Goal: Task Accomplishment & Management: Manage account settings

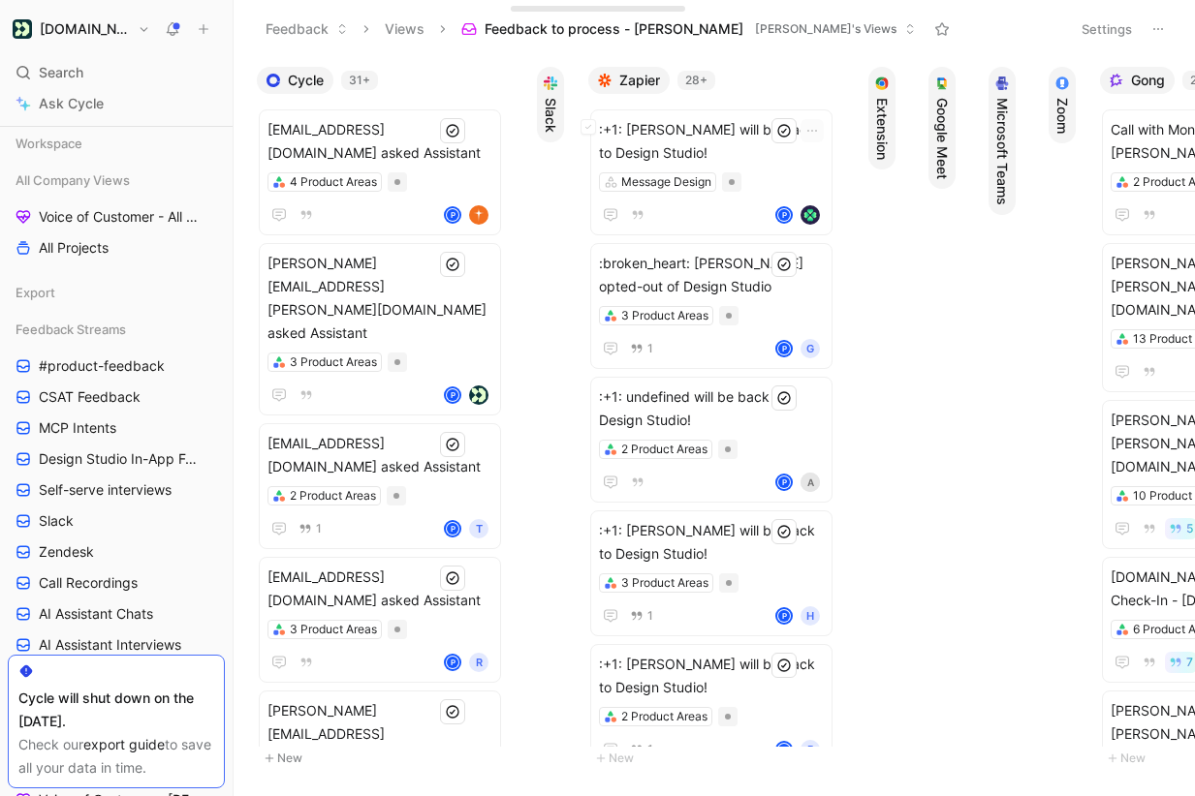
scroll to position [427, 0]
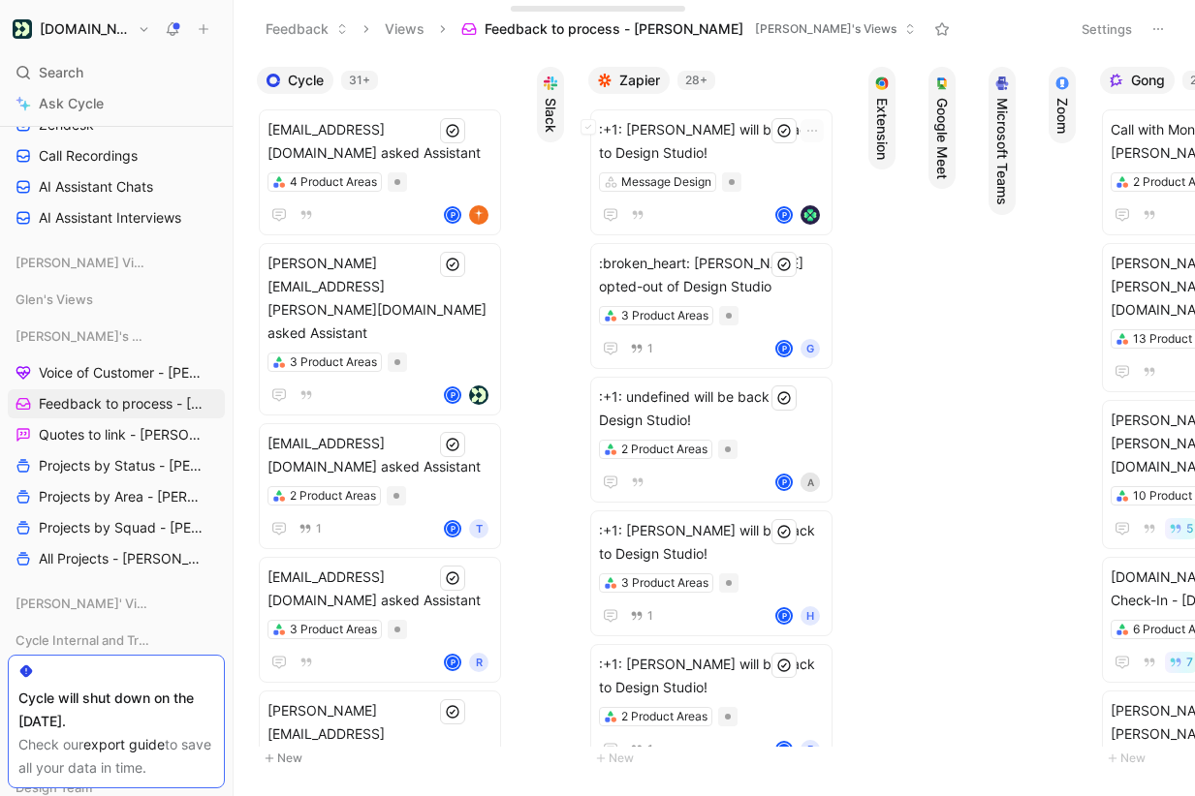
click at [678, 145] on span ":+1: [PERSON_NAME] will be back to Design Studio!" at bounding box center [711, 141] width 225 height 47
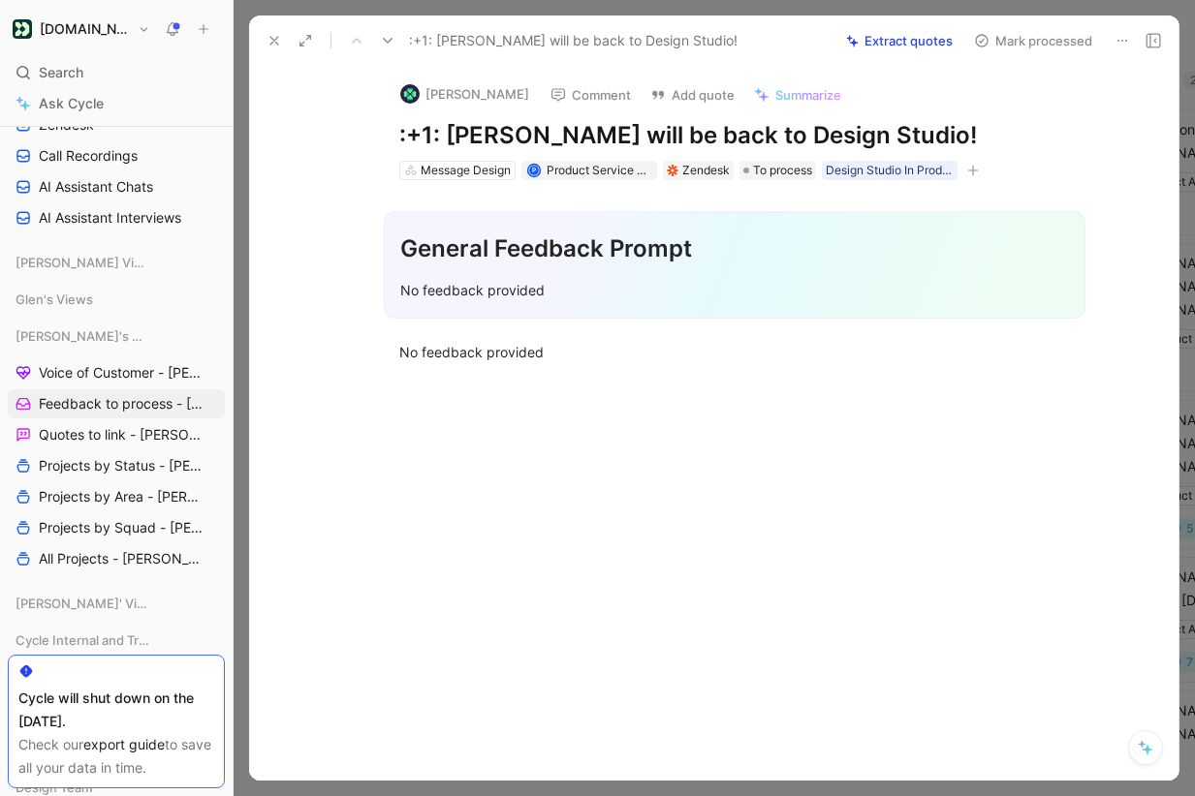
click at [1118, 29] on button at bounding box center [1121, 40] width 27 height 27
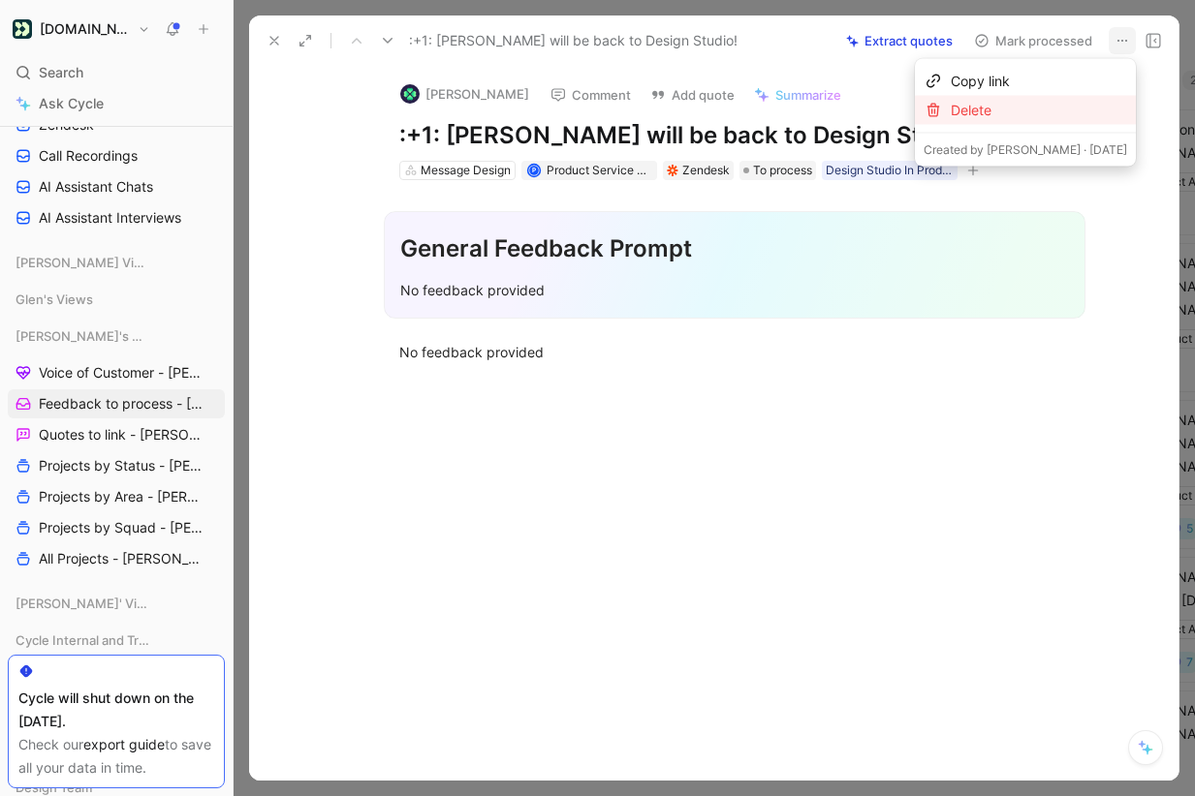
click at [1078, 105] on div "Delete" at bounding box center [1039, 110] width 176 height 23
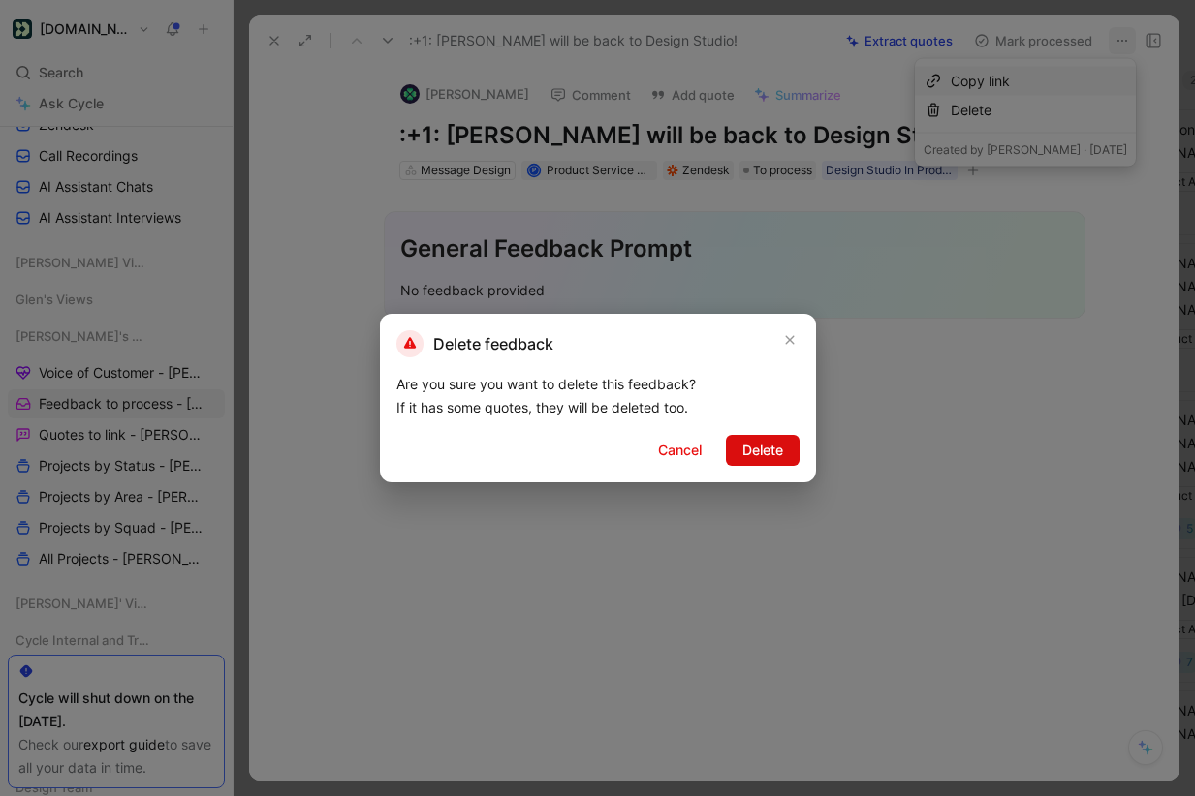
click at [763, 447] on span "Delete" at bounding box center [762, 450] width 41 height 23
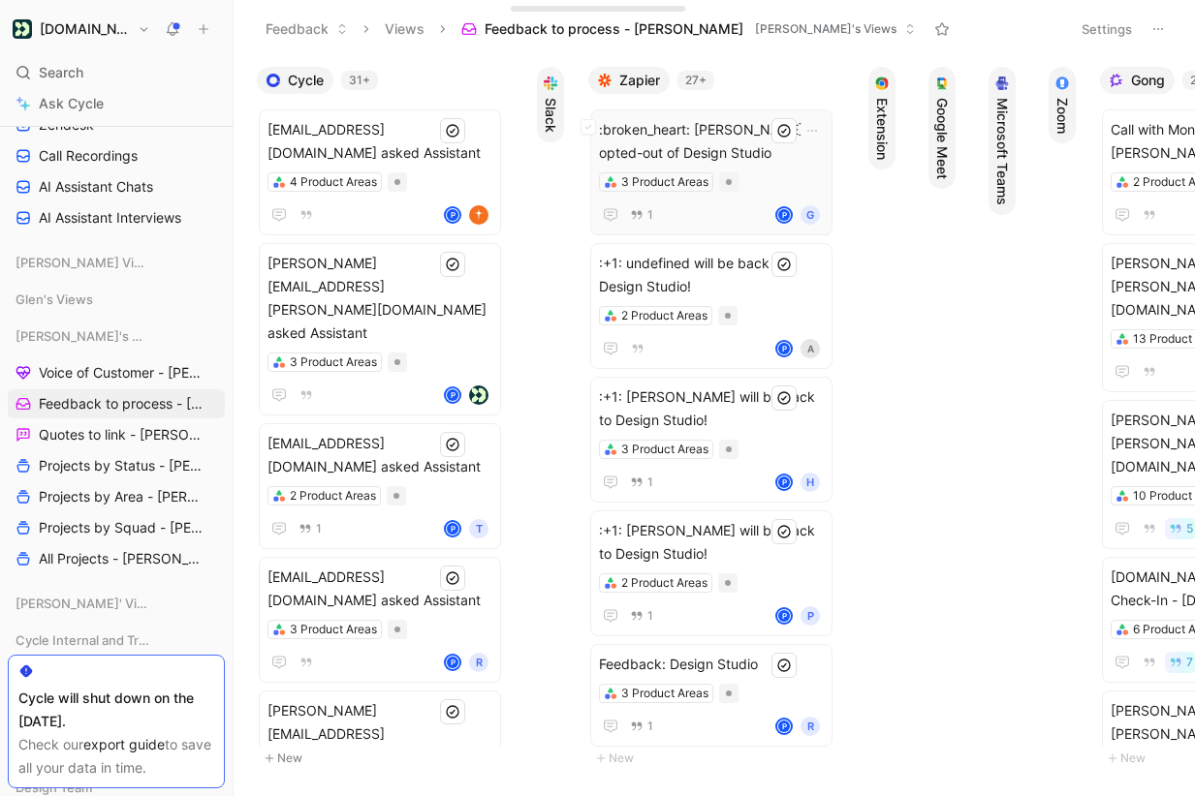
click at [746, 139] on span ":broken_heart: [PERSON_NAME] opted-out of Design Studio" at bounding box center [711, 141] width 225 height 47
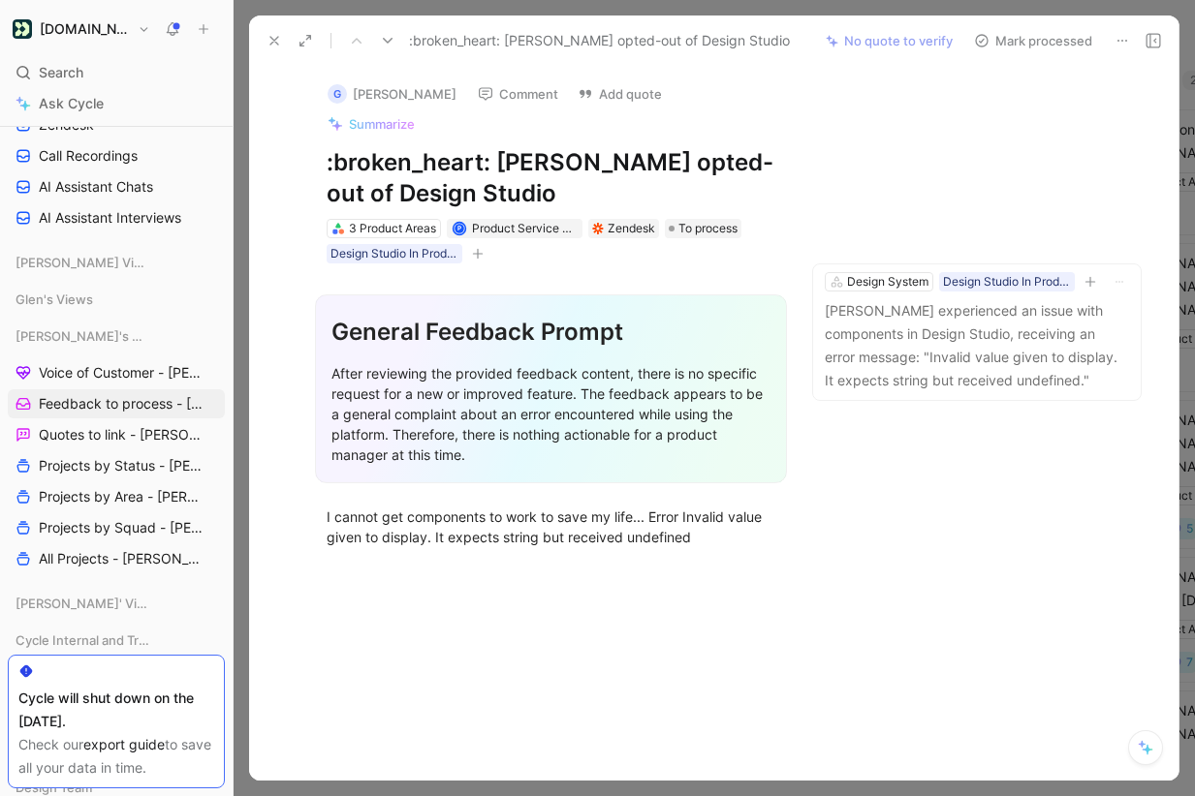
click at [1120, 37] on icon at bounding box center [1122, 41] width 16 height 16
click at [951, 300] on p "[PERSON_NAME] experienced an issue with components in Design Studio, receiving …" at bounding box center [977, 345] width 304 height 93
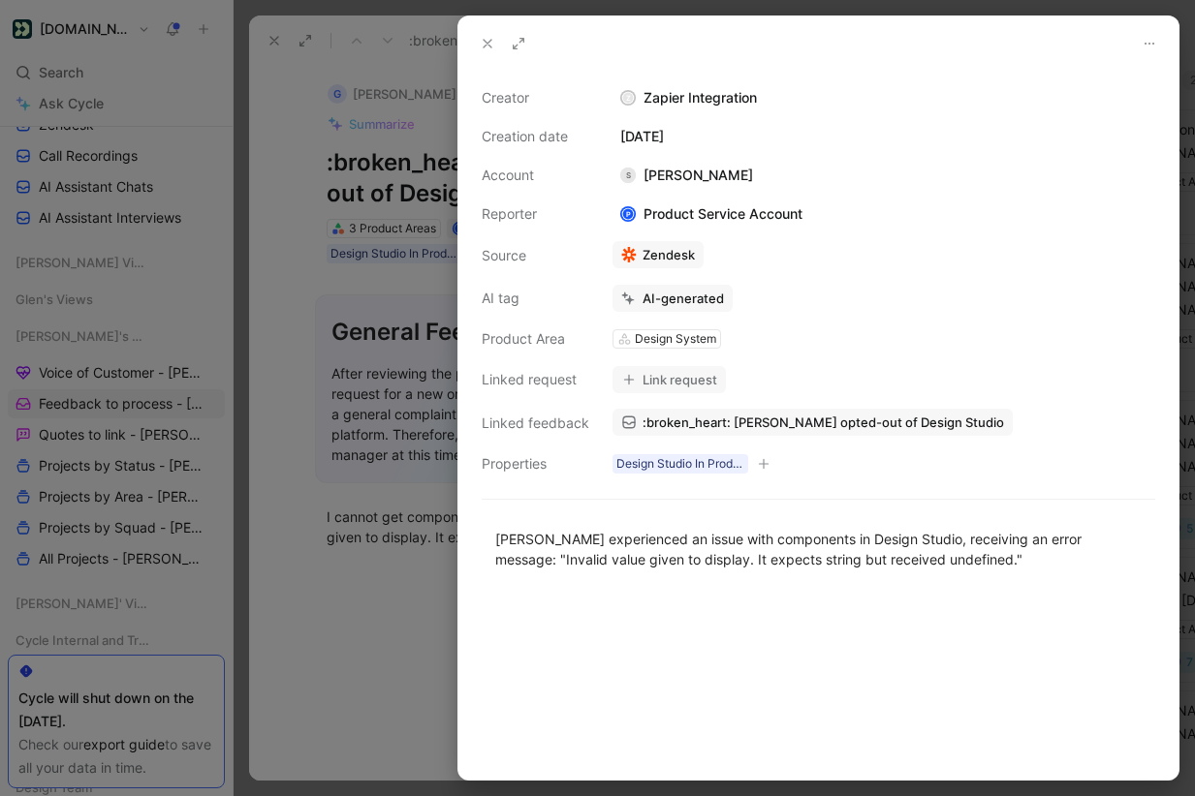
click at [668, 376] on button "Link request" at bounding box center [668, 379] width 113 height 27
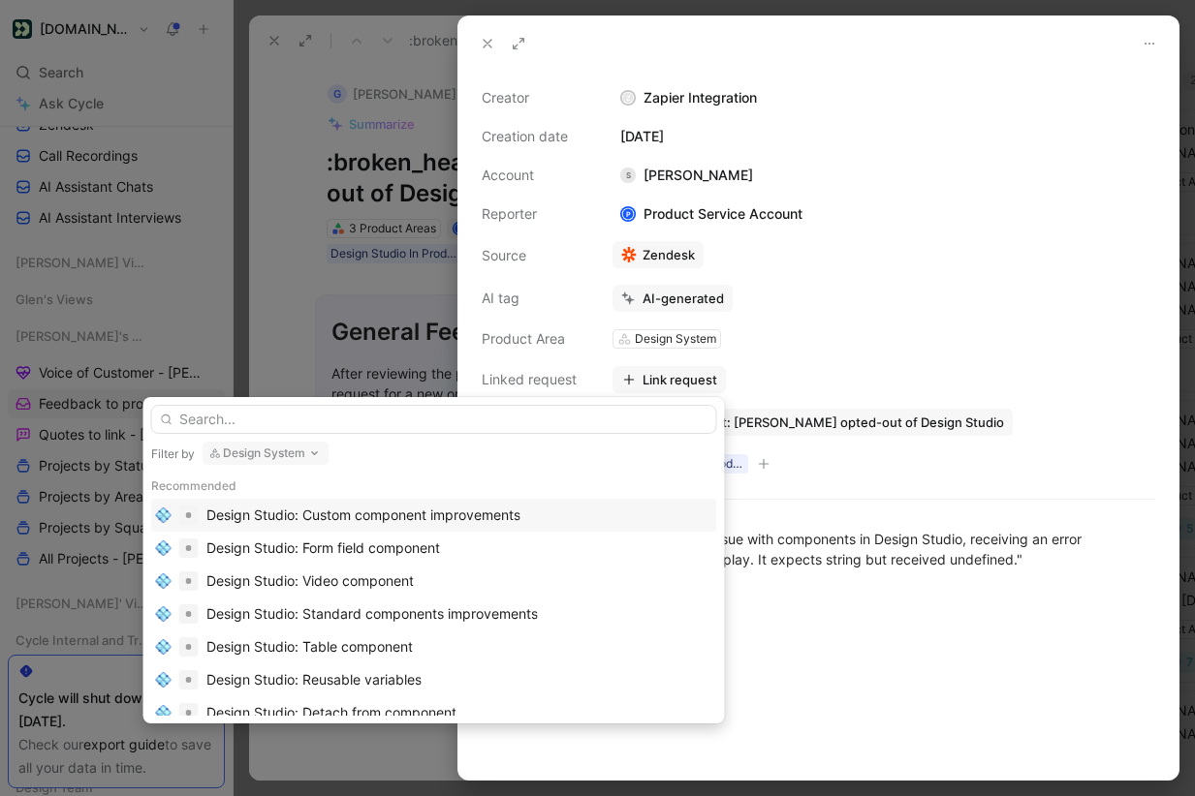
click at [438, 511] on div "Design Studio: Custom component improvements" at bounding box center [363, 515] width 314 height 23
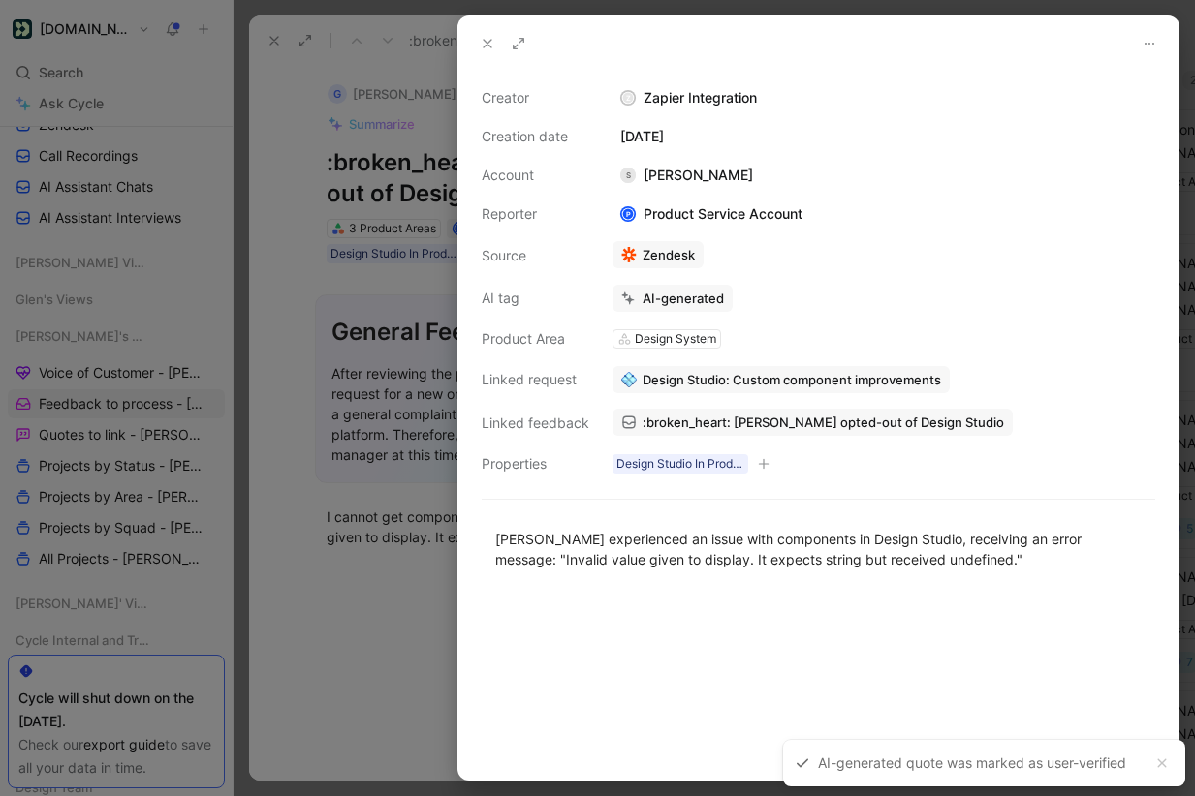
click at [487, 45] on use at bounding box center [487, 44] width 8 height 8
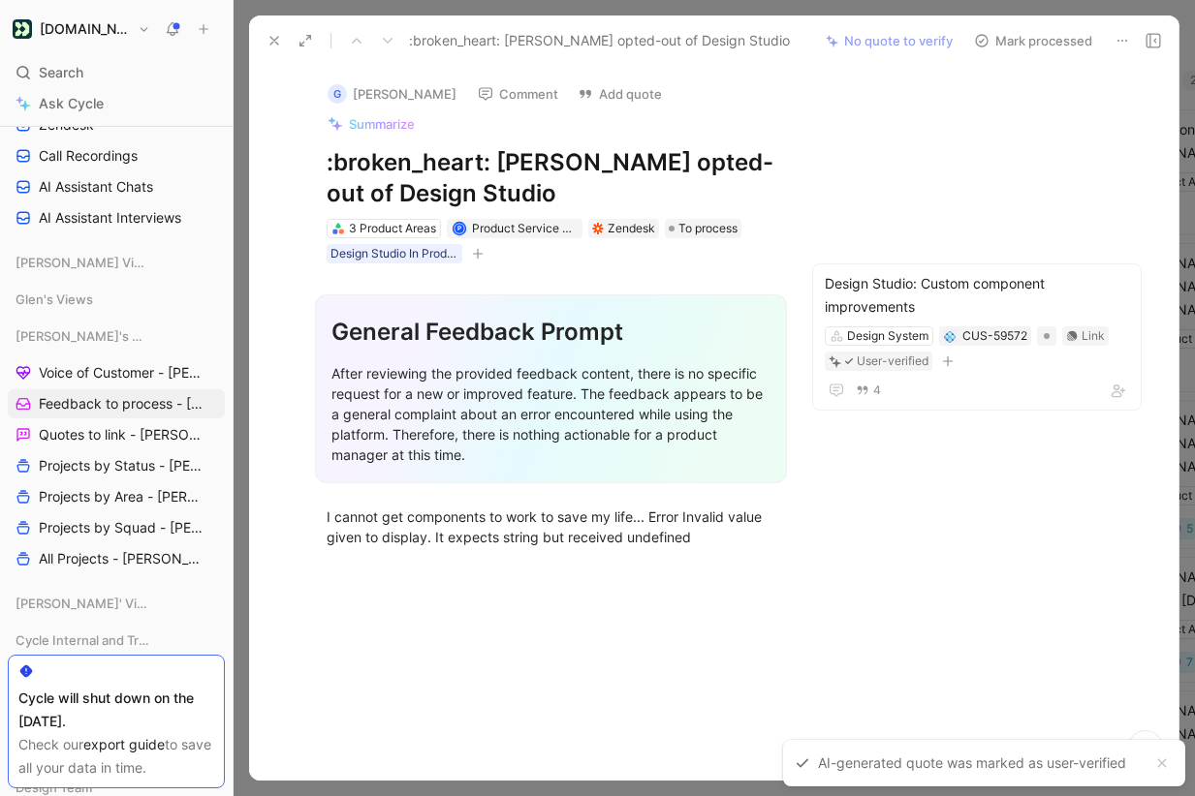
click at [1051, 36] on button "Mark processed" at bounding box center [1033, 40] width 136 height 27
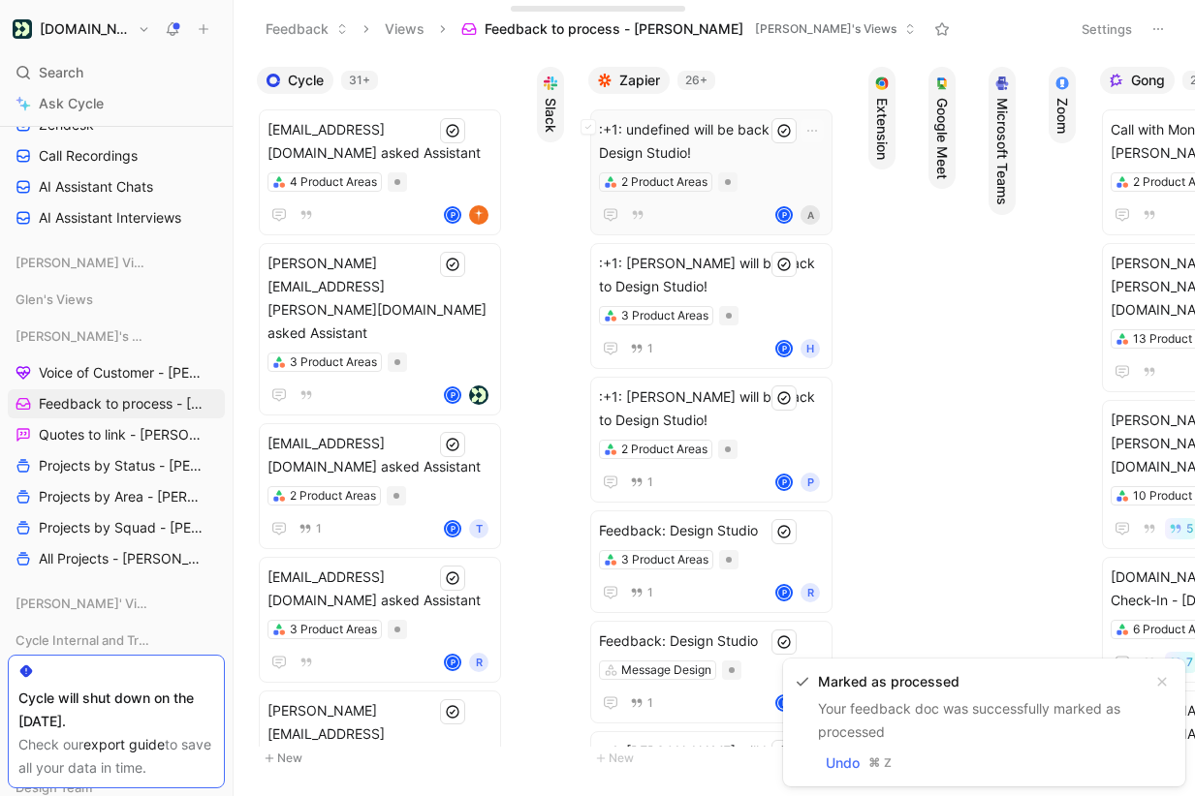
click at [738, 132] on span ":+1: undefined will be back to Design Studio!" at bounding box center [711, 141] width 225 height 47
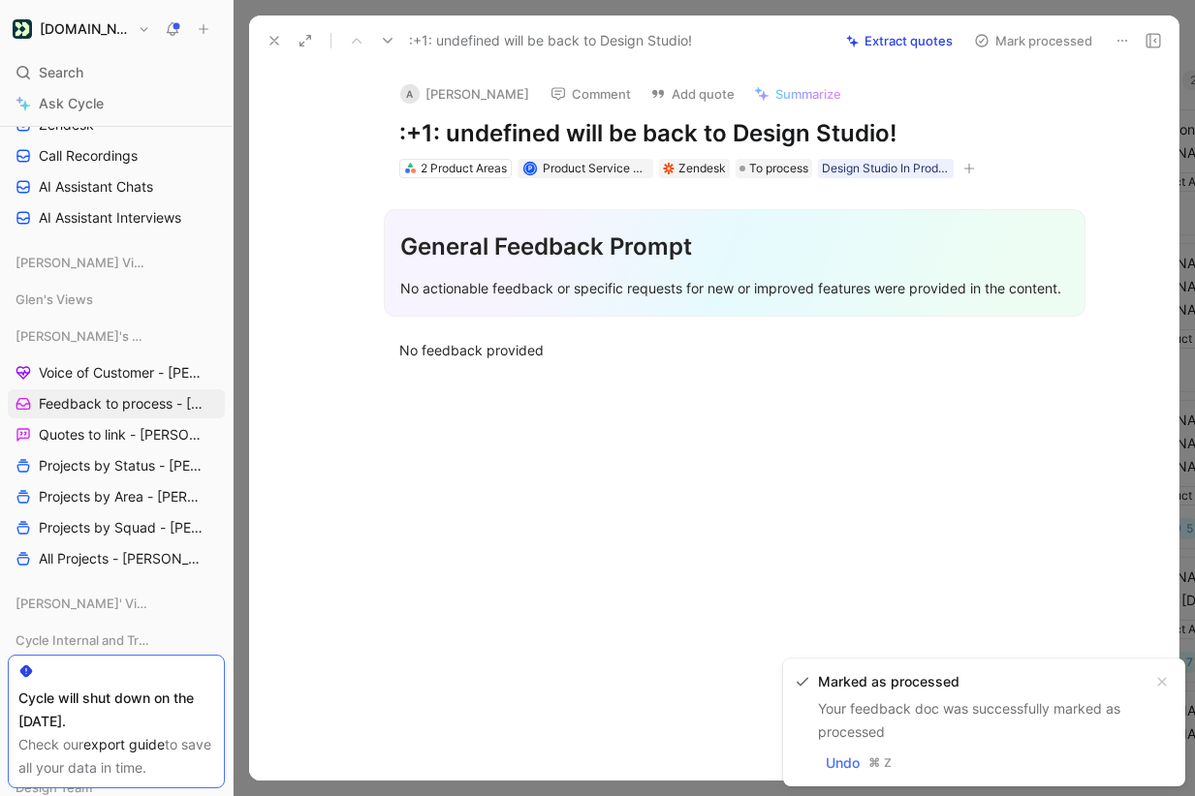
click at [1127, 37] on icon at bounding box center [1122, 41] width 16 height 16
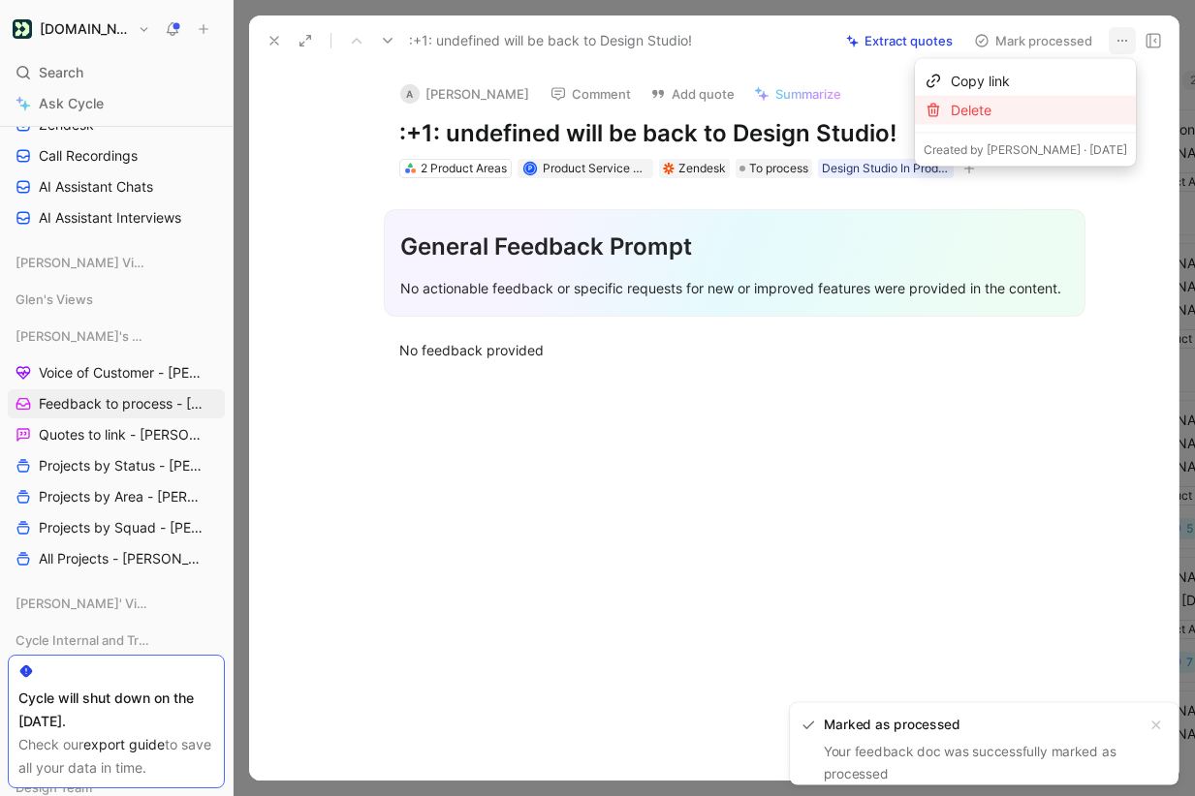
click at [1067, 107] on div "Delete" at bounding box center [1039, 110] width 176 height 23
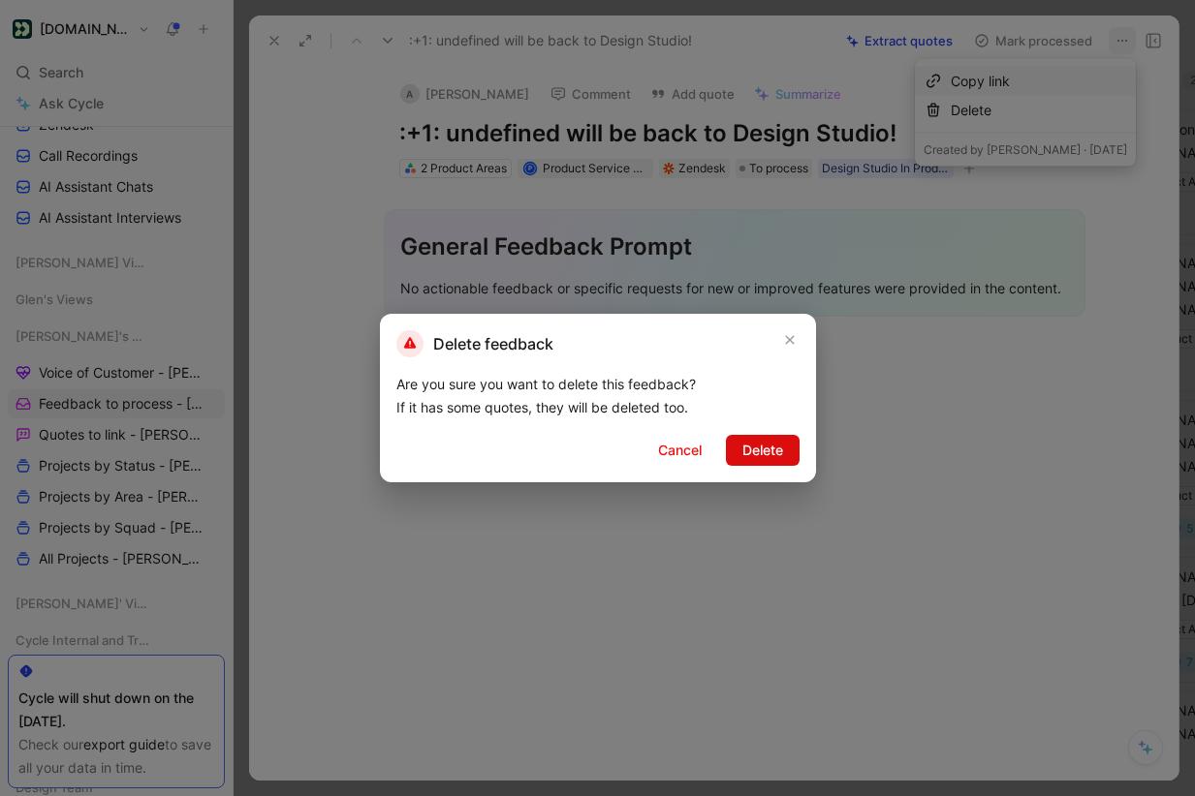
click at [754, 445] on span "Delete" at bounding box center [762, 450] width 41 height 23
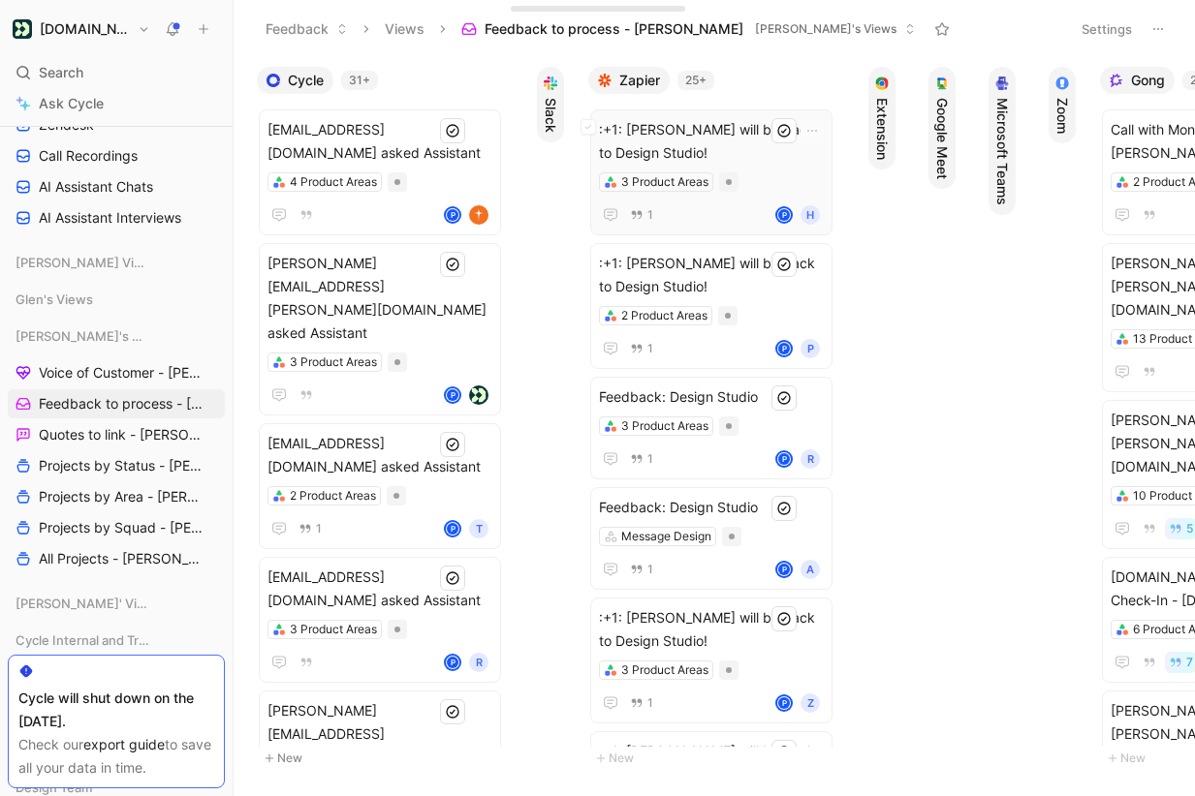
click at [699, 144] on span ":+1: [PERSON_NAME] will be back to Design Studio!" at bounding box center [711, 141] width 225 height 47
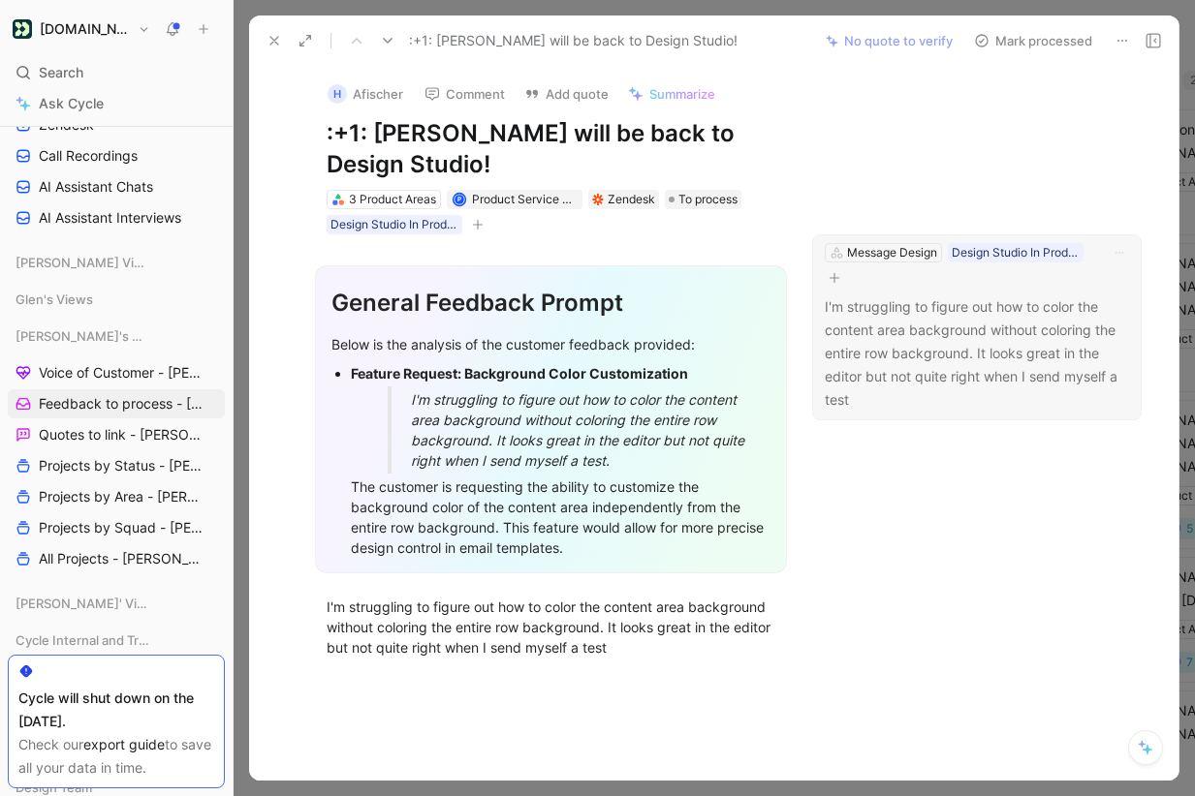
click at [995, 301] on p "I'm struggling to figure out how to color the content area background without c…" at bounding box center [977, 354] width 304 height 116
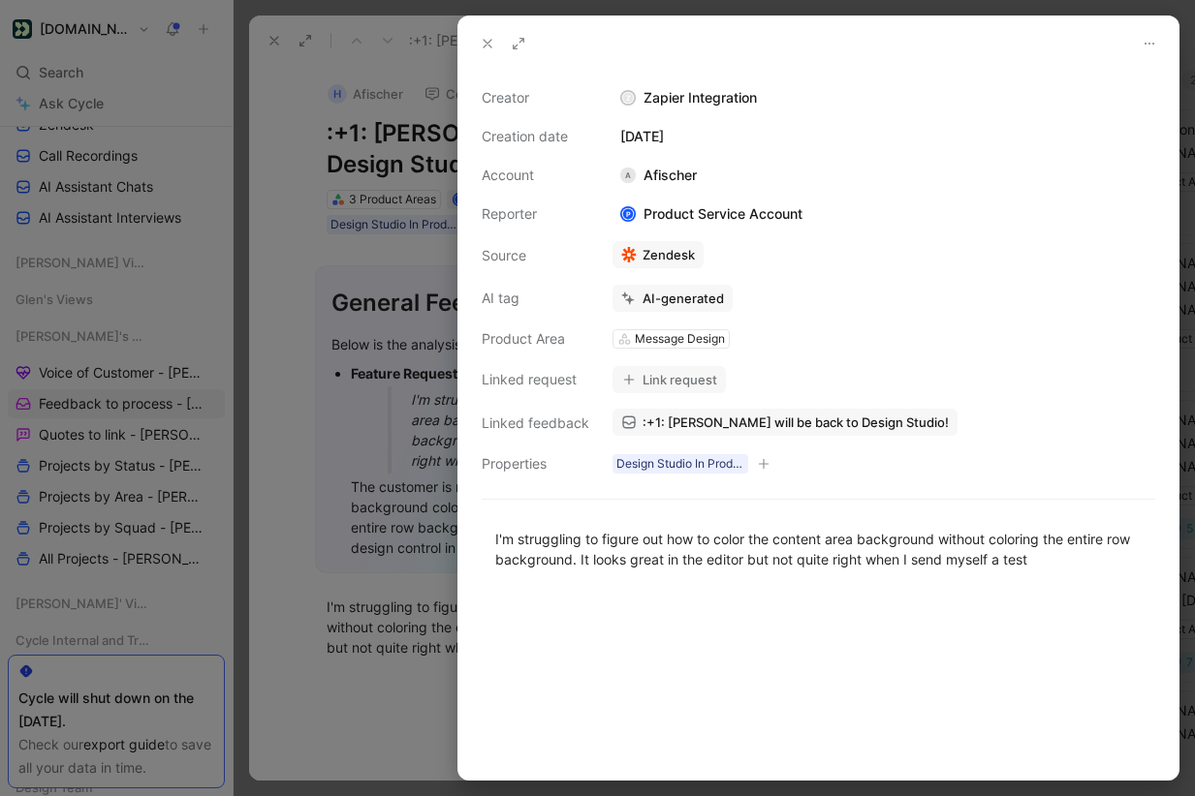
click at [708, 377] on button "Link request" at bounding box center [668, 379] width 113 height 27
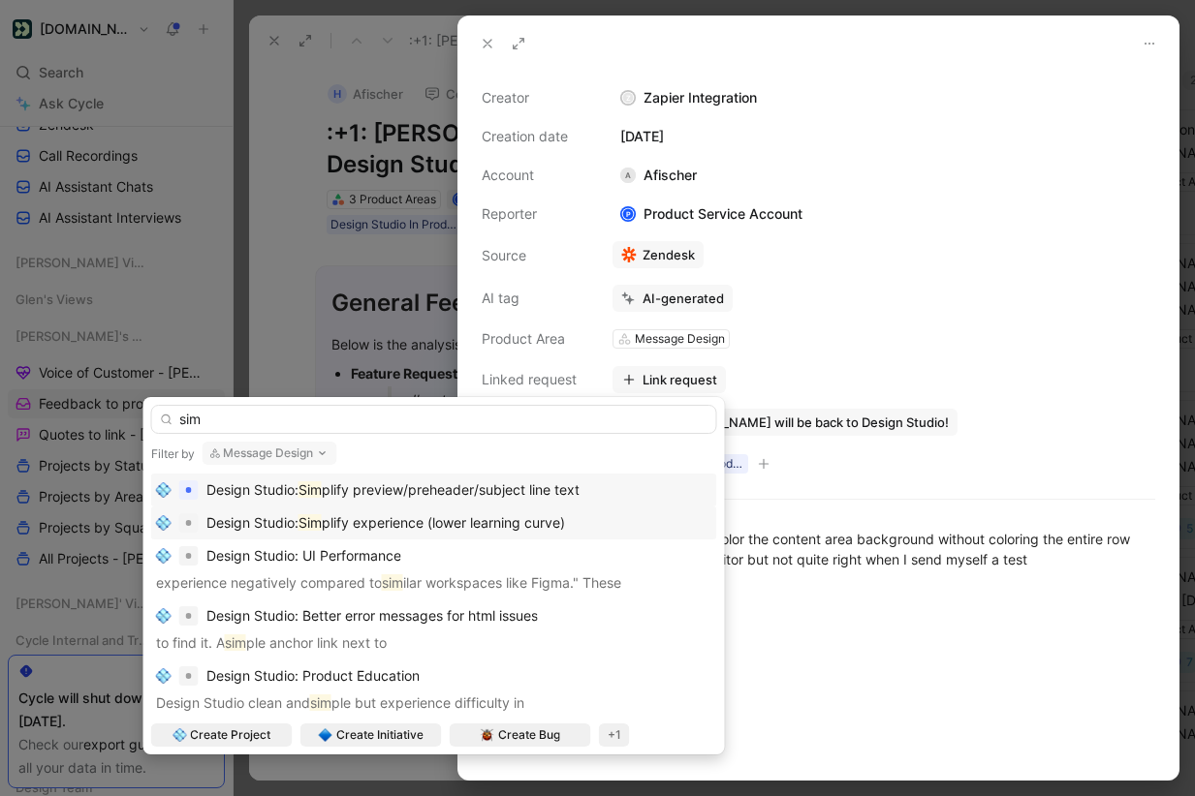
type input "sim"
click at [439, 530] on span "plify experience (lower learning curve)" at bounding box center [443, 522] width 243 height 16
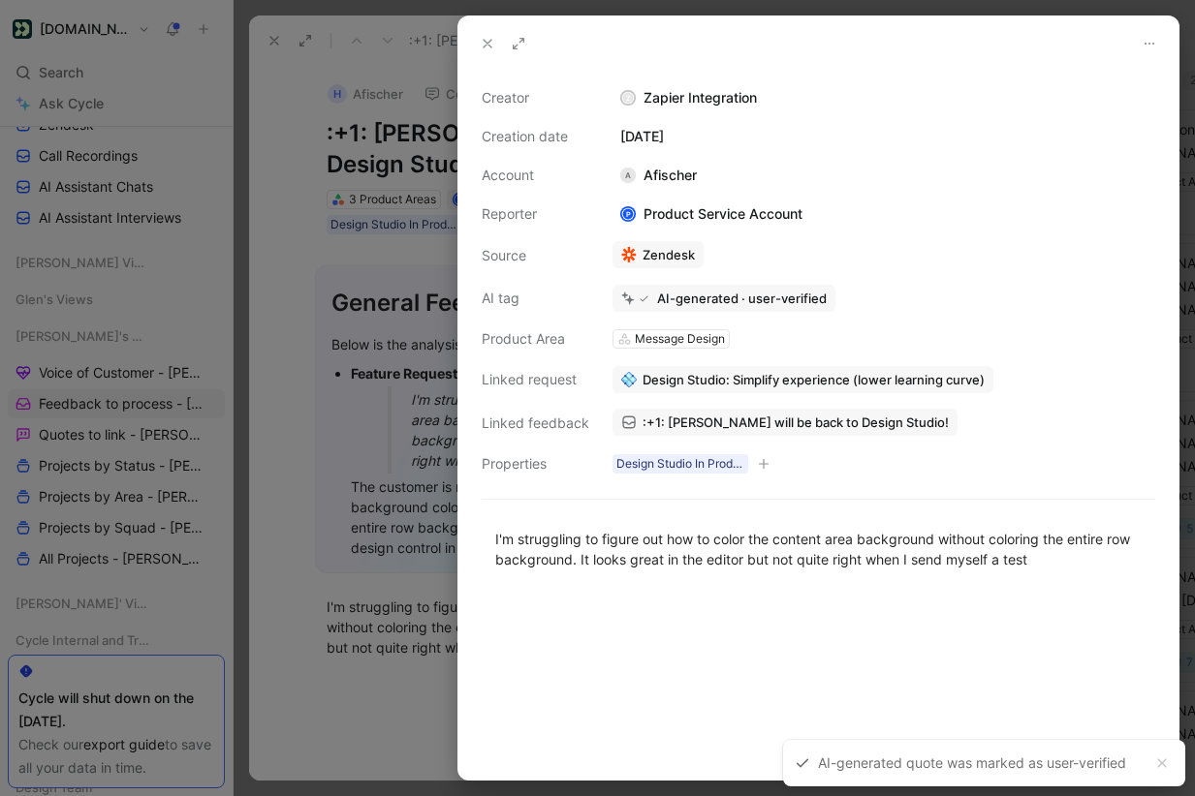
click at [483, 39] on icon at bounding box center [488, 44] width 16 height 16
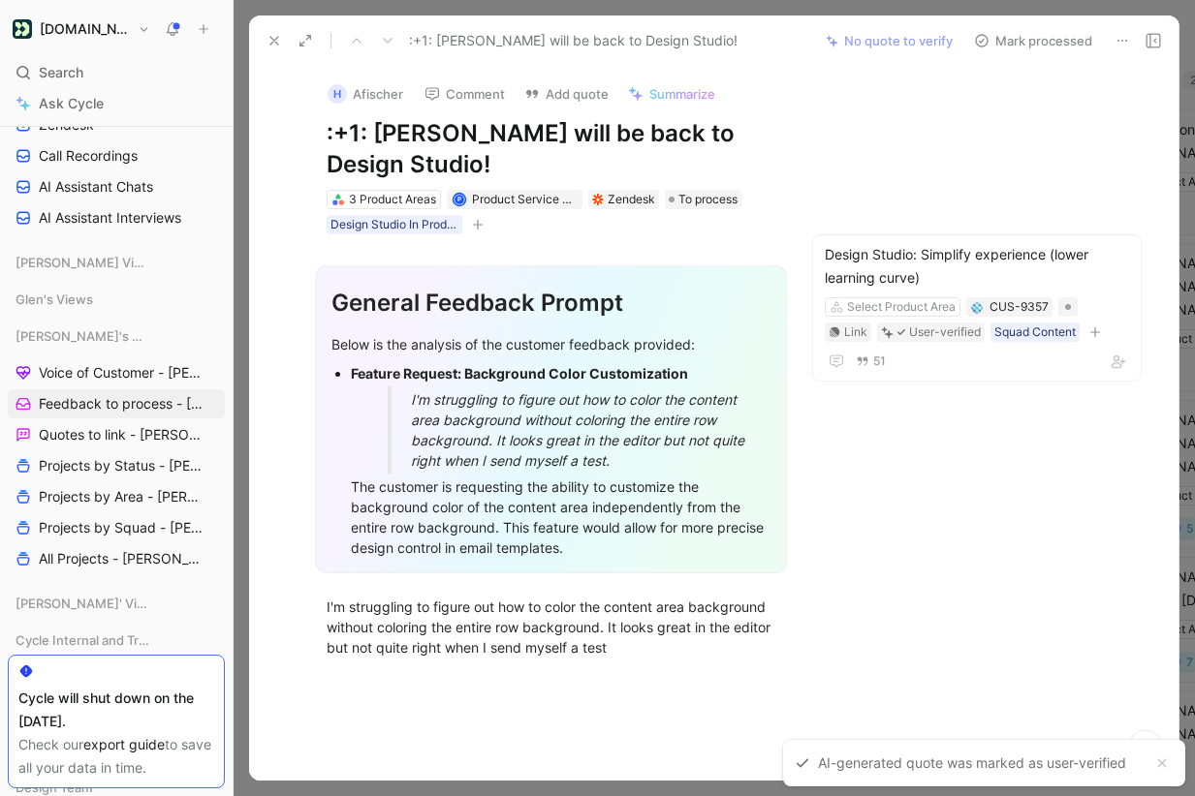
click at [1064, 40] on button "Mark processed" at bounding box center [1033, 40] width 136 height 27
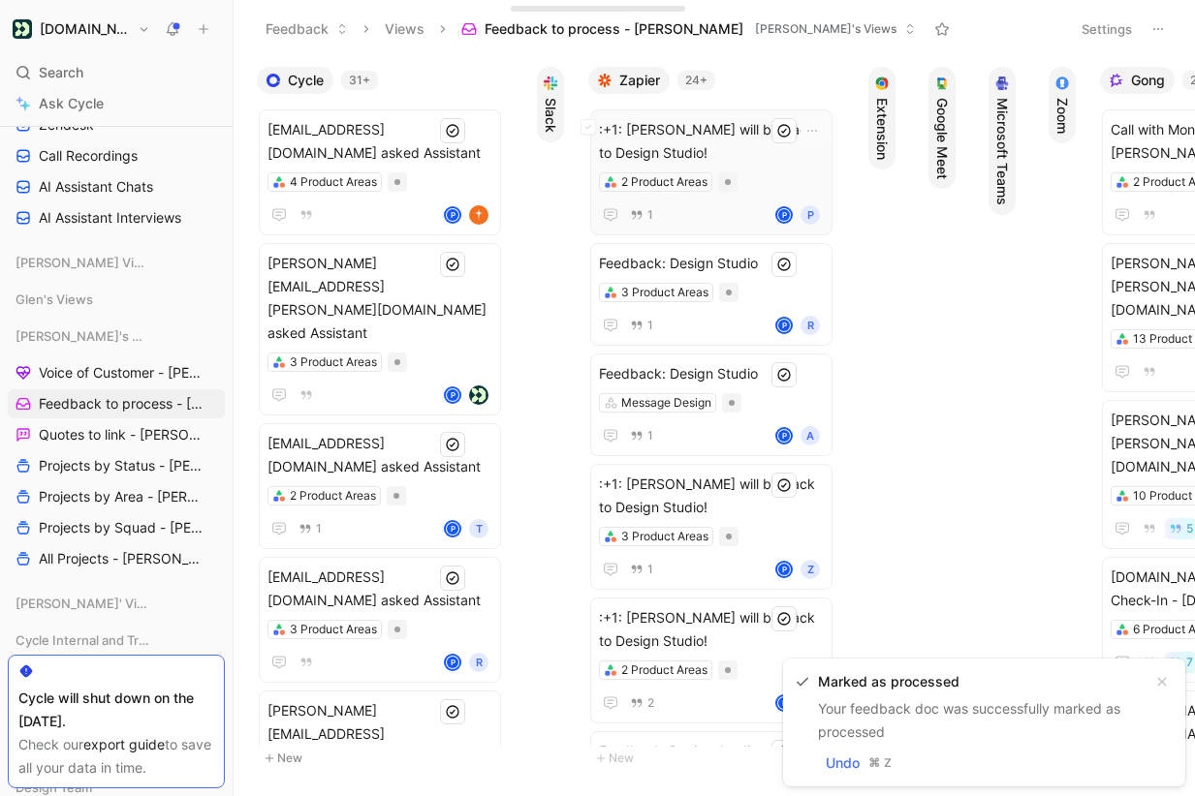
click at [712, 122] on span ":+1: [PERSON_NAME] will be back to Design Studio!" at bounding box center [711, 141] width 225 height 47
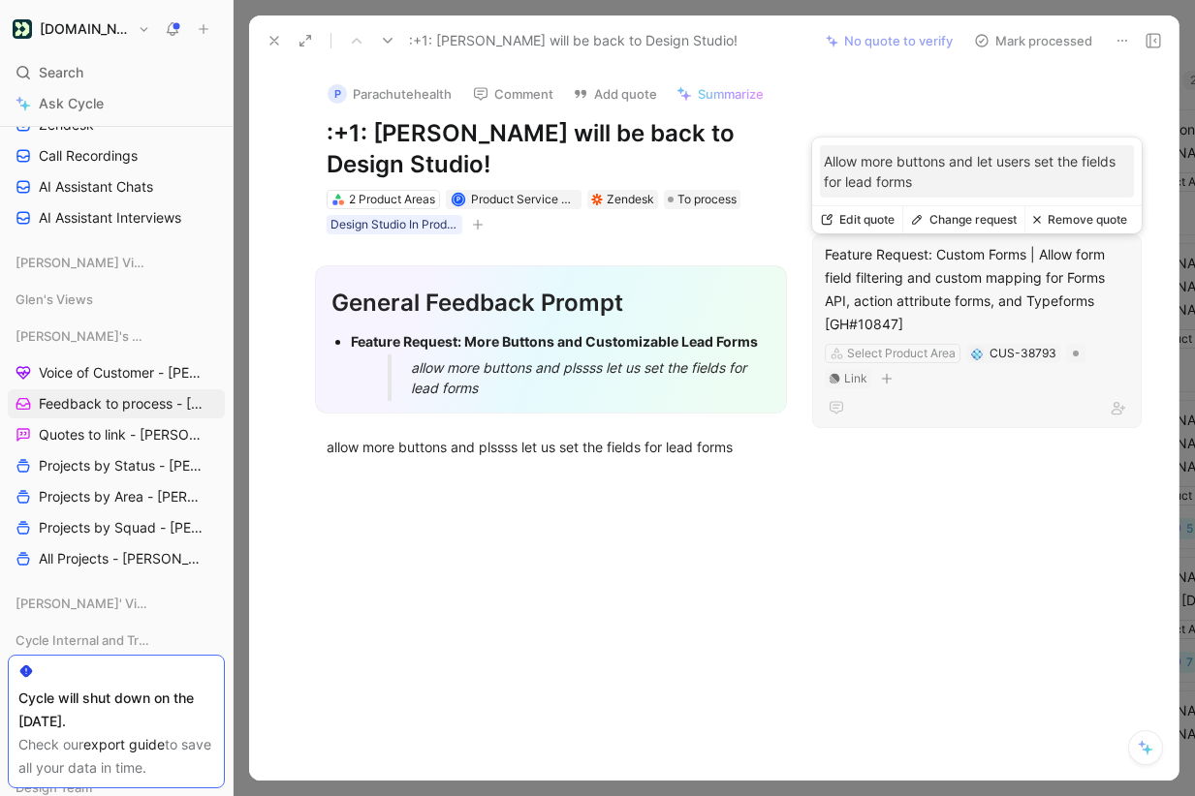
click at [923, 272] on div "Feature Request: Custom Forms | Allow form field filtering and custom mapping f…" at bounding box center [977, 289] width 304 height 93
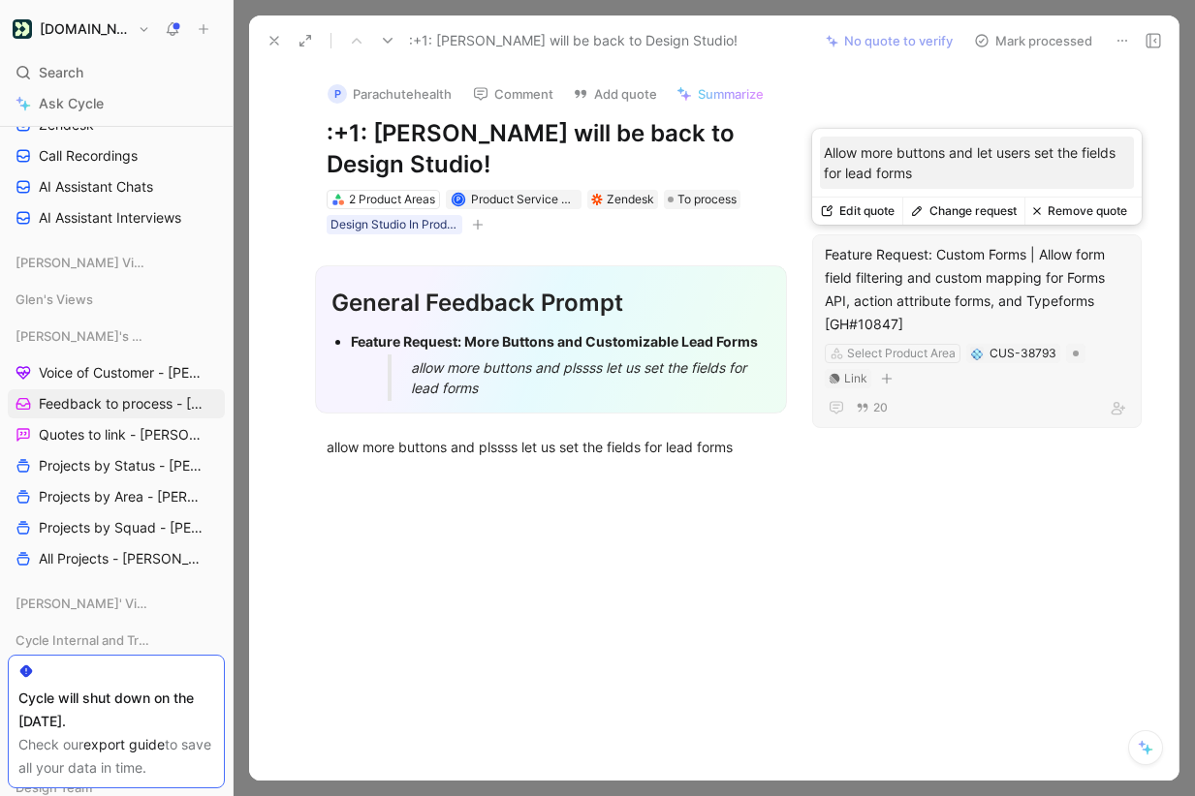
click at [968, 211] on button "Change request" at bounding box center [963, 211] width 122 height 27
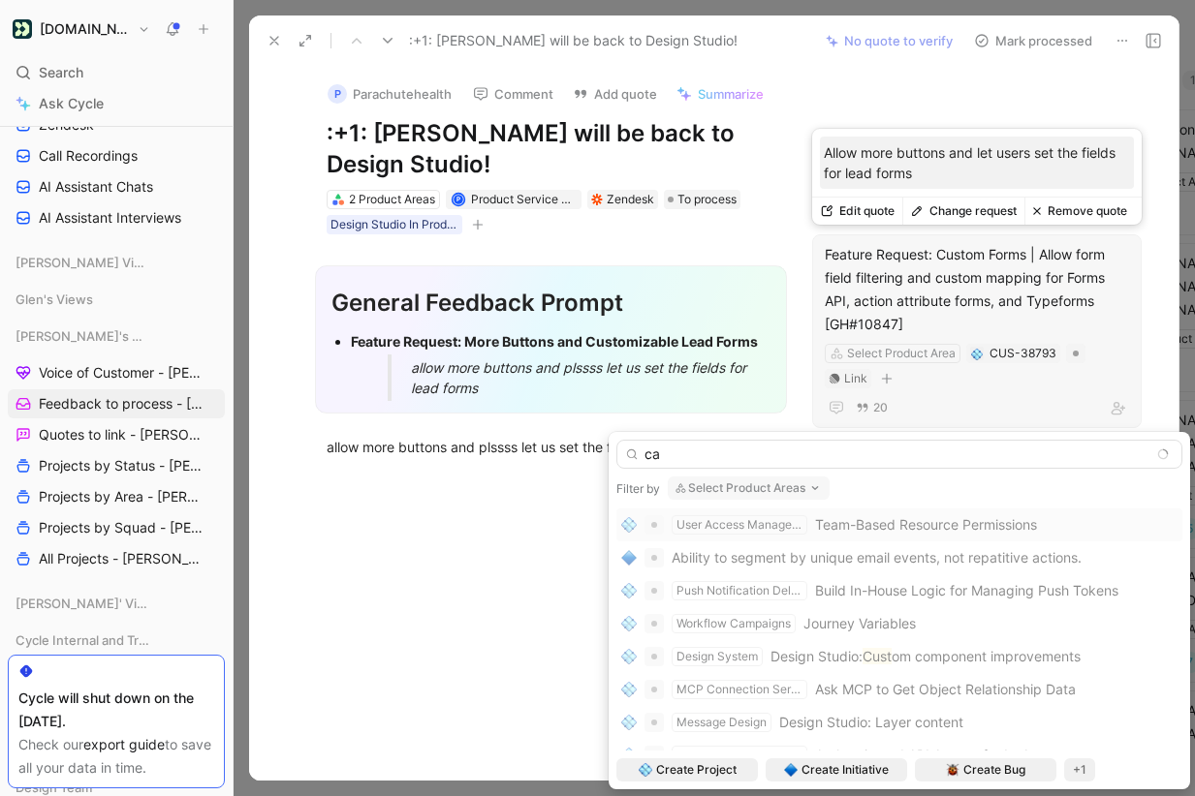
type input "c"
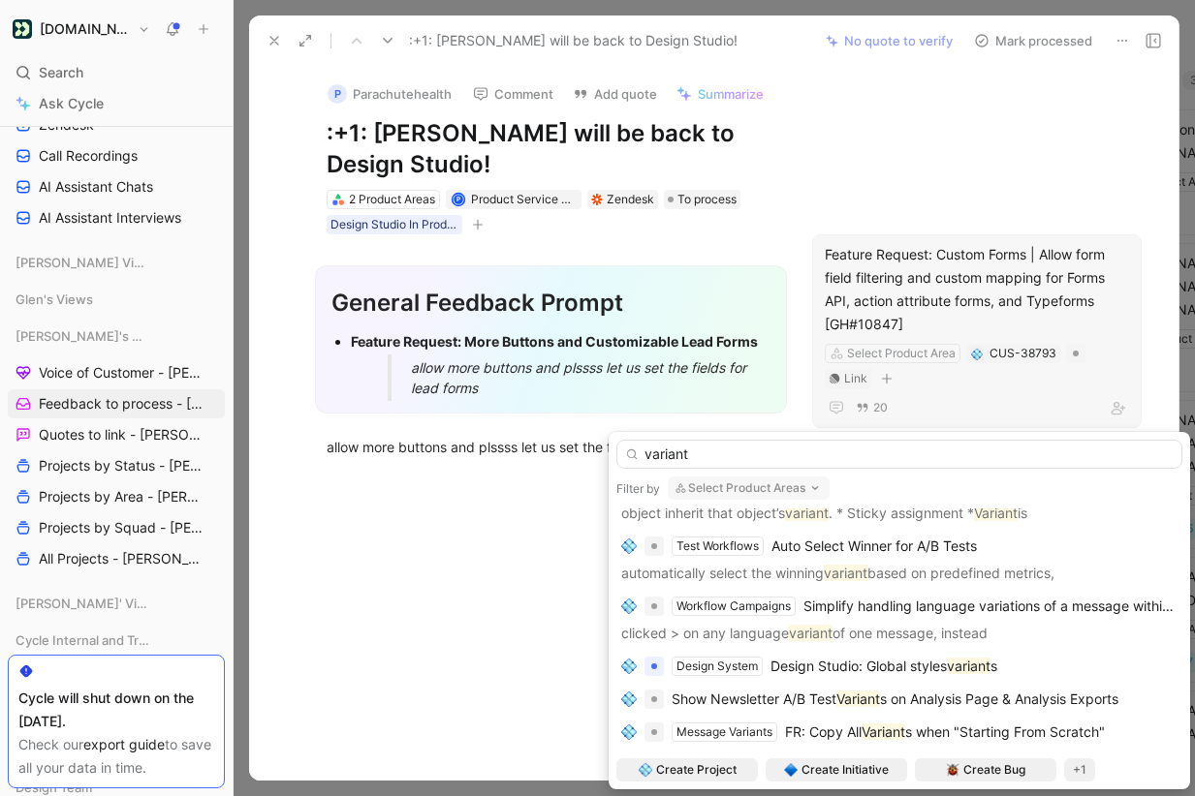
scroll to position [546, 0]
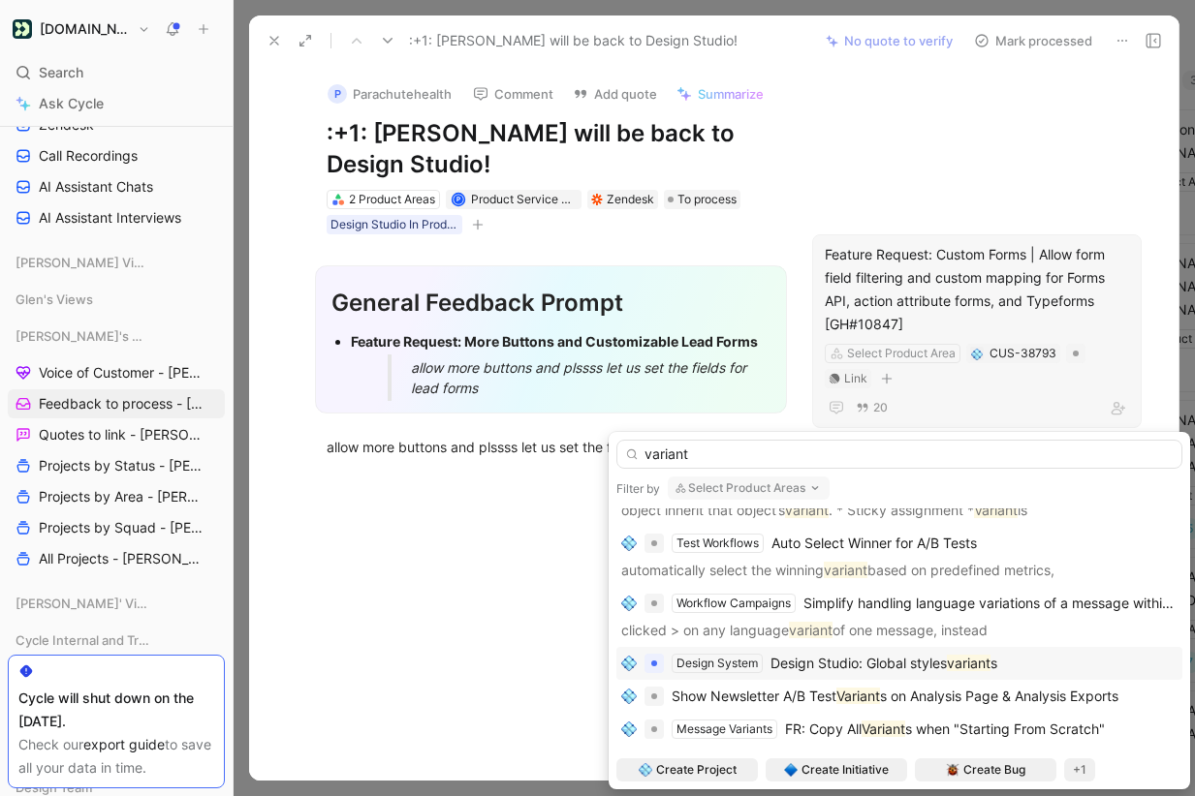
type input "variant"
click at [910, 669] on span "Design Studio: Global styles" at bounding box center [858, 663] width 176 height 16
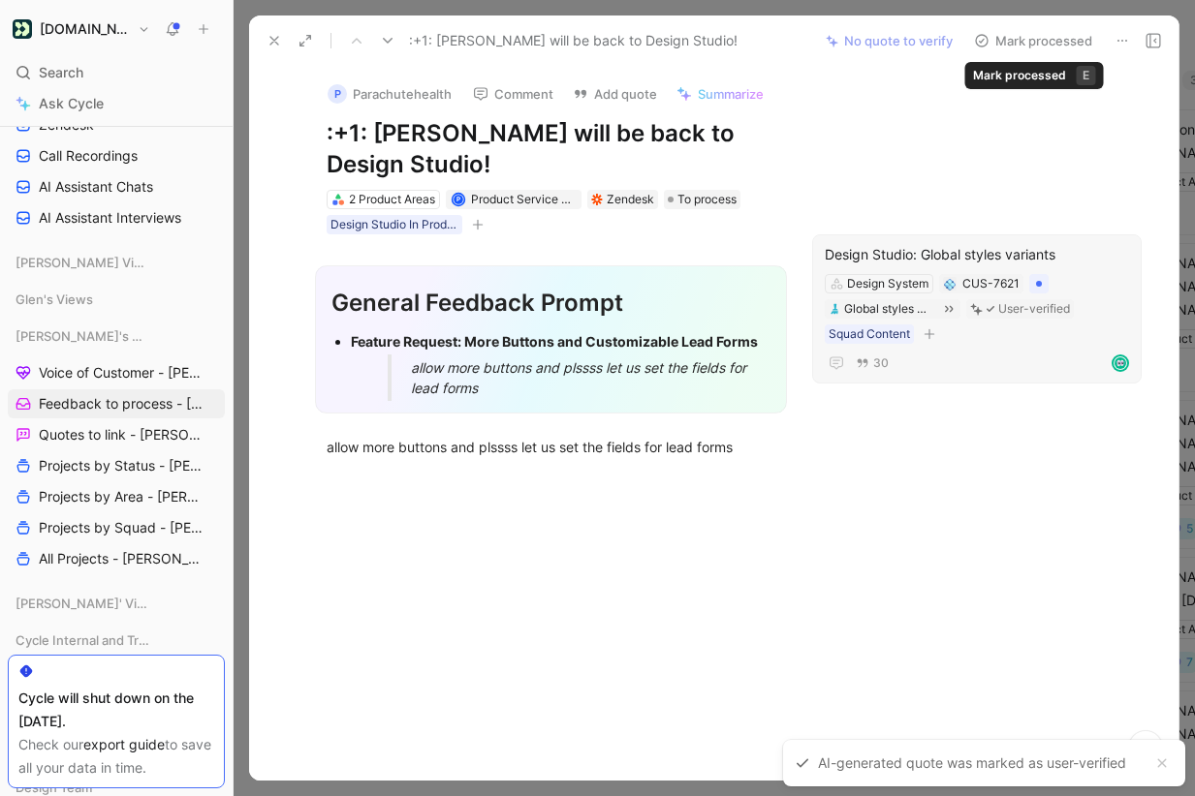
click at [1049, 40] on button "Mark processed" at bounding box center [1033, 40] width 136 height 27
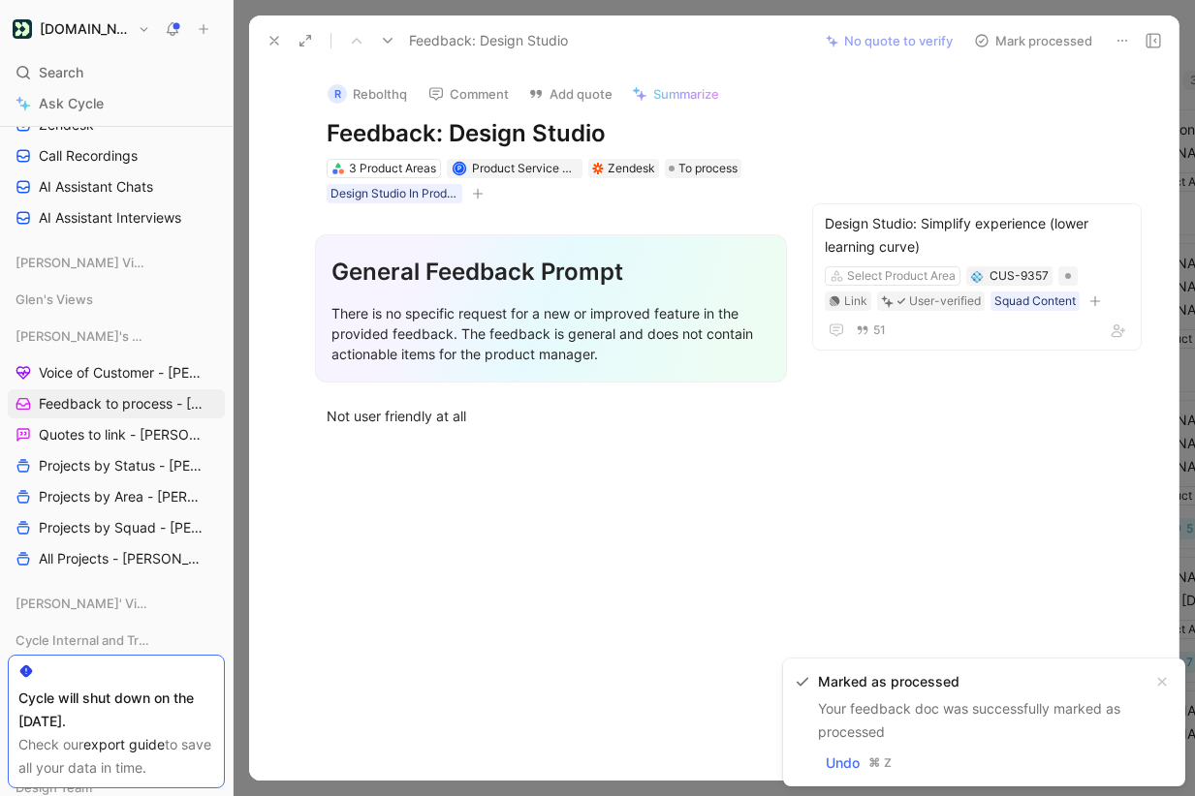
click at [1049, 40] on button "Mark processed" at bounding box center [1033, 40] width 136 height 27
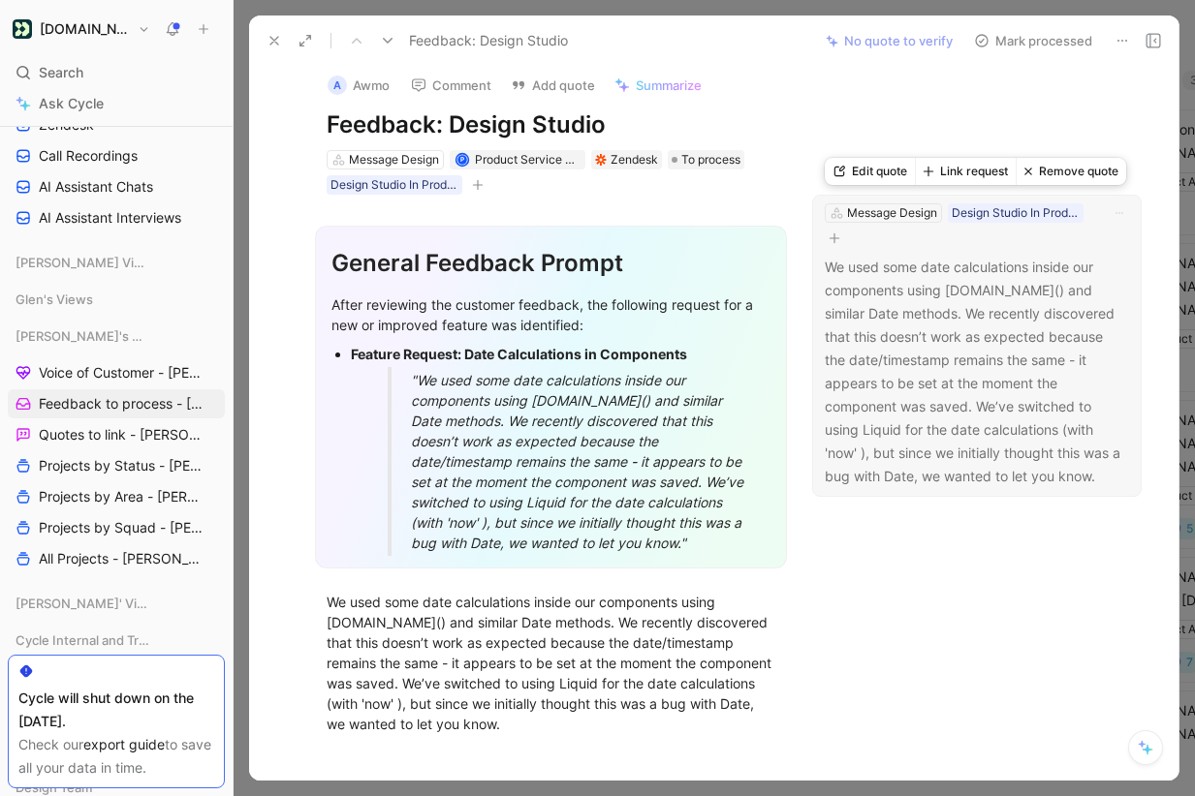
scroll to position [8, 0]
click at [976, 171] on button "Link request" at bounding box center [965, 171] width 101 height 27
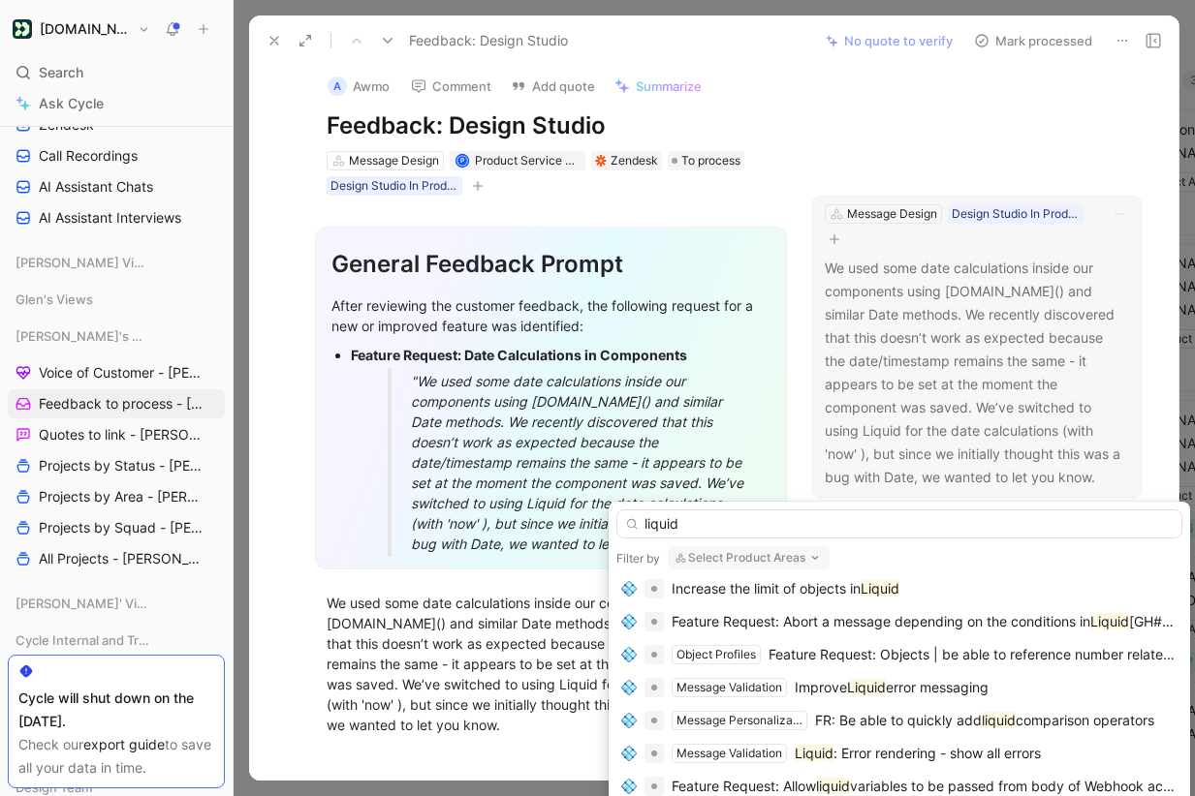
scroll to position [270, 0]
type input "liquid"
click at [923, 691] on span "error messaging" at bounding box center [937, 686] width 103 height 16
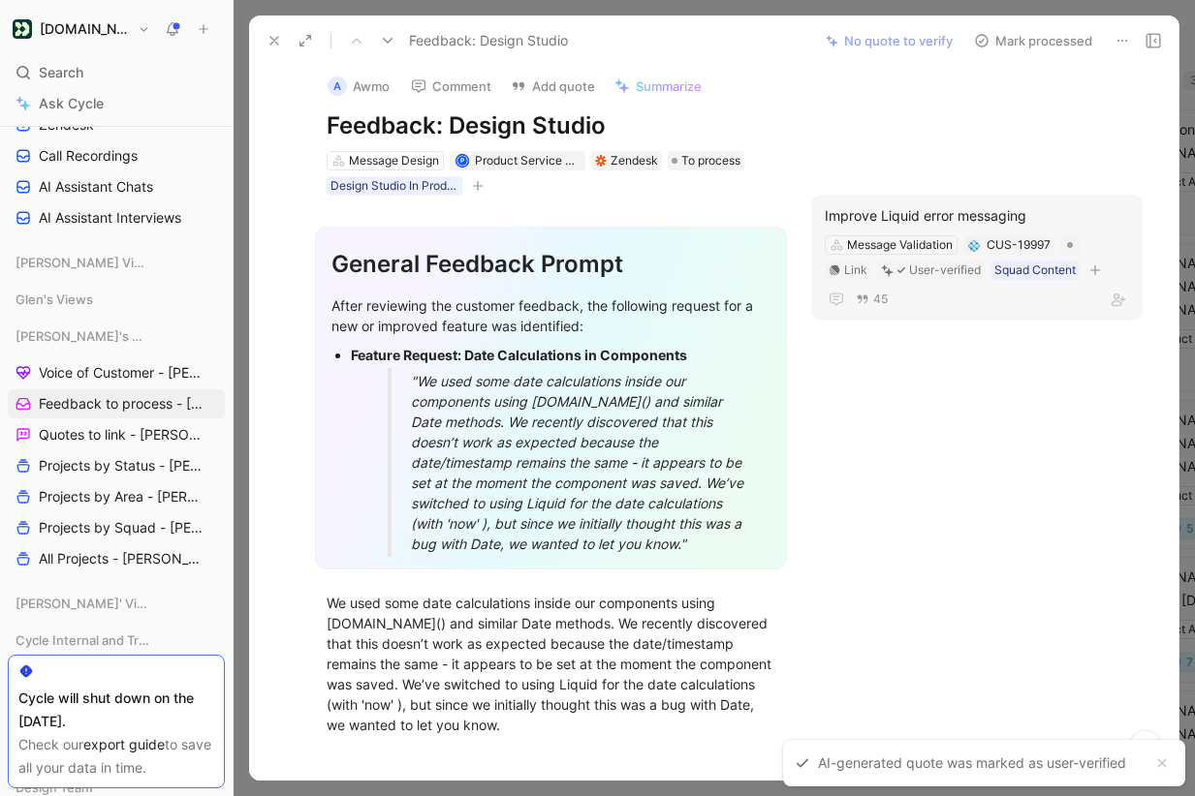
click at [1058, 38] on button "Mark processed" at bounding box center [1033, 40] width 136 height 27
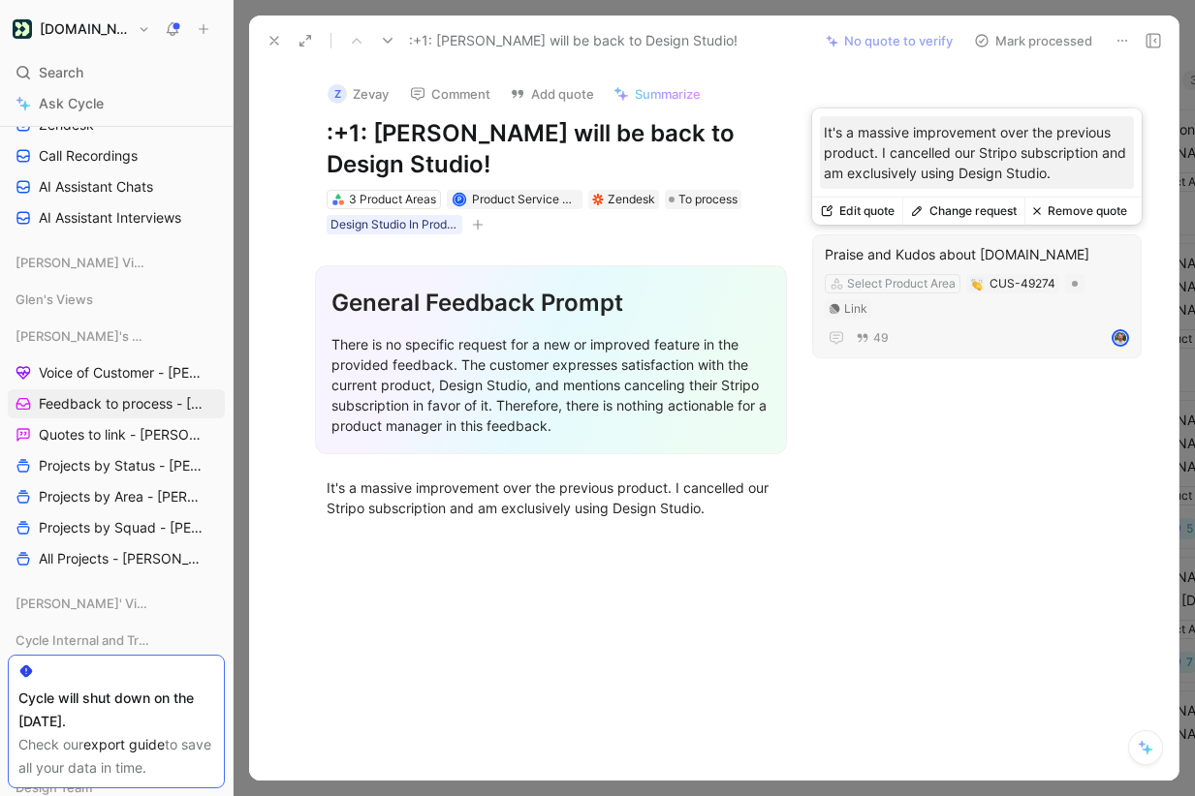
click at [982, 210] on button "Change request" at bounding box center [963, 211] width 122 height 27
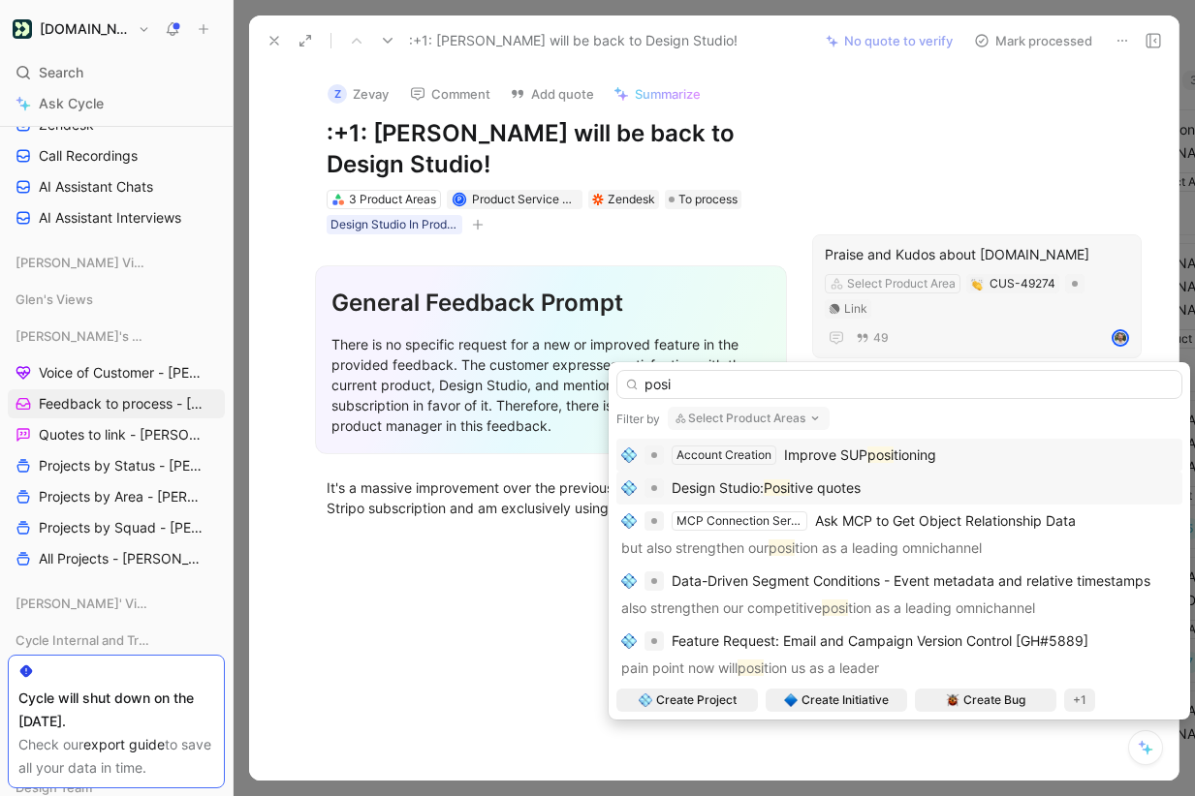
type input "posi"
click at [894, 483] on div "Design Studio: Posi tive quotes" at bounding box center [899, 488] width 556 height 23
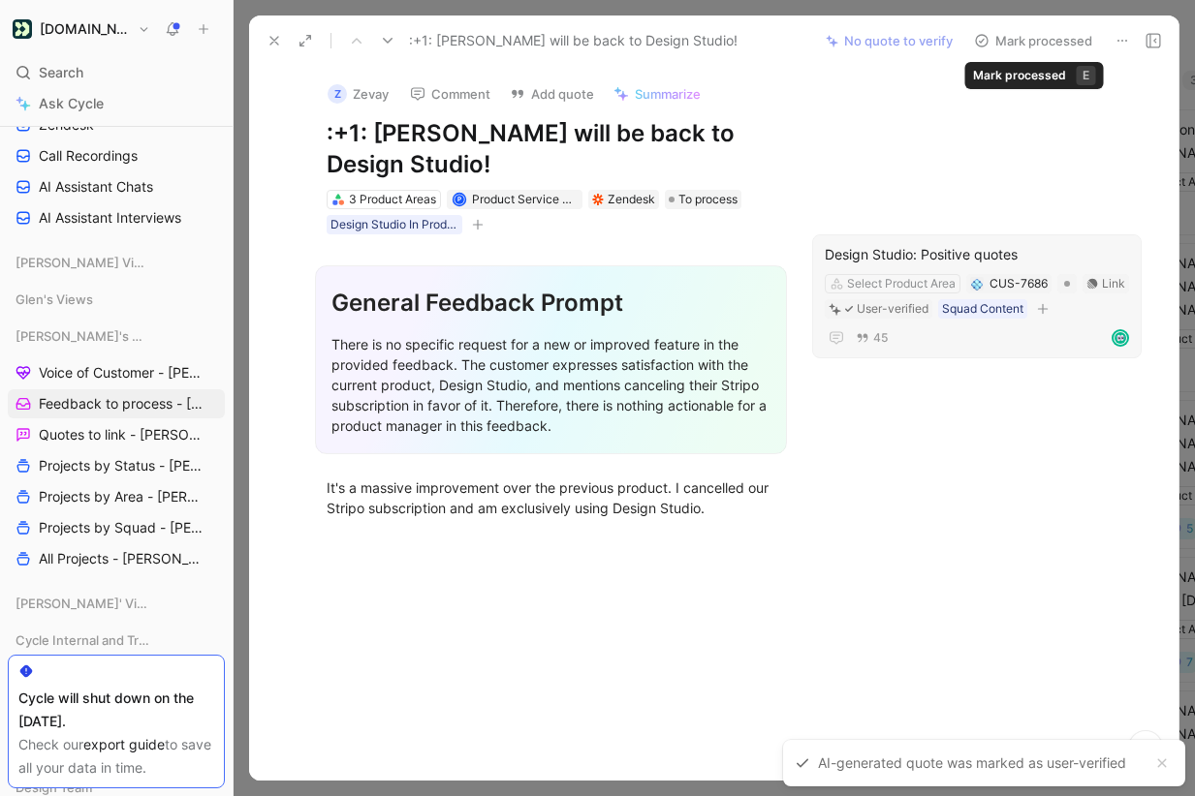
click at [1059, 43] on button "Mark processed" at bounding box center [1033, 40] width 136 height 27
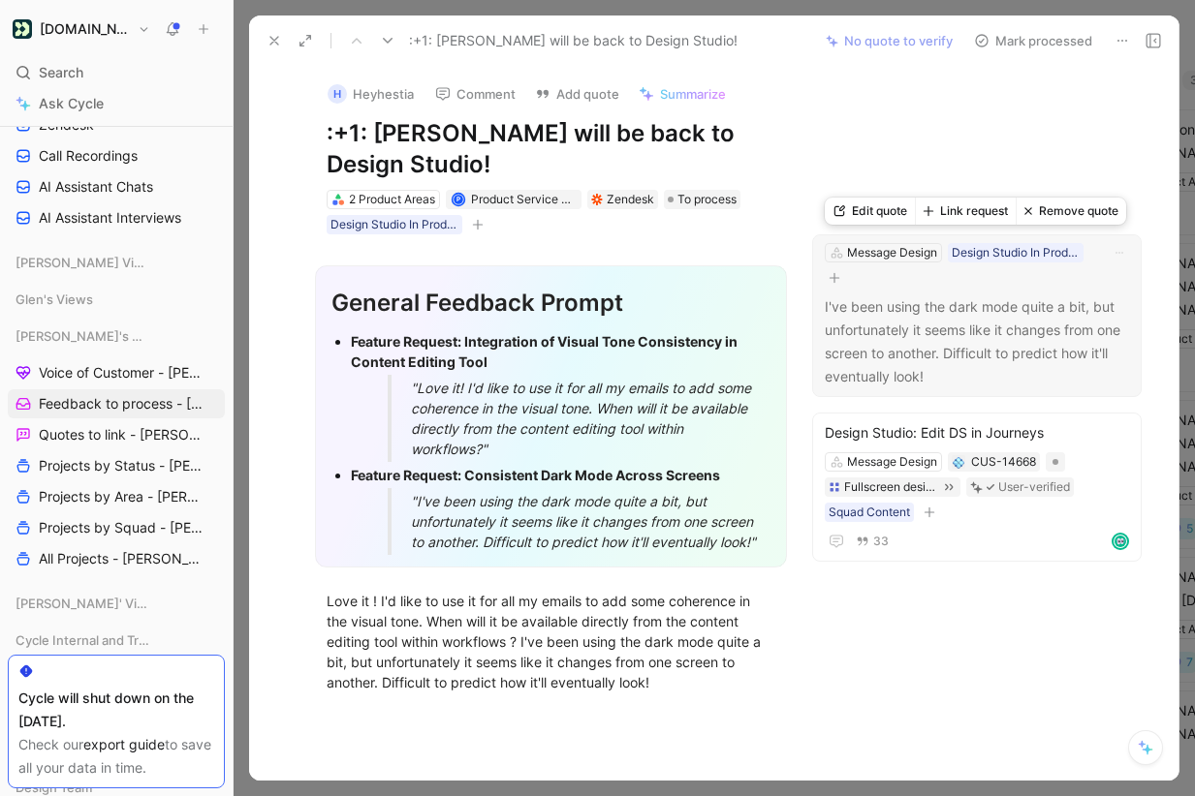
click at [986, 212] on button "Link request" at bounding box center [965, 211] width 101 height 27
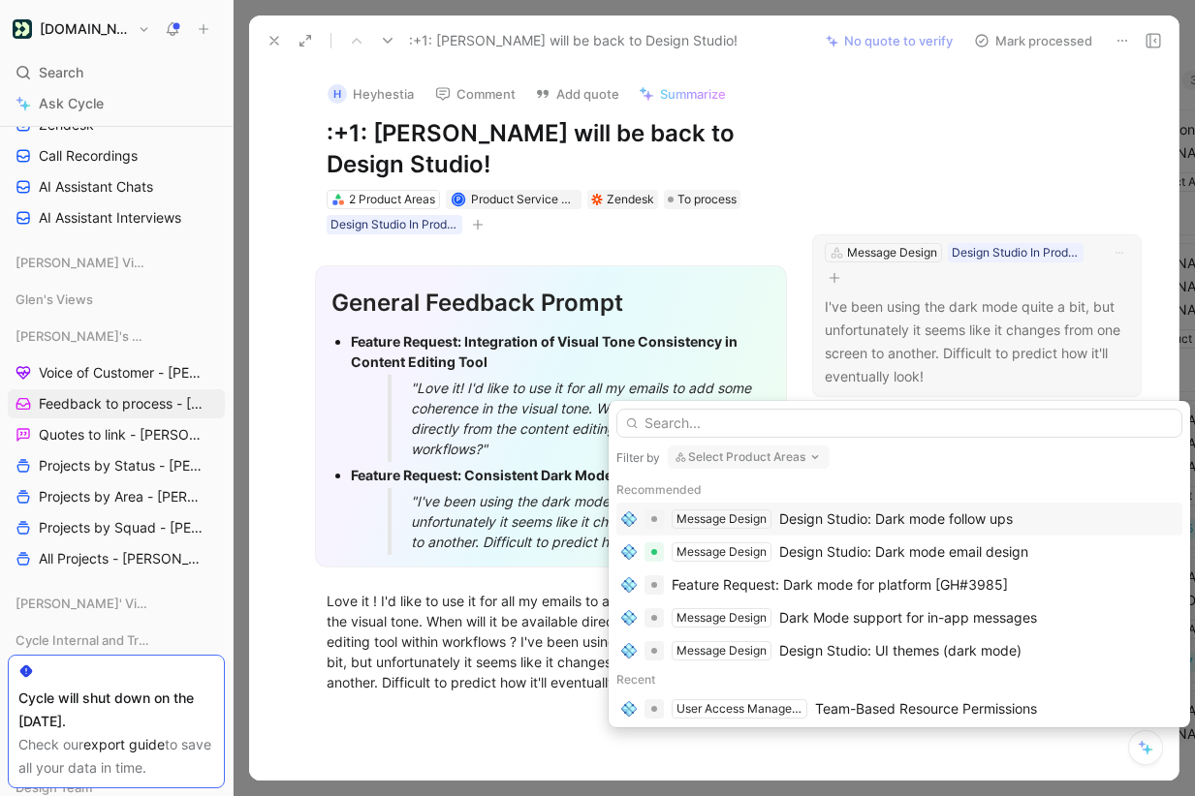
click at [963, 513] on div "Design Studio: Dark mode follow ups" at bounding box center [896, 519] width 234 height 23
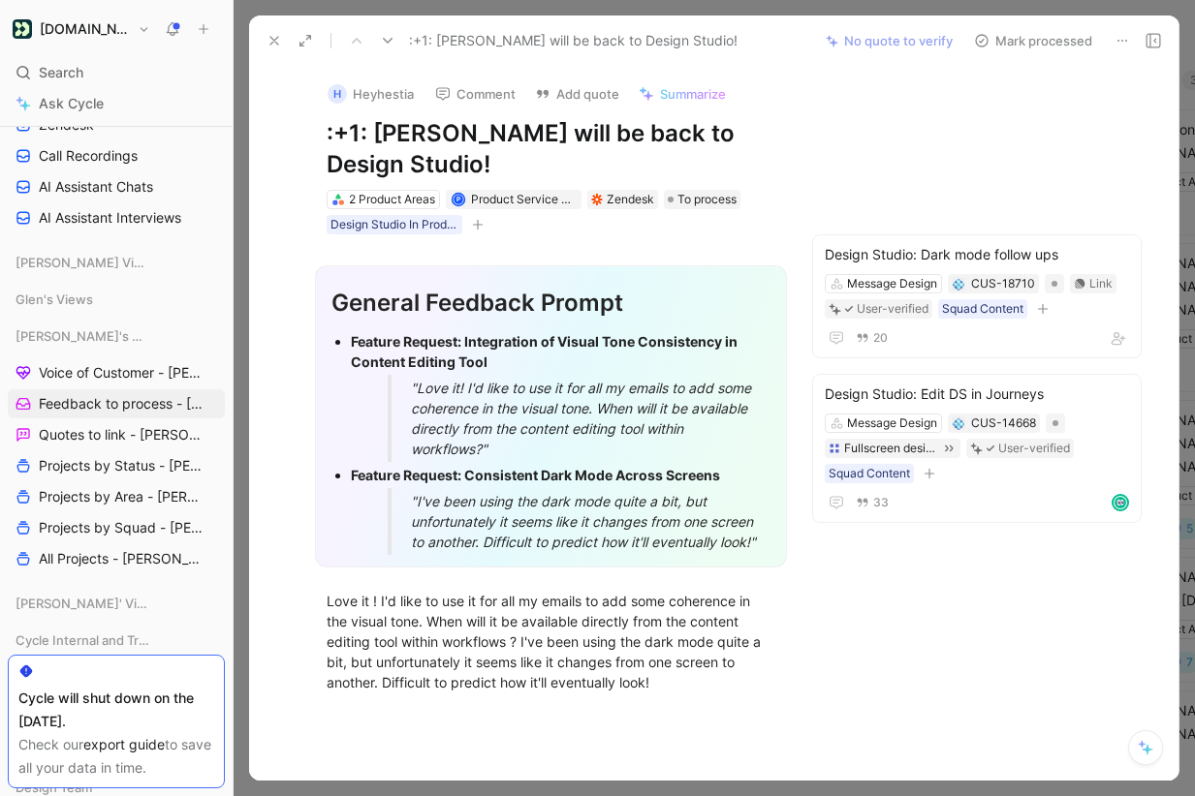
click at [1025, 38] on button "Mark processed" at bounding box center [1033, 40] width 136 height 27
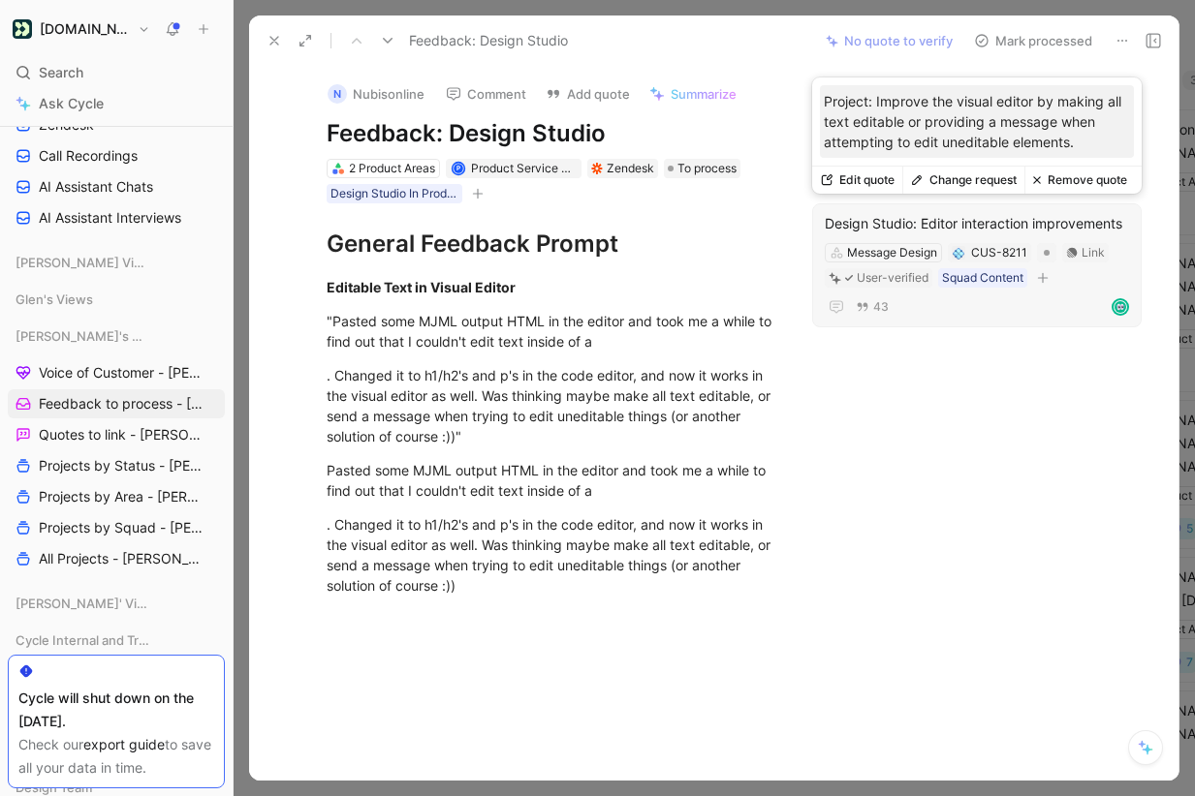
click at [973, 171] on button "Change request" at bounding box center [963, 180] width 122 height 27
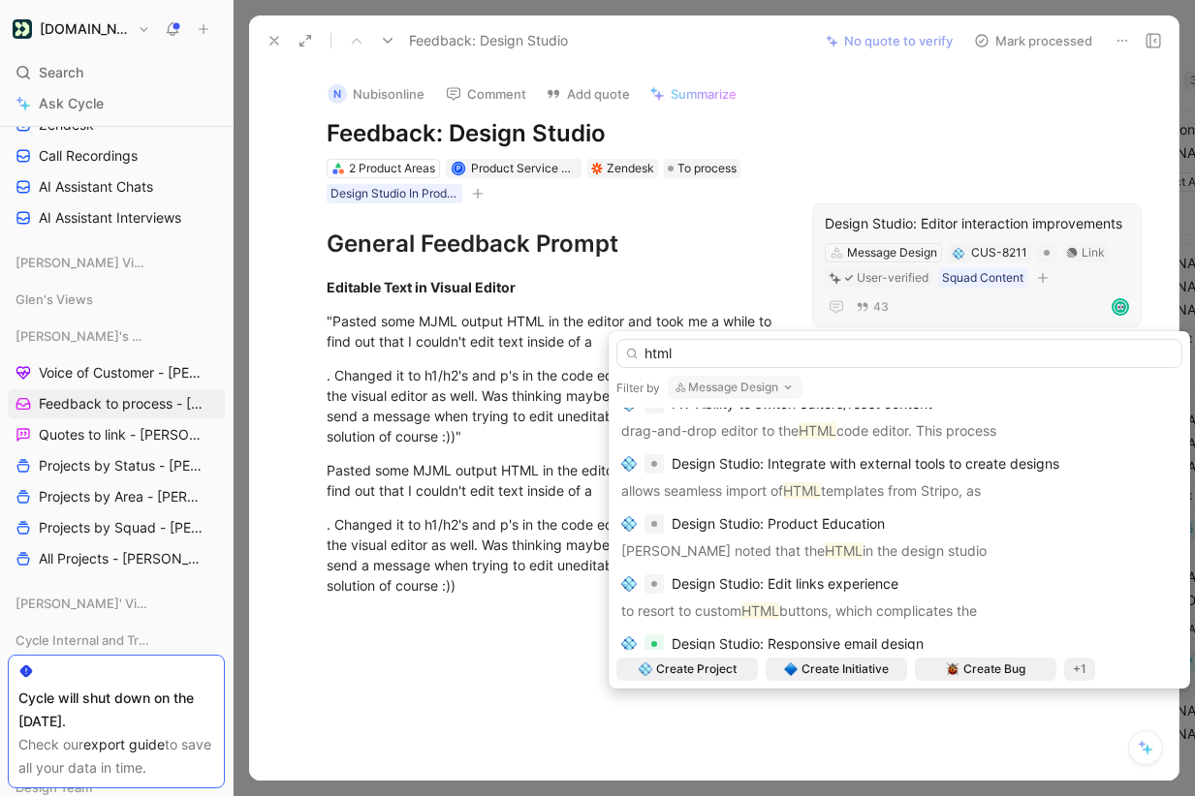
scroll to position [157, 0]
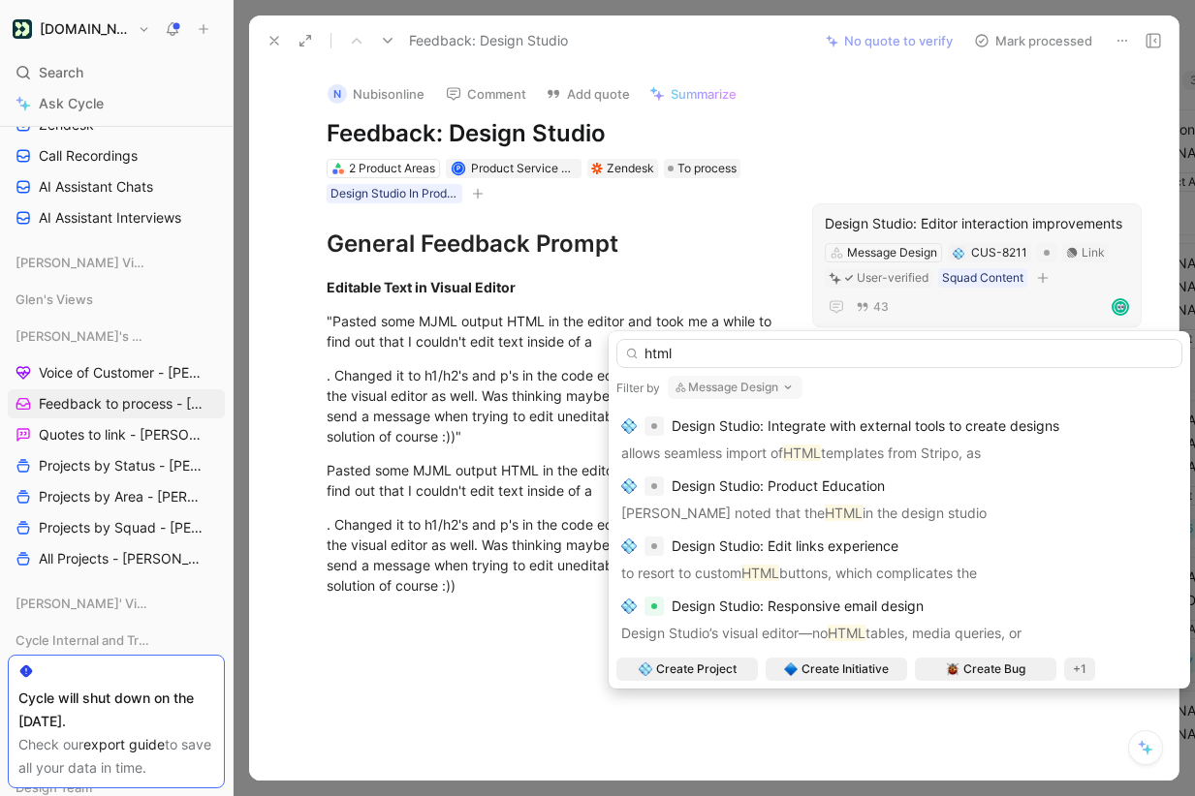
type input "html"
click at [1002, 493] on div "Design Studio: Product Education" at bounding box center [899, 486] width 556 height 23
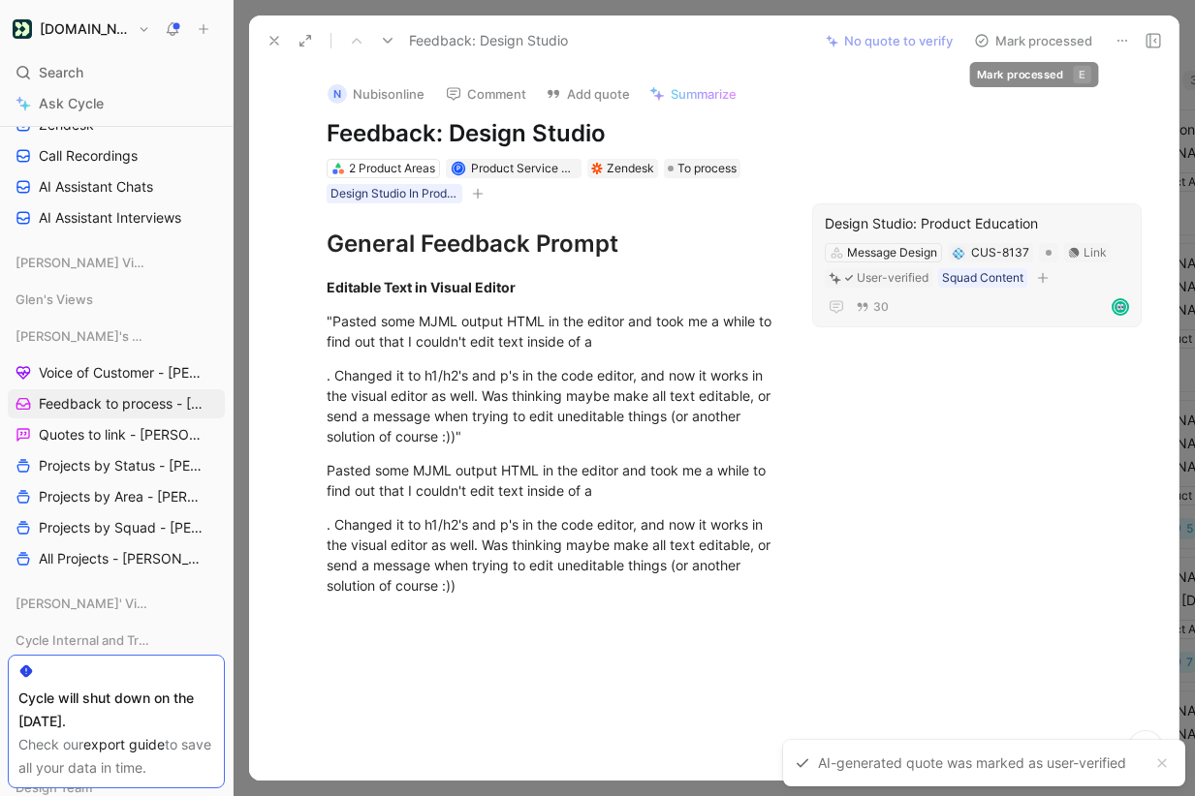
click at [1035, 35] on button "Mark processed" at bounding box center [1033, 40] width 136 height 27
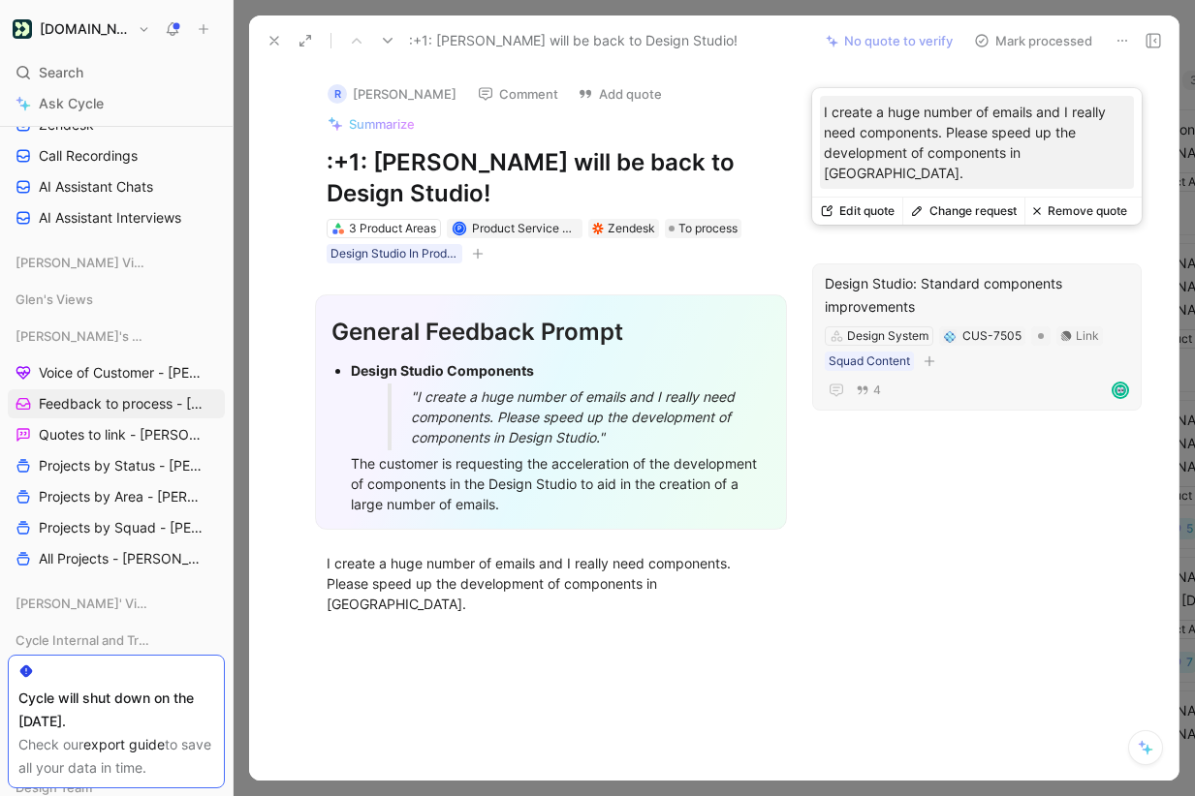
click at [968, 206] on button "Change request" at bounding box center [963, 211] width 122 height 27
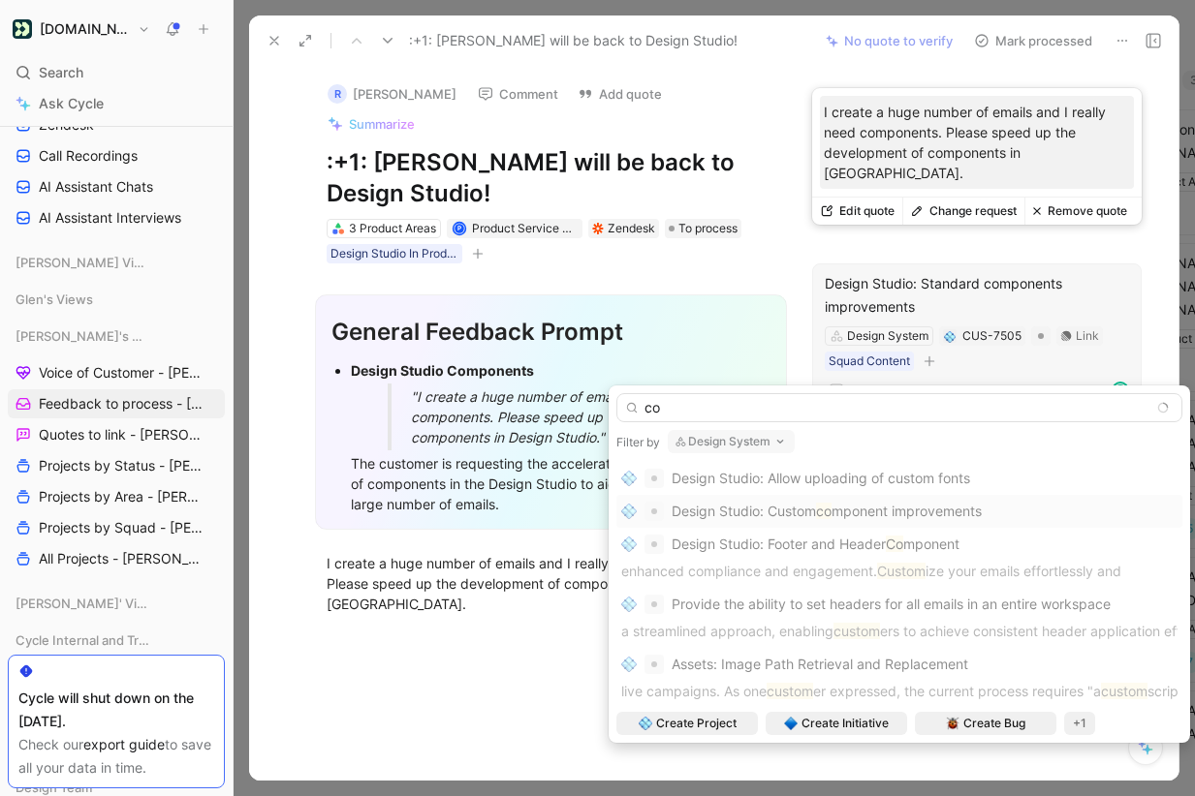
type input "c"
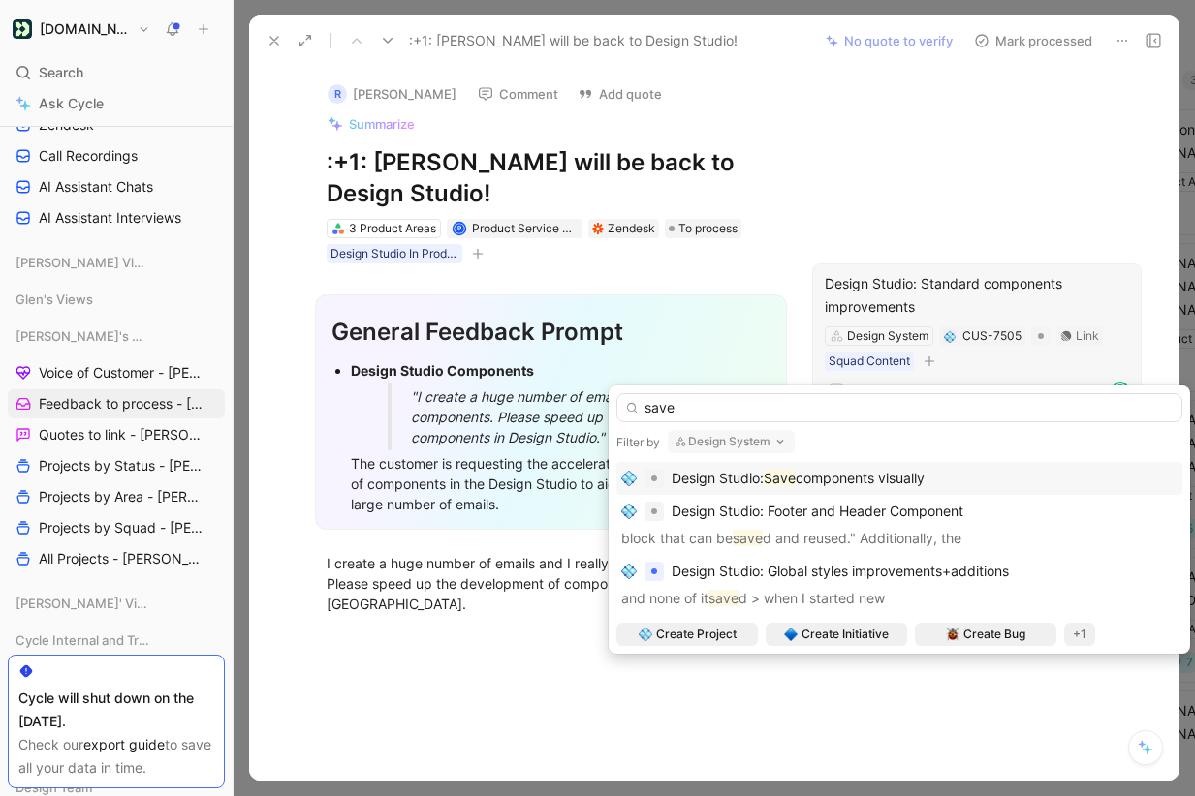
type input "save"
click at [941, 482] on div "Design Studio: Save components visually" at bounding box center [899, 478] width 556 height 23
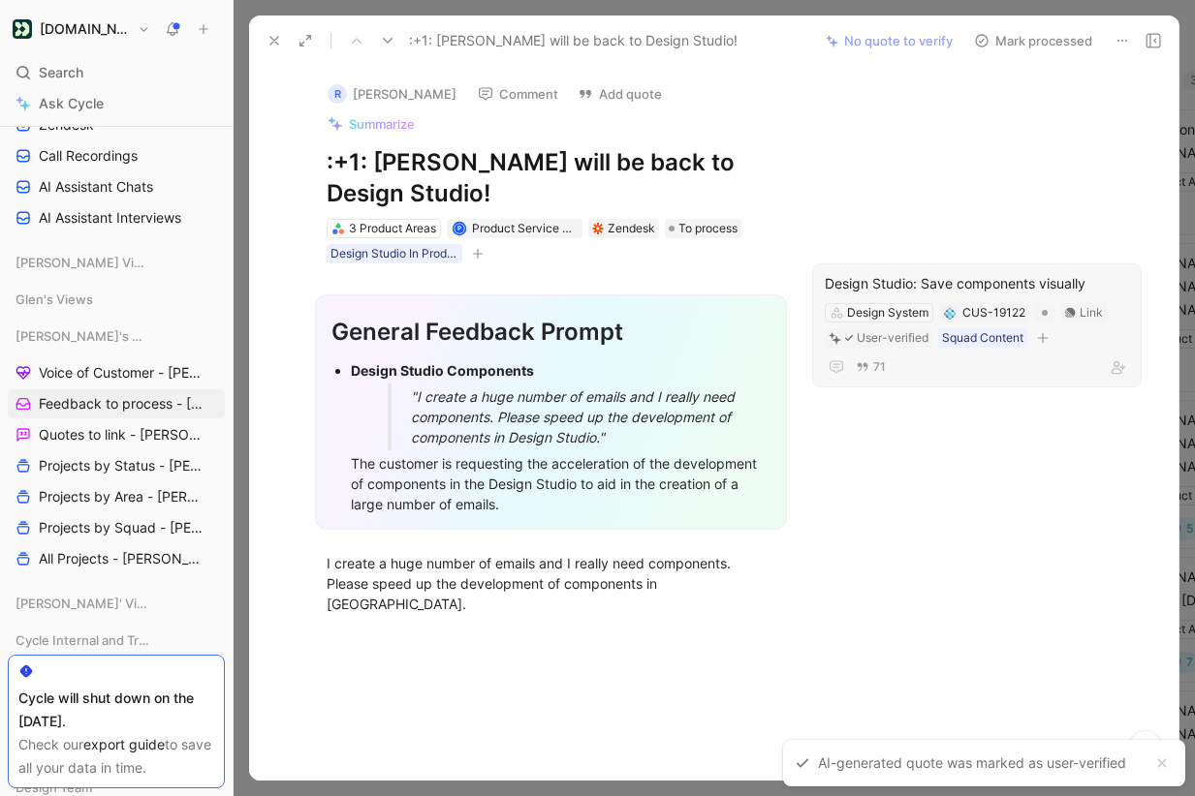
click at [1042, 39] on button "Mark processed" at bounding box center [1033, 40] width 136 height 27
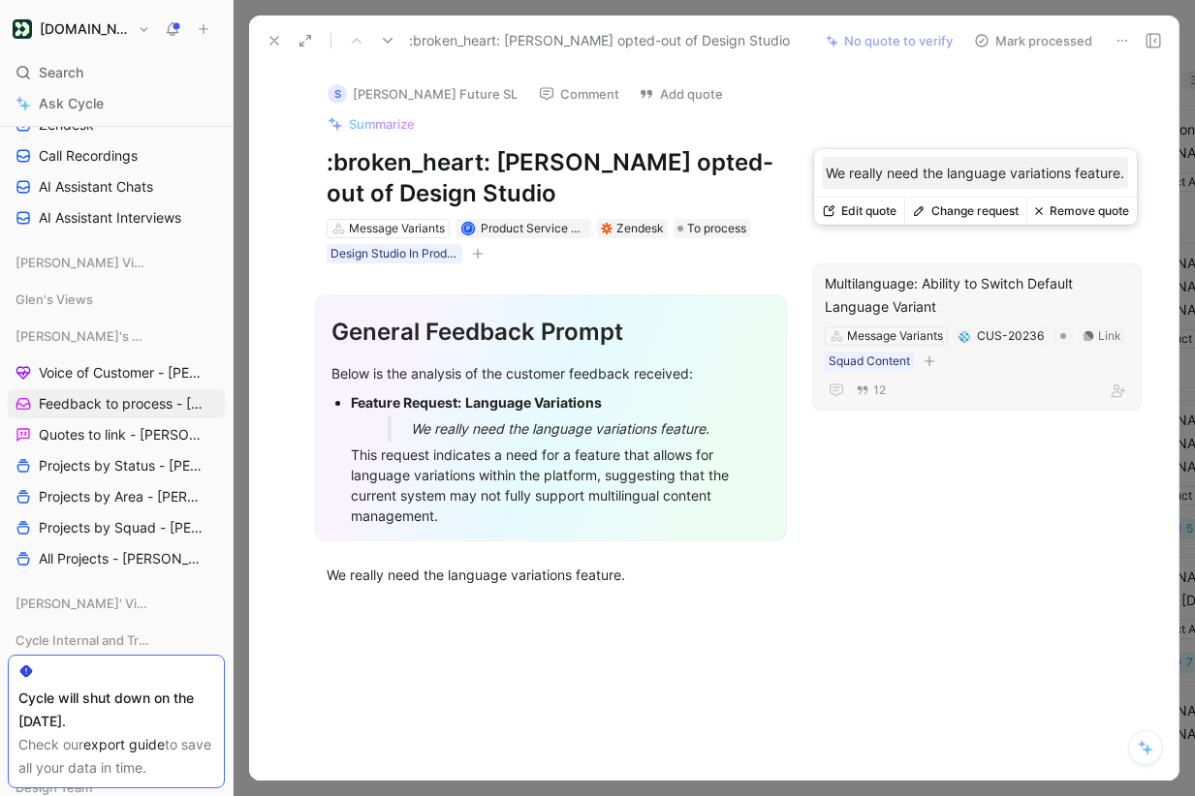
click at [960, 210] on button "Change request" at bounding box center [965, 211] width 122 height 27
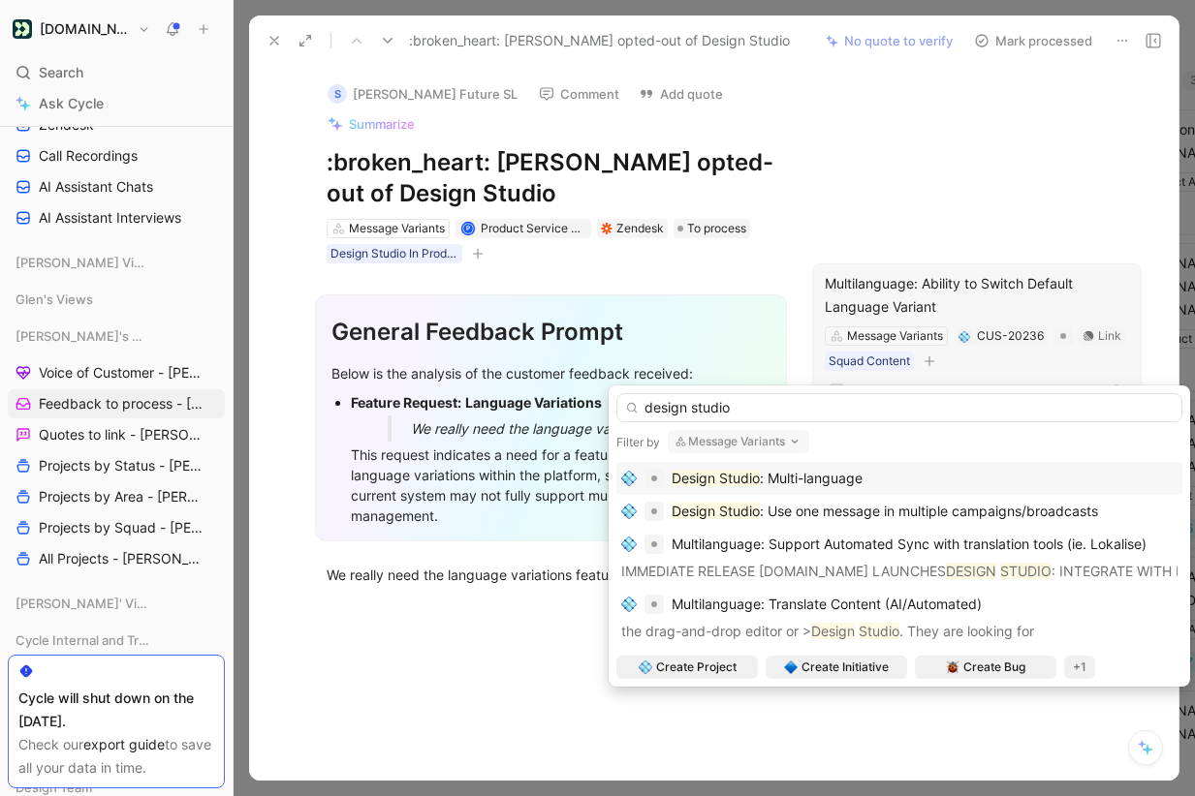
type input "design studio"
click at [913, 482] on div "Design Studio : Multi-language" at bounding box center [899, 478] width 556 height 23
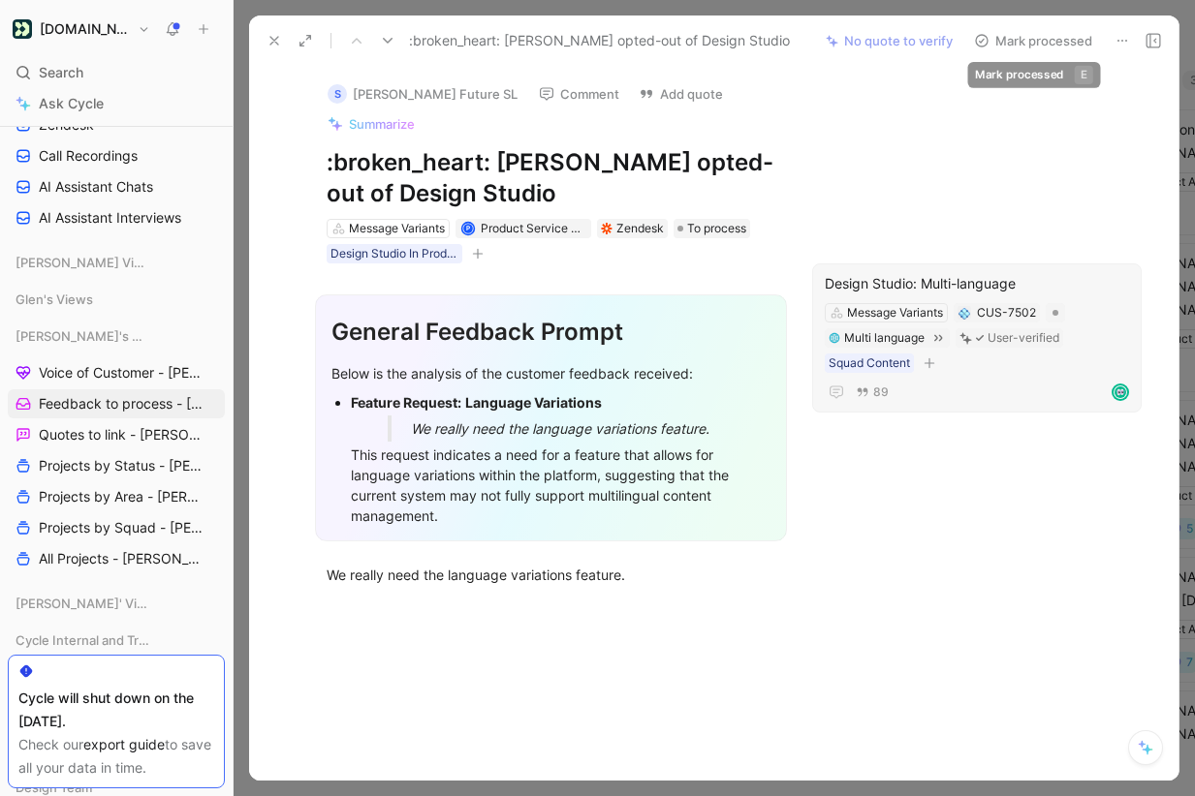
click at [1035, 40] on button "Mark processed" at bounding box center [1033, 40] width 136 height 27
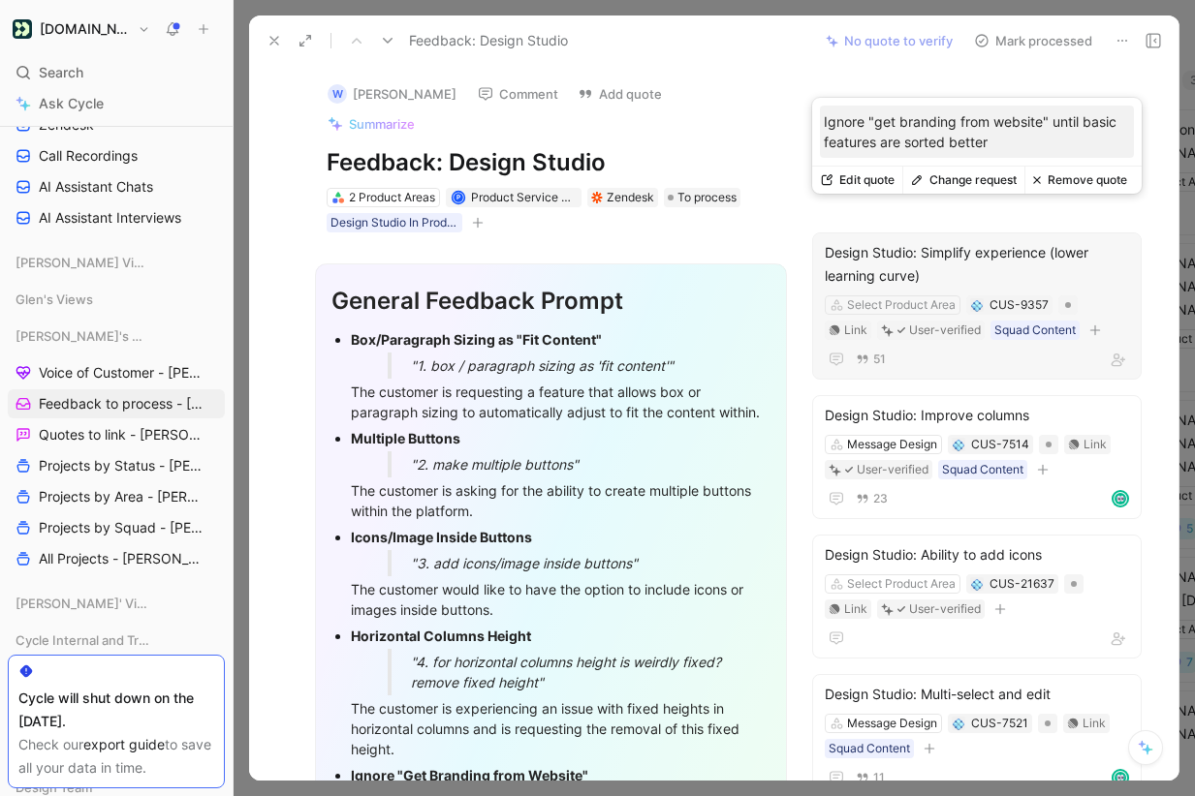
click at [977, 185] on button "Change request" at bounding box center [963, 180] width 122 height 27
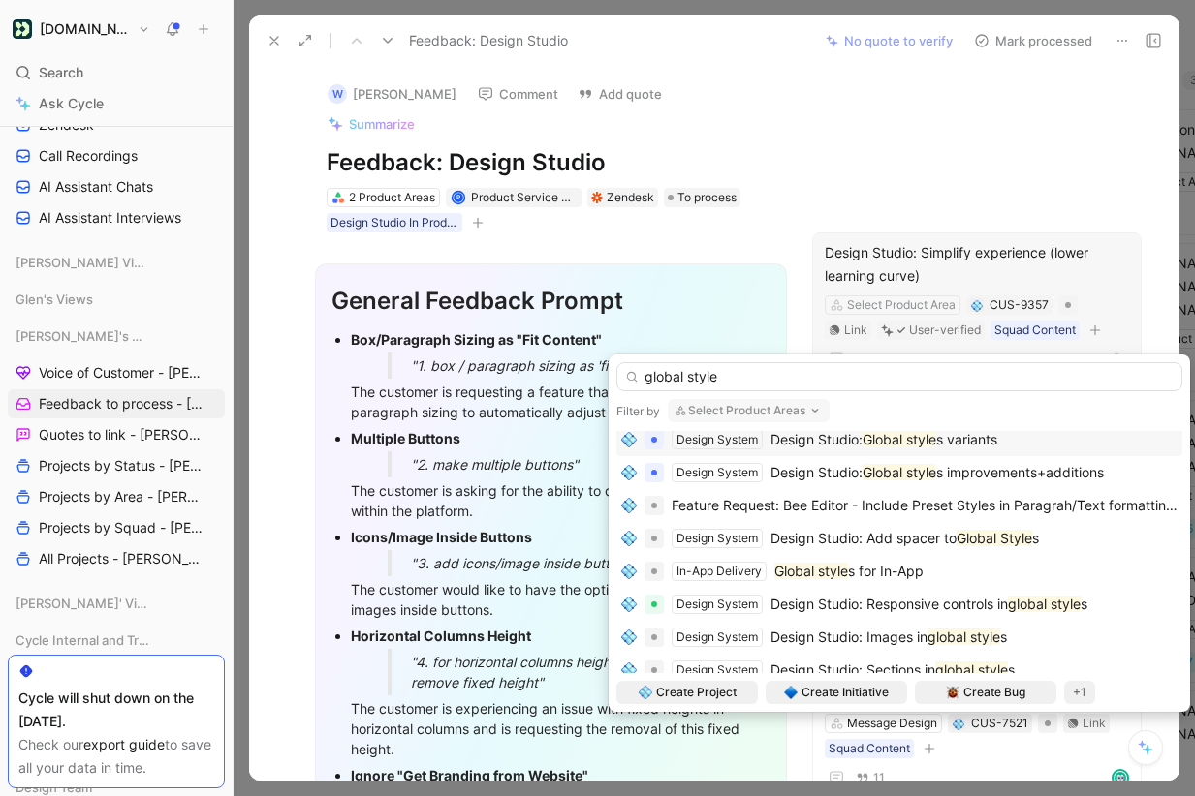
scroll to position [57, 0]
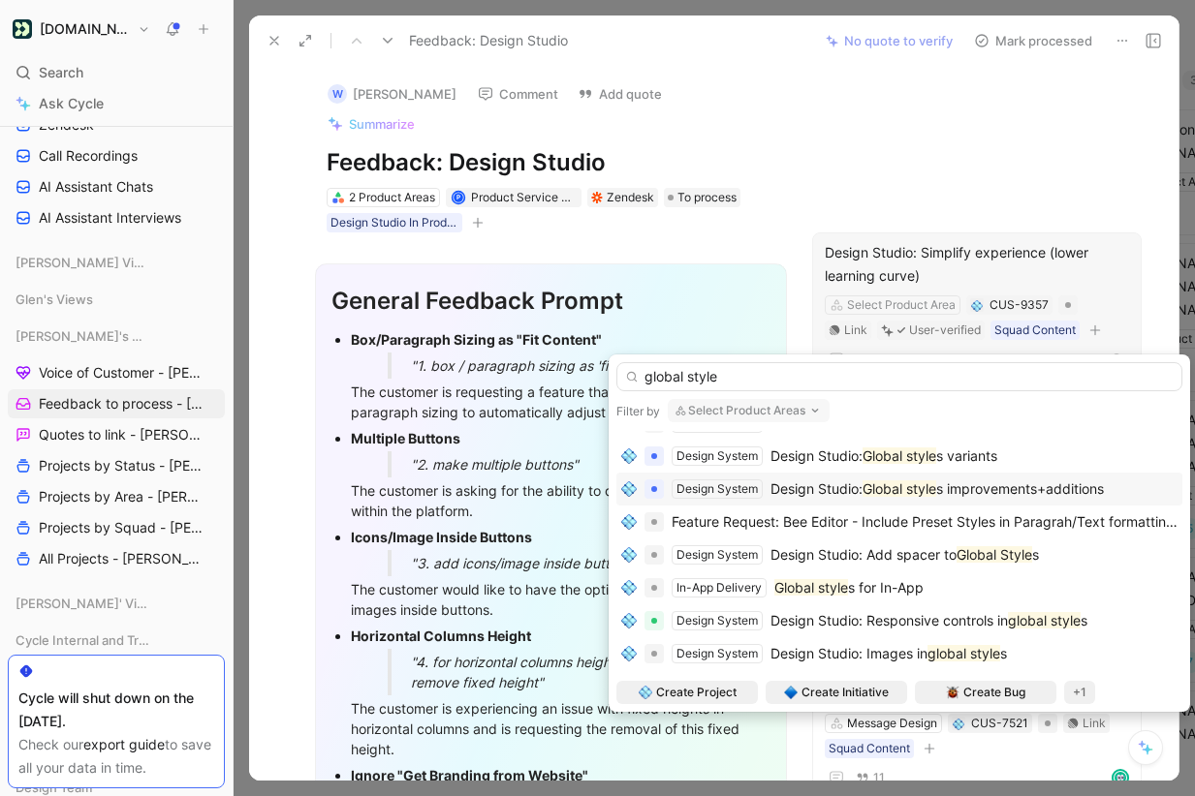
type input "global style"
click at [959, 485] on span "s improvements+additions" at bounding box center [1020, 489] width 168 height 16
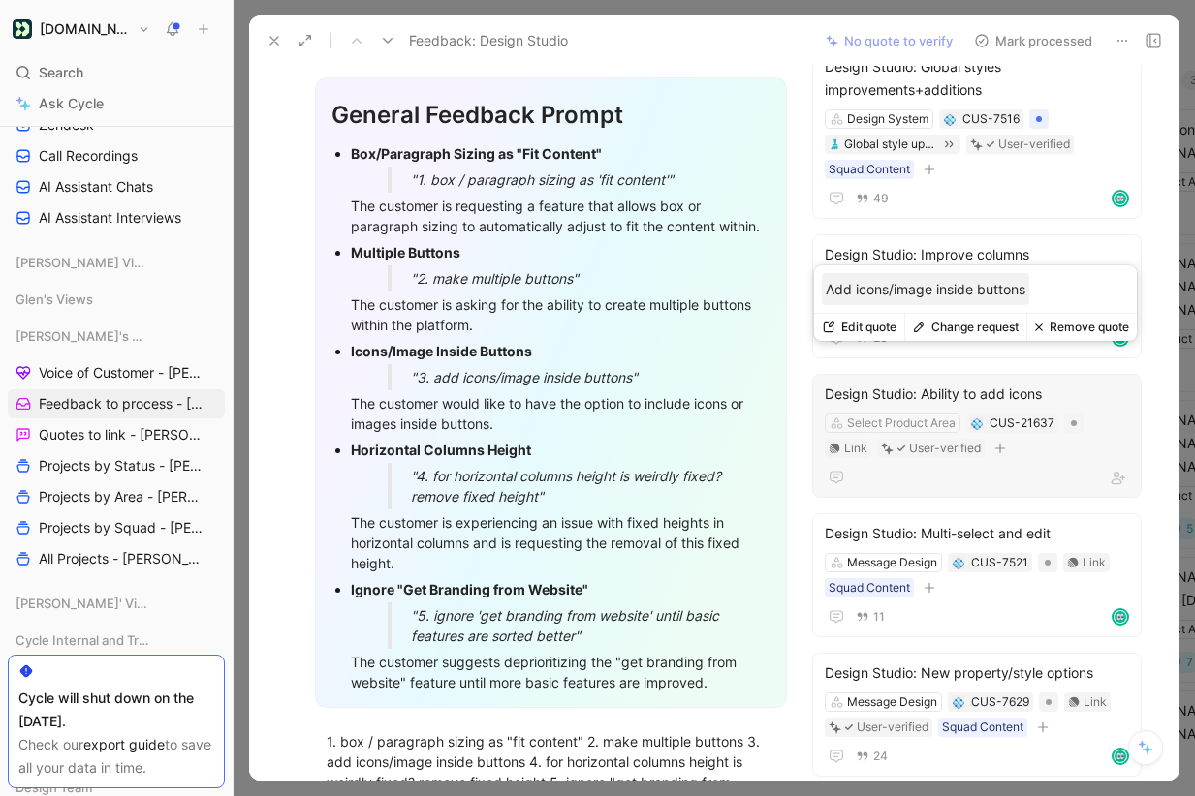
scroll to position [240, 0]
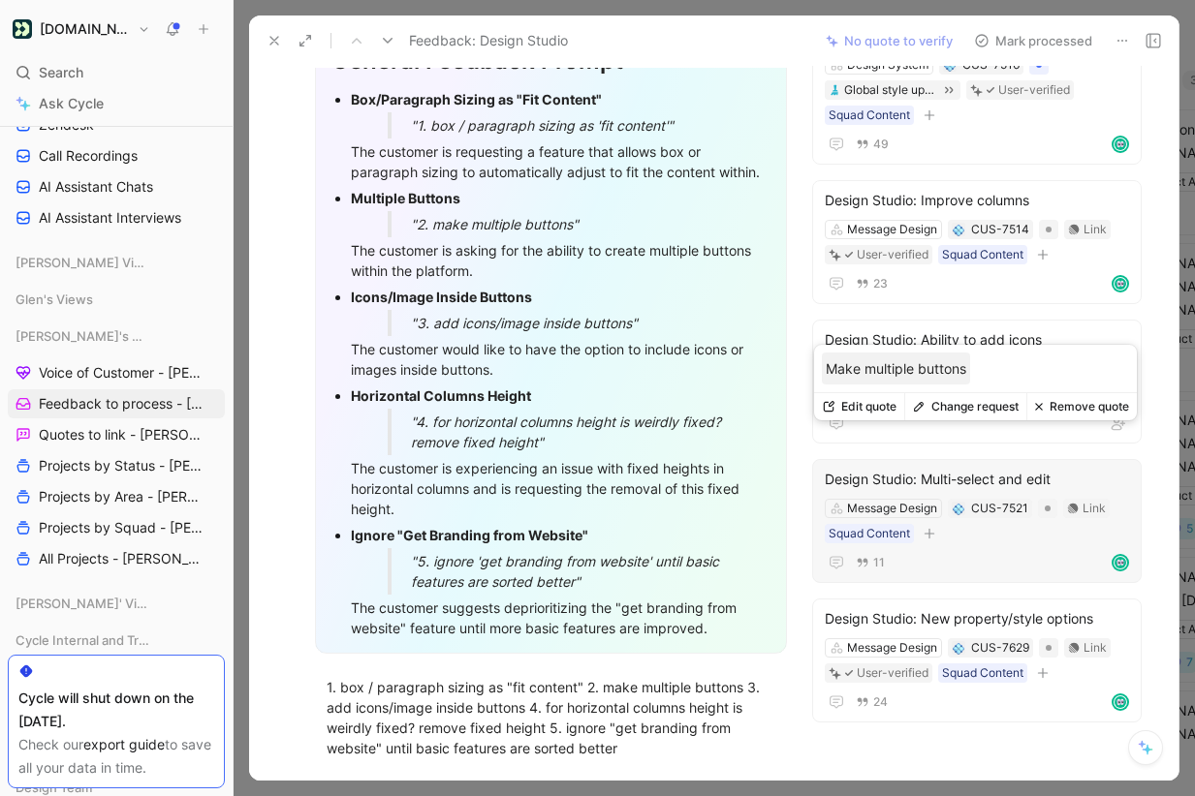
click at [978, 403] on button "Change request" at bounding box center [965, 406] width 122 height 27
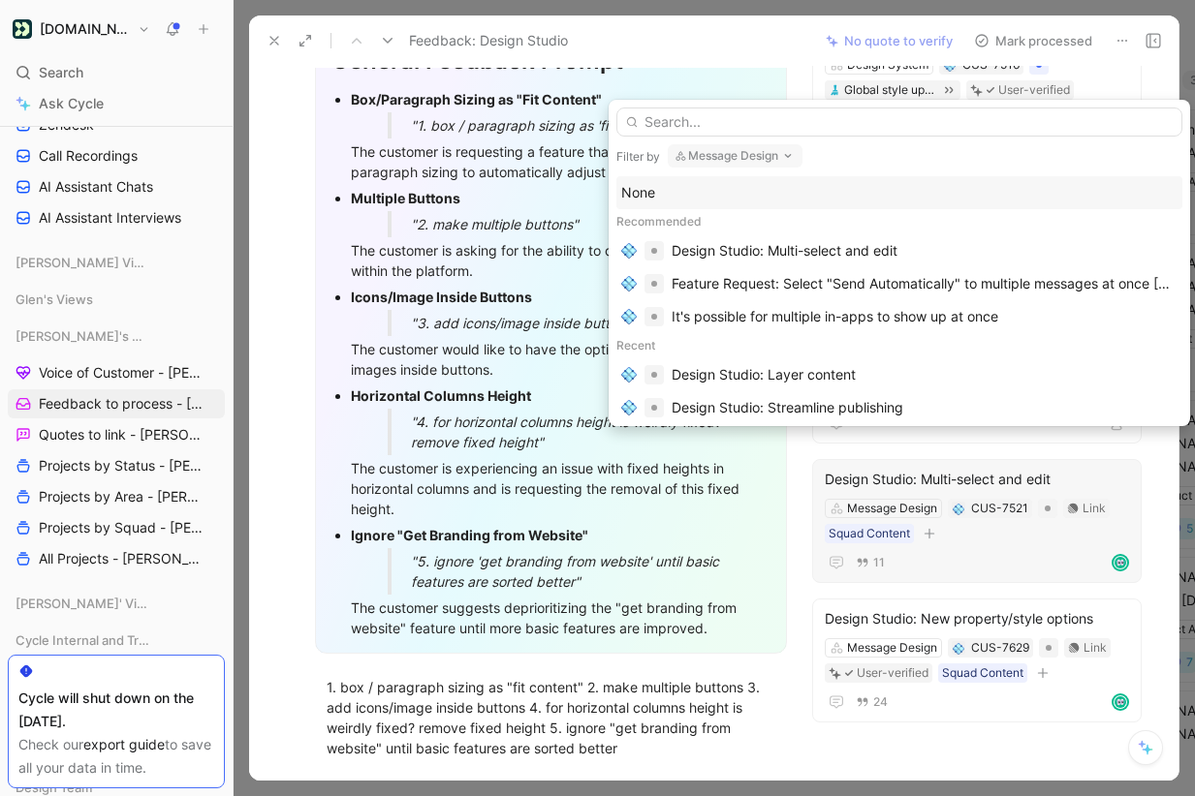
click at [767, 154] on button "Message Design" at bounding box center [735, 155] width 135 height 23
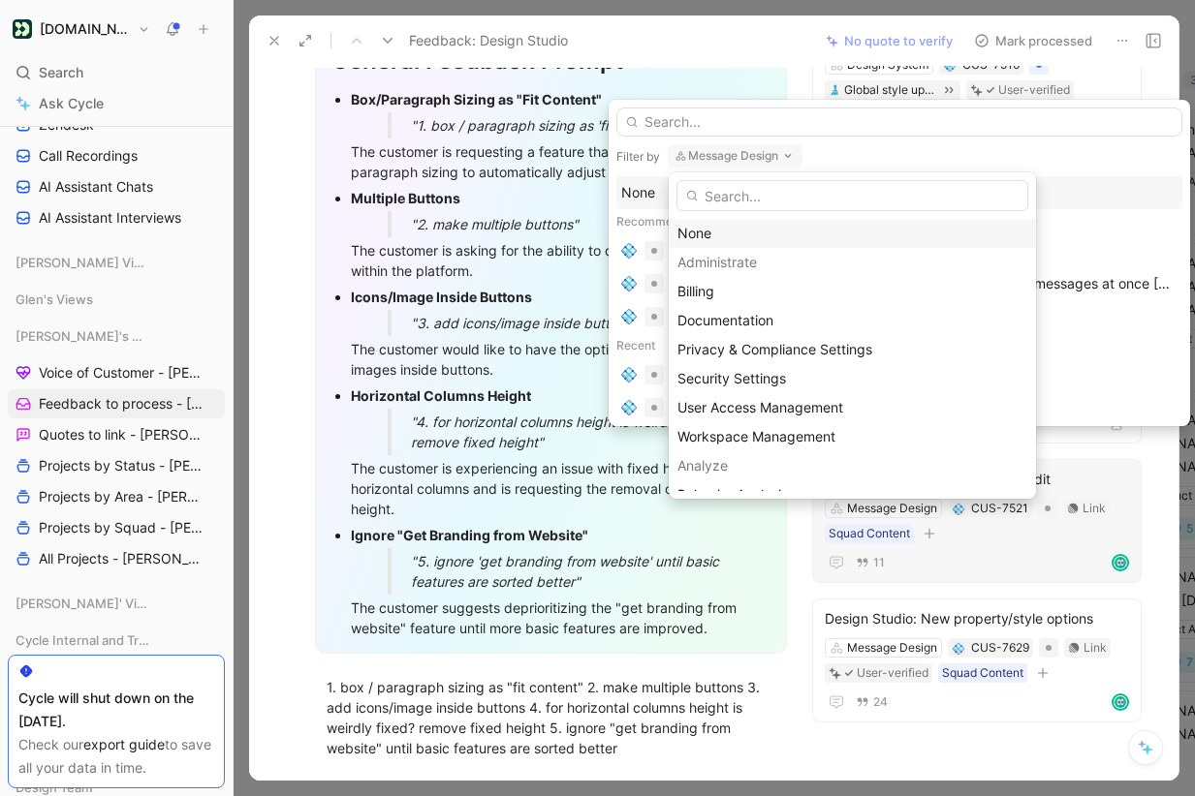
click at [738, 231] on div "None" at bounding box center [852, 233] width 350 height 23
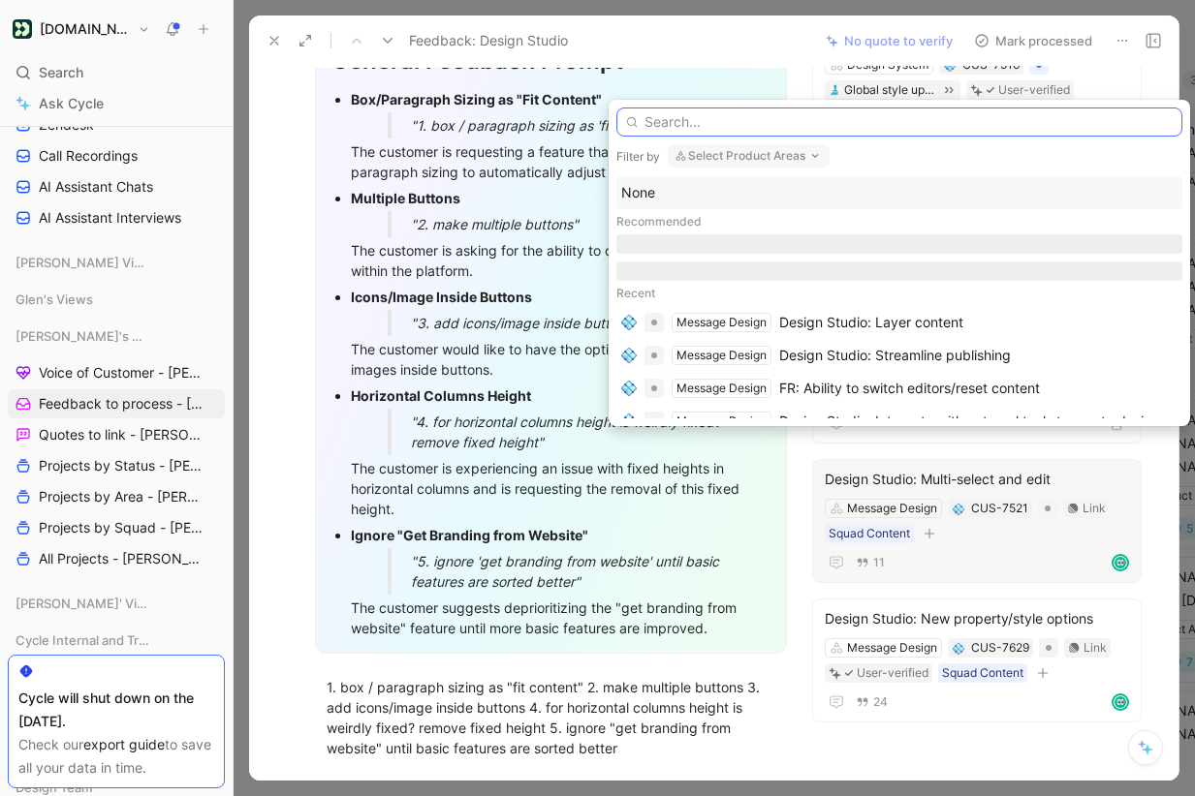
click at [736, 120] on input "text" at bounding box center [899, 122] width 566 height 29
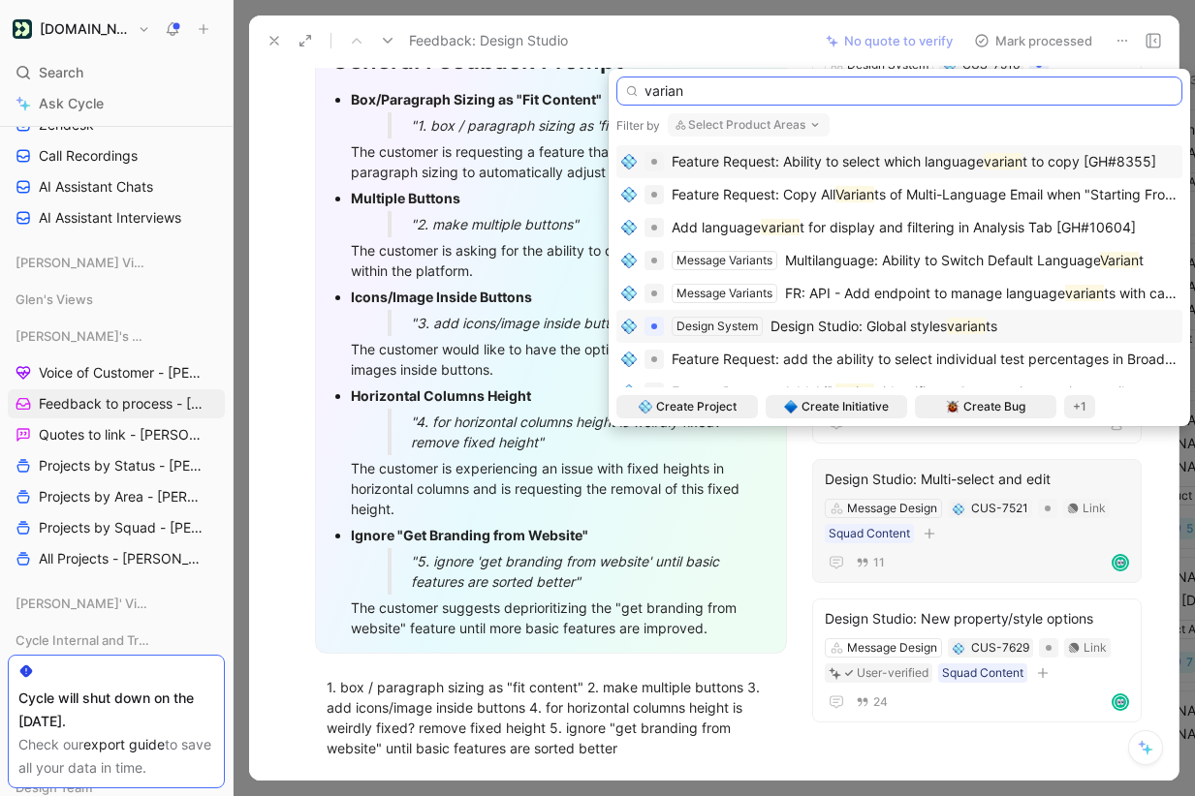
type input "varian"
click at [796, 324] on span "Design Studio: Global styles" at bounding box center [858, 326] width 176 height 16
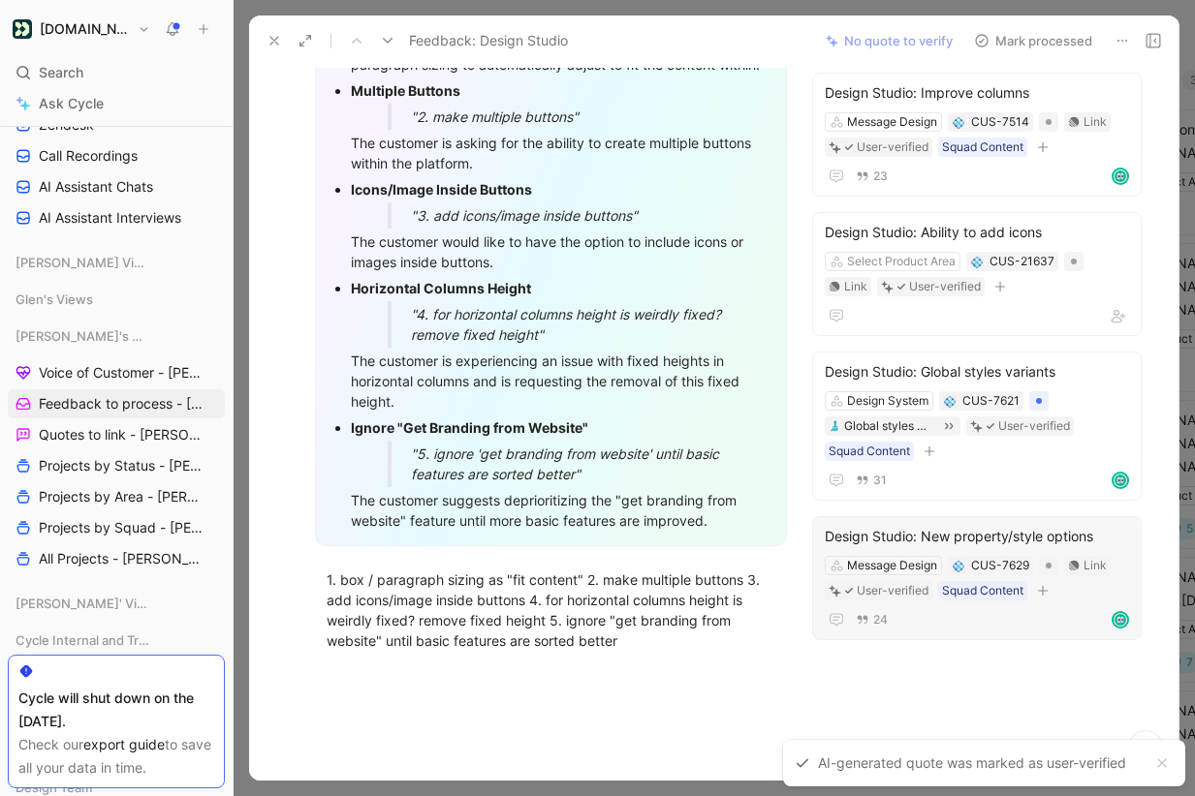
scroll to position [366, 0]
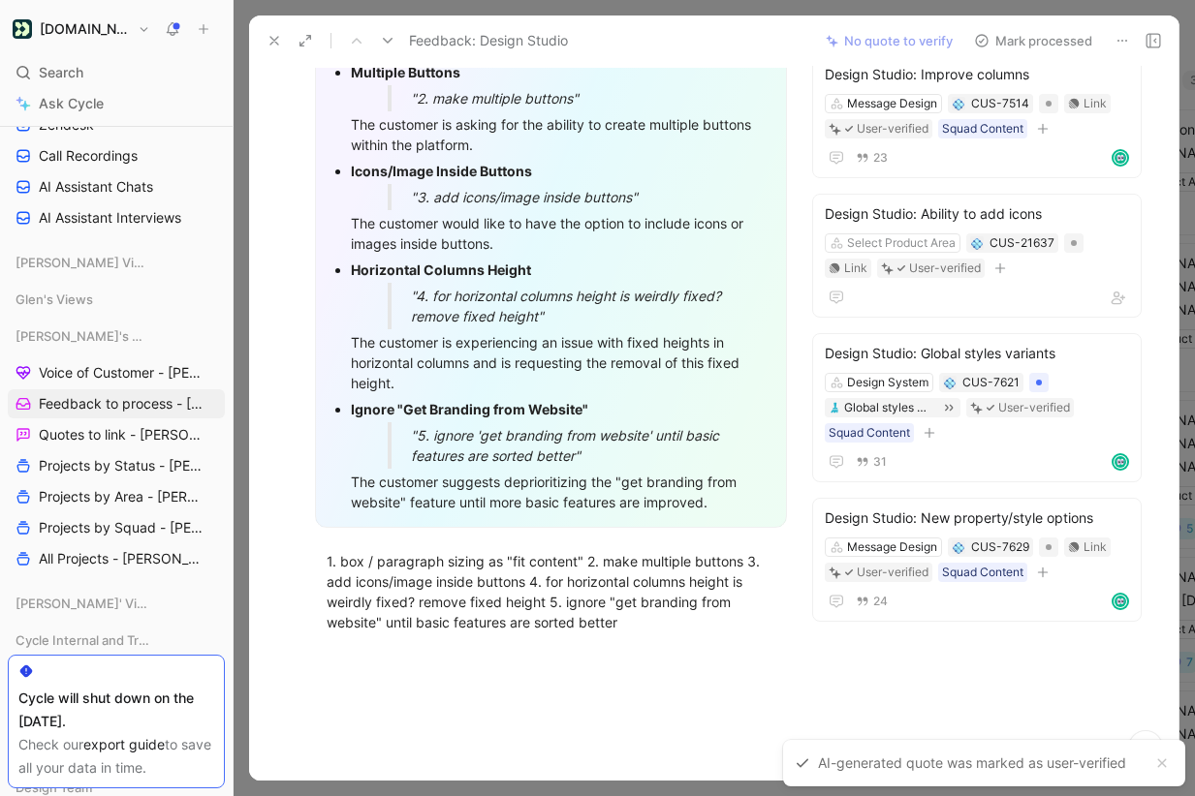
click at [1041, 31] on button "Mark processed" at bounding box center [1033, 40] width 136 height 27
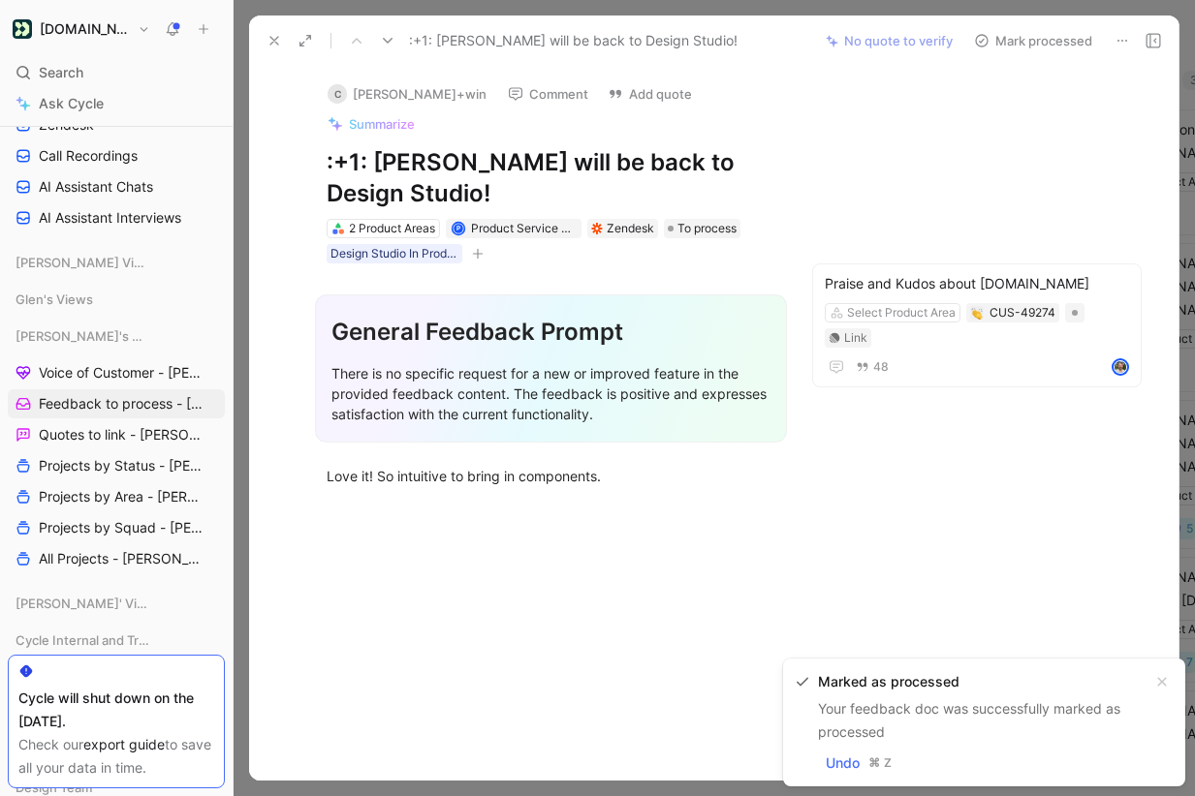
click at [1118, 35] on icon at bounding box center [1122, 41] width 16 height 16
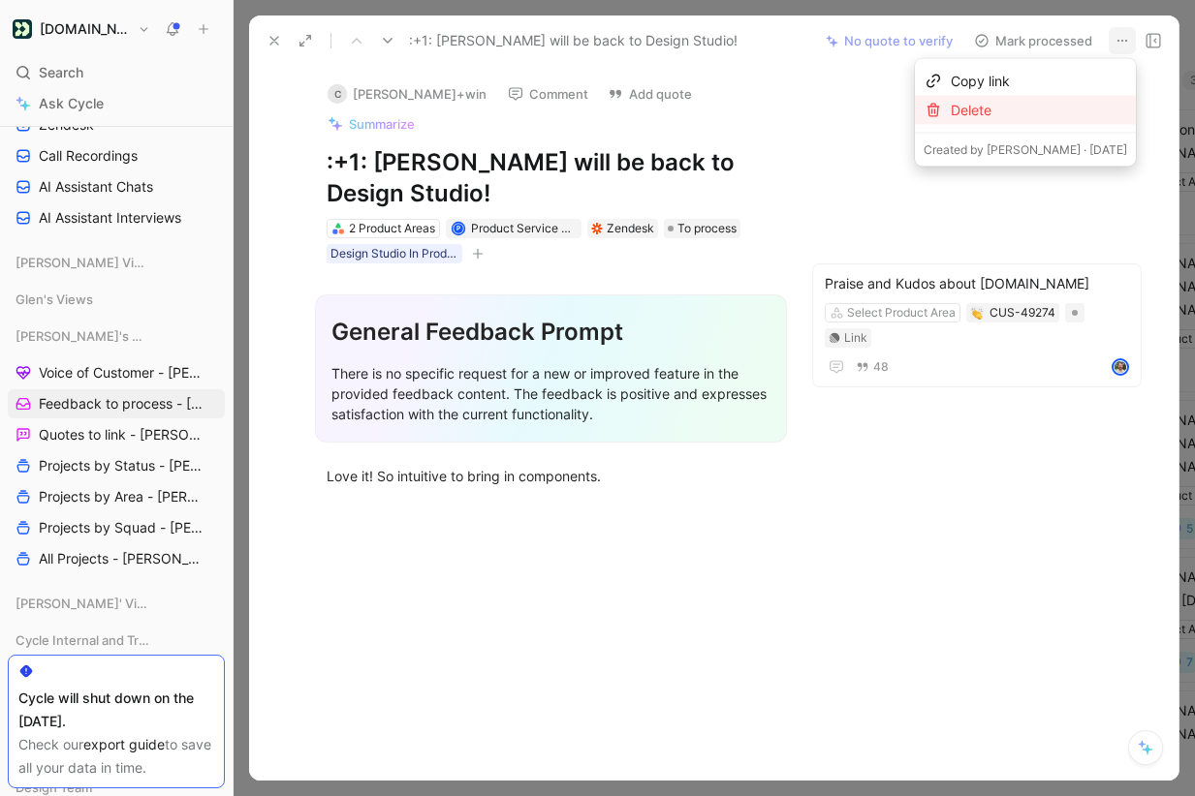
click at [1073, 102] on div "Delete" at bounding box center [1039, 110] width 176 height 23
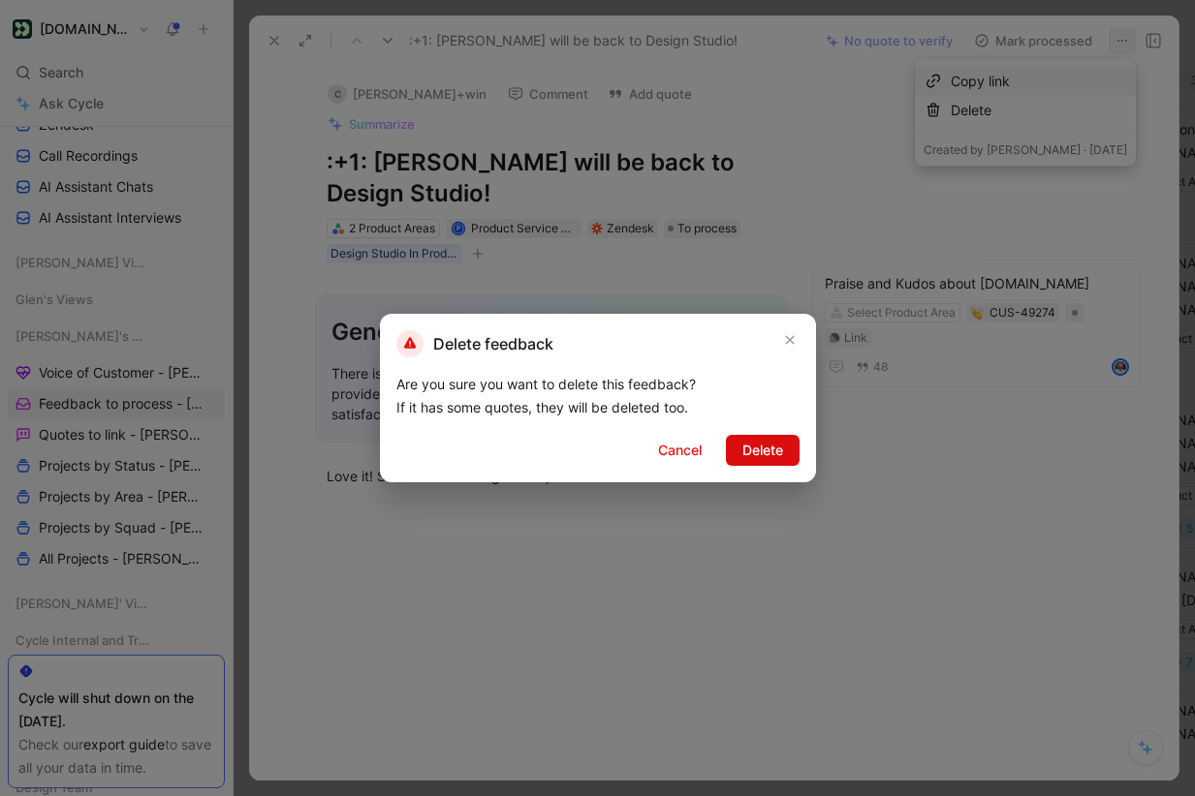
click at [763, 453] on span "Delete" at bounding box center [762, 450] width 41 height 23
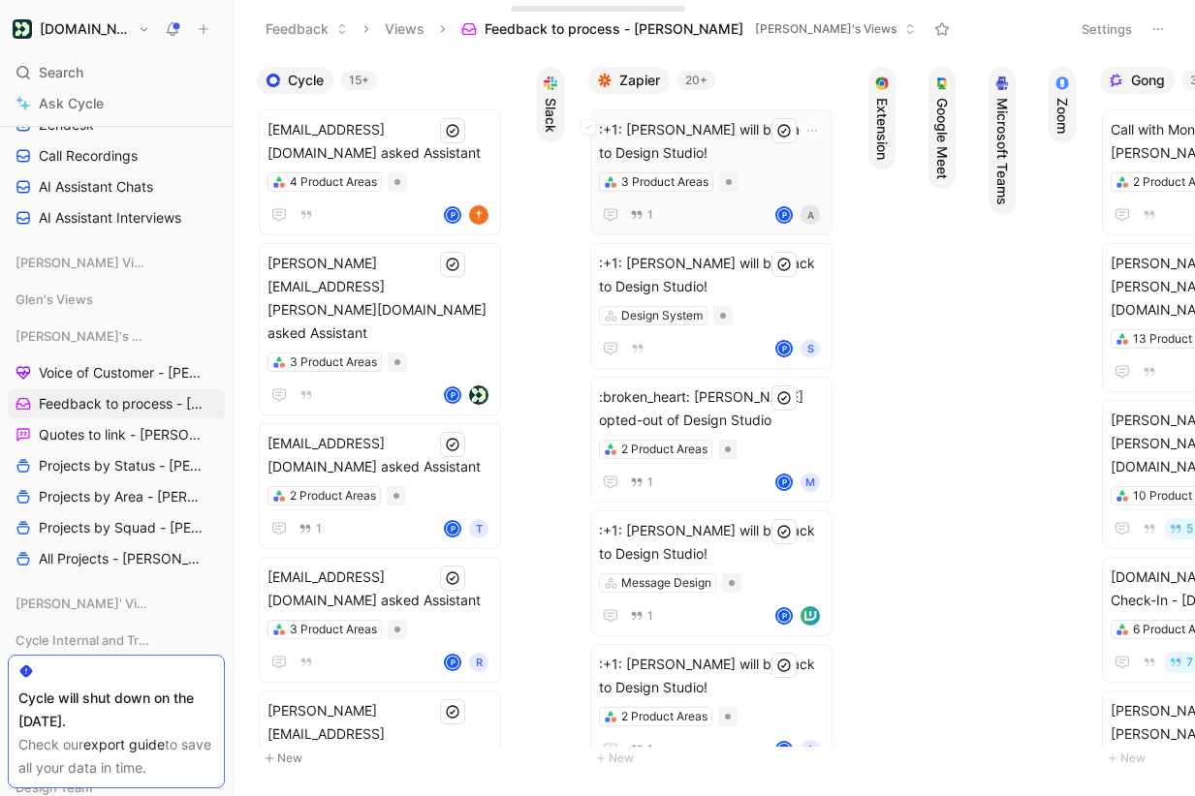
click at [770, 164] on span ":+1: [PERSON_NAME] will be back to Design Studio!" at bounding box center [711, 141] width 225 height 47
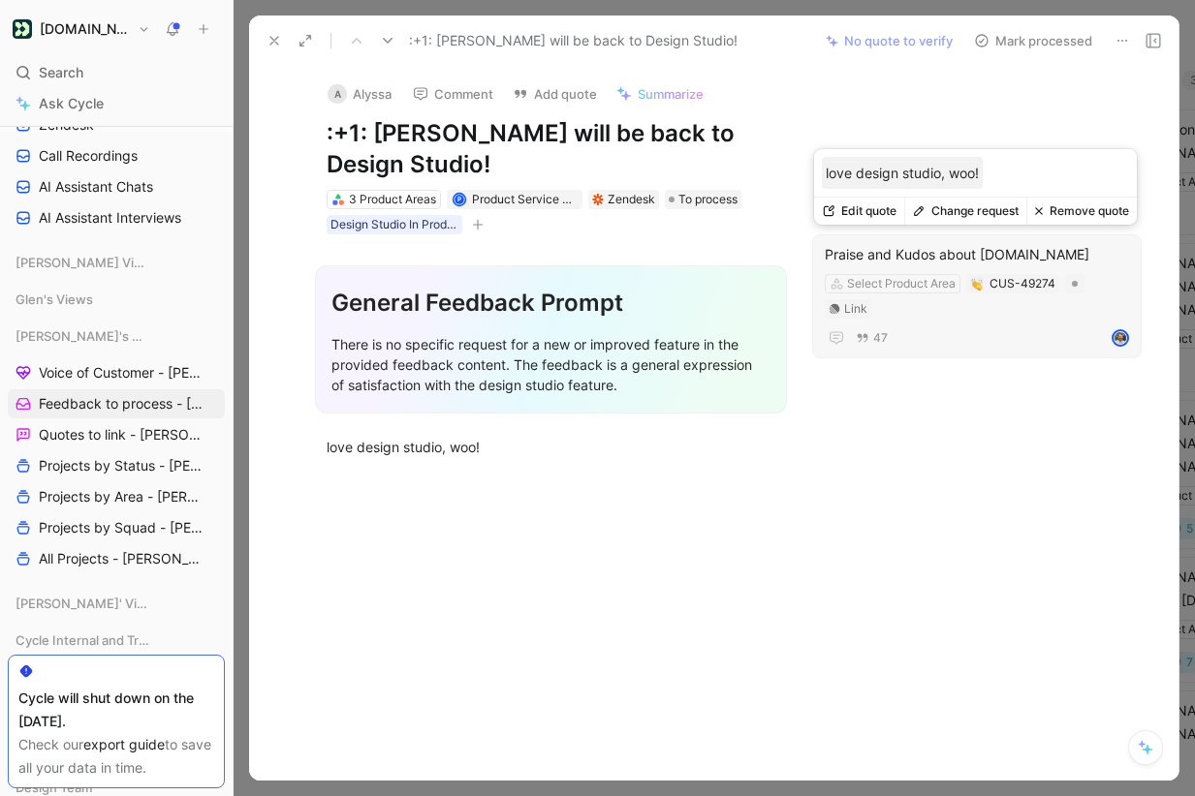
click at [980, 214] on button "Change request" at bounding box center [965, 211] width 122 height 27
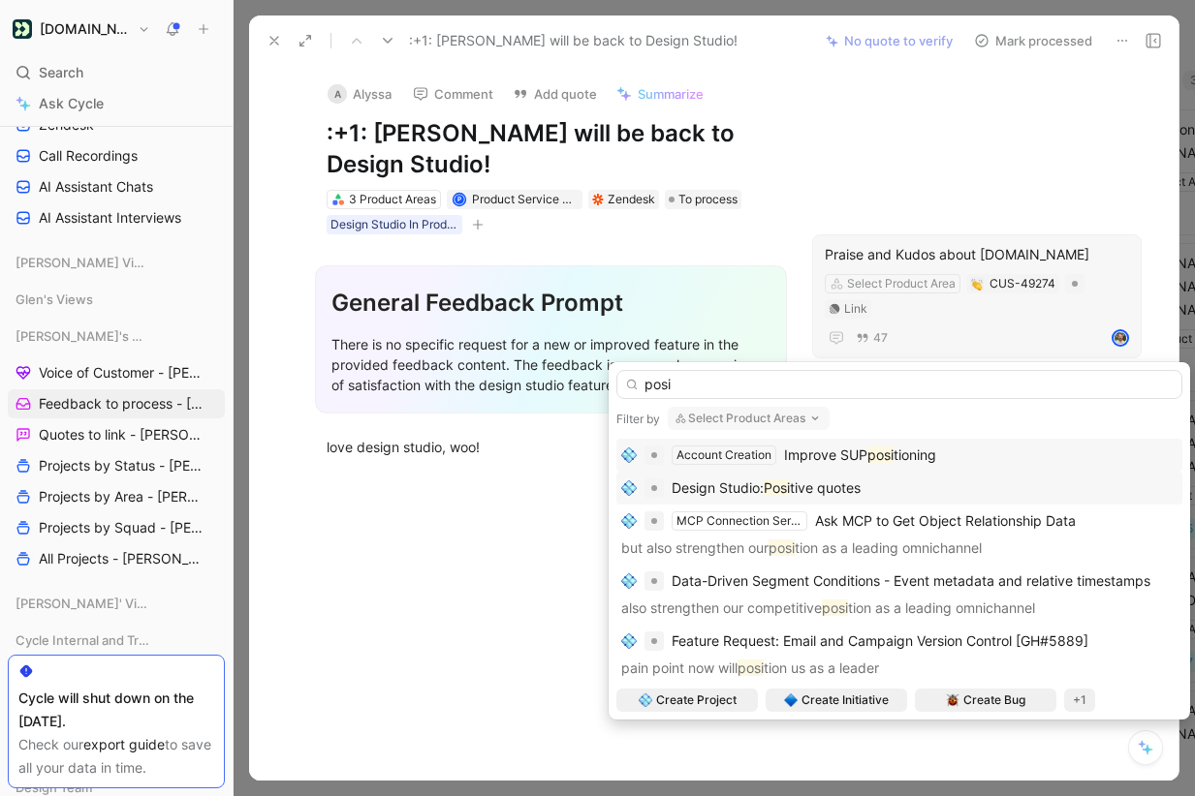
type input "posi"
click at [877, 483] on div "Design Studio: Posi tive quotes" at bounding box center [899, 488] width 556 height 23
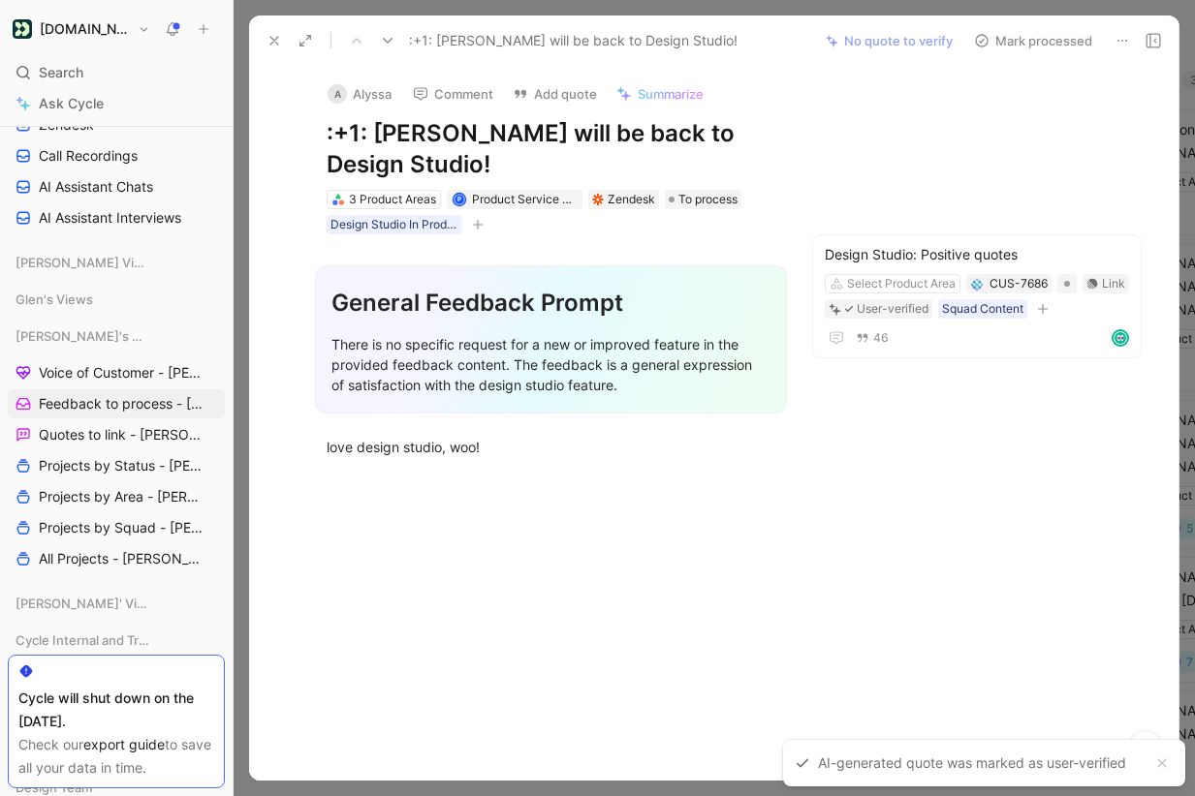
click at [1033, 39] on button "Mark processed" at bounding box center [1033, 40] width 136 height 27
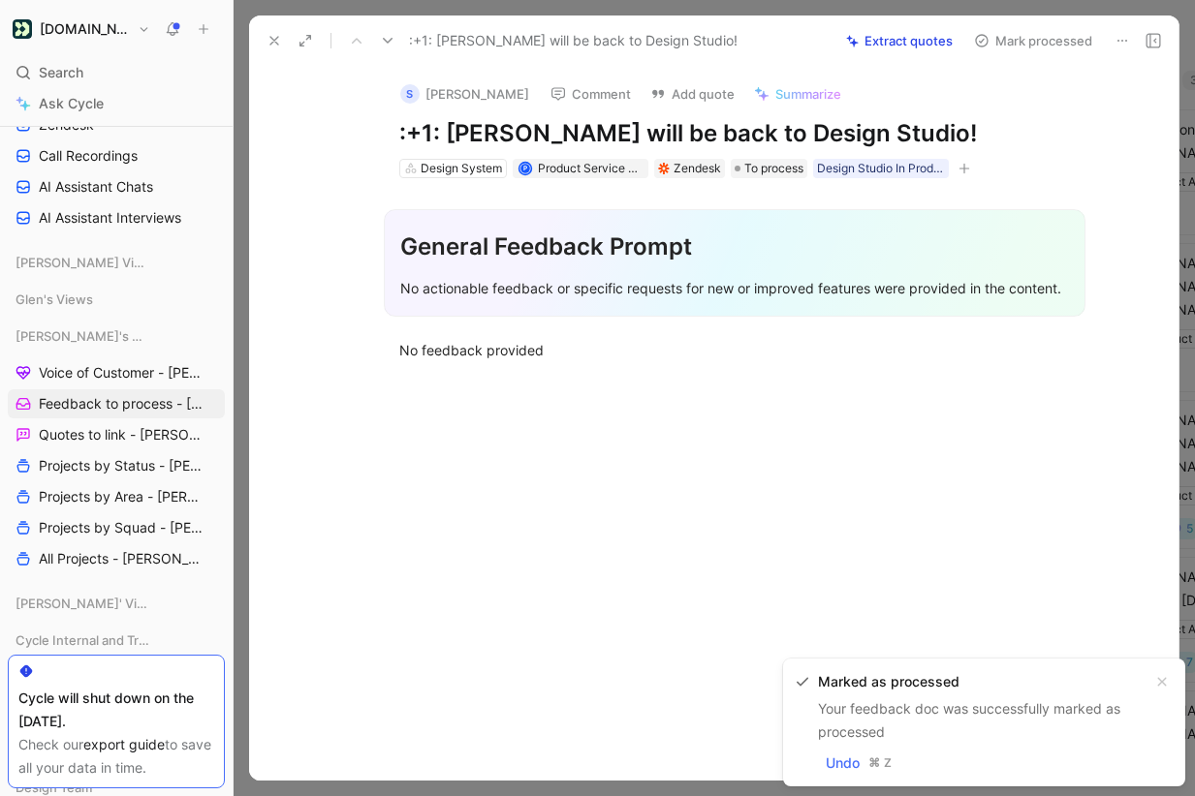
click at [1125, 40] on use at bounding box center [1122, 41] width 10 height 2
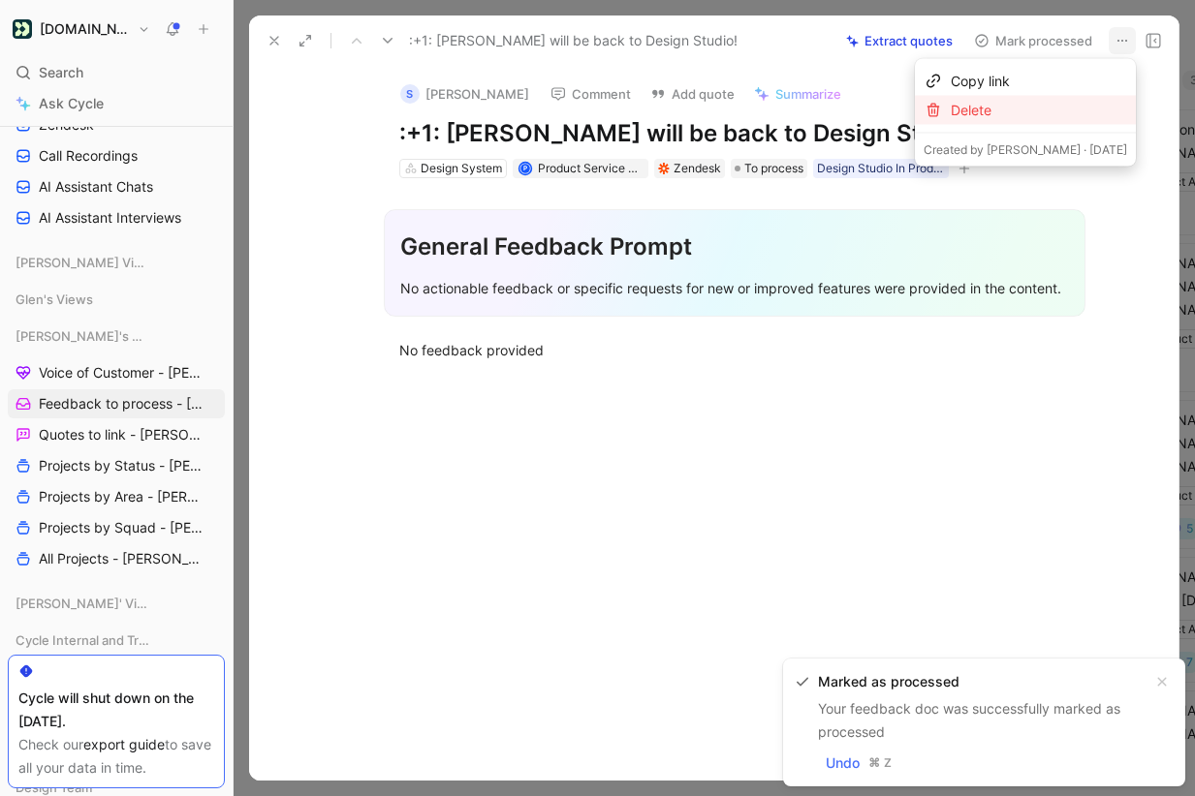
click at [1075, 115] on div "Delete" at bounding box center [1039, 110] width 176 height 23
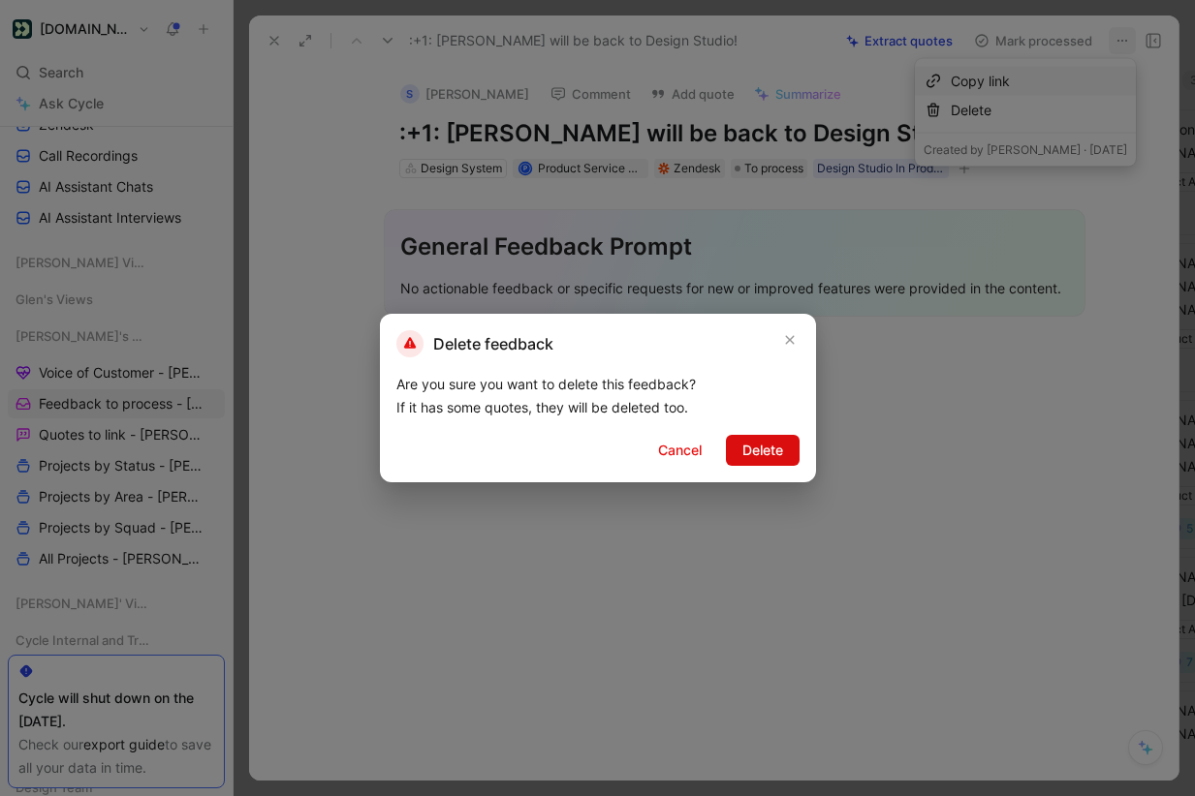
click at [757, 454] on span "Delete" at bounding box center [762, 450] width 41 height 23
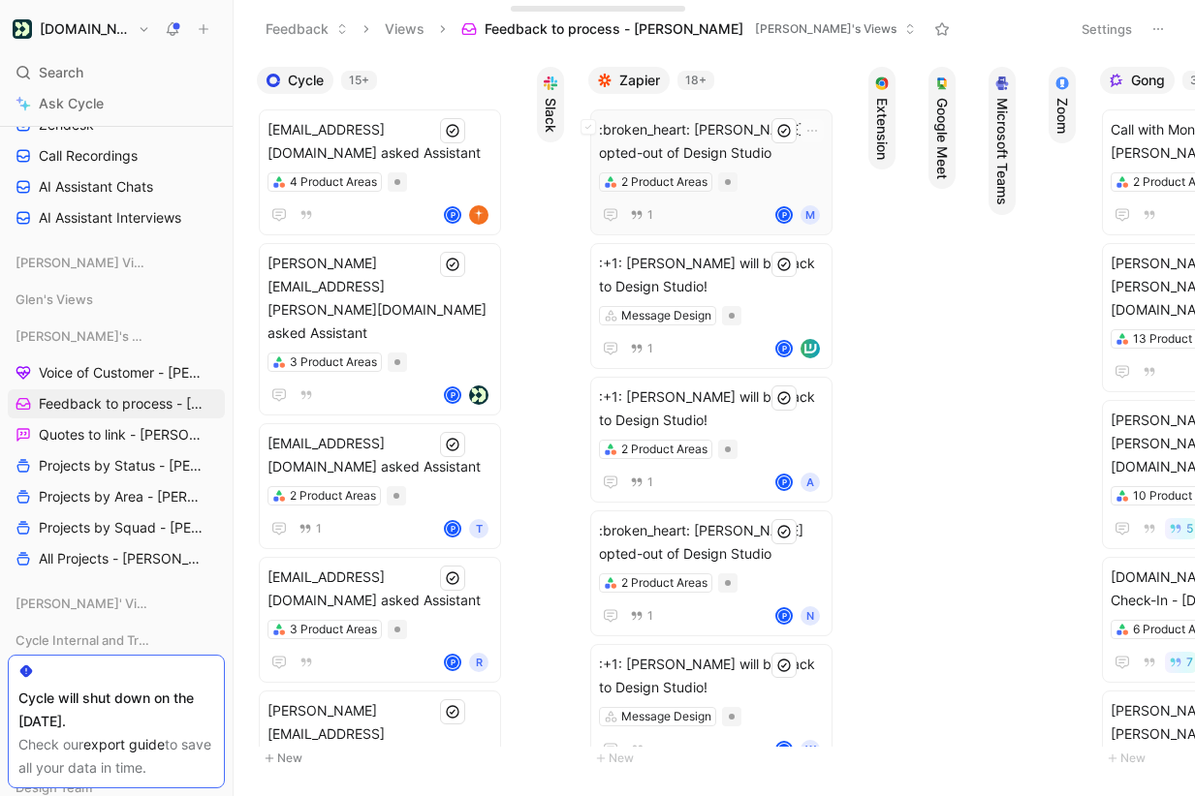
click at [752, 149] on span ":broken_heart: [PERSON_NAME] opted-out of Design Studio" at bounding box center [711, 141] width 225 height 47
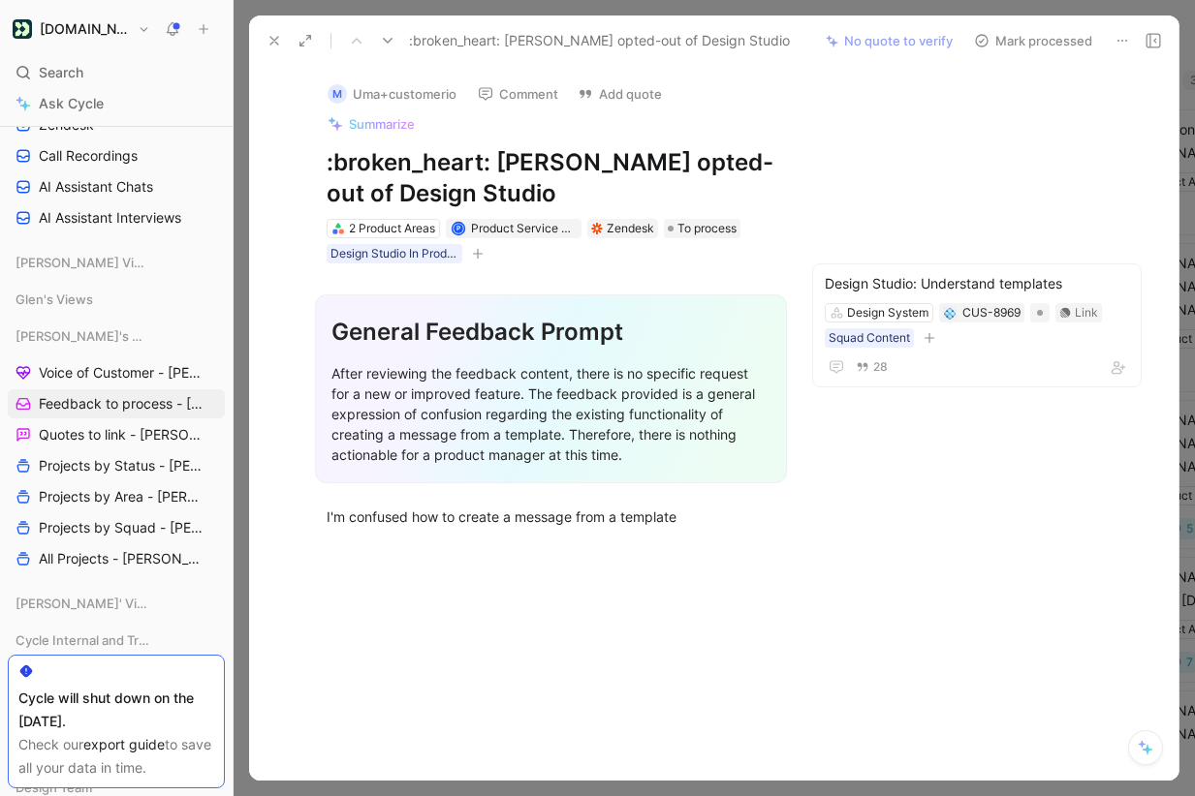
click at [1037, 40] on button "Mark processed" at bounding box center [1033, 40] width 136 height 27
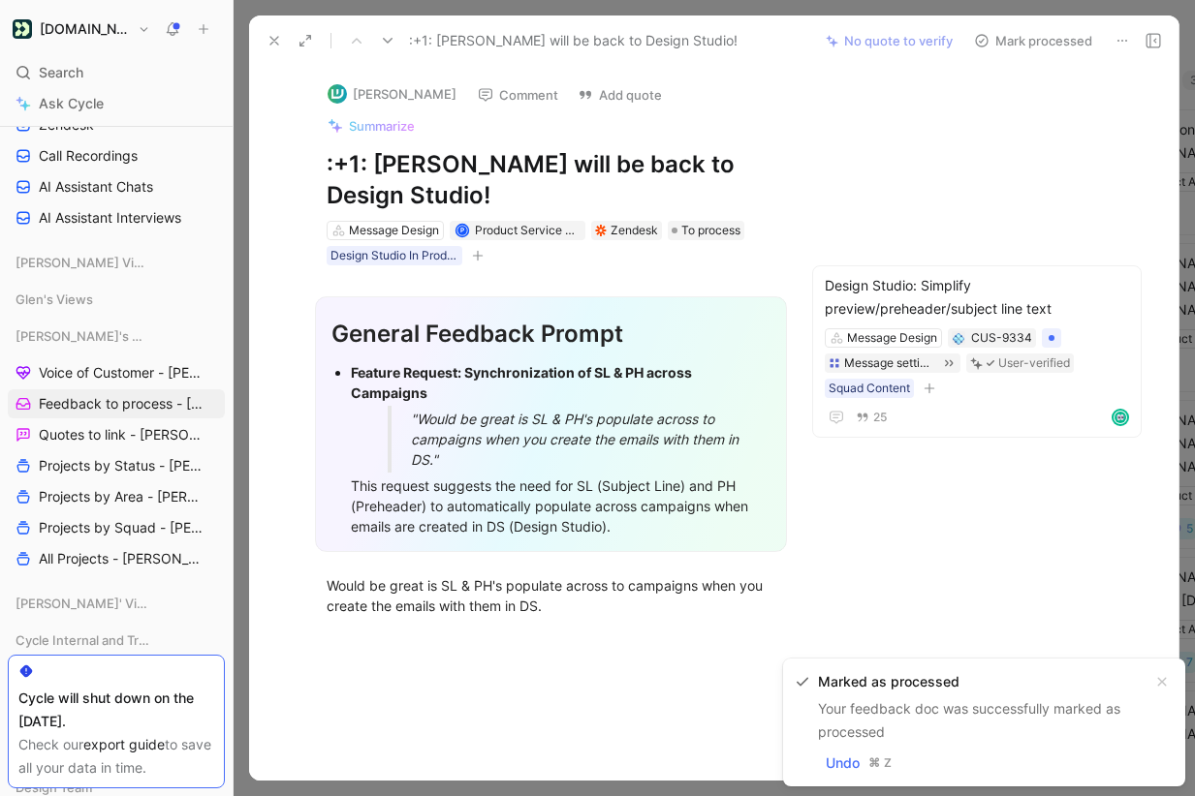
click at [1069, 37] on button "Mark processed" at bounding box center [1033, 40] width 136 height 27
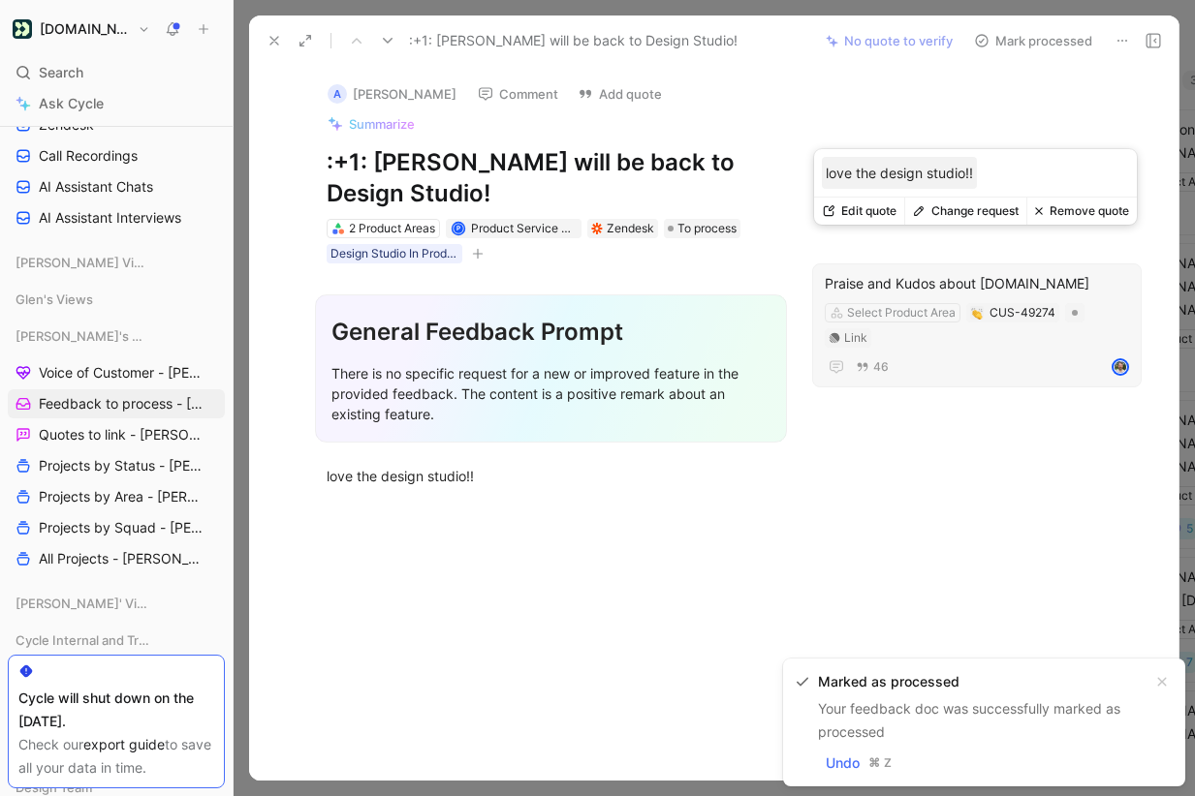
click at [959, 205] on button "Change request" at bounding box center [965, 211] width 122 height 27
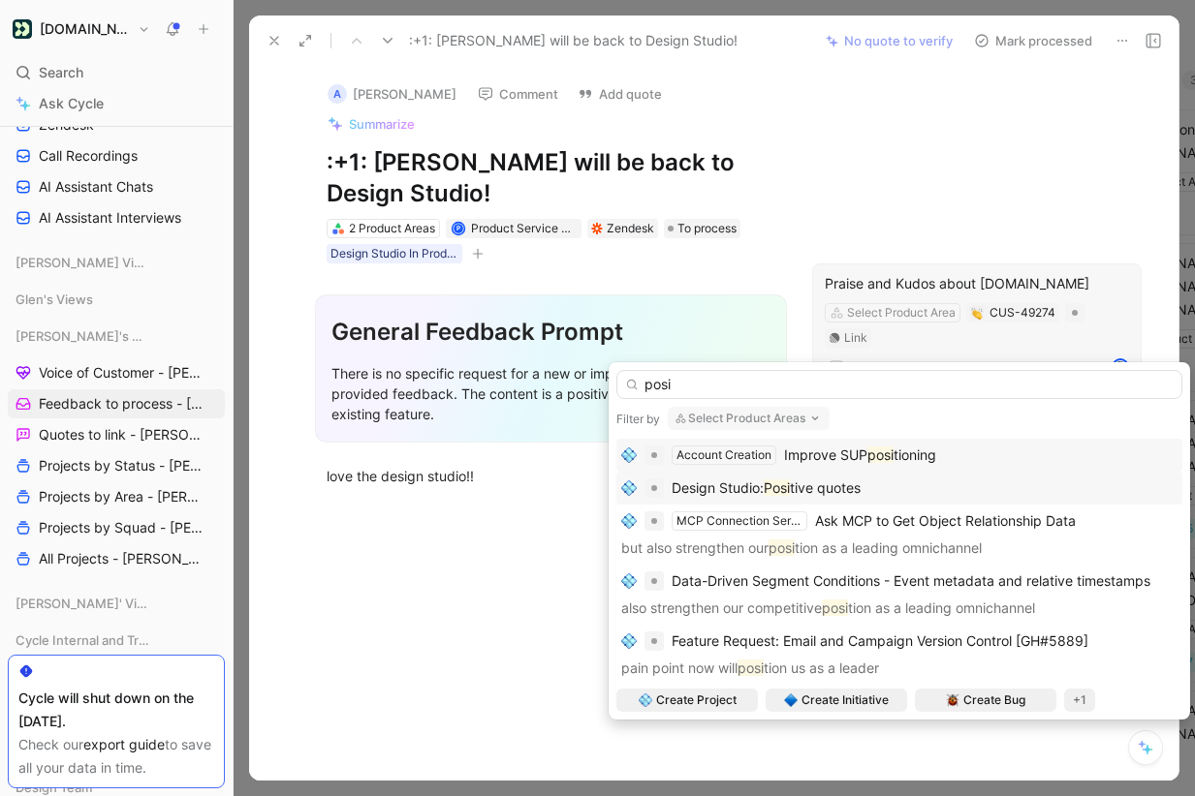
type input "posi"
click at [895, 494] on div "Design Studio: Posi tive quotes" at bounding box center [899, 488] width 556 height 23
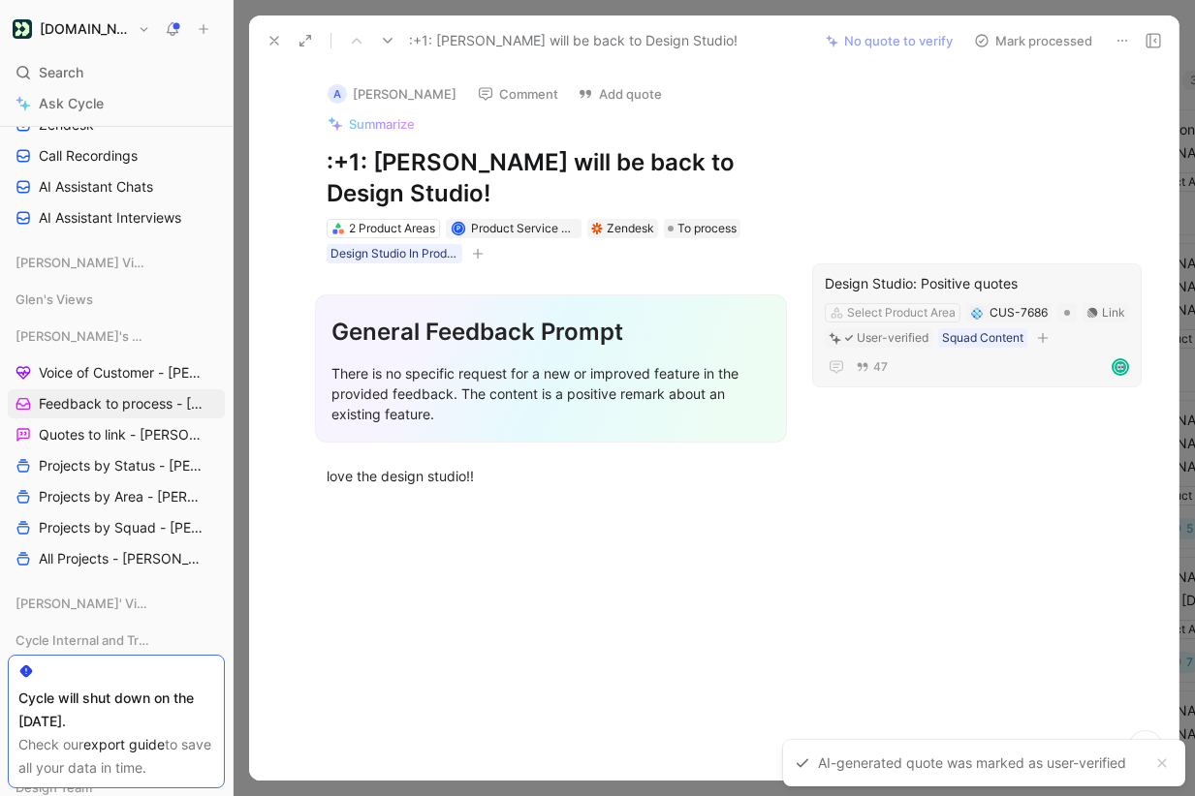
click at [1063, 39] on button "Mark processed" at bounding box center [1033, 40] width 136 height 27
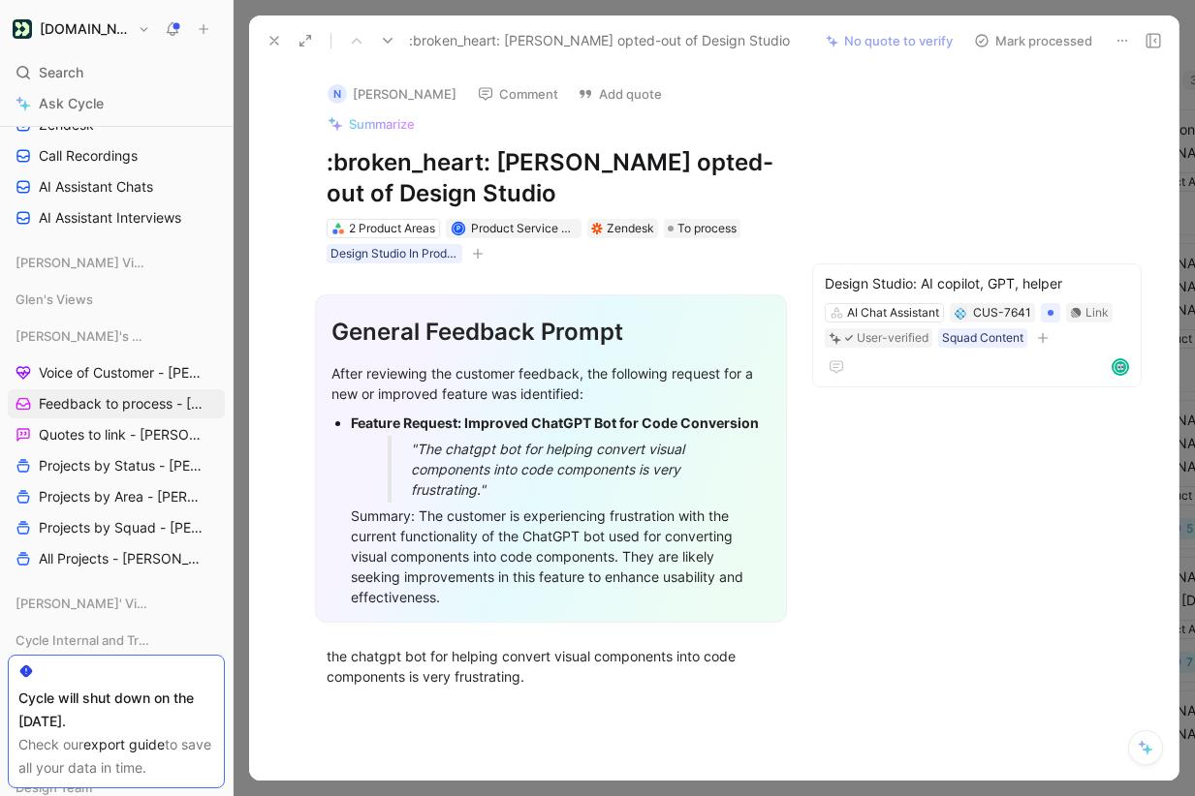
click at [1063, 39] on button "Mark processed" at bounding box center [1033, 40] width 136 height 27
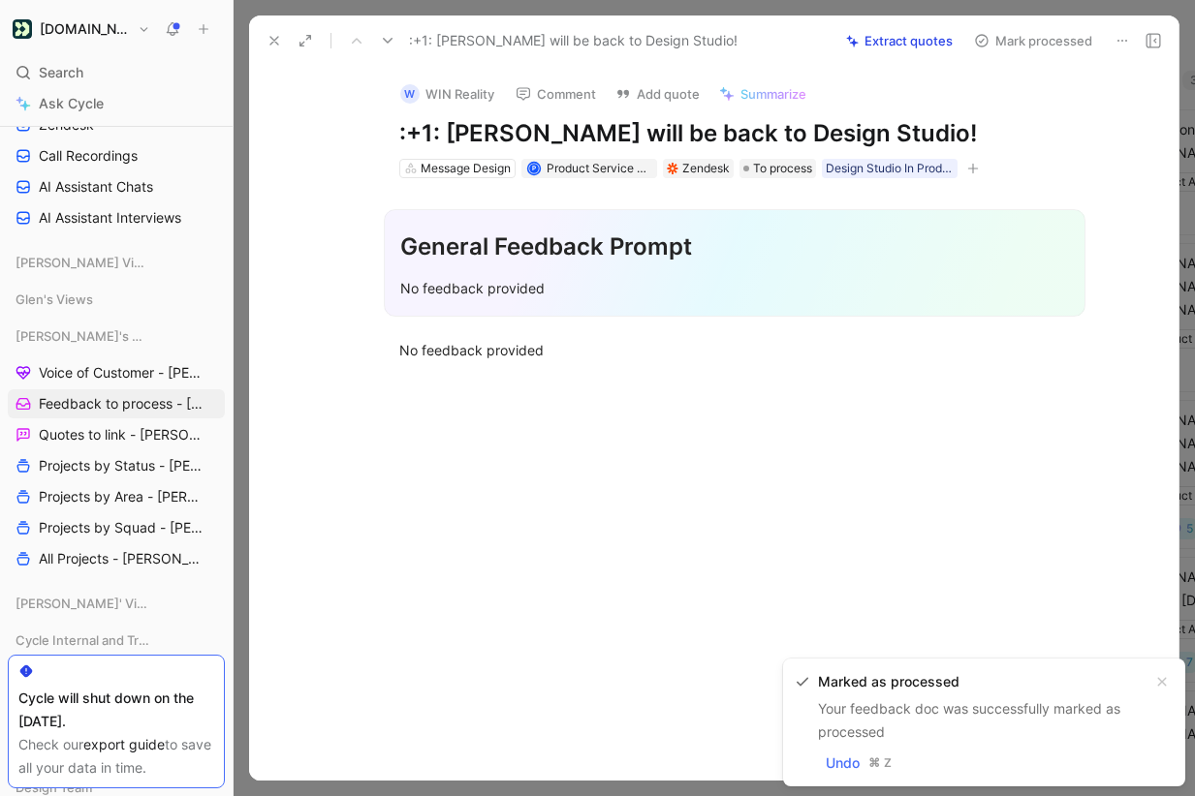
click at [1116, 40] on icon at bounding box center [1122, 41] width 16 height 16
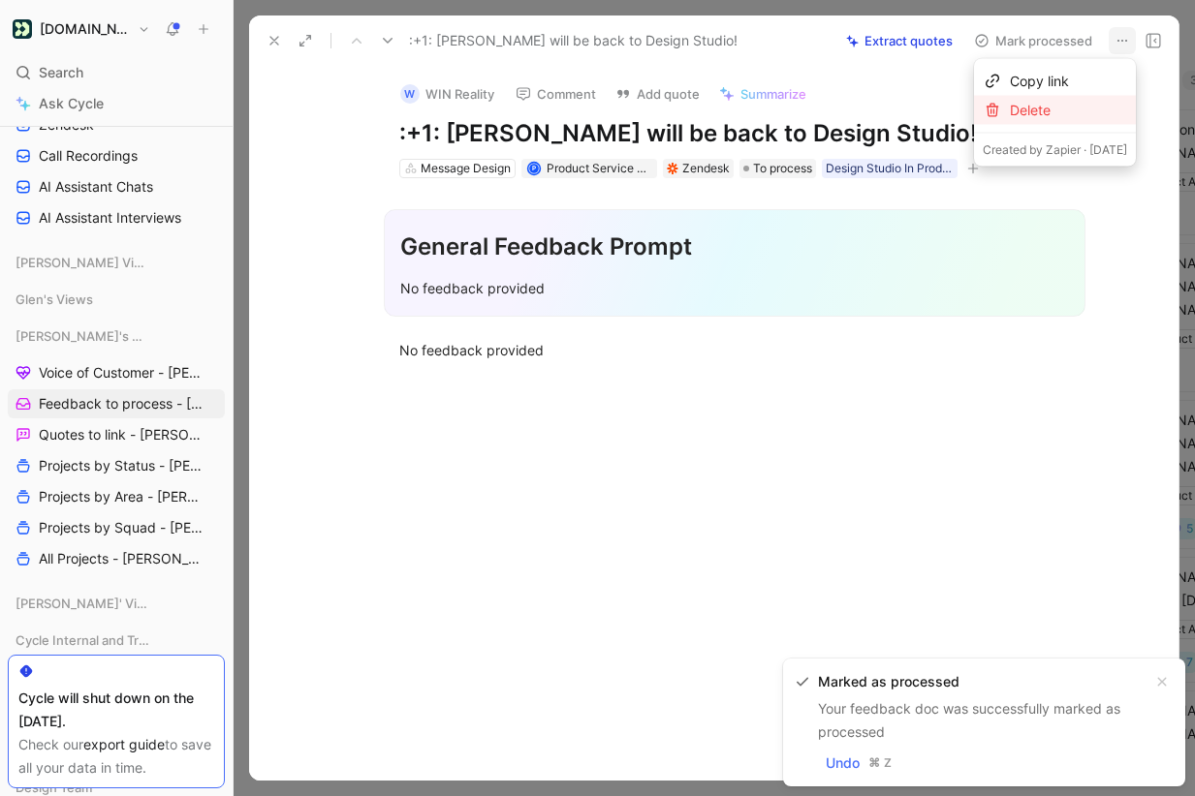
click at [1075, 108] on div "Delete" at bounding box center [1068, 110] width 117 height 23
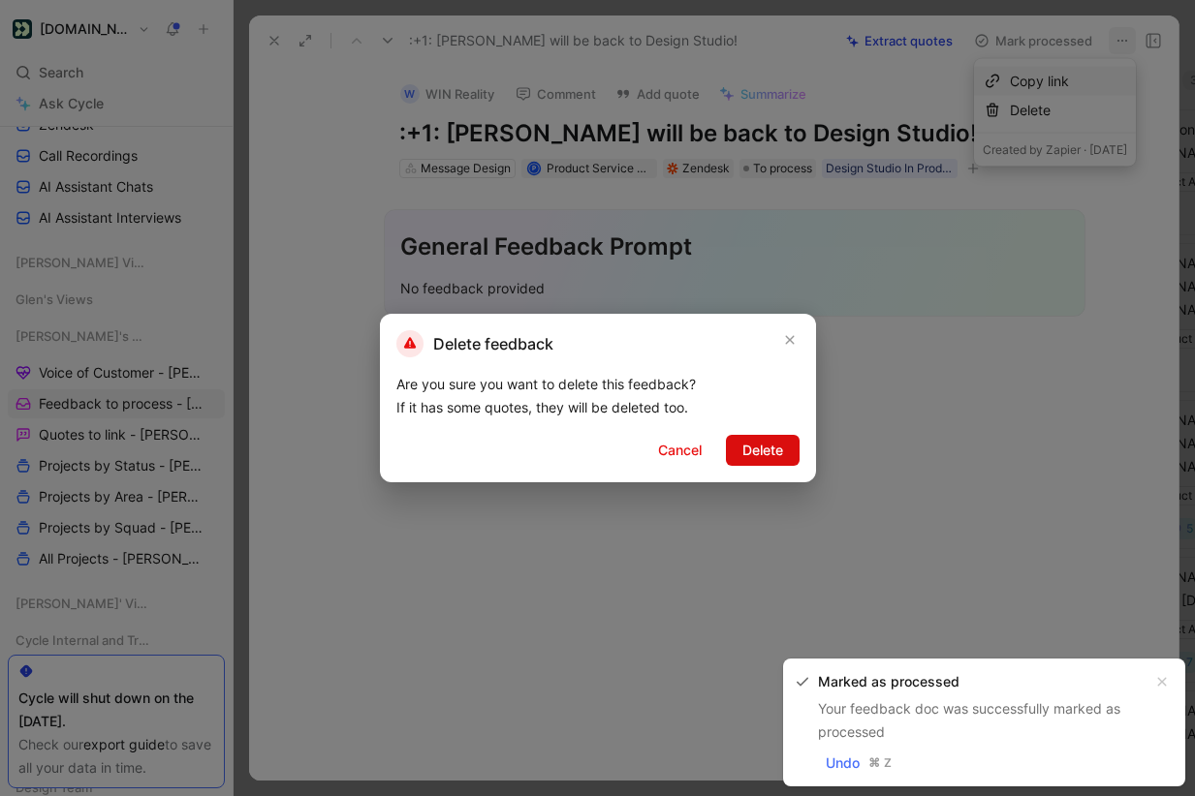
click at [752, 452] on span "Delete" at bounding box center [762, 450] width 41 height 23
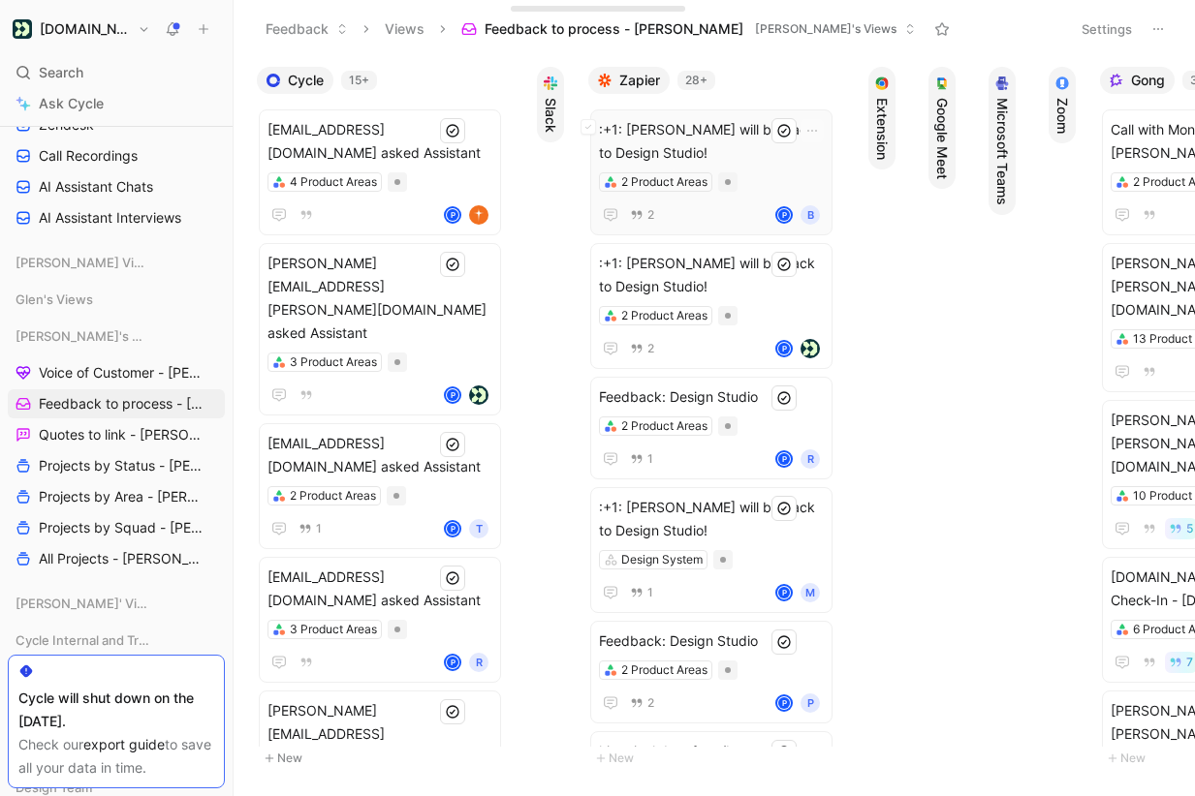
click at [726, 133] on span ":+1: [PERSON_NAME] will be back to Design Studio!" at bounding box center [711, 141] width 225 height 47
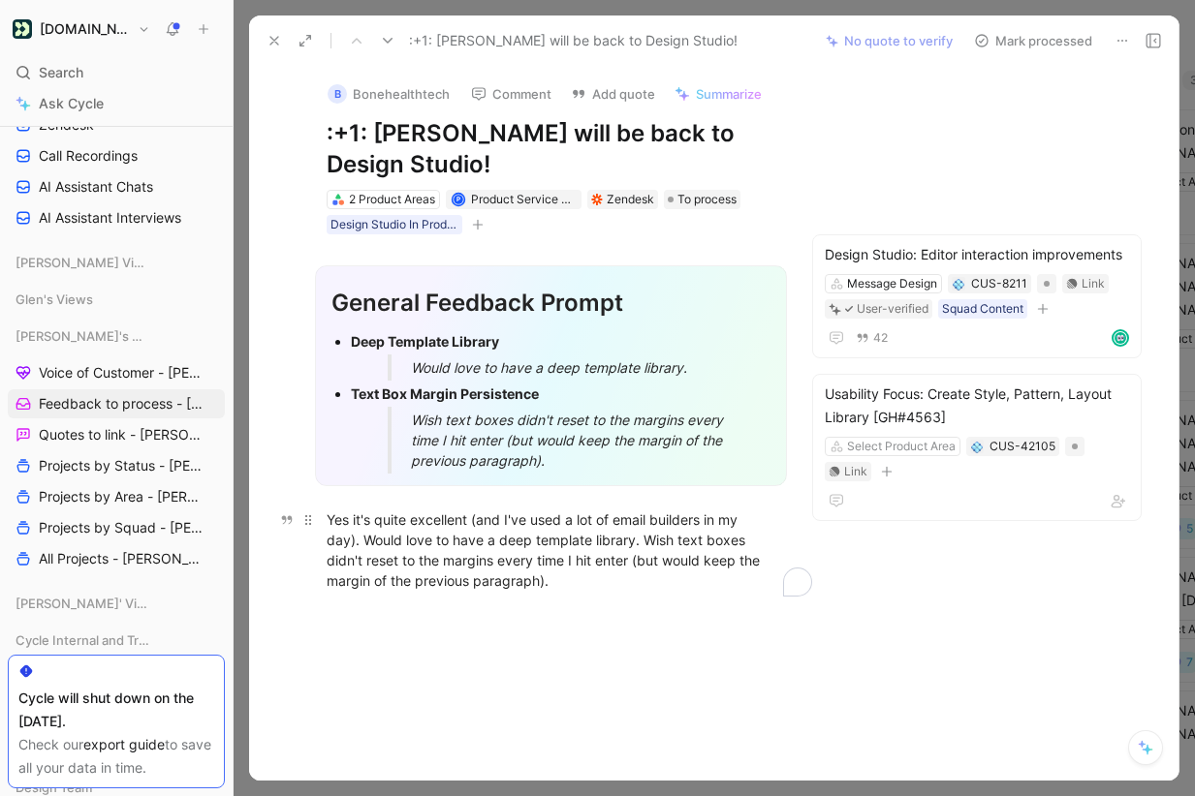
drag, startPoint x: 323, startPoint y: 517, endPoint x: 360, endPoint y: 535, distance: 41.6
click at [360, 535] on p "Yes it's quite excellent (and I've used a lot of email builders in my day). Wou…" at bounding box center [551, 550] width 522 height 93
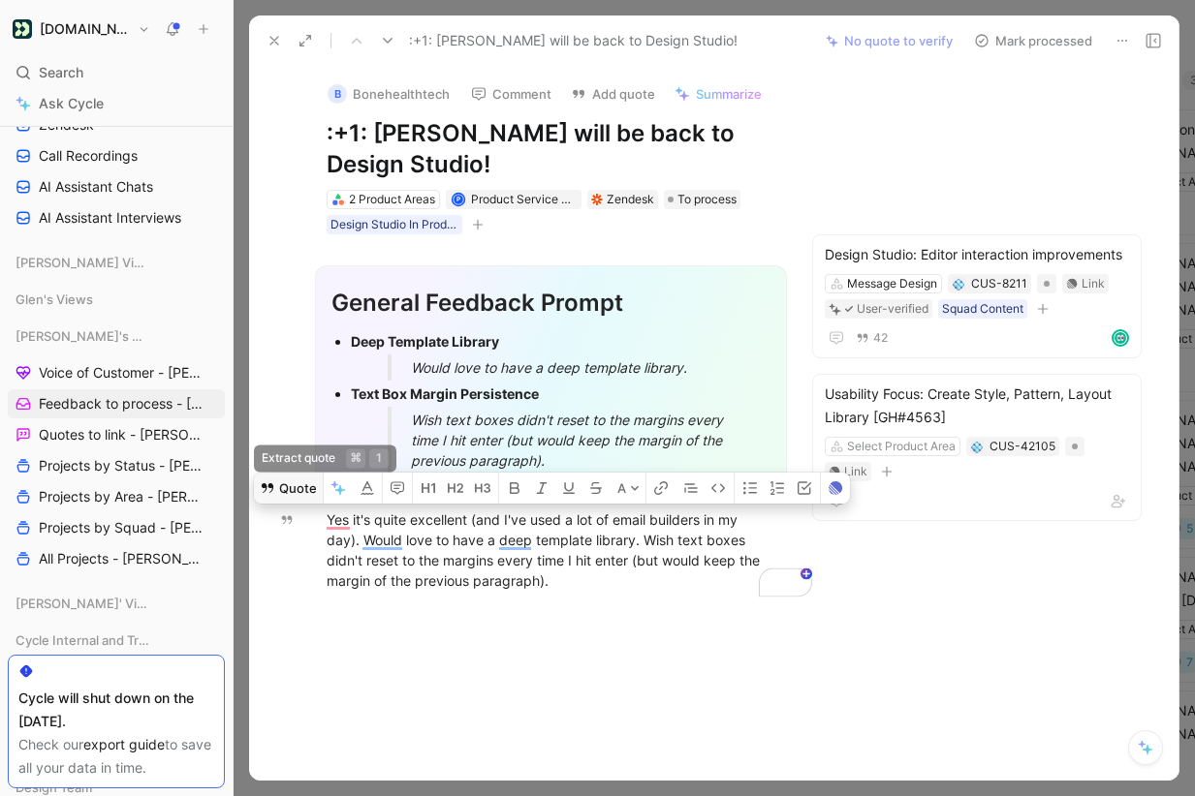
click at [312, 489] on button "Quote" at bounding box center [288, 488] width 69 height 31
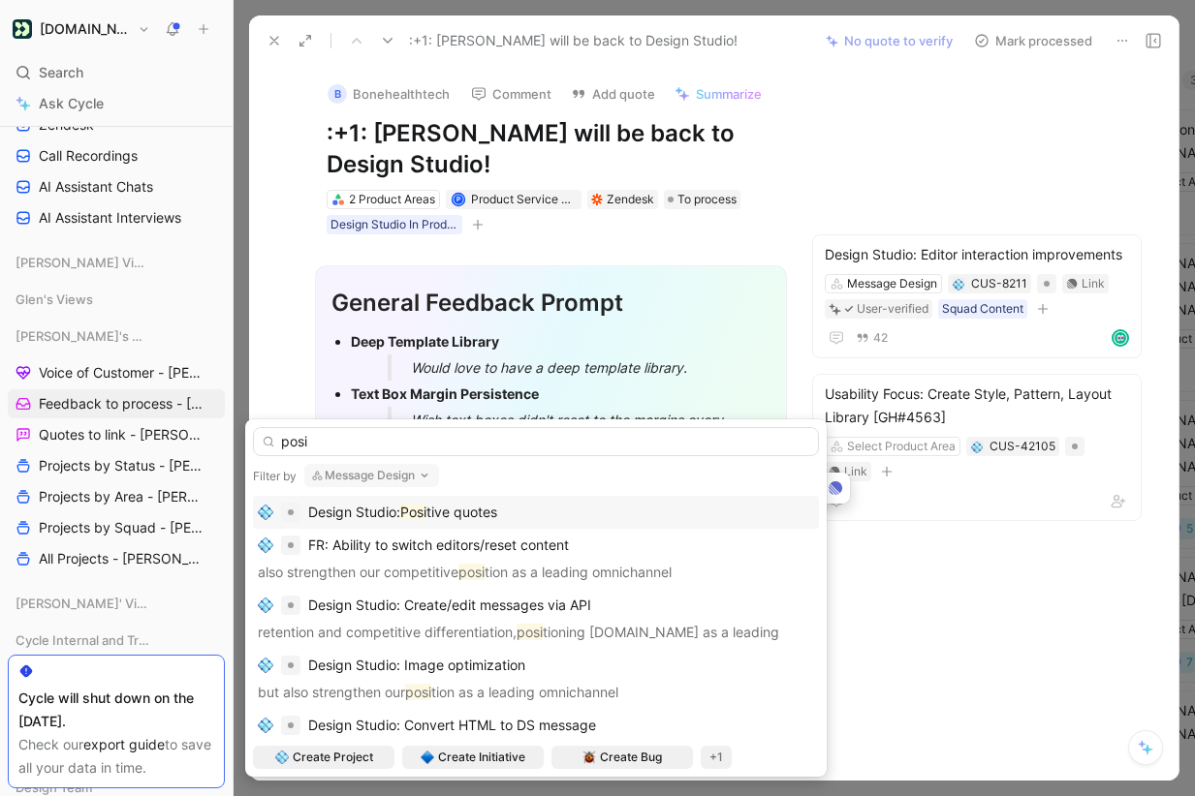
type input "posi"
click at [497, 516] on span "tive quotes" at bounding box center [461, 512] width 71 height 16
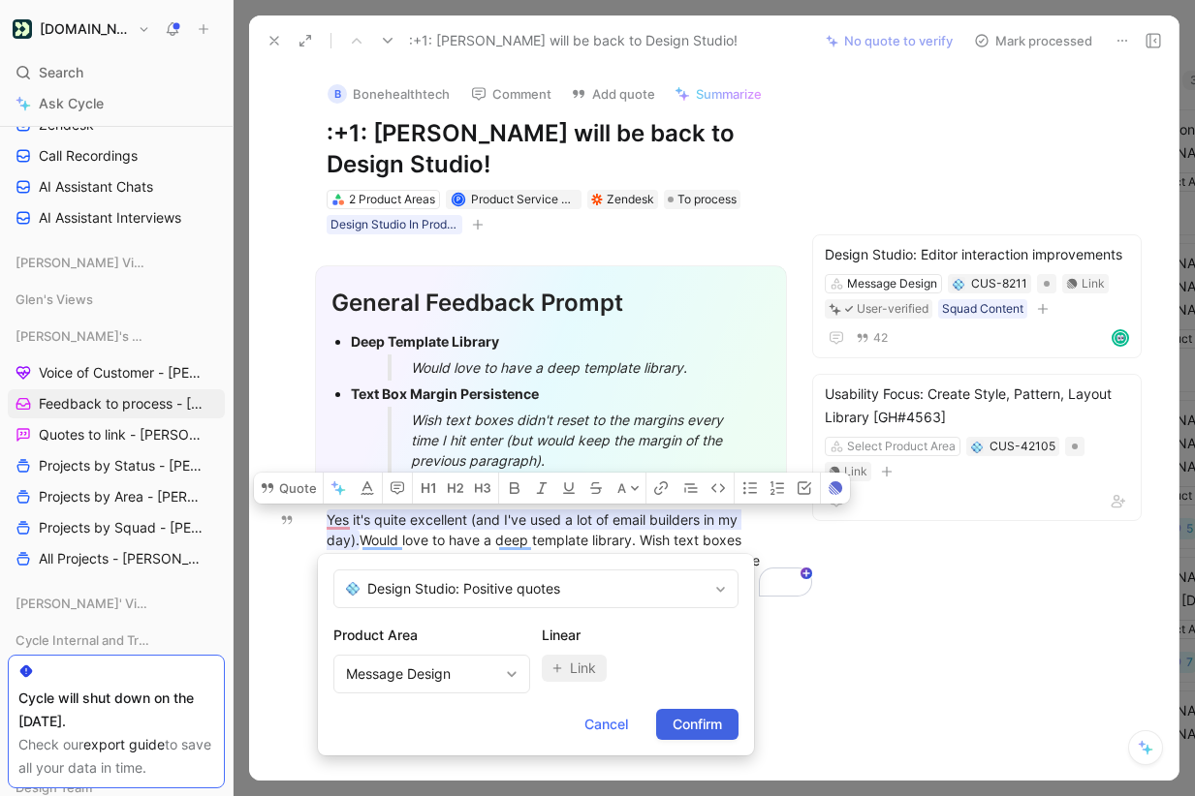
click at [720, 729] on span "Confirm" at bounding box center [696, 724] width 49 height 23
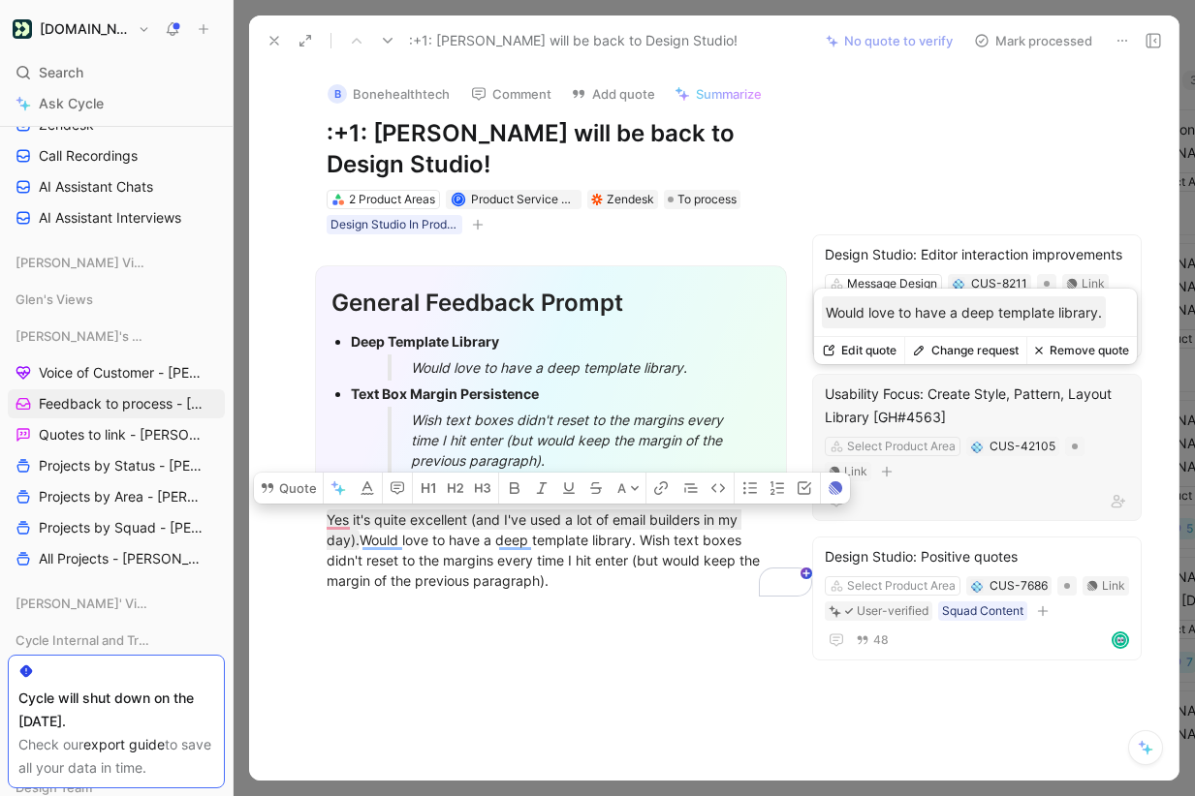
click at [965, 353] on button "Change request" at bounding box center [965, 350] width 122 height 27
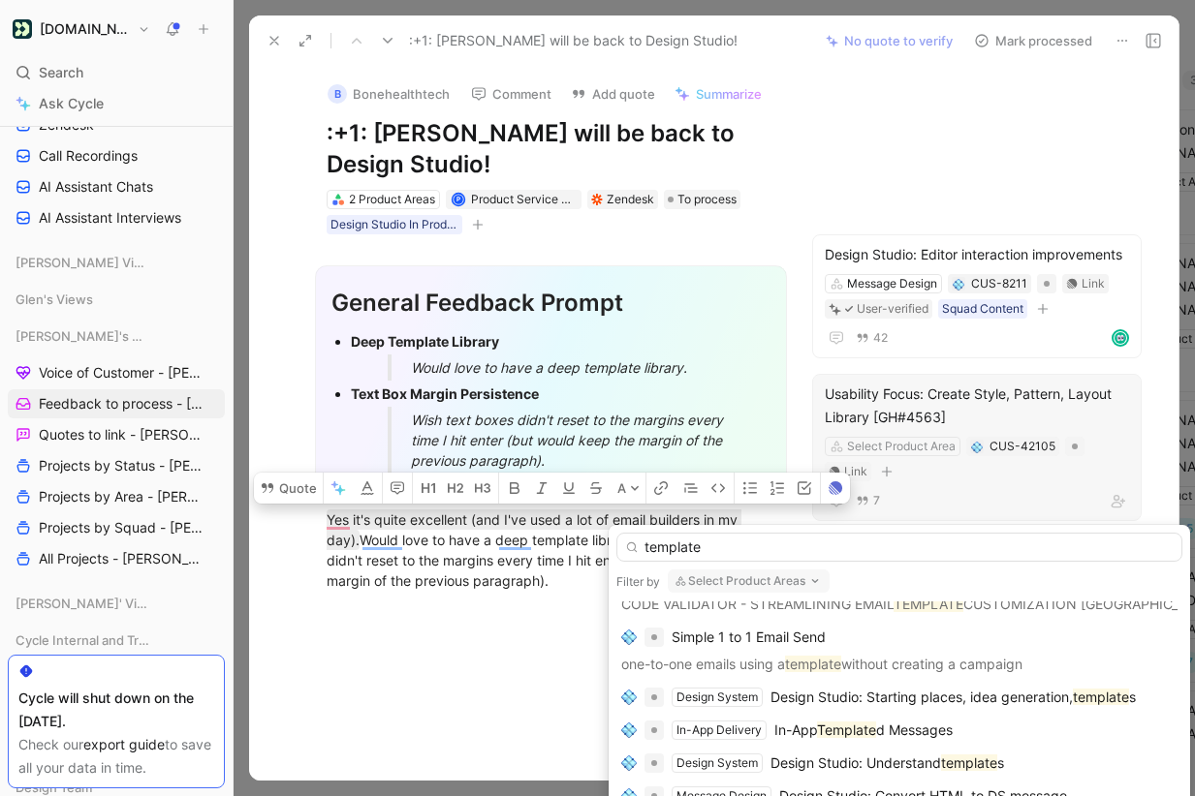
scroll to position [1681, 0]
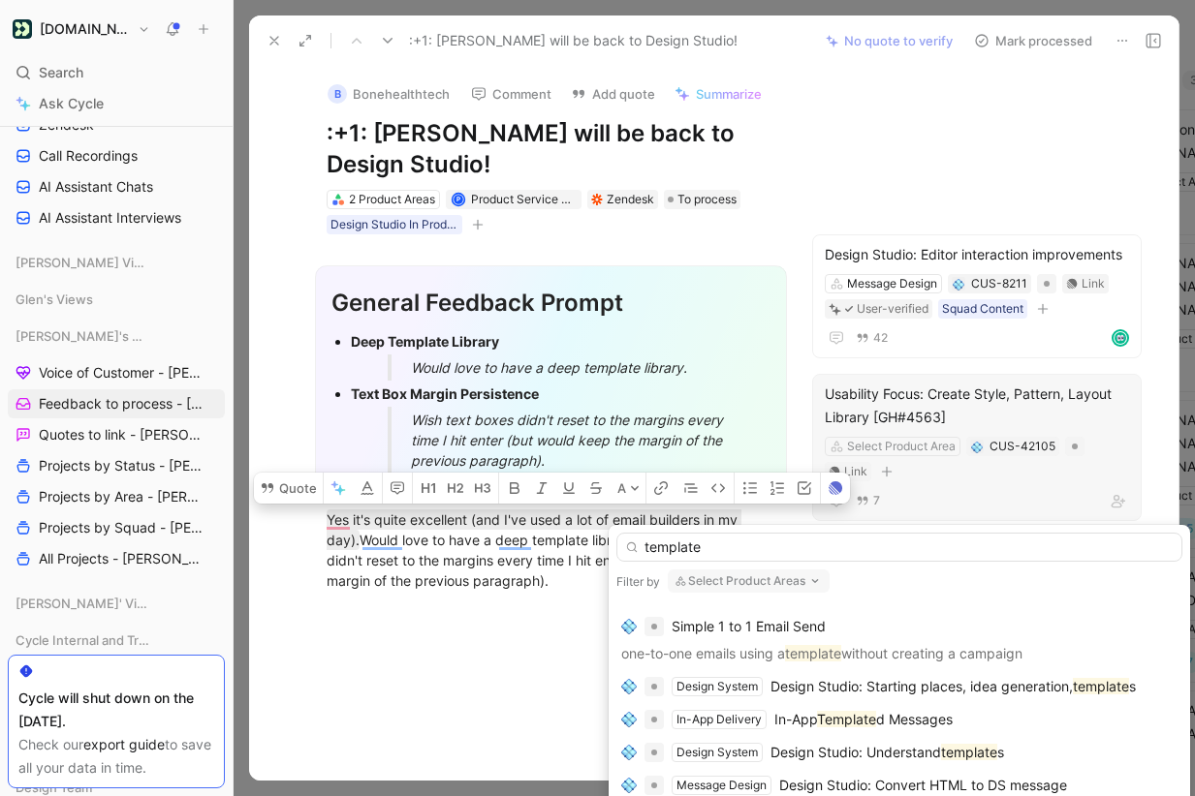
type input "template"
click at [918, 680] on span "Design Studio: Starting places, idea generation," at bounding box center [921, 686] width 302 height 16
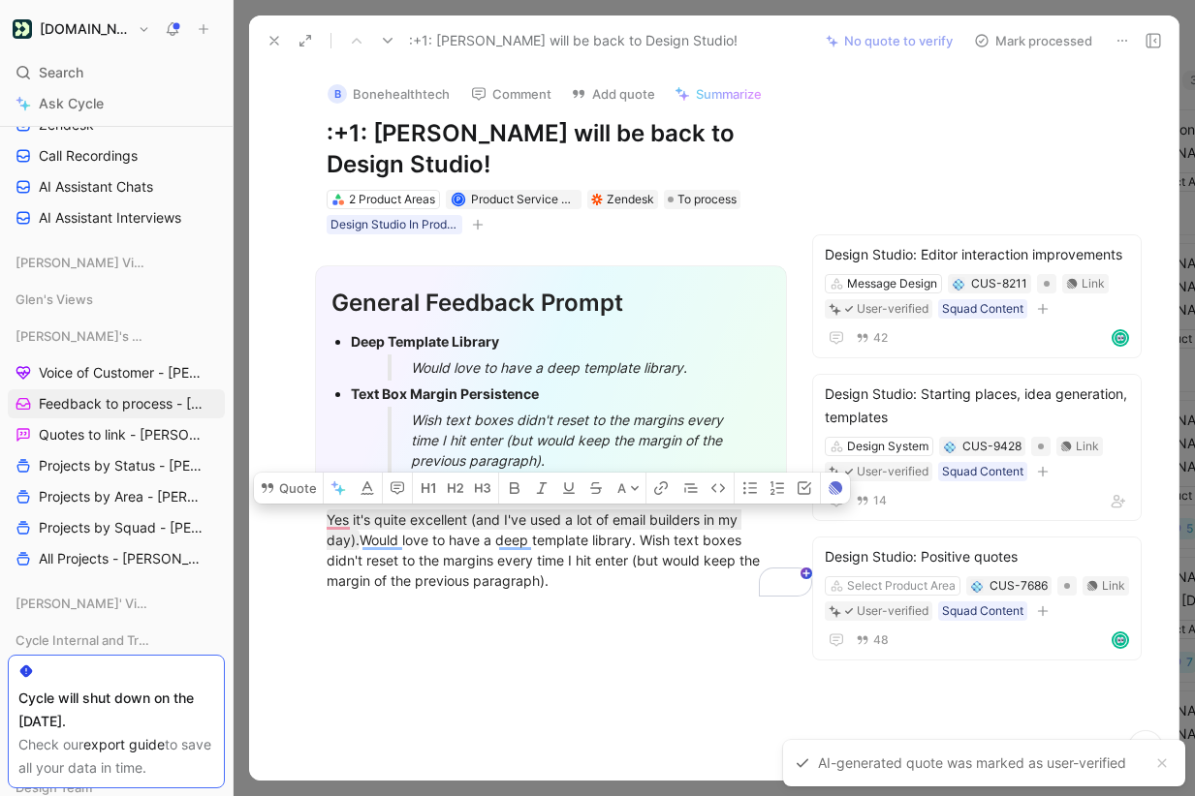
click at [1034, 44] on button "Mark processed" at bounding box center [1033, 40] width 136 height 27
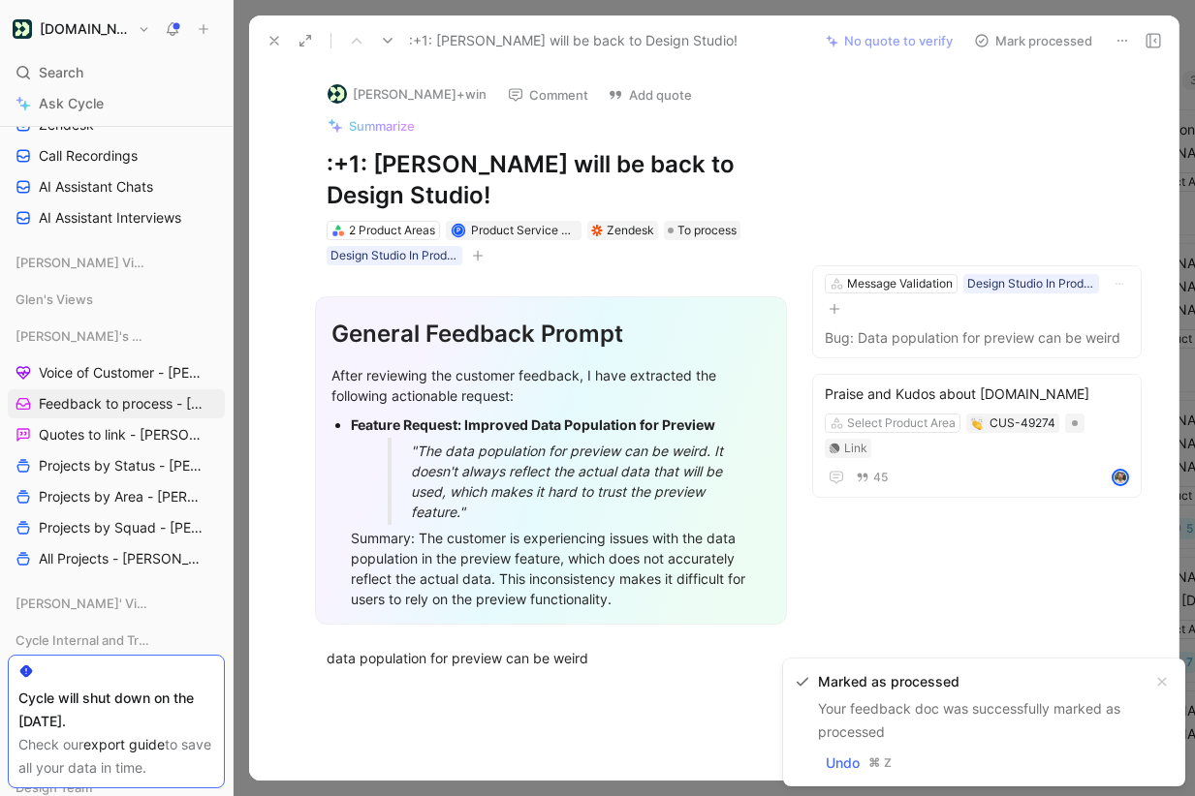
click at [1118, 36] on icon at bounding box center [1122, 41] width 16 height 16
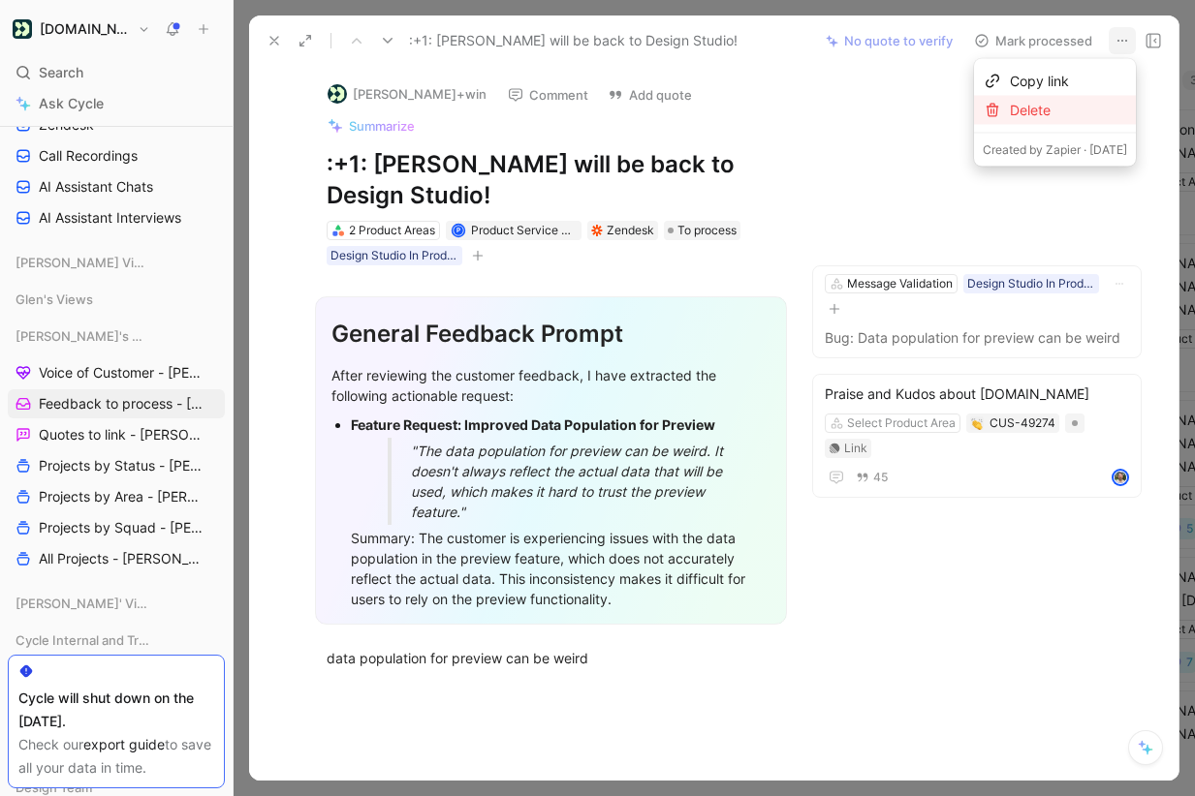
click at [1078, 111] on div "Delete" at bounding box center [1068, 110] width 117 height 23
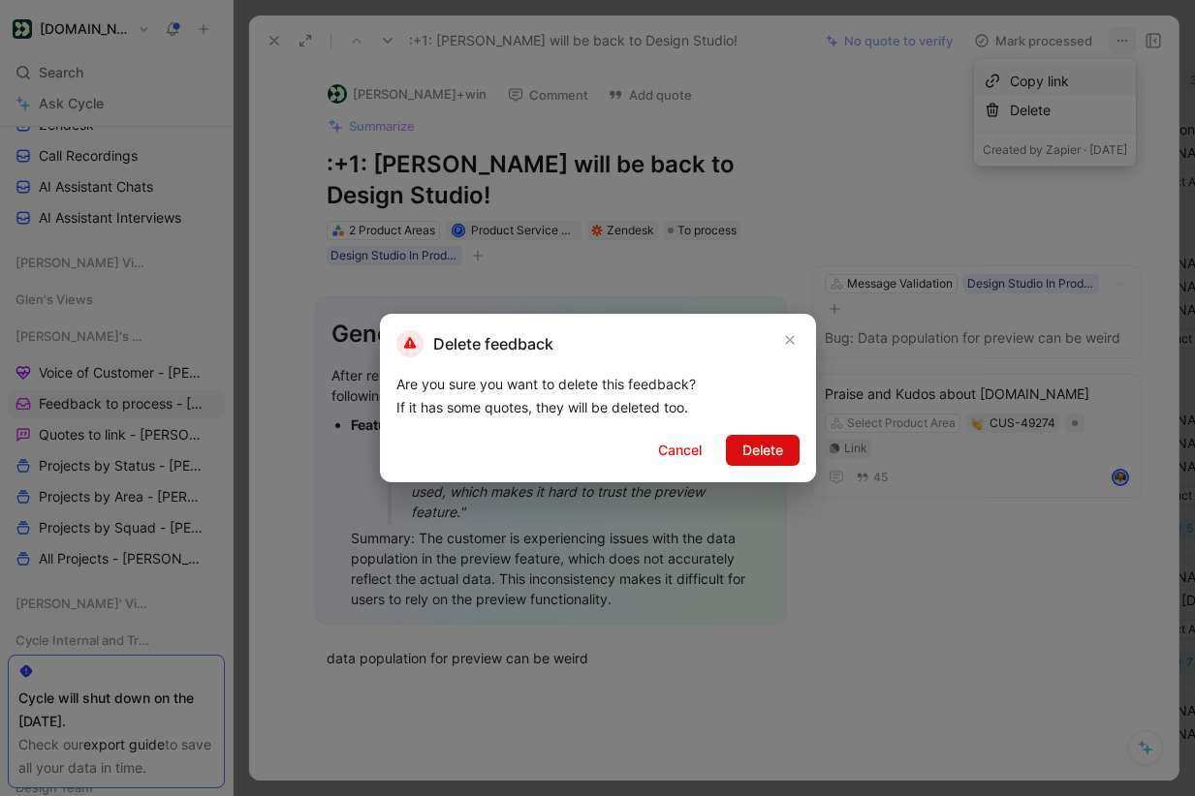
click at [771, 446] on span "Delete" at bounding box center [762, 450] width 41 height 23
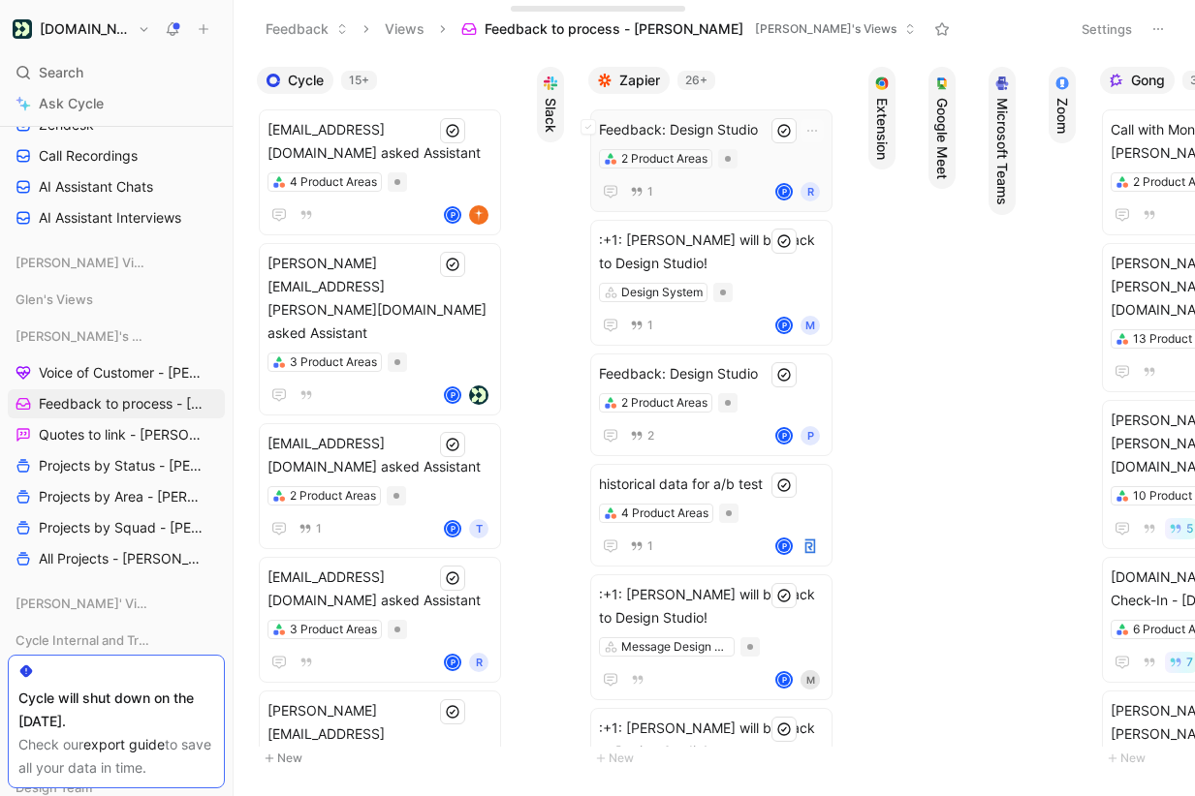
click at [748, 132] on span "Feedback: Design Studio" at bounding box center [711, 129] width 225 height 23
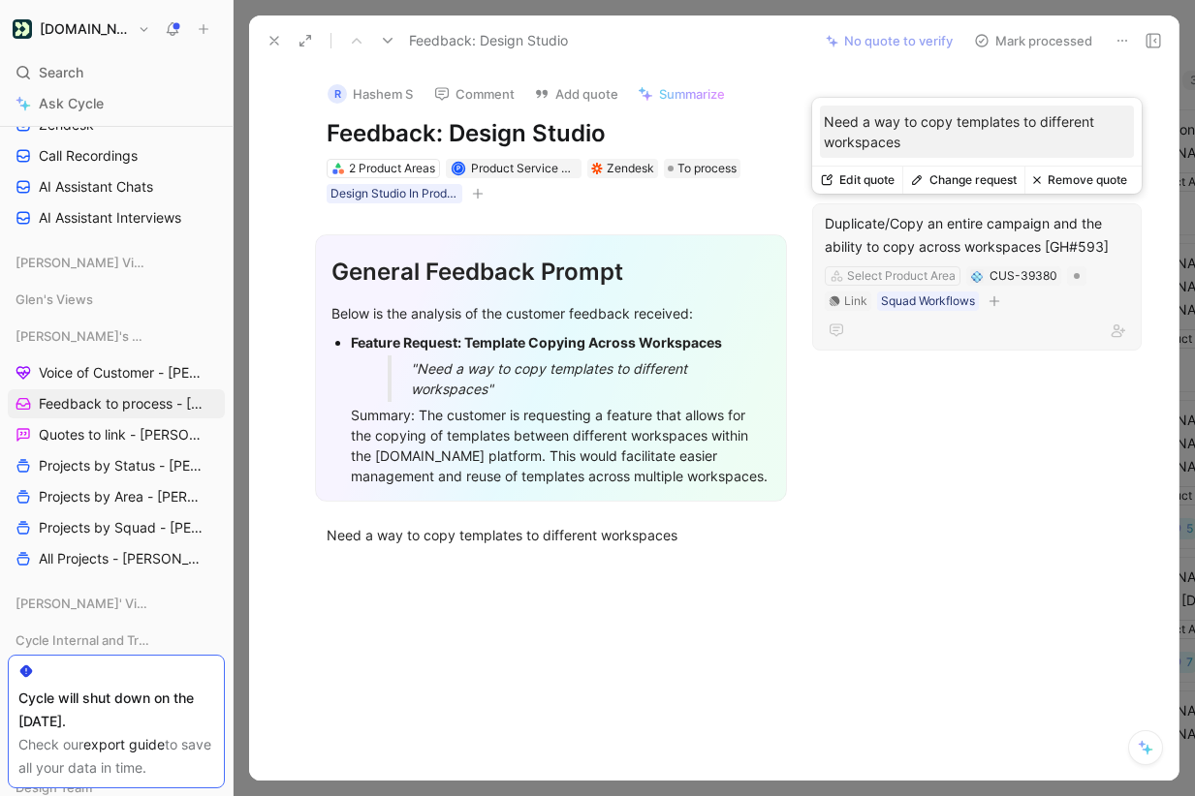
click at [964, 177] on button "Change request" at bounding box center [963, 180] width 122 height 27
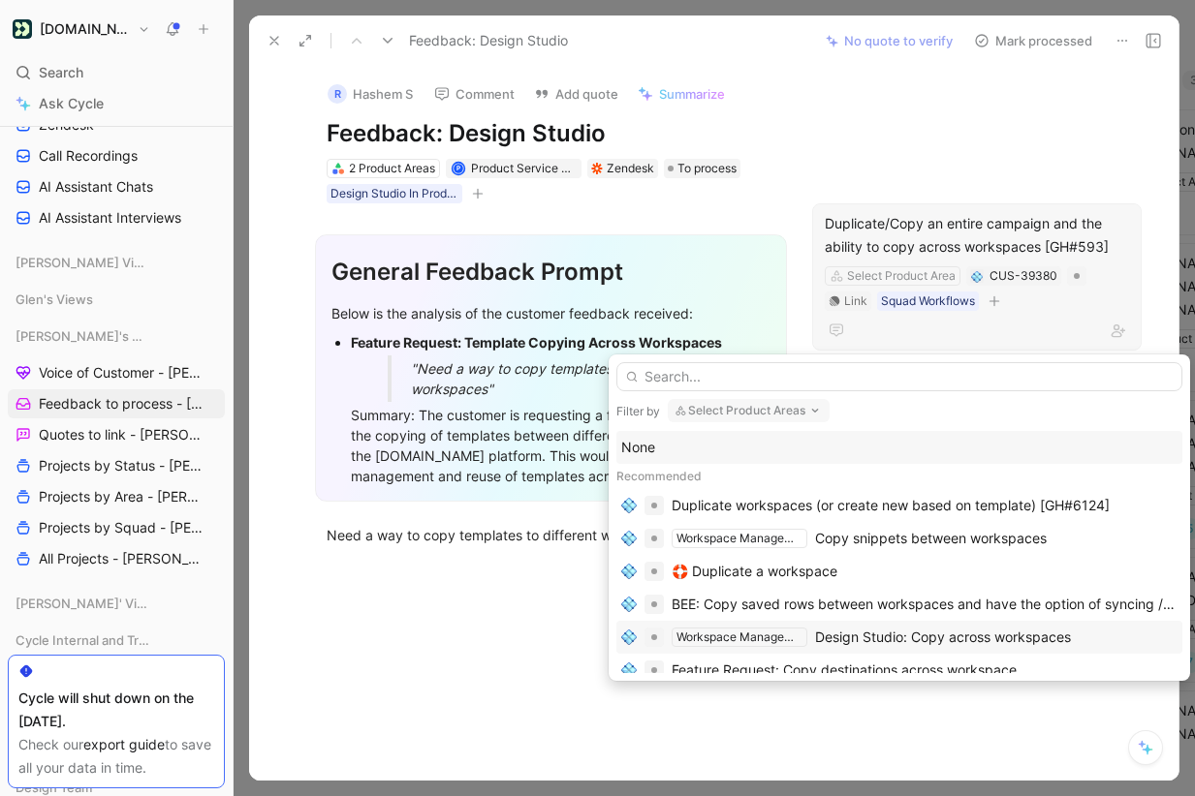
click at [951, 637] on div "Design Studio: Copy across workspaces" at bounding box center [943, 637] width 256 height 23
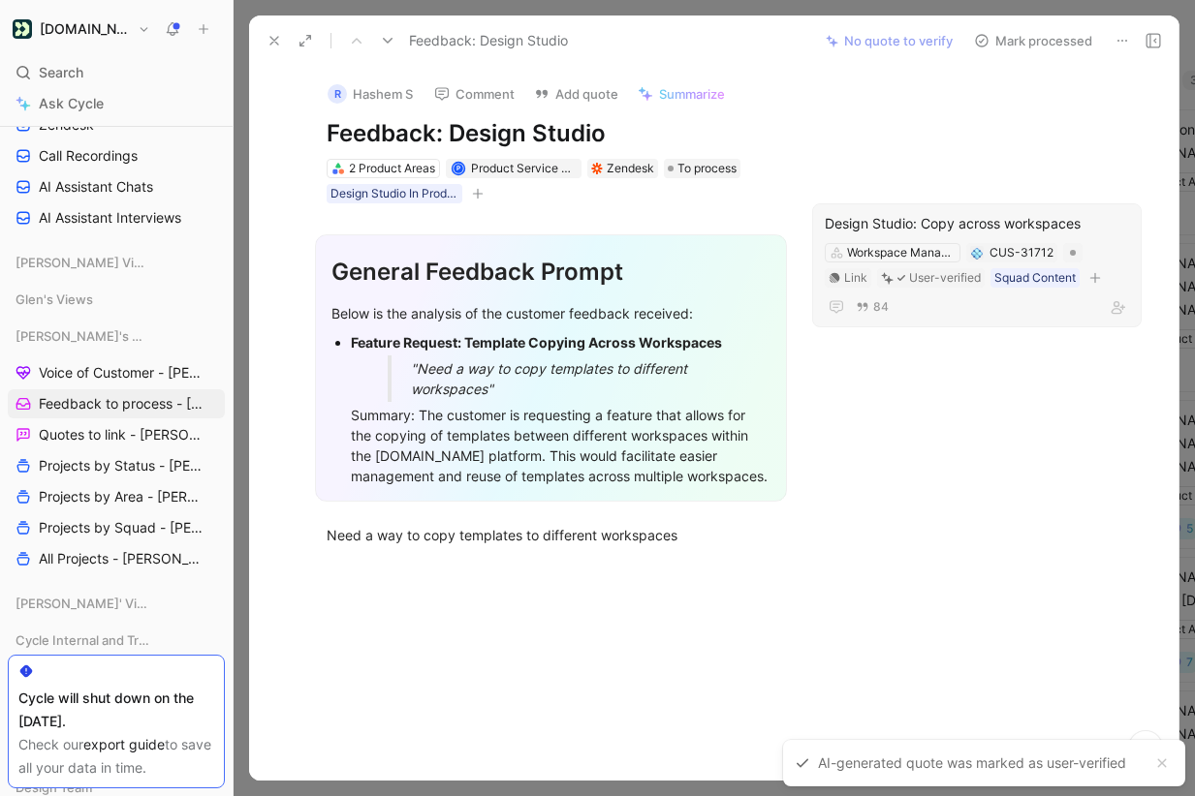
click at [1047, 31] on button "Mark processed" at bounding box center [1033, 40] width 136 height 27
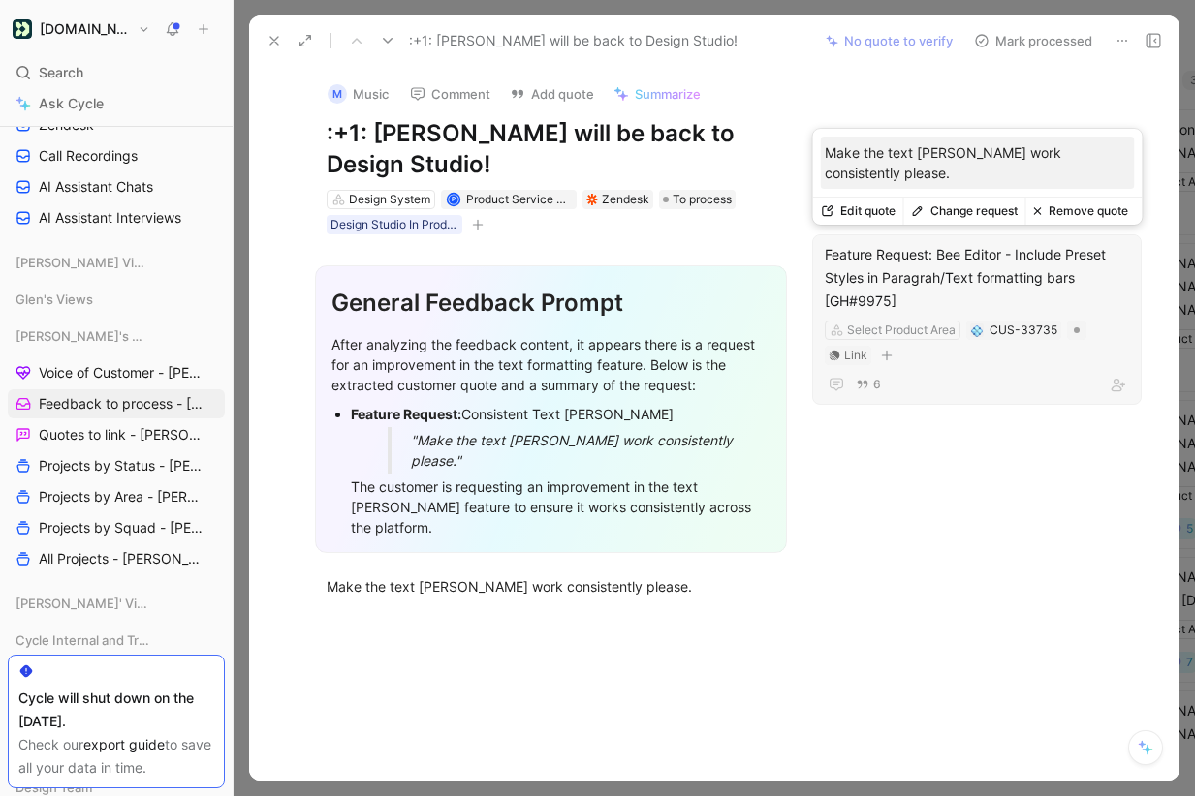
click at [973, 212] on button "Change request" at bounding box center [964, 211] width 122 height 27
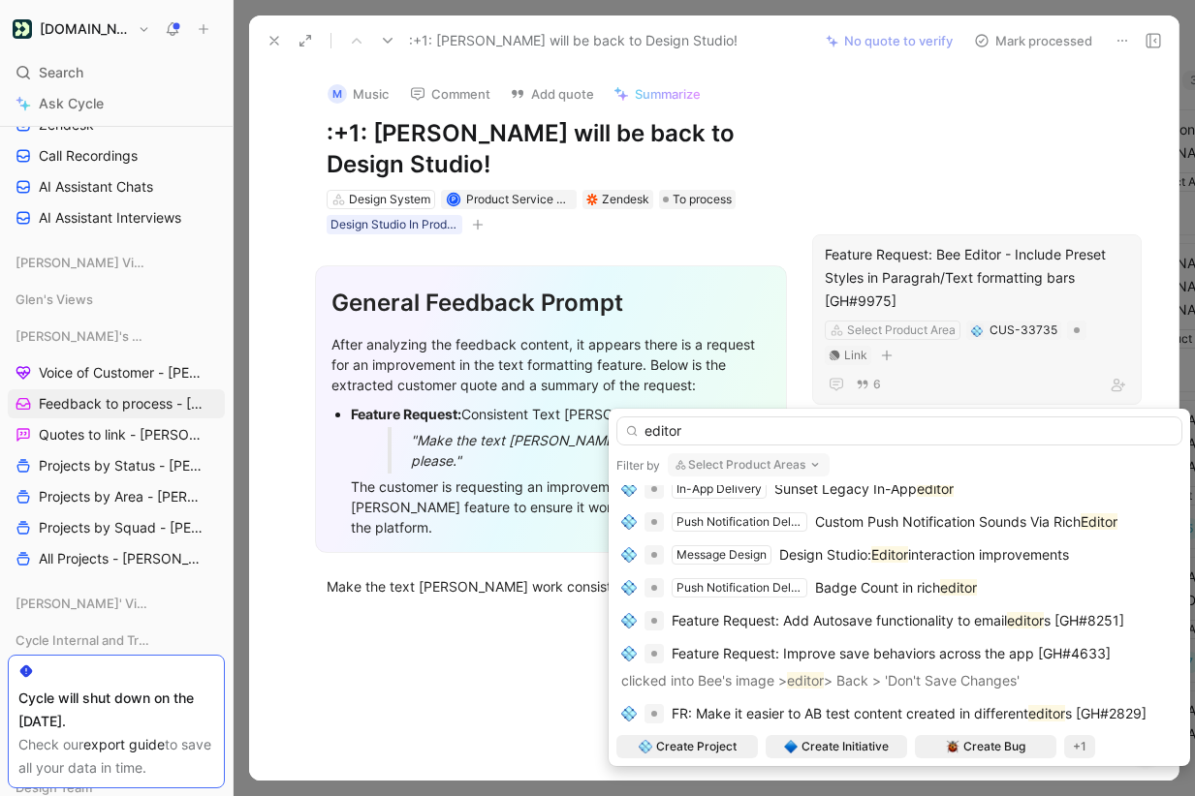
scroll to position [524, 0]
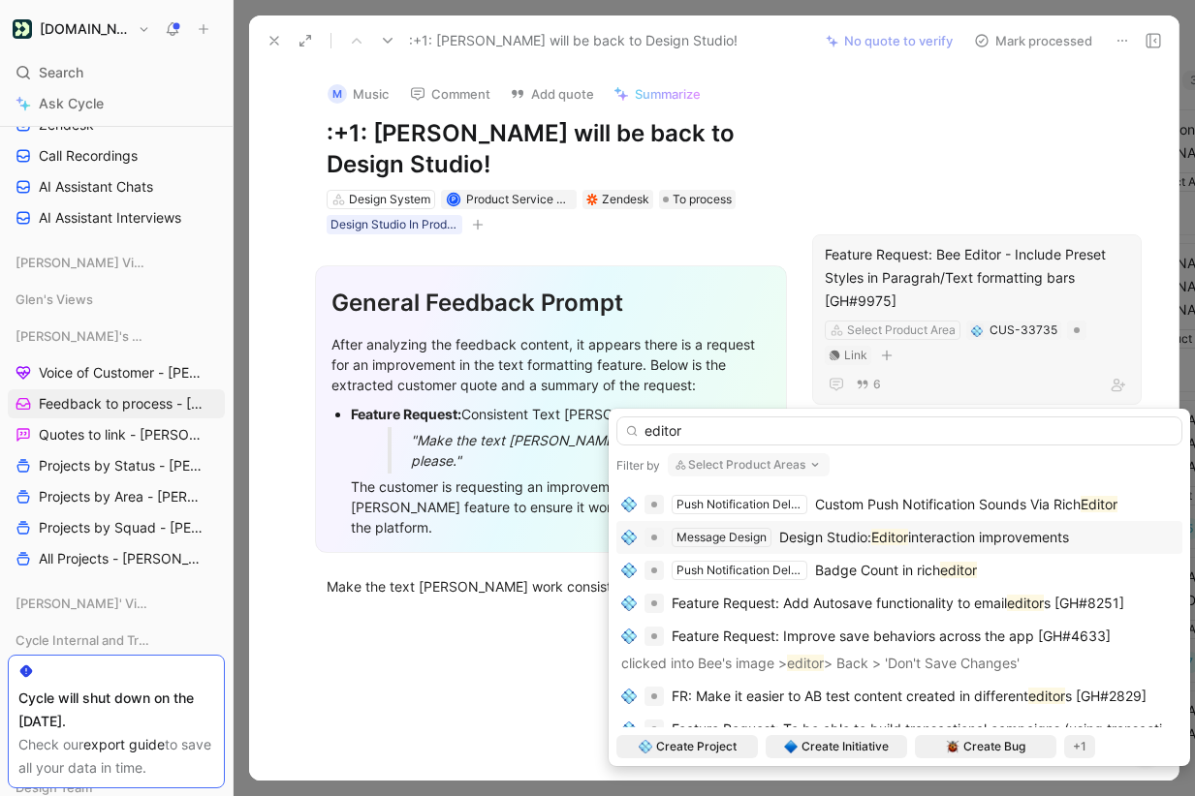
type input "editor"
click at [1010, 535] on span "interaction improvements" at bounding box center [988, 537] width 161 height 16
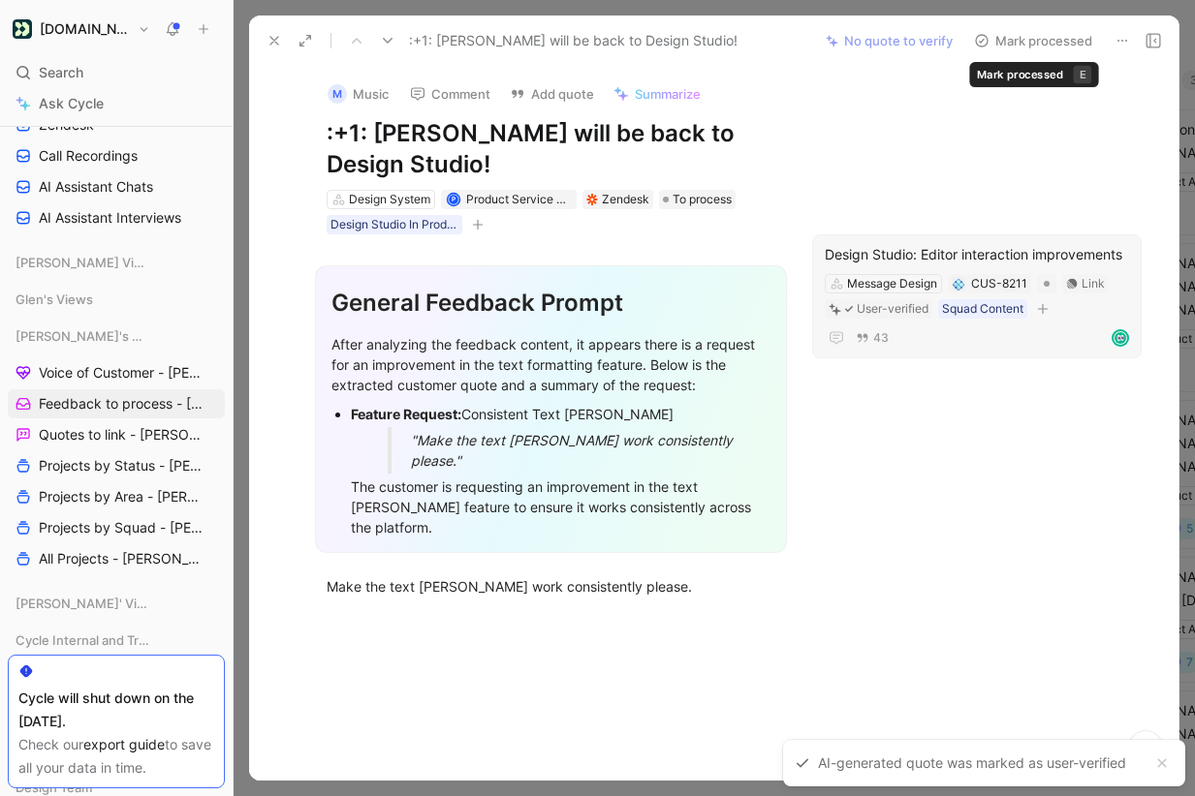
click at [1031, 40] on button "Mark processed" at bounding box center [1033, 40] width 136 height 27
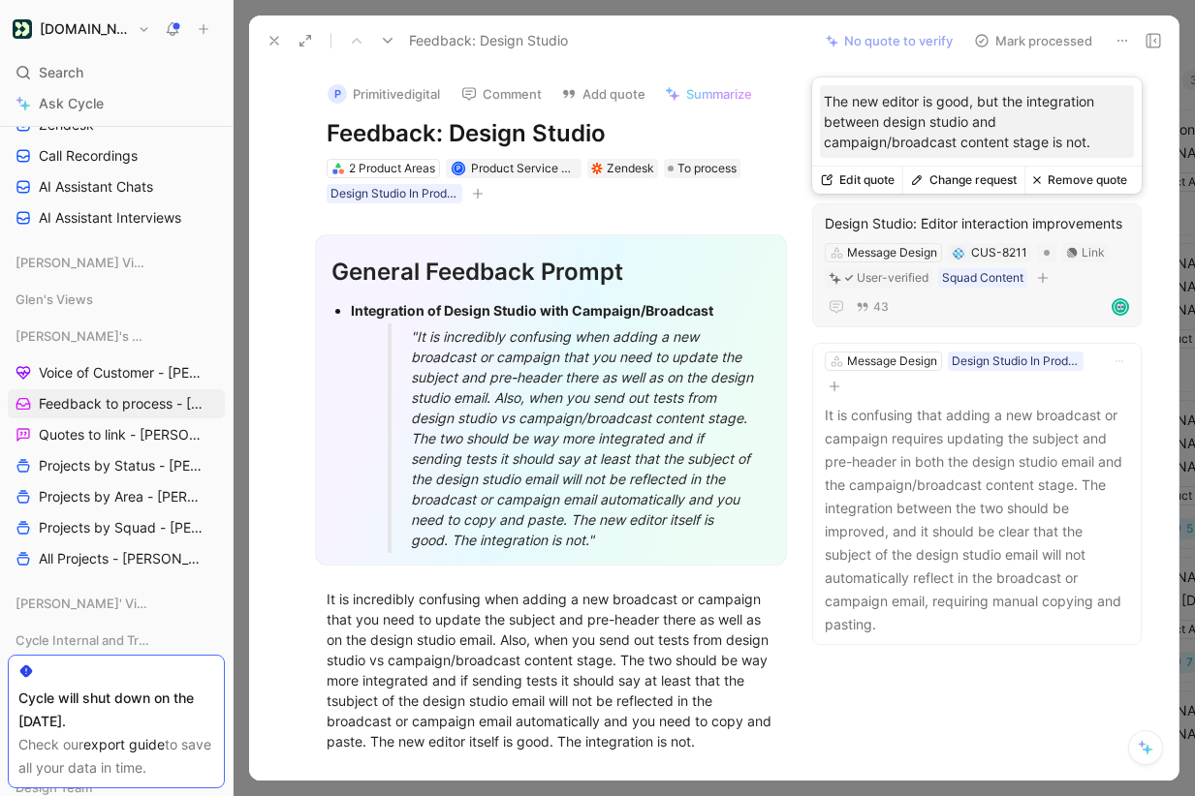
click at [1061, 184] on button "Remove quote" at bounding box center [1079, 180] width 110 height 27
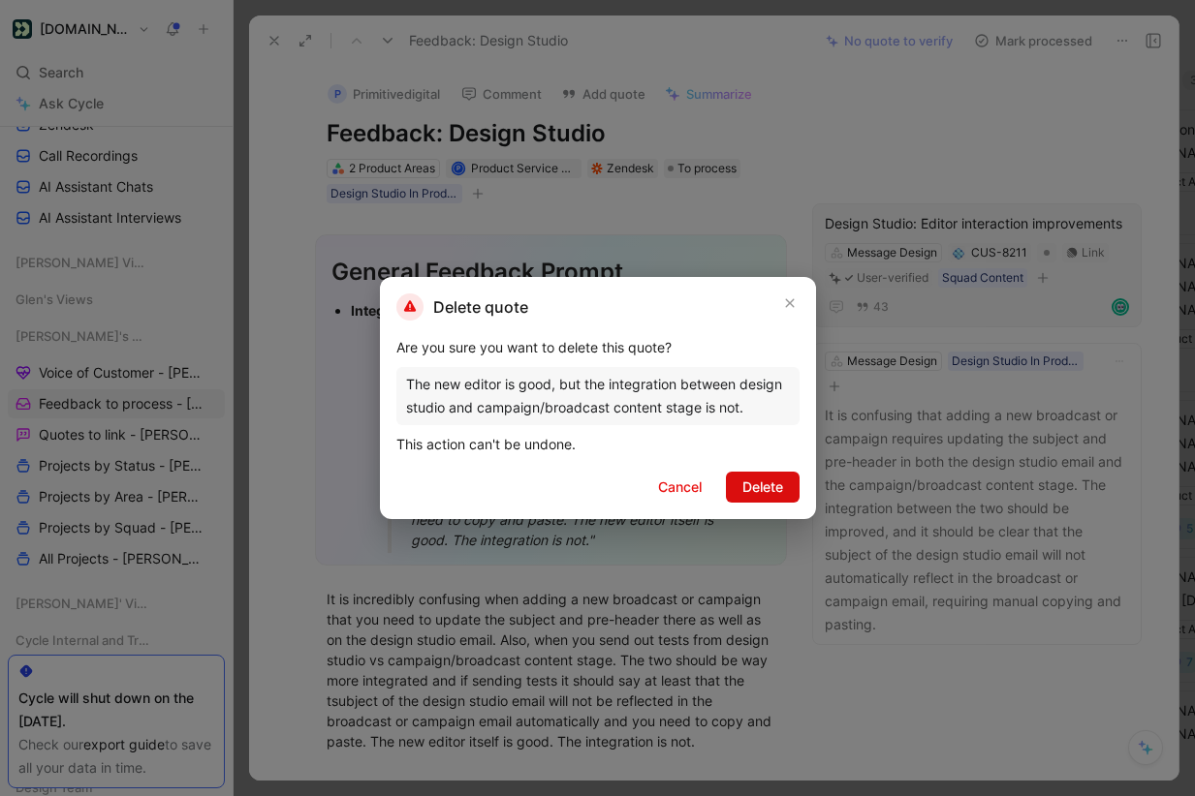
click at [764, 488] on span "Delete" at bounding box center [762, 487] width 41 height 23
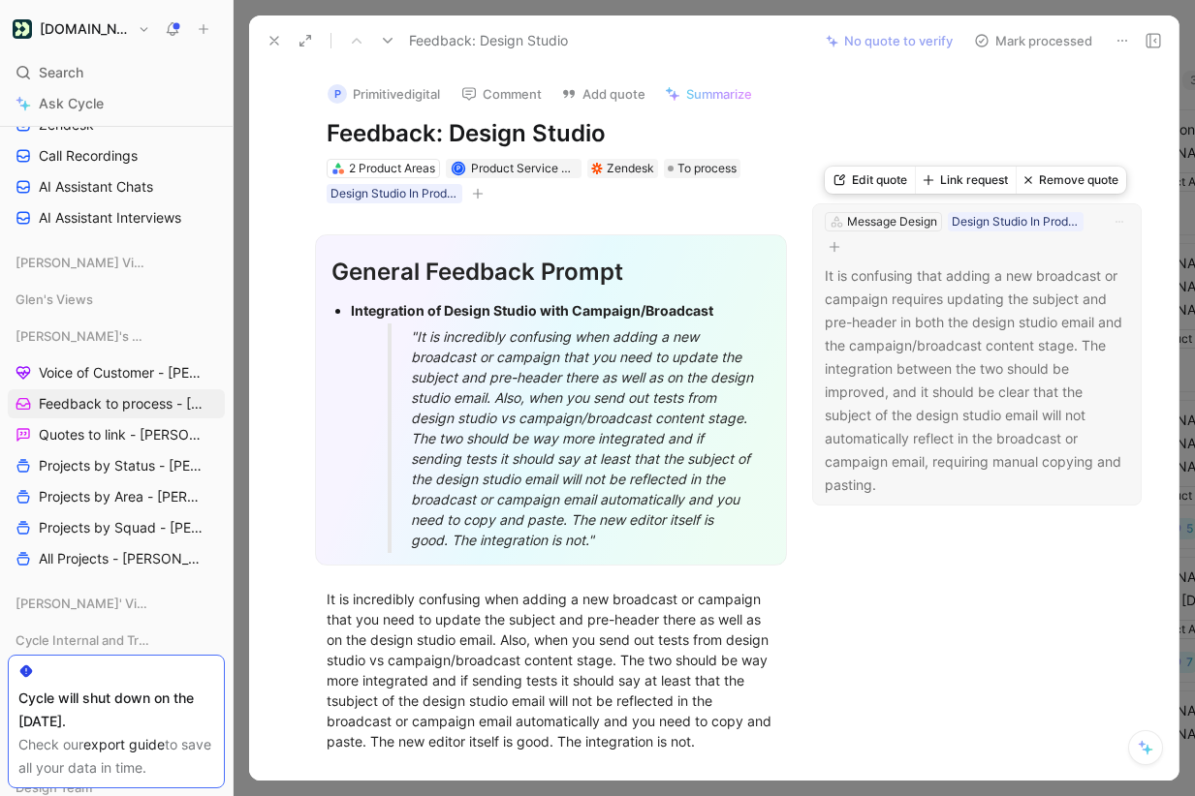
click at [973, 174] on button "Link request" at bounding box center [965, 180] width 101 height 27
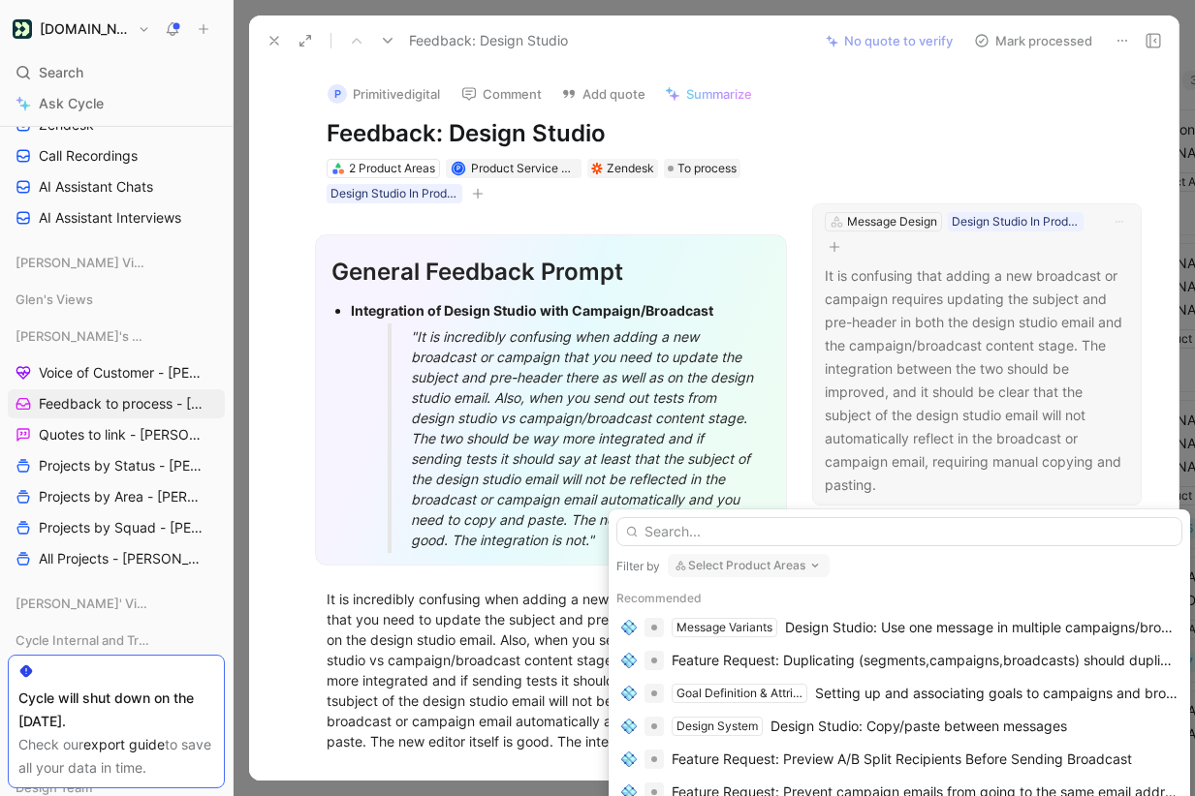
click at [860, 536] on input "text" at bounding box center [899, 531] width 566 height 29
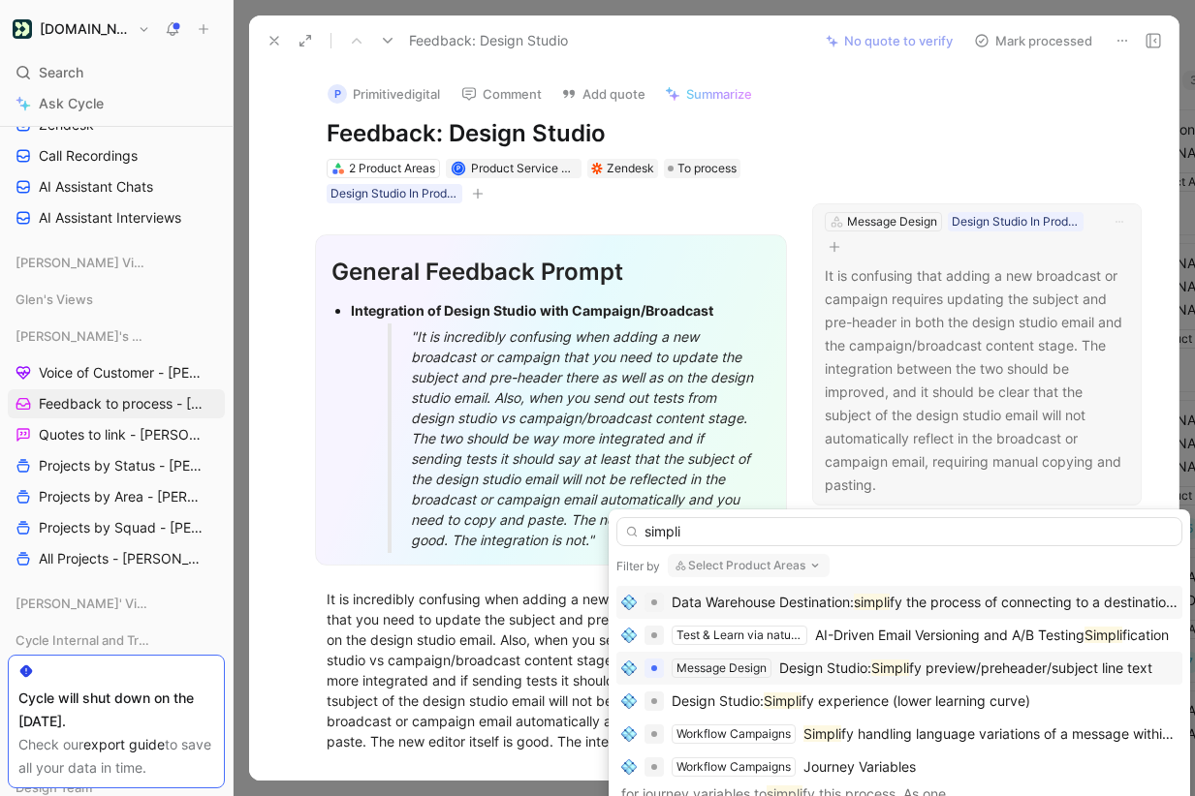
type input "simpli"
click at [963, 667] on span "fy preview/preheader/subject line text" at bounding box center [1030, 668] width 243 height 16
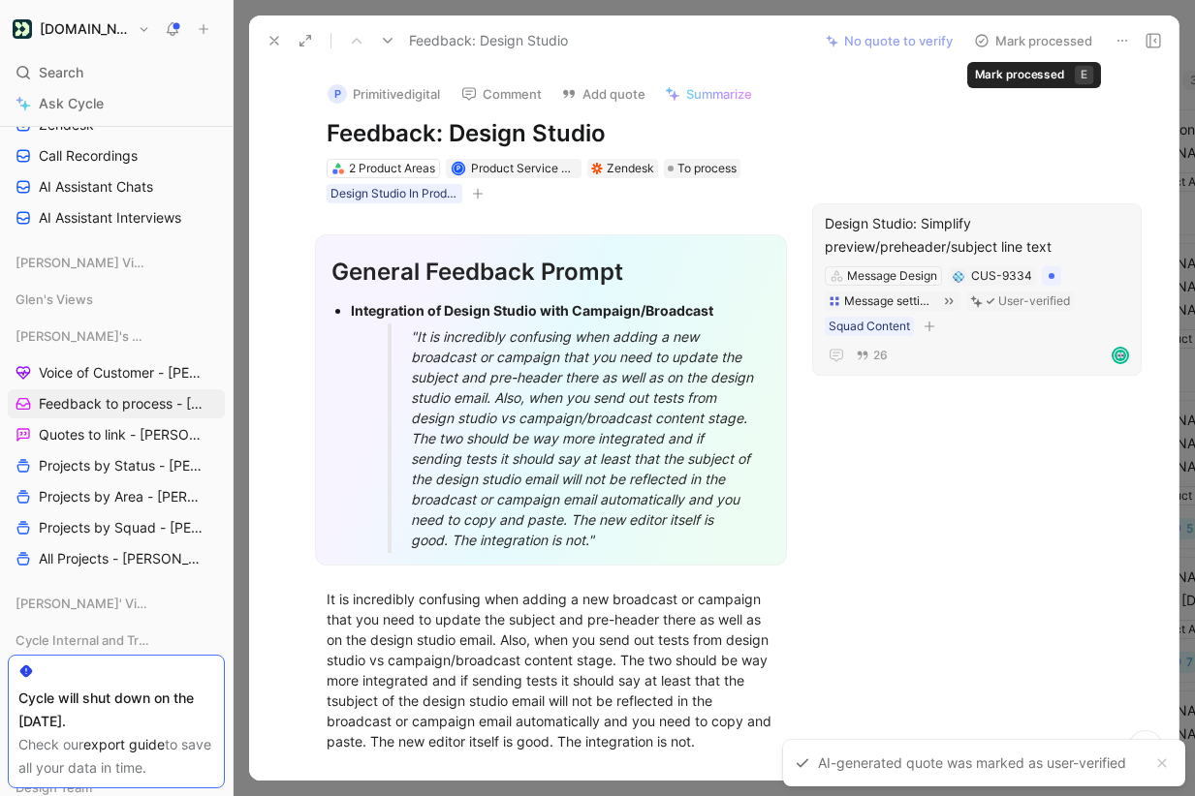
click at [1041, 40] on button "Mark processed" at bounding box center [1033, 40] width 136 height 27
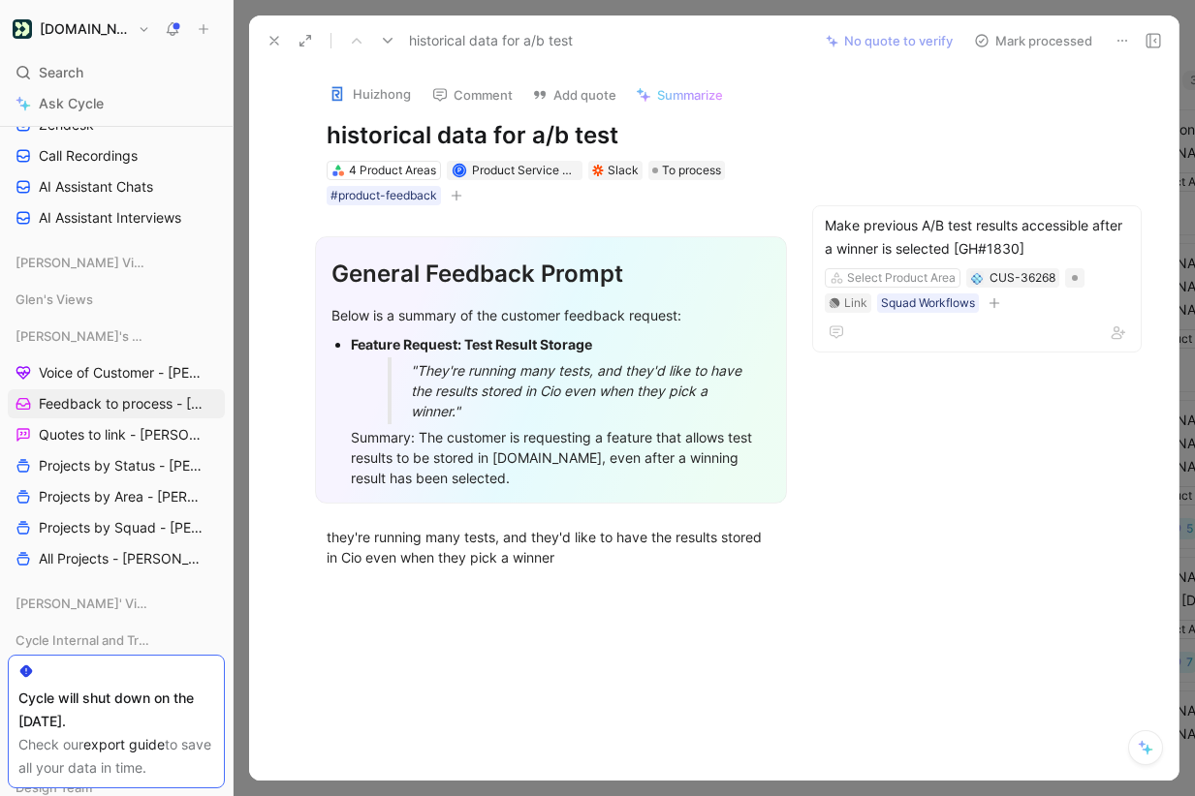
click at [1041, 40] on button "Mark processed" at bounding box center [1033, 40] width 136 height 27
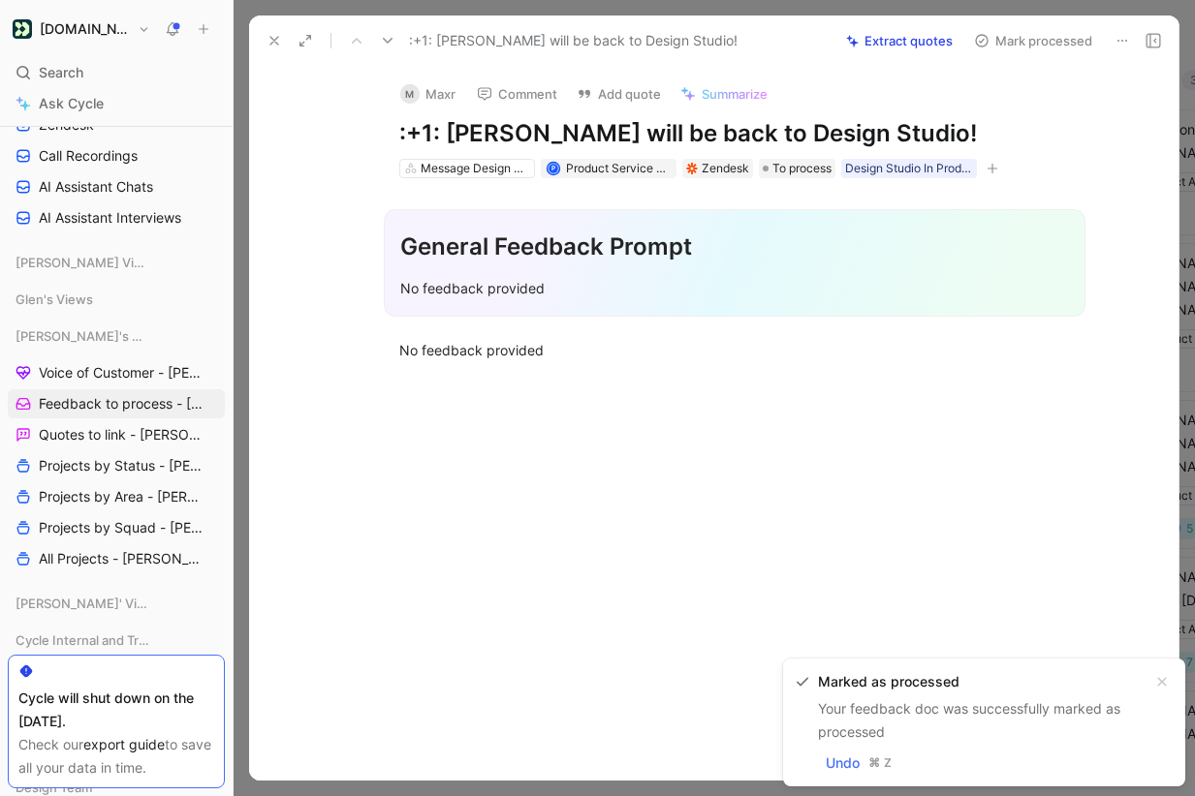
click at [1116, 41] on icon at bounding box center [1122, 41] width 16 height 16
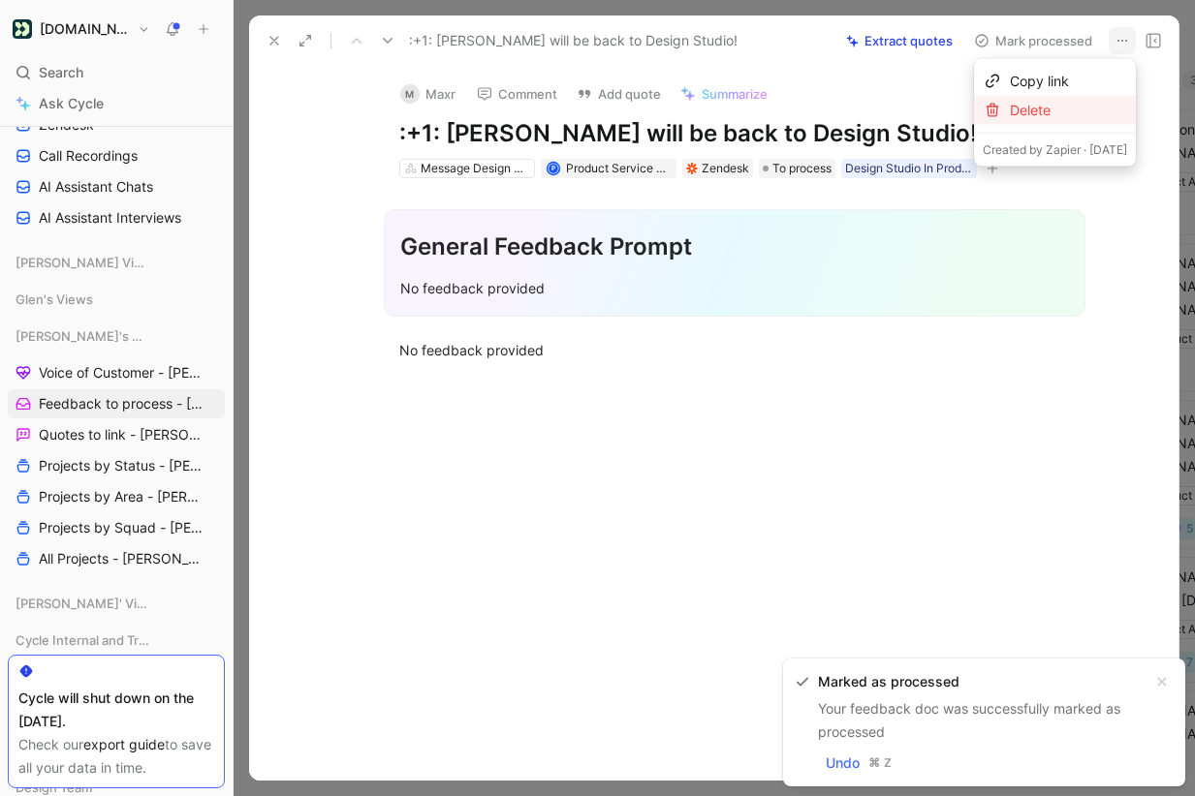
click at [1081, 106] on div "Delete" at bounding box center [1068, 110] width 117 height 23
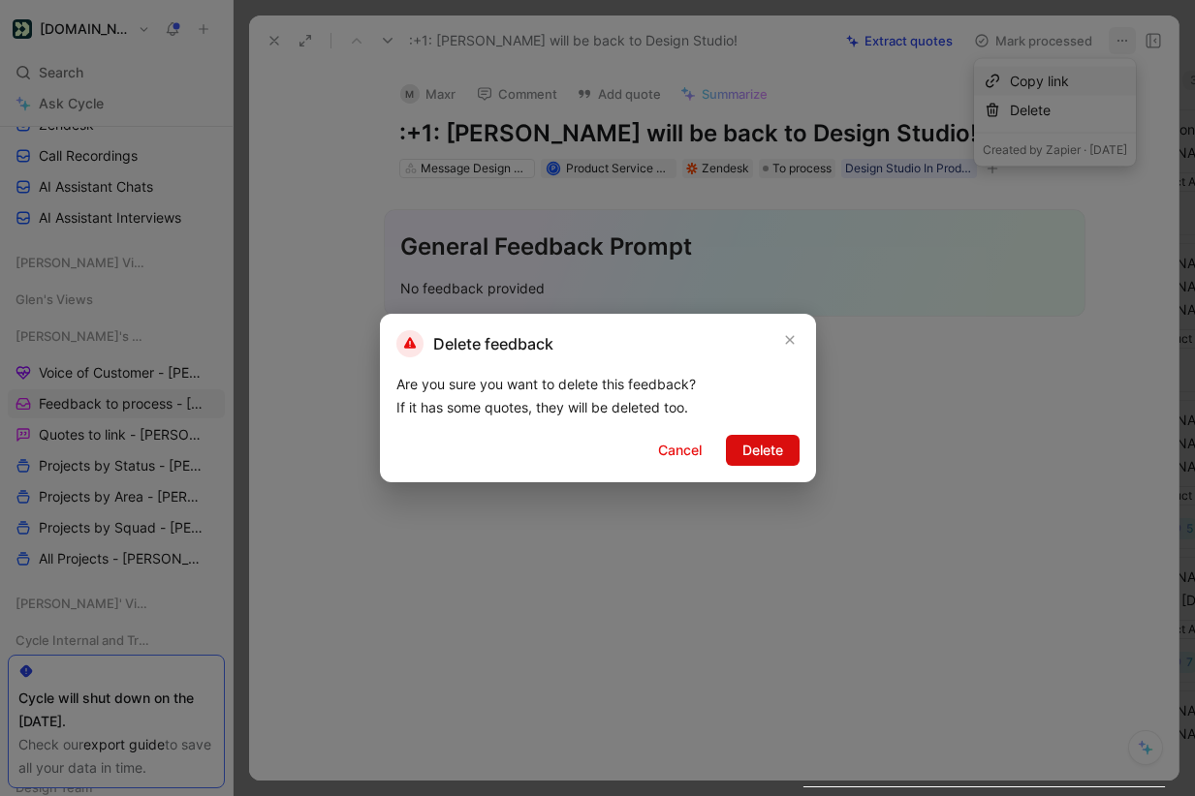
click at [759, 458] on span "Delete" at bounding box center [762, 450] width 41 height 23
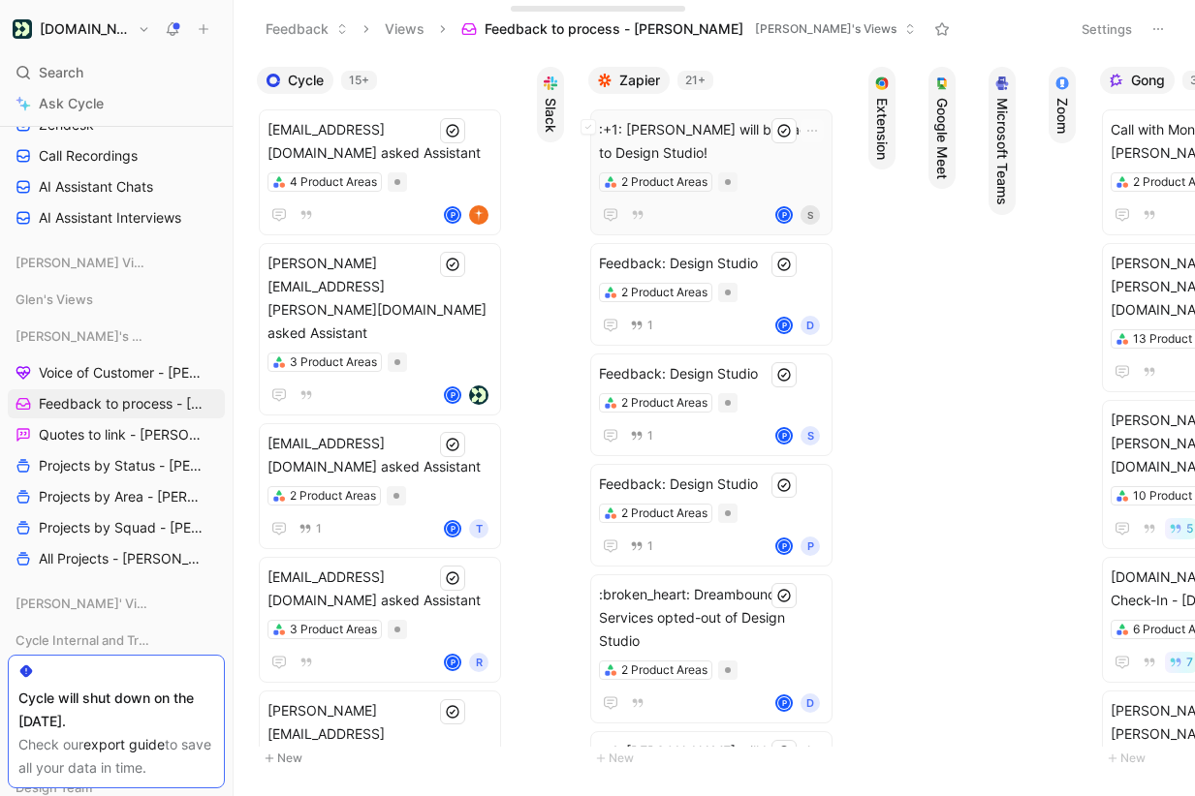
click at [750, 148] on span ":+1: [PERSON_NAME] will be back to Design Studio!" at bounding box center [711, 141] width 225 height 47
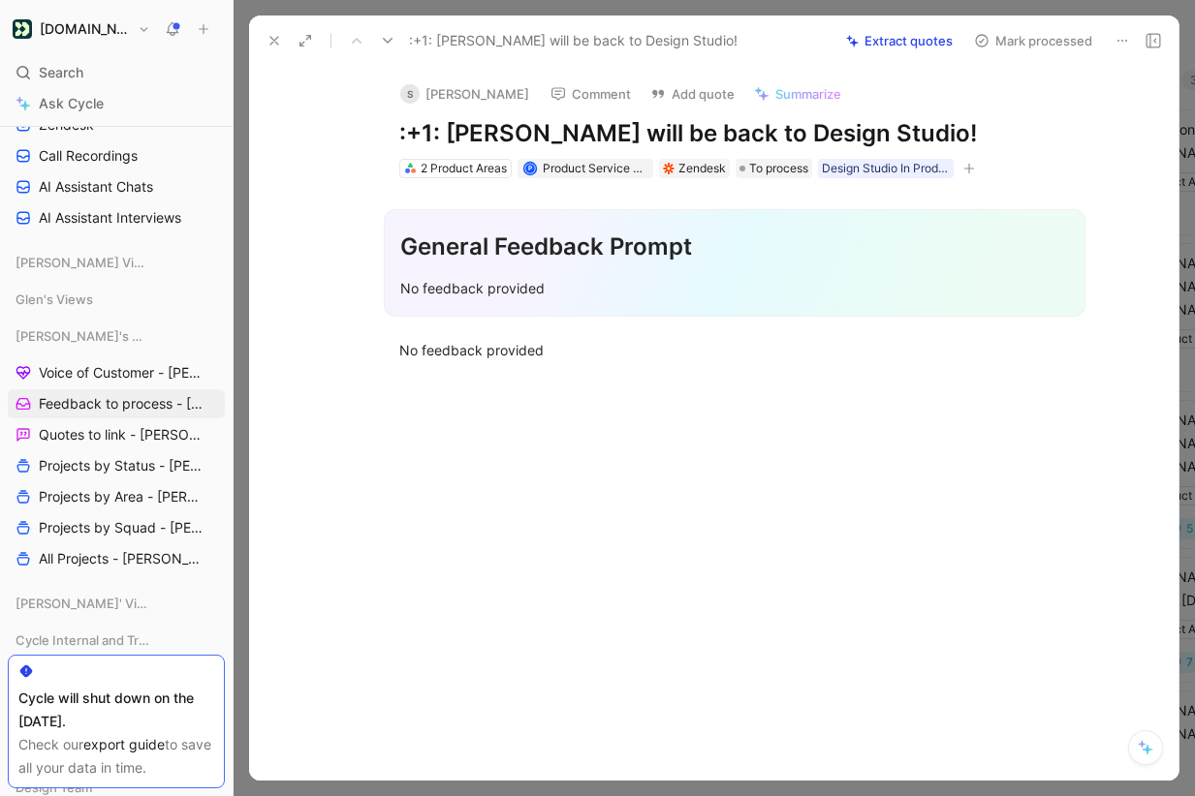
click at [1119, 37] on icon at bounding box center [1122, 41] width 16 height 16
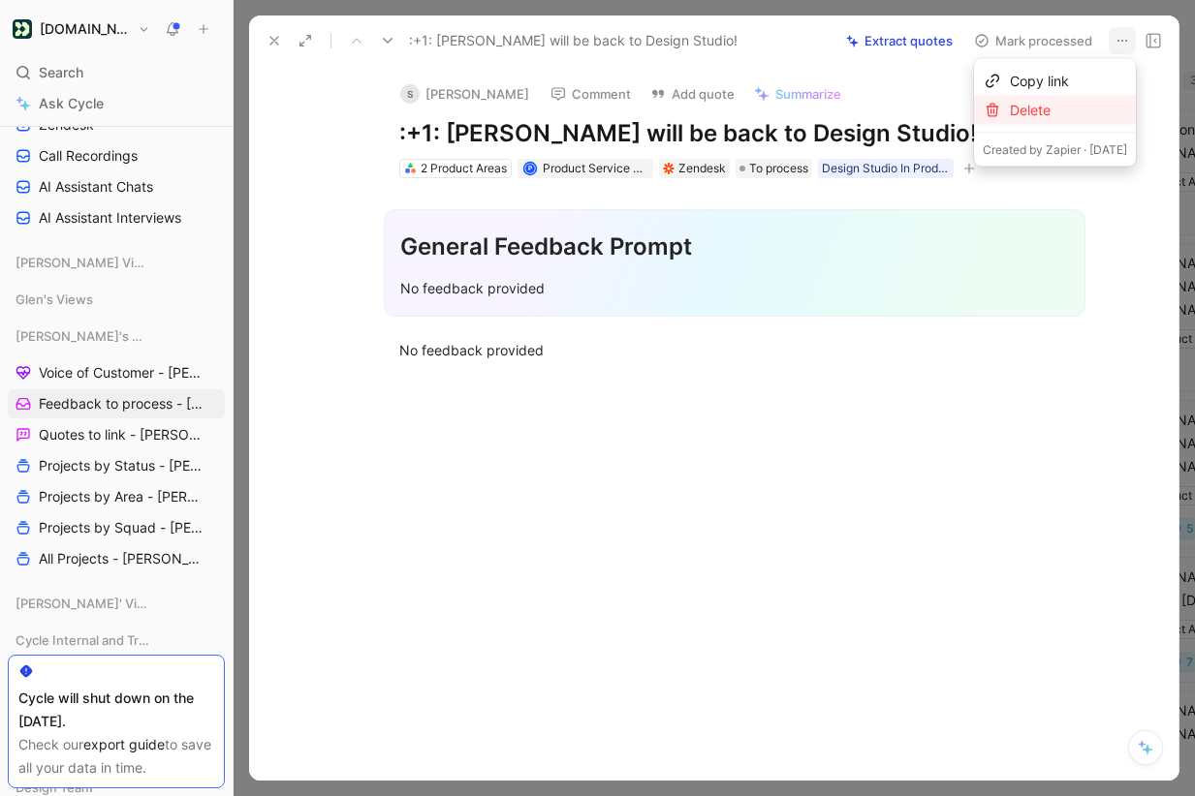
click at [1056, 105] on div "Delete" at bounding box center [1068, 110] width 117 height 23
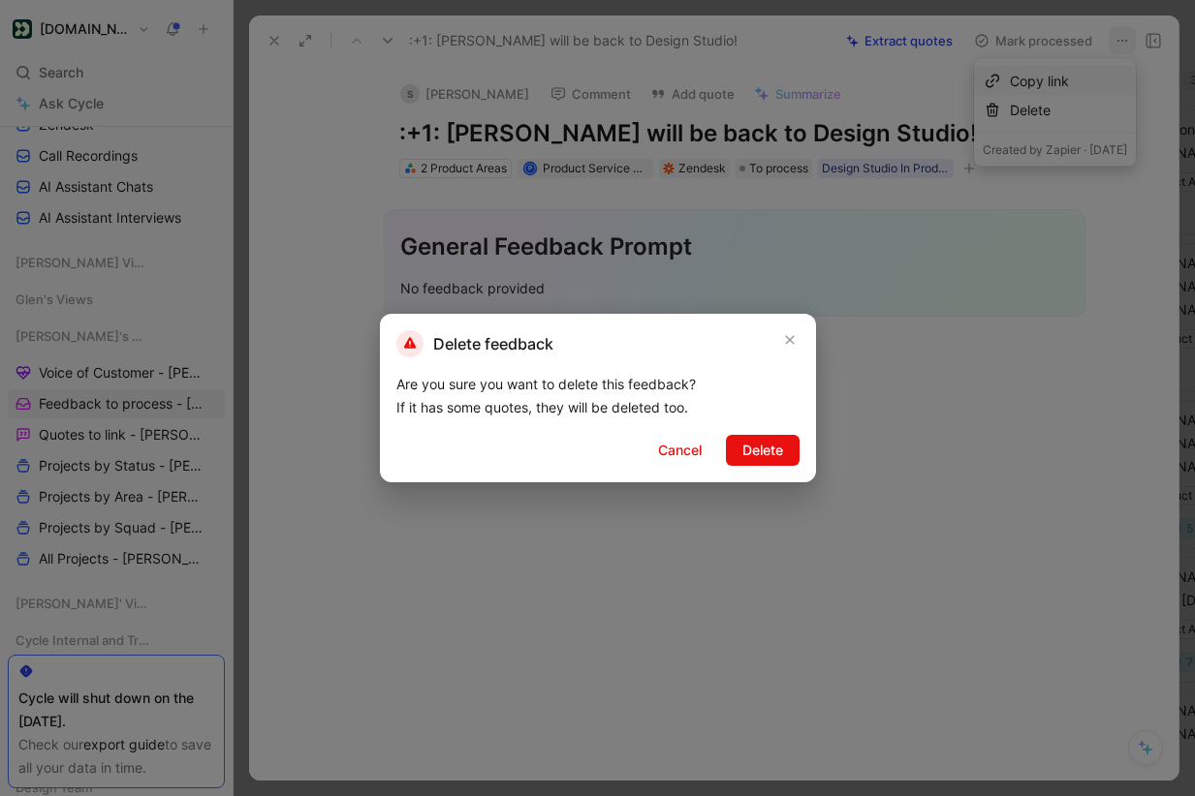
click at [751, 455] on span "Delete" at bounding box center [762, 450] width 41 height 23
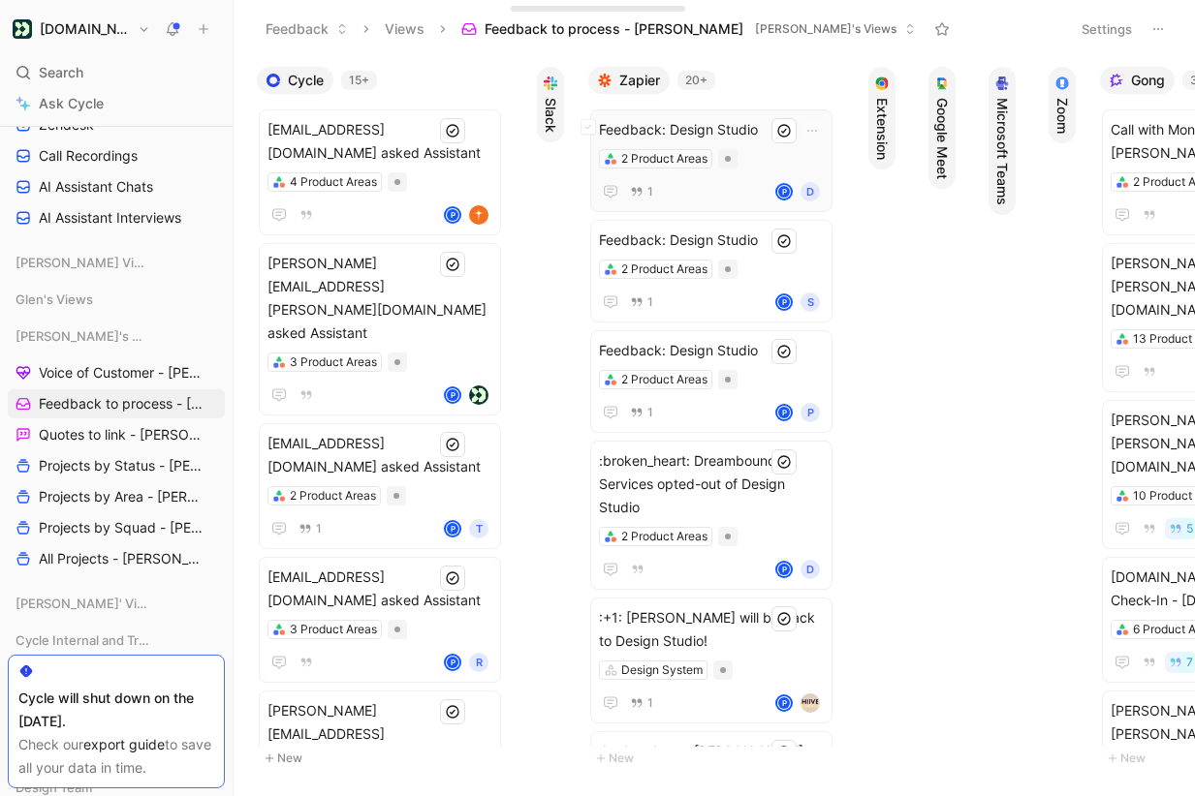
click at [764, 155] on div "2 Product Areas" at bounding box center [711, 158] width 225 height 19
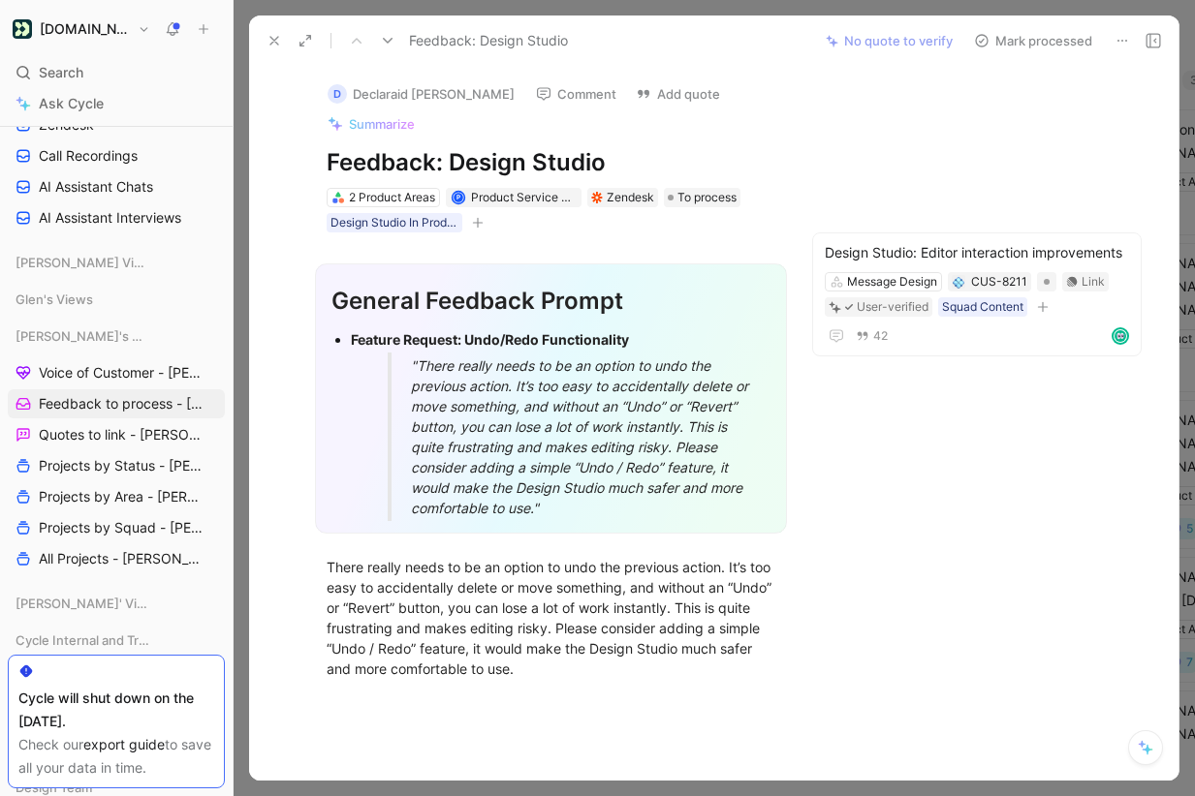
click at [1068, 44] on button "Mark processed" at bounding box center [1033, 40] width 136 height 27
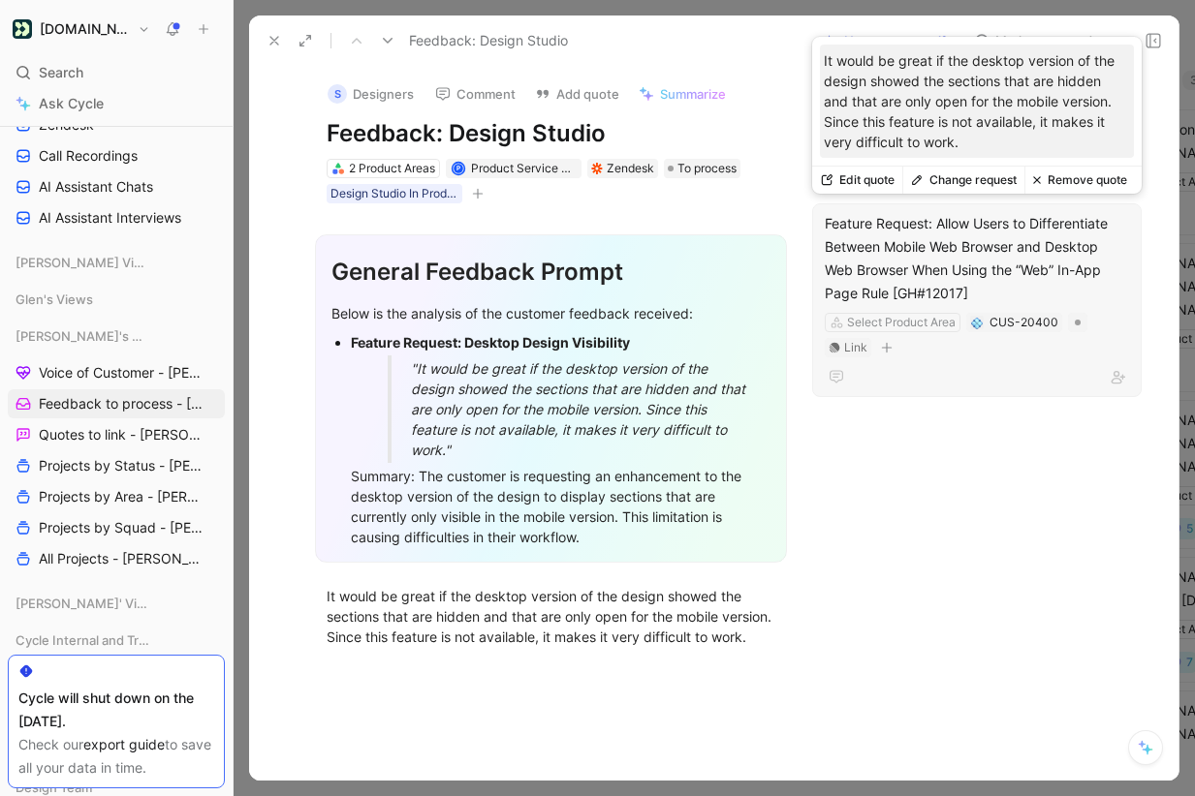
click at [977, 173] on button "Change request" at bounding box center [963, 180] width 122 height 27
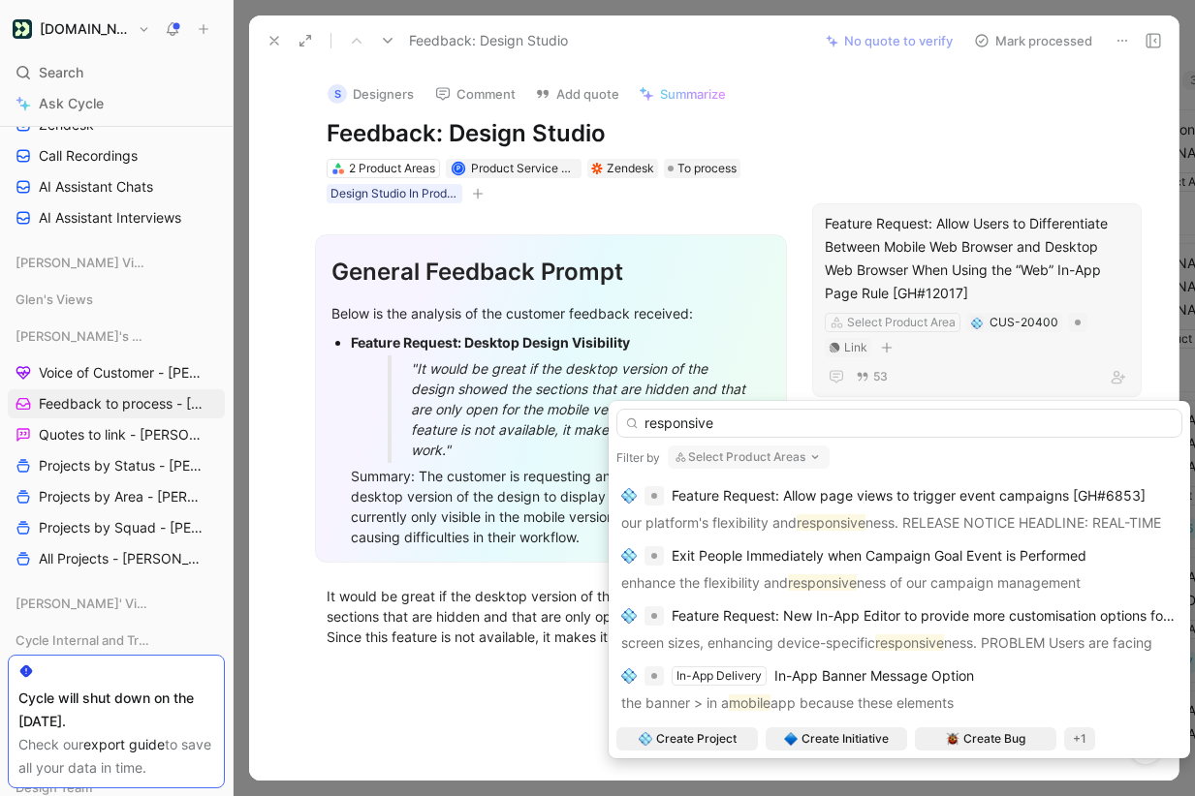
scroll to position [1070, 0]
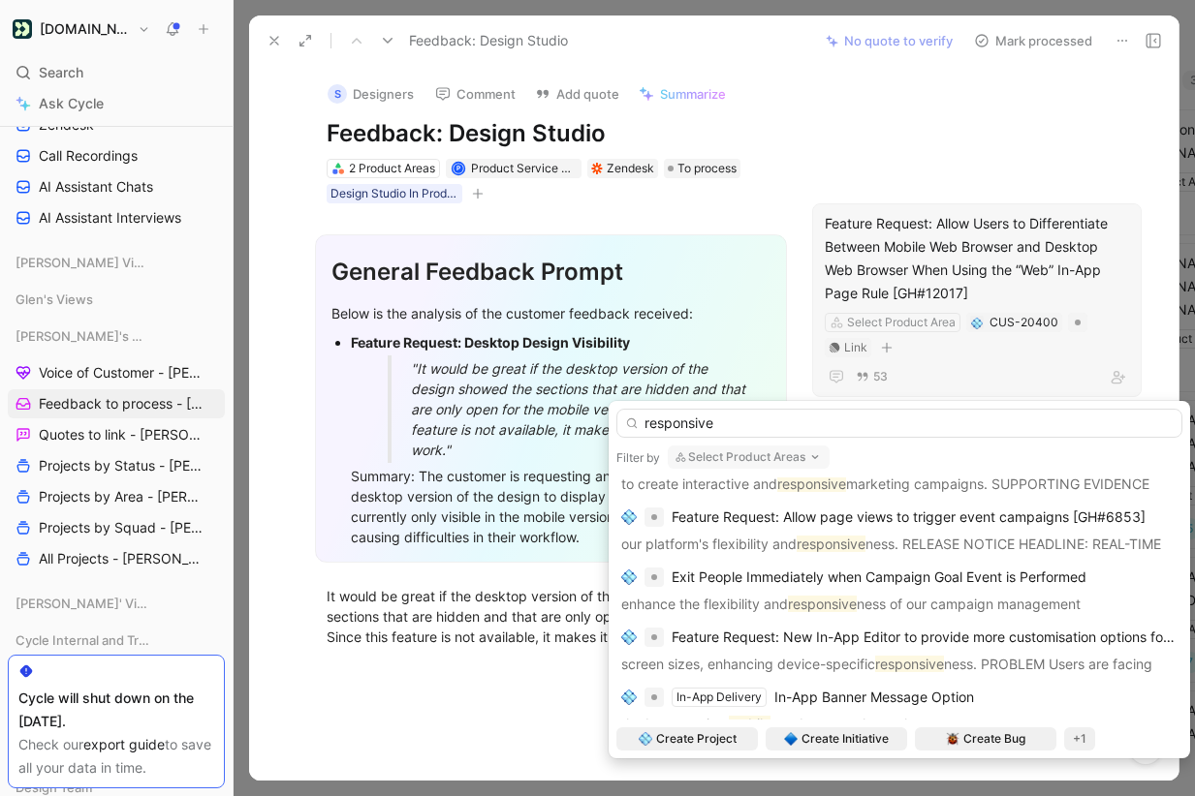
type input "responsive"
click at [728, 448] on button "Select Product Areas" at bounding box center [749, 457] width 162 height 23
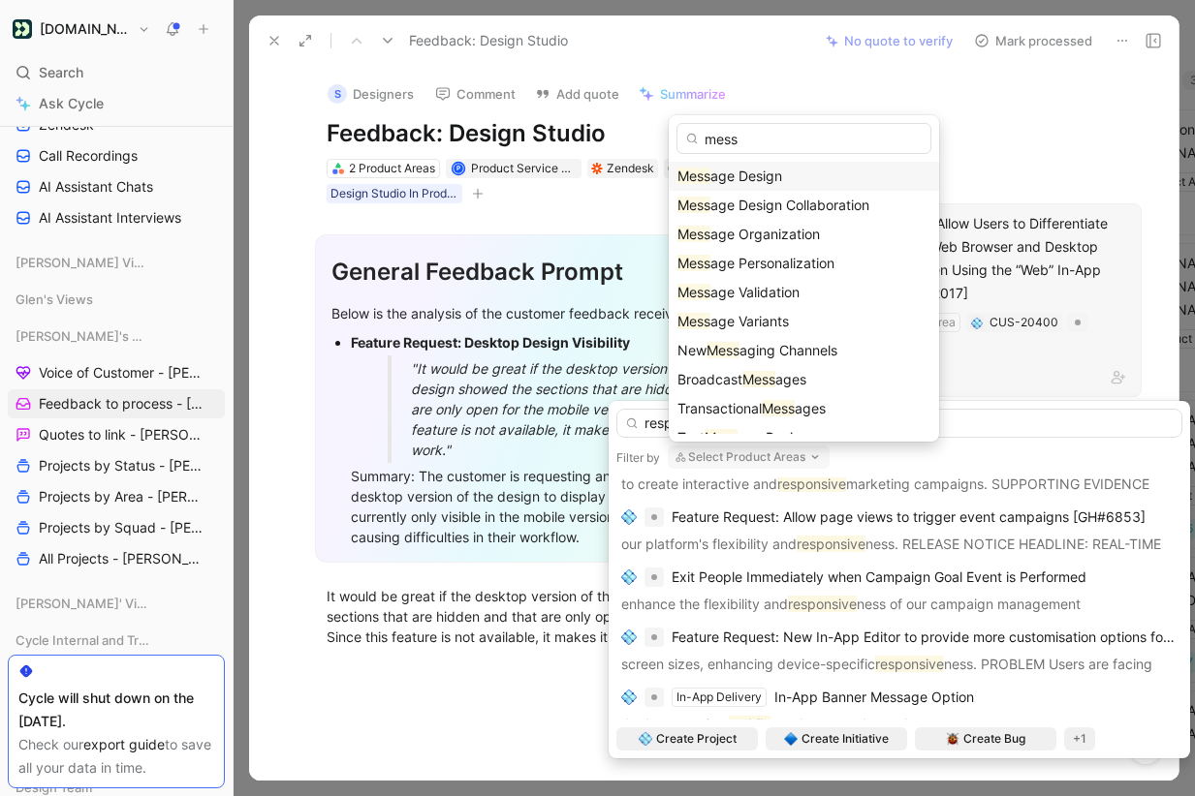
type input "mess"
click at [761, 171] on span "age Design" at bounding box center [746, 176] width 72 height 16
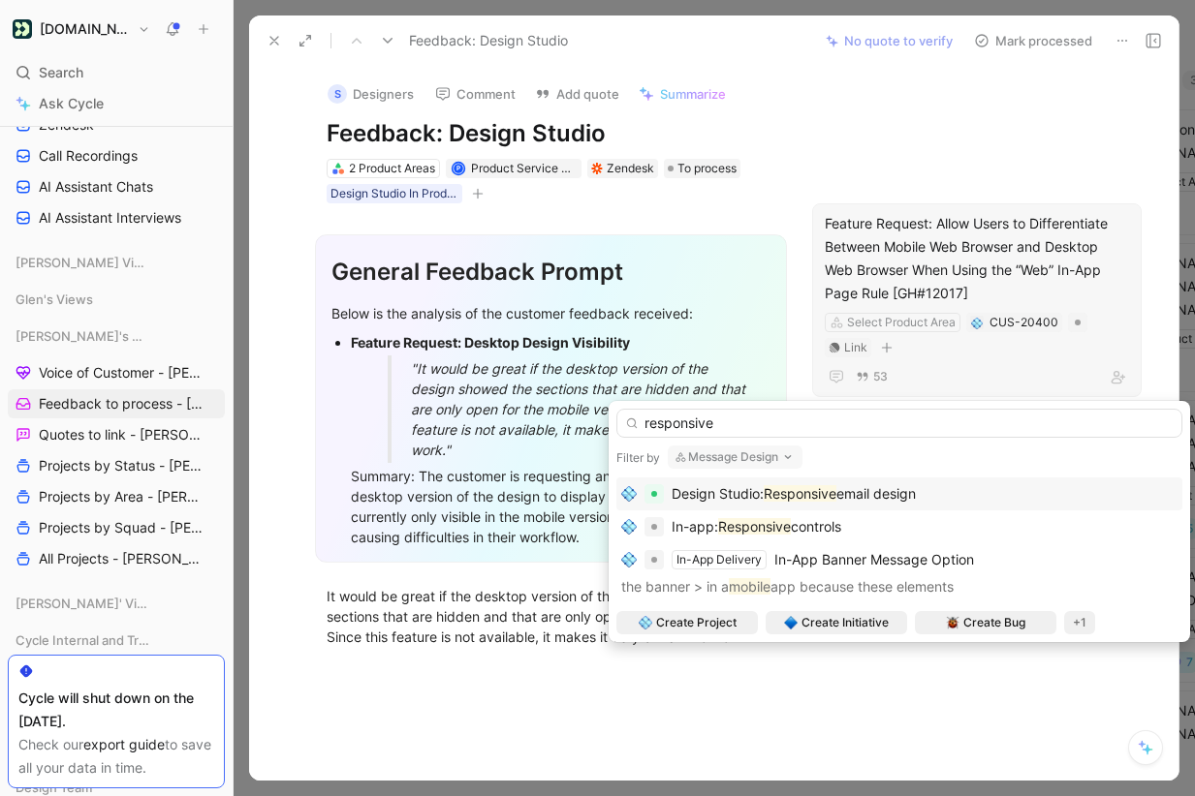
scroll to position [0, 0]
click at [723, 620] on span "Create Project" at bounding box center [696, 622] width 80 height 19
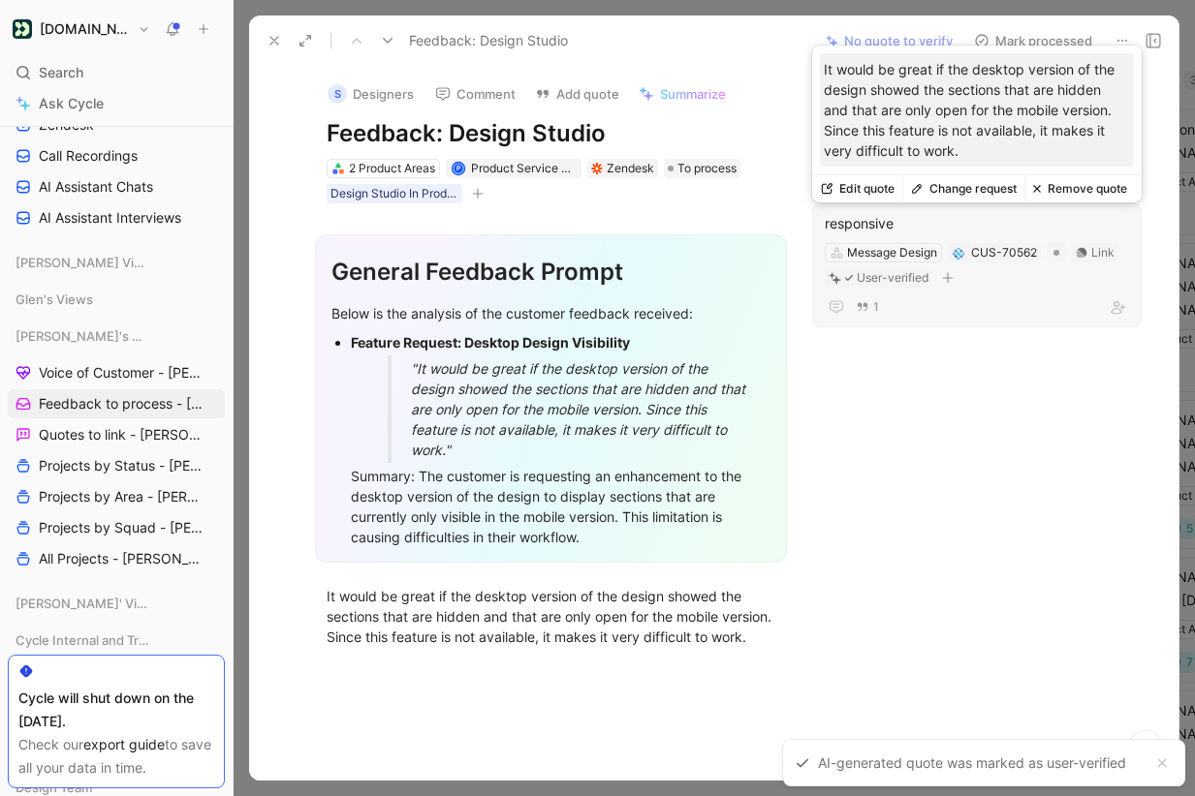
click at [878, 219] on div "responsive" at bounding box center [977, 223] width 304 height 23
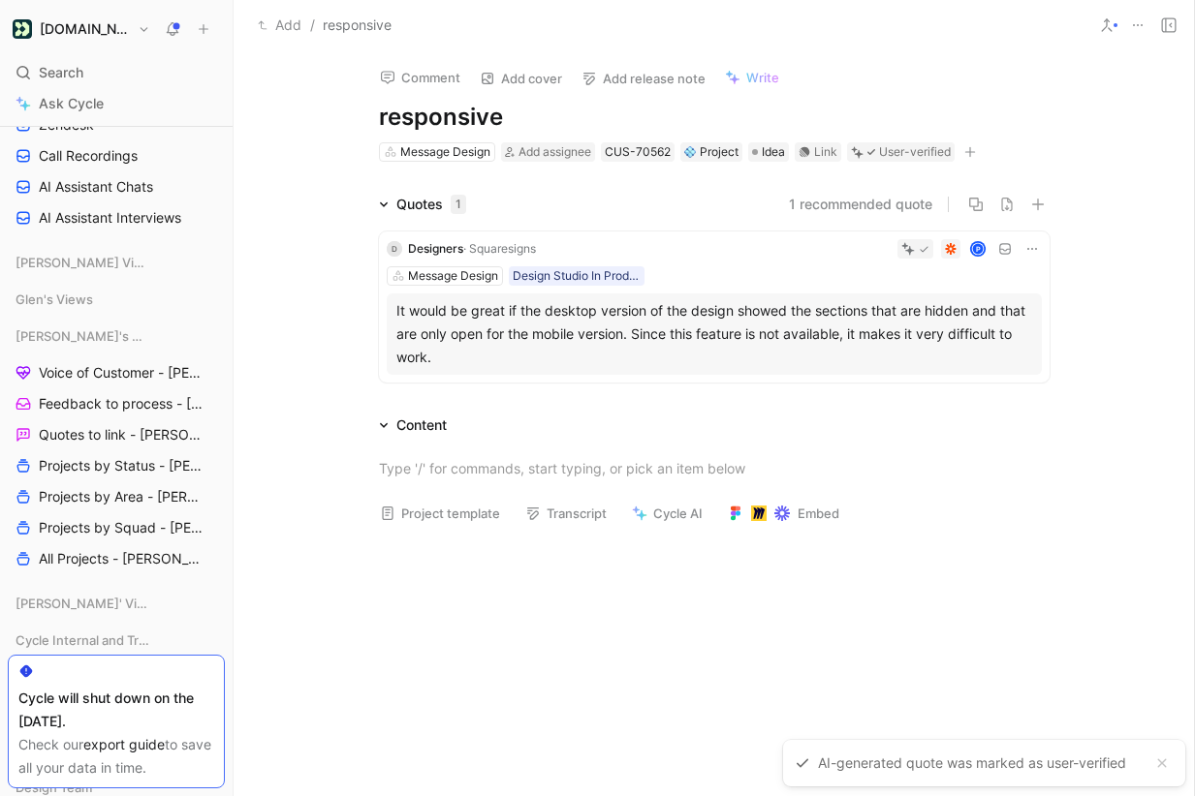
click at [381, 115] on h1 "responsive" at bounding box center [714, 117] width 670 height 31
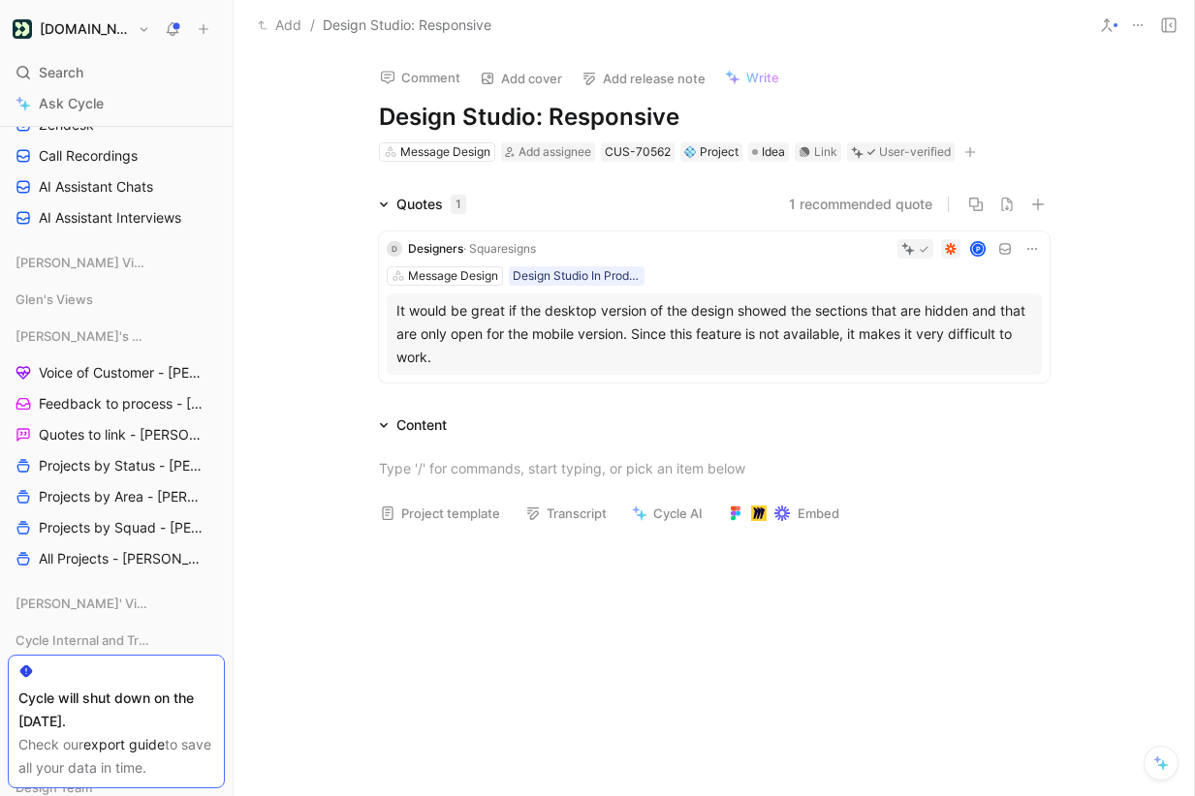
click at [701, 108] on h1 "Design Studio: Responsive" at bounding box center [714, 117] width 670 height 31
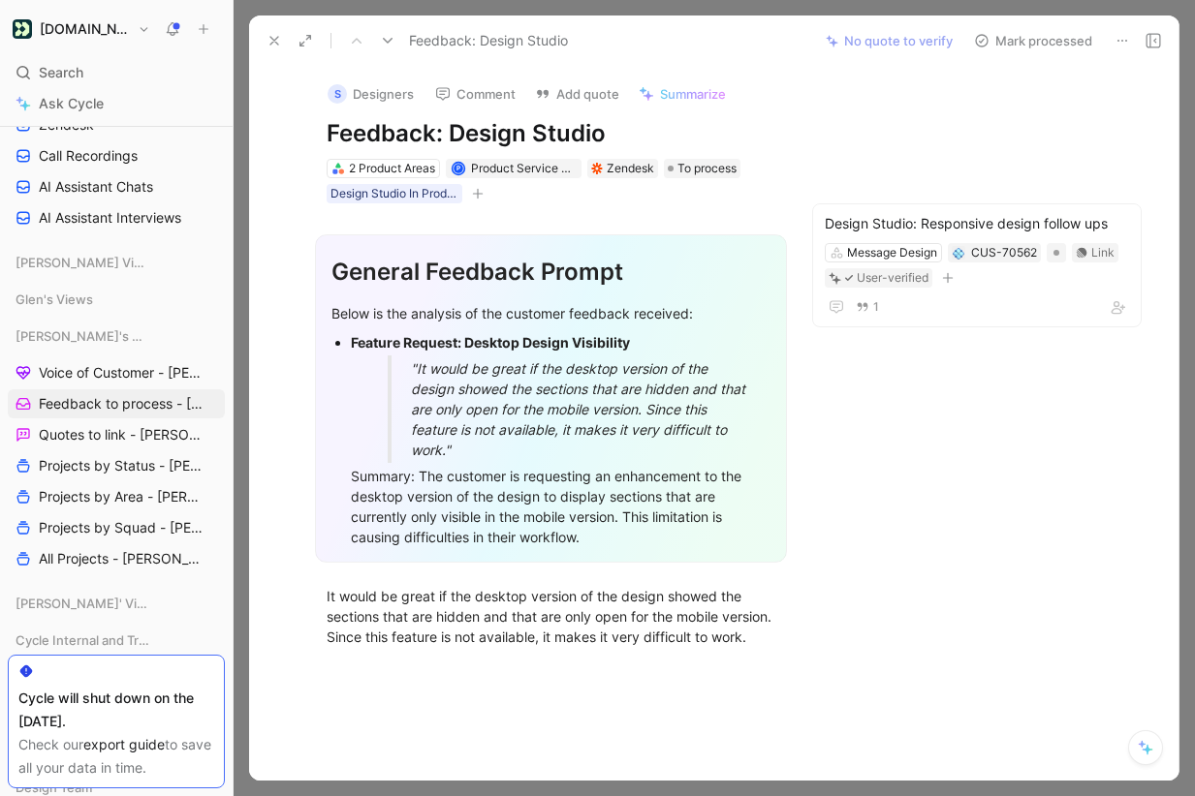
click at [1044, 39] on button "Mark processed" at bounding box center [1033, 40] width 136 height 27
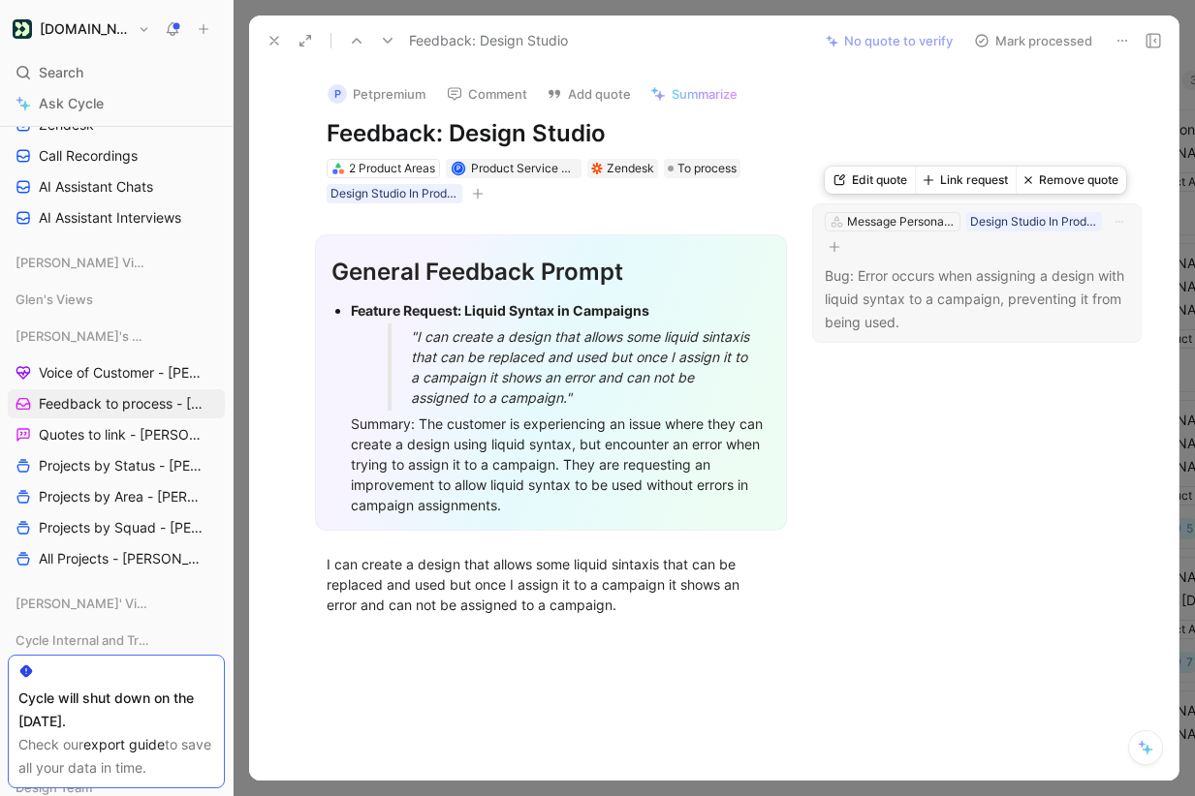
click at [962, 177] on button "Link request" at bounding box center [965, 180] width 101 height 27
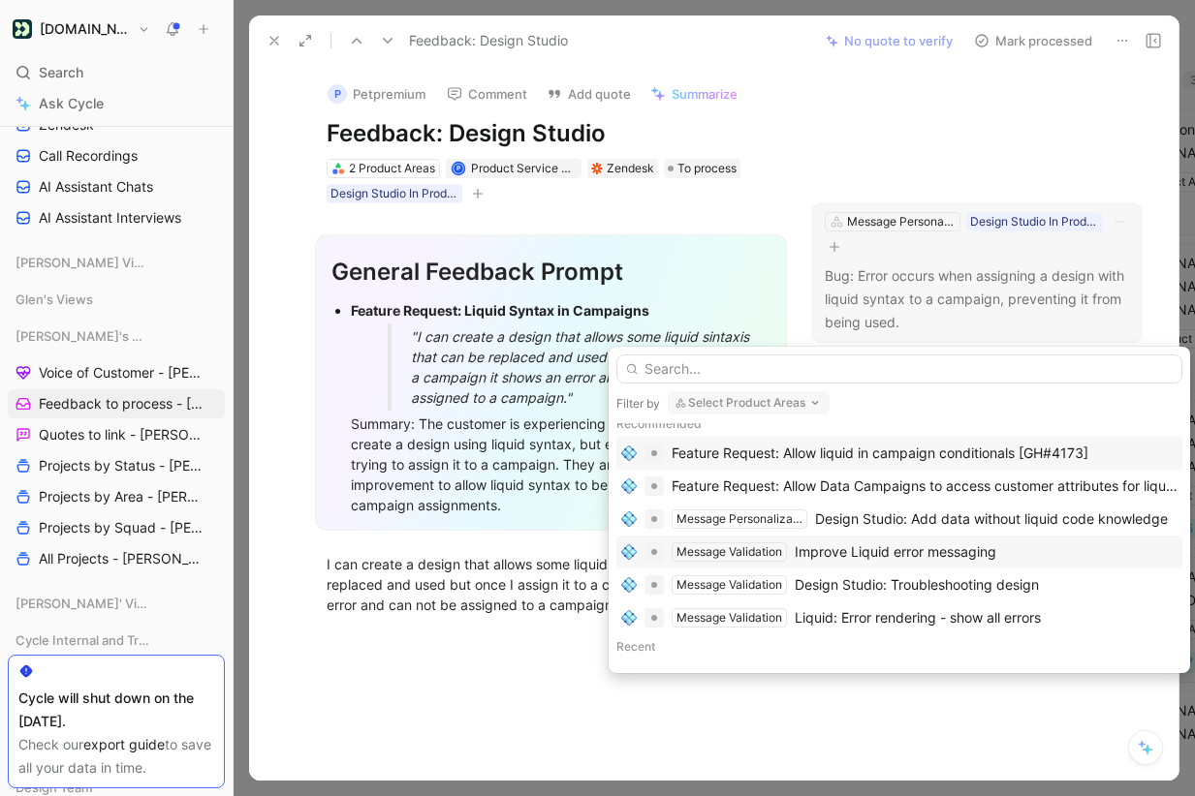
click at [1006, 563] on div "Message Validation Improve Liquid error messaging" at bounding box center [899, 552] width 566 height 33
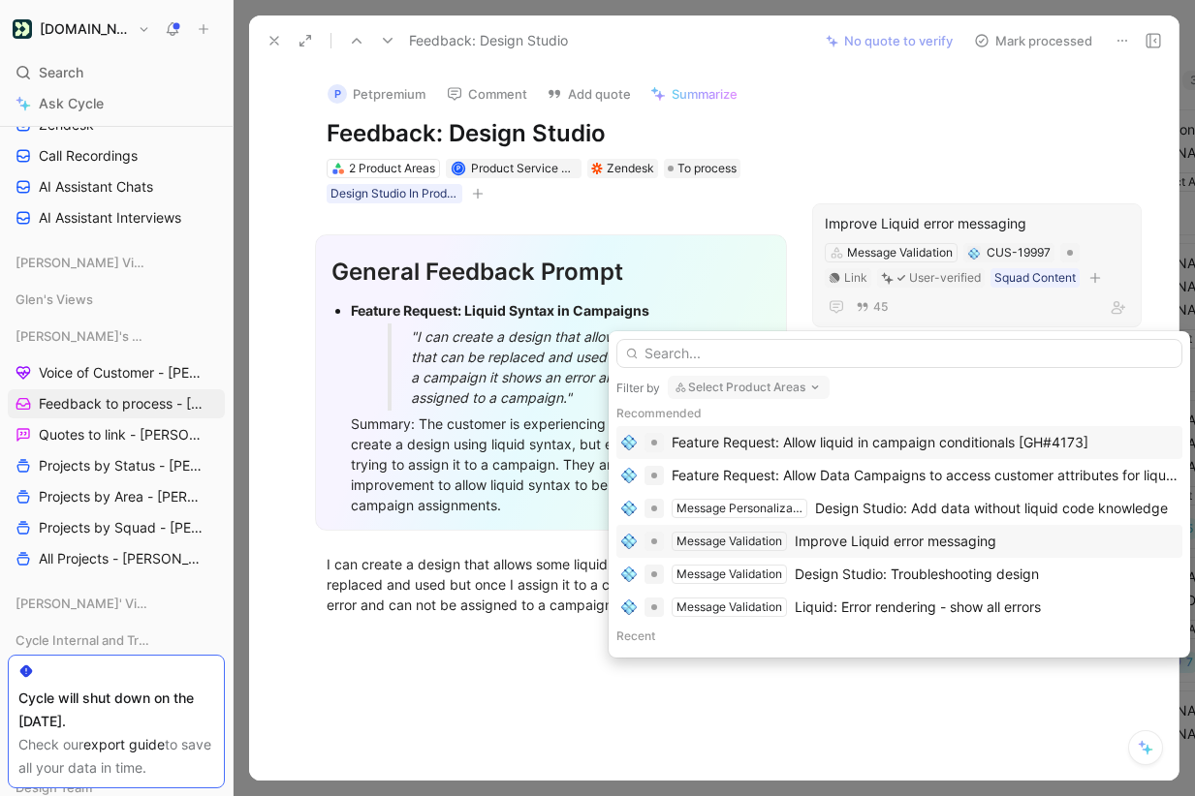
scroll to position [38, 0]
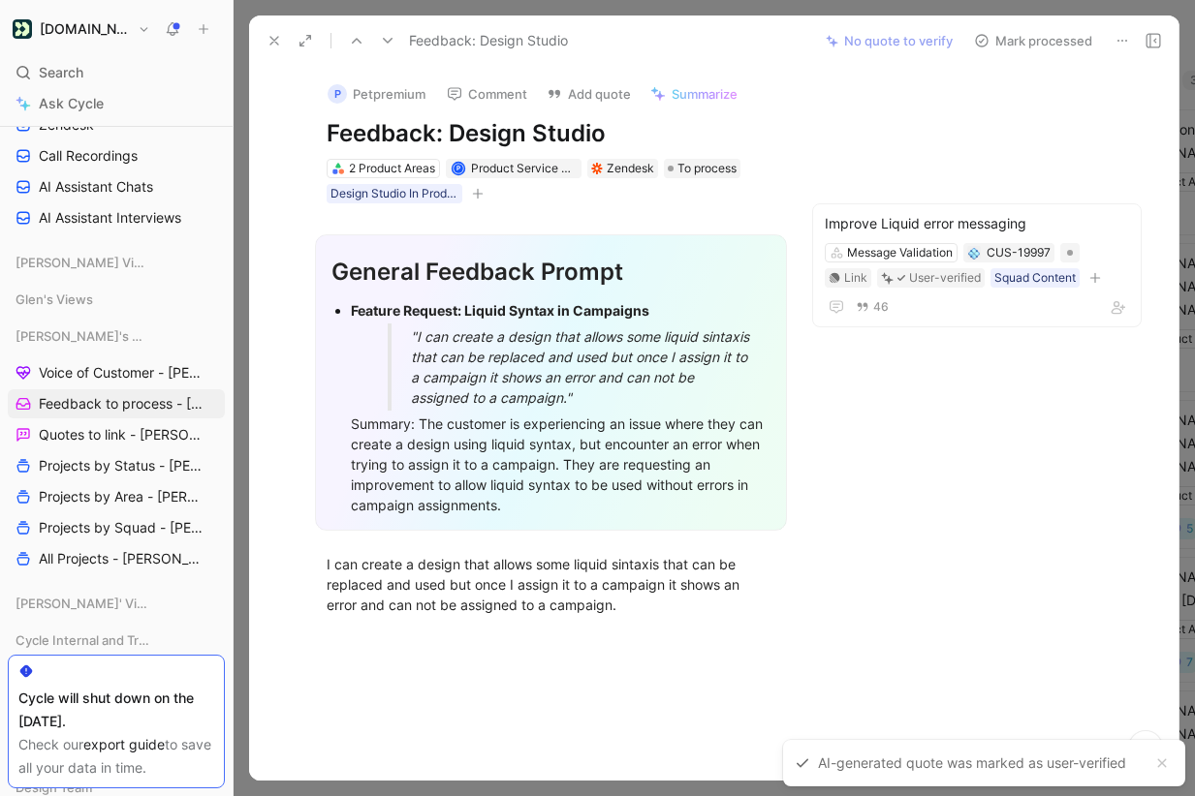
click at [1042, 34] on button "Mark processed" at bounding box center [1033, 40] width 136 height 27
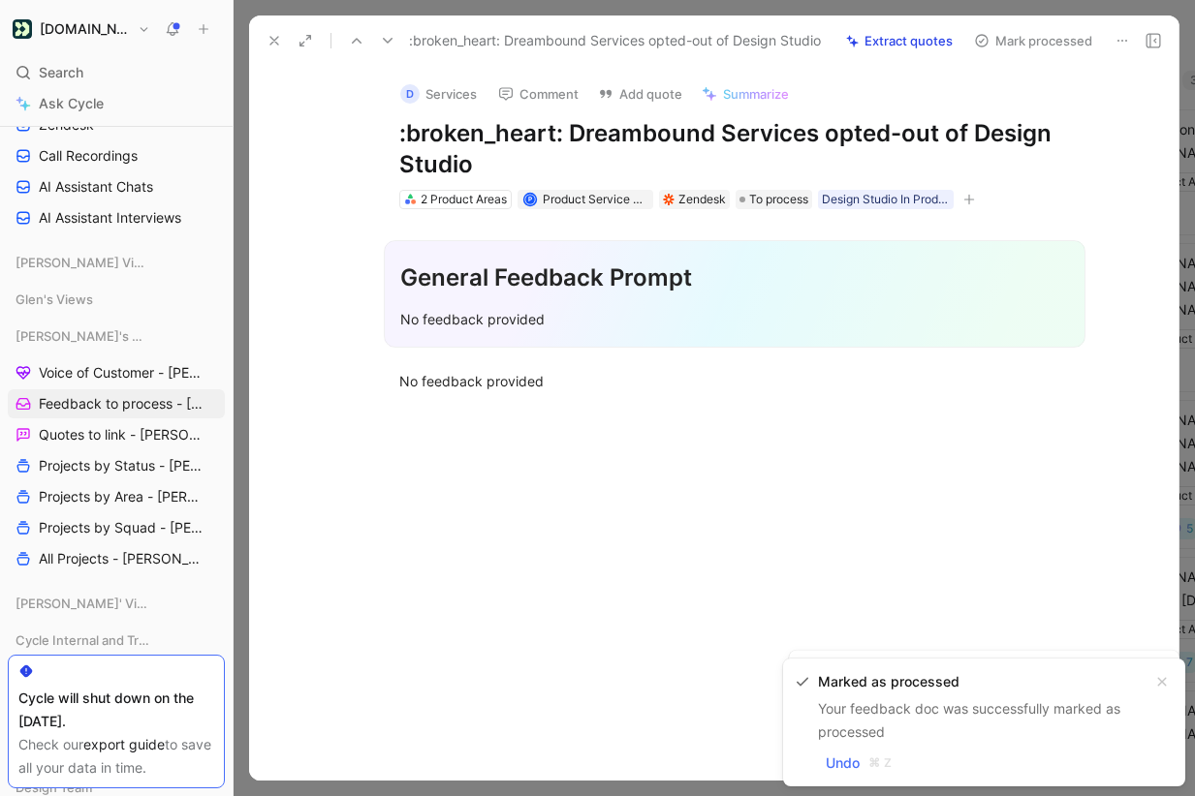
click at [1117, 33] on icon at bounding box center [1122, 41] width 16 height 16
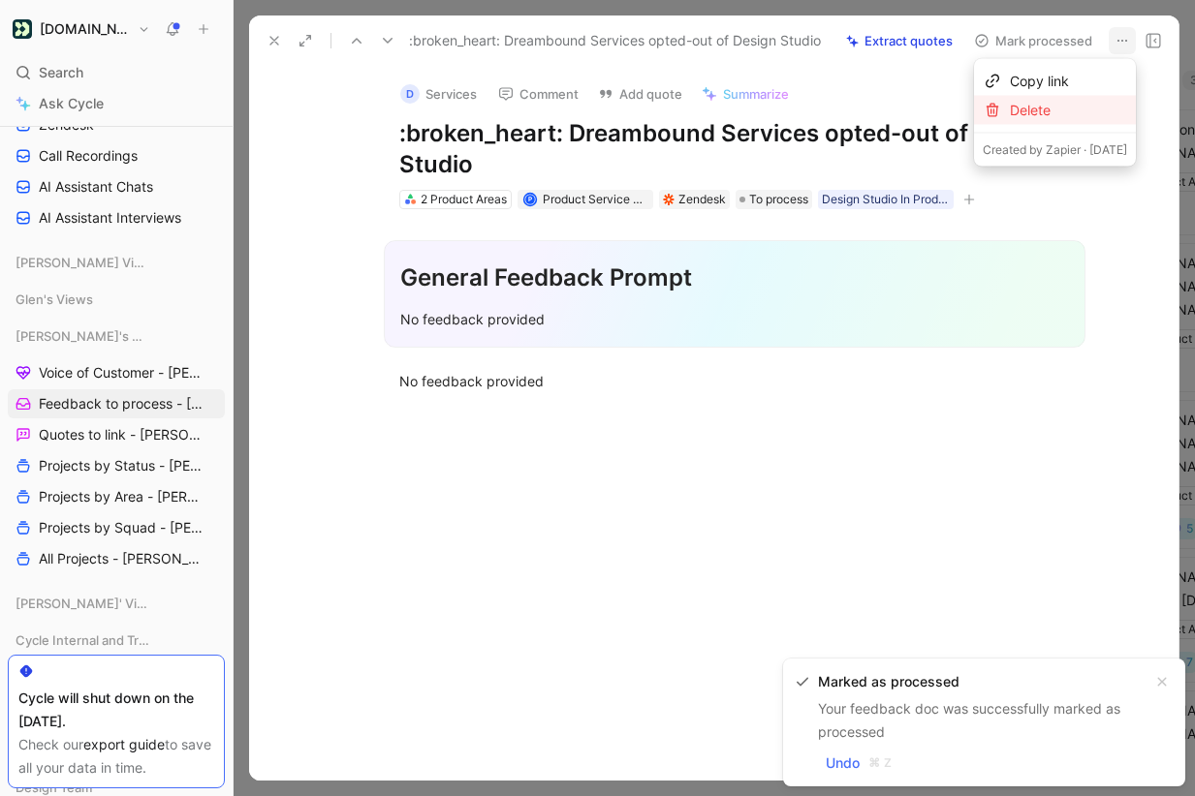
click at [1082, 109] on div "Delete" at bounding box center [1068, 110] width 117 height 23
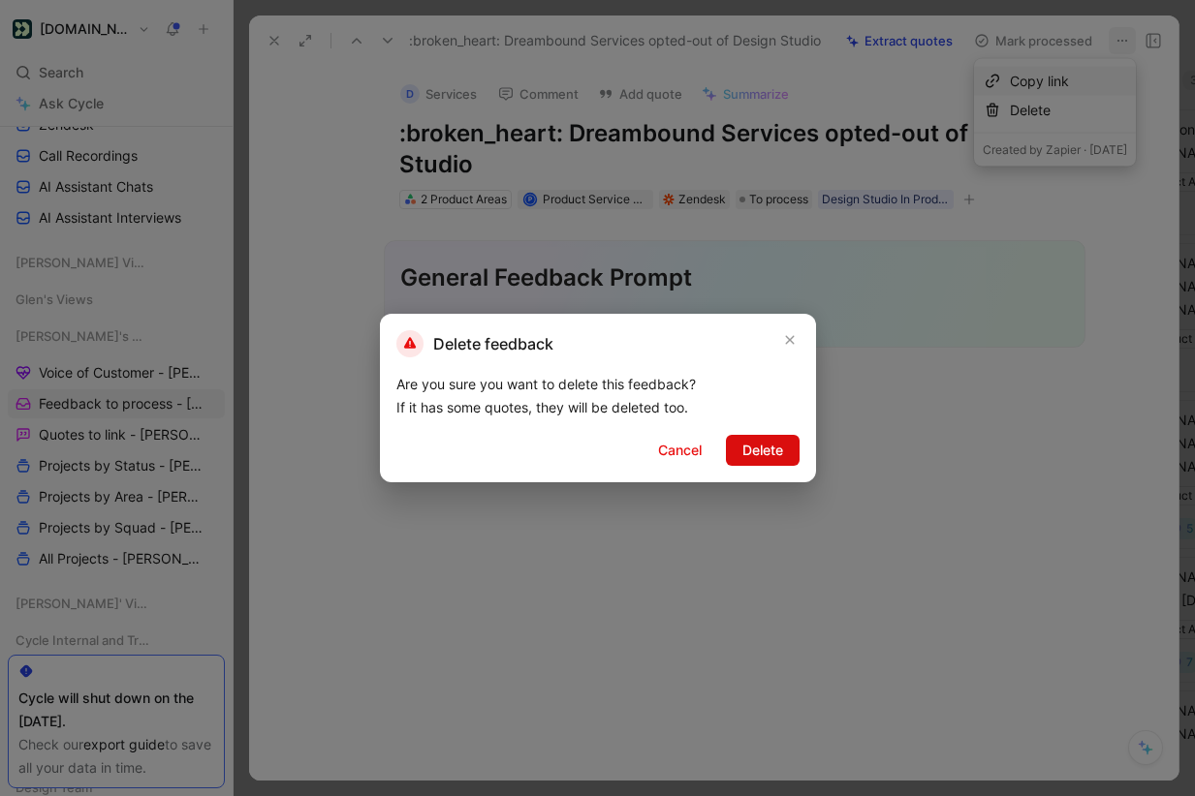
click at [766, 442] on span "Delete" at bounding box center [762, 450] width 41 height 23
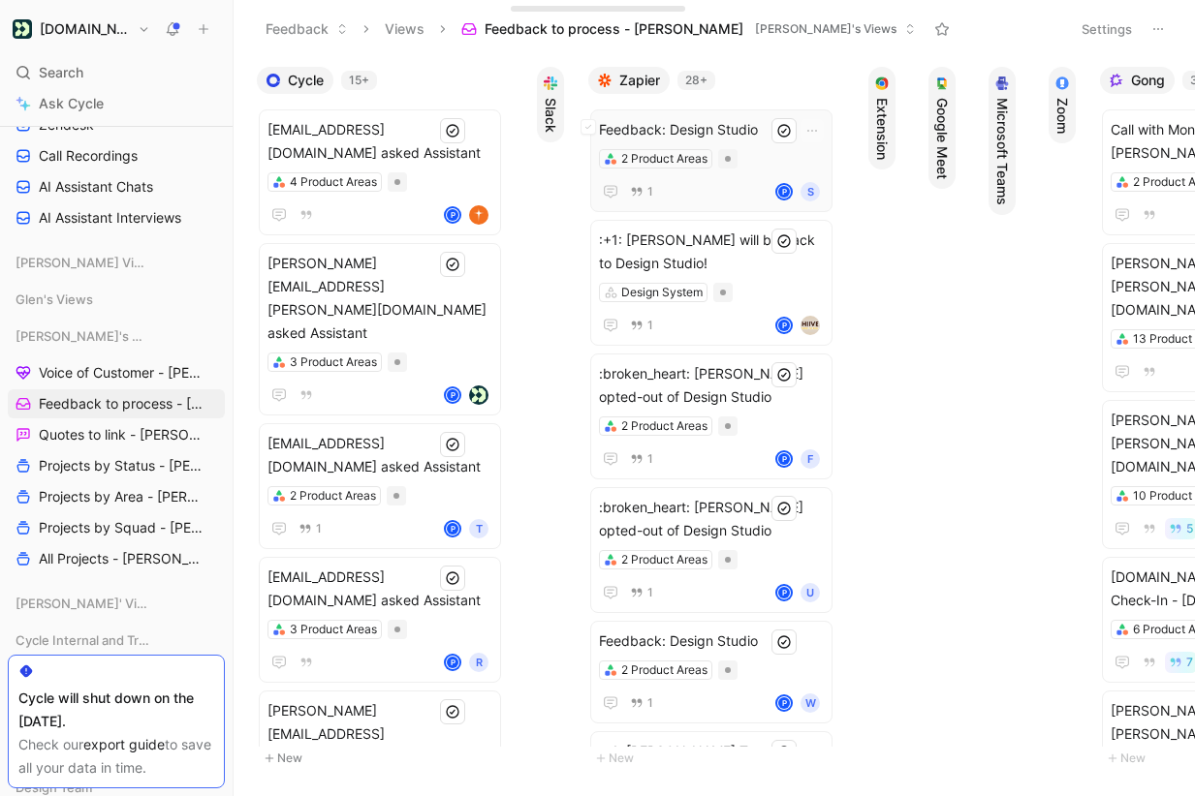
click at [744, 113] on div "Feedback: Design Studio 2 Product Areas 1 P S" at bounding box center [711, 160] width 242 height 103
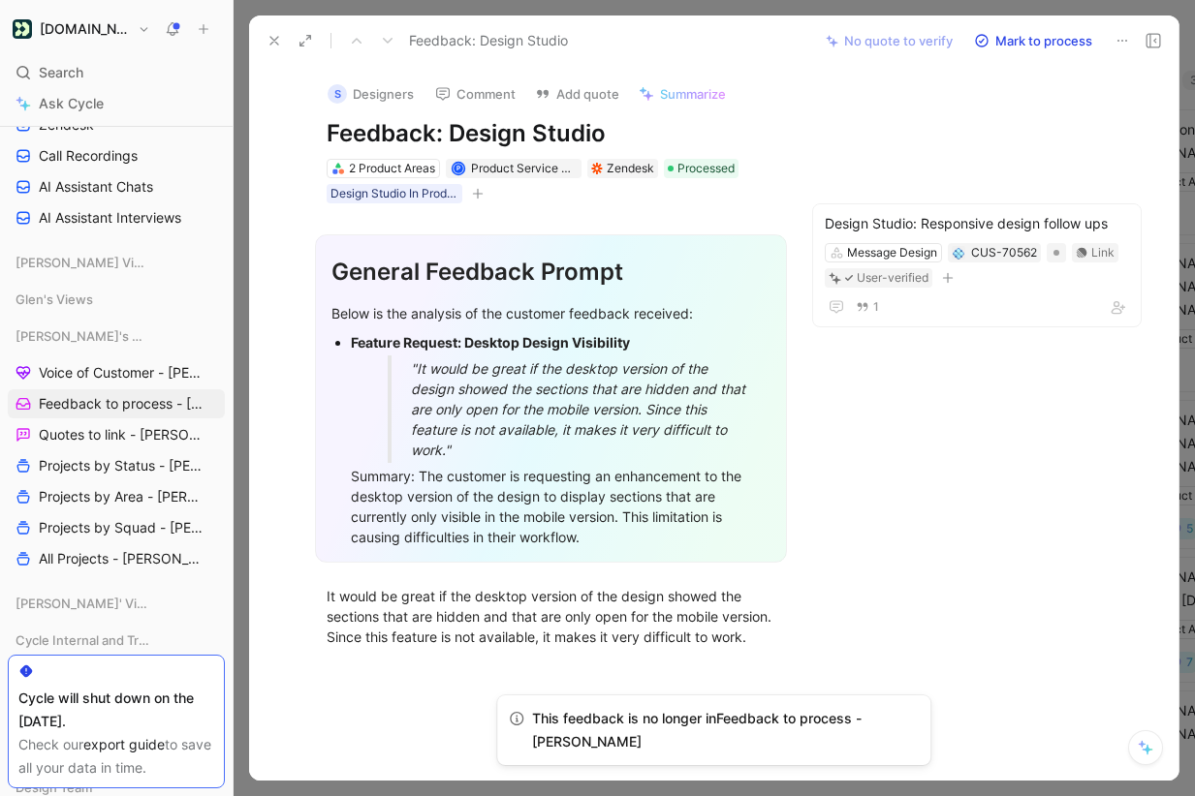
click at [271, 41] on icon at bounding box center [274, 41] width 16 height 16
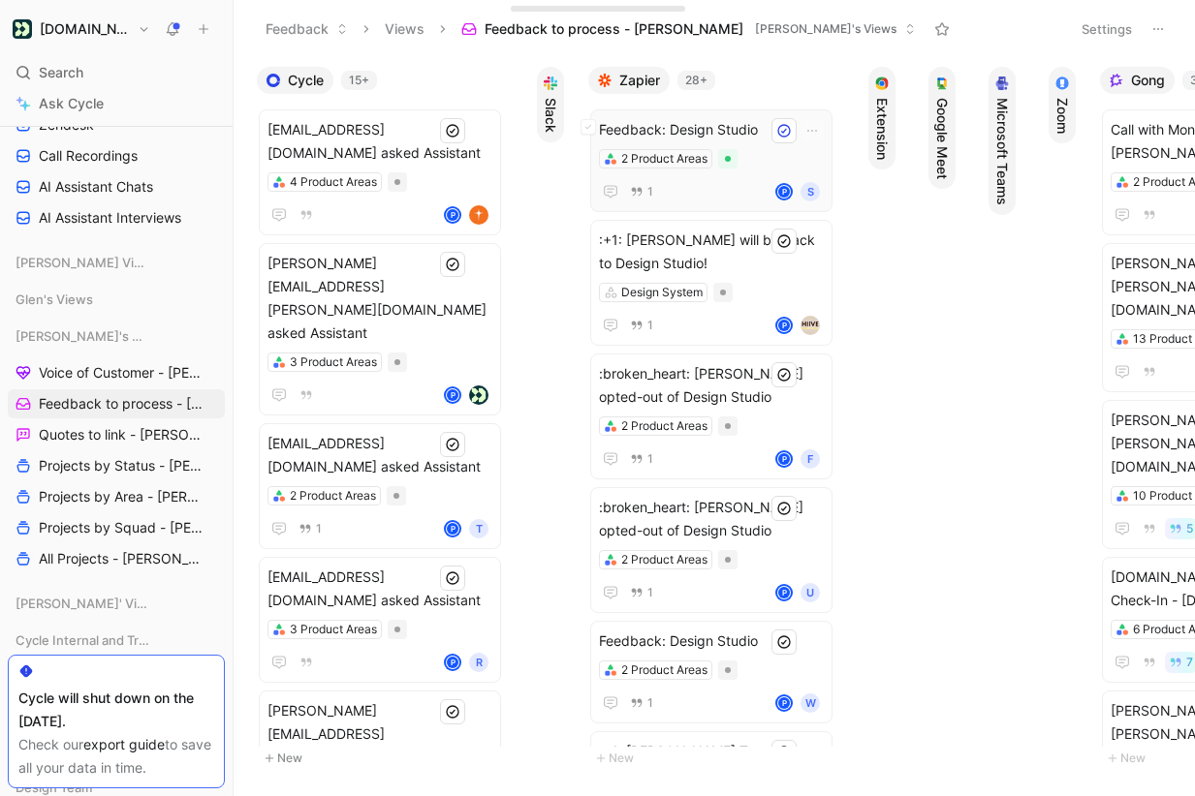
click at [739, 196] on div "1 P S" at bounding box center [711, 191] width 225 height 23
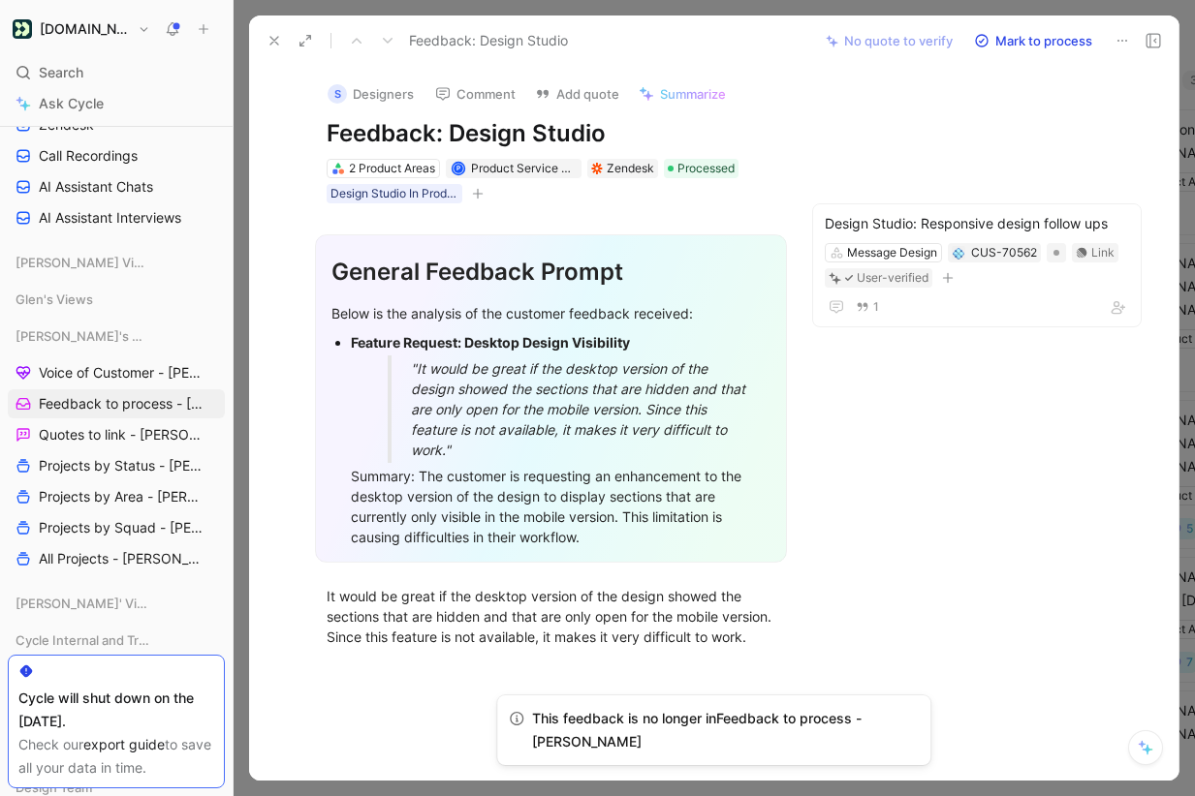
click at [271, 37] on use at bounding box center [274, 41] width 8 height 8
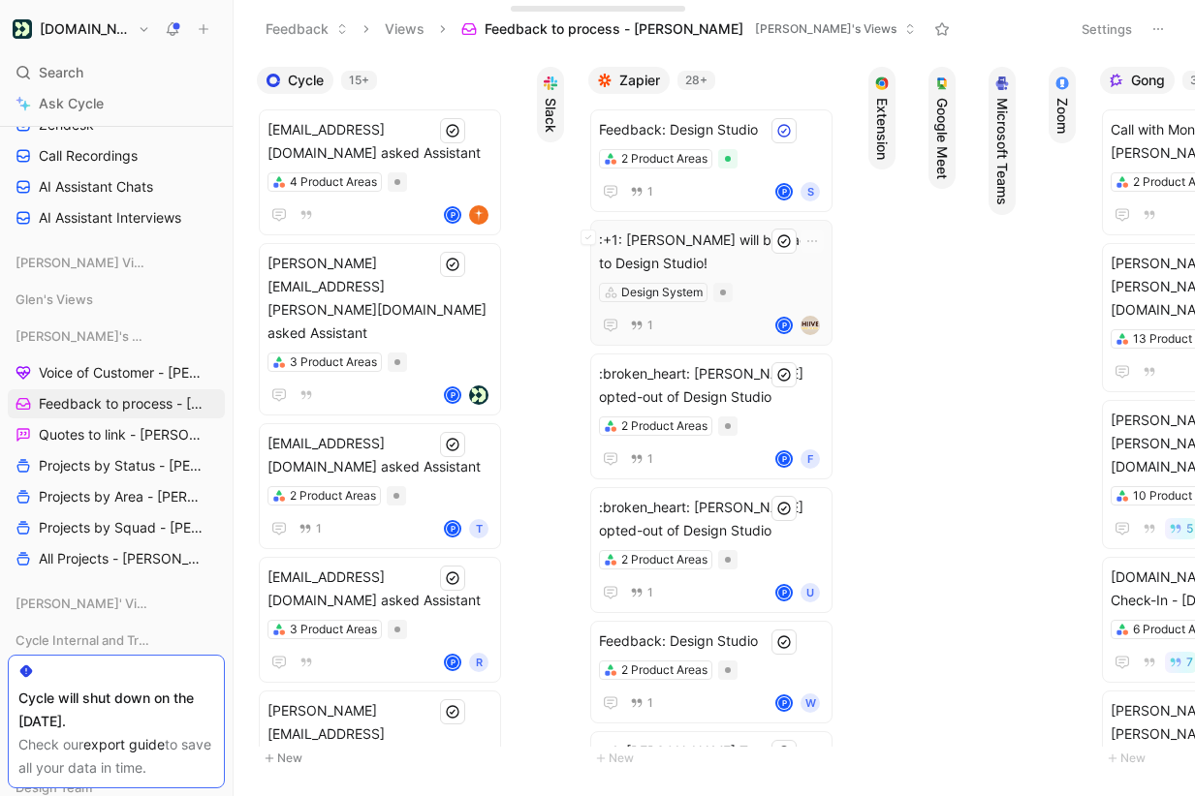
click at [718, 252] on span ":+1: [PERSON_NAME] will be back to Design Studio!" at bounding box center [711, 252] width 225 height 47
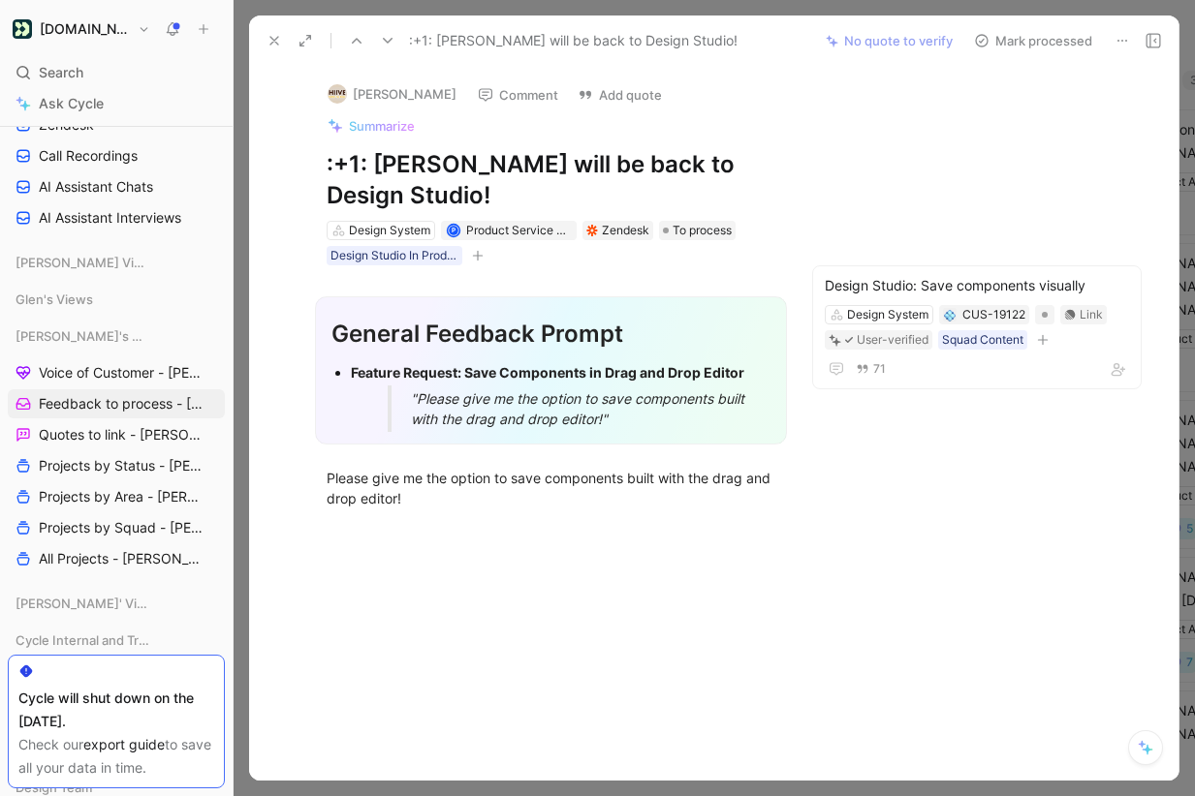
click at [1021, 30] on button "Mark processed" at bounding box center [1033, 40] width 136 height 27
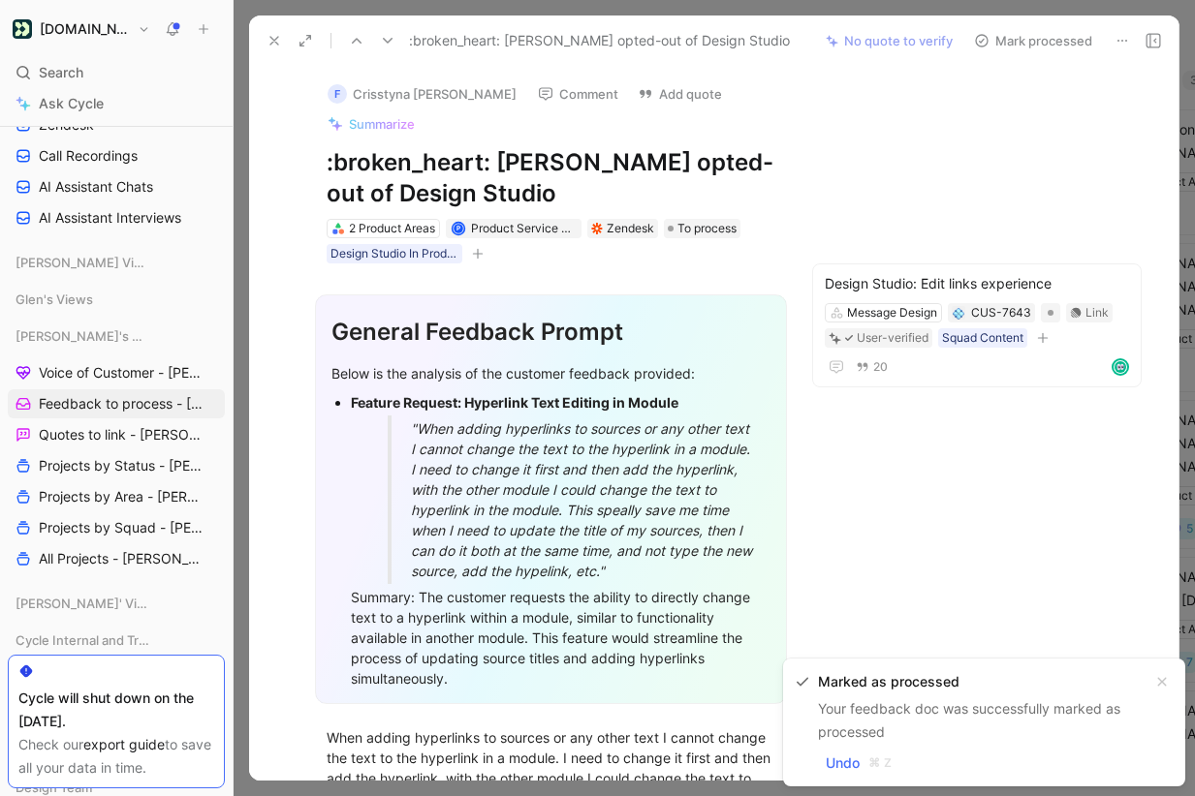
click at [1020, 36] on button "Mark processed" at bounding box center [1033, 40] width 136 height 27
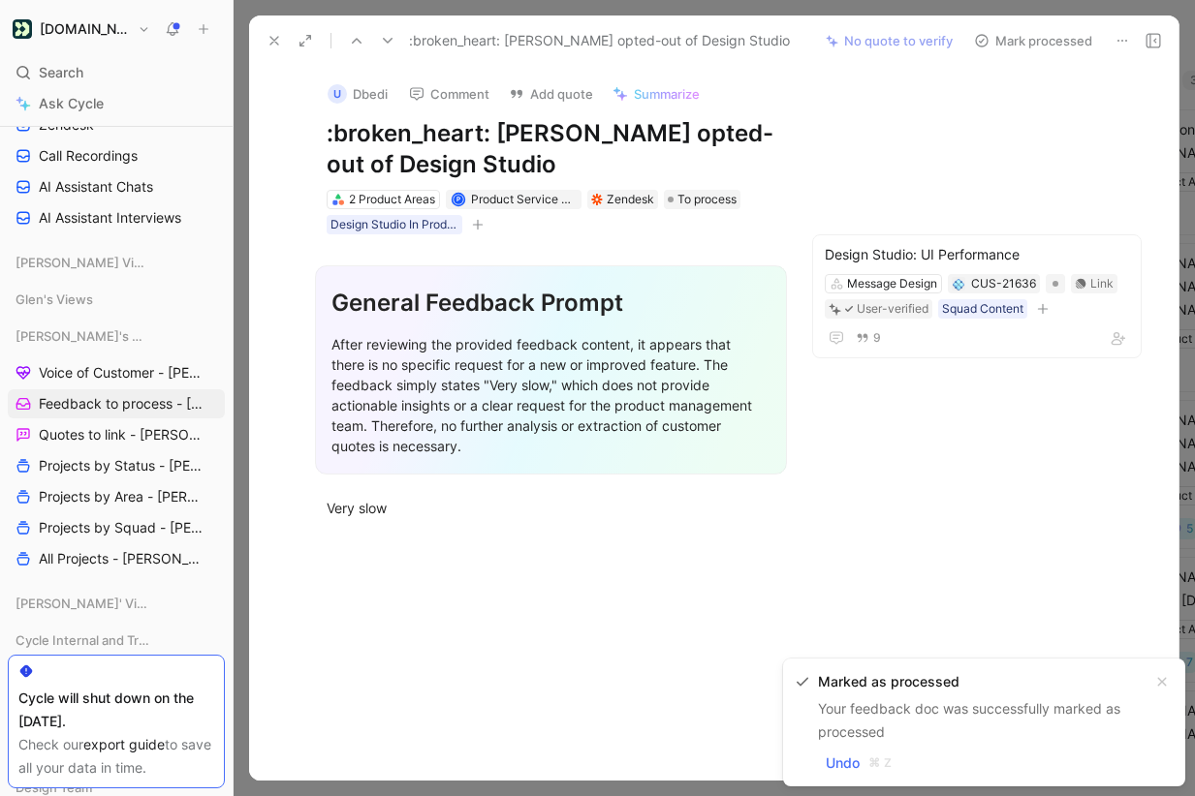
click at [1020, 36] on button "Mark processed" at bounding box center [1033, 40] width 136 height 27
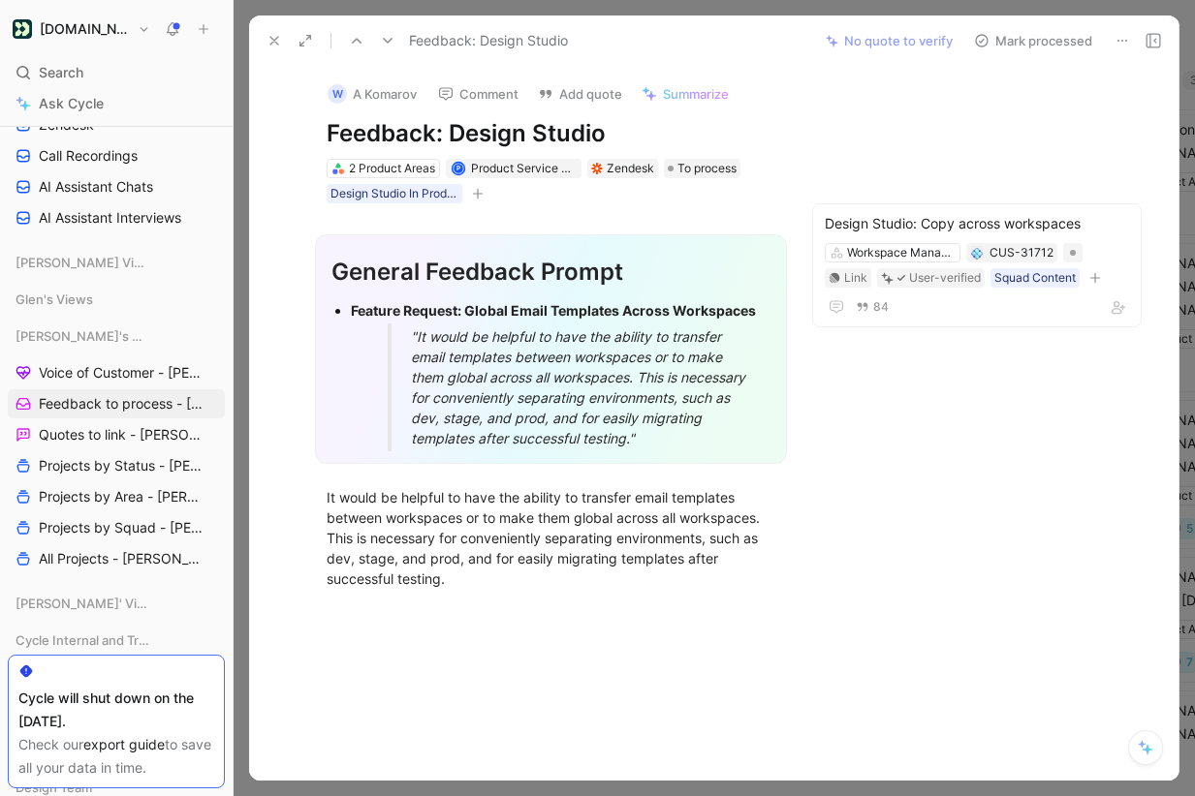
click at [1020, 36] on button "Mark processed" at bounding box center [1033, 40] width 136 height 27
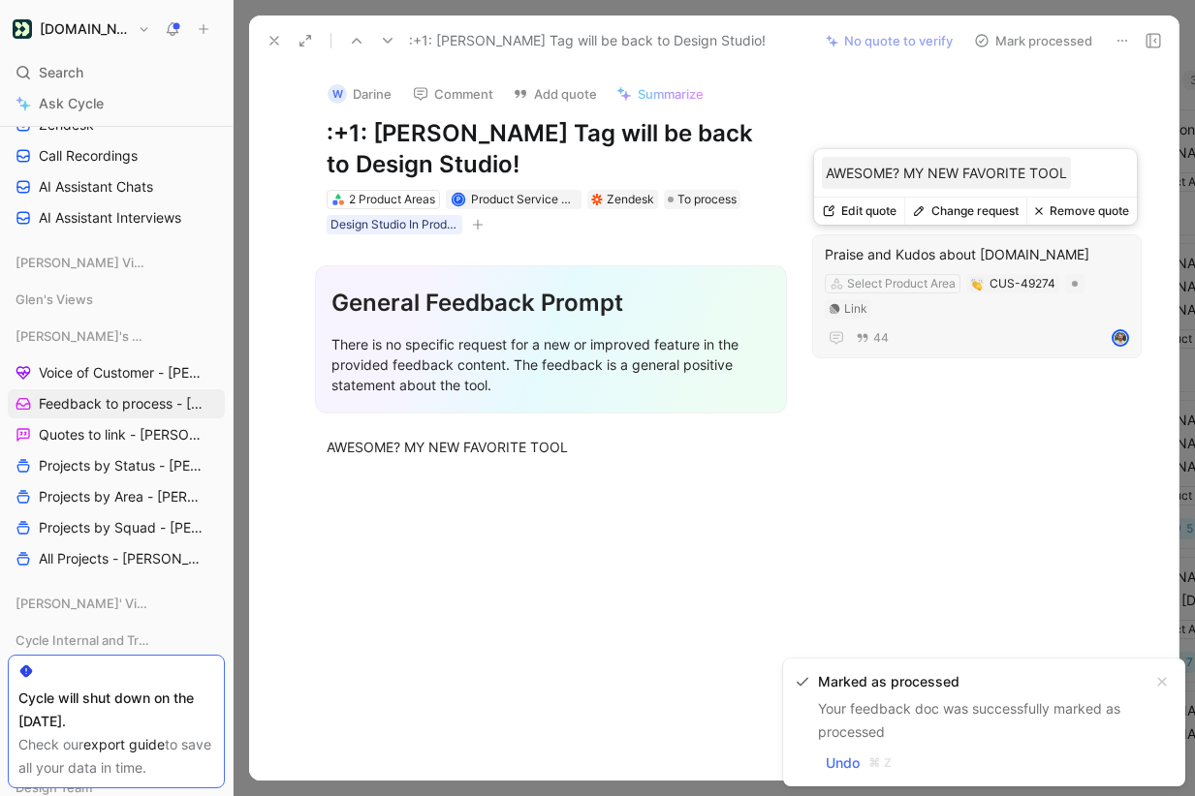
click at [975, 212] on button "Change request" at bounding box center [965, 211] width 122 height 27
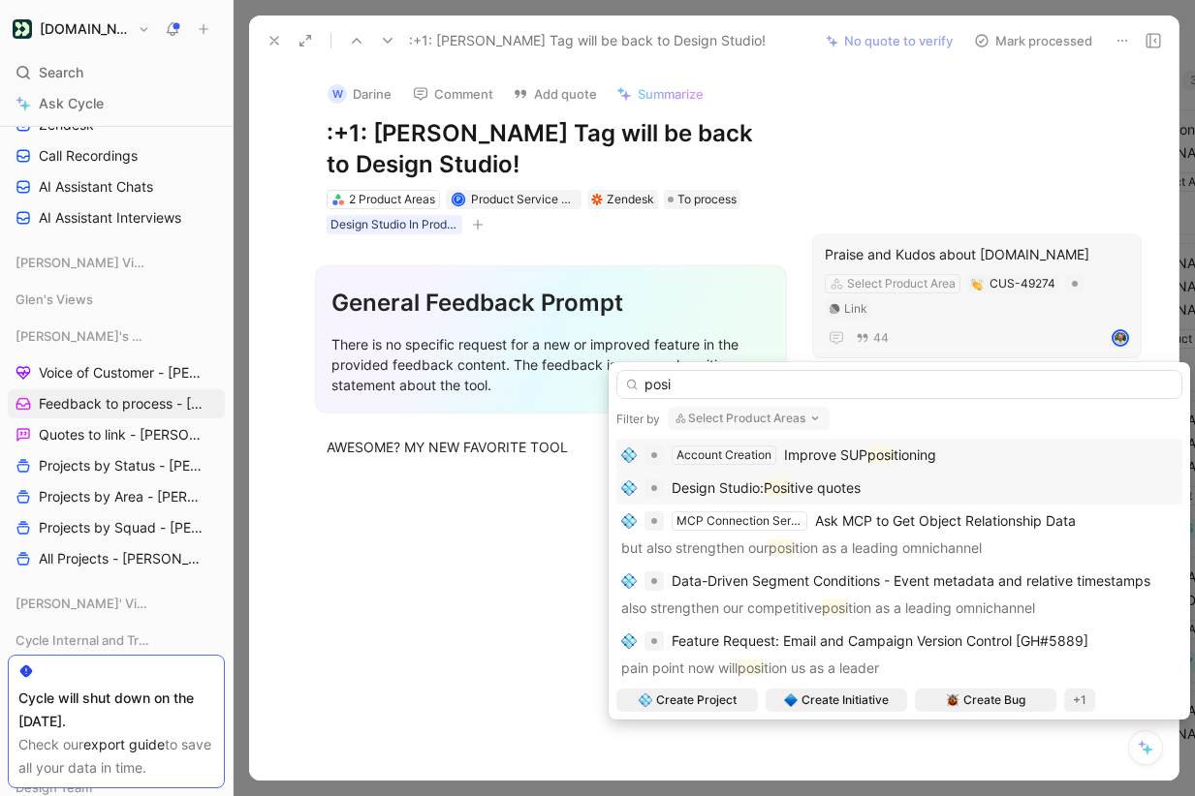
type input "posi"
click at [884, 477] on div "Design Studio: Posi tive quotes" at bounding box center [899, 488] width 556 height 23
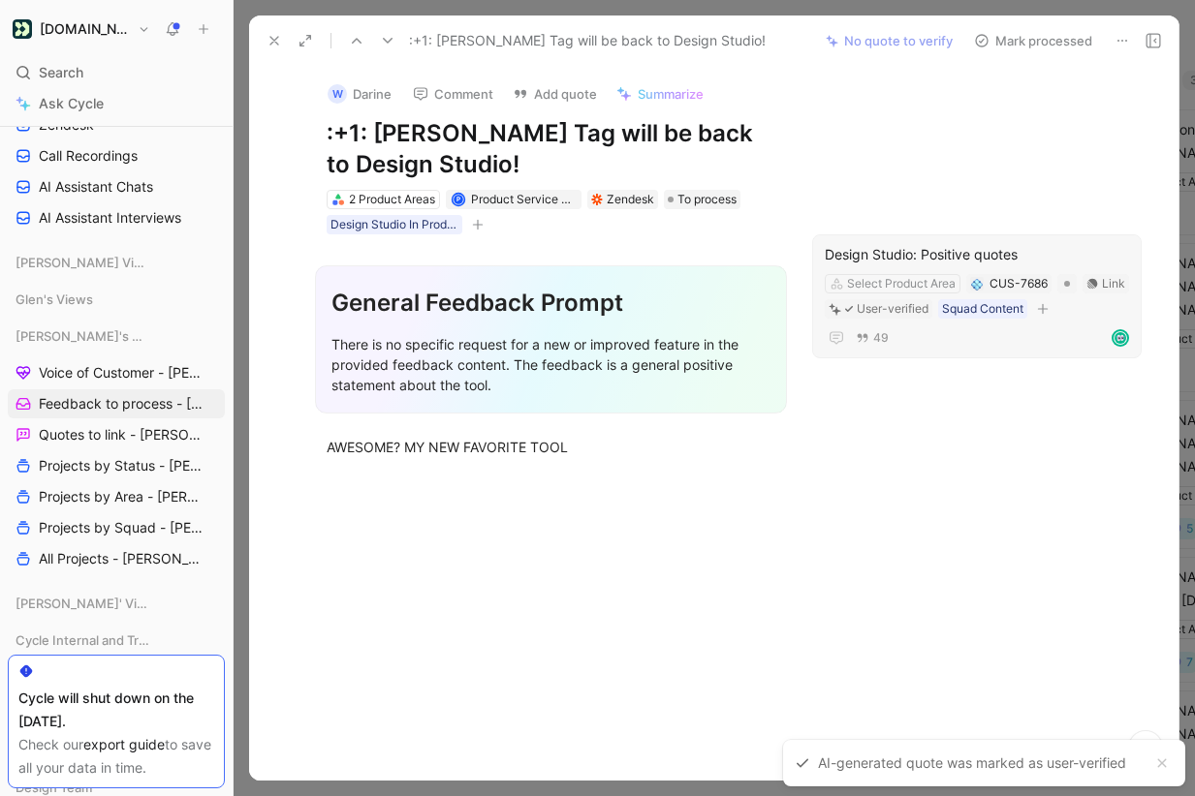
click at [1021, 32] on button "Mark processed" at bounding box center [1033, 40] width 136 height 27
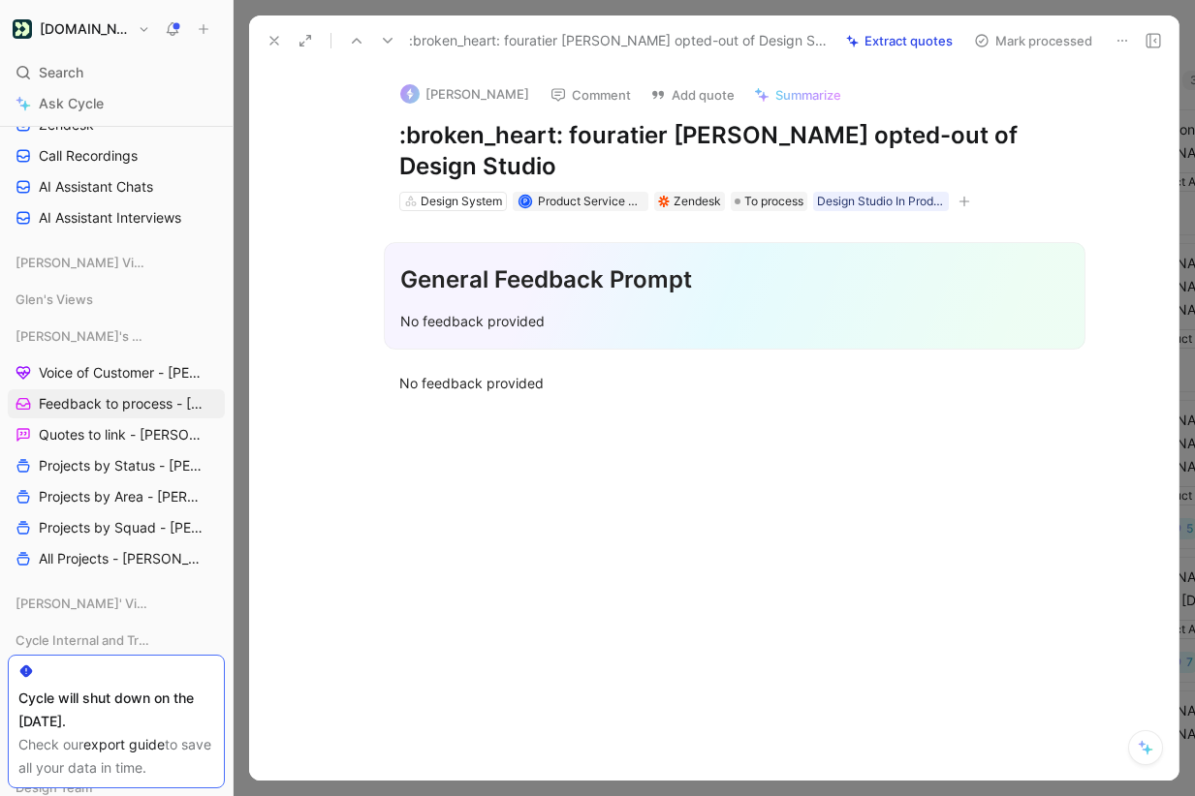
click at [1124, 35] on icon at bounding box center [1122, 41] width 16 height 16
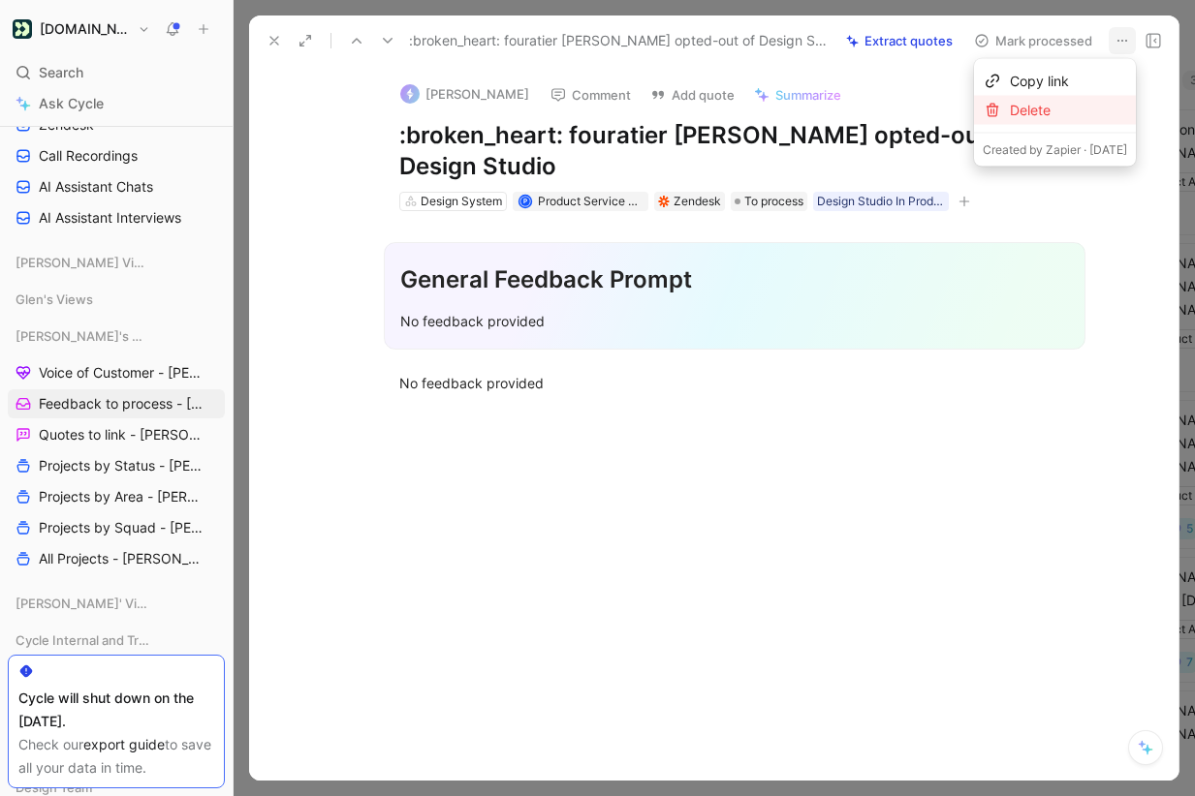
click at [1075, 110] on div "Delete" at bounding box center [1068, 110] width 117 height 23
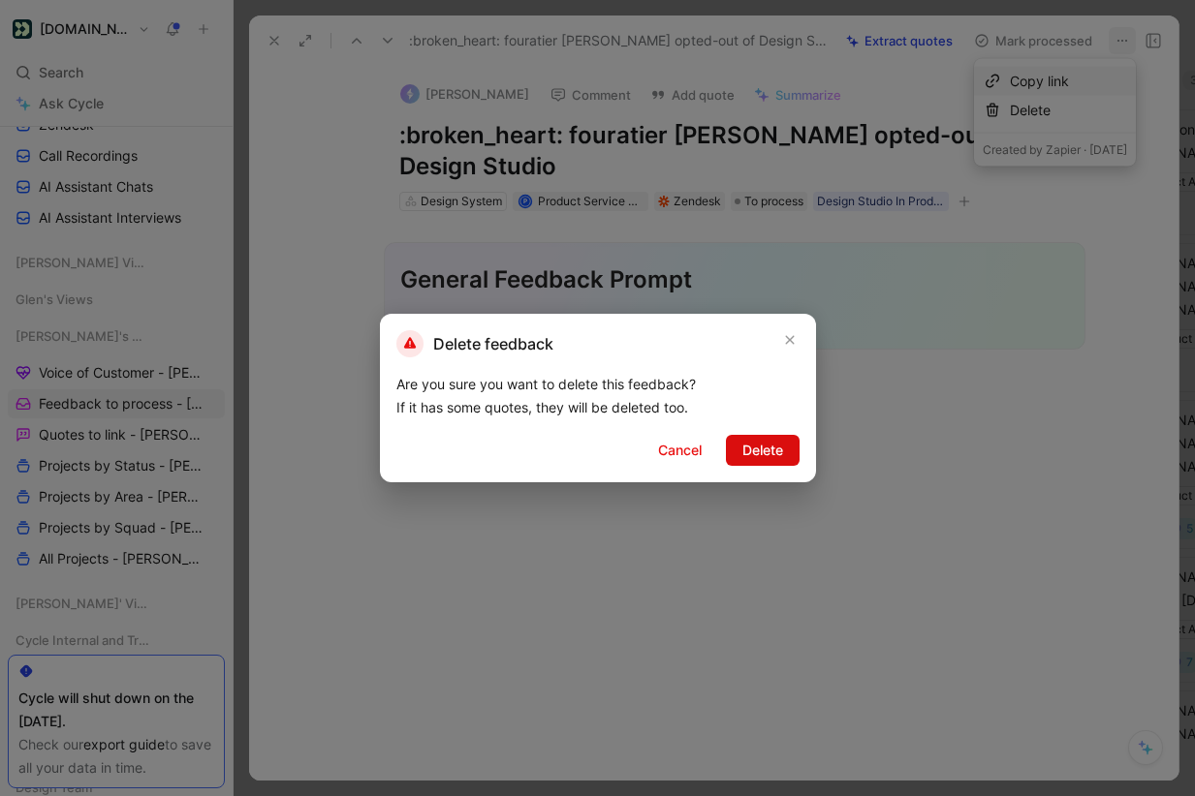
click at [762, 451] on span "Delete" at bounding box center [762, 450] width 41 height 23
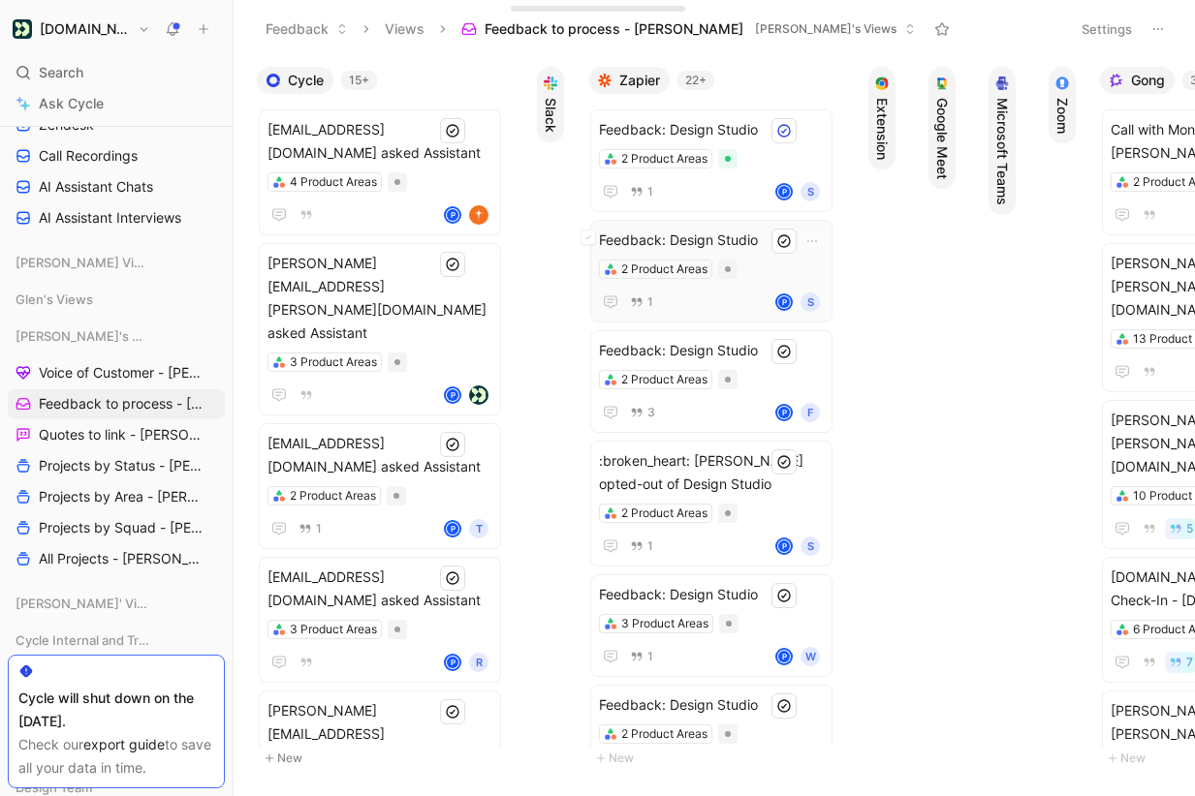
click at [745, 236] on span "Feedback: Design Studio" at bounding box center [711, 240] width 225 height 23
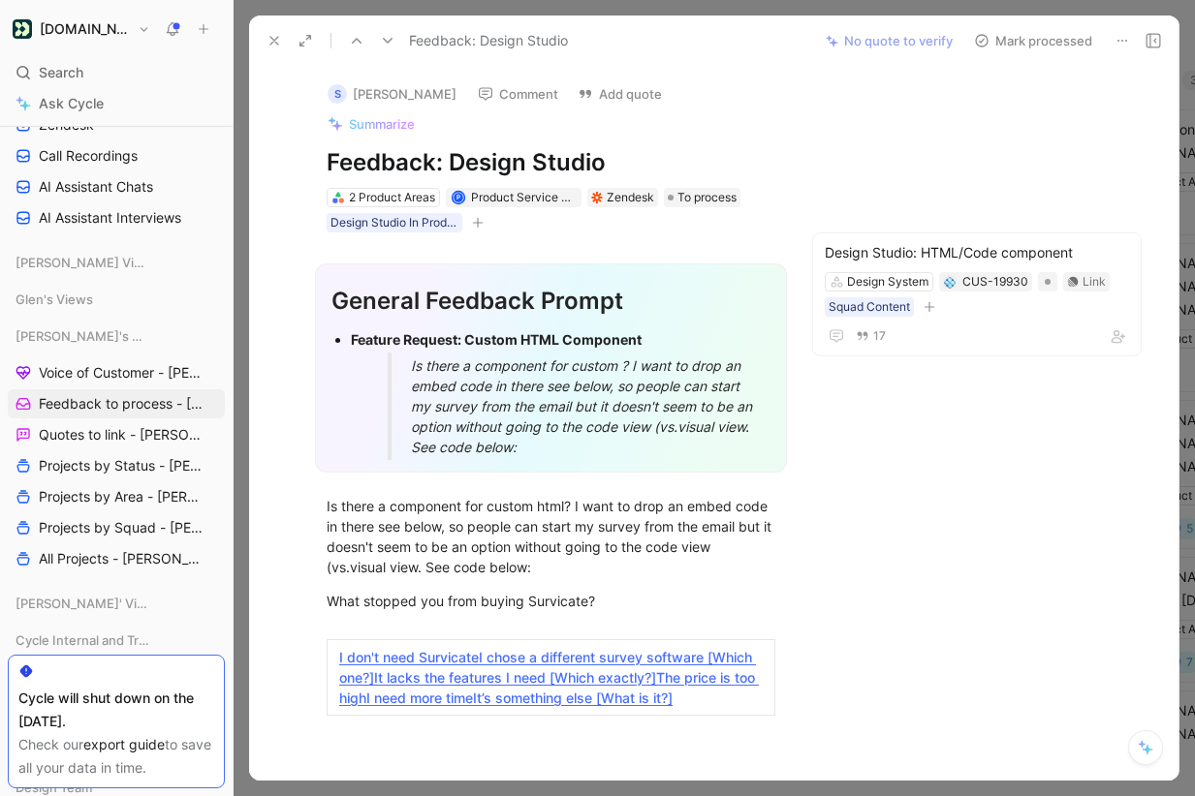
click at [1036, 39] on button "Mark processed" at bounding box center [1033, 40] width 136 height 27
click at [1046, 44] on button "Mark processed" at bounding box center [1033, 40] width 136 height 27
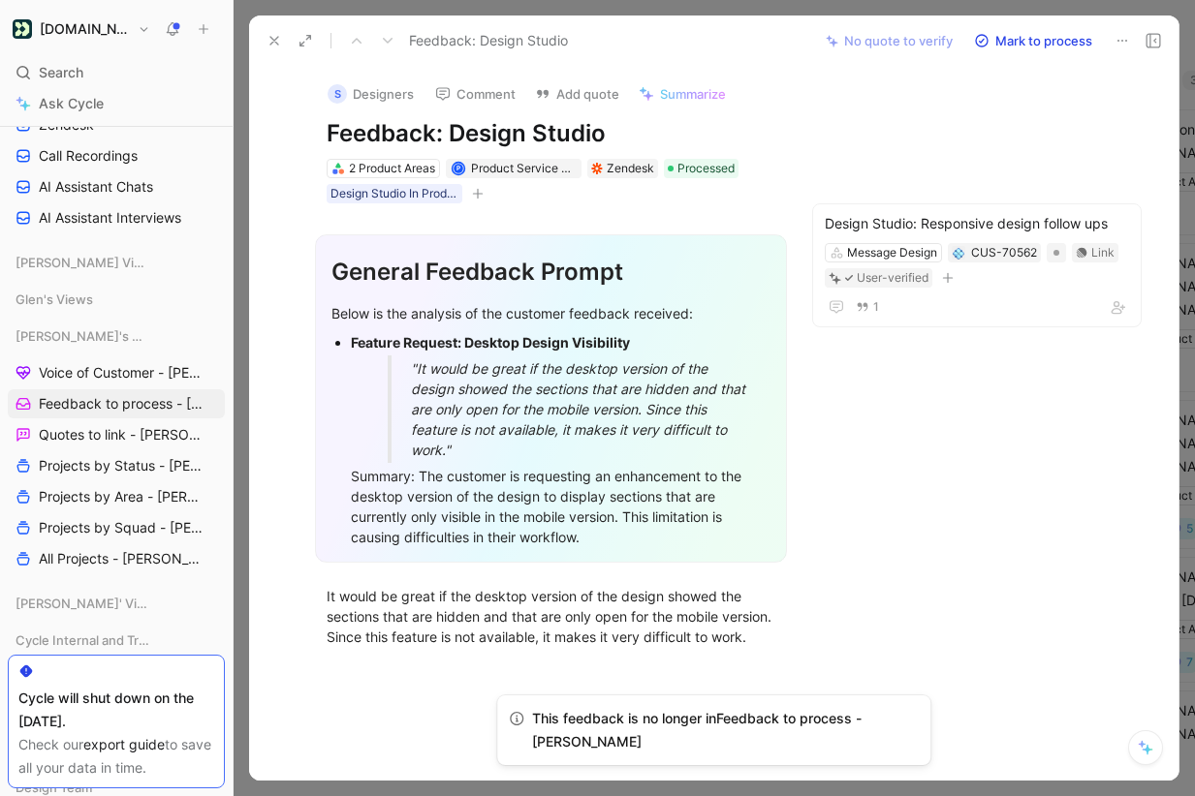
click at [1029, 37] on button "Mark to process" at bounding box center [1033, 40] width 136 height 27
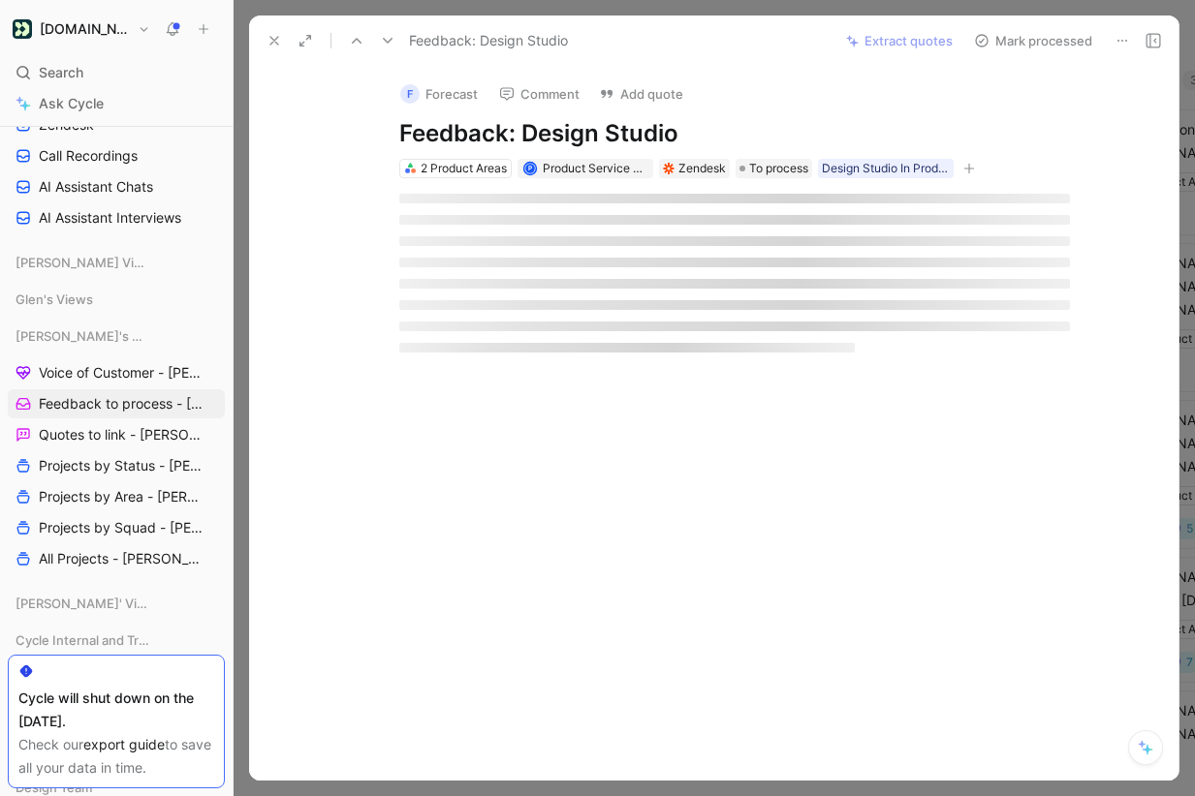
click at [282, 35] on button at bounding box center [274, 40] width 27 height 27
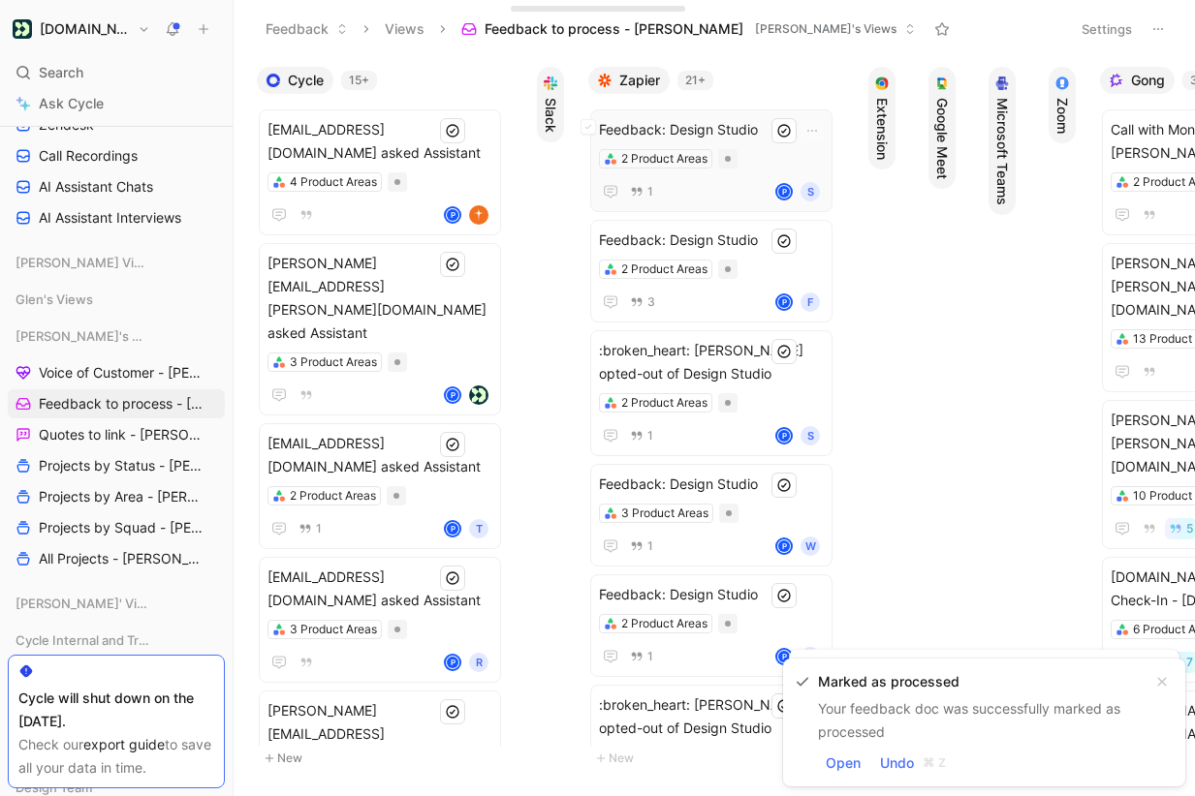
click at [755, 121] on span "Feedback: Design Studio" at bounding box center [711, 129] width 225 height 23
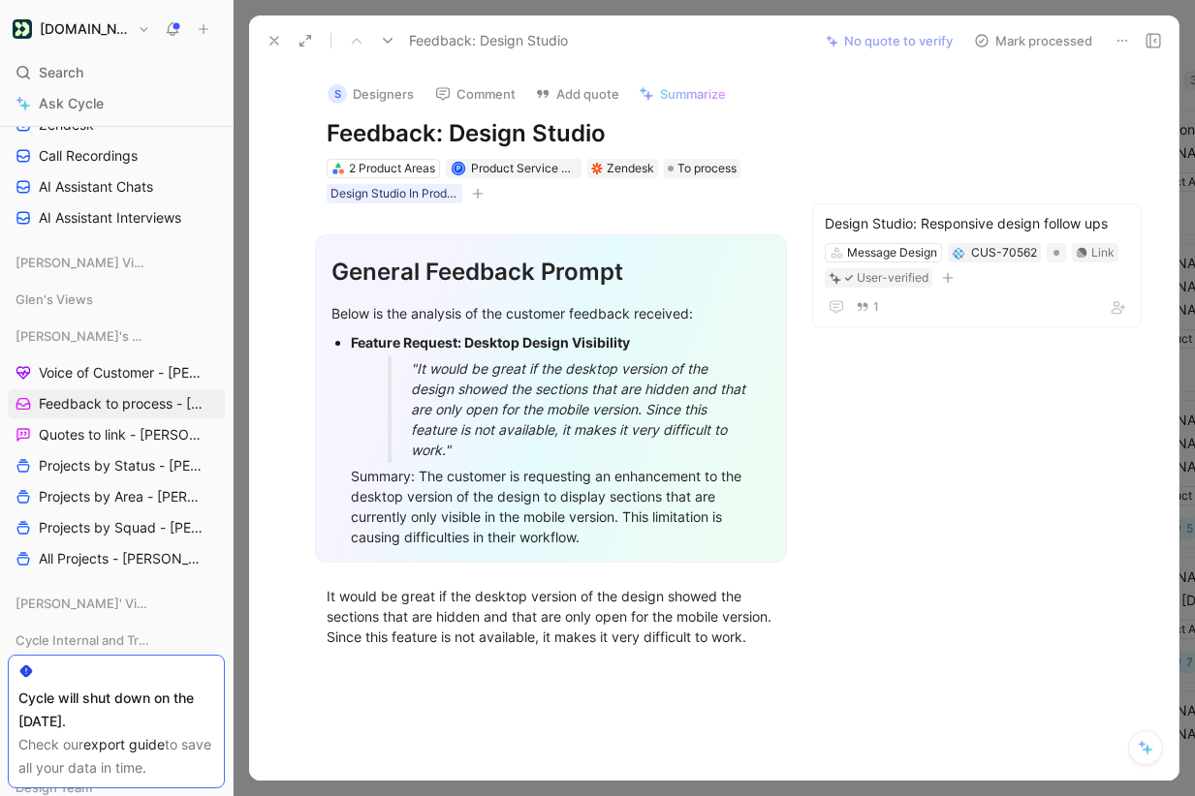
click at [1037, 36] on button "Mark processed" at bounding box center [1033, 40] width 136 height 27
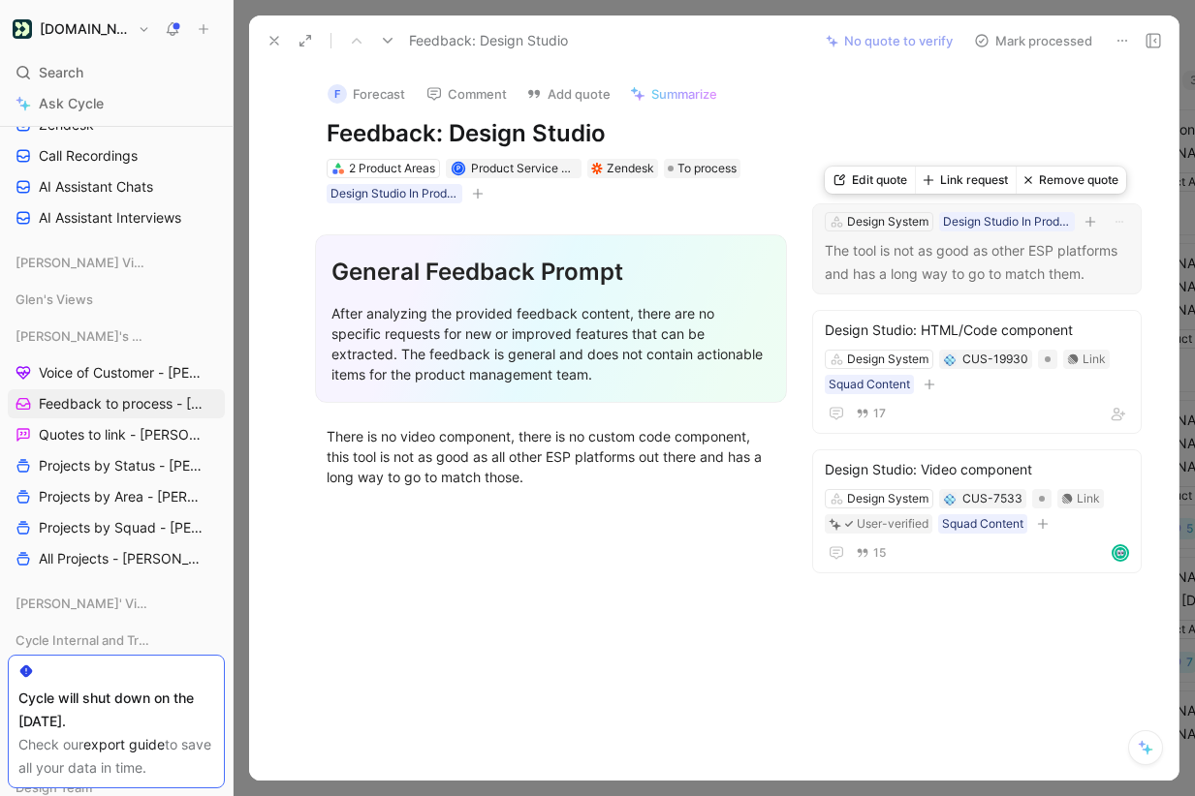
click at [1065, 183] on button "Remove quote" at bounding box center [1070, 180] width 110 height 27
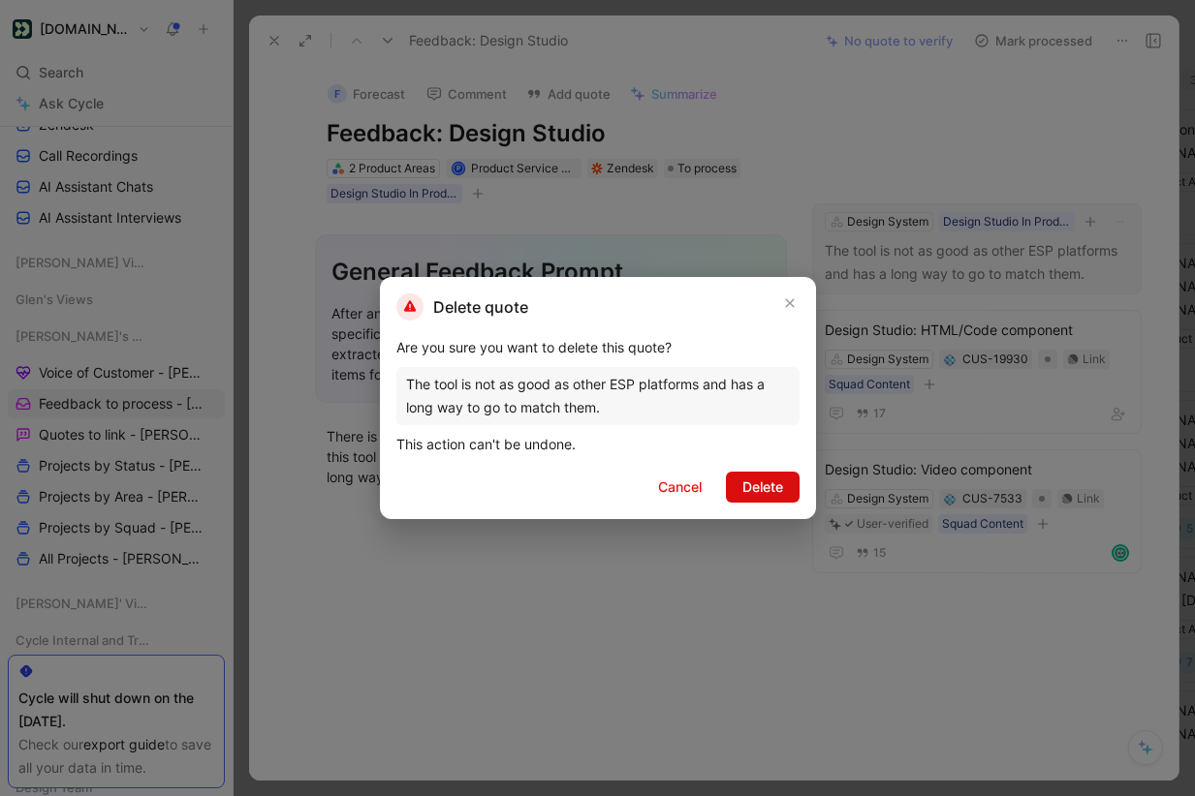
click at [758, 484] on span "Delete" at bounding box center [762, 487] width 41 height 23
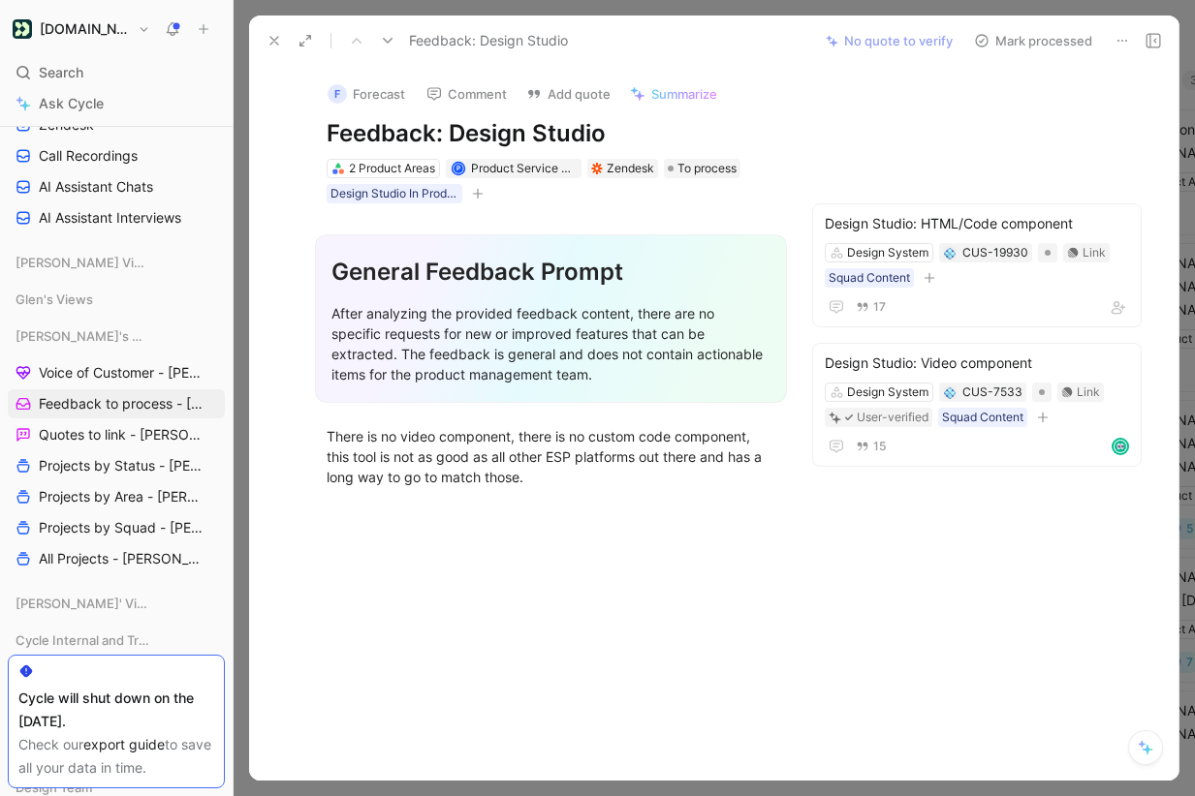
click at [1045, 40] on button "Mark processed" at bounding box center [1033, 40] width 136 height 27
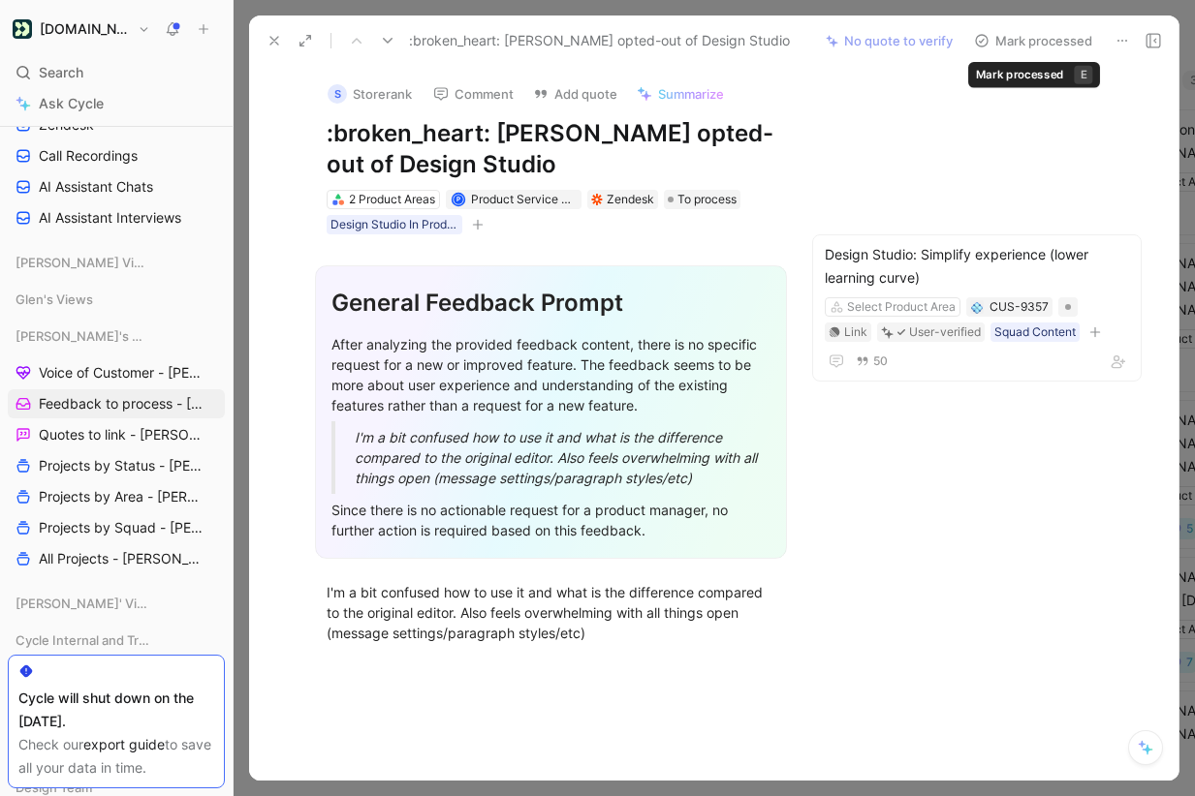
click at [1045, 37] on button "Mark processed" at bounding box center [1033, 40] width 136 height 27
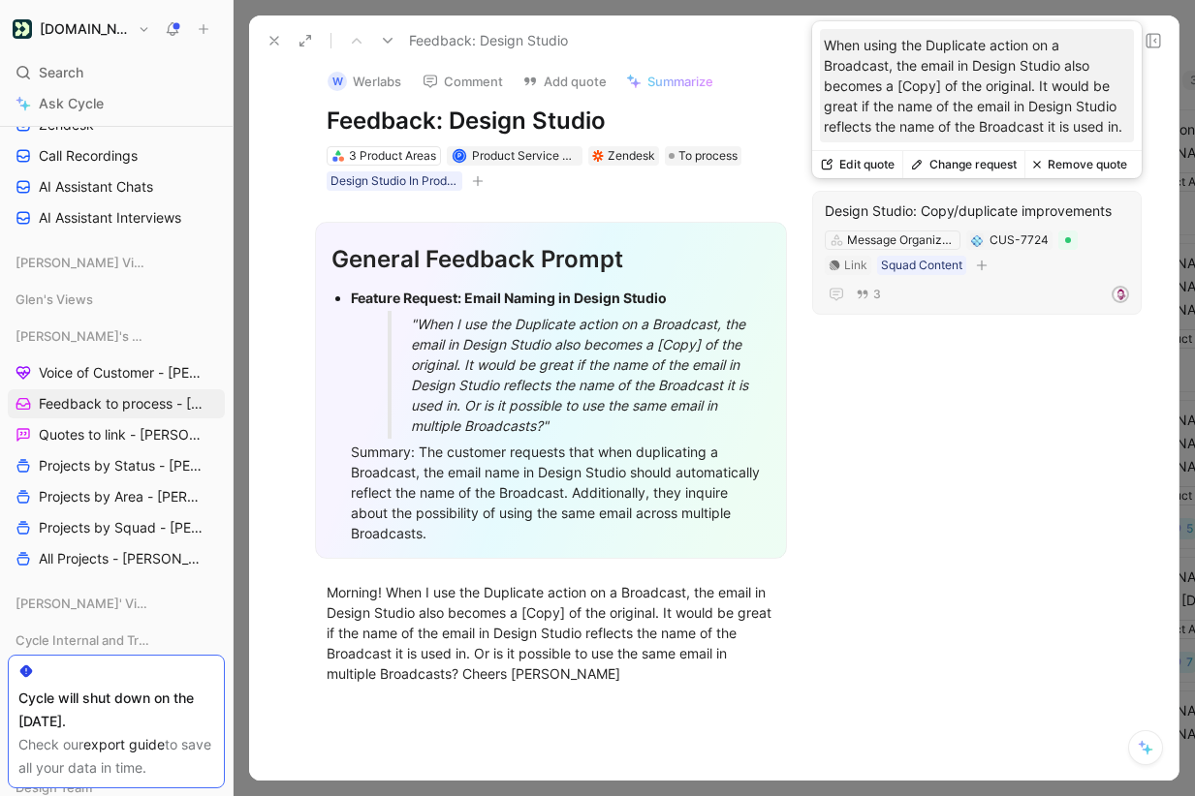
scroll to position [16, 0]
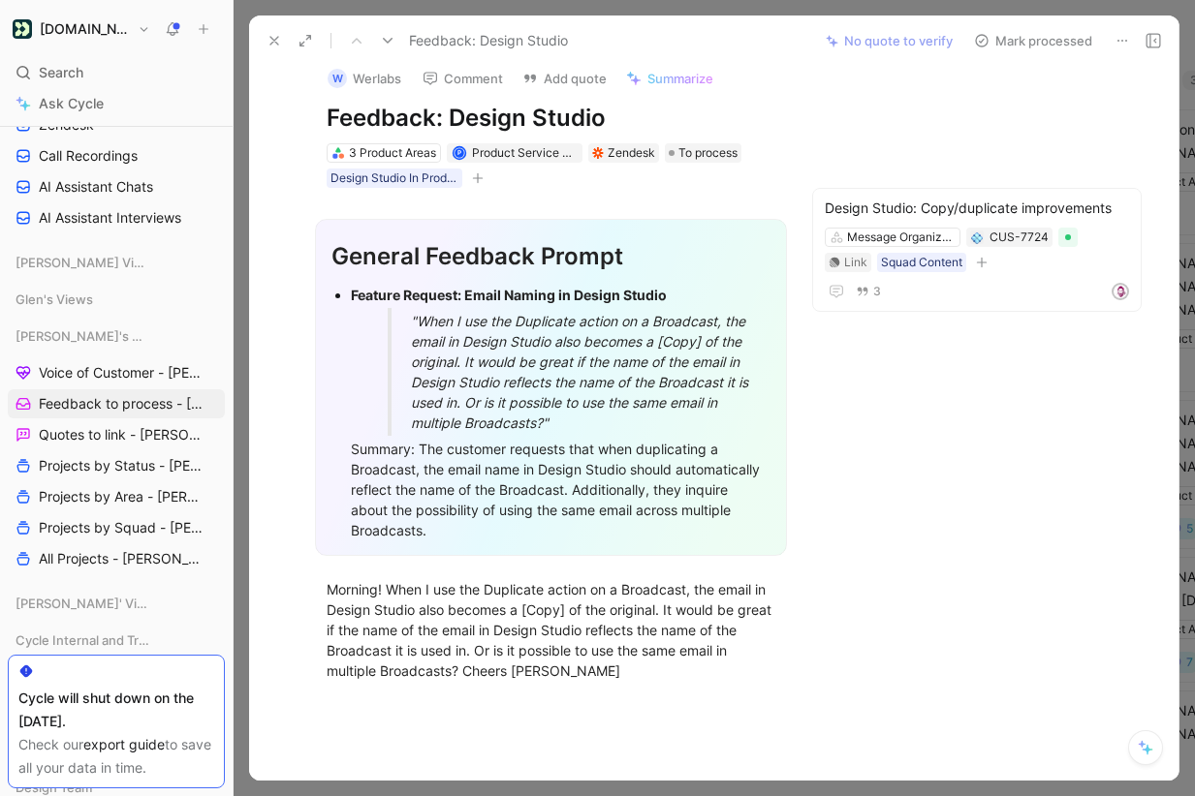
click at [1021, 34] on button "Mark processed" at bounding box center [1033, 40] width 136 height 27
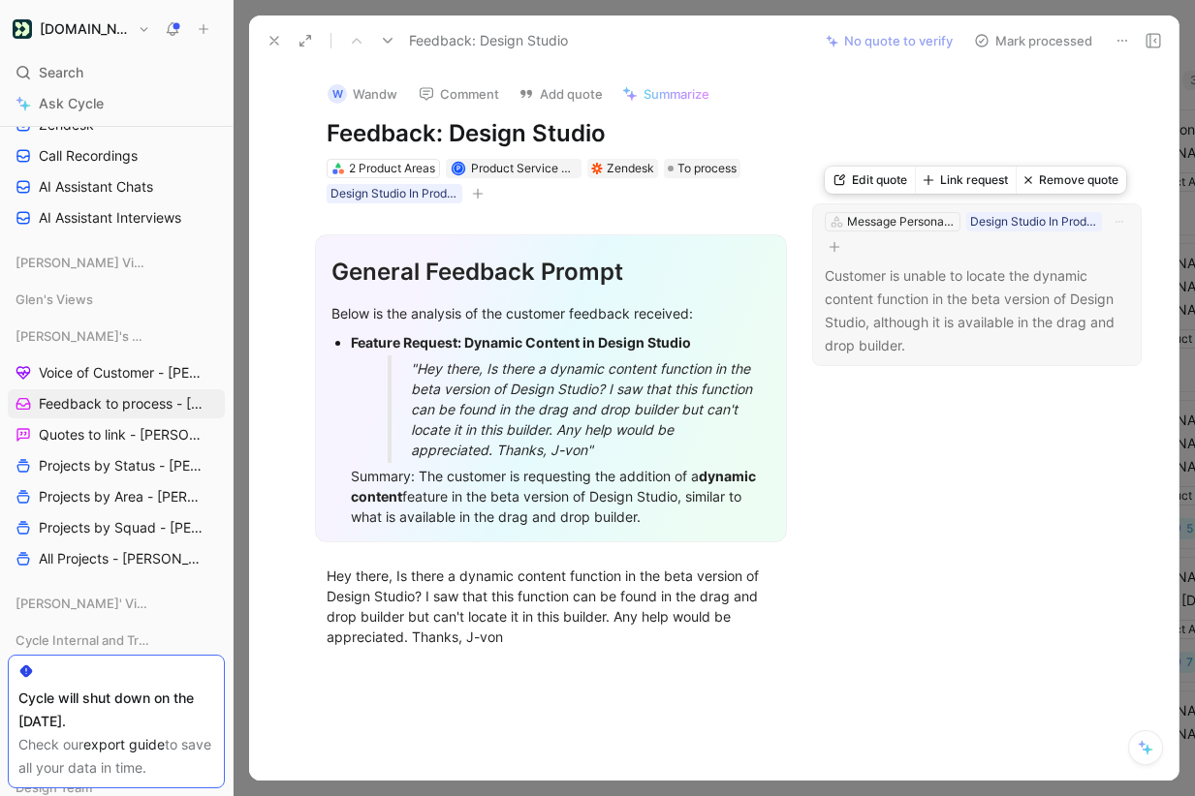
click at [964, 177] on button "Link request" at bounding box center [965, 180] width 101 height 27
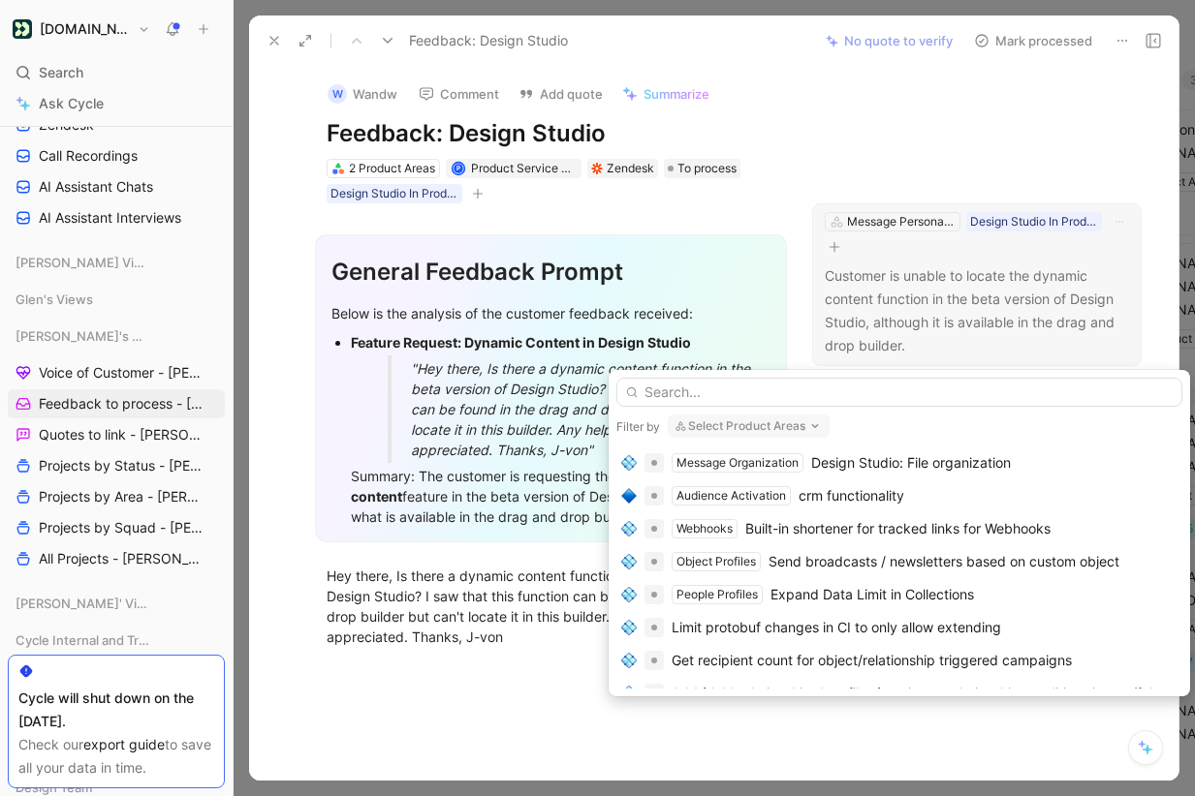
scroll to position [860, 0]
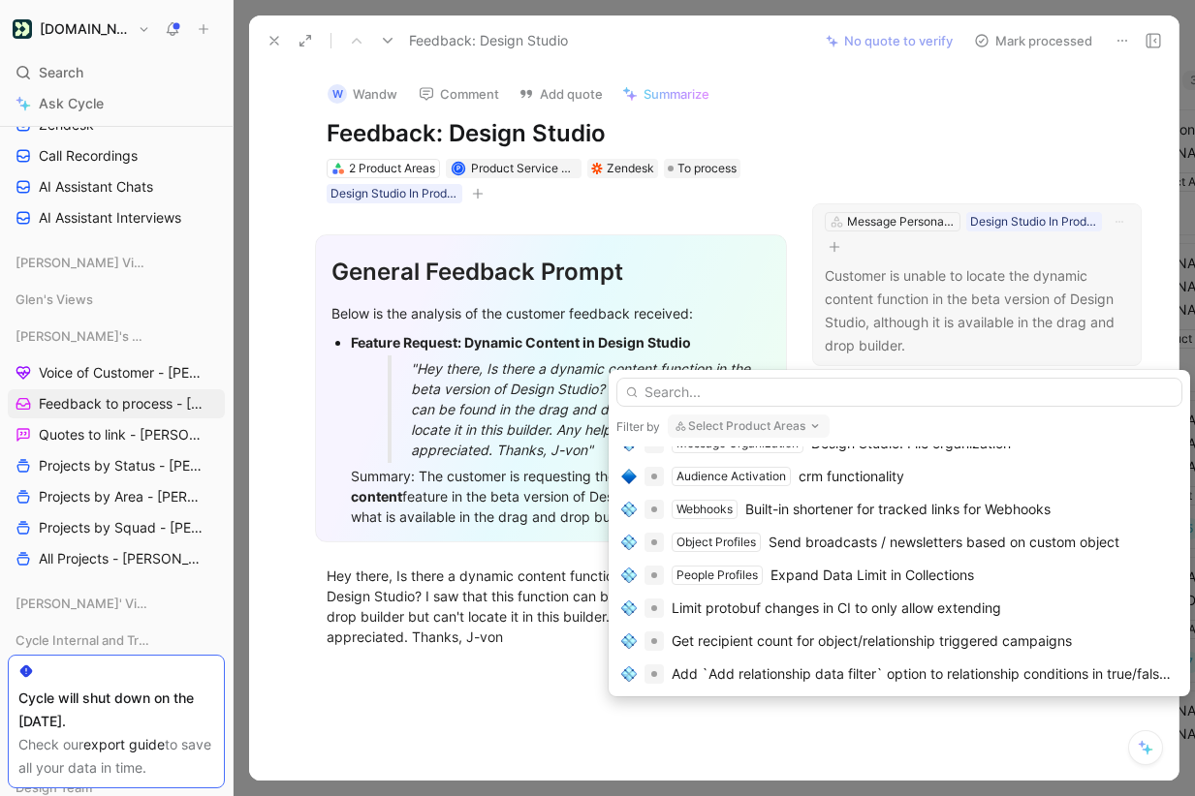
click at [718, 418] on button "Select Product Areas" at bounding box center [749, 426] width 162 height 23
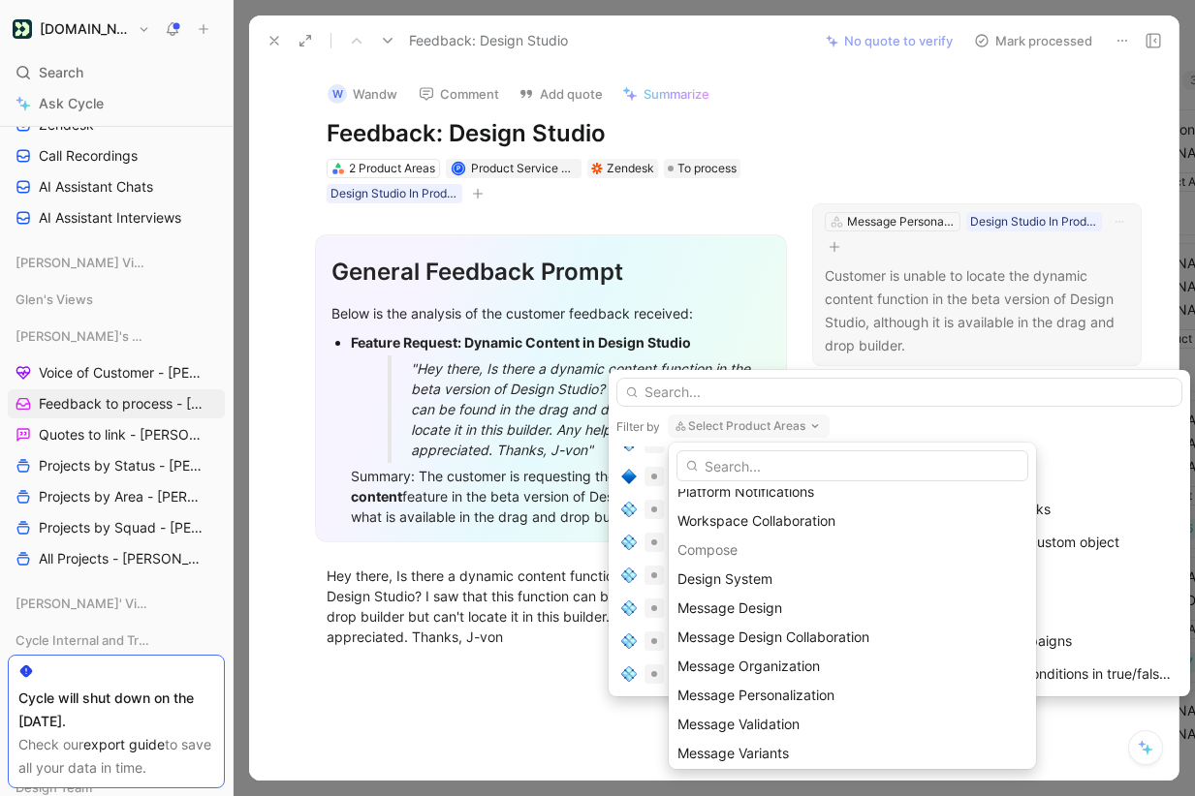
scroll to position [458, 0]
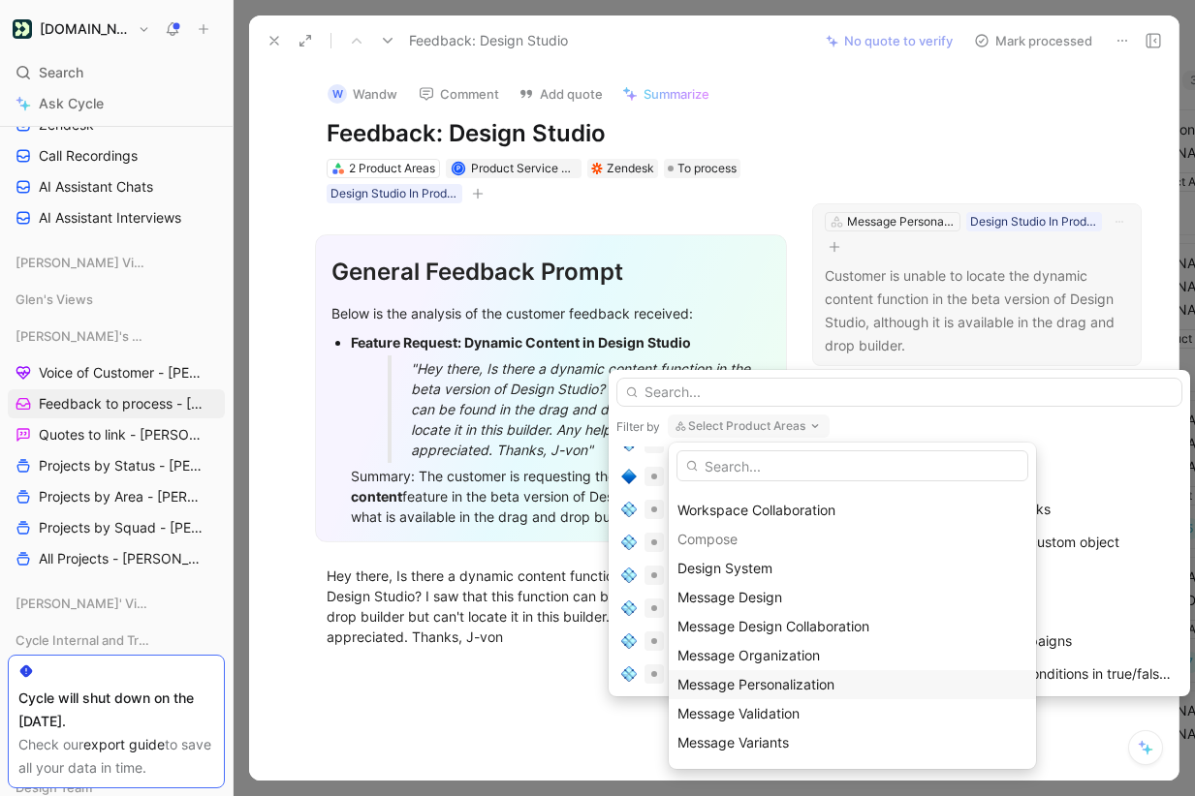
click at [805, 673] on div "Message Personalization" at bounding box center [852, 684] width 350 height 23
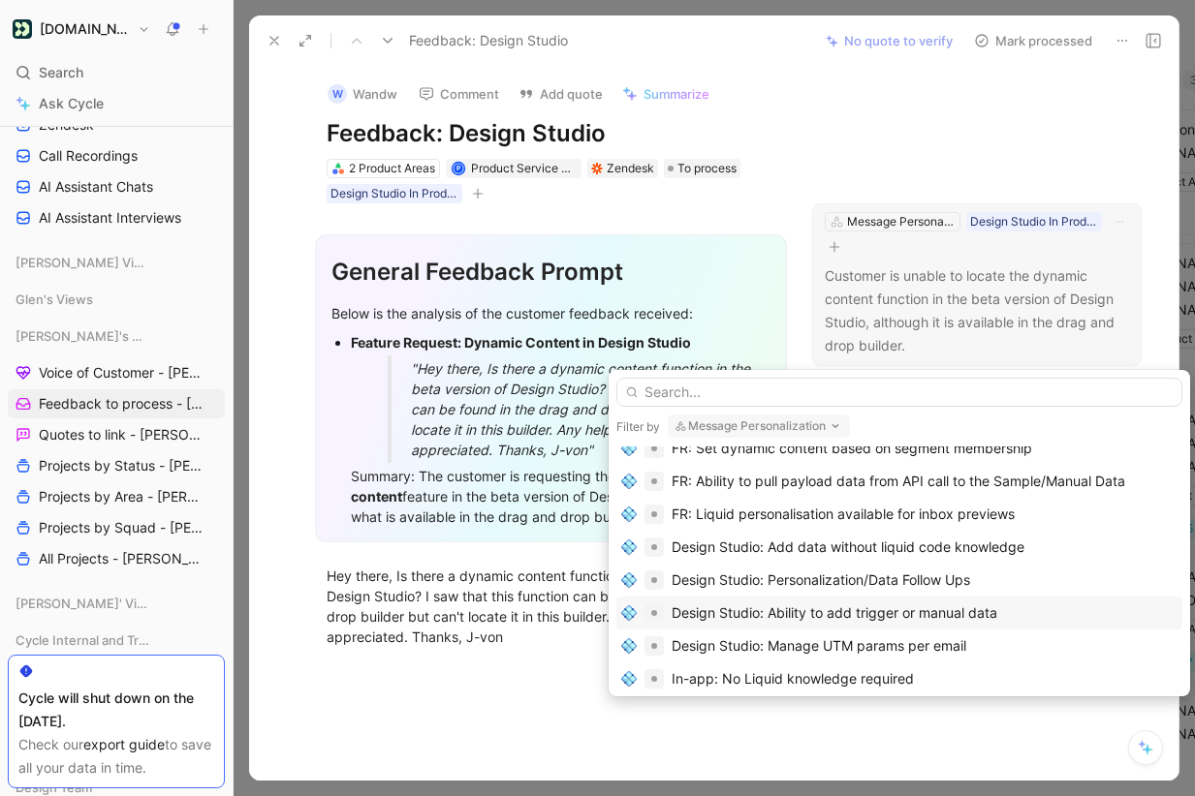
scroll to position [430, 0]
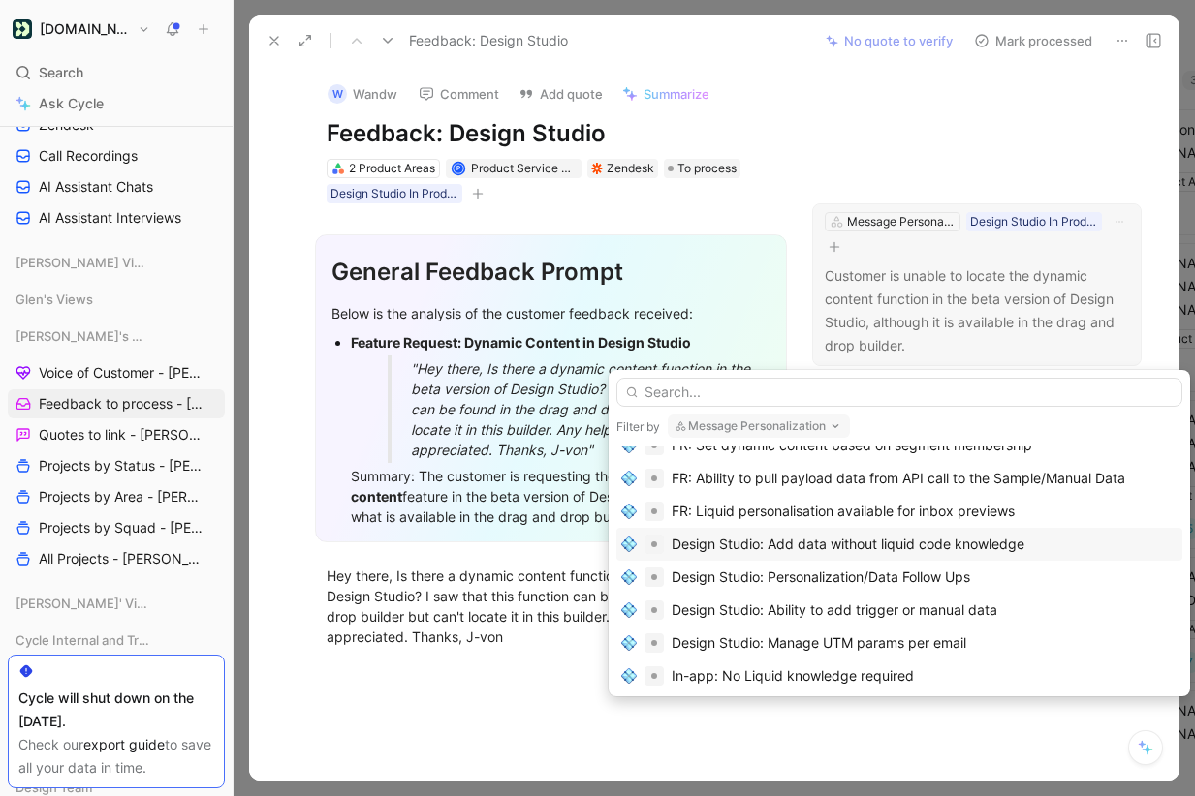
click at [1042, 540] on div "Design Studio: Add data without liquid code knowledge" at bounding box center [899, 544] width 556 height 23
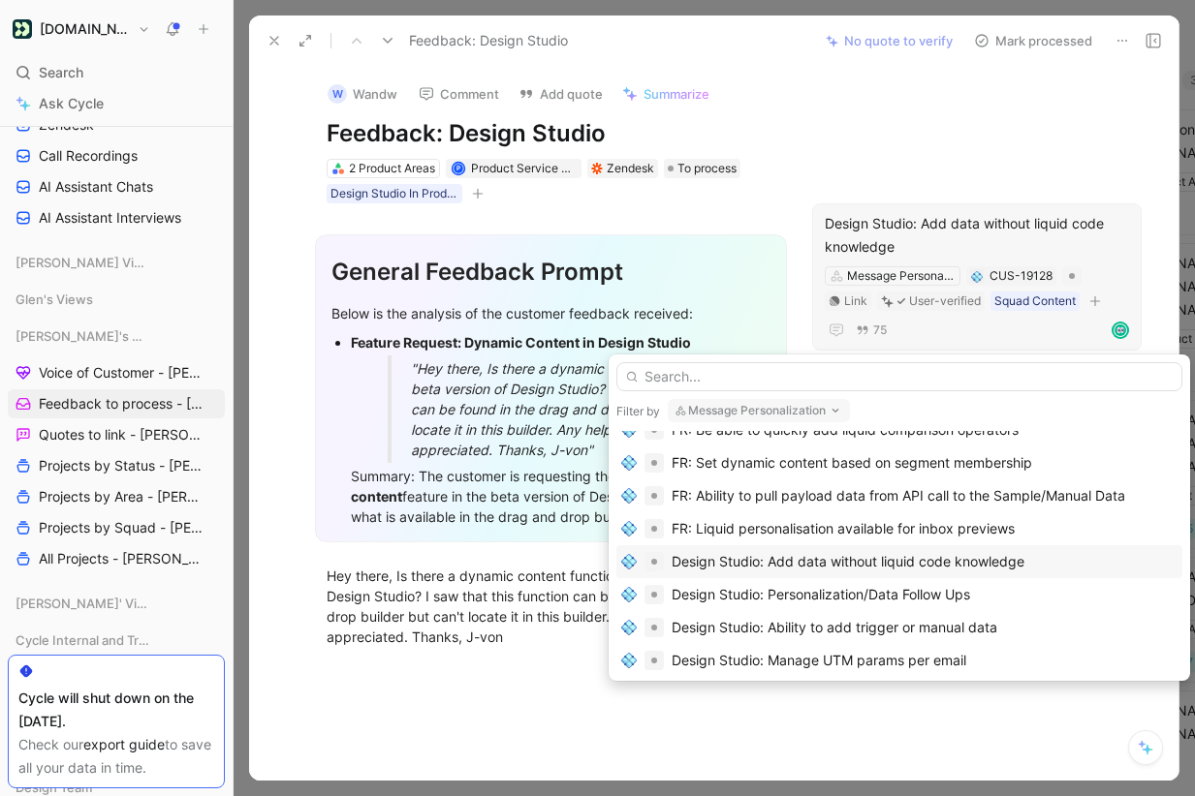
scroll to position [463, 0]
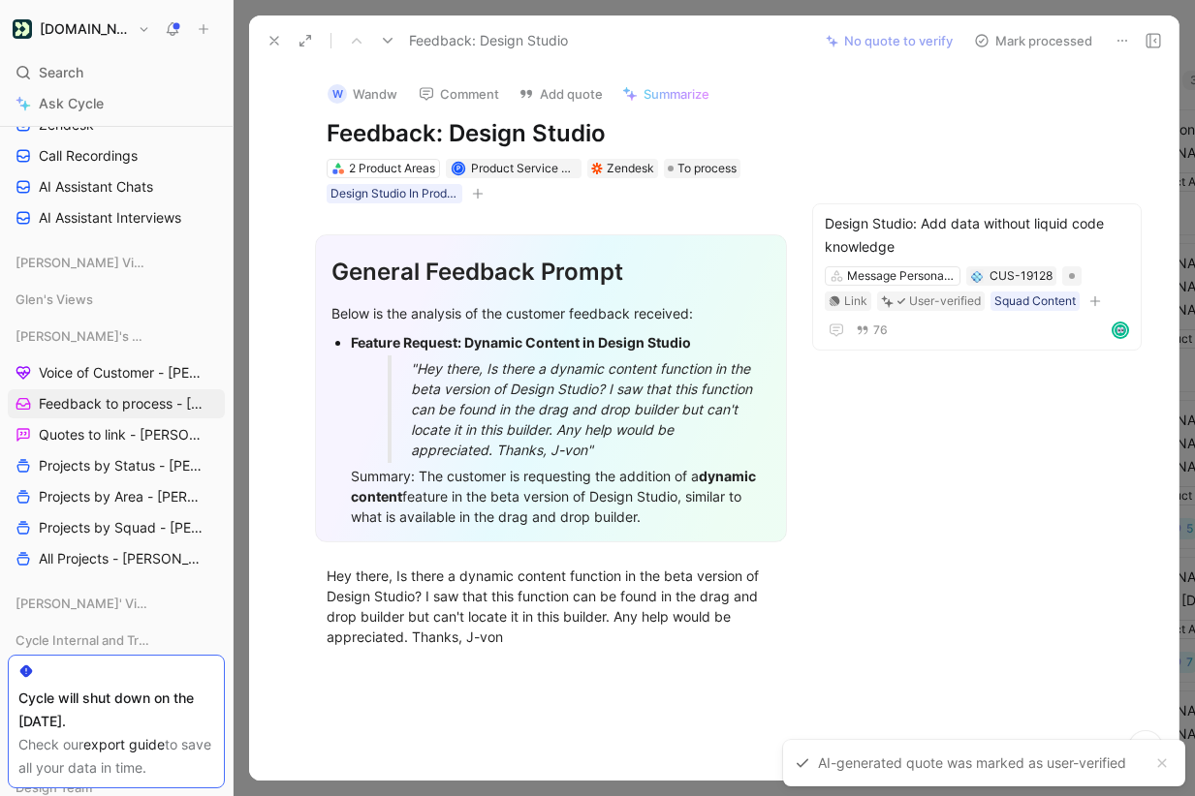
click at [1044, 40] on button "Mark processed" at bounding box center [1033, 40] width 136 height 27
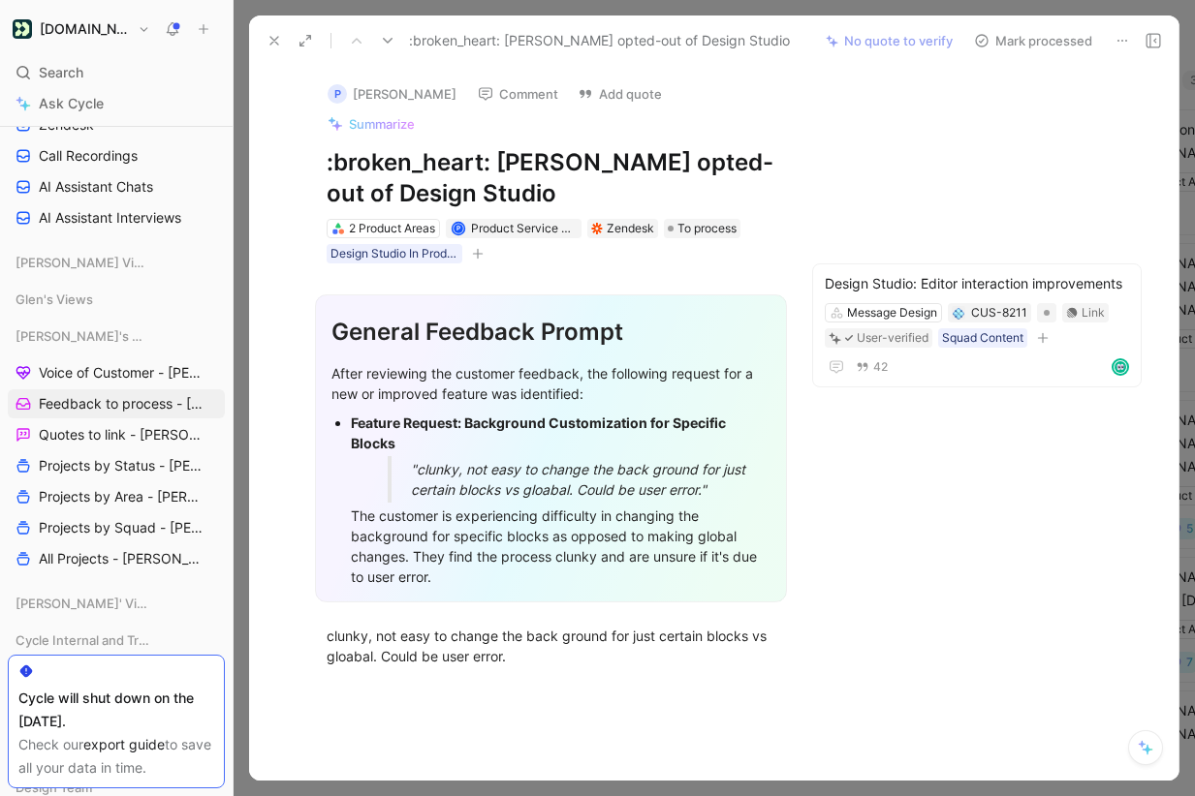
click at [1044, 40] on button "Mark processed" at bounding box center [1033, 40] width 136 height 27
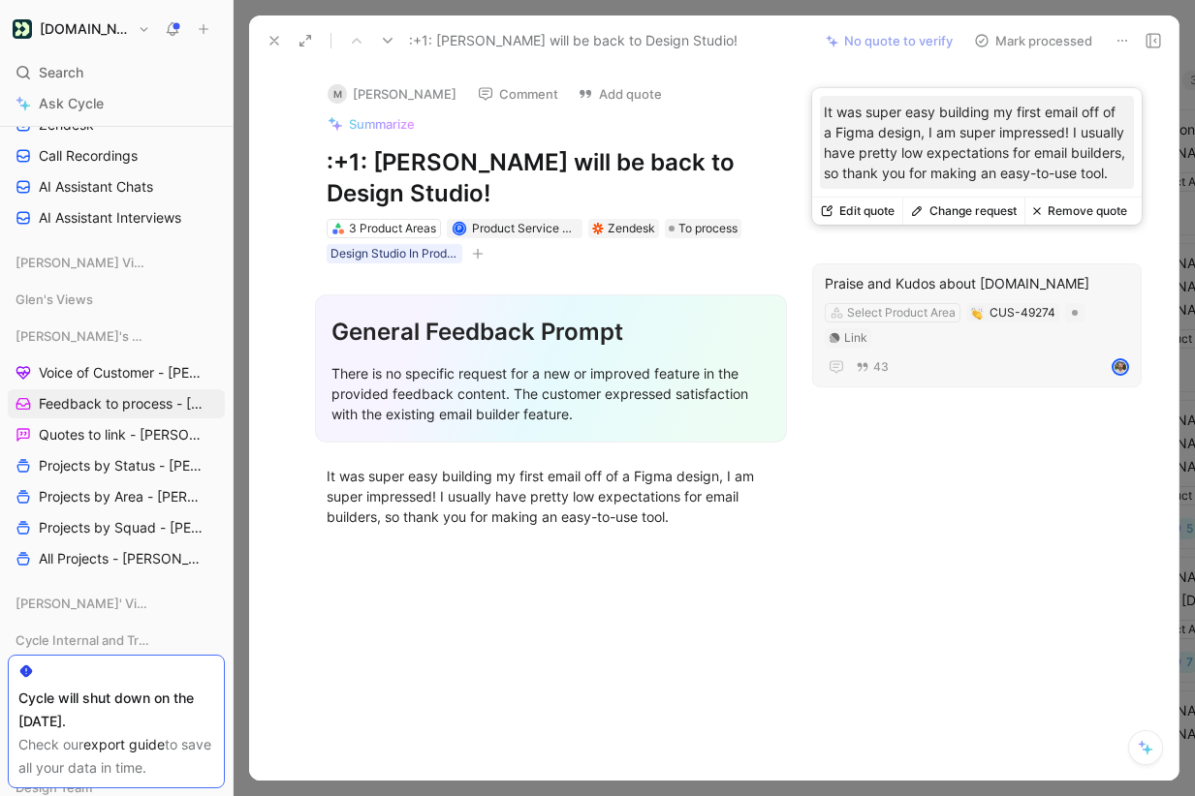
click at [963, 203] on button "Change request" at bounding box center [963, 211] width 122 height 27
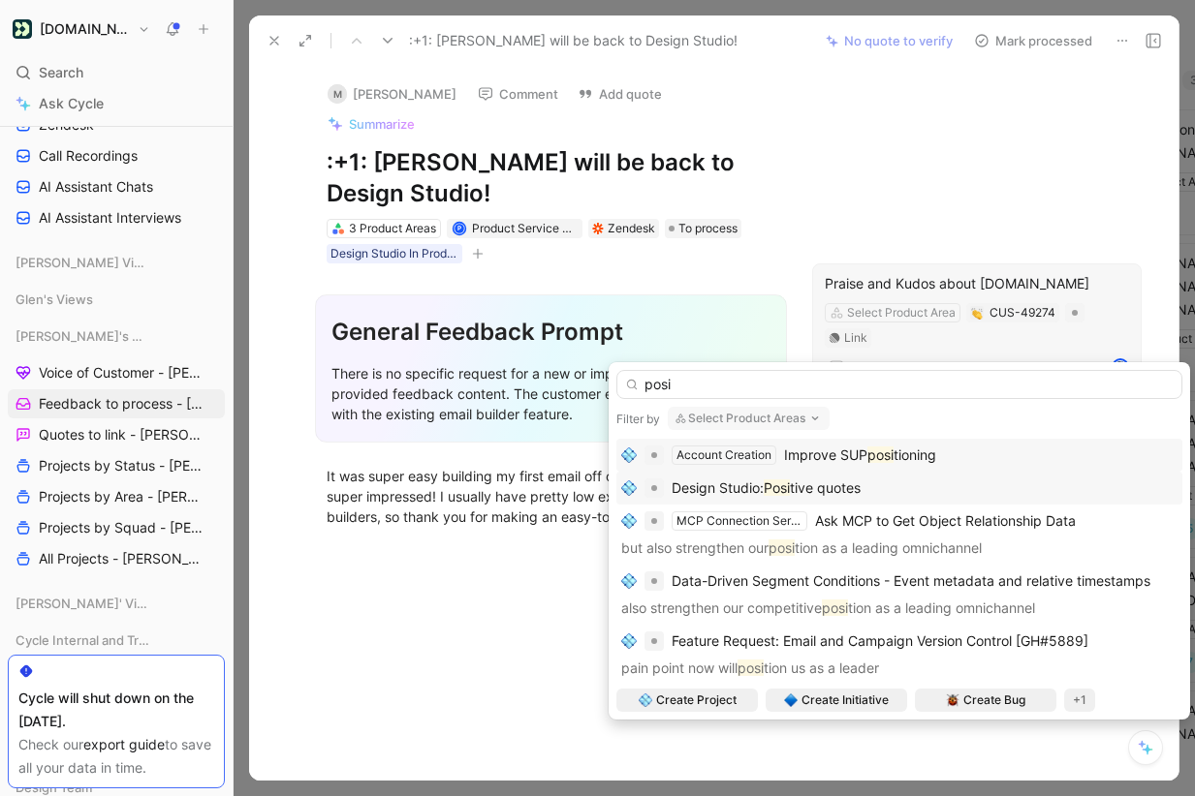
type input "posi"
click at [888, 480] on div "Design Studio: Posi tive quotes" at bounding box center [899, 488] width 556 height 23
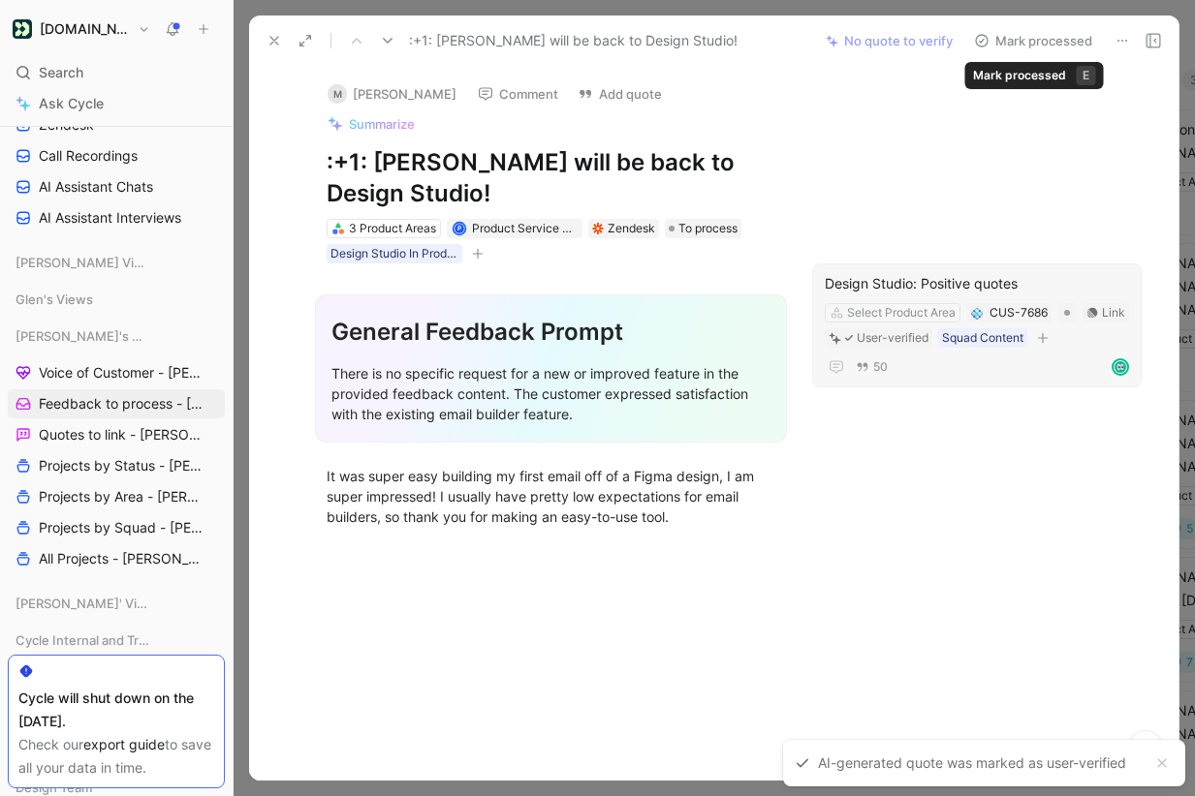
click at [1060, 40] on button "Mark processed" at bounding box center [1033, 40] width 136 height 27
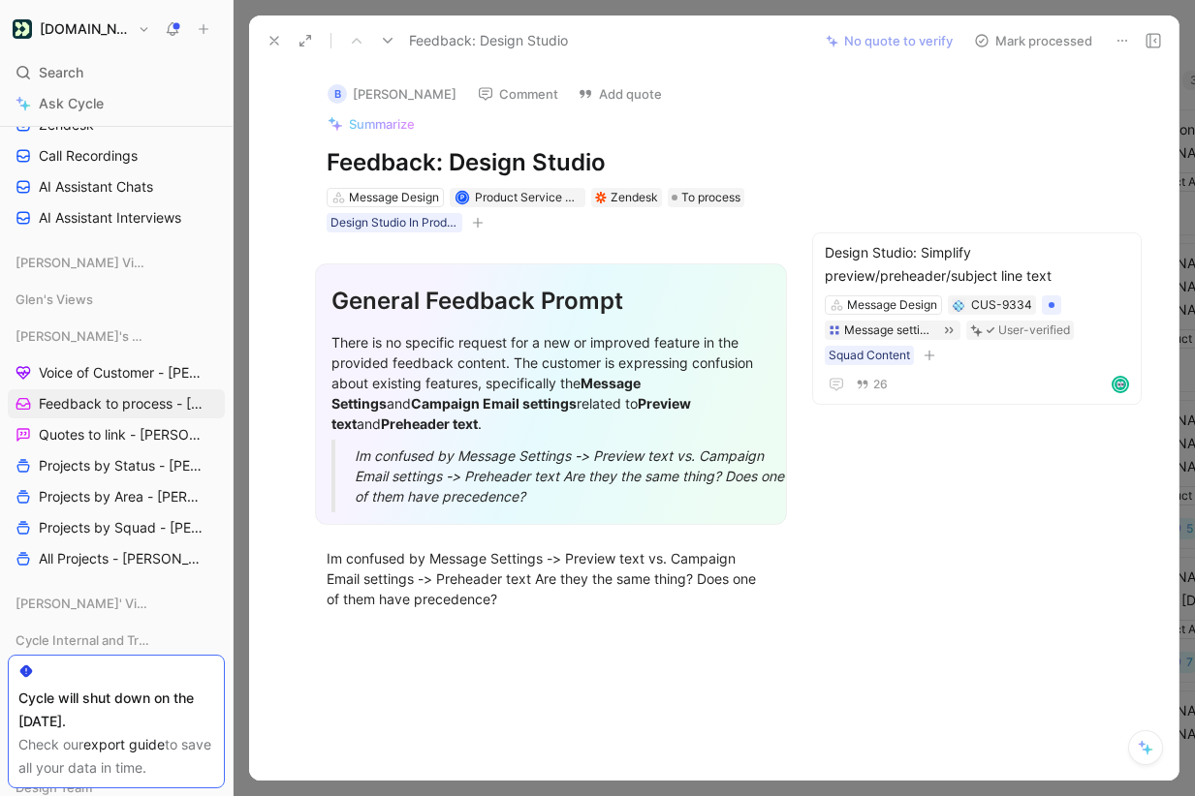
click at [1062, 27] on button "Mark processed" at bounding box center [1033, 40] width 136 height 27
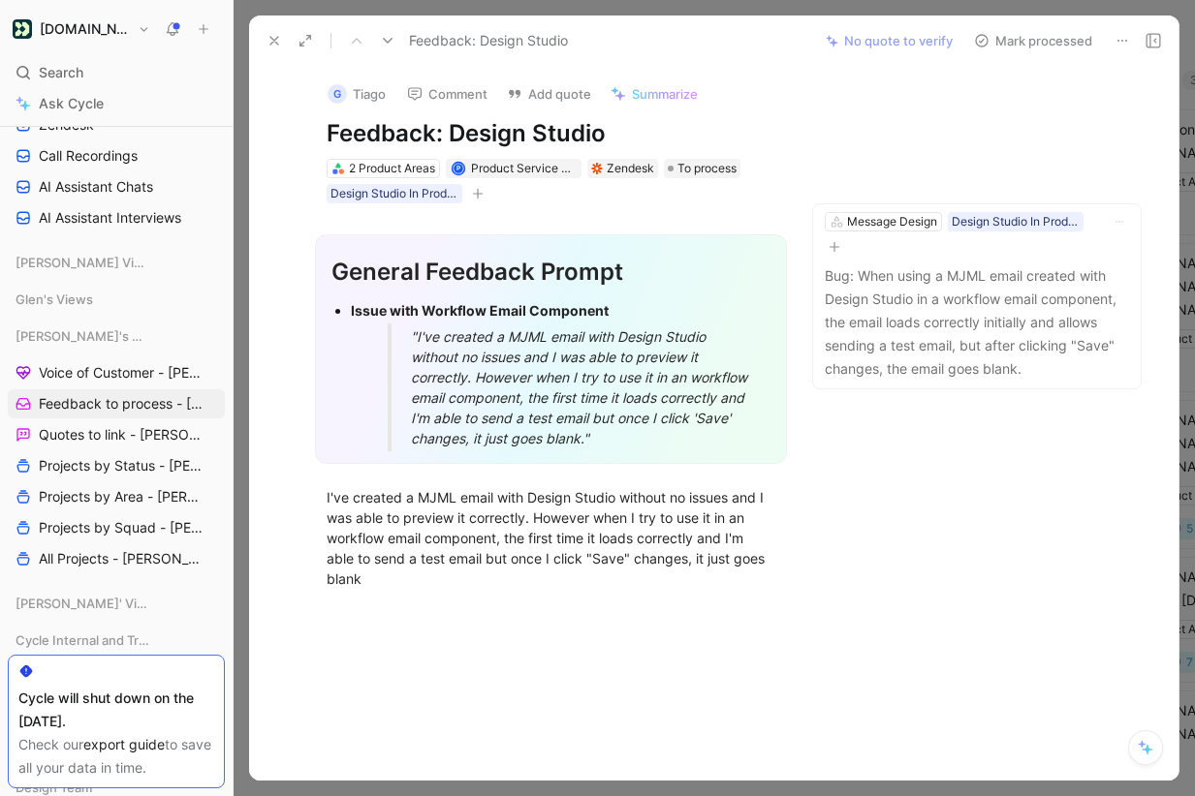
click at [1136, 37] on div at bounding box center [1137, 40] width 58 height 27
click at [1119, 37] on icon at bounding box center [1122, 41] width 16 height 16
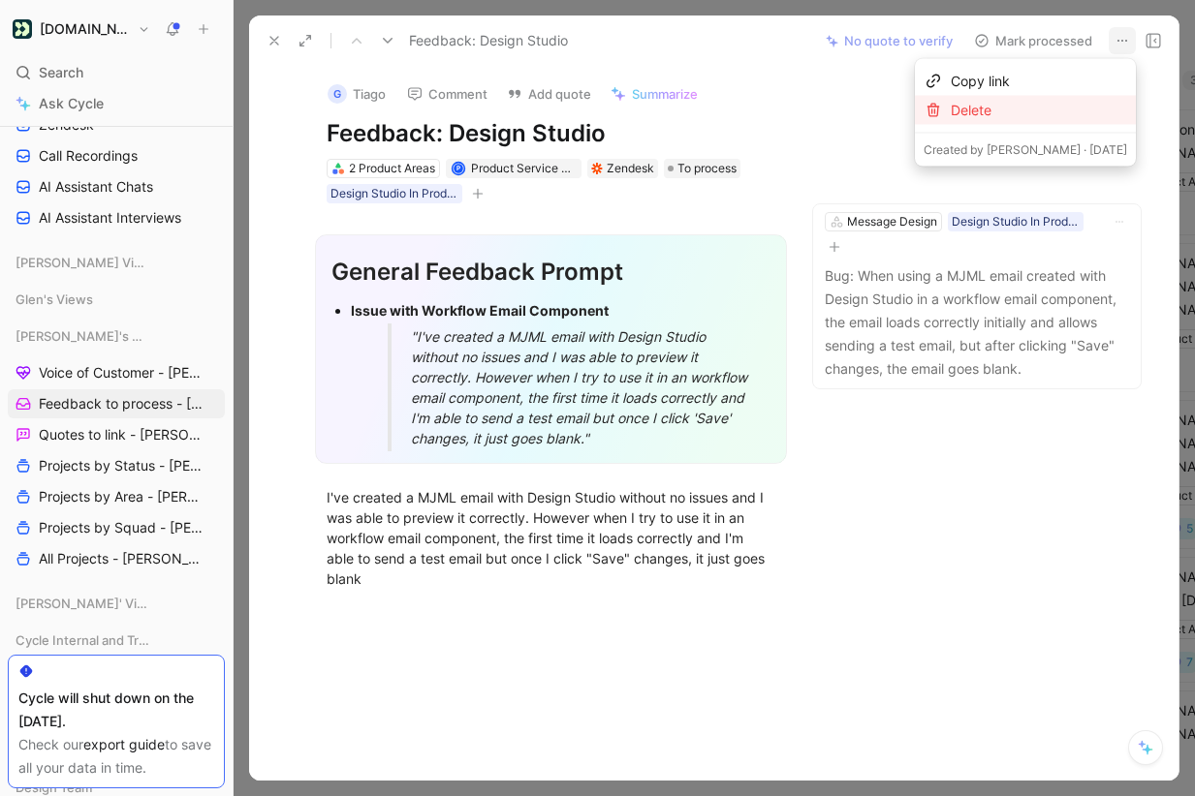
click at [1057, 96] on div "Delete" at bounding box center [1025, 110] width 221 height 29
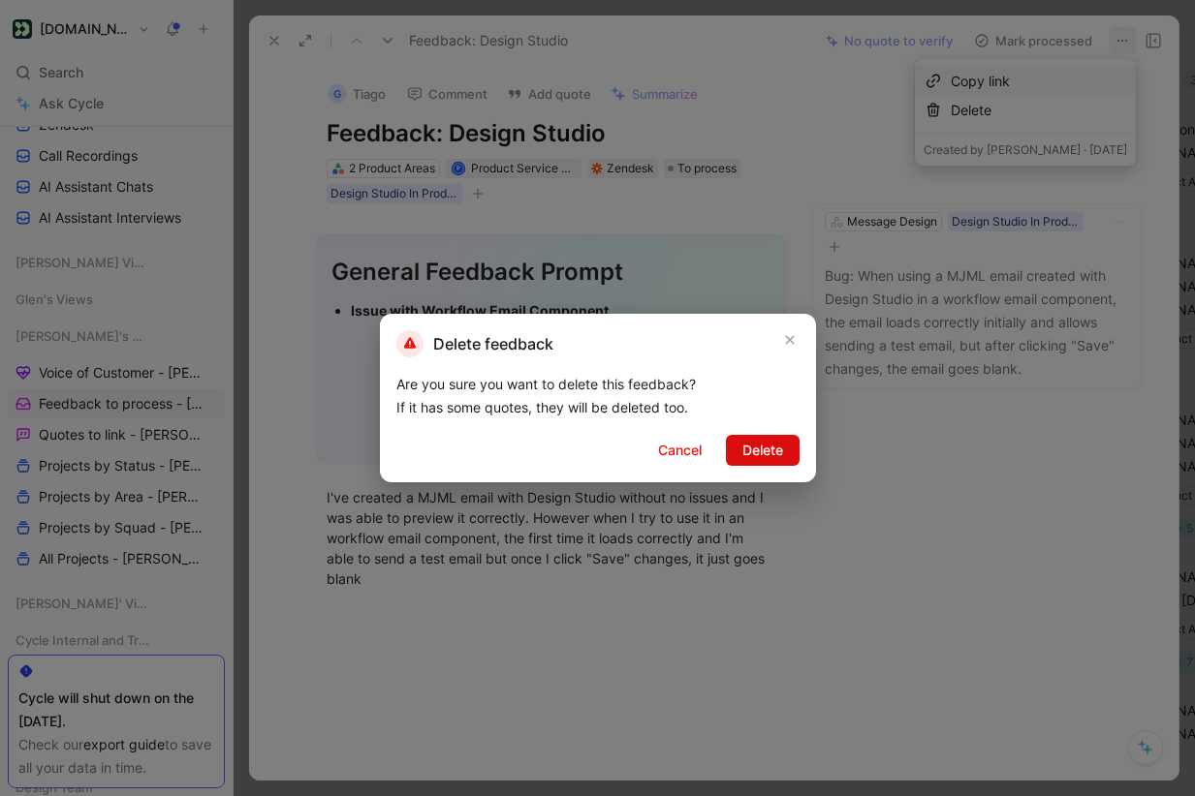
click at [766, 454] on span "Delete" at bounding box center [762, 450] width 41 height 23
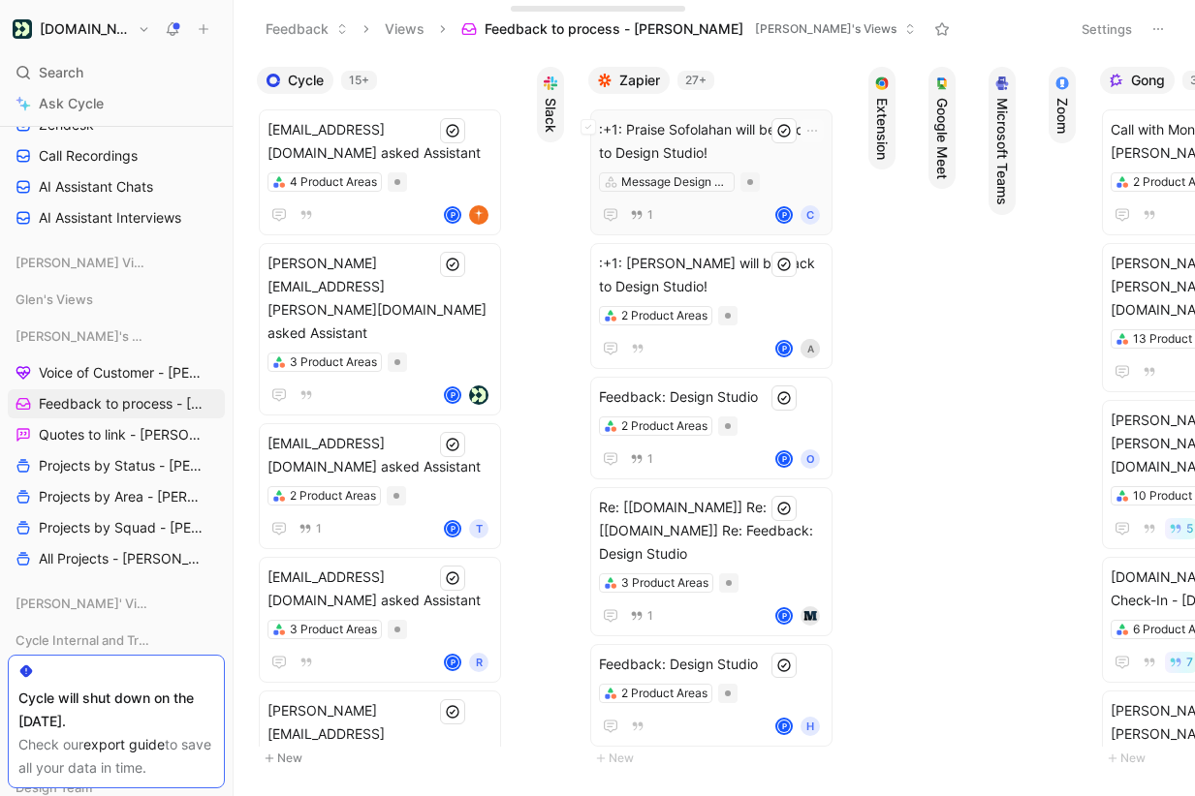
click at [745, 137] on span ":+1: Praise Sofolahan will be back to Design Studio!" at bounding box center [711, 141] width 225 height 47
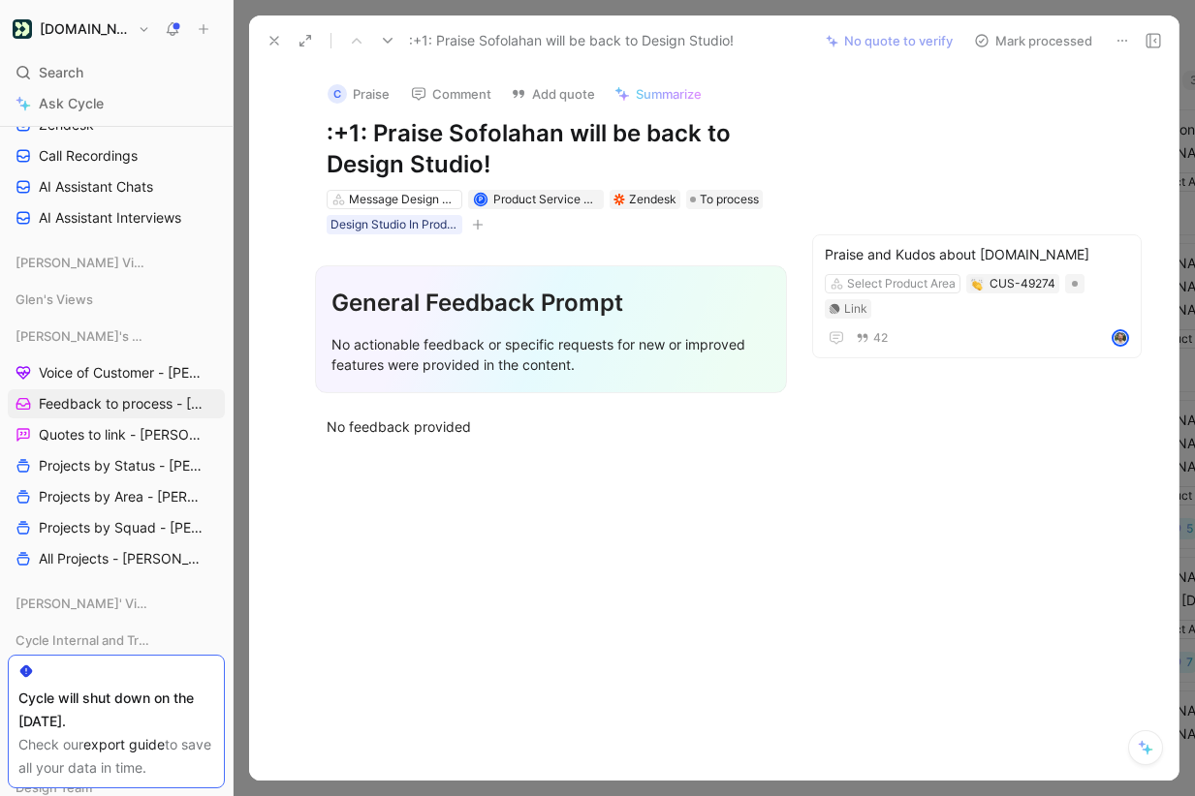
click at [1121, 40] on use at bounding box center [1122, 41] width 10 height 2
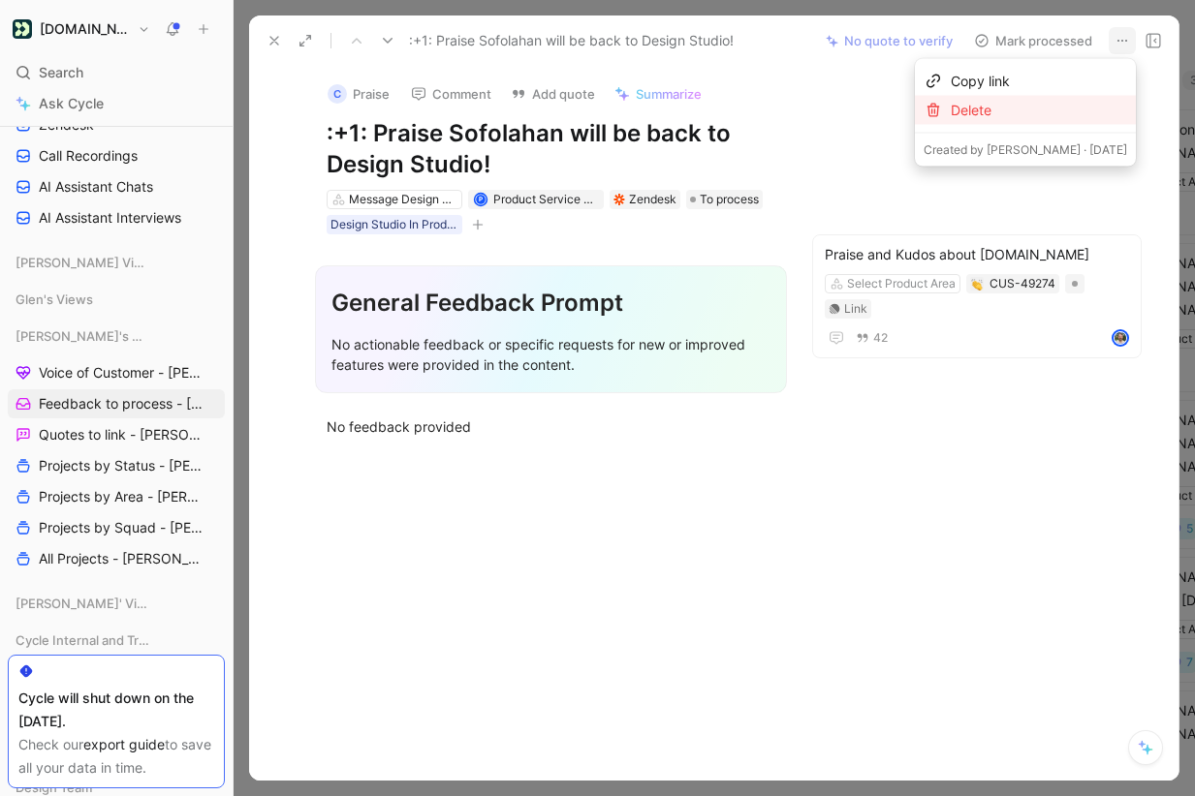
click at [1077, 110] on div "Delete" at bounding box center [1039, 110] width 176 height 23
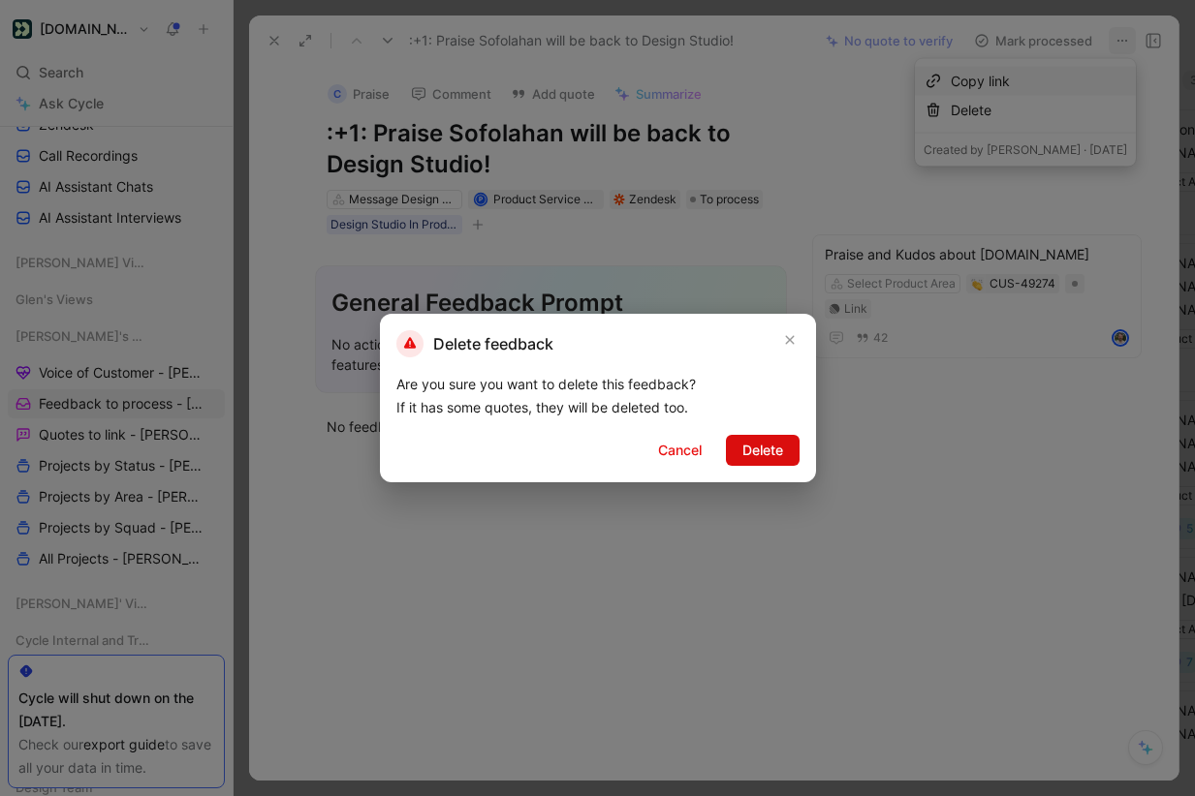
click at [767, 449] on span "Delete" at bounding box center [762, 450] width 41 height 23
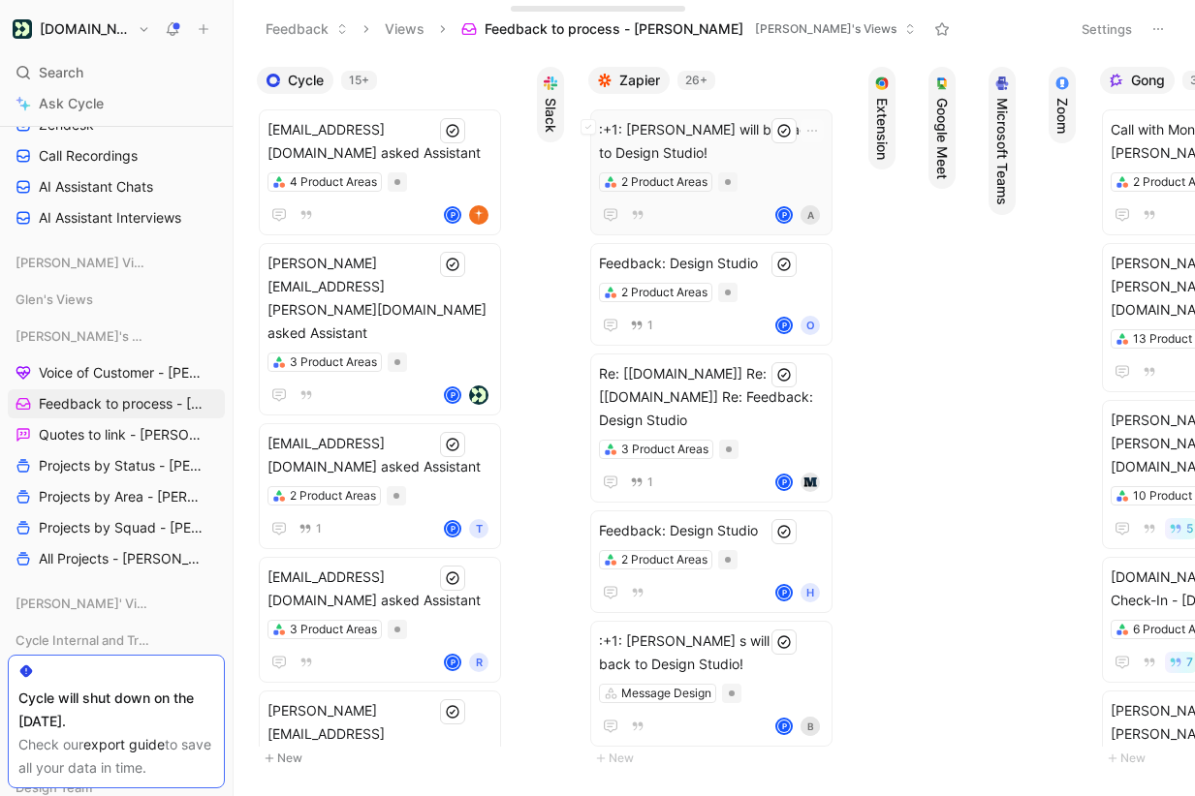
click at [736, 147] on span ":+1: [PERSON_NAME] will be back to Design Studio!" at bounding box center [711, 141] width 225 height 47
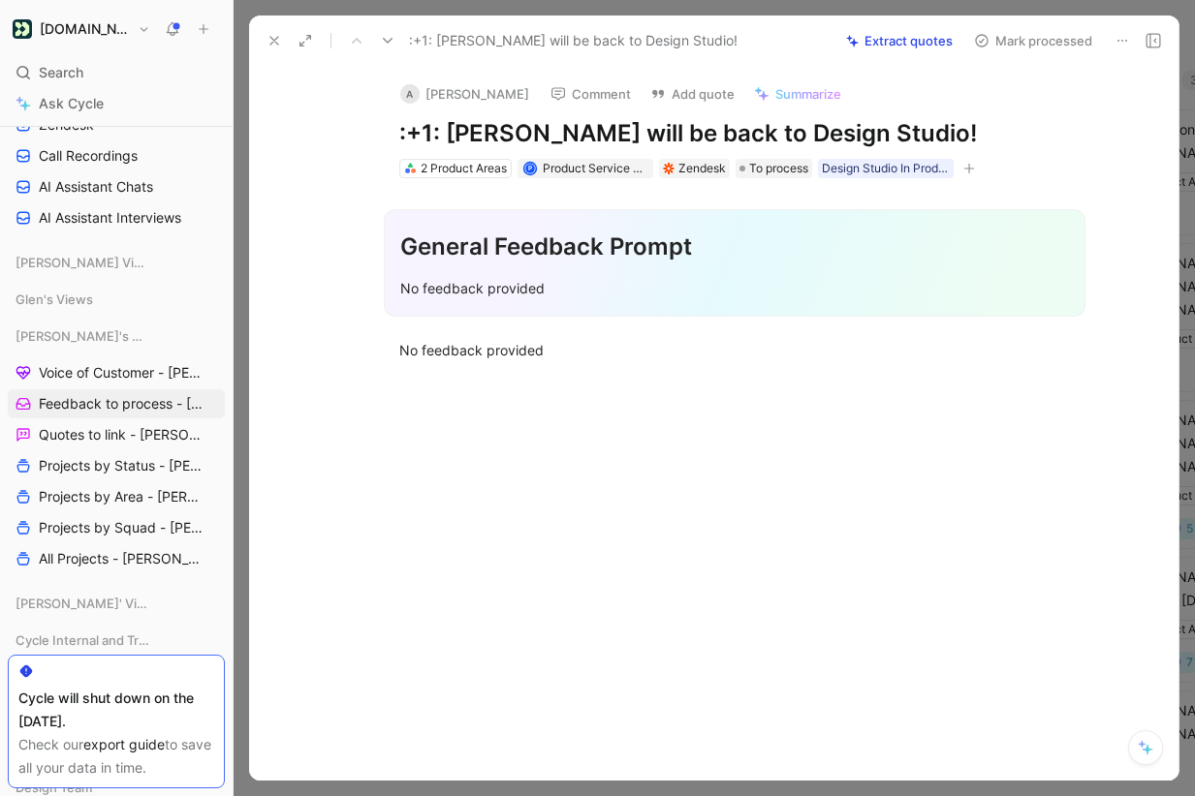
click at [1124, 36] on icon at bounding box center [1122, 41] width 16 height 16
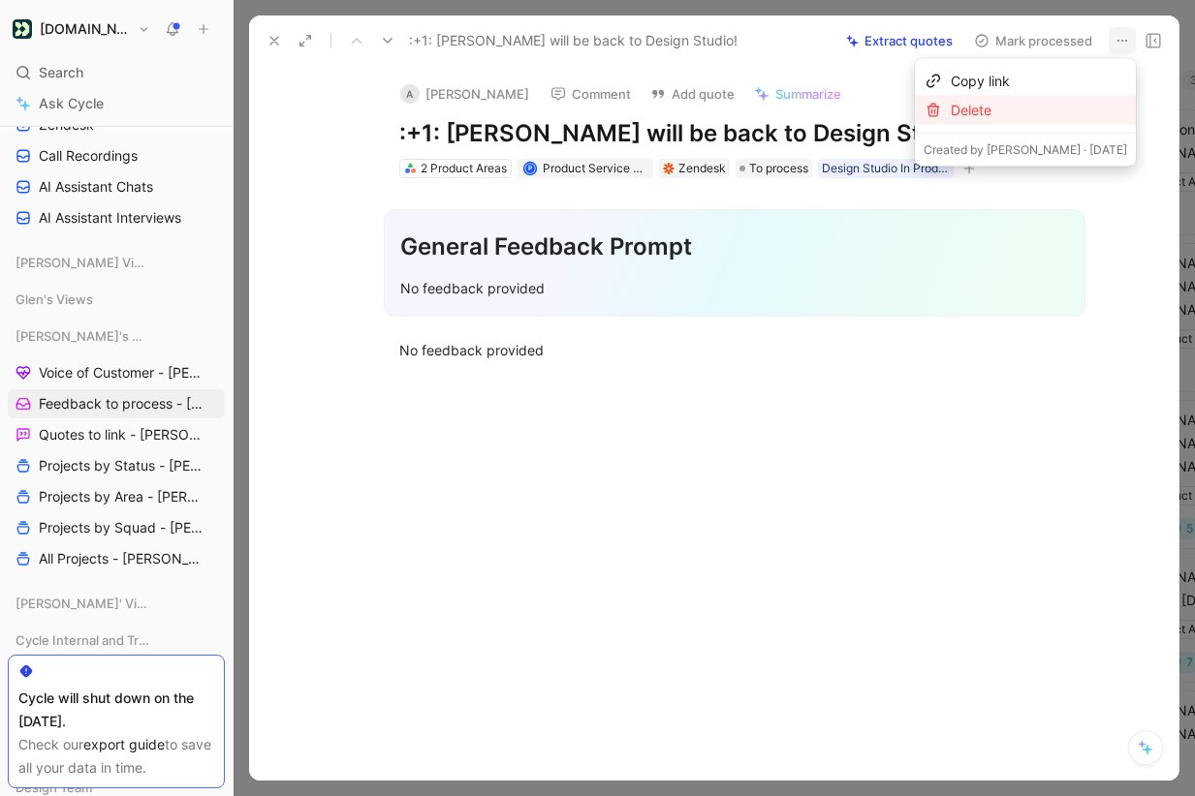
click at [1019, 121] on div "Delete" at bounding box center [1039, 110] width 176 height 23
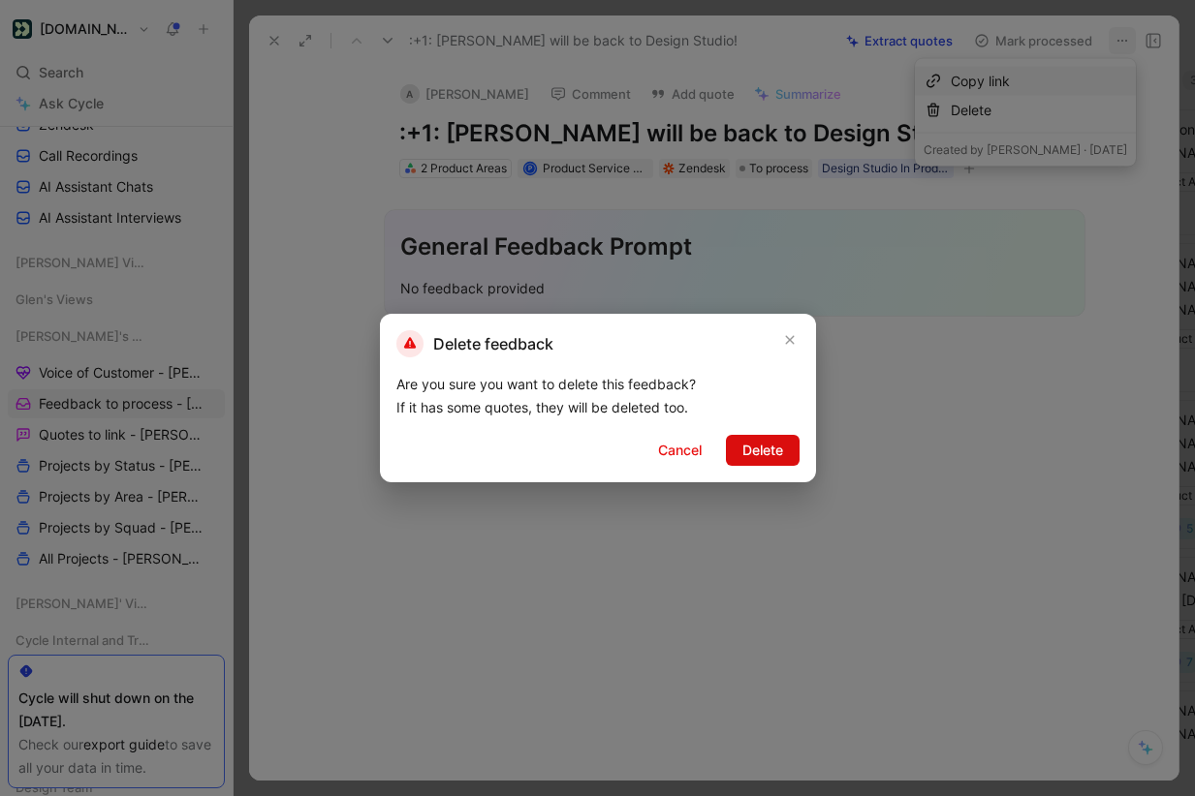
click at [756, 457] on span "Delete" at bounding box center [762, 450] width 41 height 23
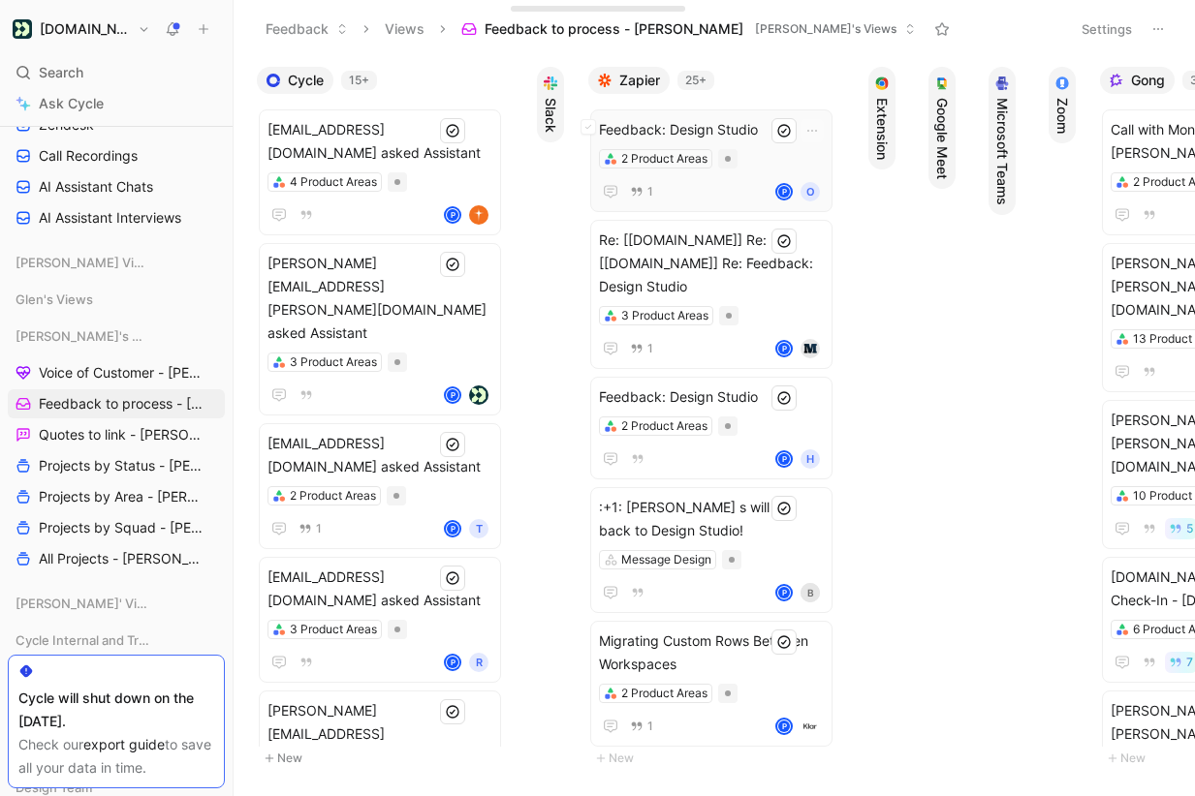
click at [765, 127] on span "Feedback: Design Studio" at bounding box center [711, 129] width 225 height 23
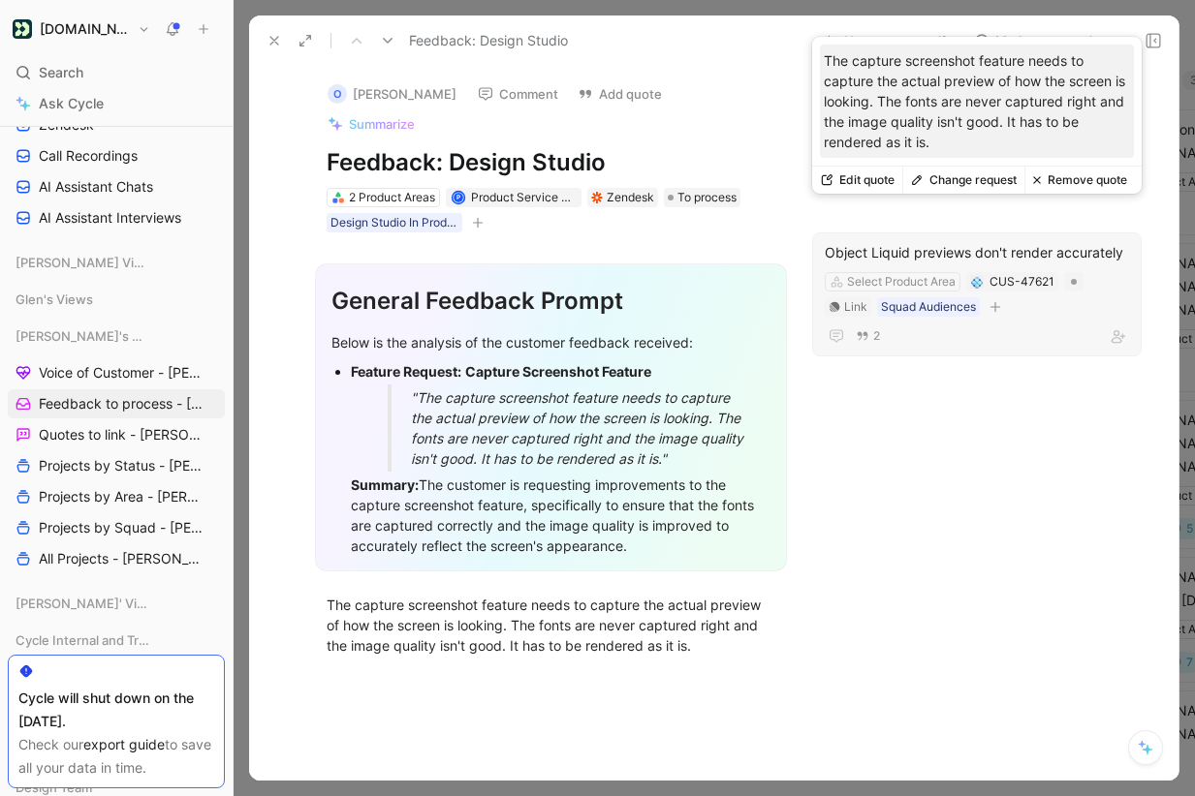
click at [993, 179] on button "Change request" at bounding box center [963, 180] width 122 height 27
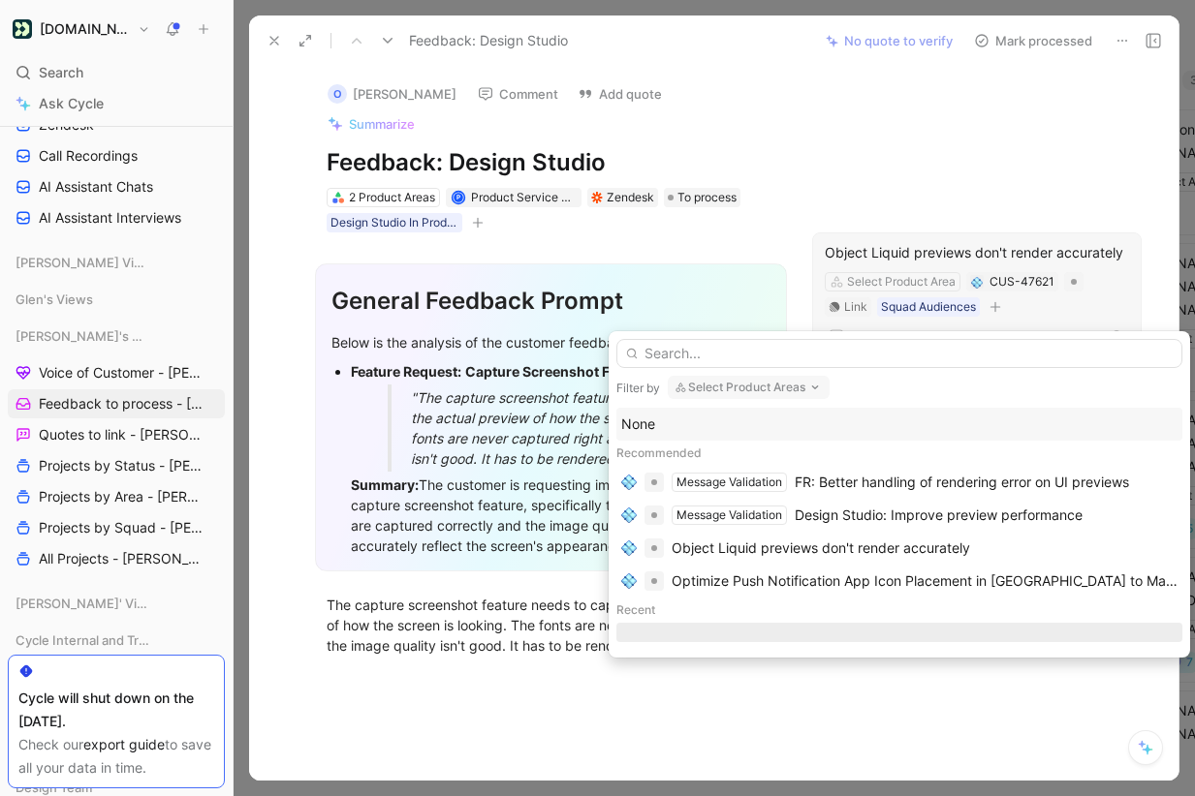
type input "c"
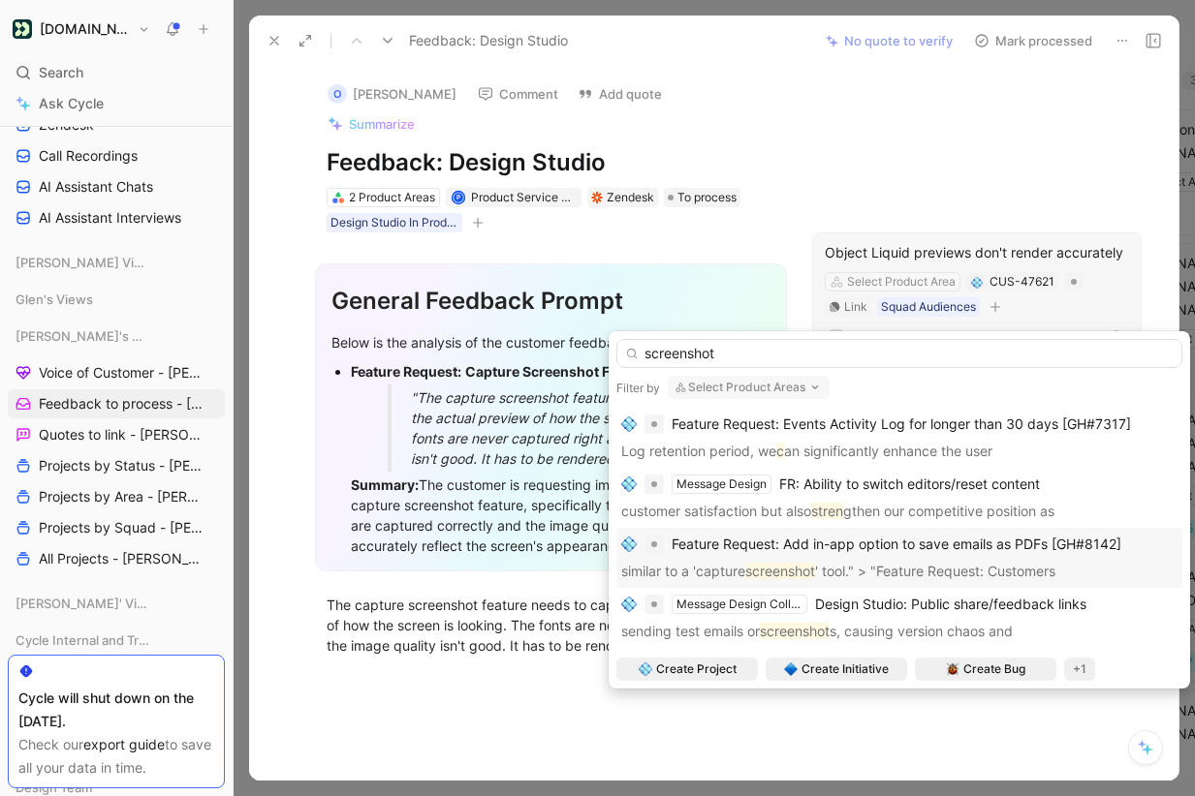
click at [706, 355] on input "screenshot" at bounding box center [899, 353] width 566 height 29
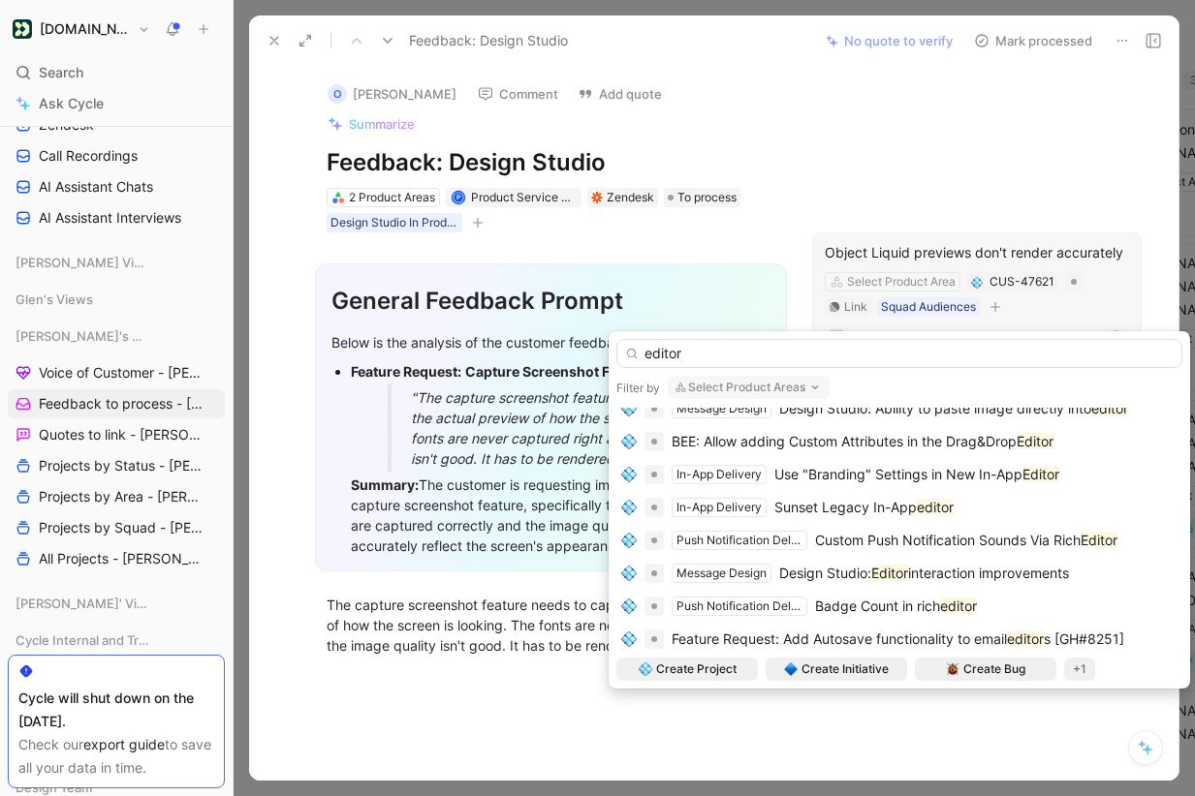
scroll to position [544, 0]
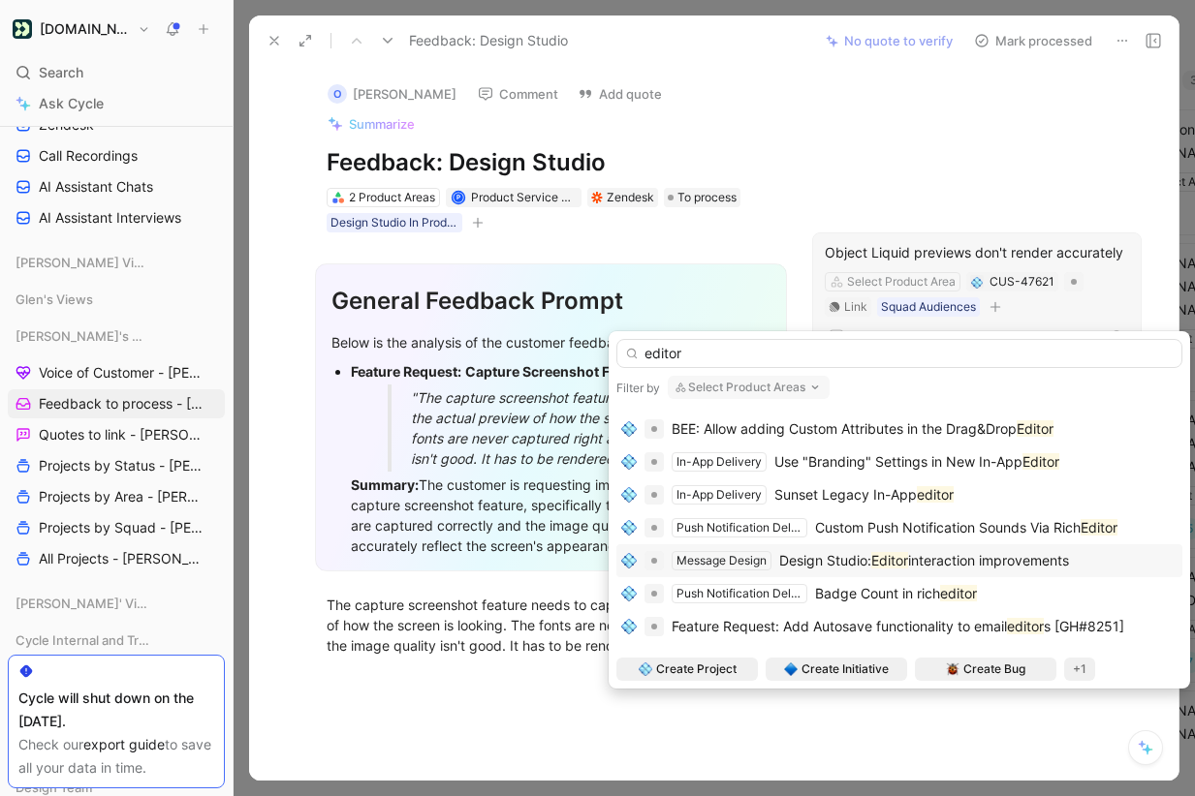
type input "editor"
click at [1049, 556] on span "interaction improvements" at bounding box center [988, 560] width 161 height 16
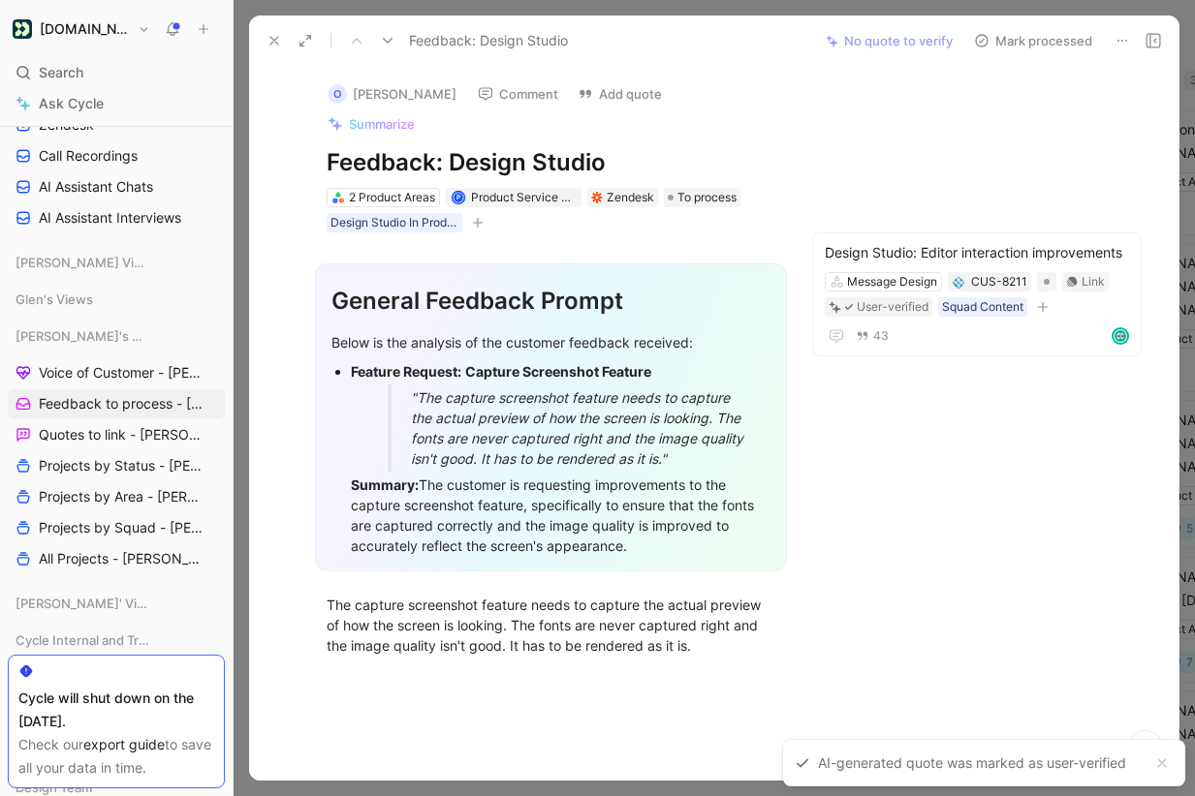
click at [1022, 38] on button "Mark processed" at bounding box center [1033, 40] width 136 height 27
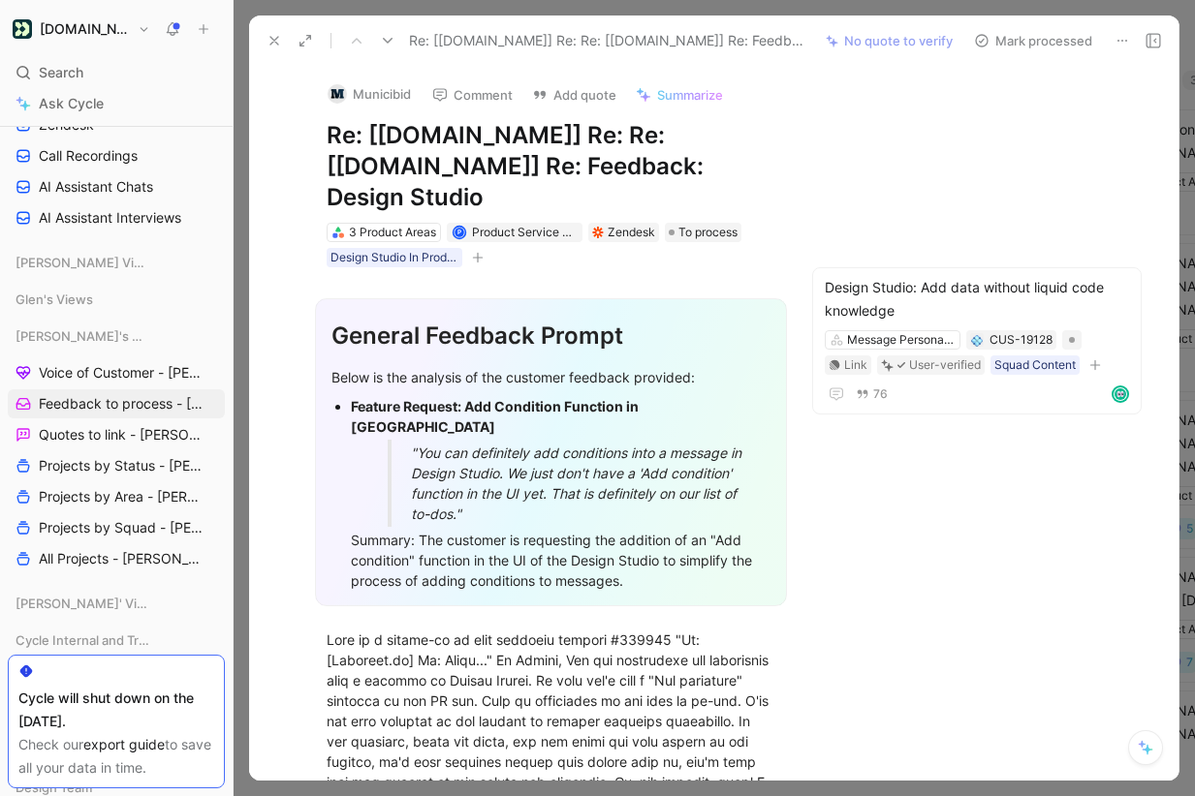
click at [1036, 42] on button "Mark processed" at bounding box center [1033, 40] width 136 height 27
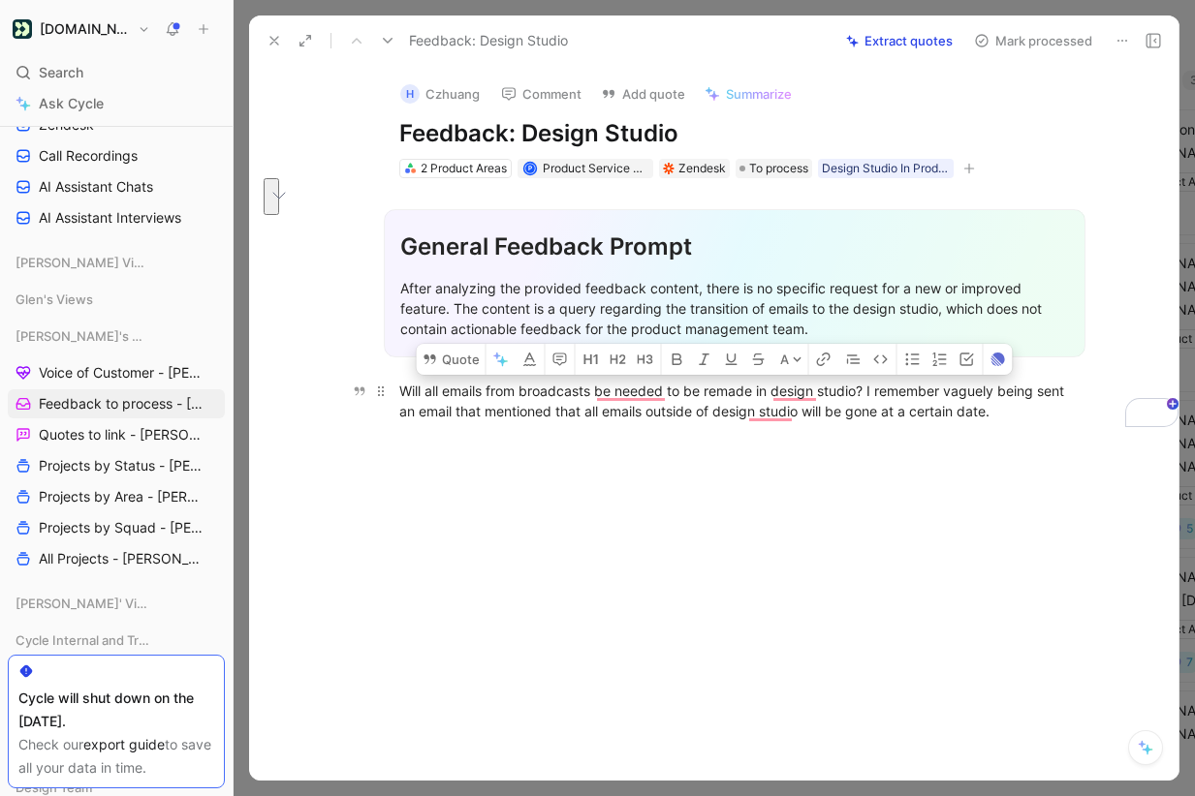
drag, startPoint x: 391, startPoint y: 391, endPoint x: 1029, endPoint y: 408, distance: 637.8
click at [1029, 408] on p "Will all emails from broadcasts be needed to be remade in design studio? I reme…" at bounding box center [734, 401] width 744 height 52
click at [461, 359] on button "Quote" at bounding box center [451, 359] width 69 height 31
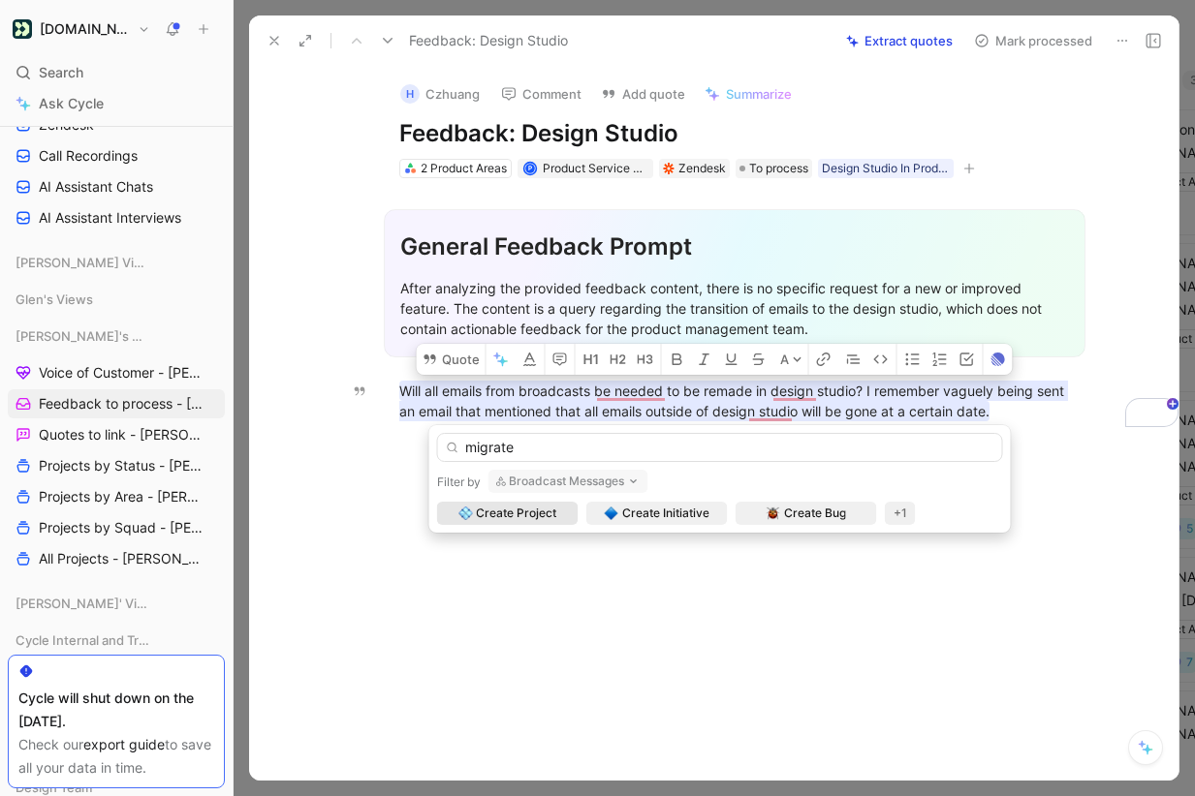
type input "migrate"
click at [605, 480] on button "Broadcast Messages" at bounding box center [568, 481] width 160 height 23
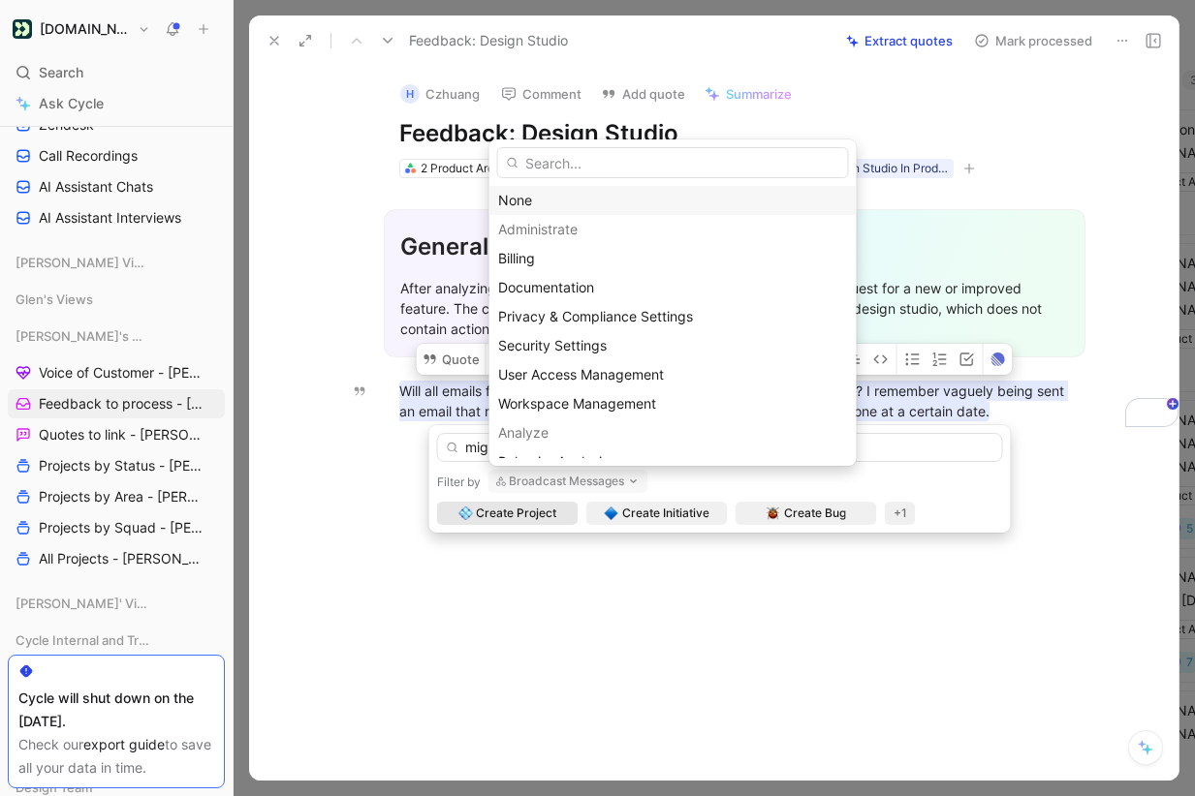
click at [537, 201] on div "None" at bounding box center [673, 200] width 350 height 23
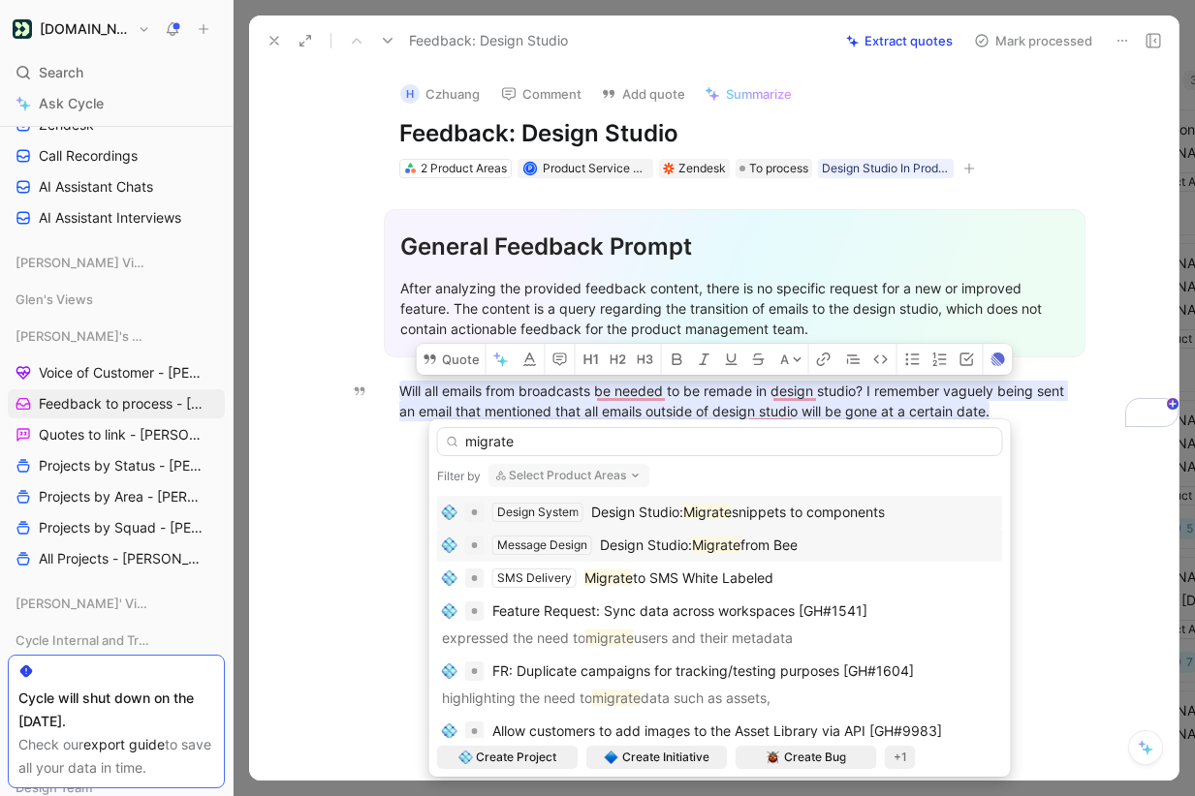
click at [765, 541] on span "from Bee" at bounding box center [768, 545] width 57 height 16
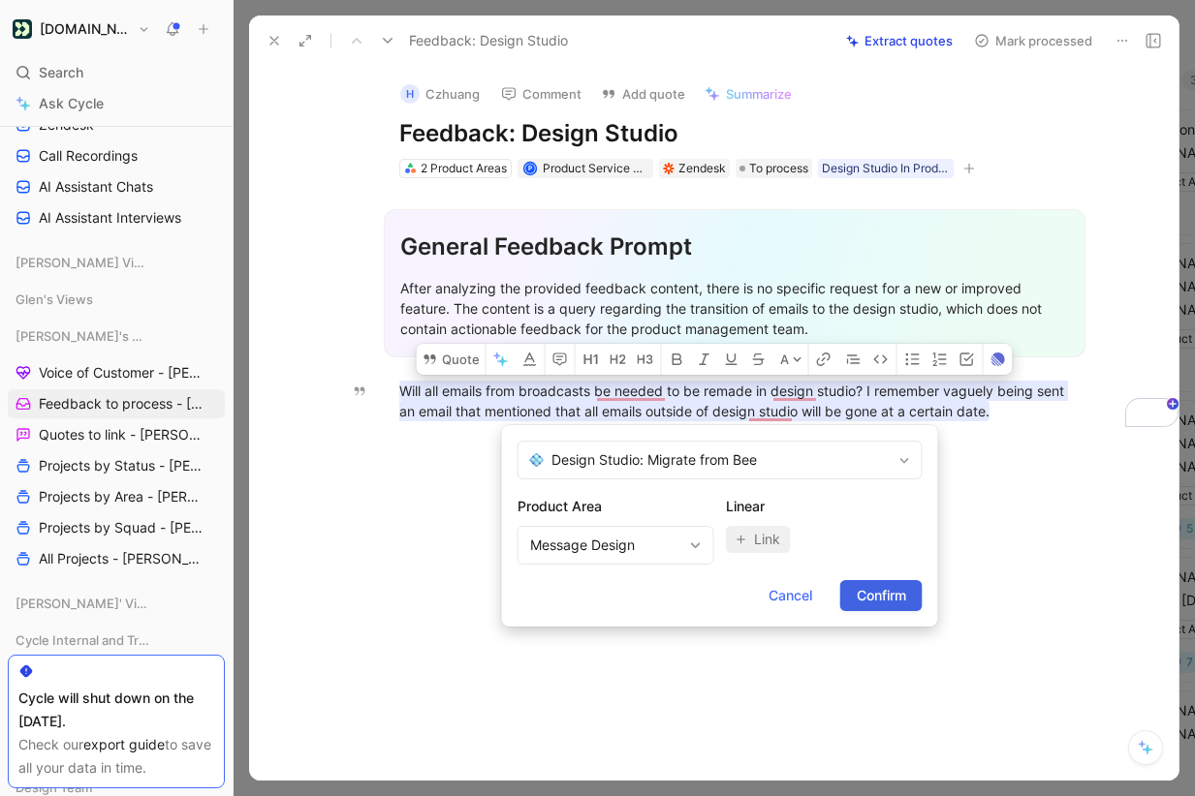
click at [898, 598] on span "Confirm" at bounding box center [881, 595] width 49 height 23
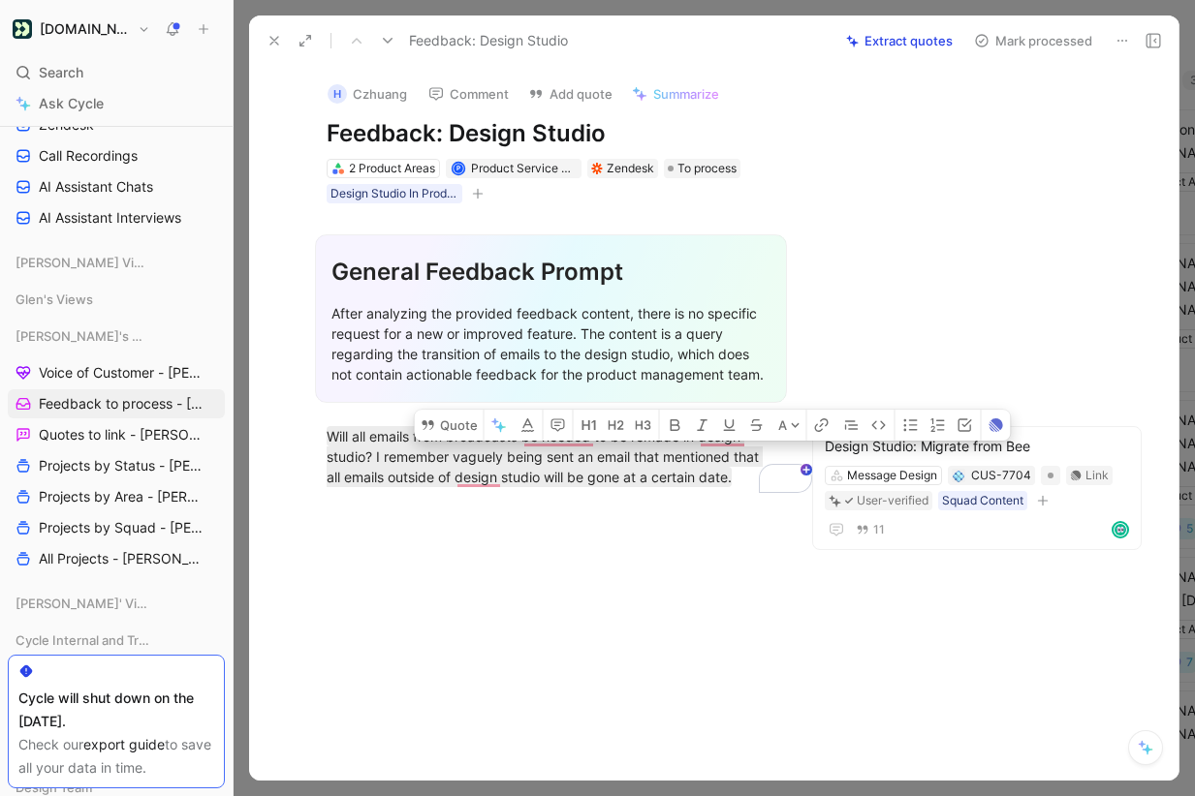
click at [1034, 38] on button "Mark processed" at bounding box center [1033, 40] width 136 height 27
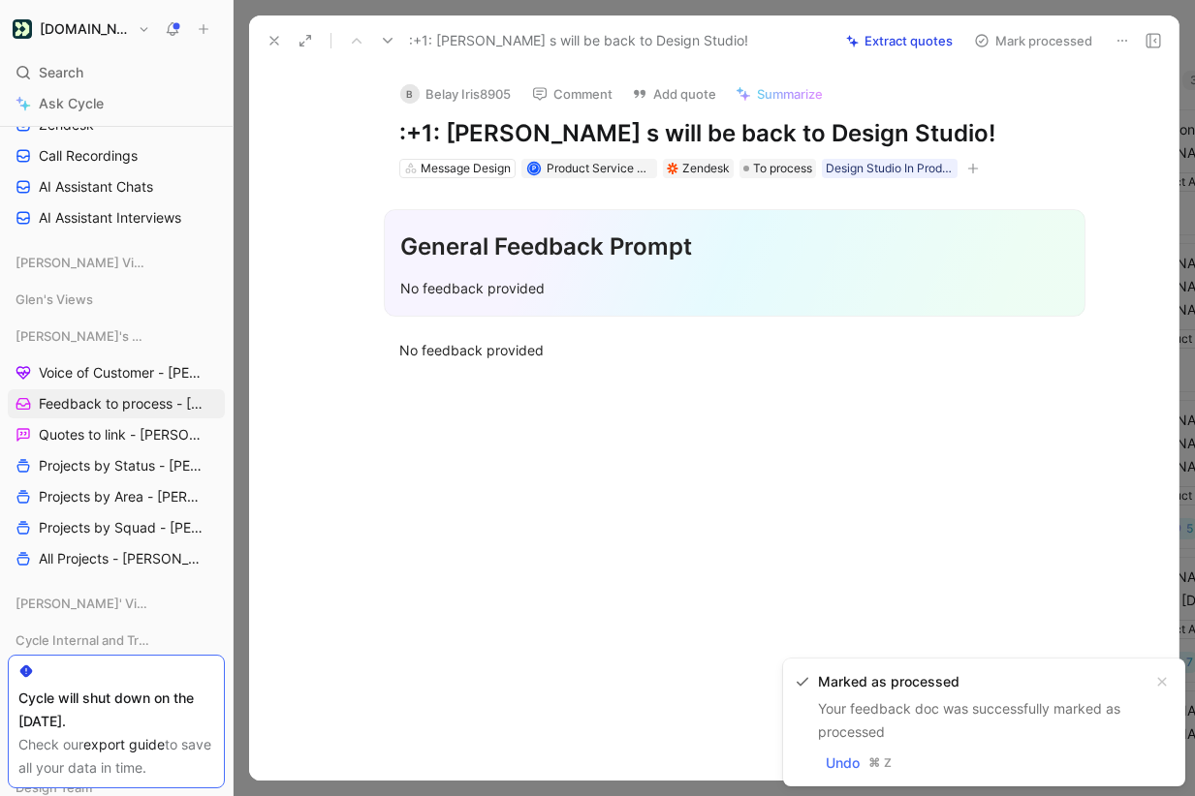
click at [1126, 40] on use at bounding box center [1122, 41] width 10 height 2
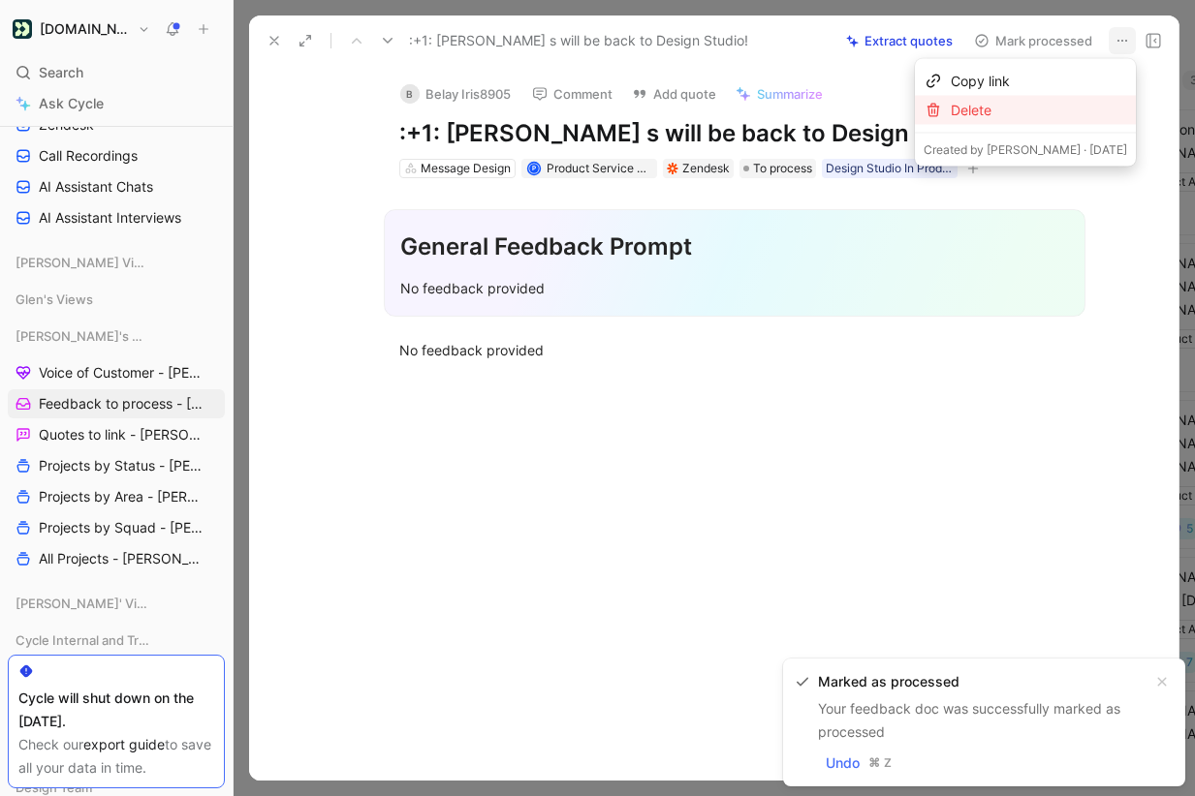
click at [1080, 109] on div "Delete" at bounding box center [1039, 110] width 176 height 23
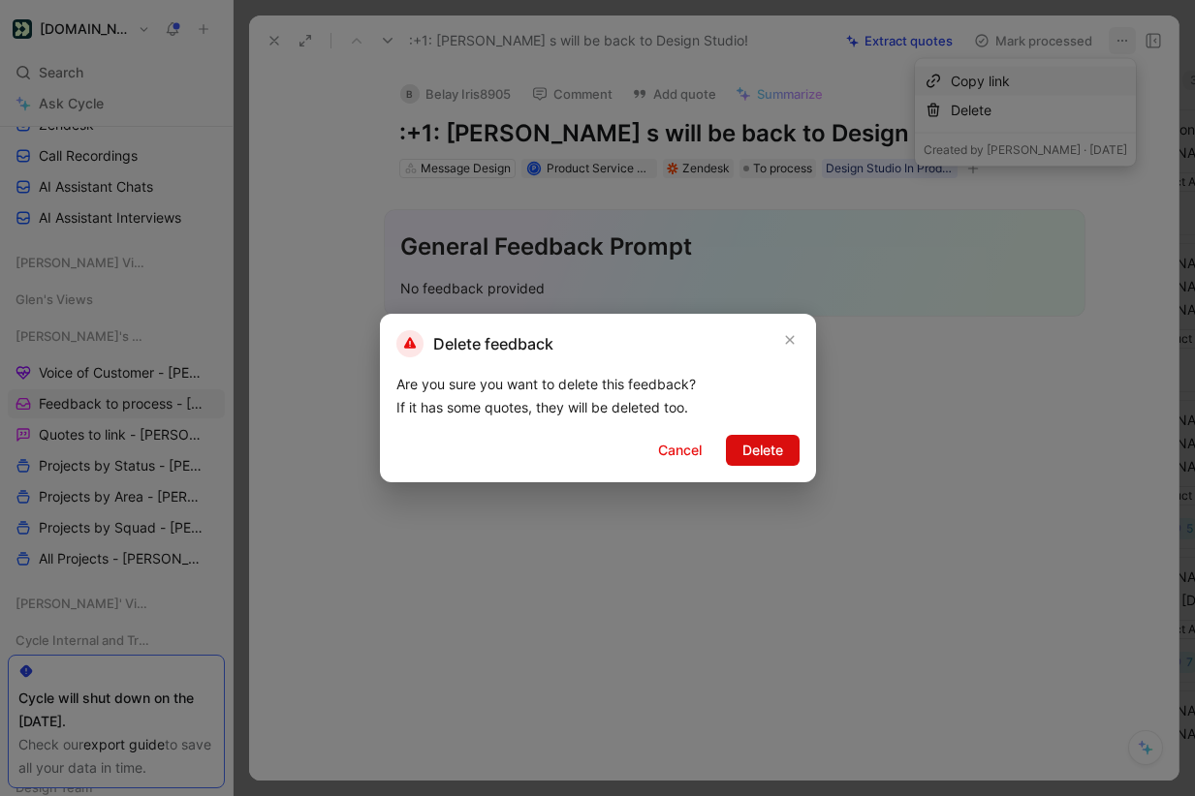
click at [764, 447] on span "Delete" at bounding box center [762, 450] width 41 height 23
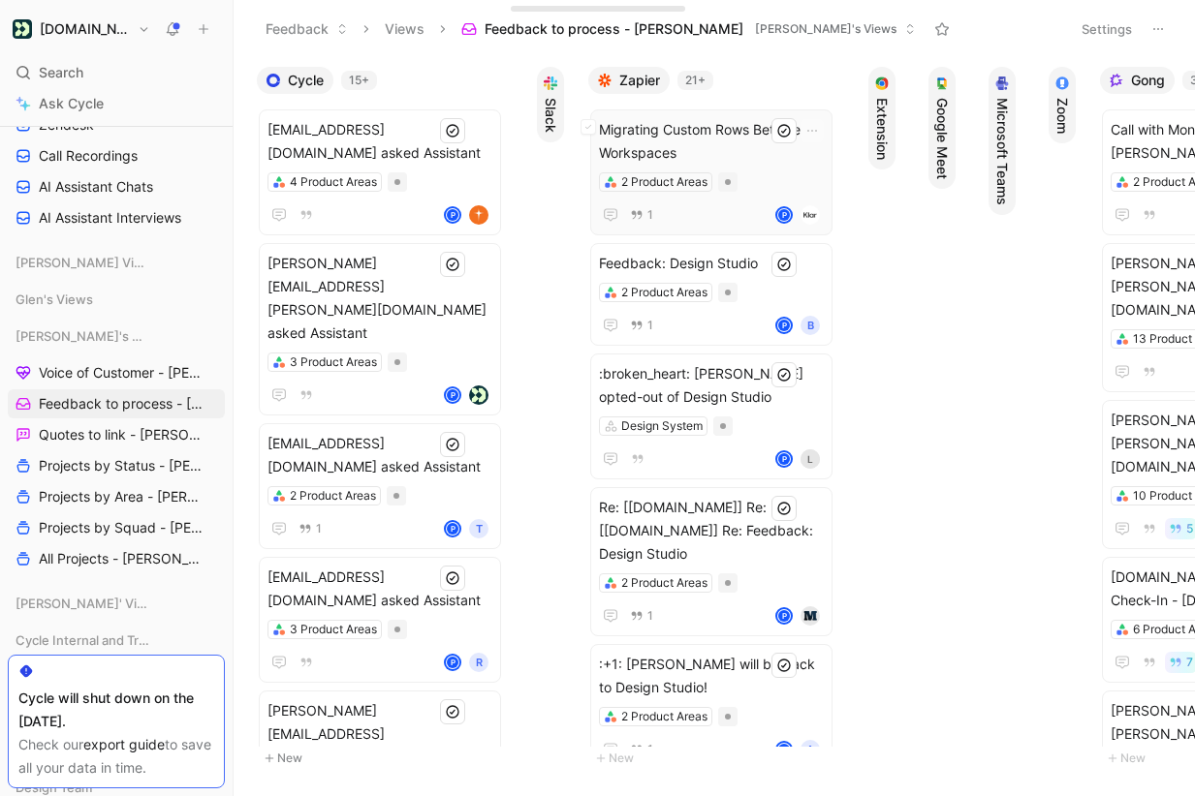
click at [702, 135] on span "Migrating Custom Rows Between Workspaces" at bounding box center [711, 141] width 225 height 47
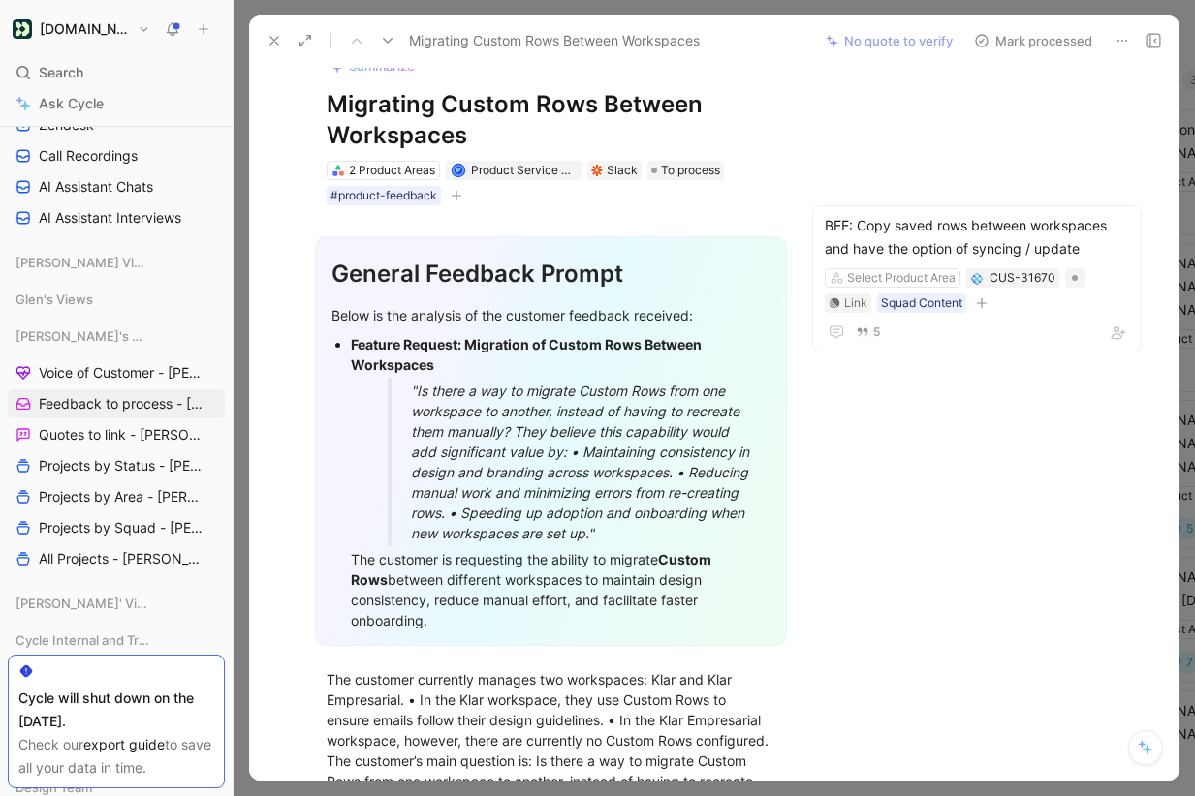
scroll to position [68, 0]
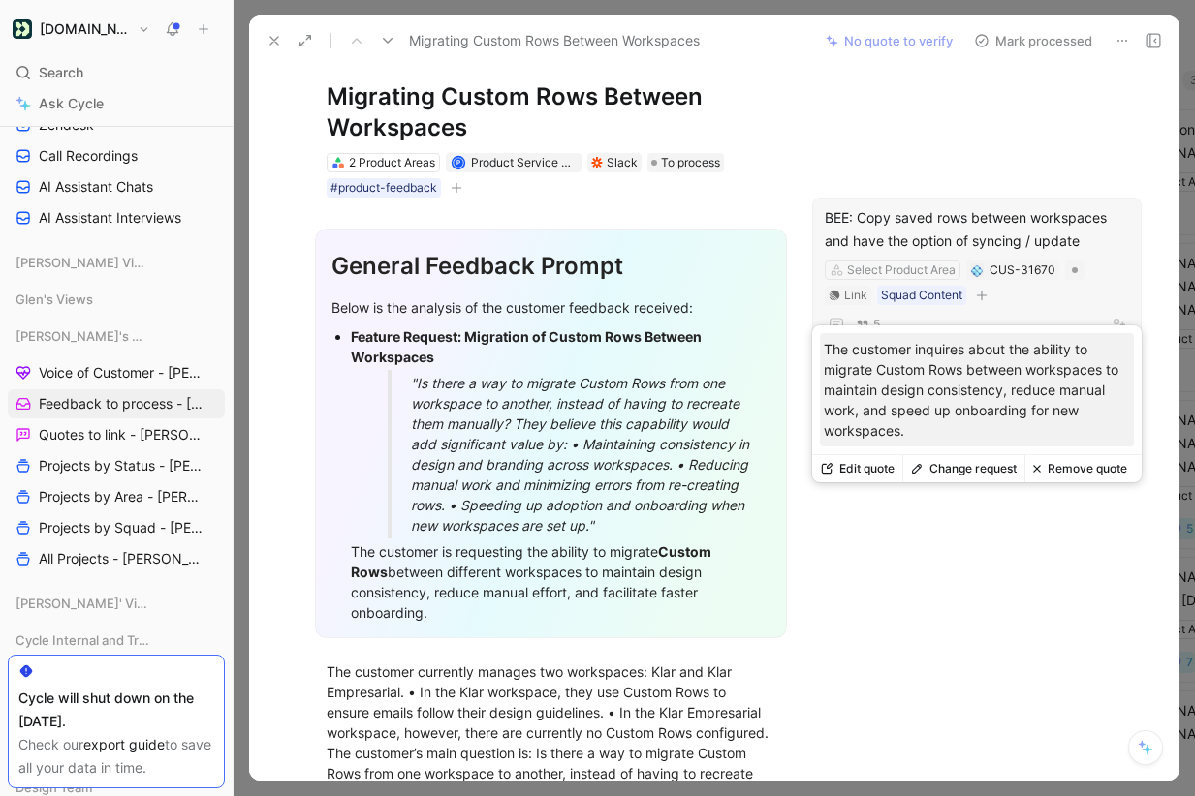
click at [967, 469] on button "Change request" at bounding box center [963, 468] width 122 height 27
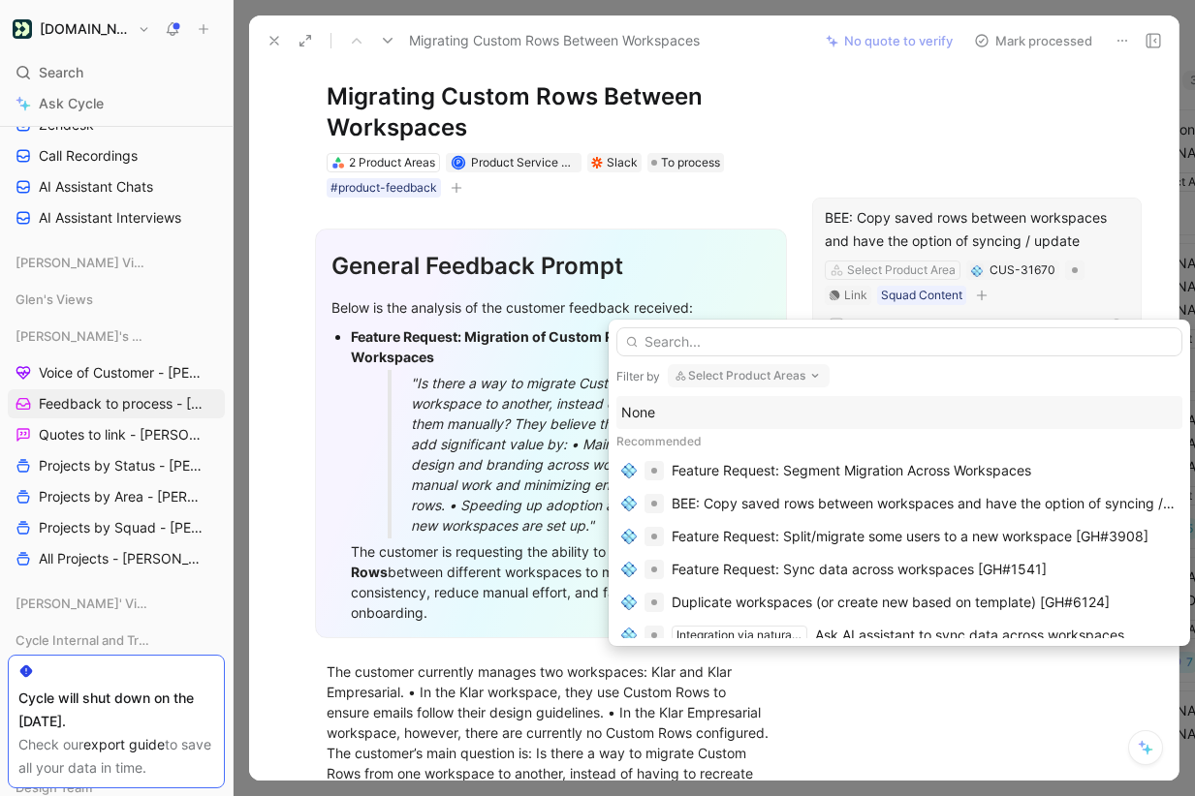
click at [891, 334] on input "text" at bounding box center [899, 341] width 566 height 29
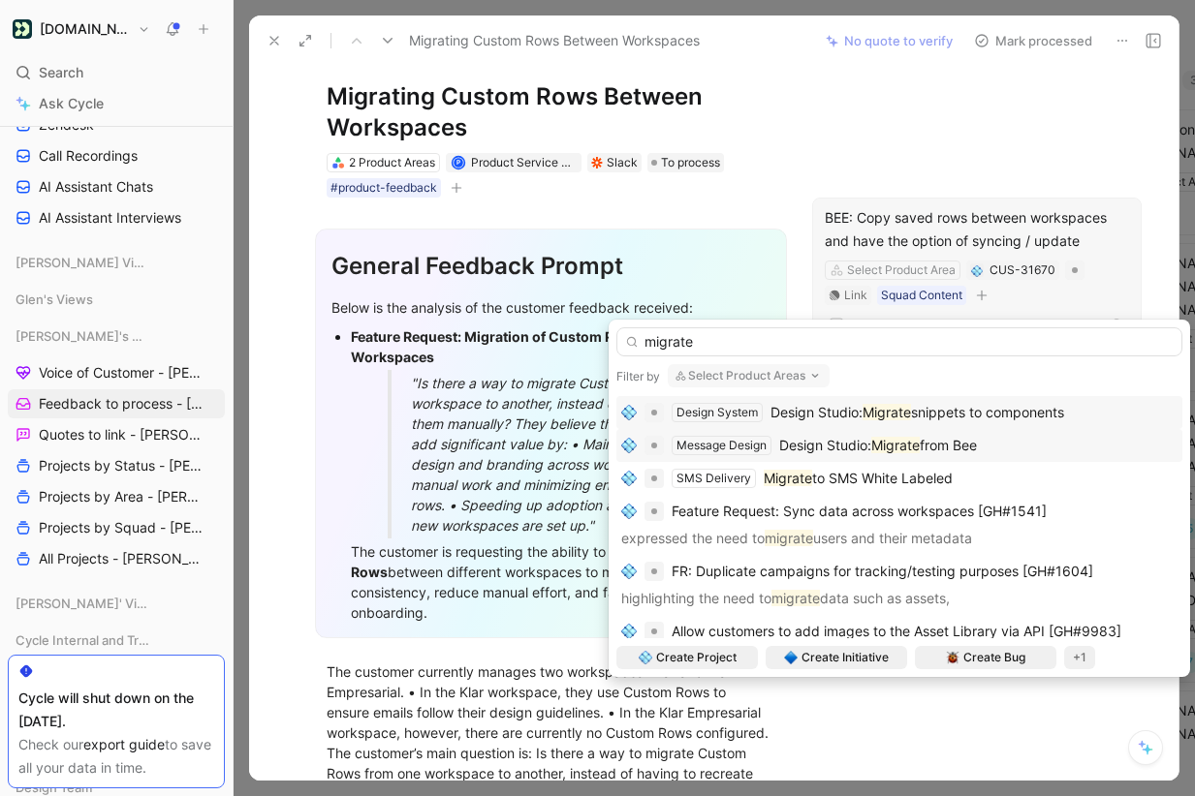
type input "migrate"
click at [973, 442] on span "from Bee" at bounding box center [948, 445] width 57 height 16
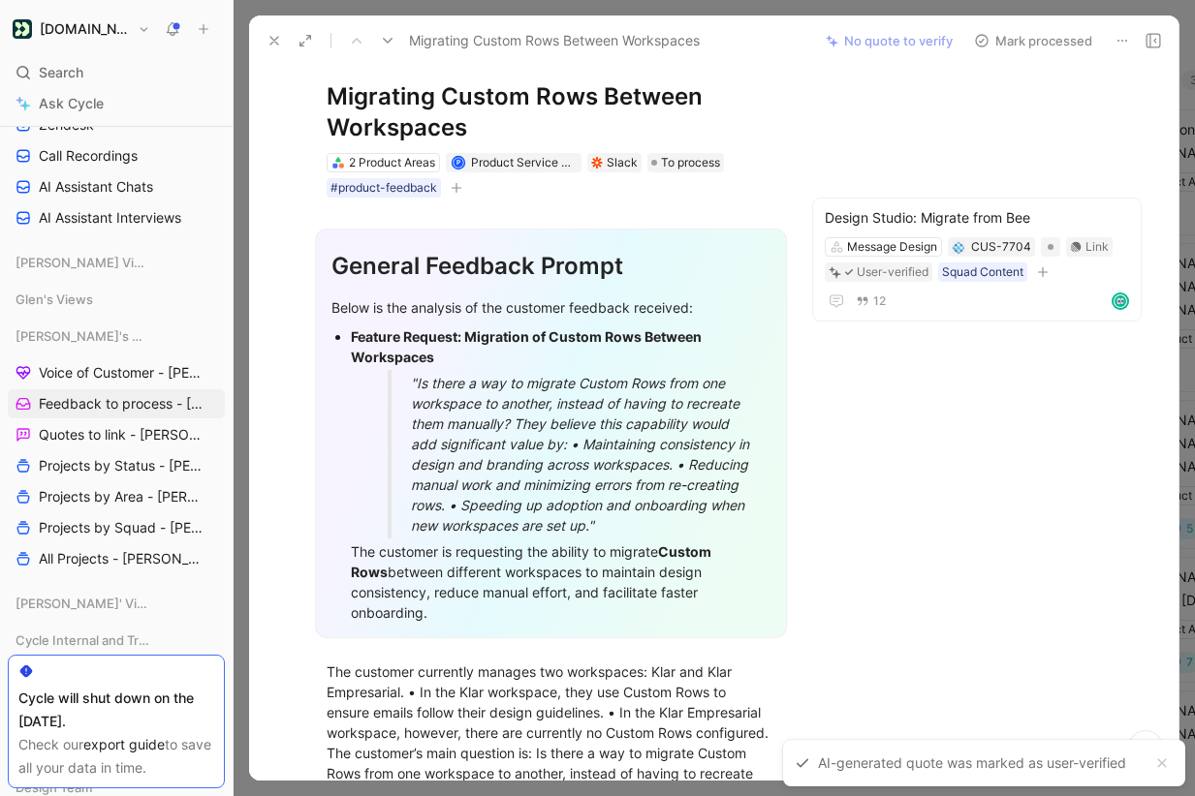
click at [1032, 37] on button "Mark processed" at bounding box center [1033, 40] width 136 height 27
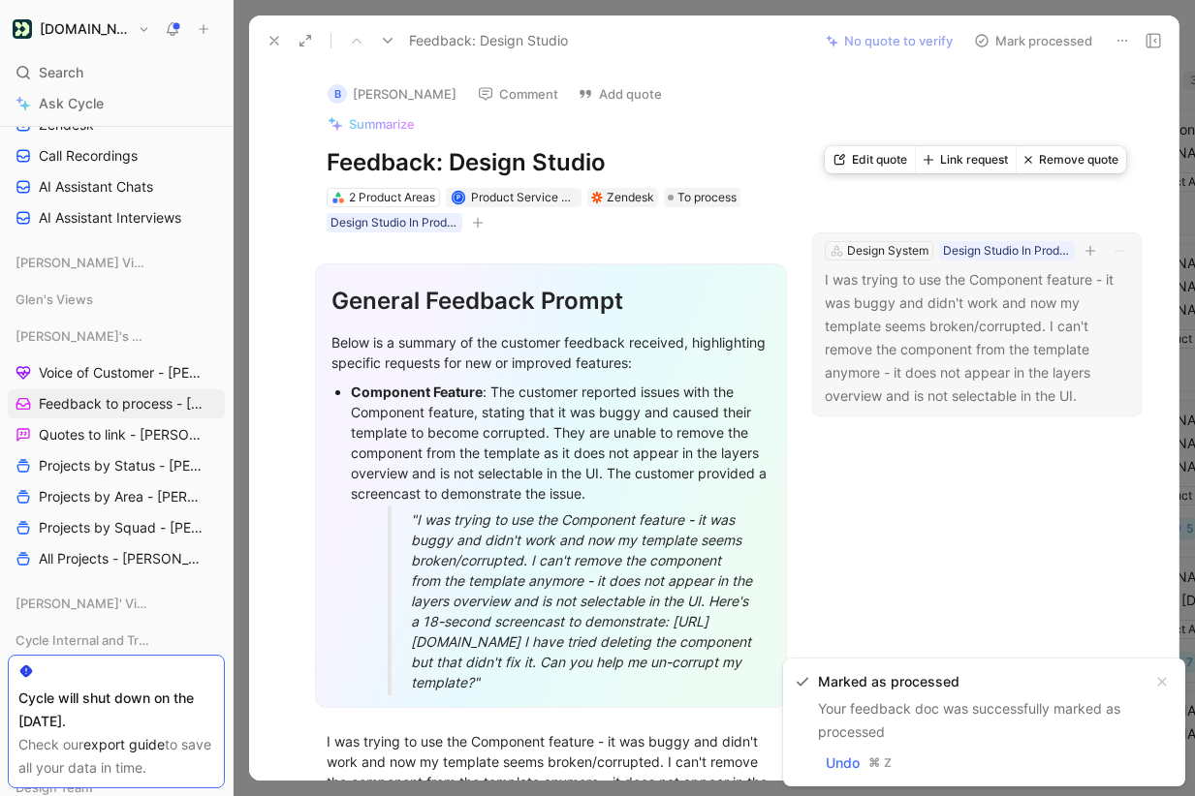
scroll to position [58, 0]
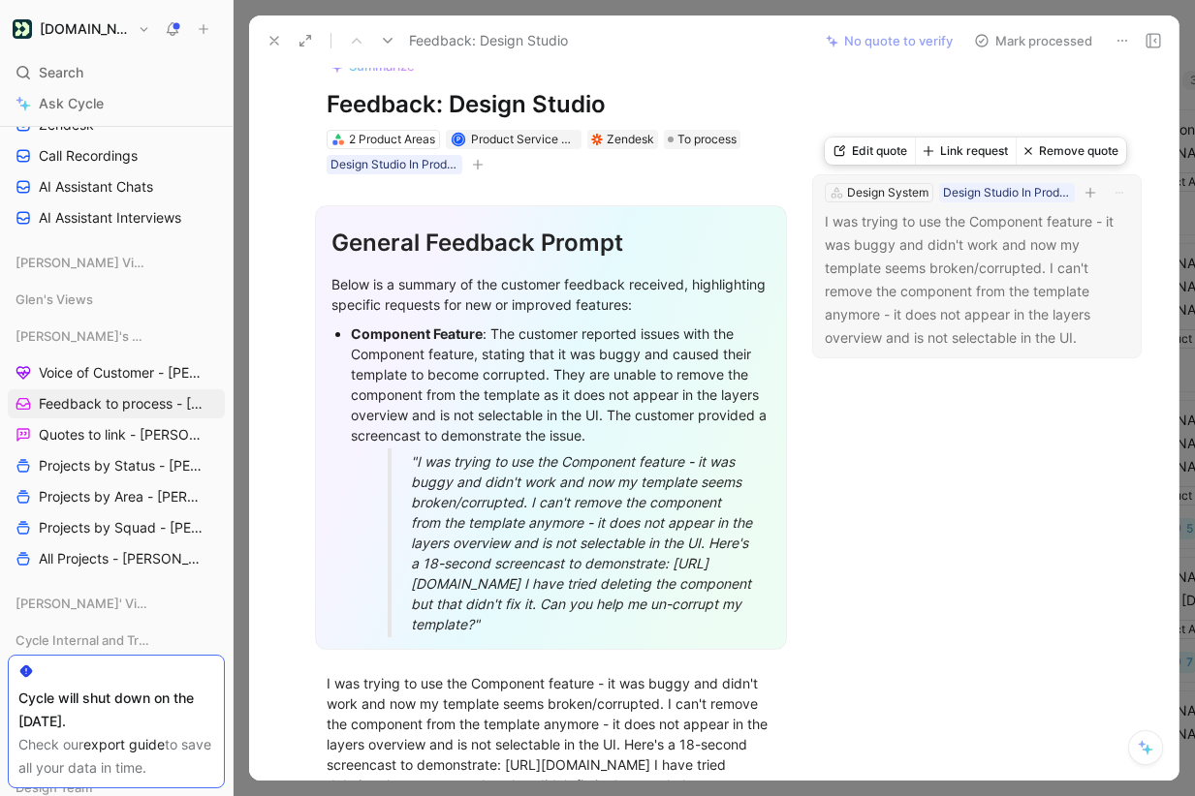
click at [969, 154] on button "Link request" at bounding box center [965, 151] width 101 height 27
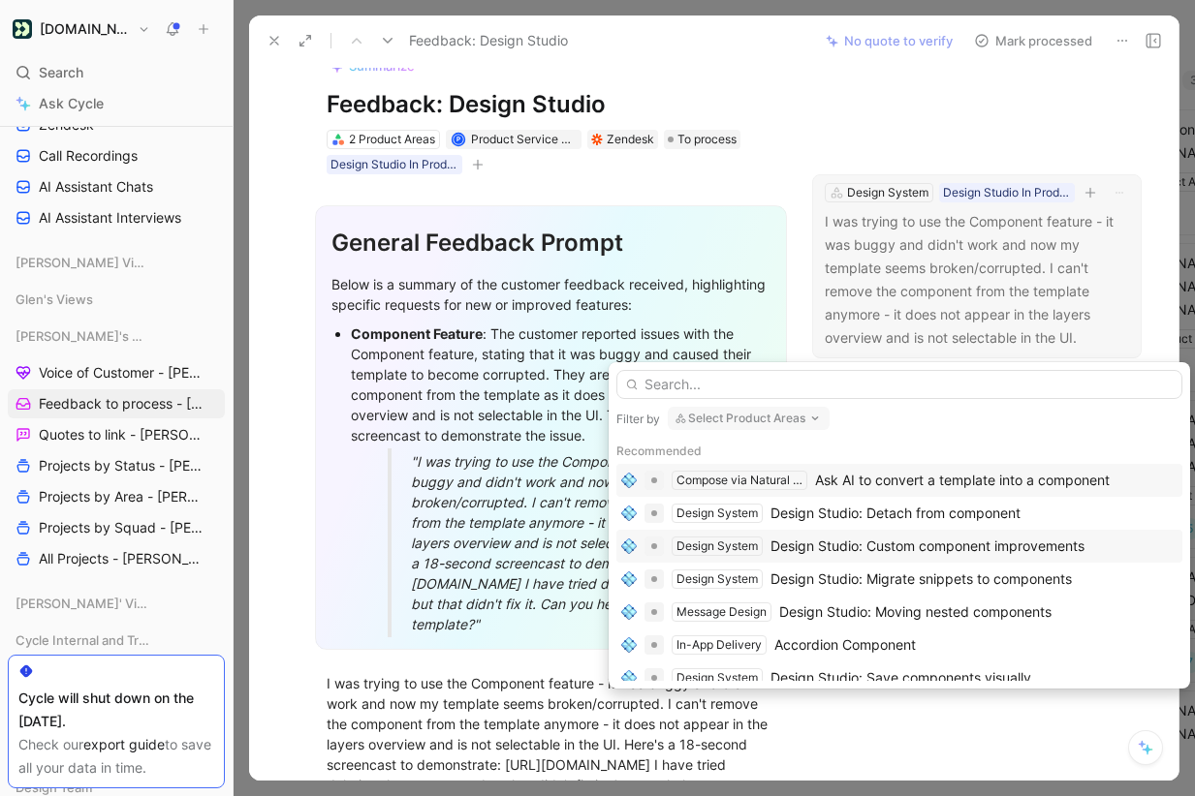
click at [843, 547] on div "Design Studio: Custom component improvements" at bounding box center [927, 546] width 314 height 23
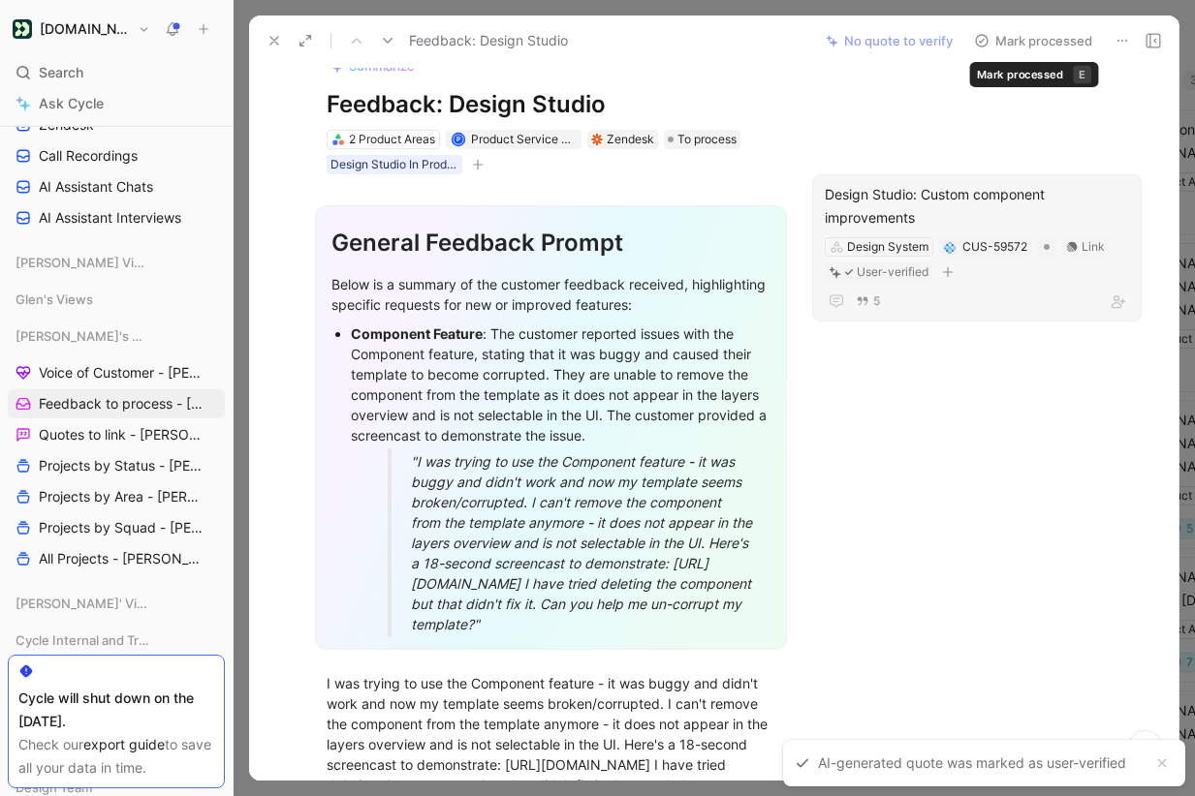
click at [1020, 35] on button "Mark processed" at bounding box center [1033, 40] width 136 height 27
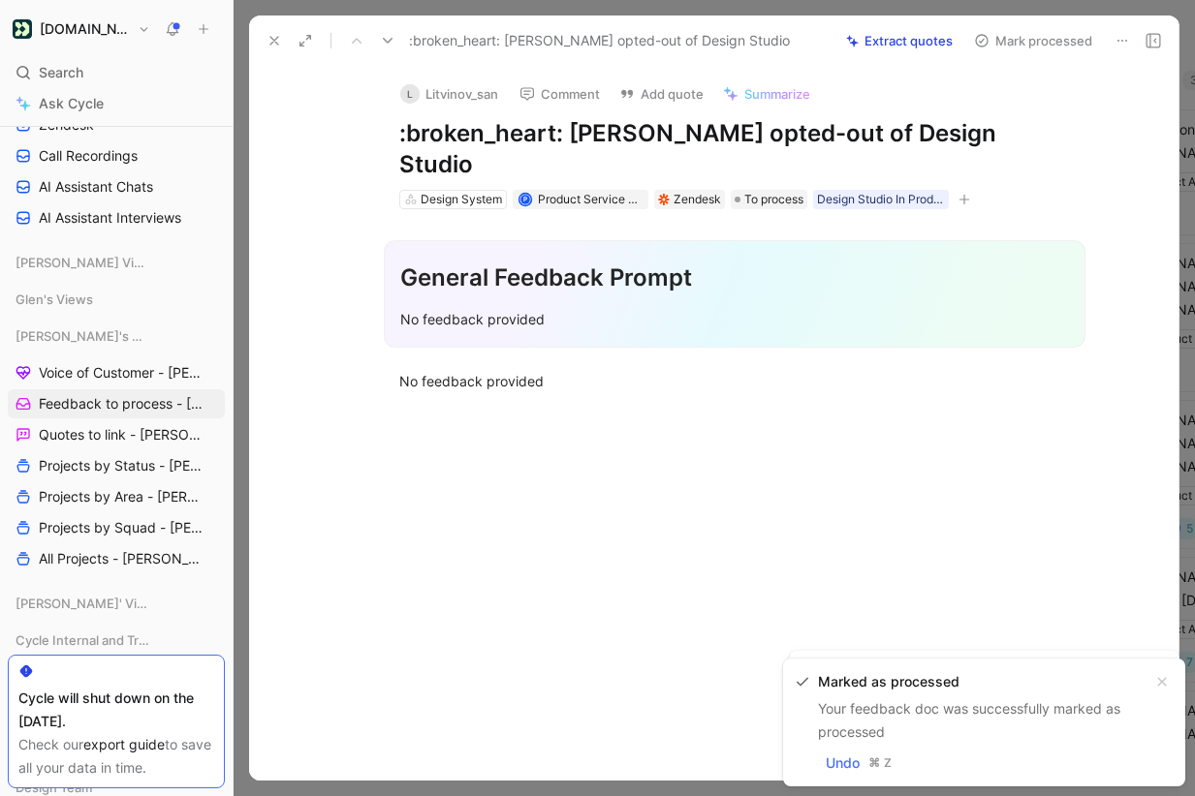
click at [1127, 38] on icon at bounding box center [1122, 41] width 16 height 16
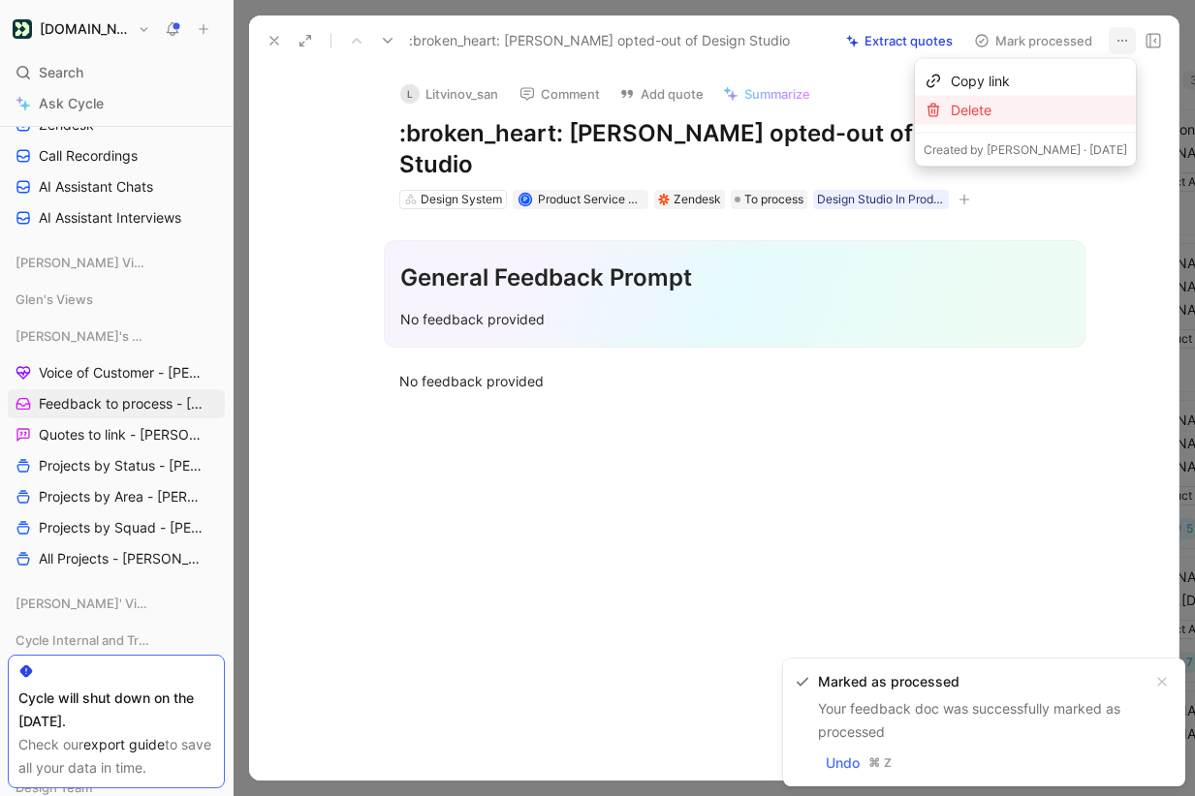
click at [1066, 114] on div "Delete" at bounding box center [1039, 110] width 176 height 23
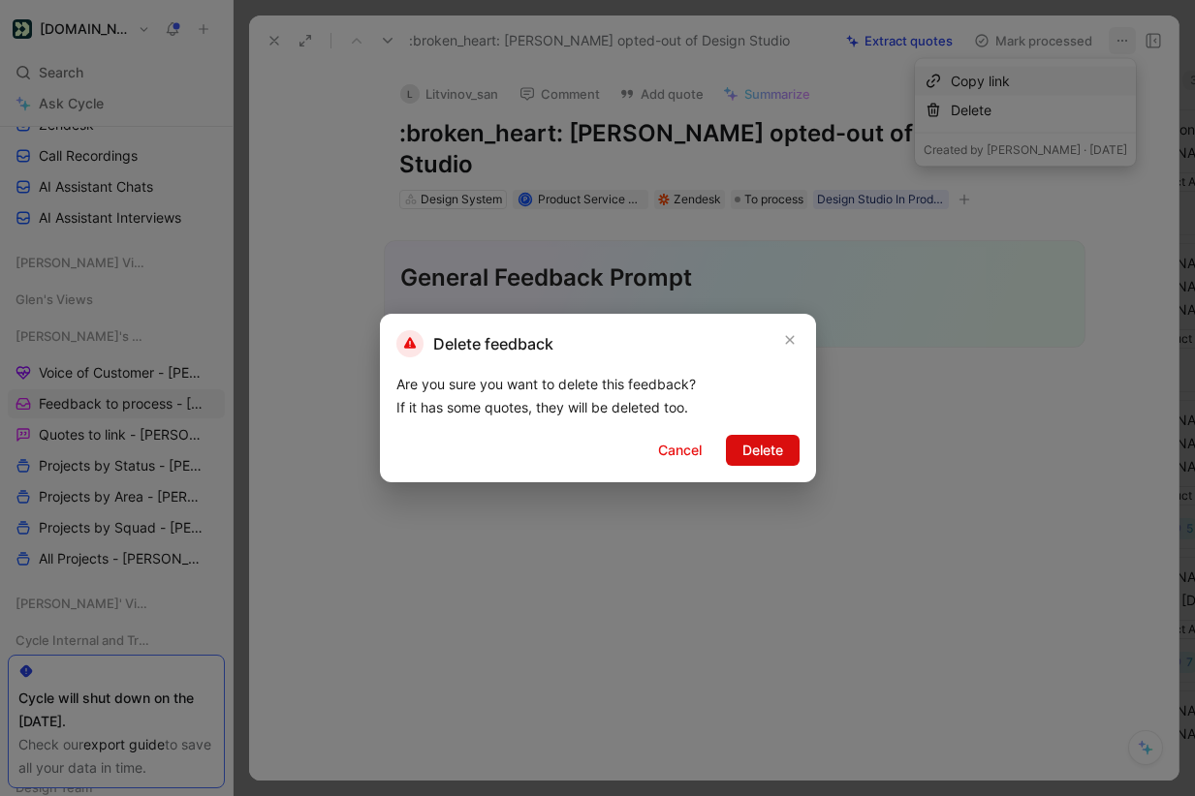
click at [742, 455] on span "Delete" at bounding box center [762, 450] width 41 height 23
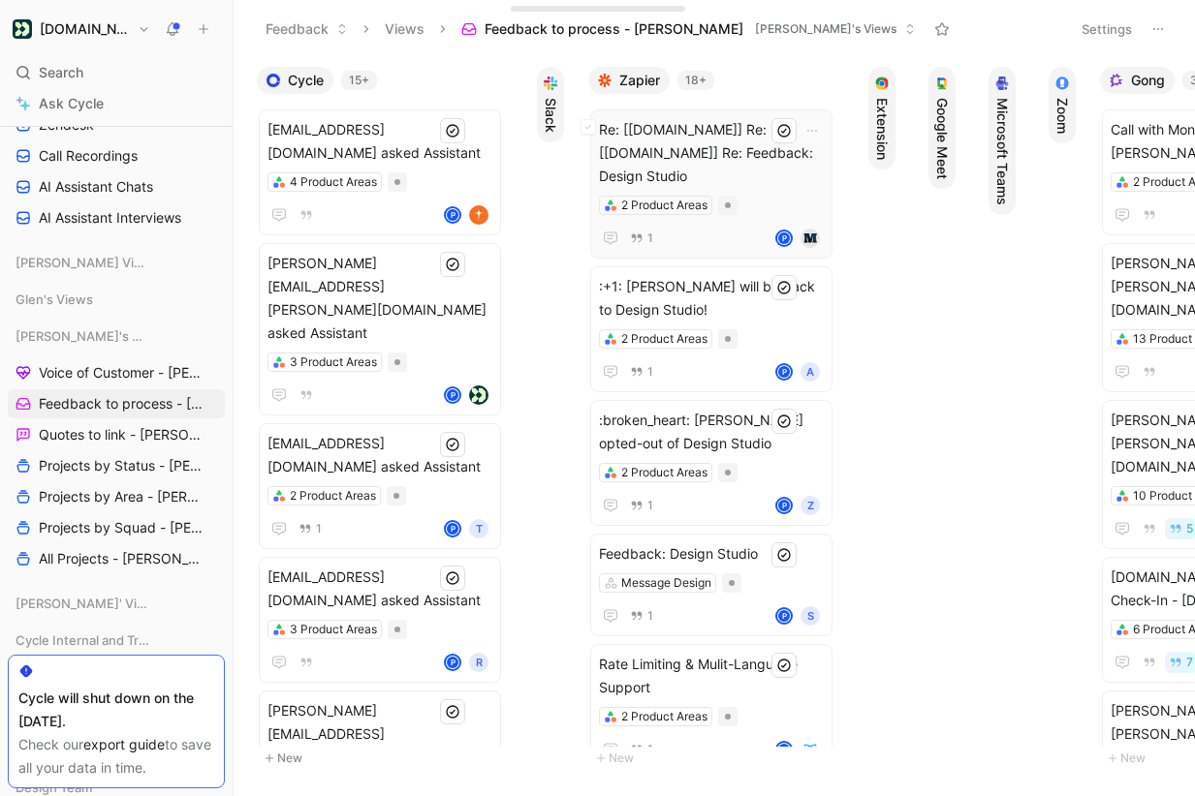
click at [713, 152] on span "Re: [[DOMAIN_NAME]] Re: Re: [[DOMAIN_NAME]] Re: Feedback: Design Studio" at bounding box center [711, 153] width 225 height 70
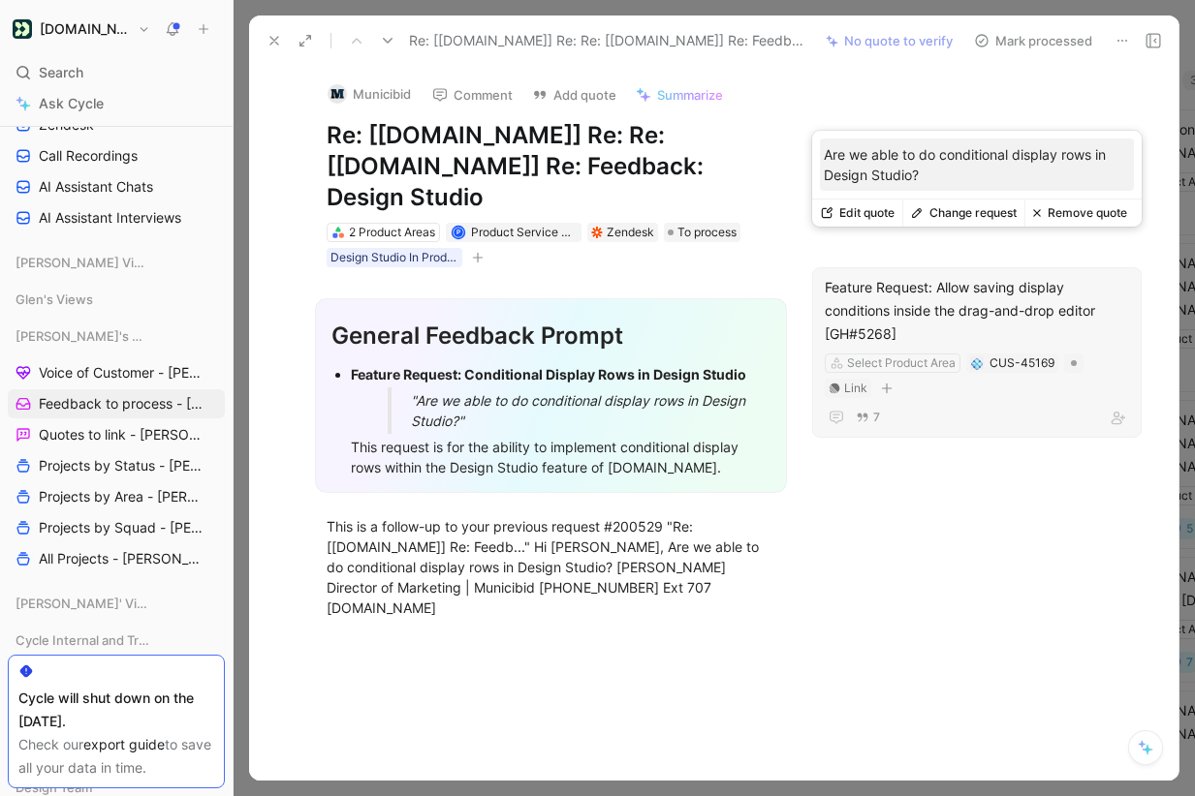
click at [969, 212] on button "Change request" at bounding box center [963, 213] width 122 height 27
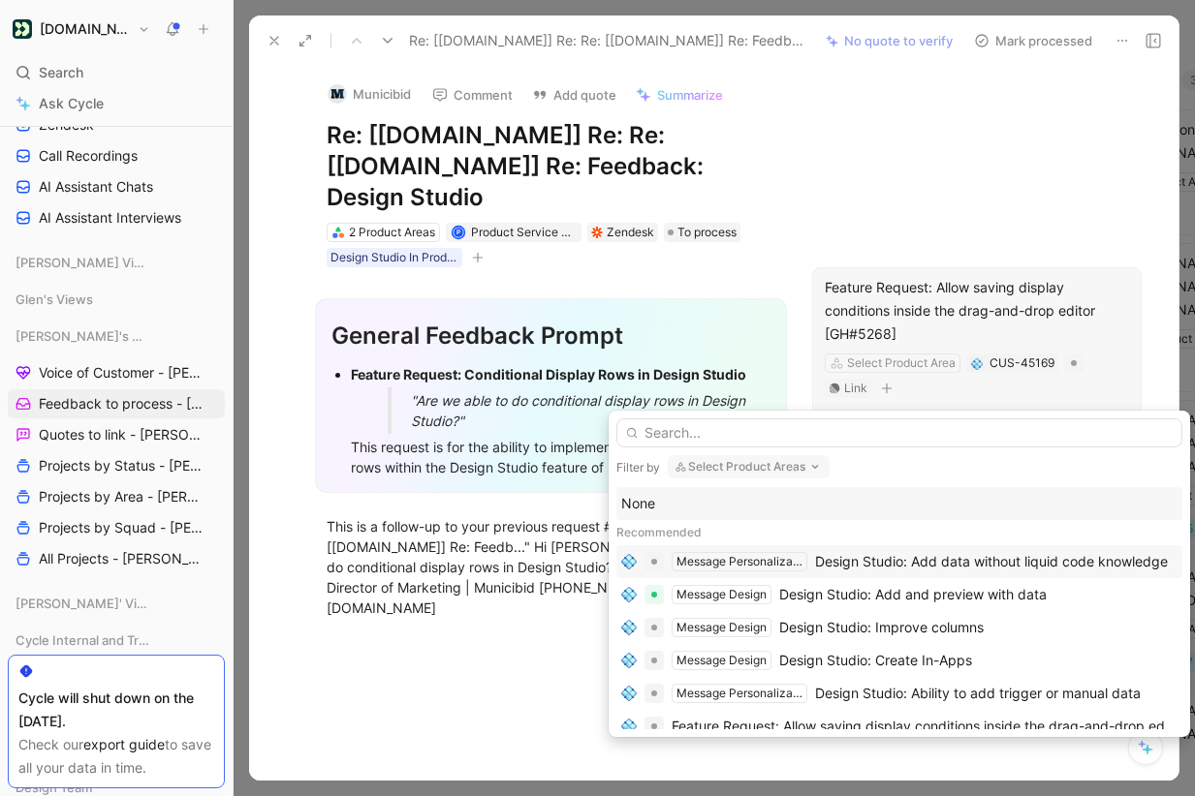
click at [964, 561] on div "Design Studio: Add data without liquid code knowledge" at bounding box center [991, 561] width 353 height 23
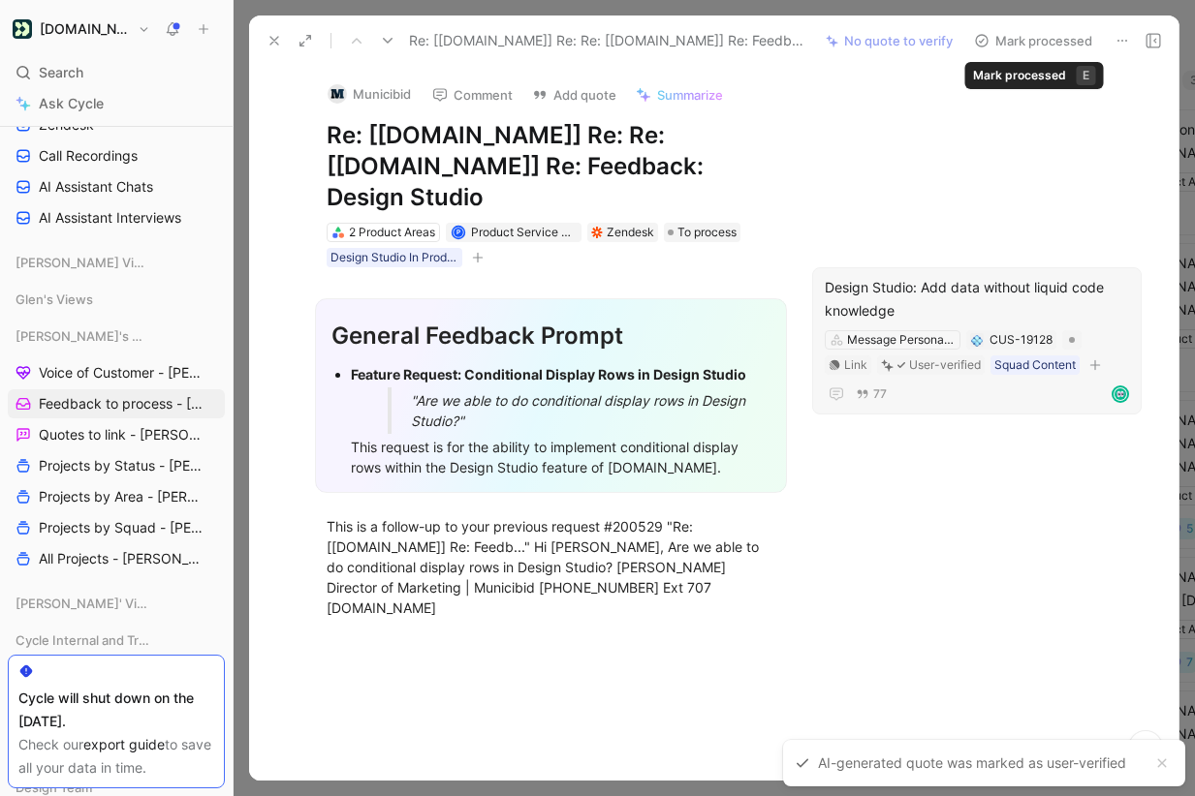
click at [1059, 40] on button "Mark processed" at bounding box center [1033, 40] width 136 height 27
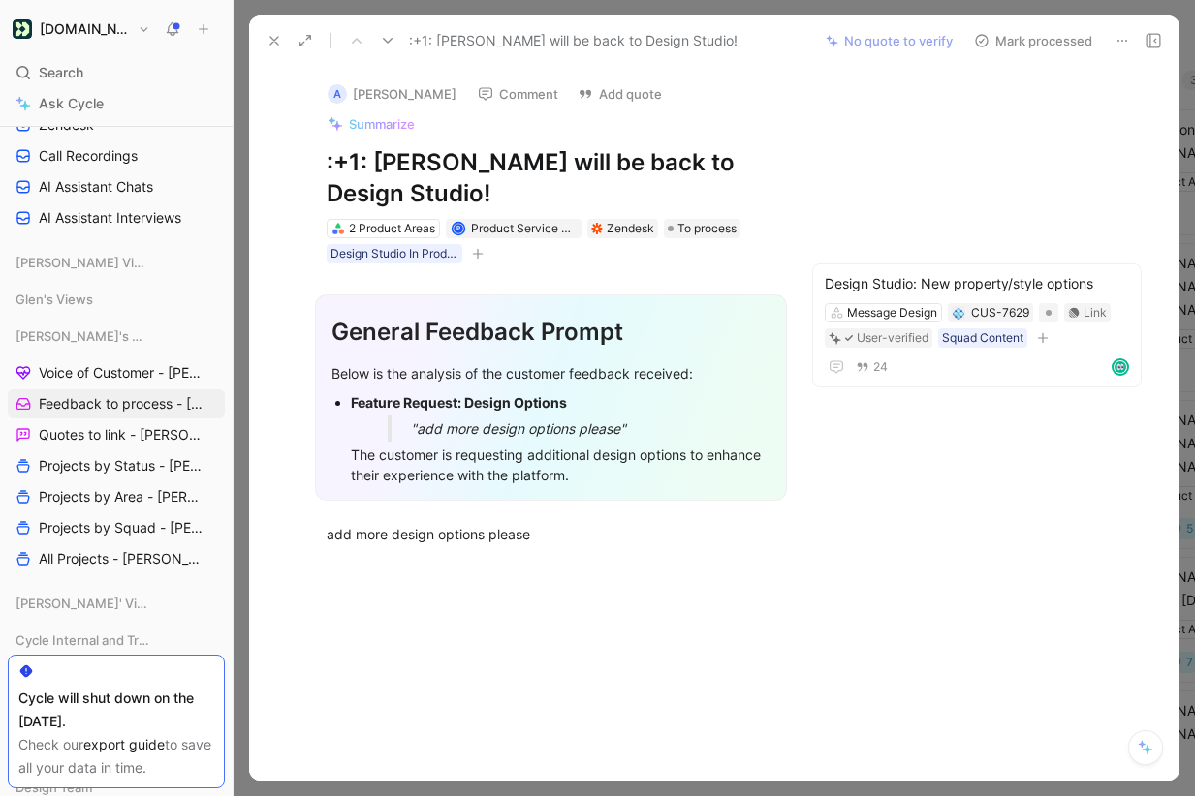
click at [1050, 43] on button "Mark processed" at bounding box center [1033, 40] width 136 height 27
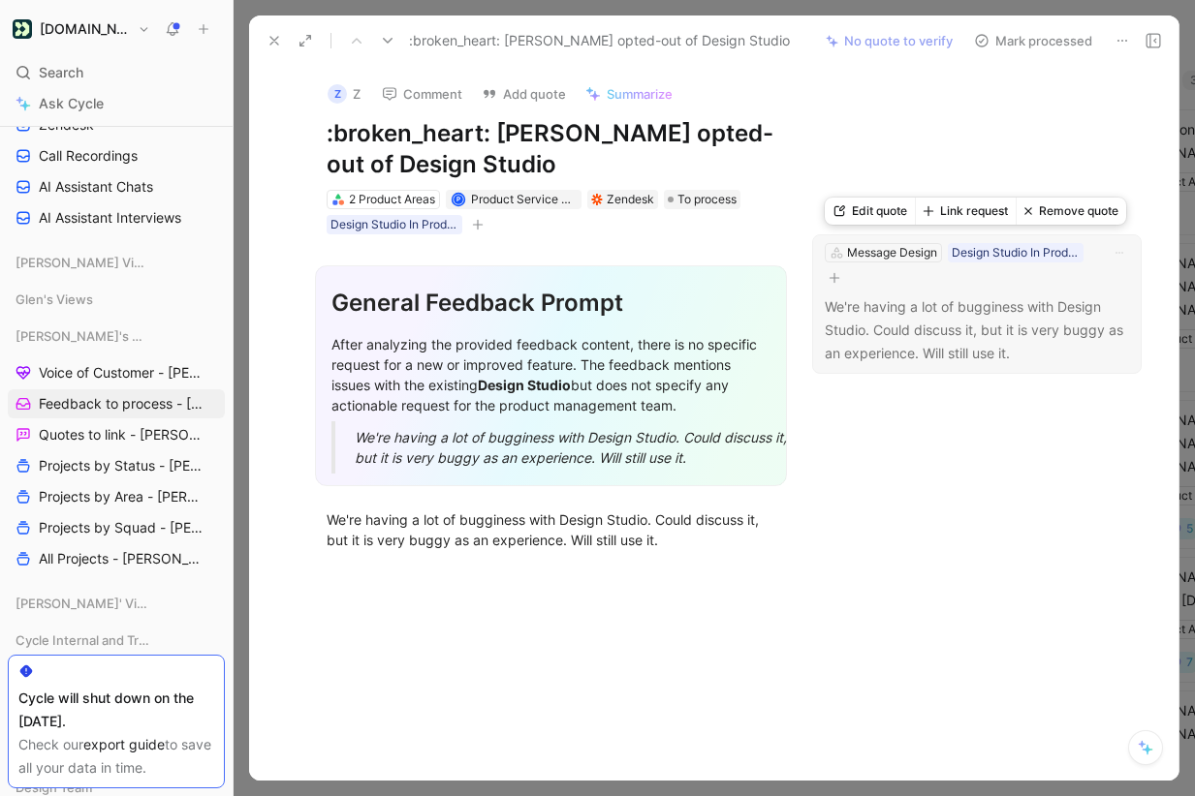
click at [980, 204] on button "Link request" at bounding box center [965, 211] width 101 height 27
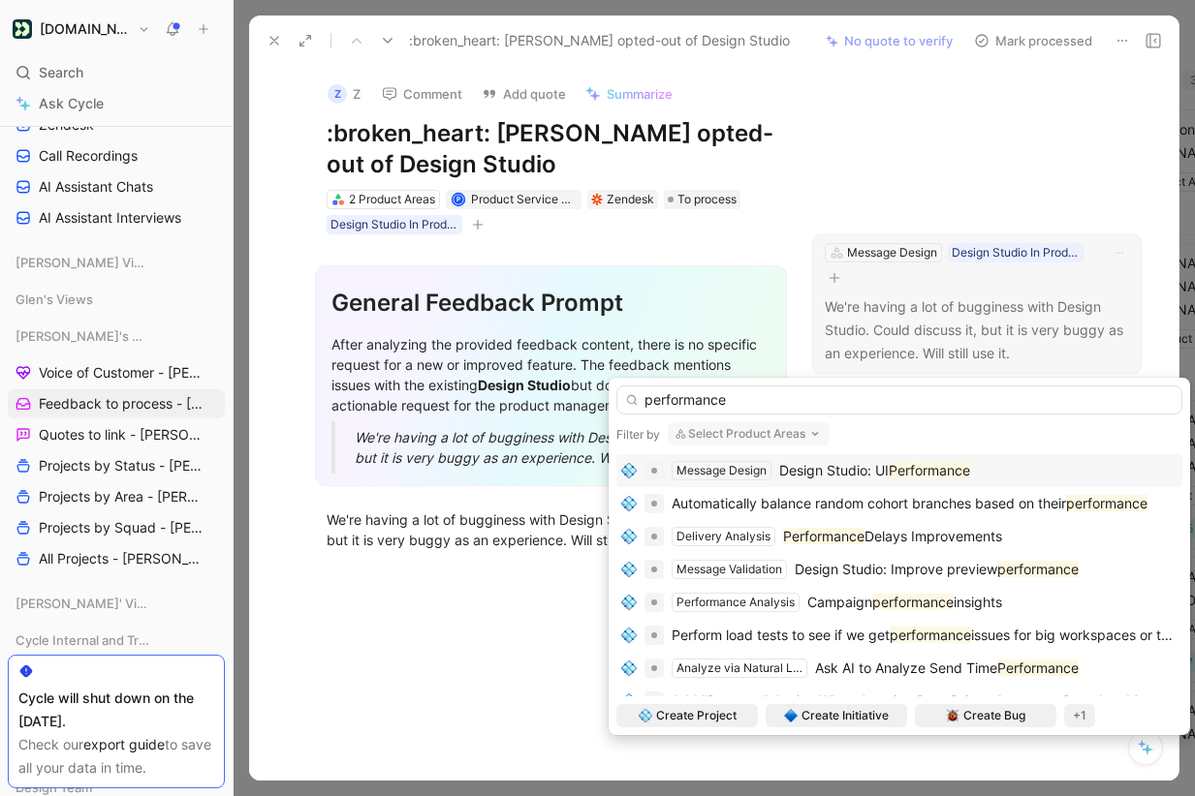
type input "performance"
click at [839, 470] on span "Design Studio: UI" at bounding box center [833, 470] width 109 height 16
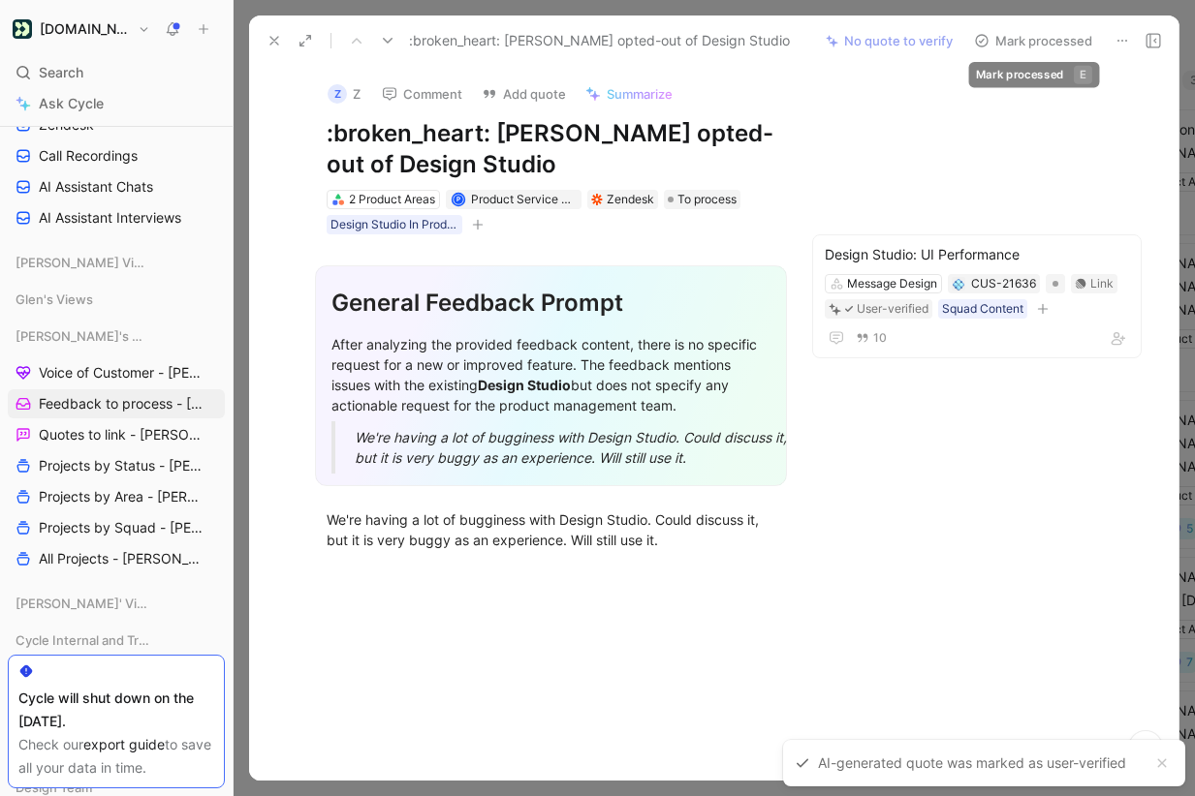
click at [1053, 40] on button "Mark processed" at bounding box center [1033, 40] width 136 height 27
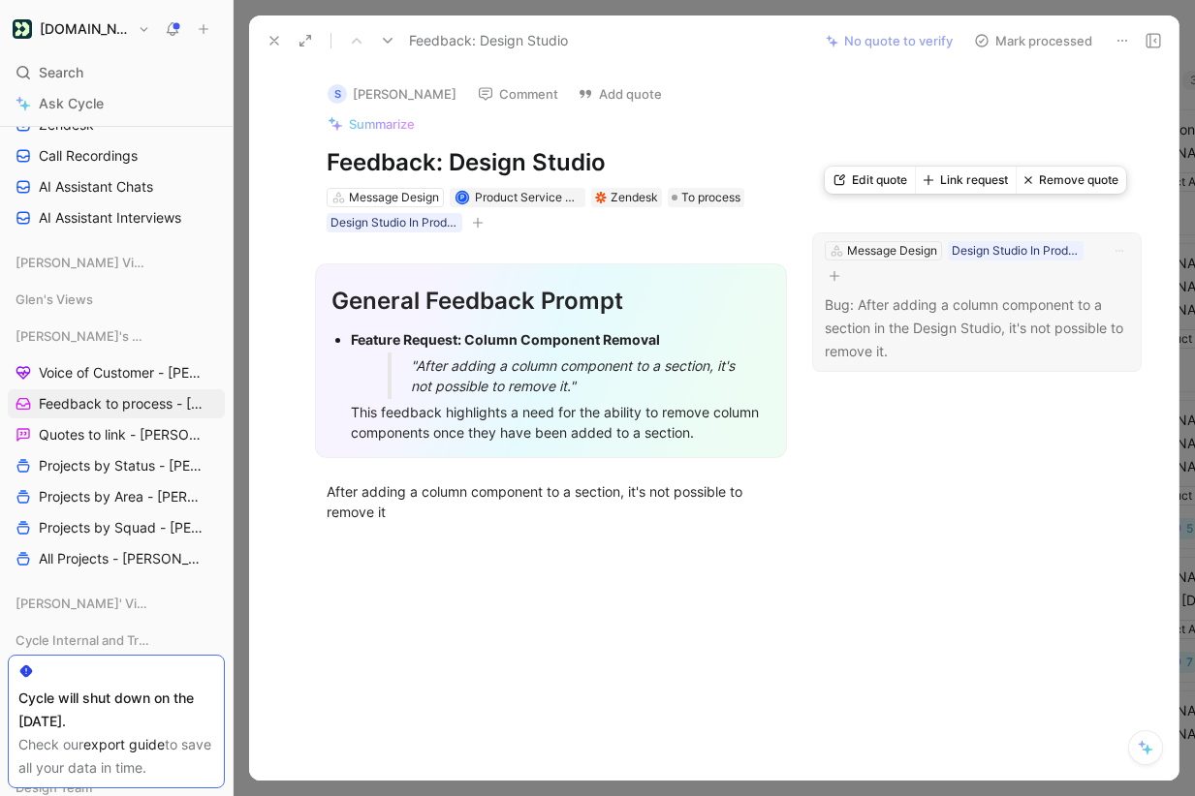
click at [958, 171] on button "Link request" at bounding box center [965, 180] width 101 height 27
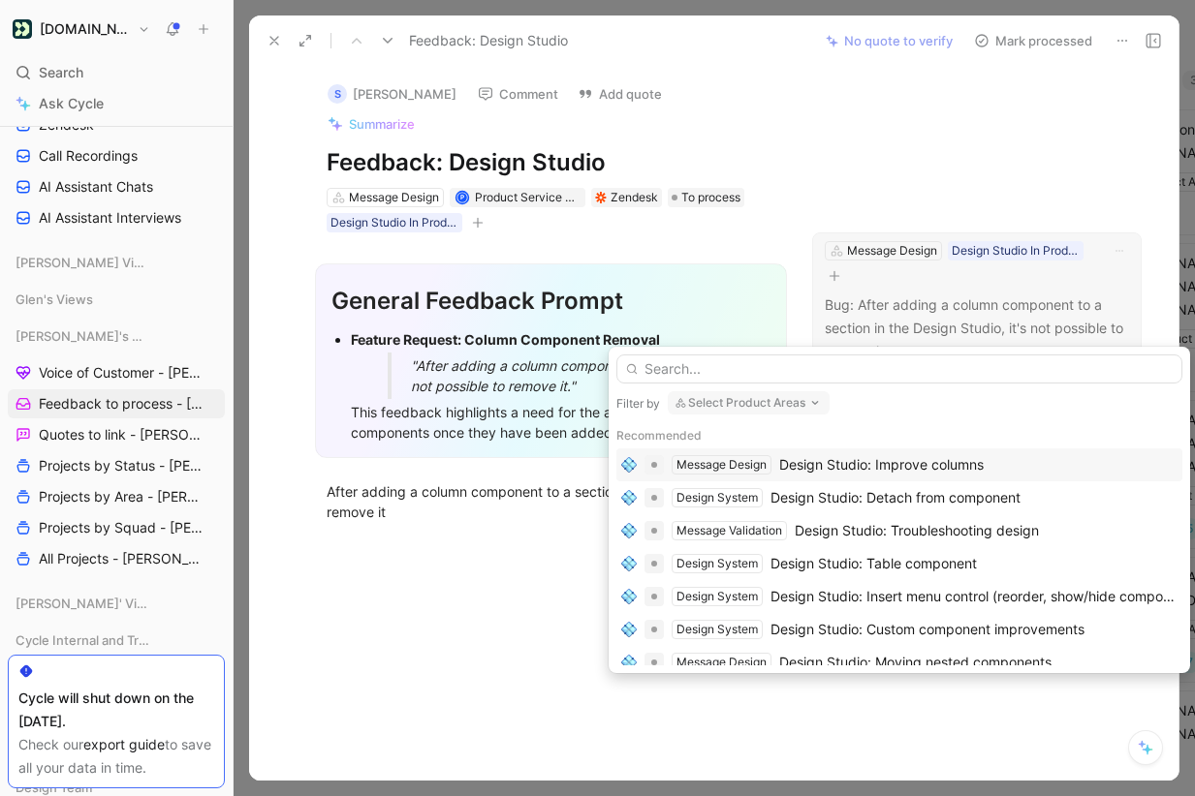
click at [911, 460] on div "Design Studio: Improve columns" at bounding box center [881, 464] width 204 height 23
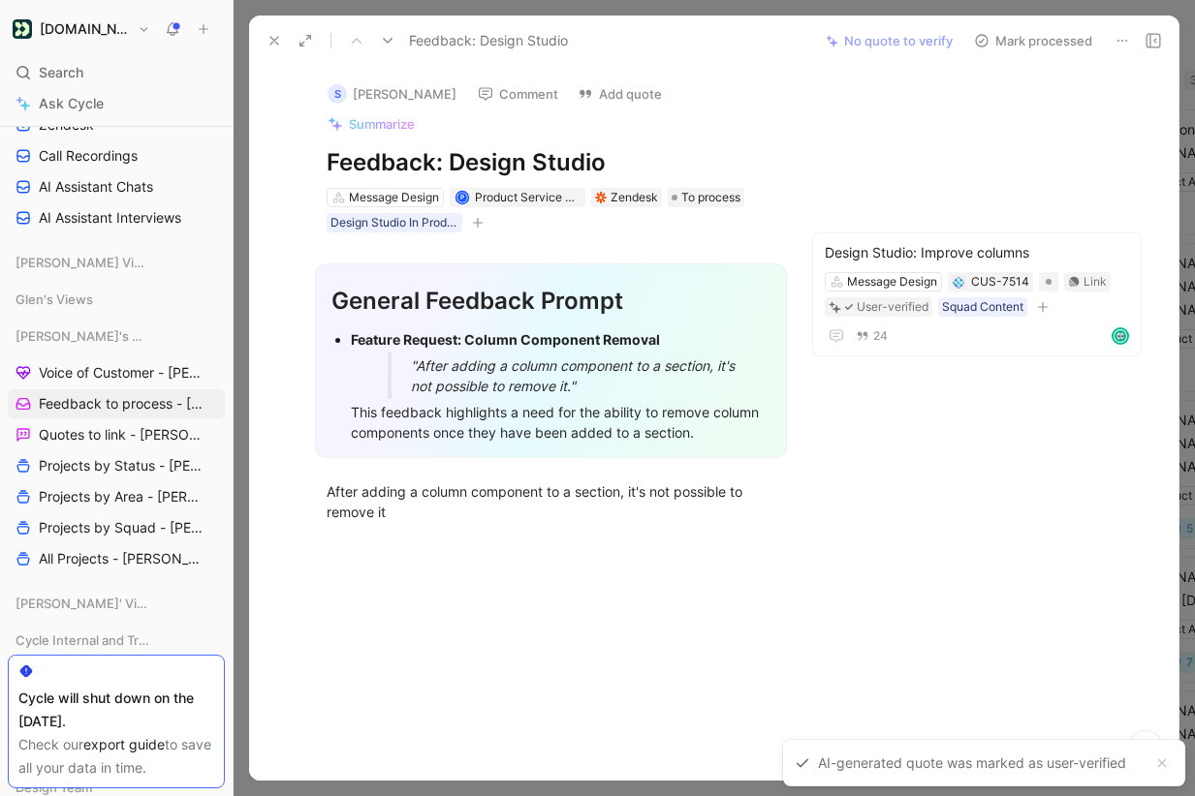
click at [1037, 39] on button "Mark processed" at bounding box center [1033, 40] width 136 height 27
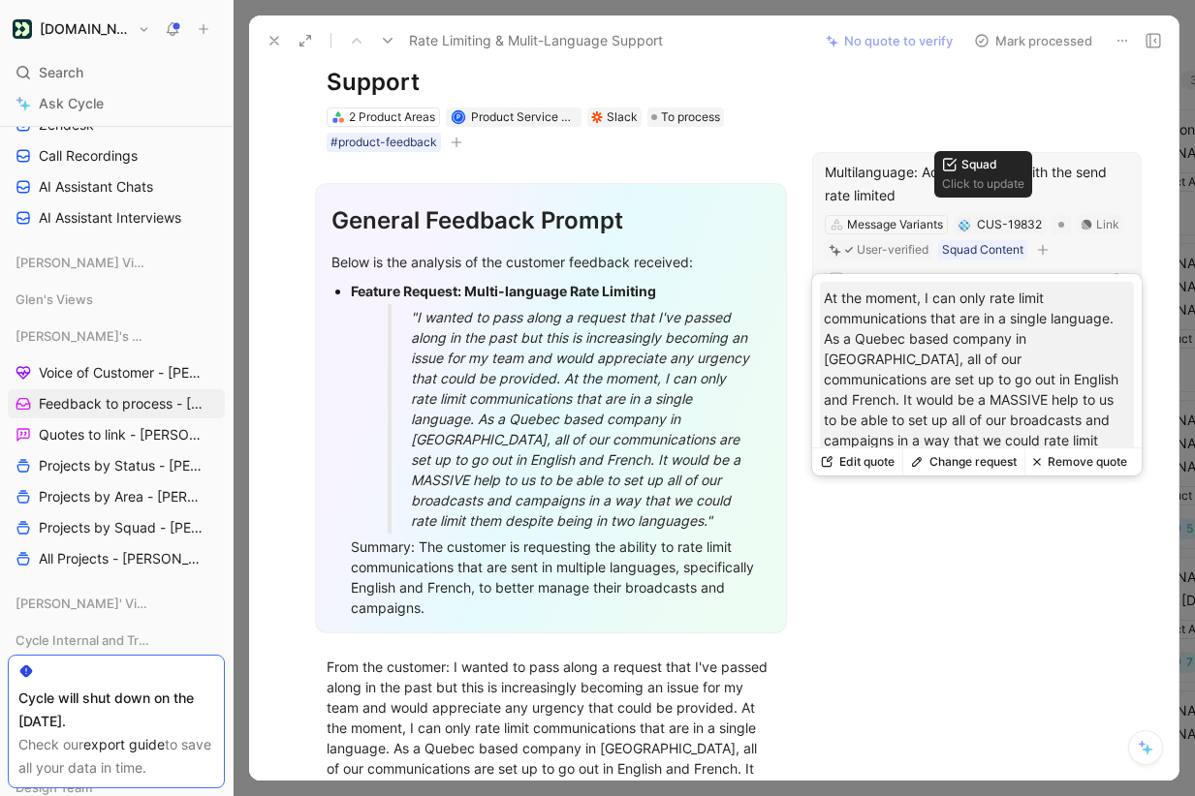
scroll to position [110, 0]
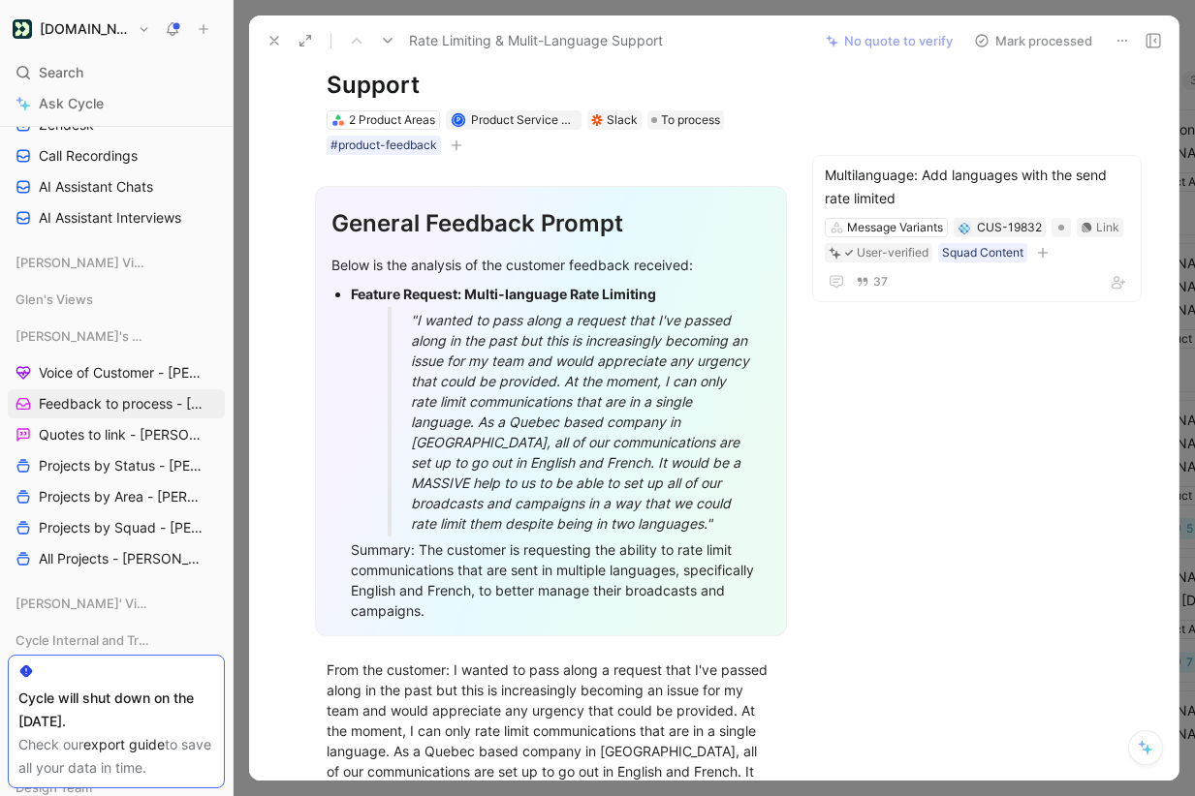
click at [1035, 34] on button "Mark processed" at bounding box center [1033, 40] width 136 height 27
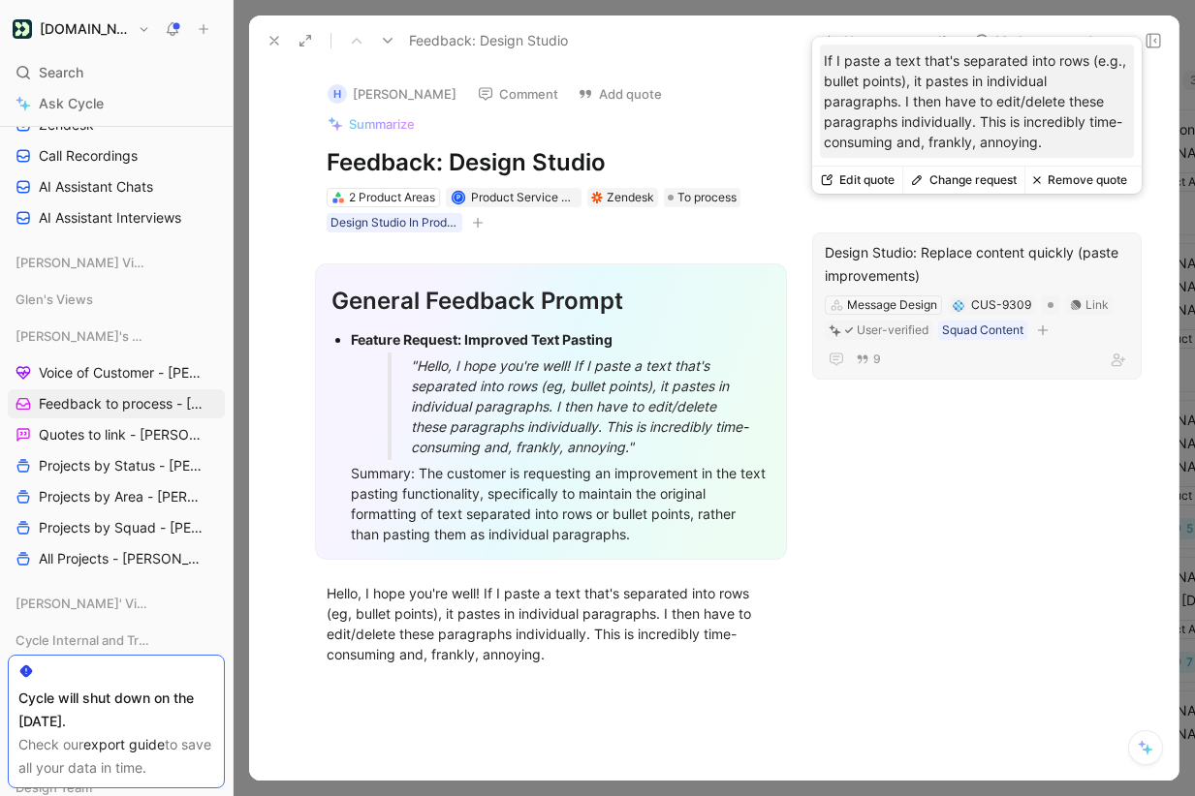
click at [964, 183] on button "Change request" at bounding box center [963, 180] width 122 height 27
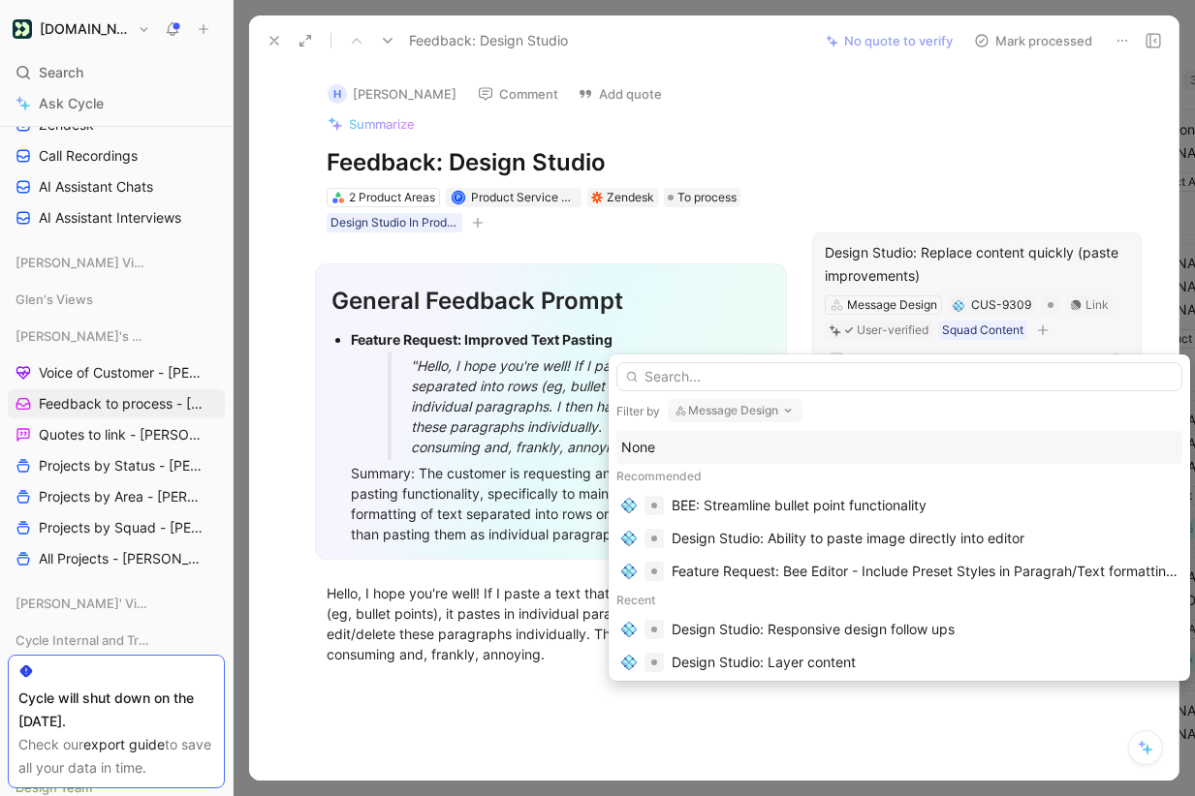
click at [947, 356] on div at bounding box center [899, 373] width 566 height 37
click at [938, 367] on input "text" at bounding box center [899, 376] width 566 height 29
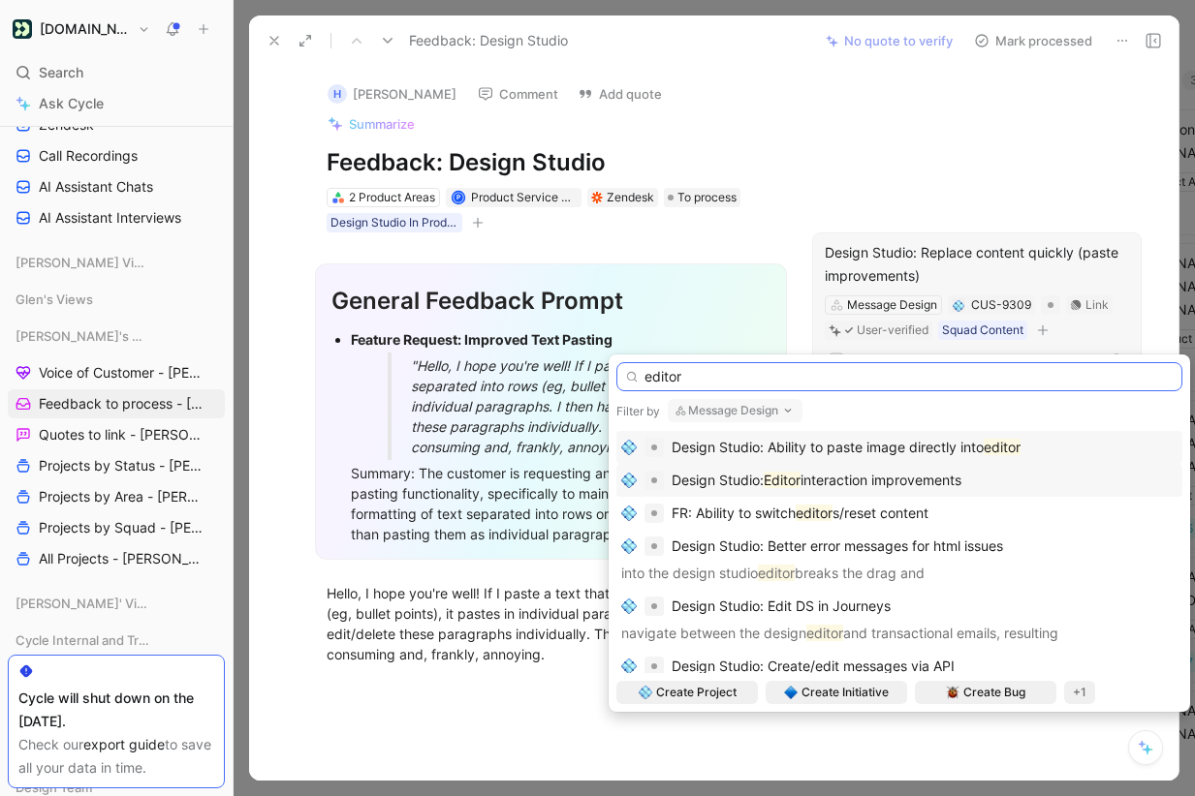
type input "editor"
click at [916, 476] on span "interaction improvements" at bounding box center [880, 480] width 161 height 16
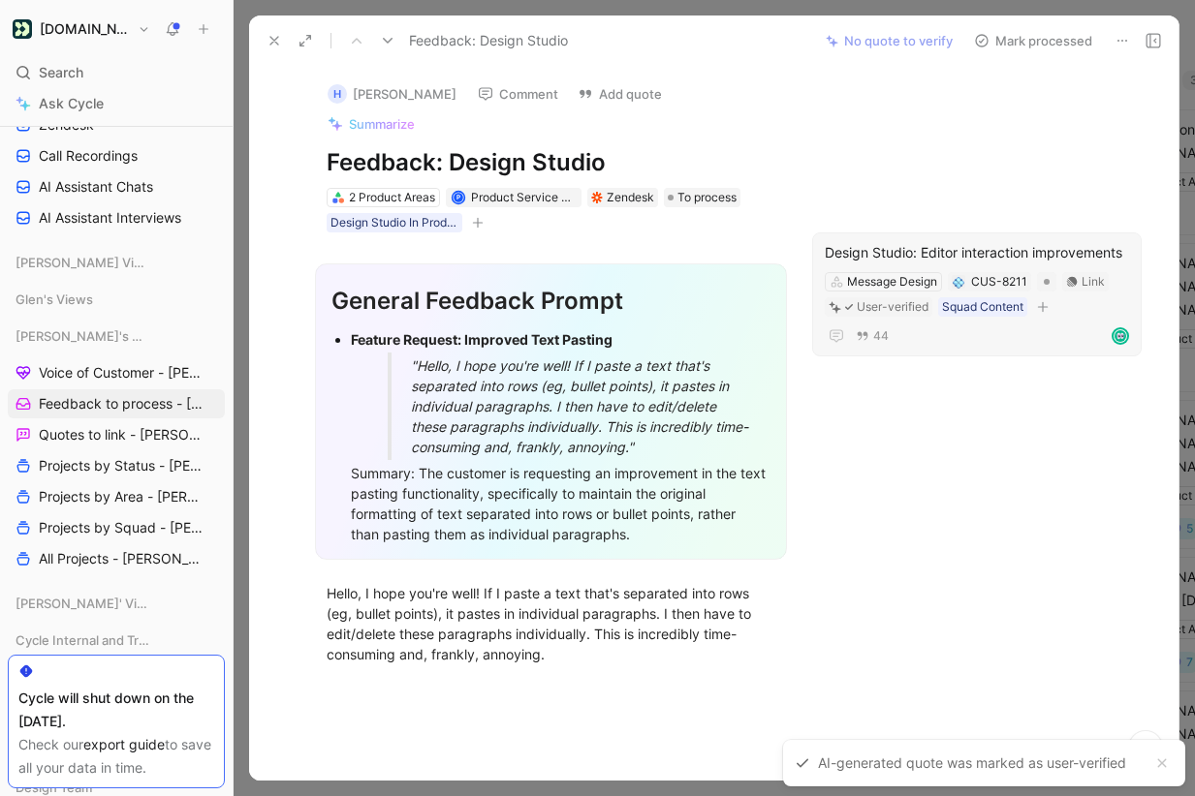
click at [1035, 39] on button "Mark processed" at bounding box center [1033, 40] width 136 height 27
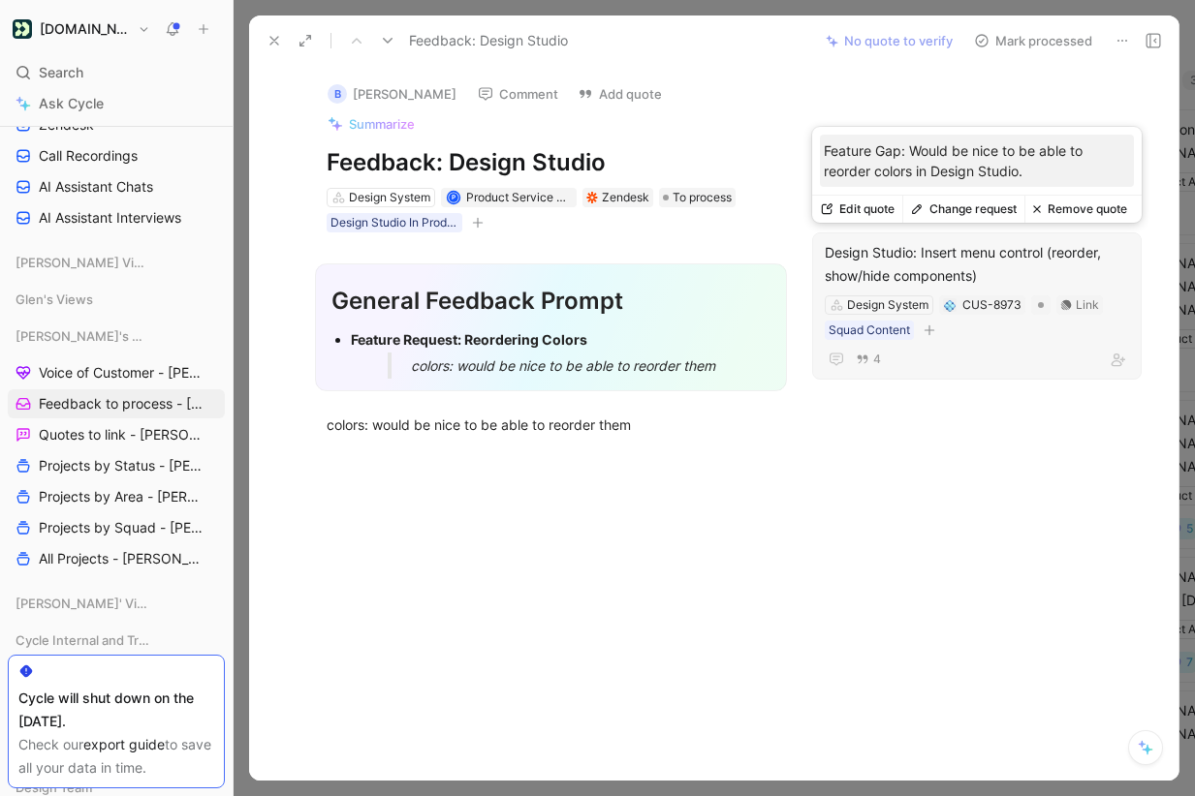
click at [984, 209] on button "Change request" at bounding box center [963, 209] width 122 height 27
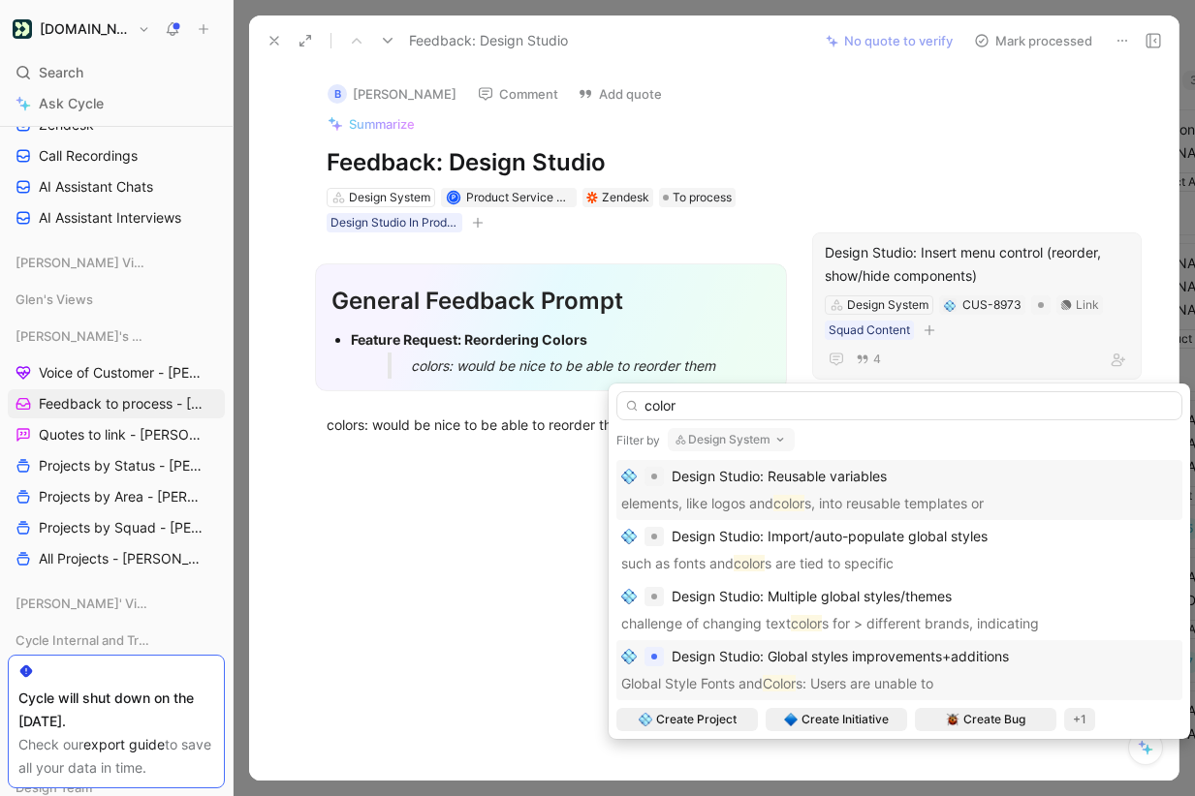
type input "color"
click at [913, 670] on div "Design Studio: Global styles improvements+additions Global Style Fonts and Colo…" at bounding box center [899, 670] width 556 height 50
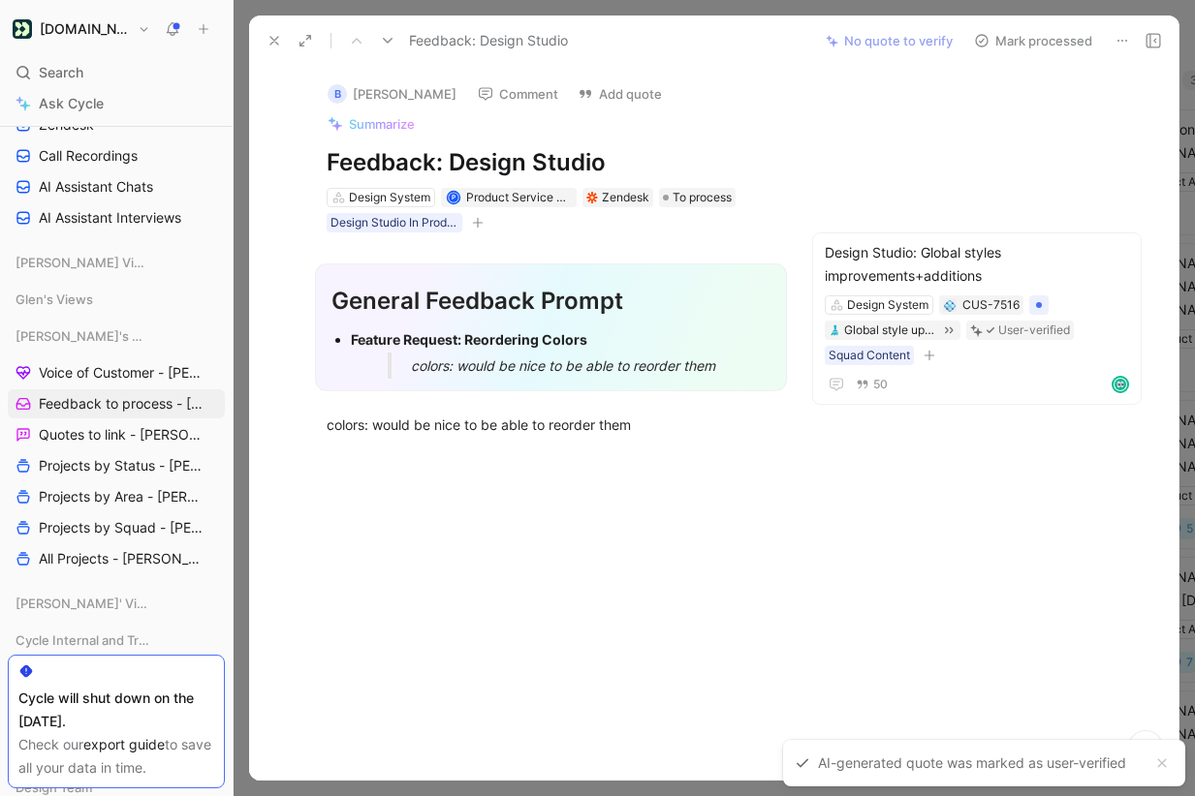
click at [1057, 39] on button "Mark processed" at bounding box center [1033, 40] width 136 height 27
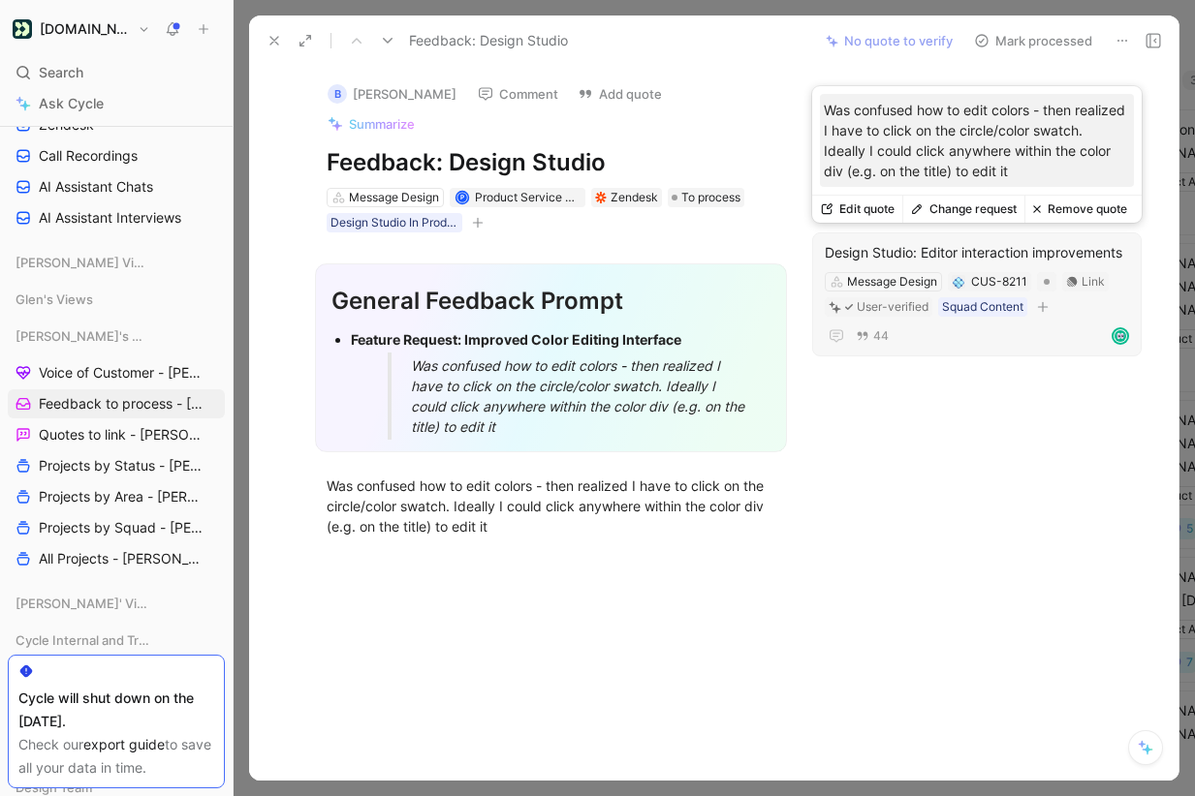
click at [961, 208] on button "Change request" at bounding box center [963, 209] width 122 height 27
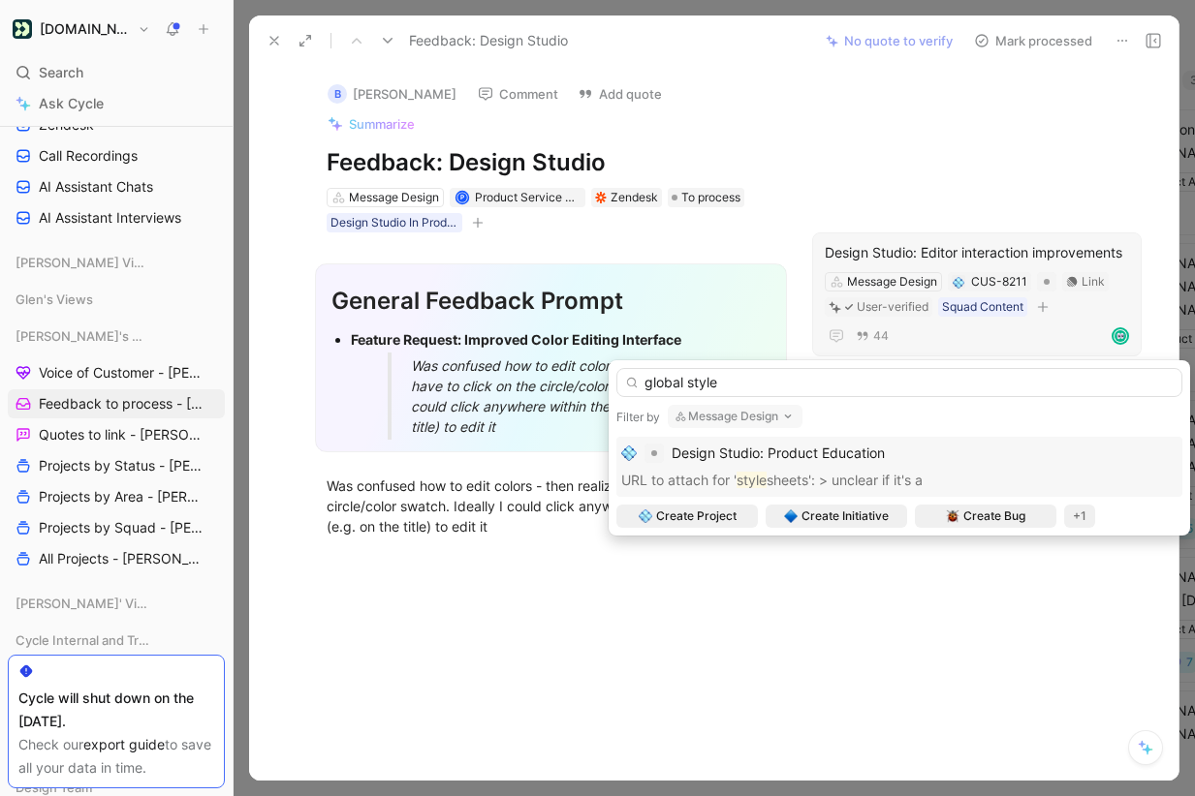
type input "global style"
click at [760, 421] on button "Message Design" at bounding box center [735, 416] width 135 height 23
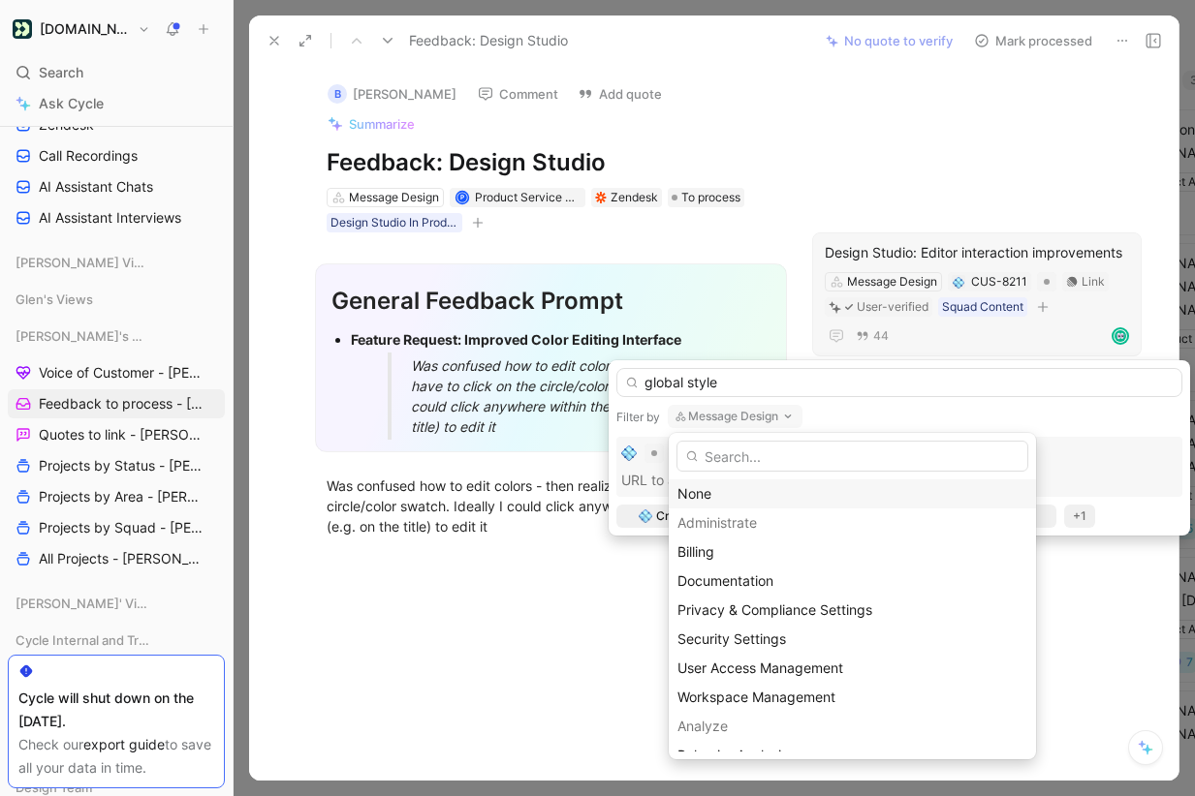
click at [731, 497] on div "None" at bounding box center [852, 494] width 350 height 23
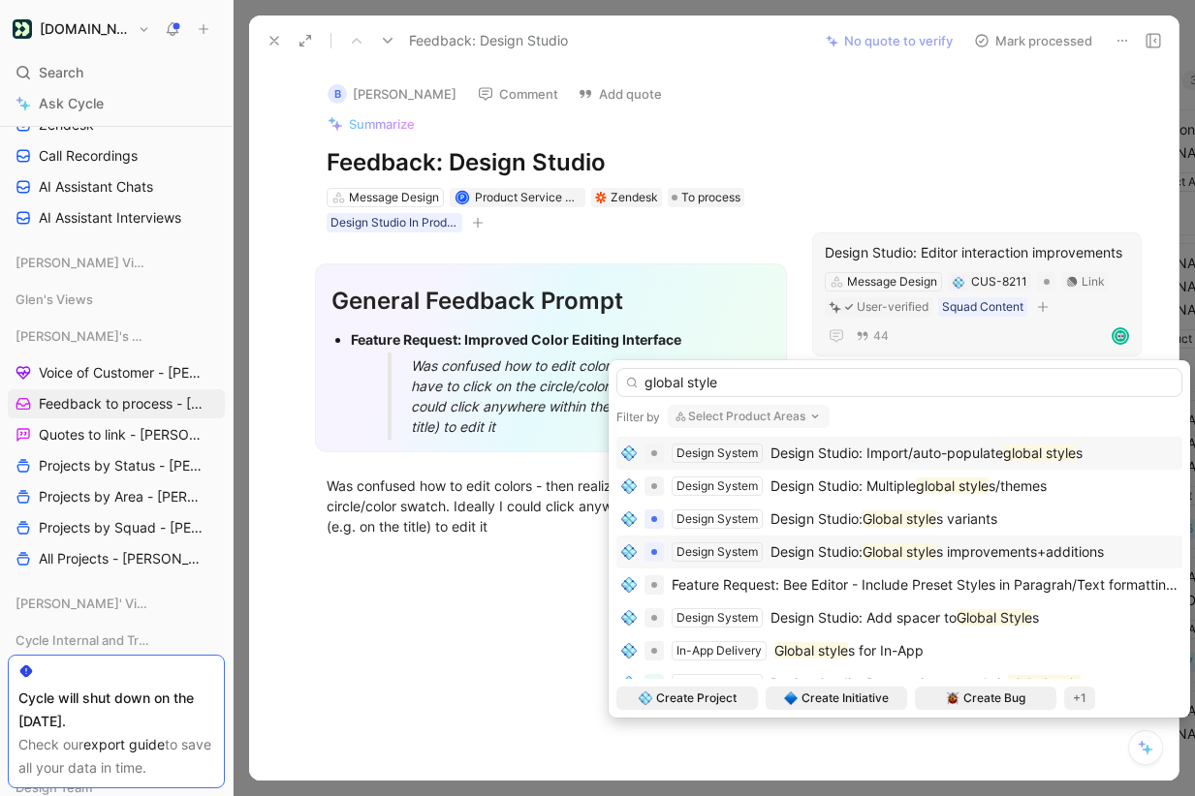
click at [846, 554] on span "Design Studio:" at bounding box center [816, 552] width 92 height 16
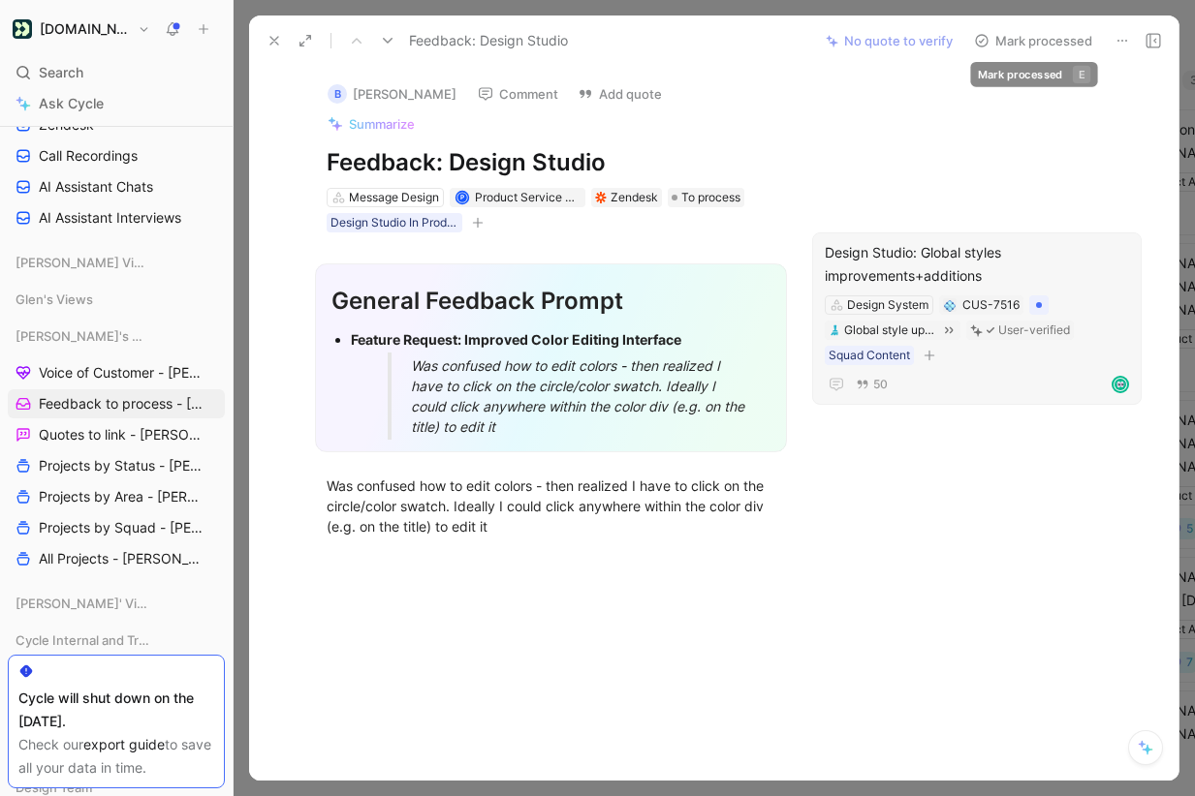
click at [1041, 35] on button "Mark processed" at bounding box center [1033, 40] width 136 height 27
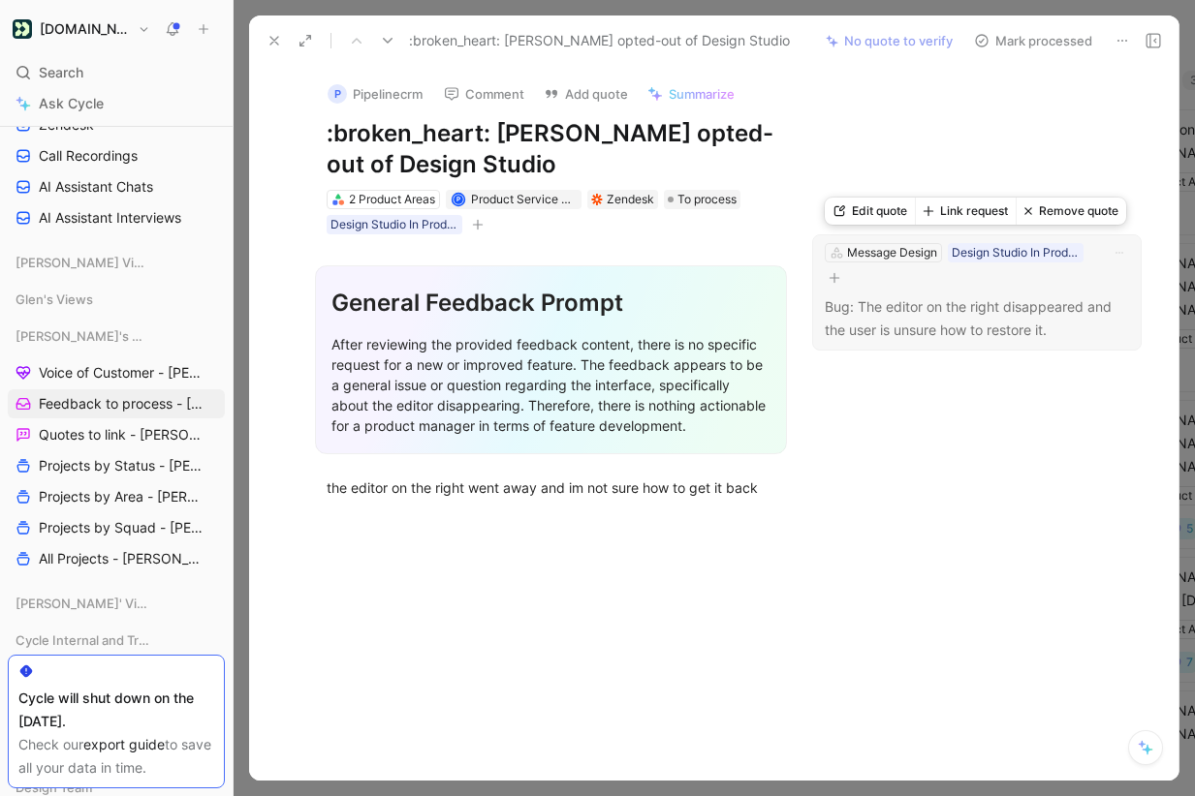
click at [970, 212] on button "Link request" at bounding box center [965, 211] width 101 height 27
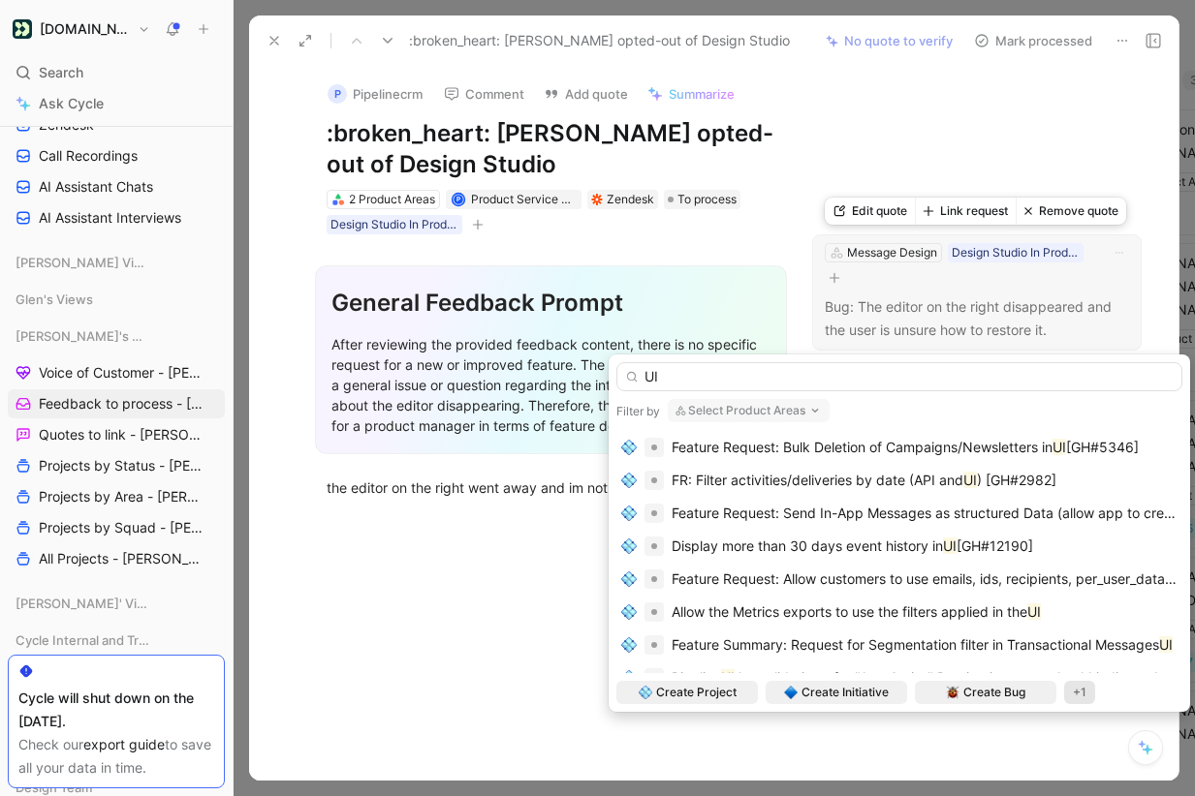
type input "U"
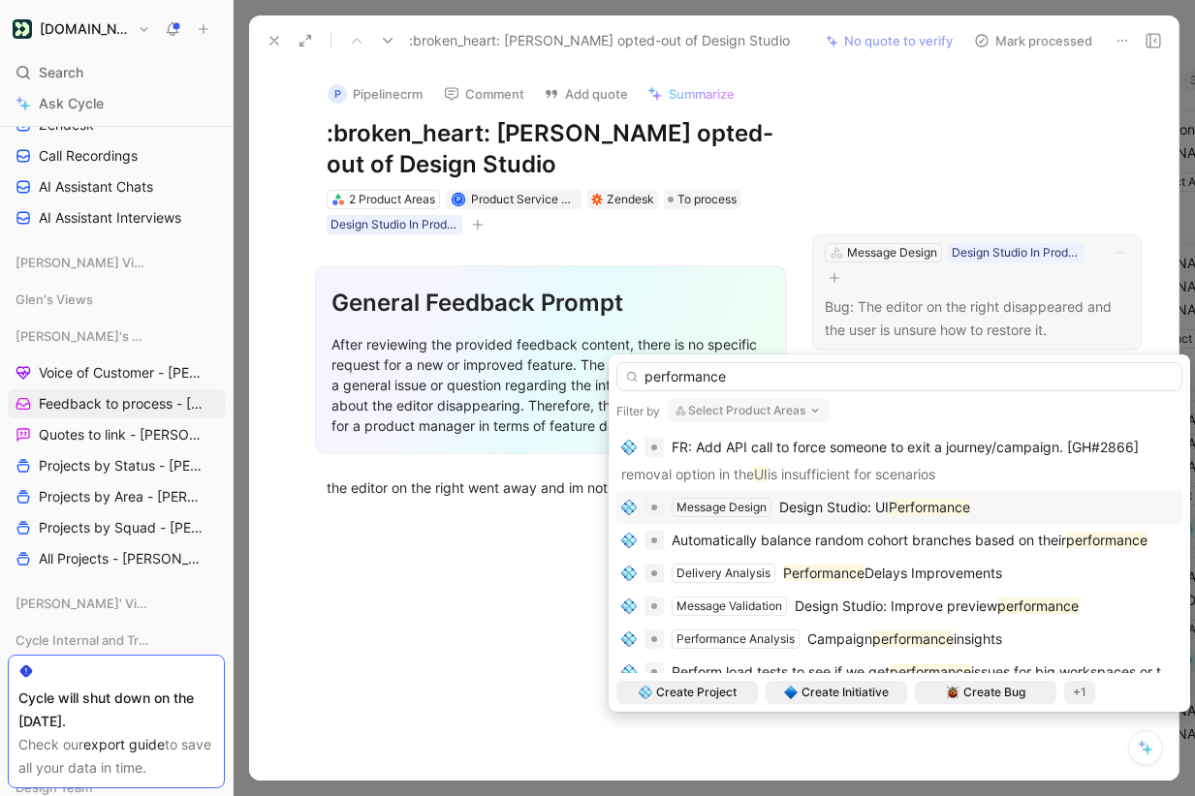
type input "performance"
click at [1006, 504] on div "Message Design Design Studio: UI Performance" at bounding box center [899, 506] width 556 height 23
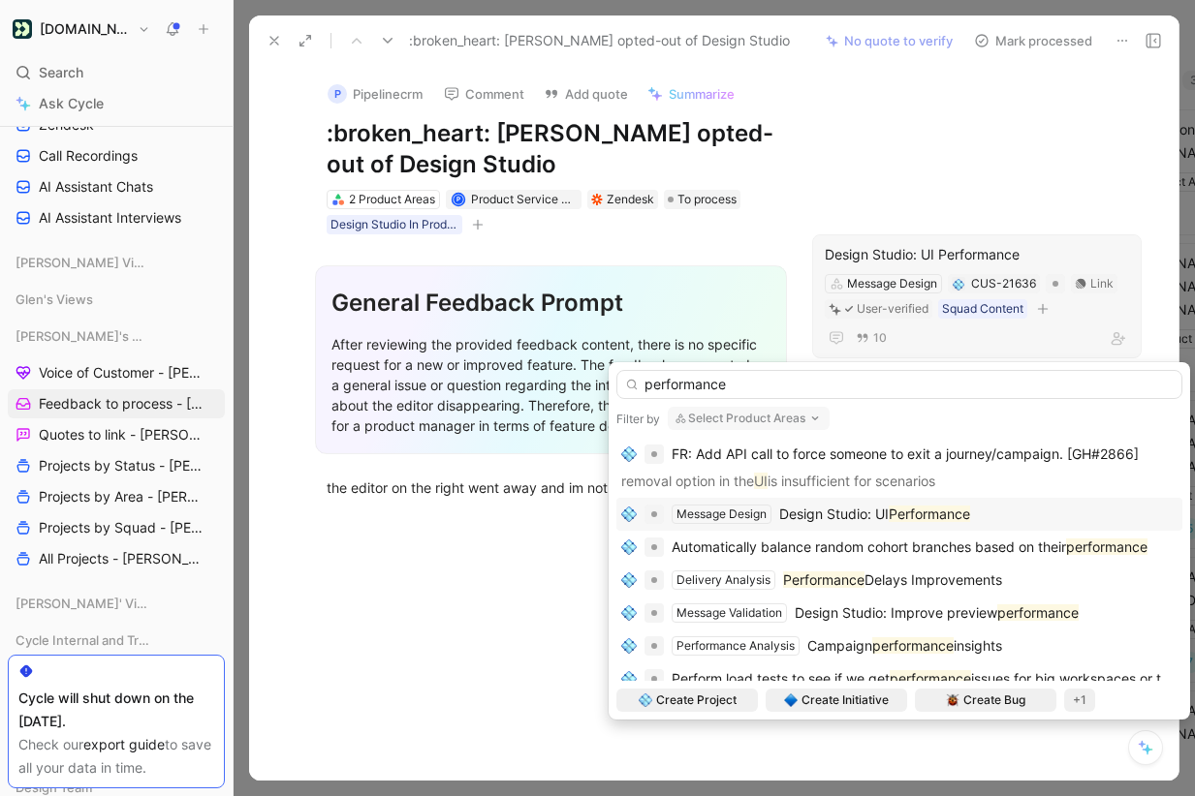
scroll to position [0, 0]
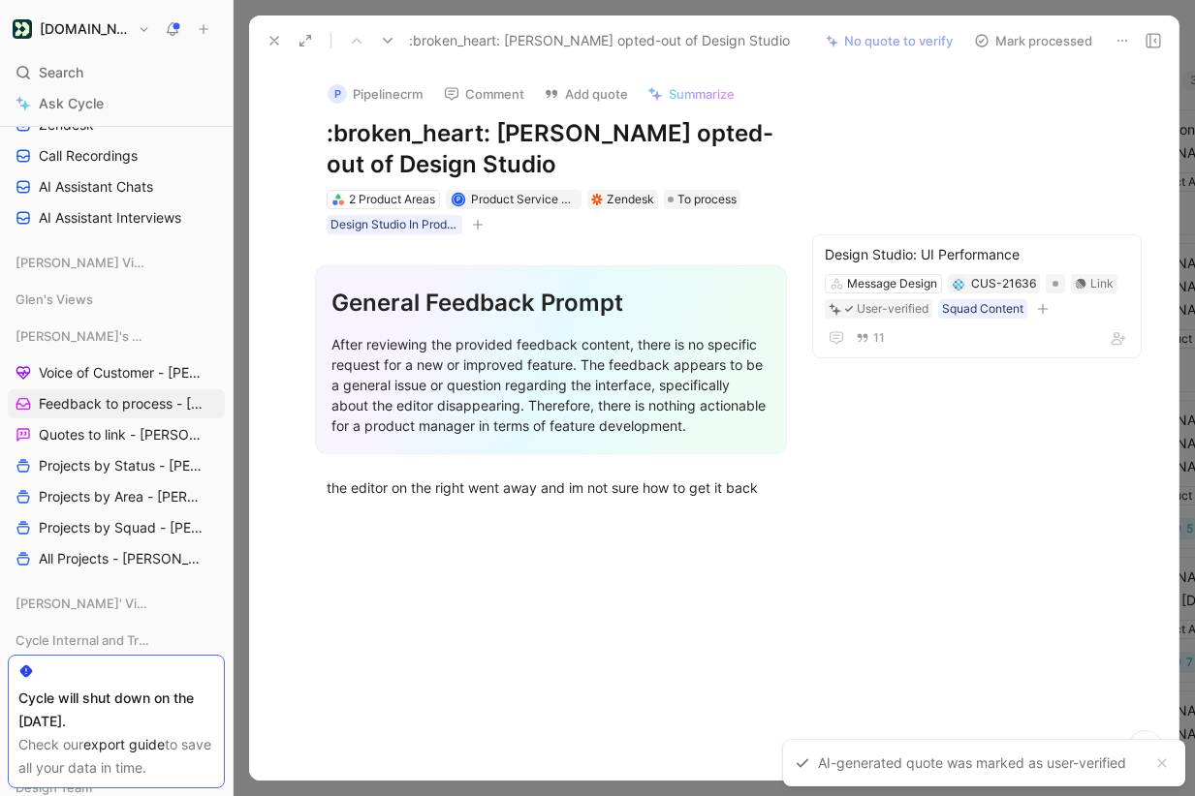
click at [1063, 32] on button "Mark processed" at bounding box center [1033, 40] width 136 height 27
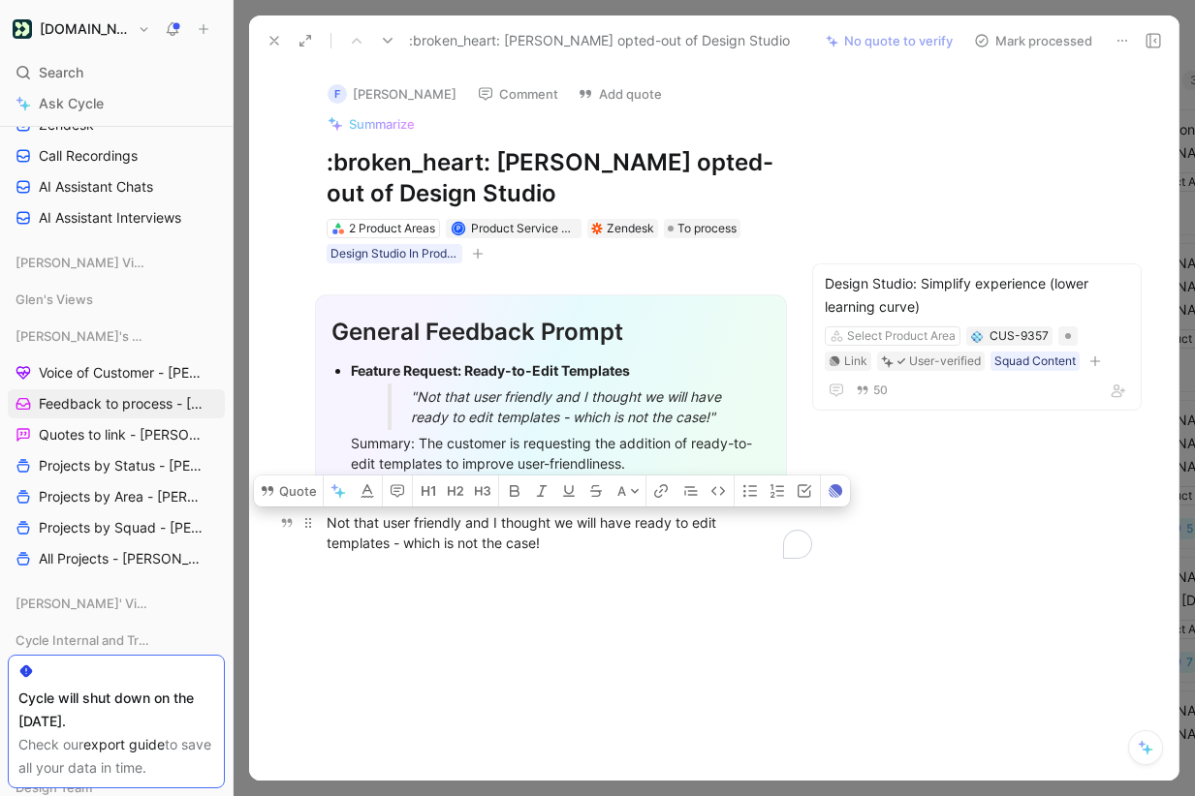
drag, startPoint x: 491, startPoint y: 491, endPoint x: 551, endPoint y: 514, distance: 64.1
click at [551, 514] on div "Not that user friendly and I thought we will have ready to edit templates - whi…" at bounding box center [551, 533] width 449 height 41
click at [325, 476] on button "button" at bounding box center [338, 491] width 29 height 31
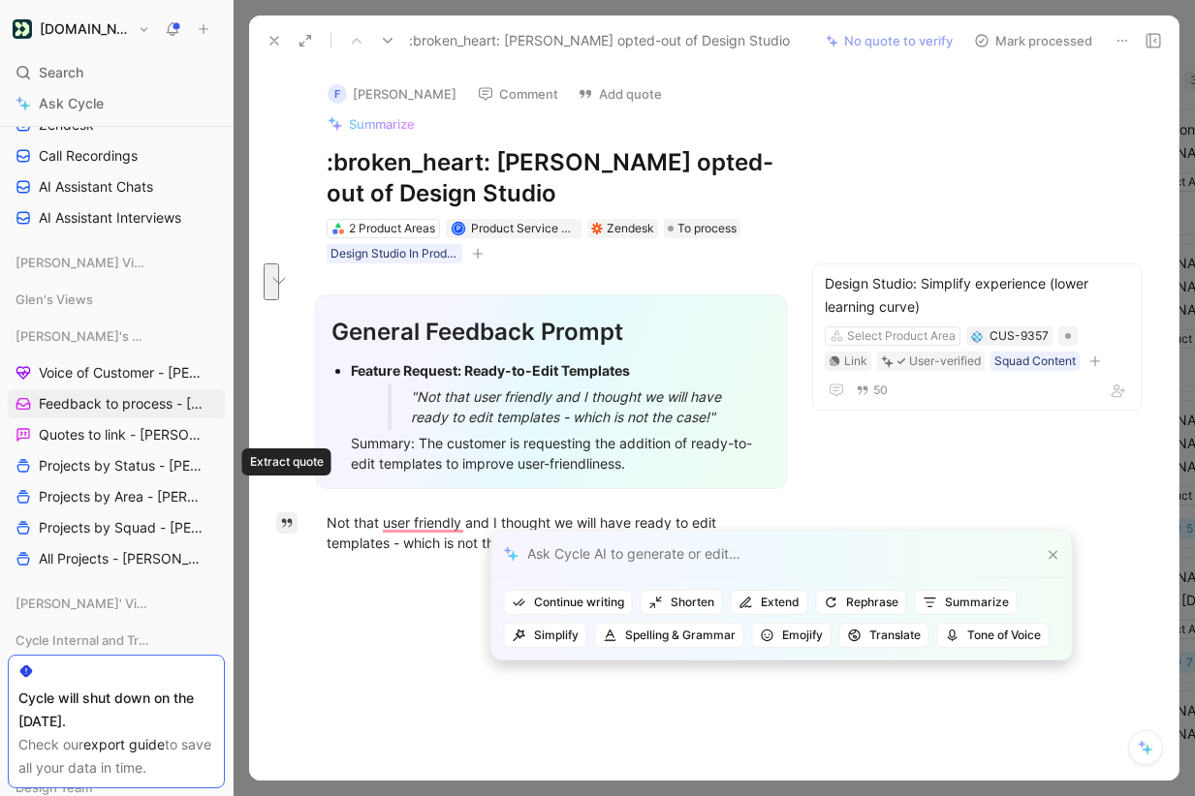
click at [286, 516] on icon "button" at bounding box center [287, 523] width 14 height 14
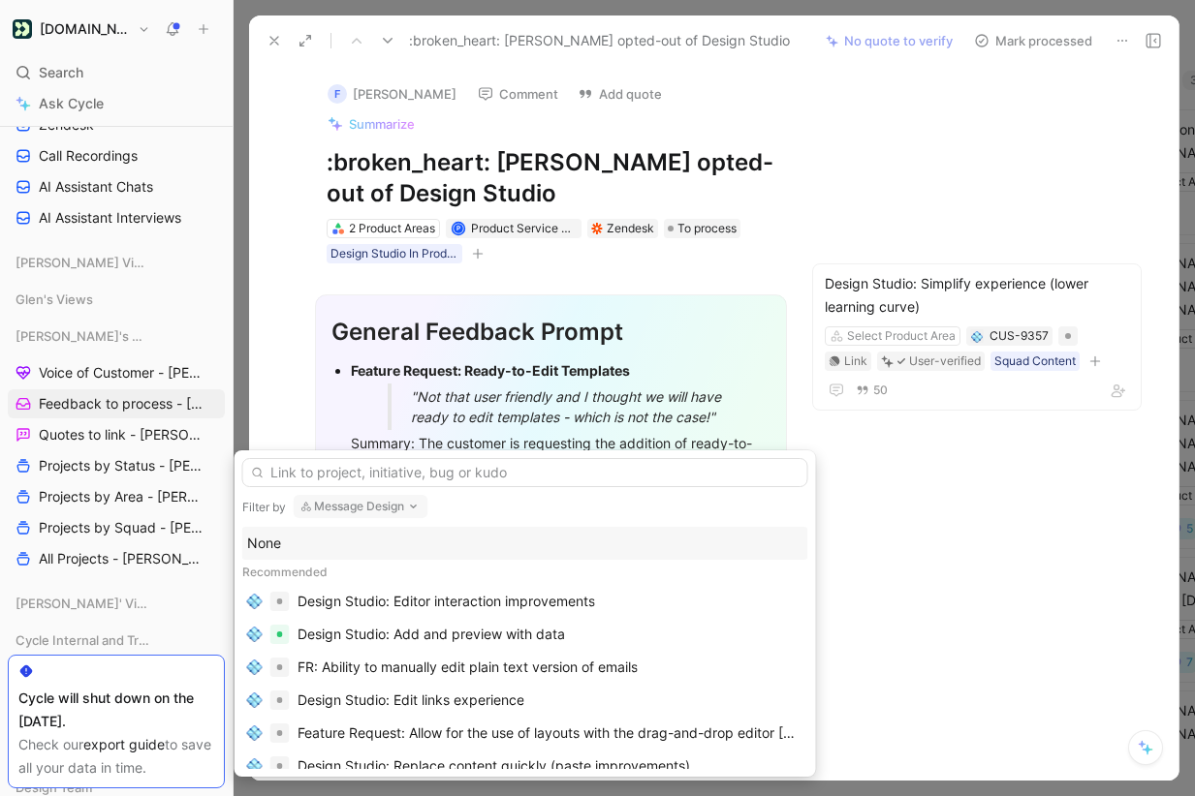
click at [468, 467] on input "text" at bounding box center [525, 472] width 566 height 29
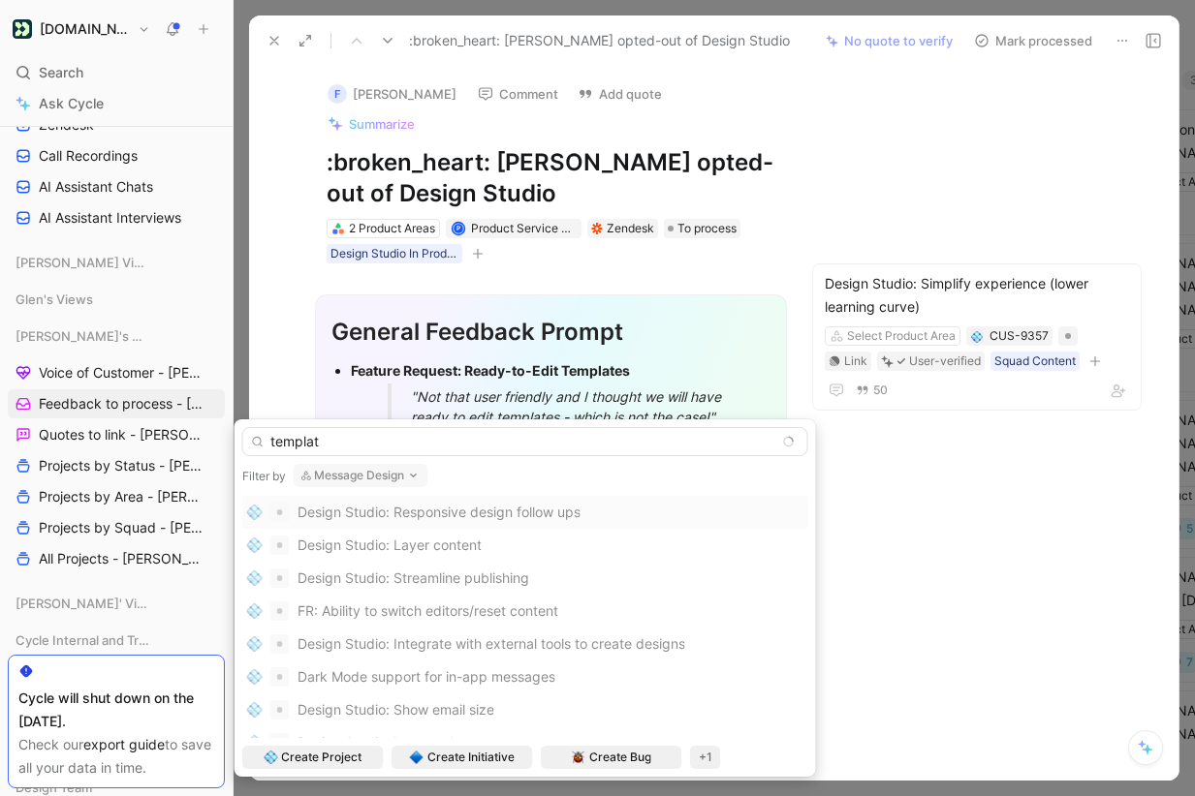
type input "template"
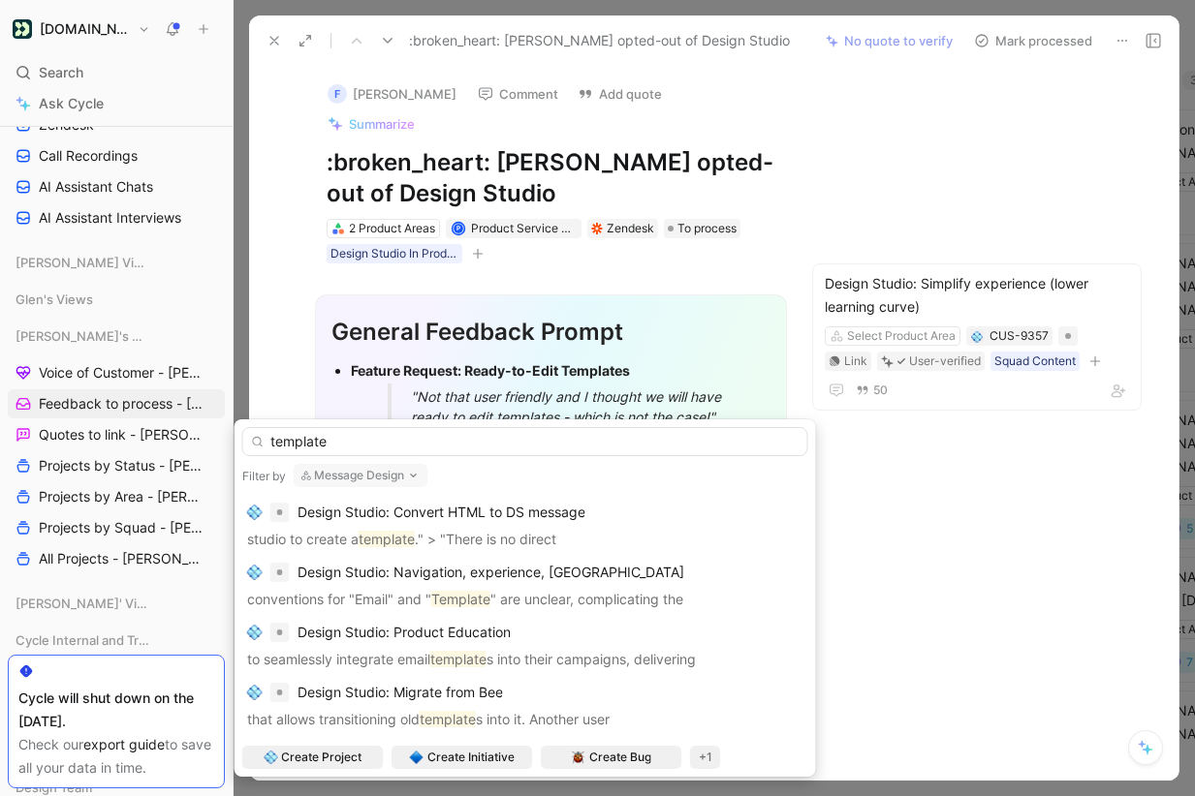
type input "template"
click at [366, 471] on button "Message Design" at bounding box center [361, 475] width 135 height 23
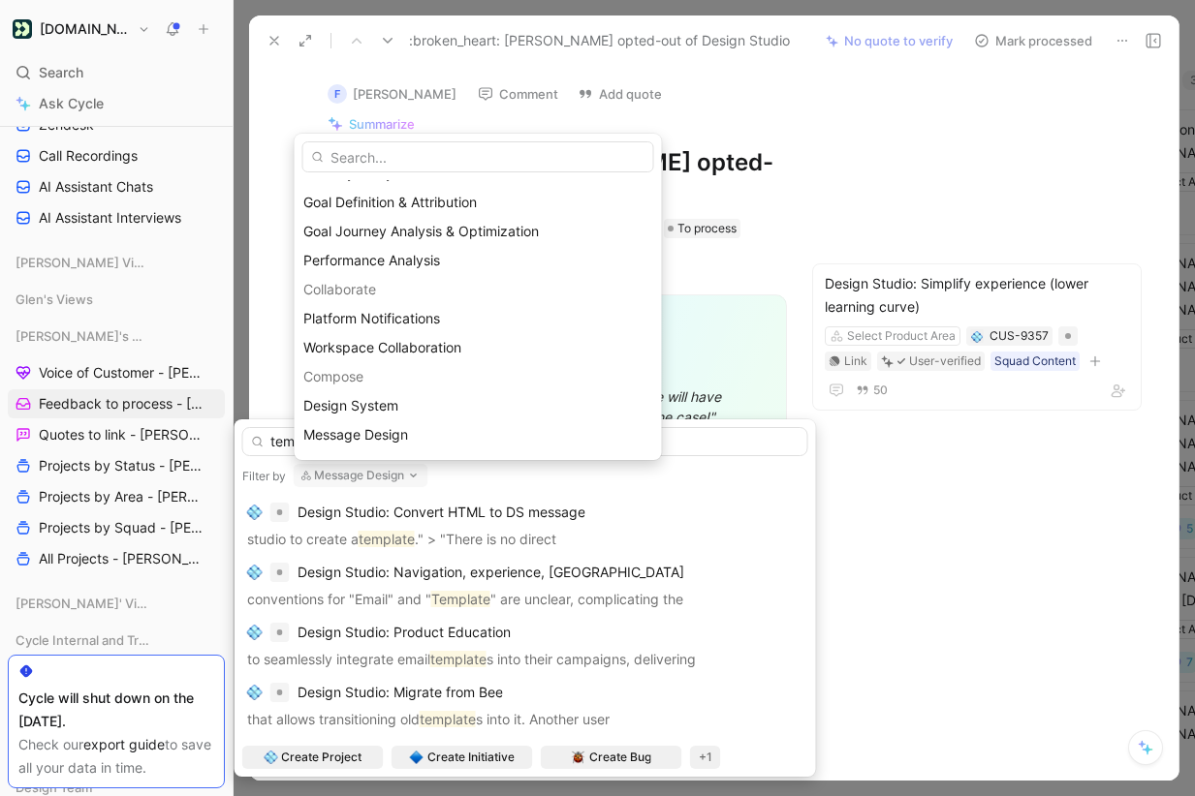
scroll to position [351, 0]
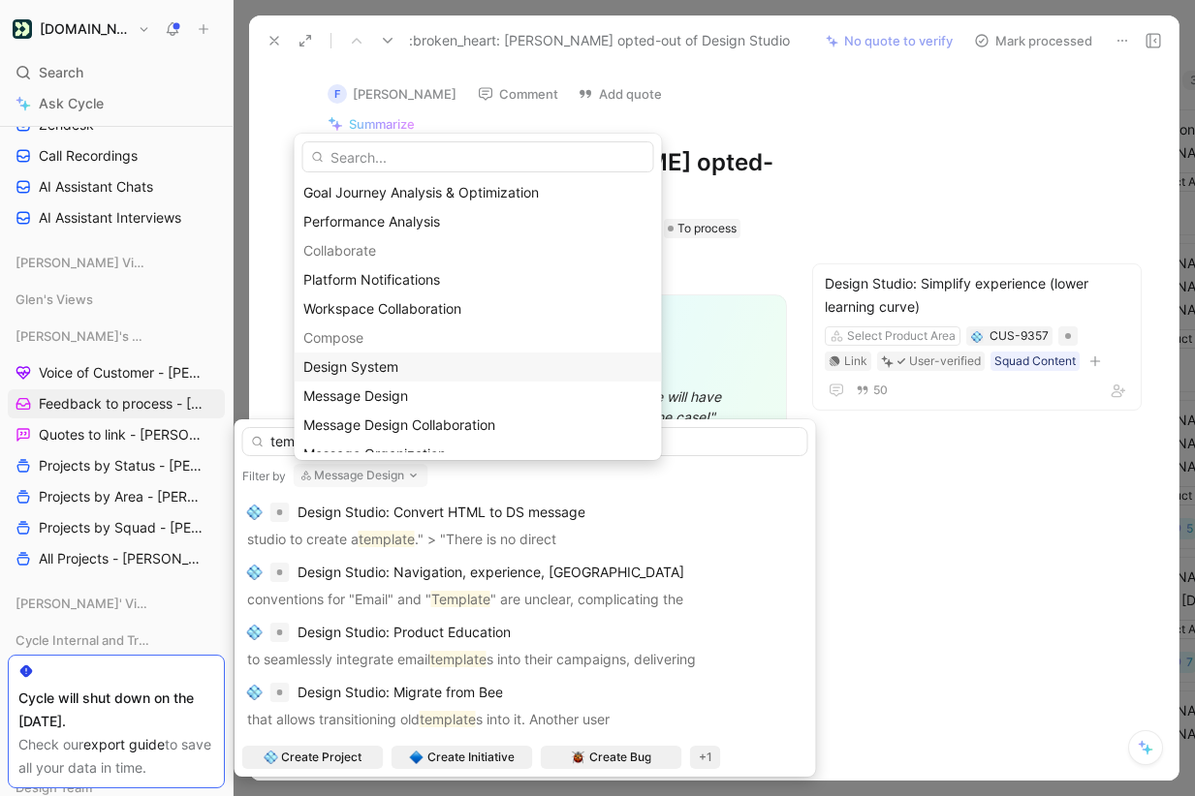
click at [381, 377] on div "Design System" at bounding box center [478, 367] width 350 height 23
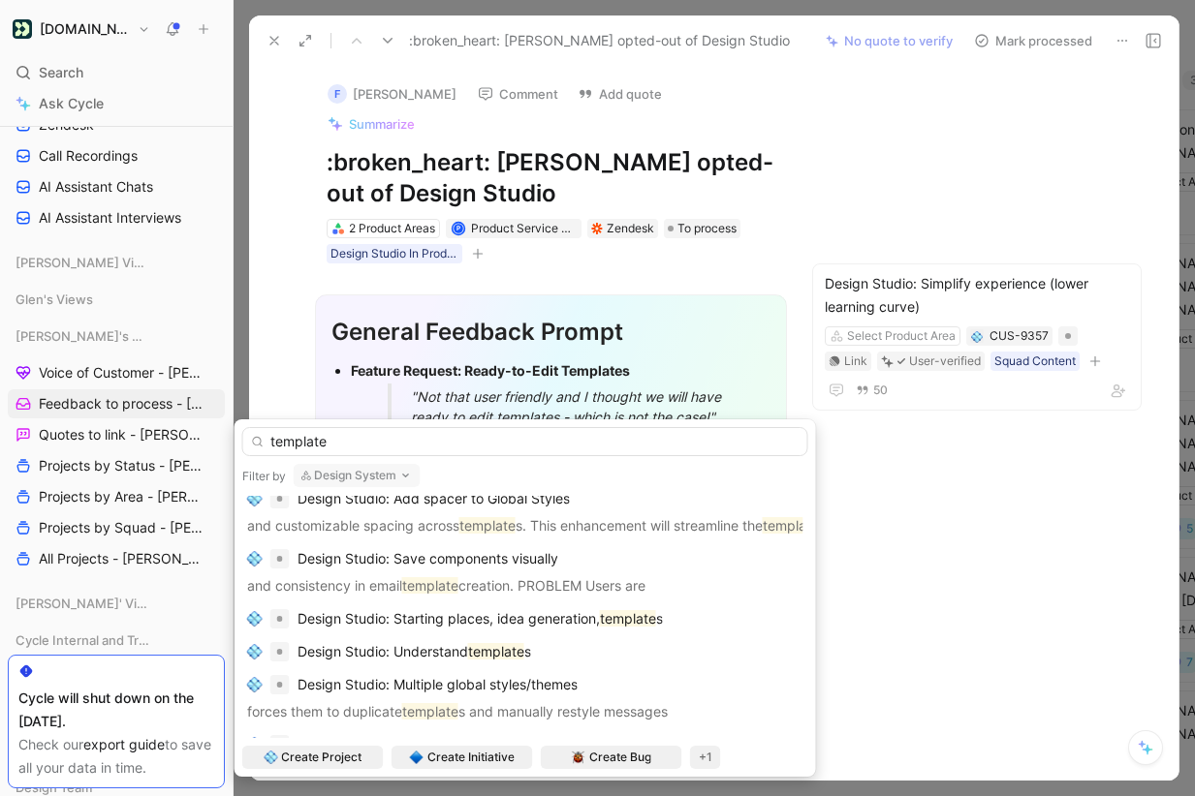
scroll to position [148, 0]
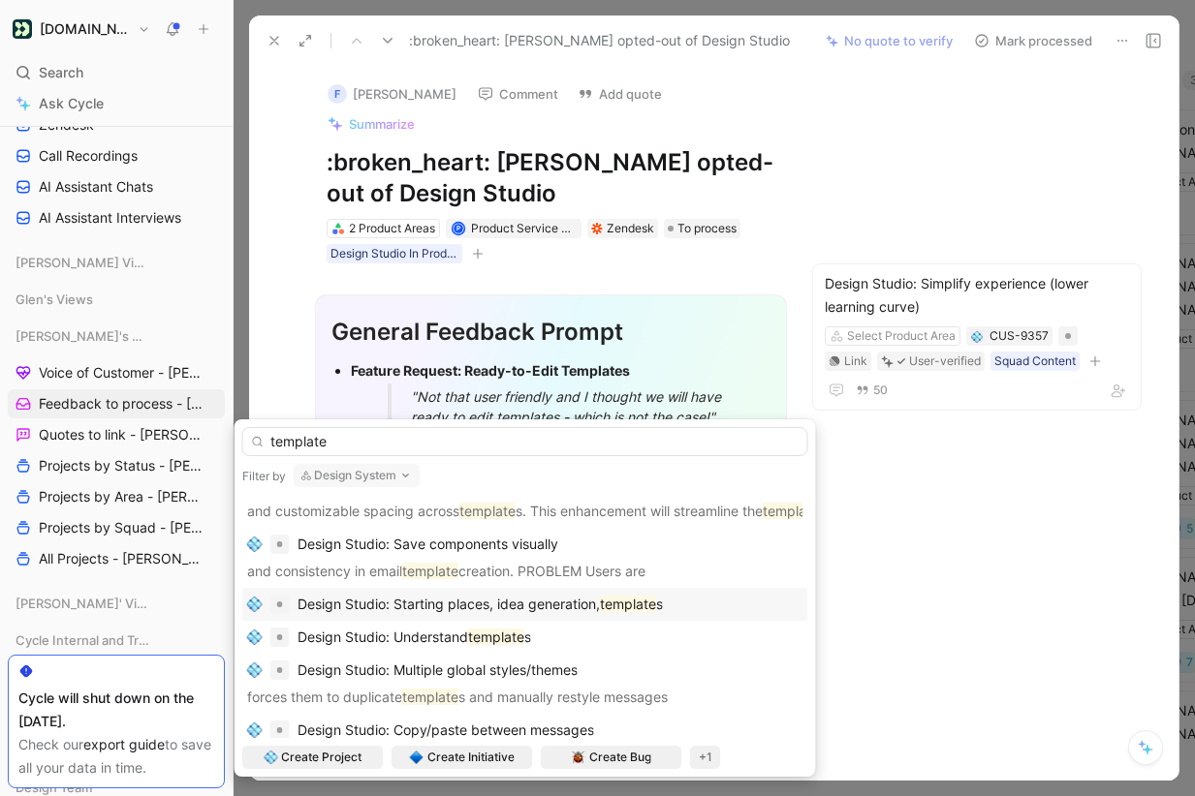
click at [605, 604] on mark "template" at bounding box center [628, 604] width 56 height 16
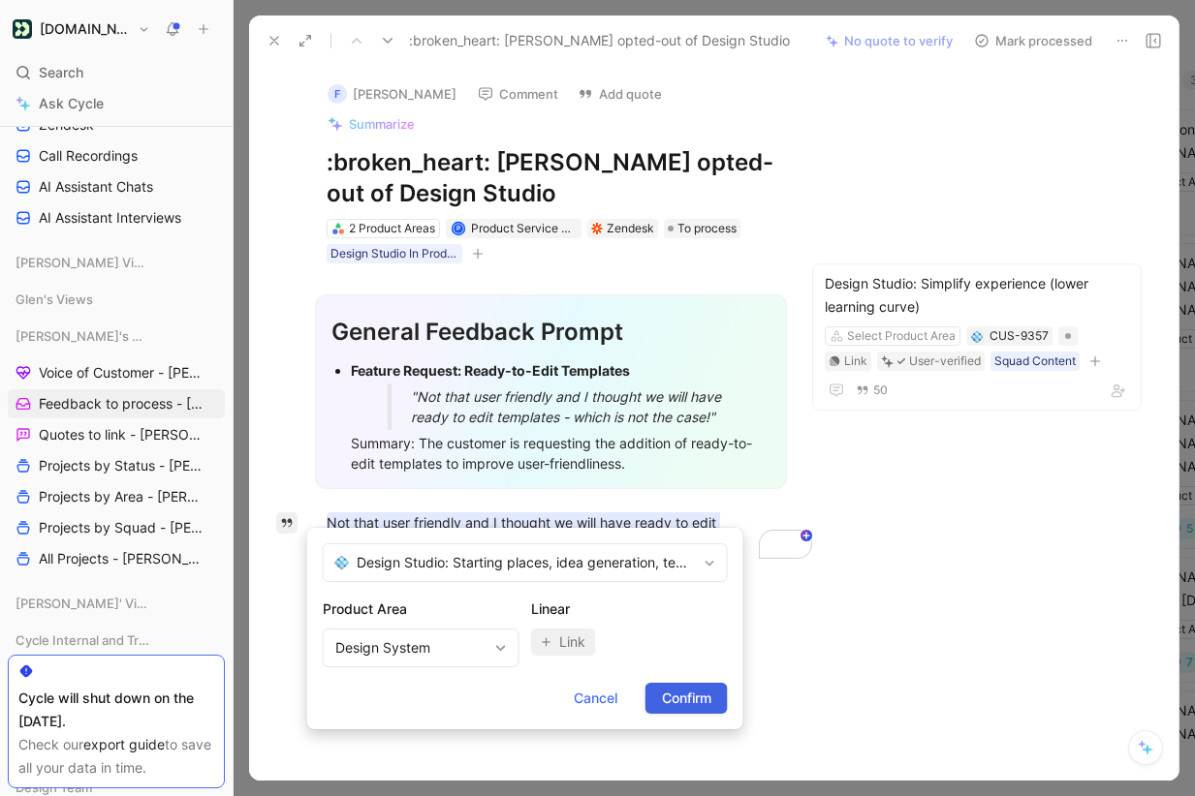
click at [703, 698] on span "Confirm" at bounding box center [686, 698] width 49 height 23
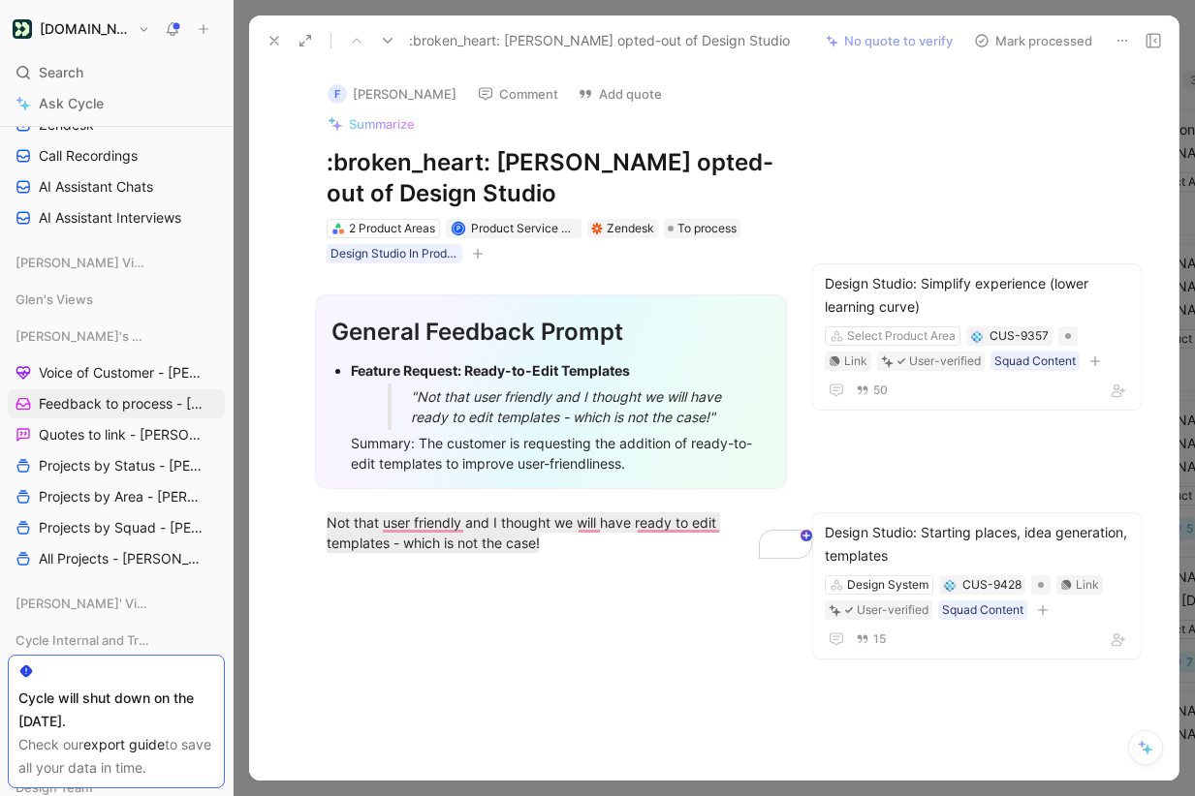
click at [1049, 28] on button "Mark processed" at bounding box center [1033, 40] width 136 height 27
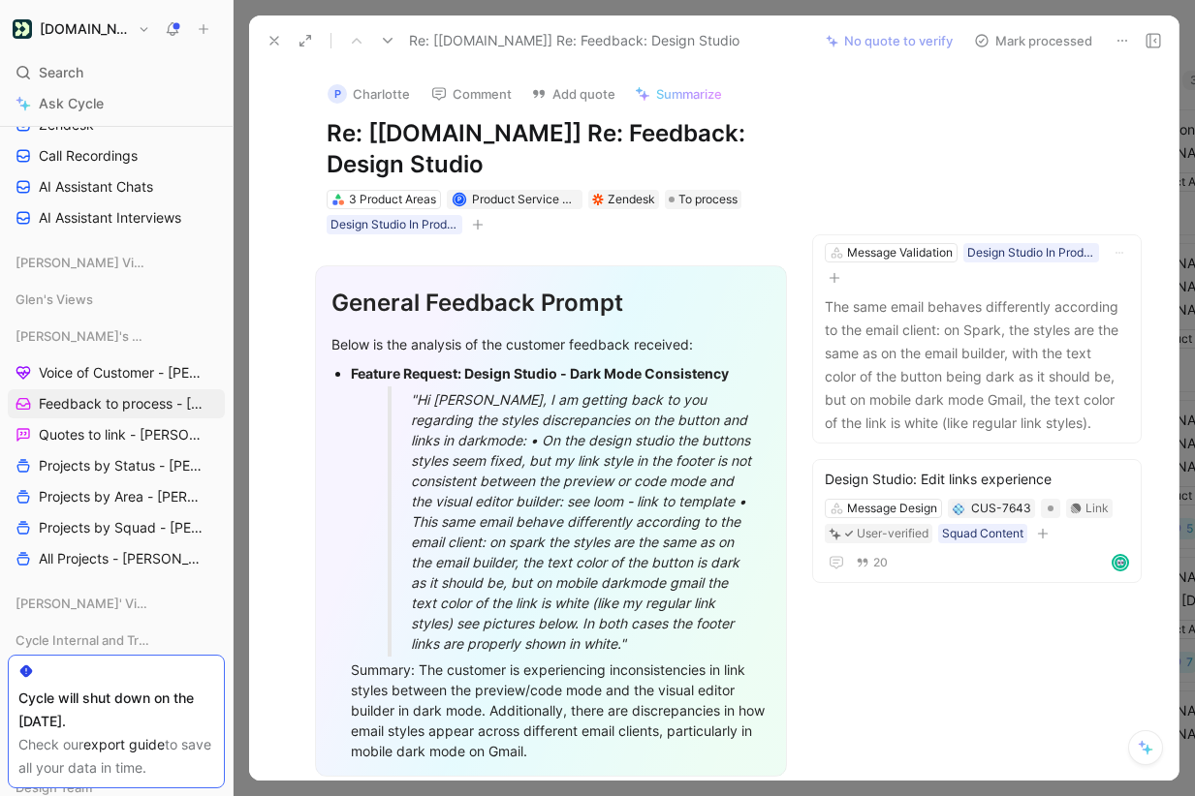
click at [1117, 39] on icon at bounding box center [1122, 41] width 16 height 16
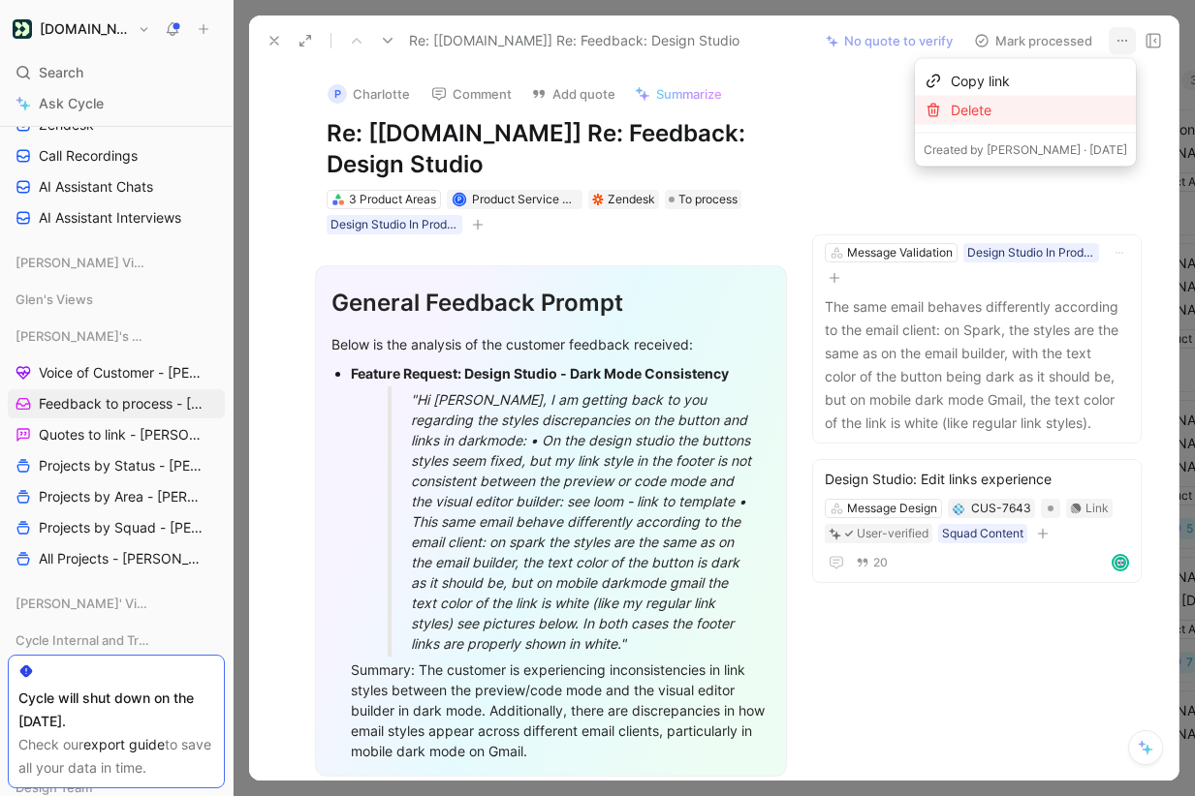
click at [1049, 109] on div "Delete" at bounding box center [1039, 110] width 176 height 23
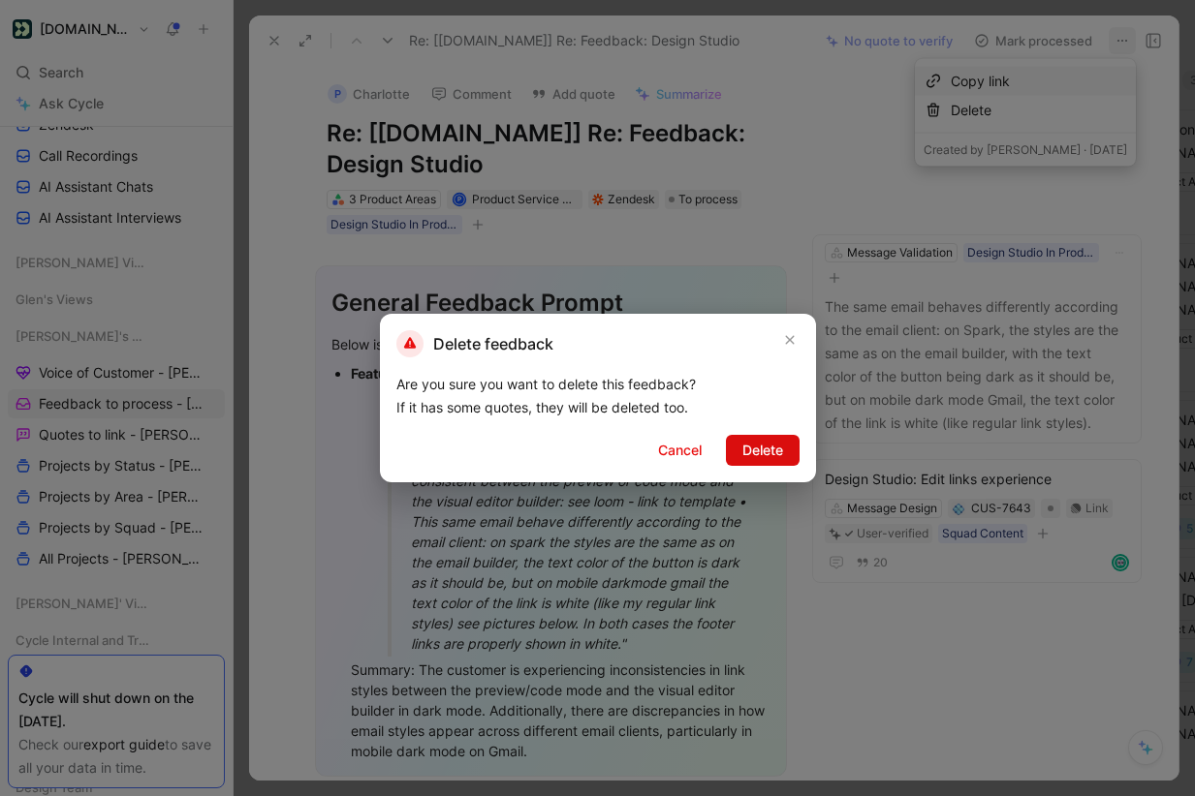
click at [776, 448] on span "Delete" at bounding box center [762, 450] width 41 height 23
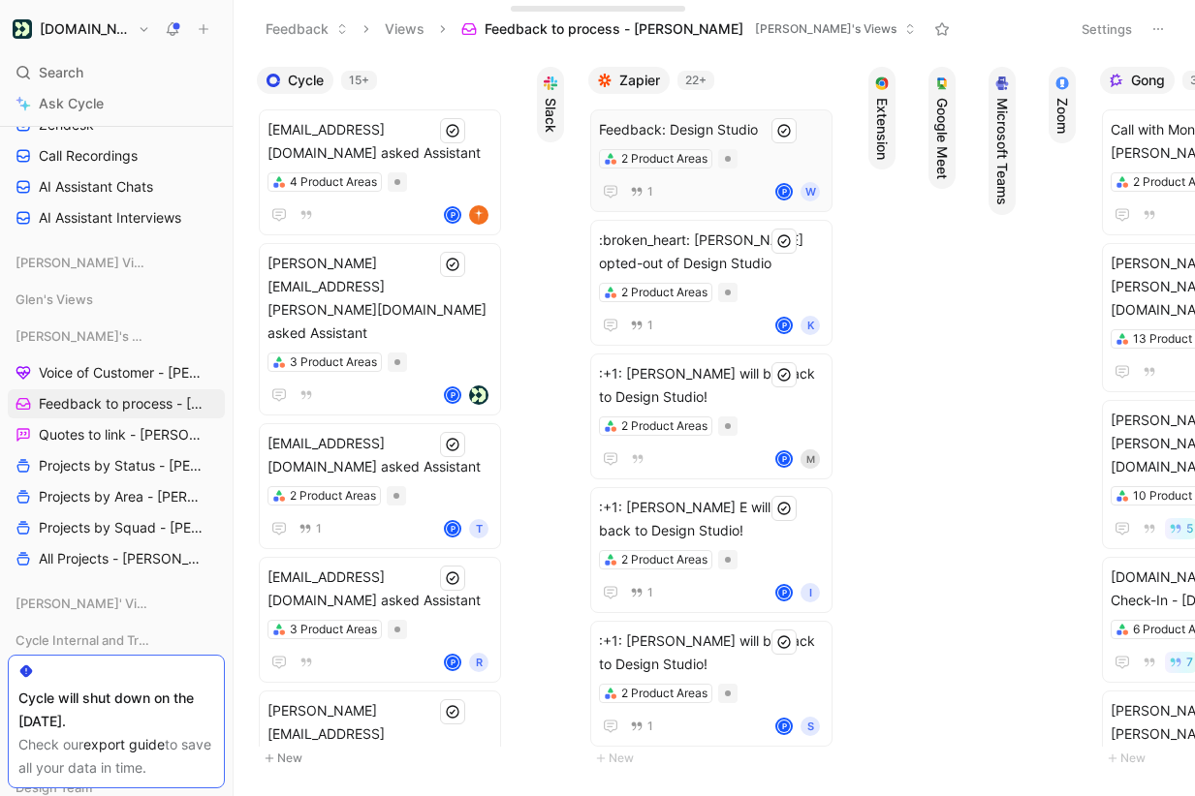
click at [754, 144] on div "Feedback: Design Studio 2 Product Areas 1 P W" at bounding box center [711, 160] width 225 height 85
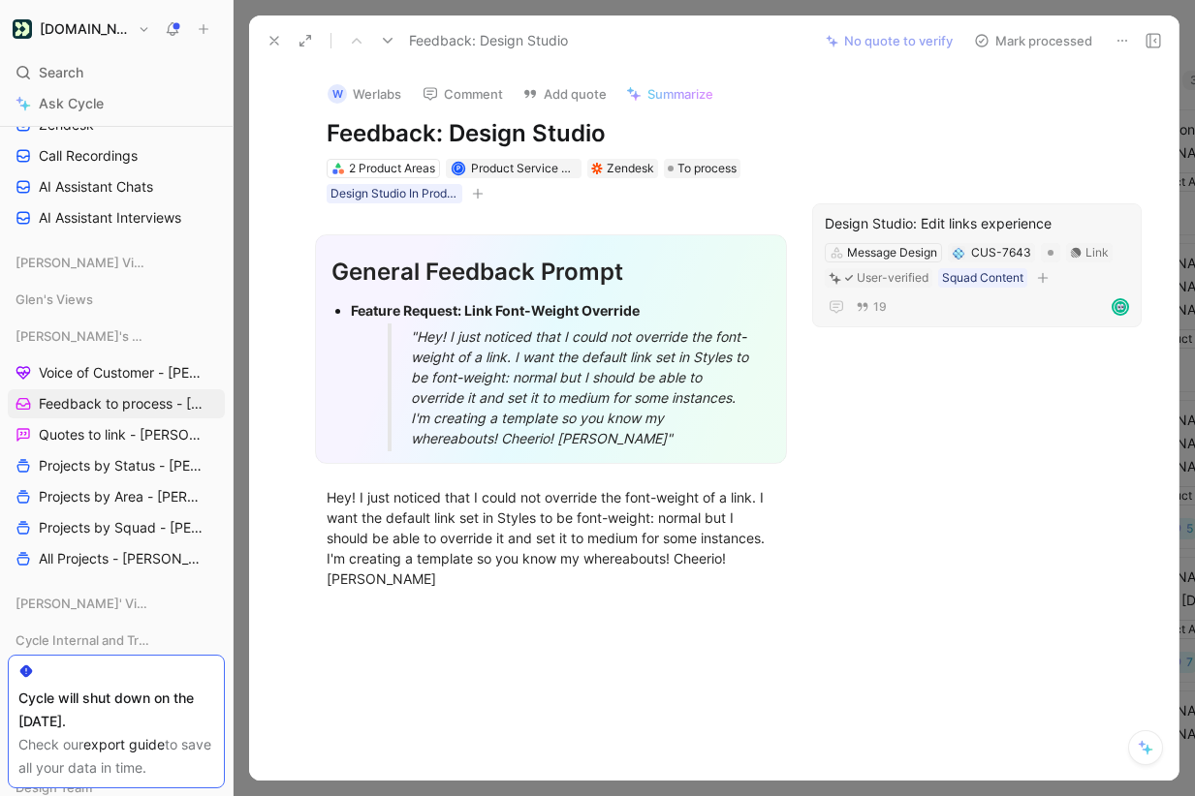
click at [997, 222] on div "Design Studio: Edit links experience" at bounding box center [977, 223] width 304 height 23
click at [1059, 41] on button "Mark processed" at bounding box center [1033, 40] width 136 height 27
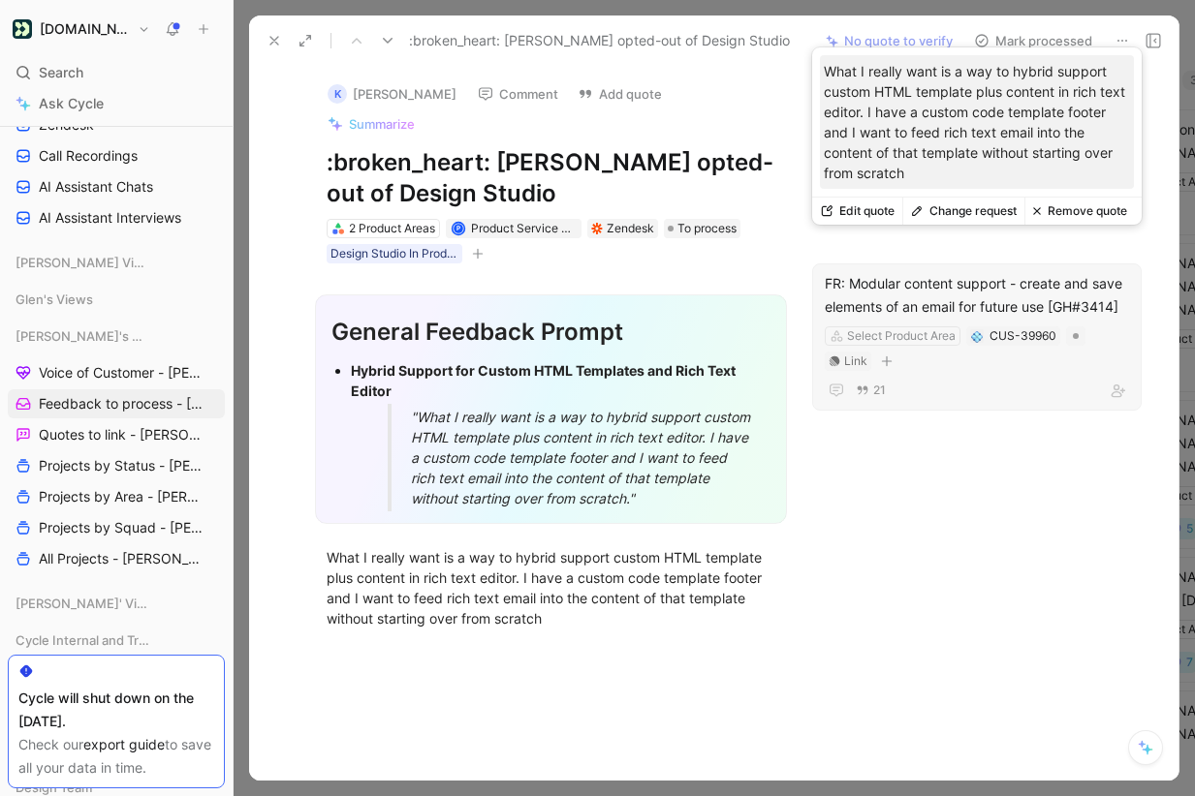
click at [964, 215] on button "Change request" at bounding box center [963, 211] width 122 height 27
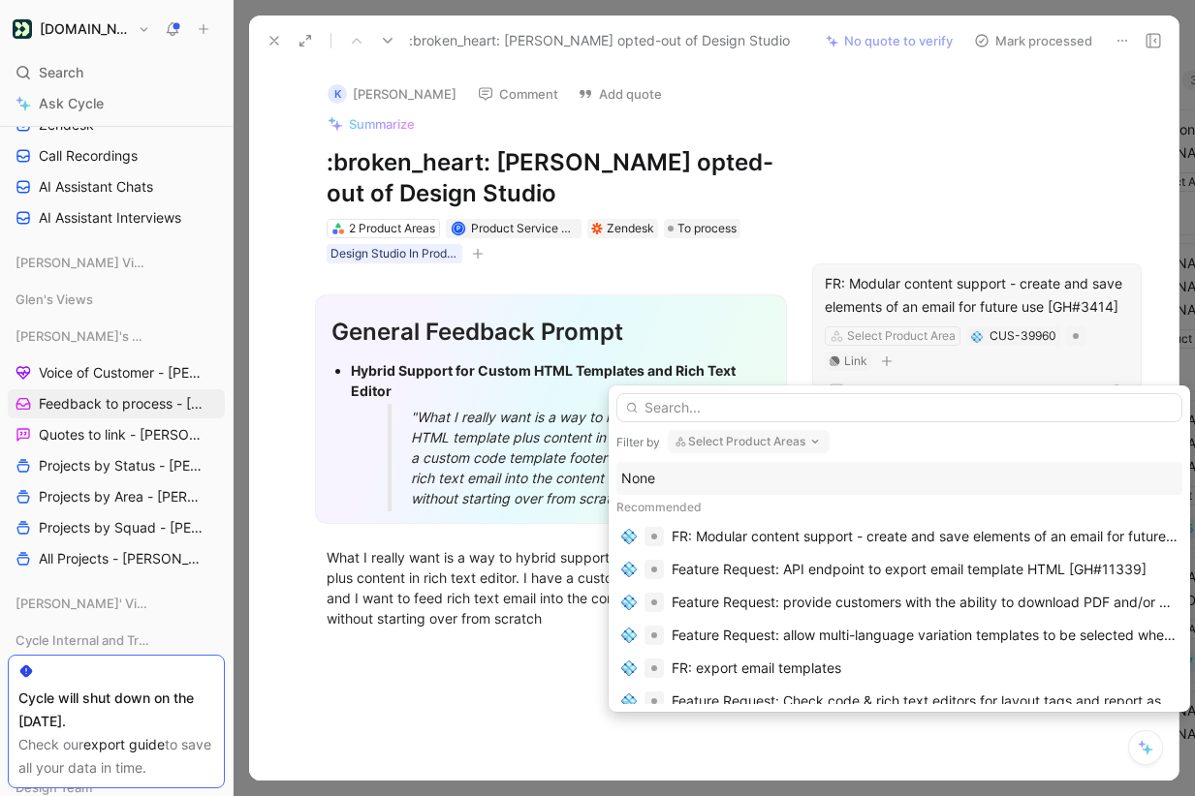
click at [762, 440] on button "Select Product Areas" at bounding box center [749, 441] width 162 height 23
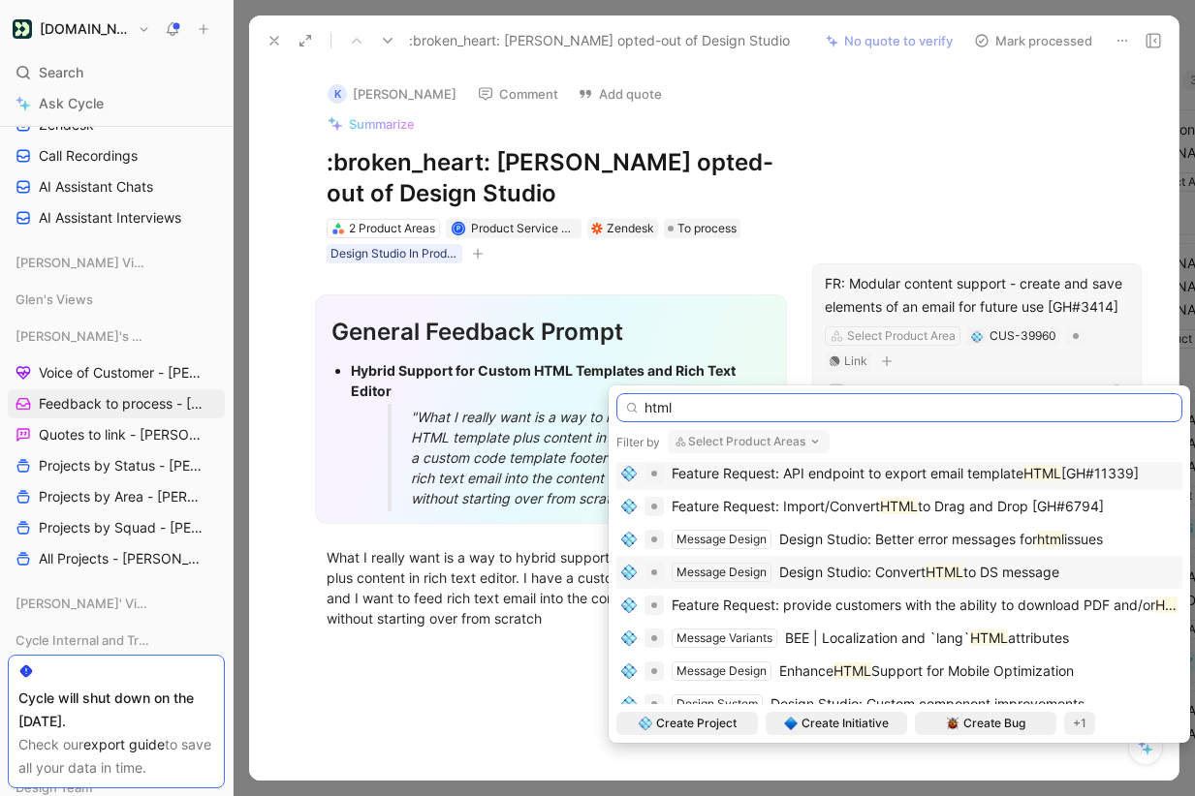
type input "html"
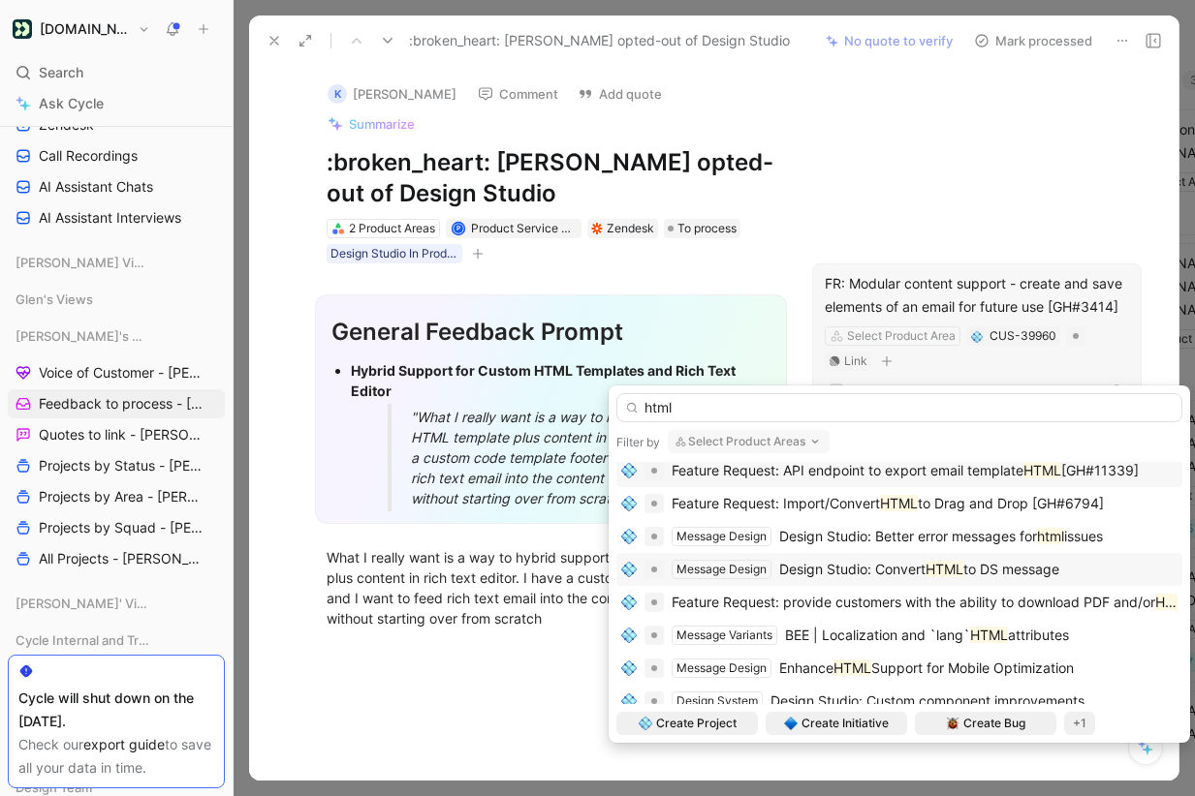
click at [877, 572] on span "Design Studio: Convert" at bounding box center [852, 569] width 146 height 16
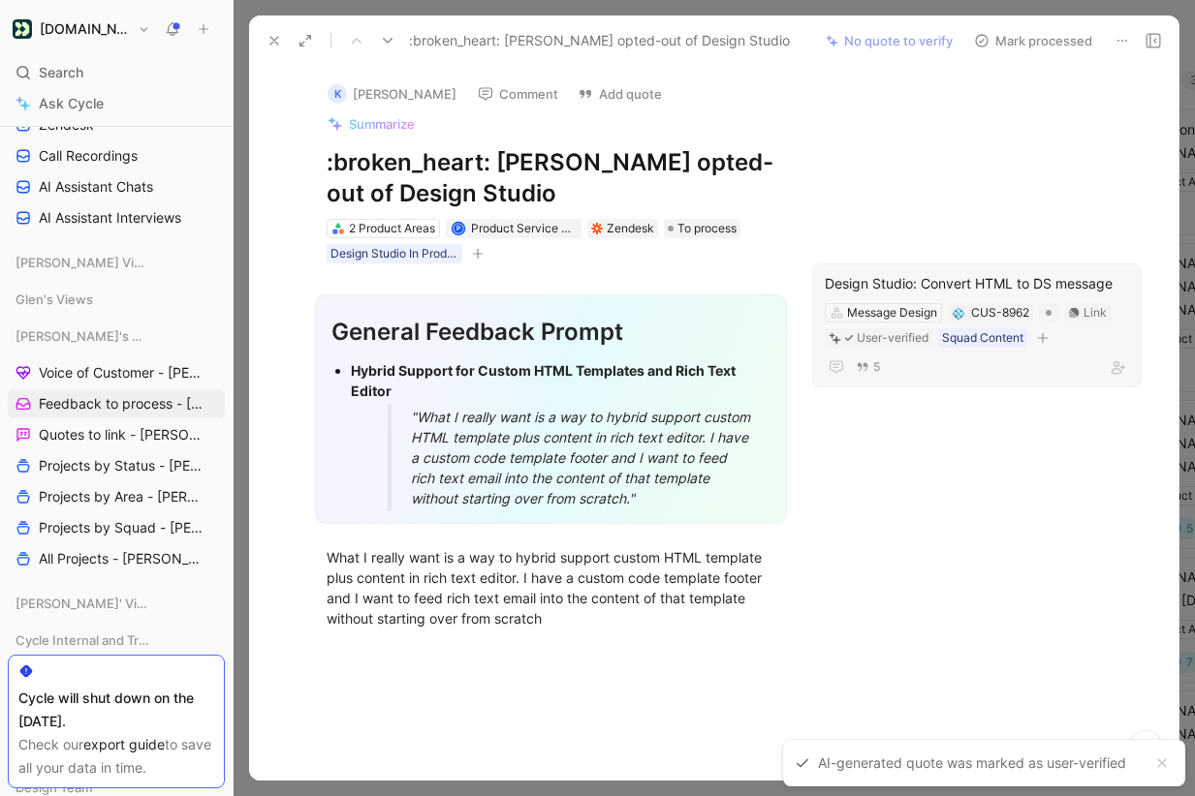
click at [1058, 34] on button "Mark processed" at bounding box center [1033, 40] width 136 height 27
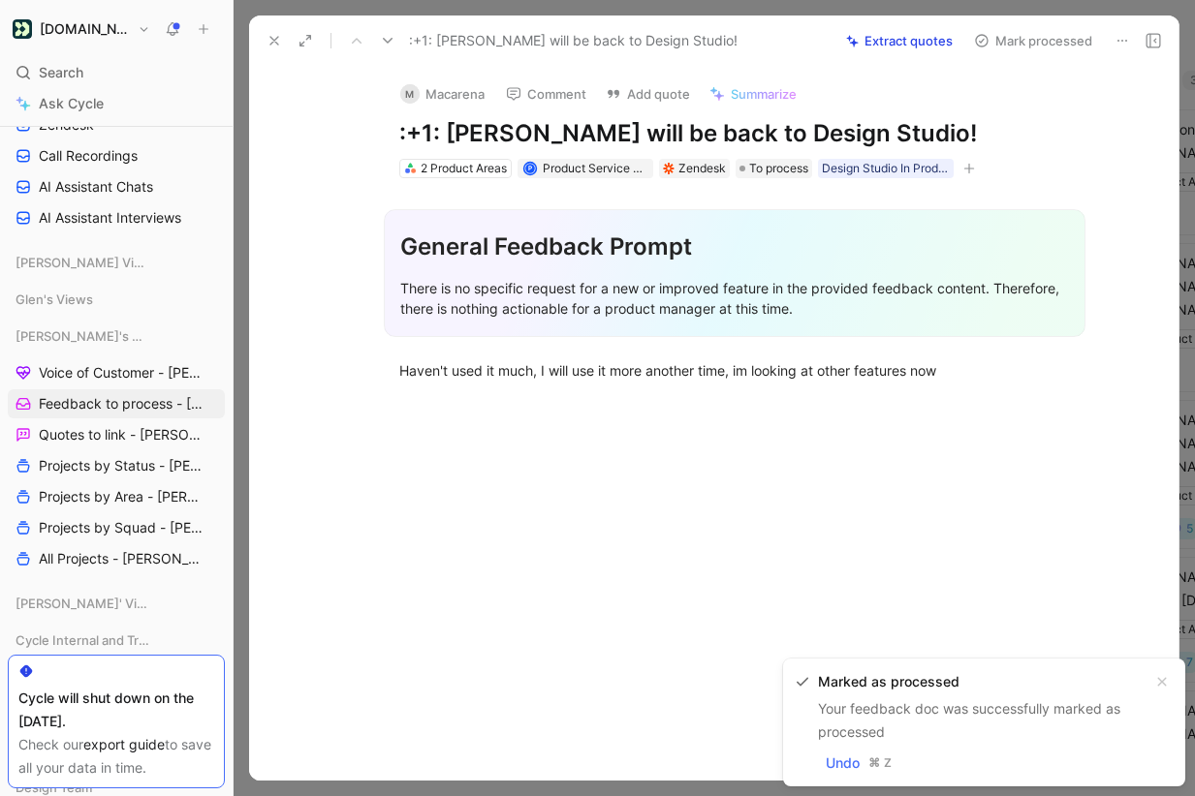
click at [1117, 36] on icon at bounding box center [1122, 41] width 16 height 16
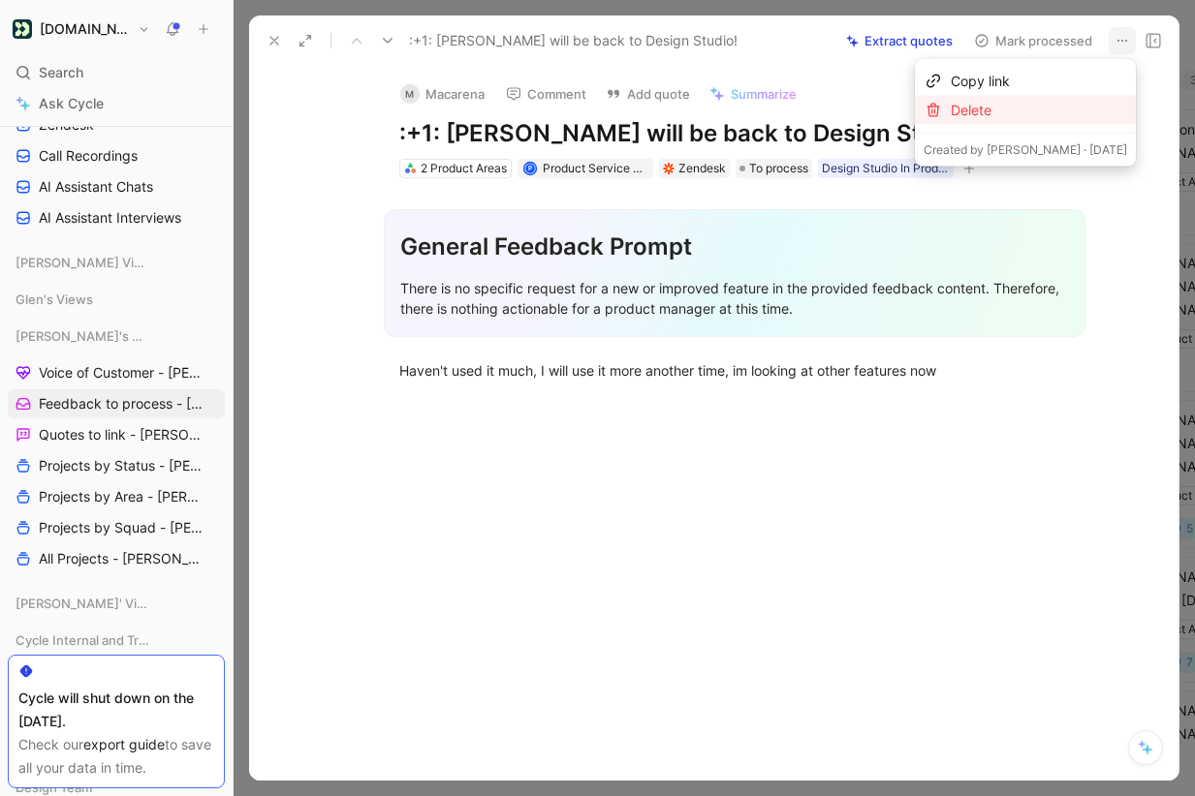
click at [1069, 100] on div "Delete" at bounding box center [1039, 110] width 176 height 23
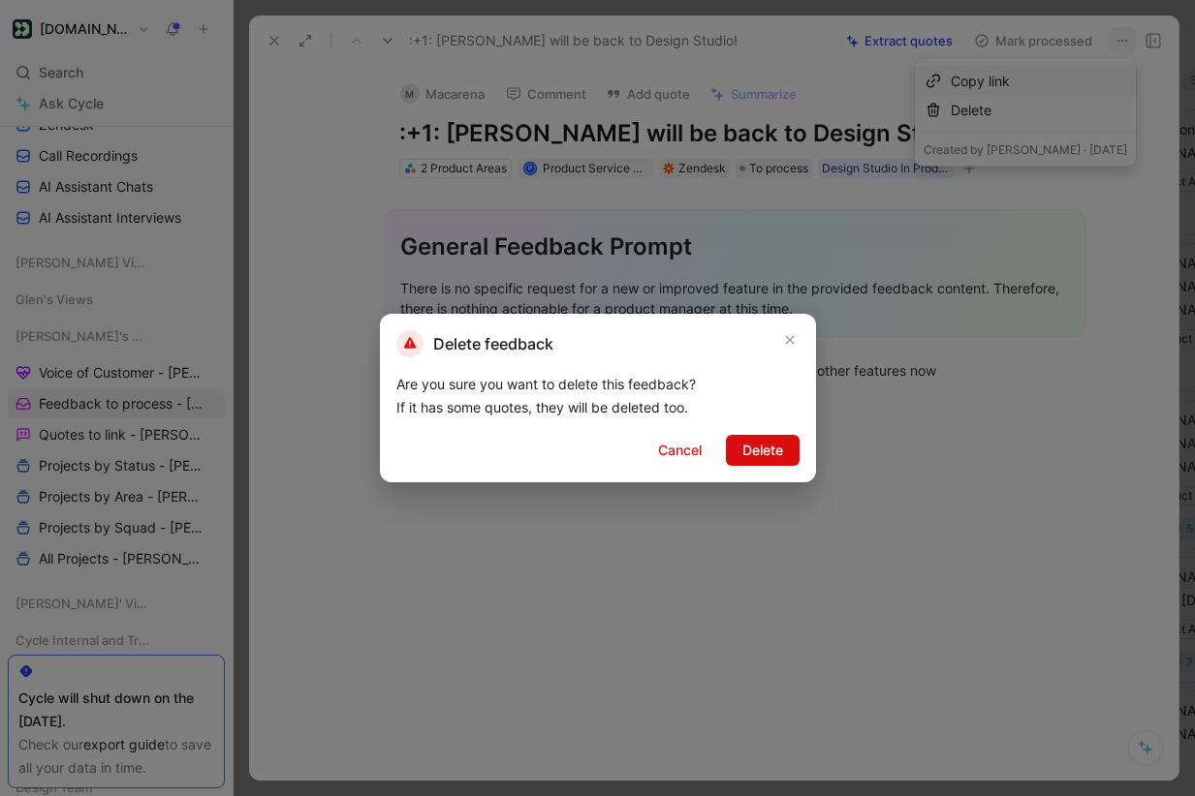
click at [759, 440] on span "Delete" at bounding box center [762, 450] width 41 height 23
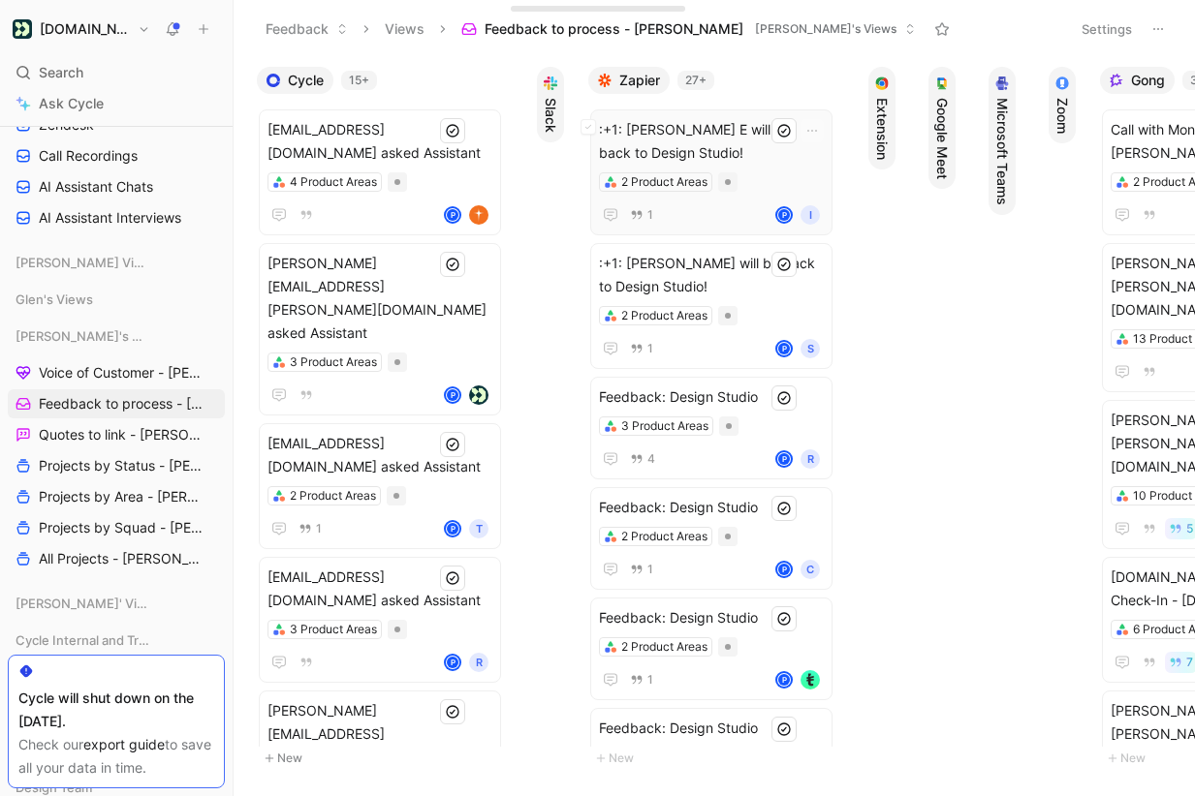
click at [694, 123] on span ":+1: [PERSON_NAME] E will be back to Design Studio!" at bounding box center [711, 141] width 225 height 47
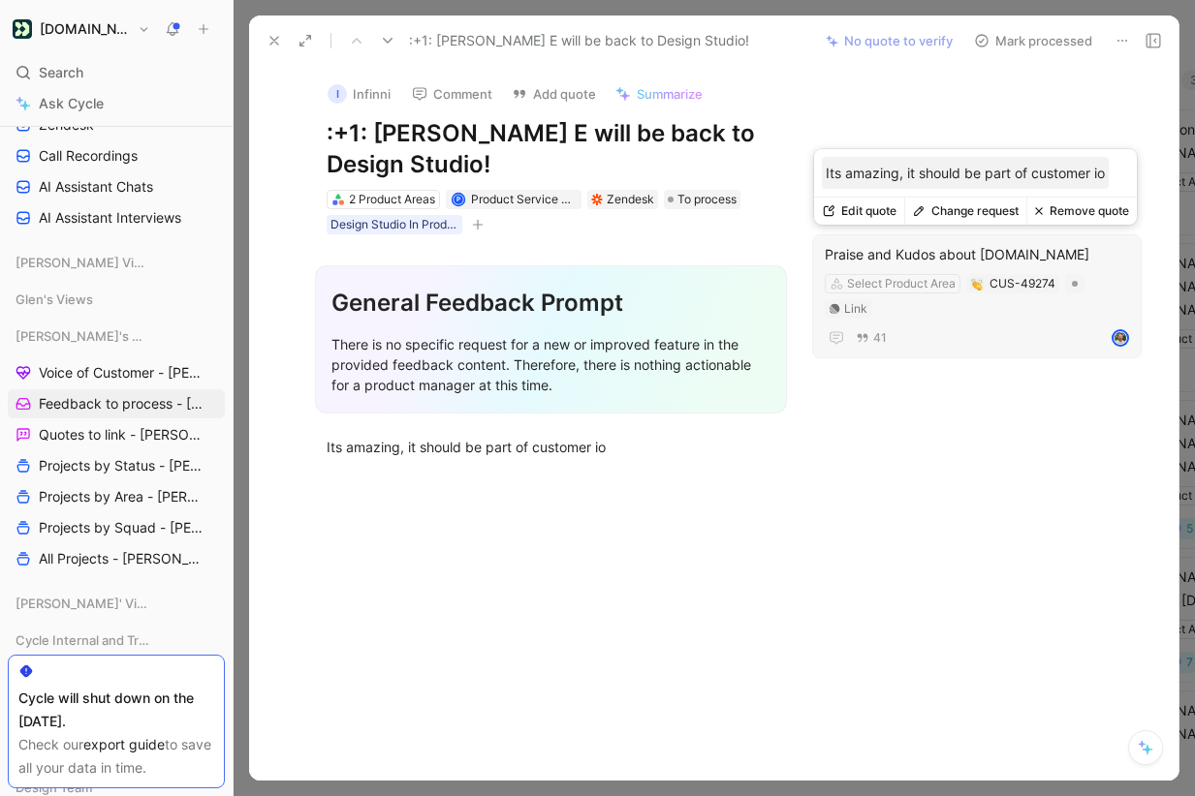
click at [951, 209] on button "Change request" at bounding box center [965, 211] width 122 height 27
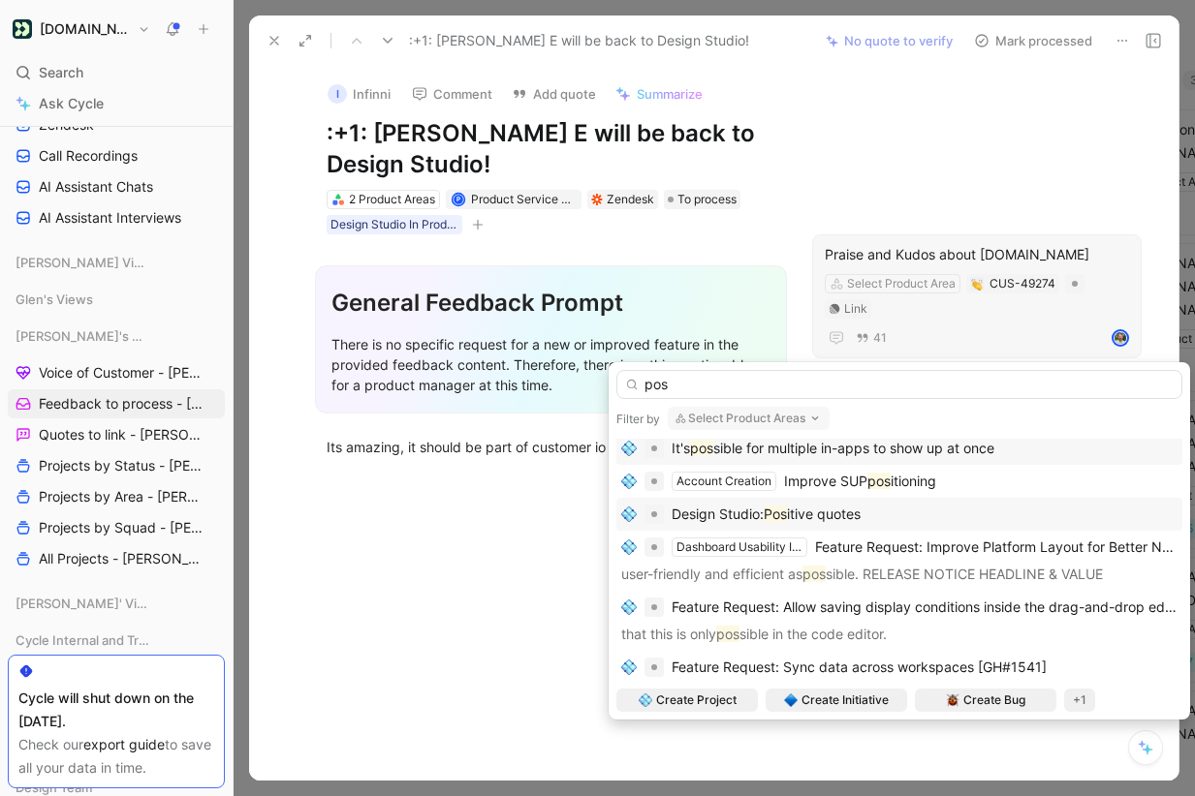
type input "pos"
click at [885, 524] on div "Design Studio: Pos itive quotes" at bounding box center [899, 512] width 566 height 33
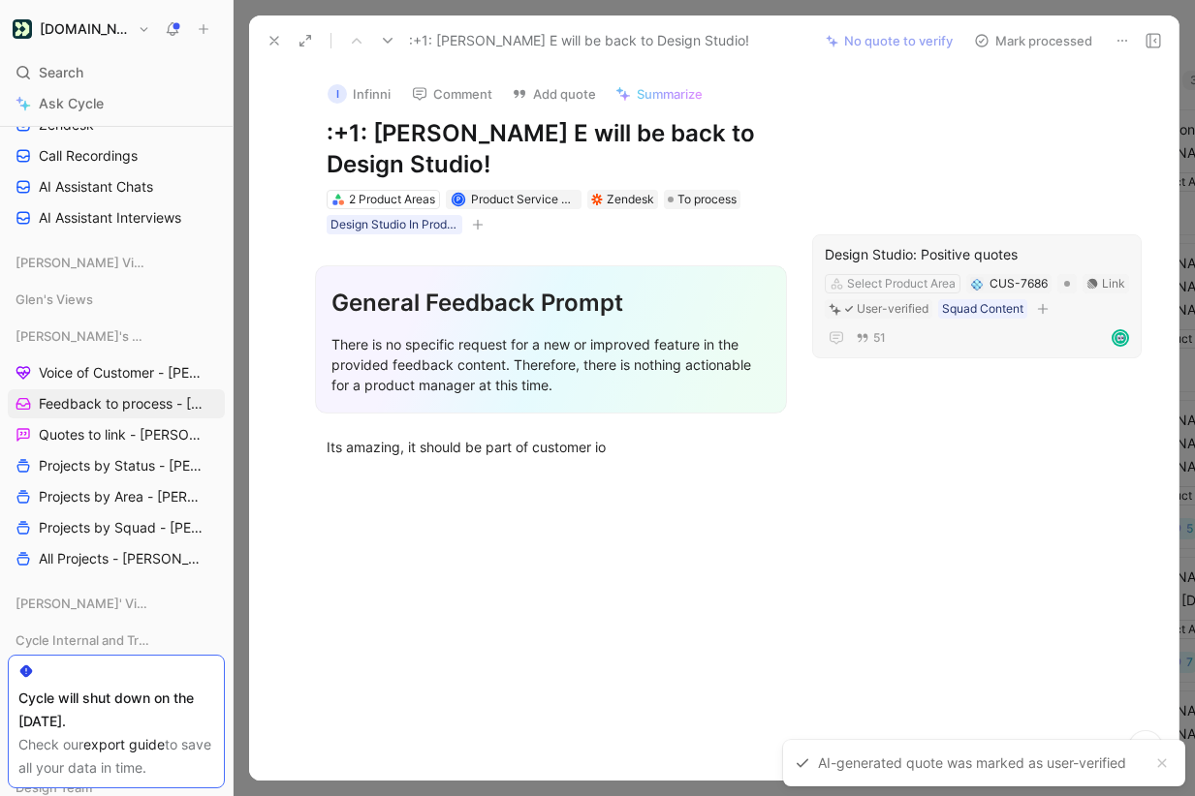
click at [1049, 34] on button "Mark processed" at bounding box center [1033, 40] width 136 height 27
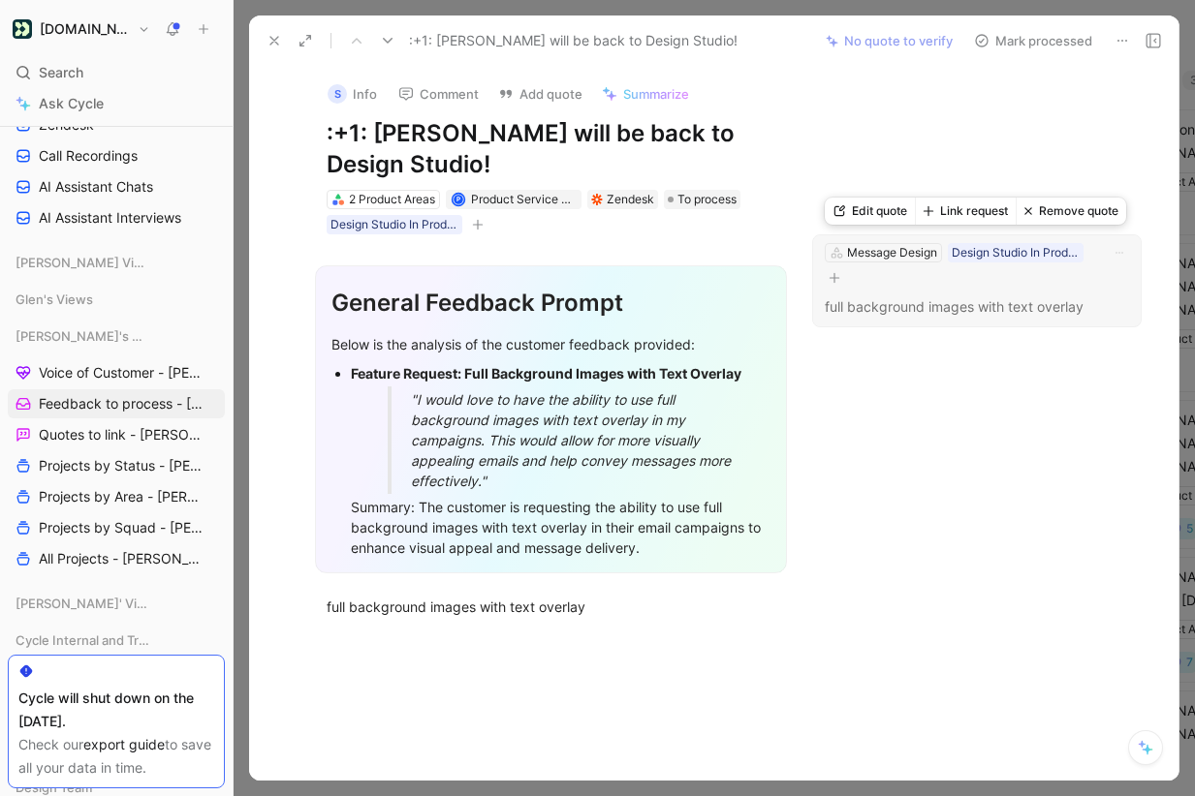
click at [959, 210] on button "Link request" at bounding box center [965, 211] width 101 height 27
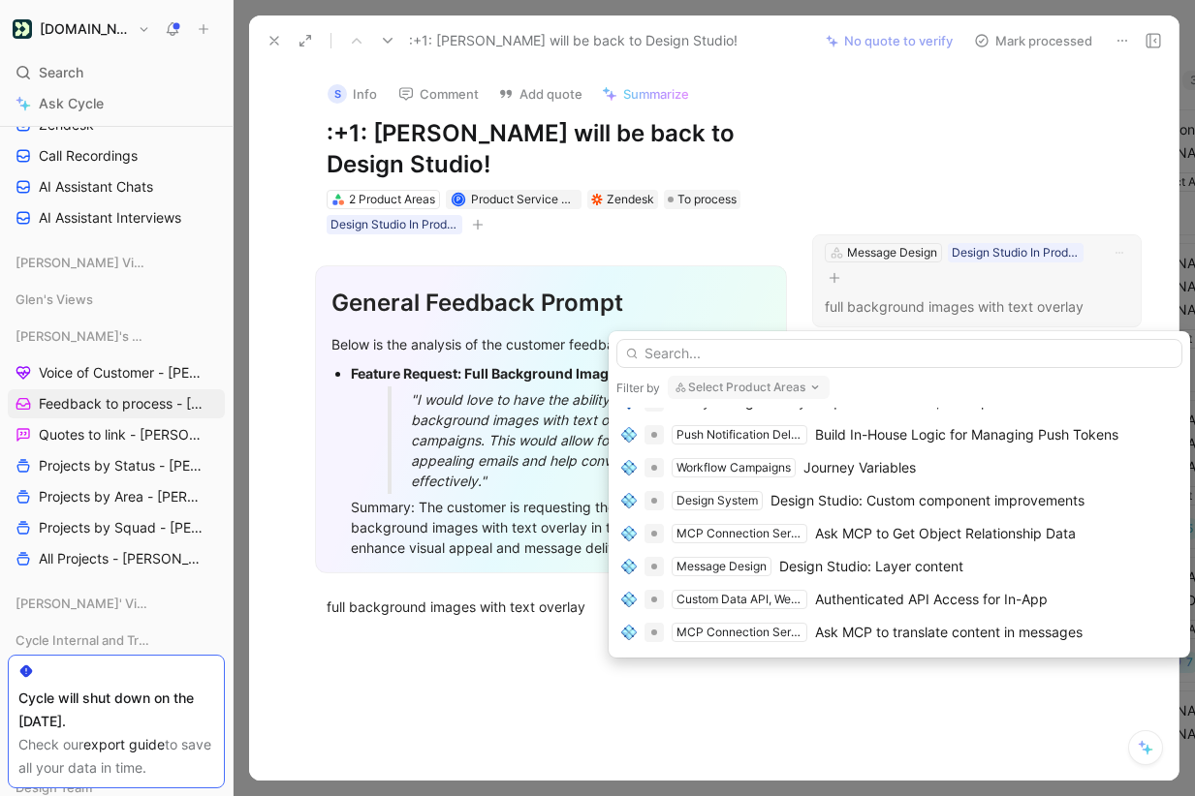
scroll to position [436, 0]
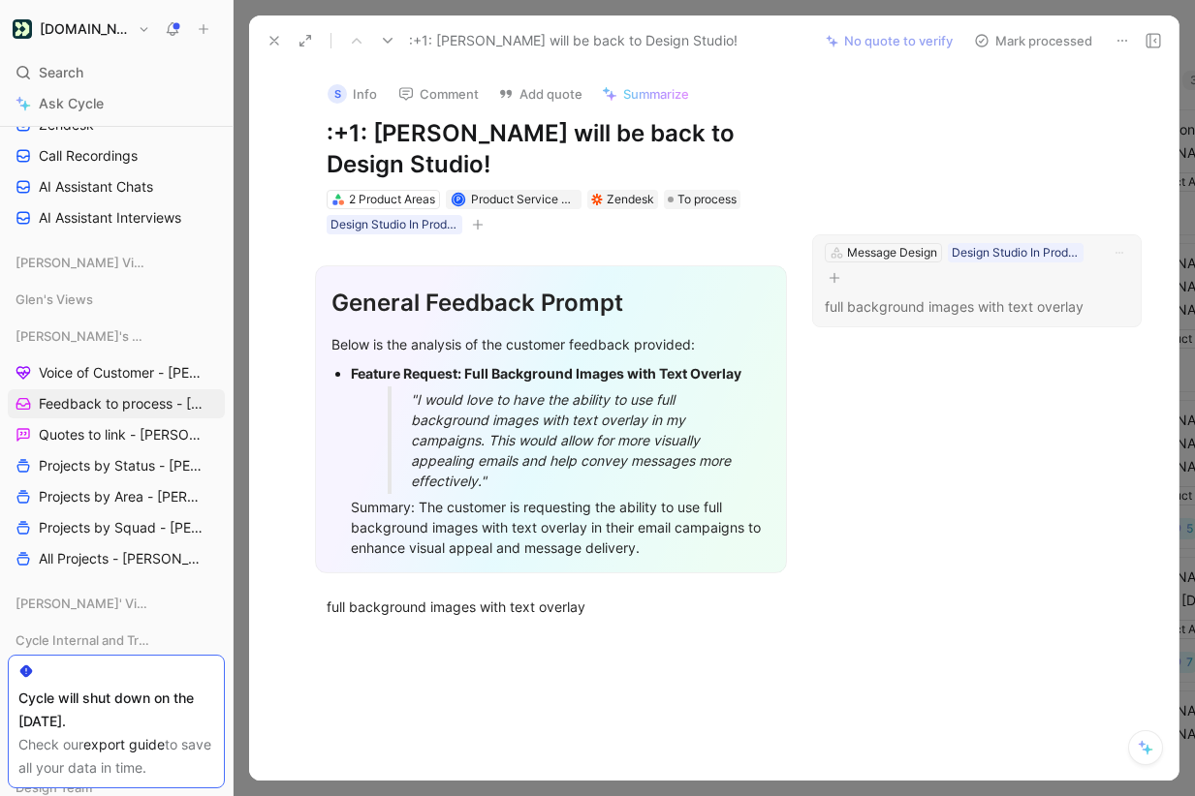
click at [1131, 34] on button at bounding box center [1121, 40] width 27 height 27
click at [979, 221] on button "Link request" at bounding box center [965, 211] width 101 height 27
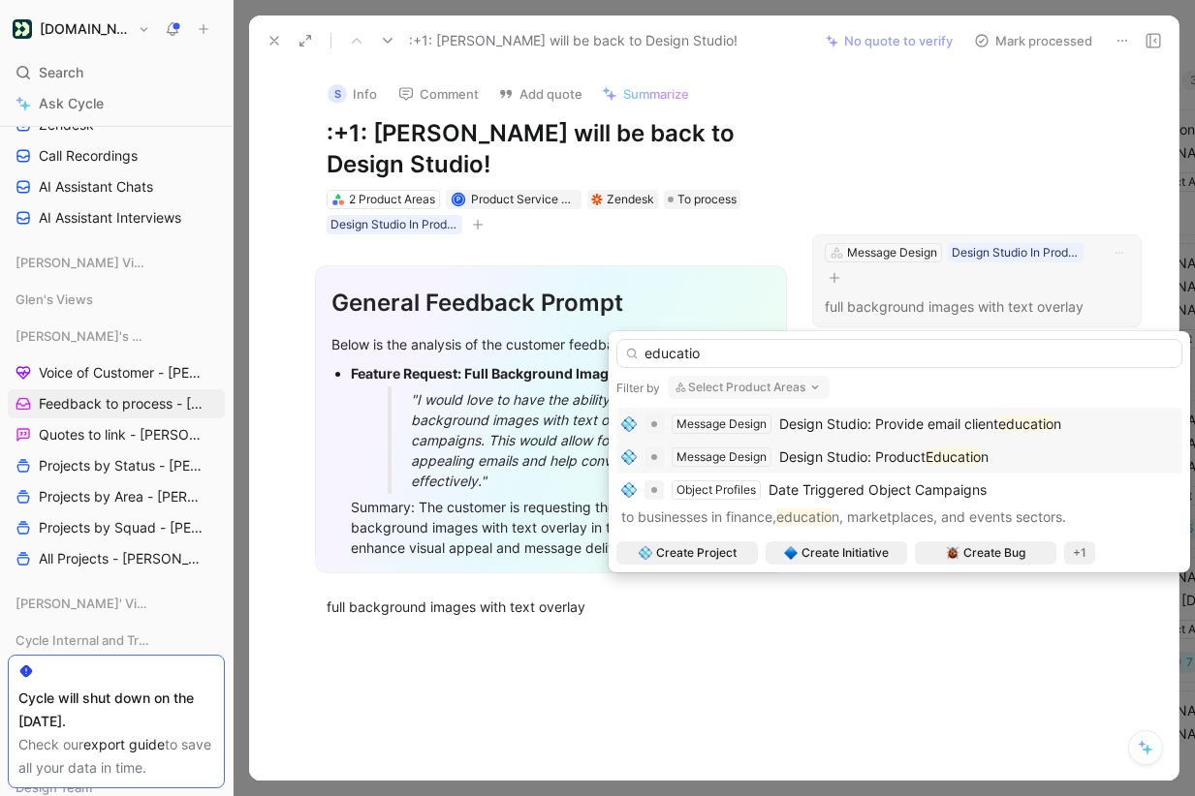
type input "educatio"
click at [882, 458] on span "Design Studio: Product" at bounding box center [852, 457] width 146 height 16
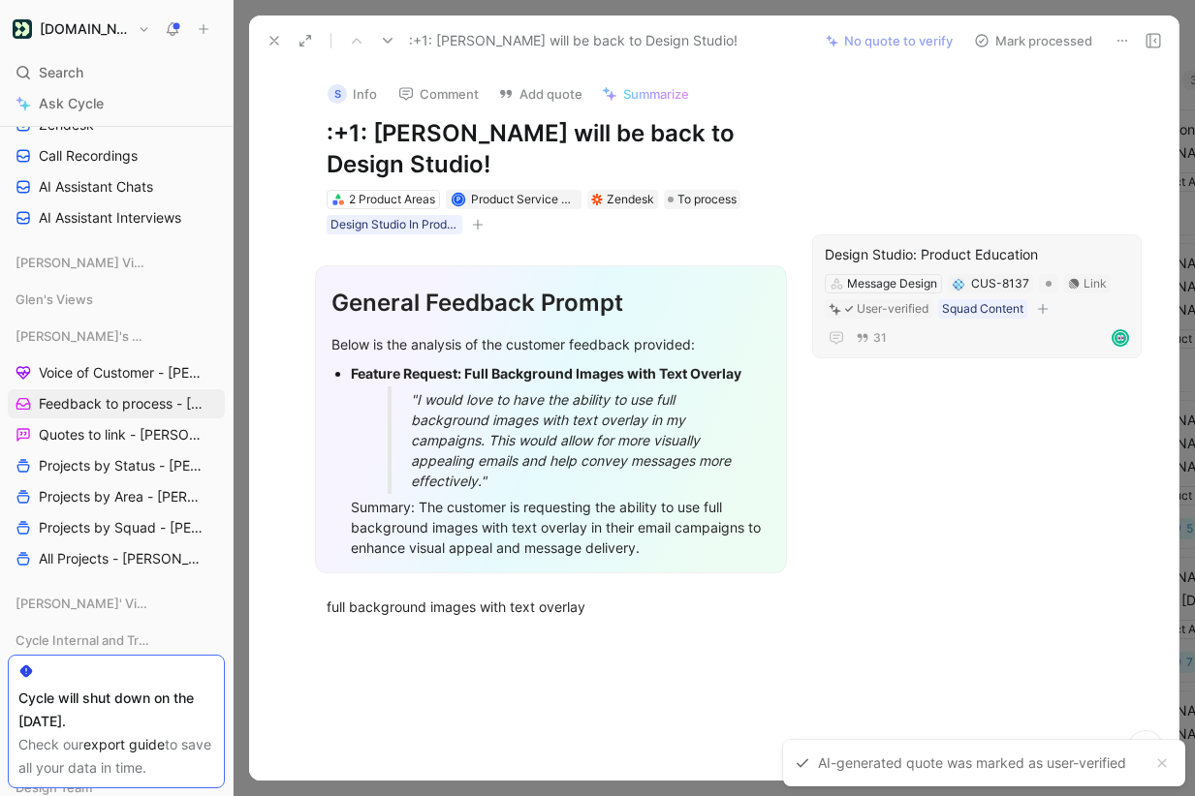
click at [1050, 40] on button "Mark processed" at bounding box center [1033, 40] width 136 height 27
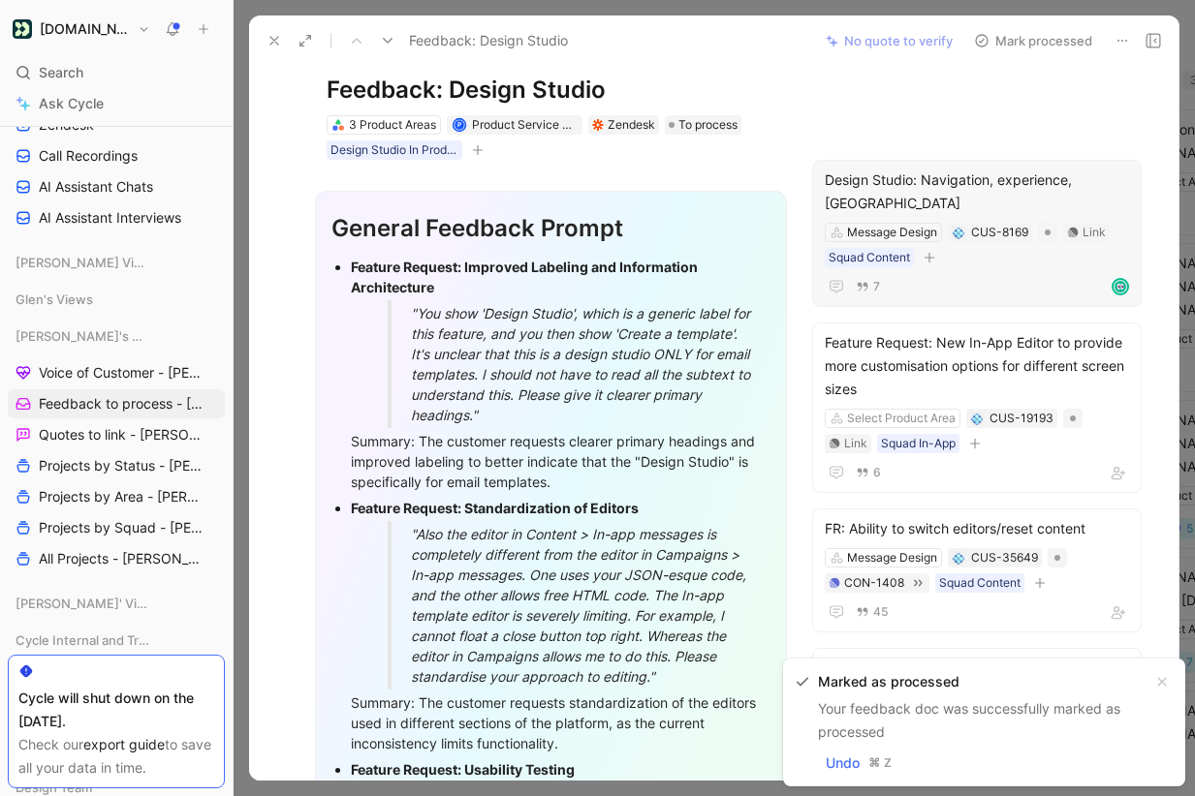
scroll to position [45, 0]
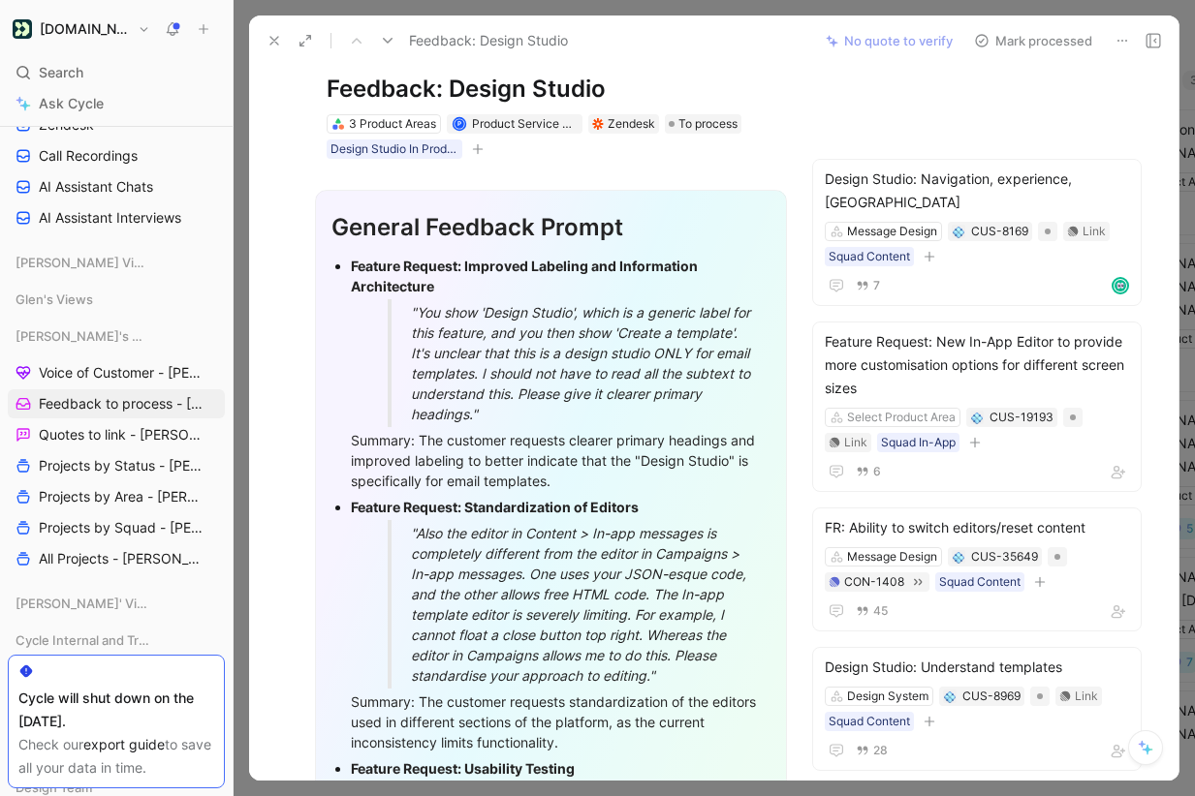
click at [951, 123] on div "R Graeme Comment Add quote Summarize Feedback: Design Studio 3 Product Areas P …" at bounding box center [713, 423] width 929 height 715
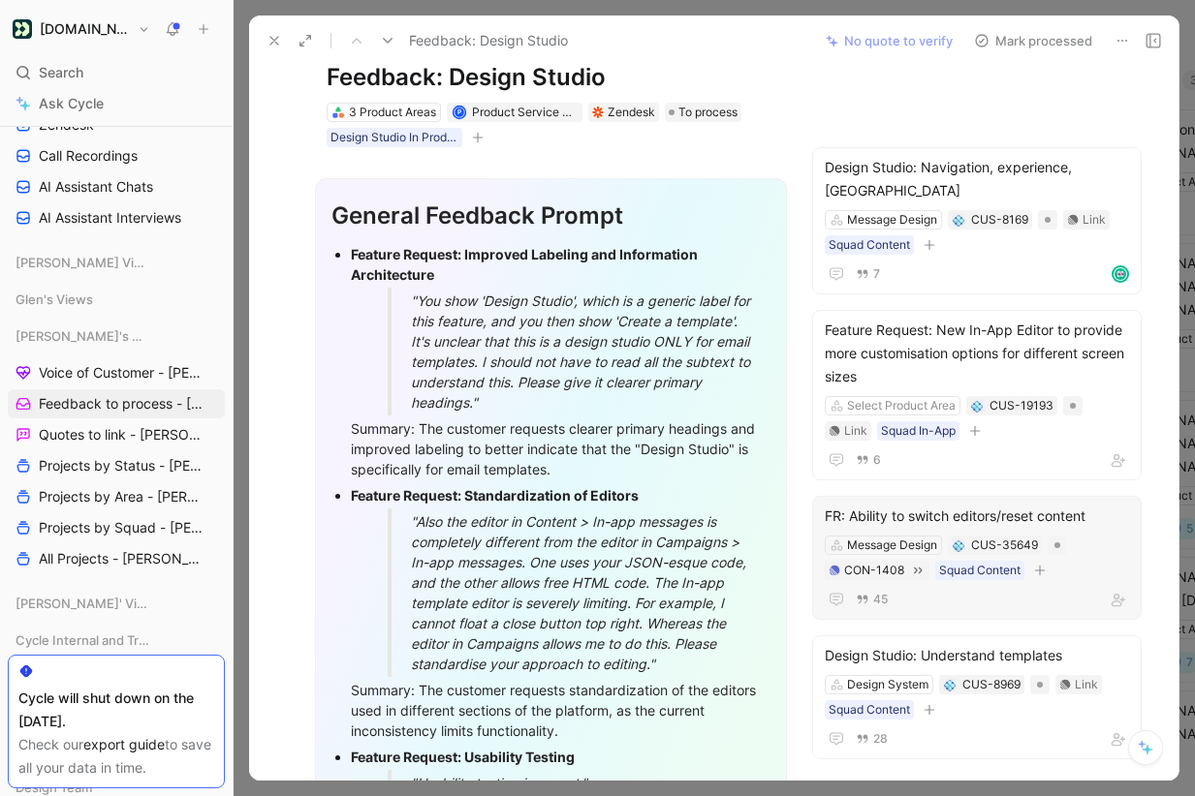
scroll to position [50, 0]
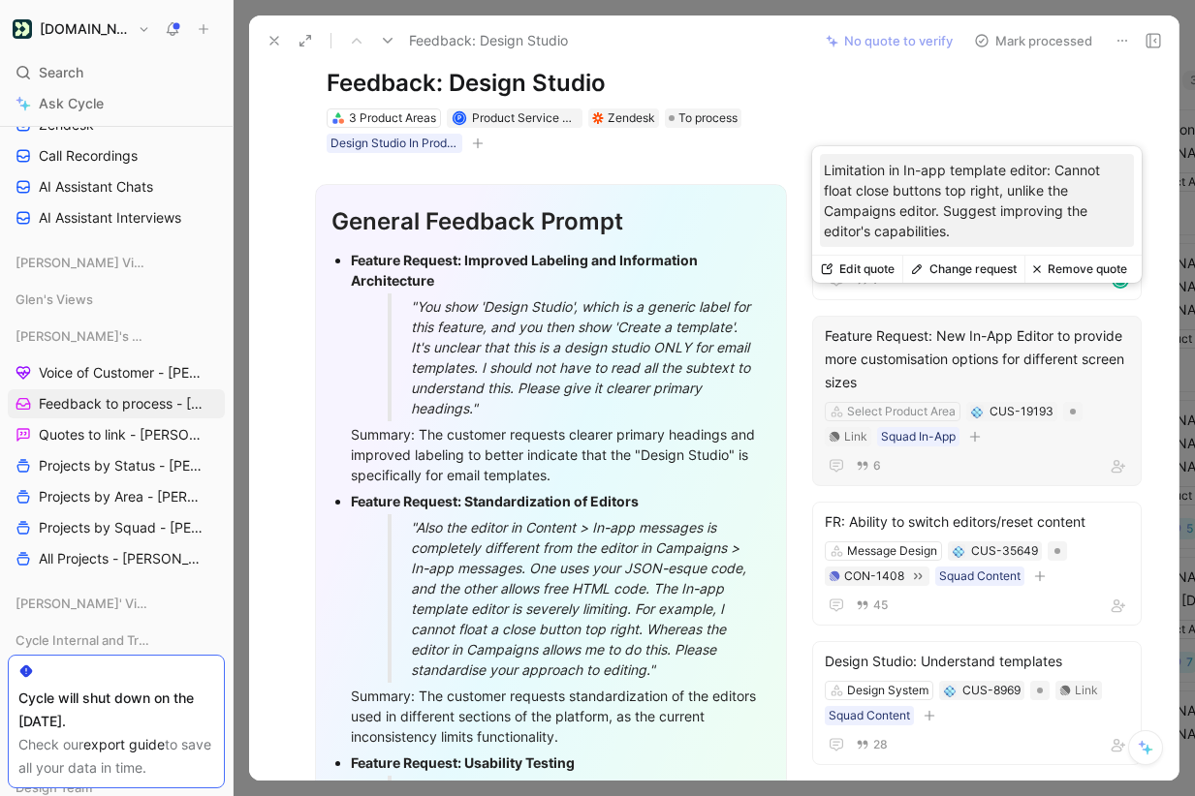
click at [969, 269] on button "Change request" at bounding box center [963, 269] width 122 height 27
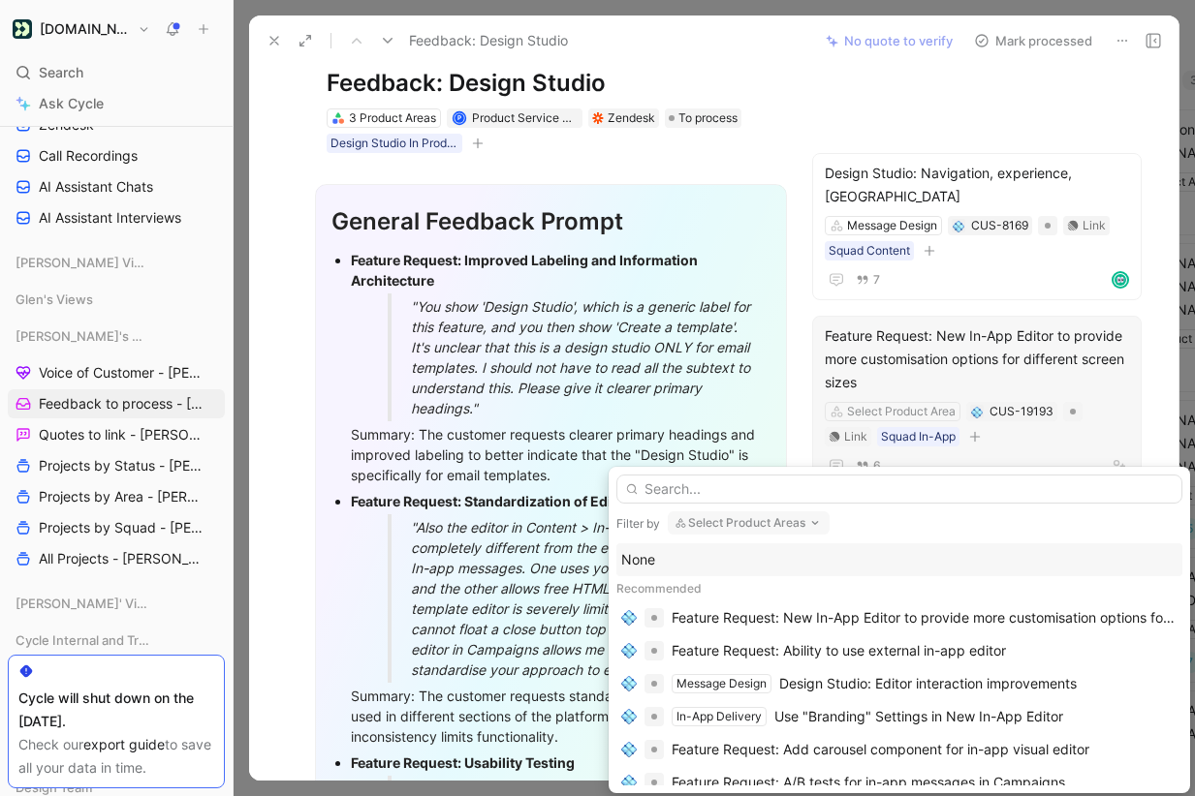
click at [941, 491] on input "text" at bounding box center [899, 489] width 566 height 29
type input "o"
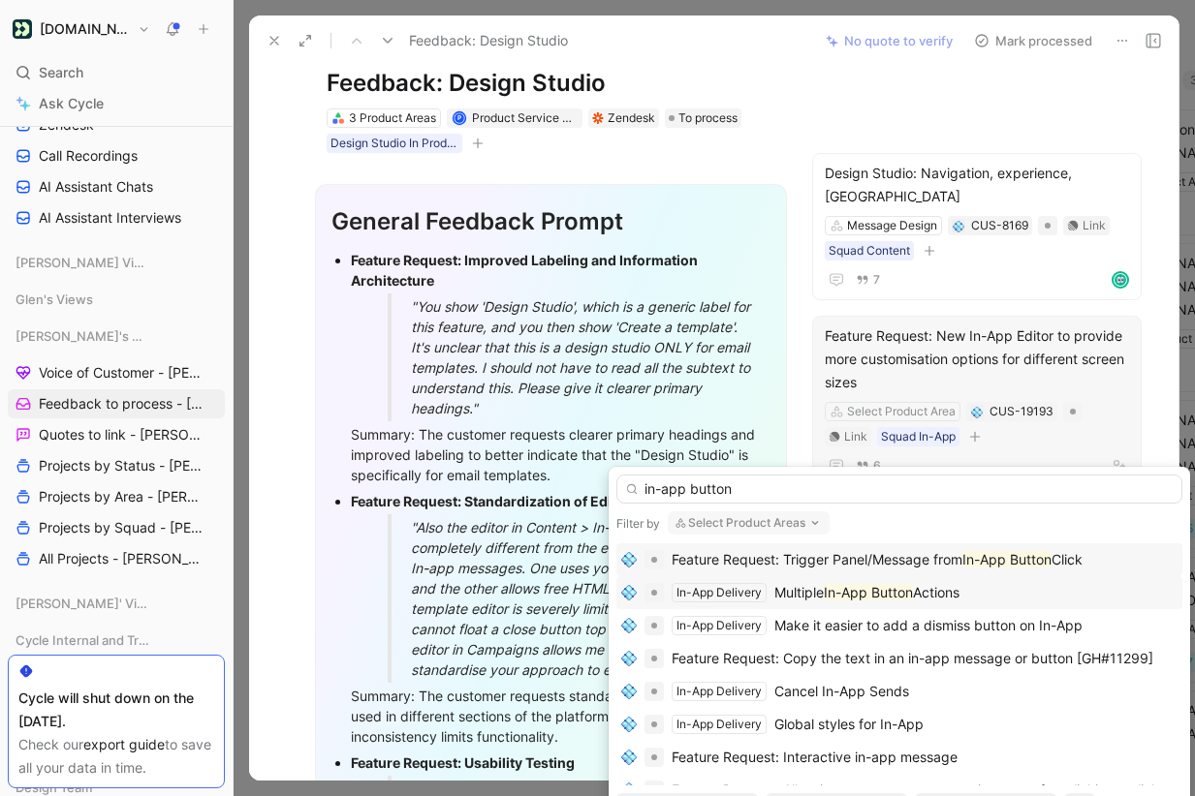
scroll to position [1, 0]
type input "in-app button"
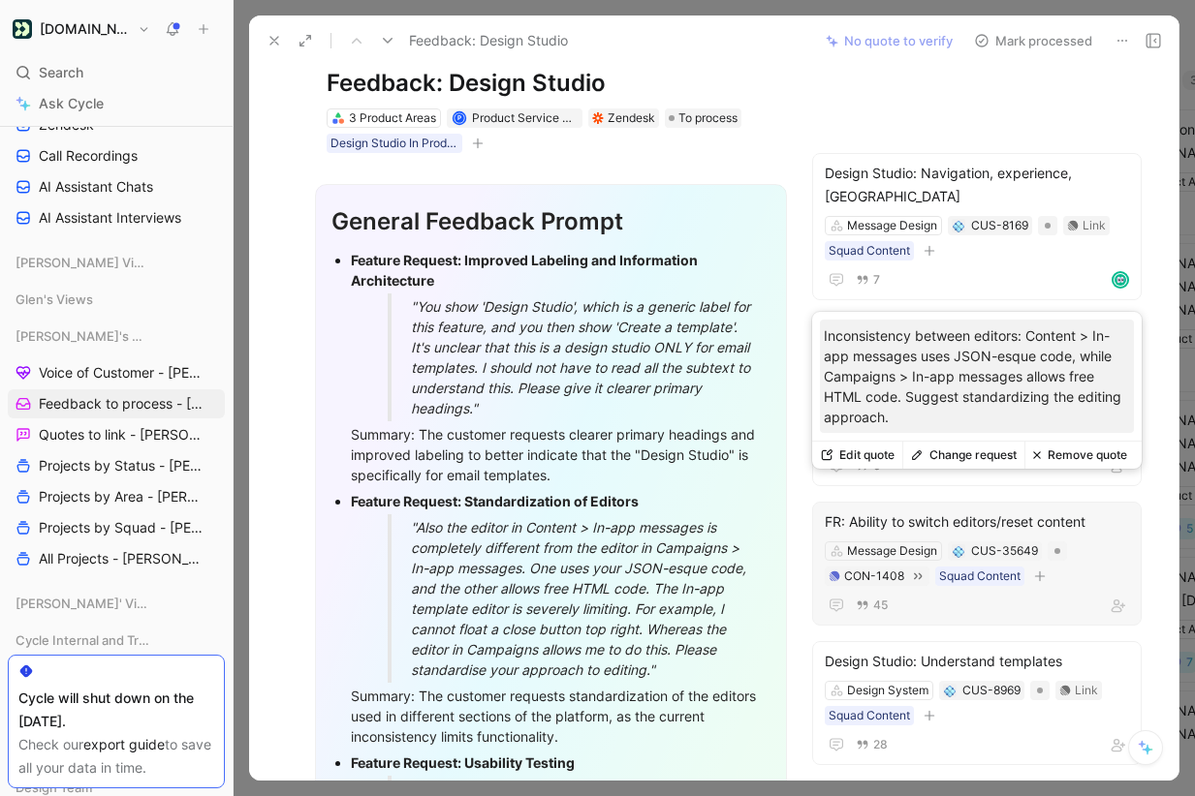
scroll to position [49, 0]
click at [1079, 455] on button "Remove quote" at bounding box center [1079, 456] width 110 height 27
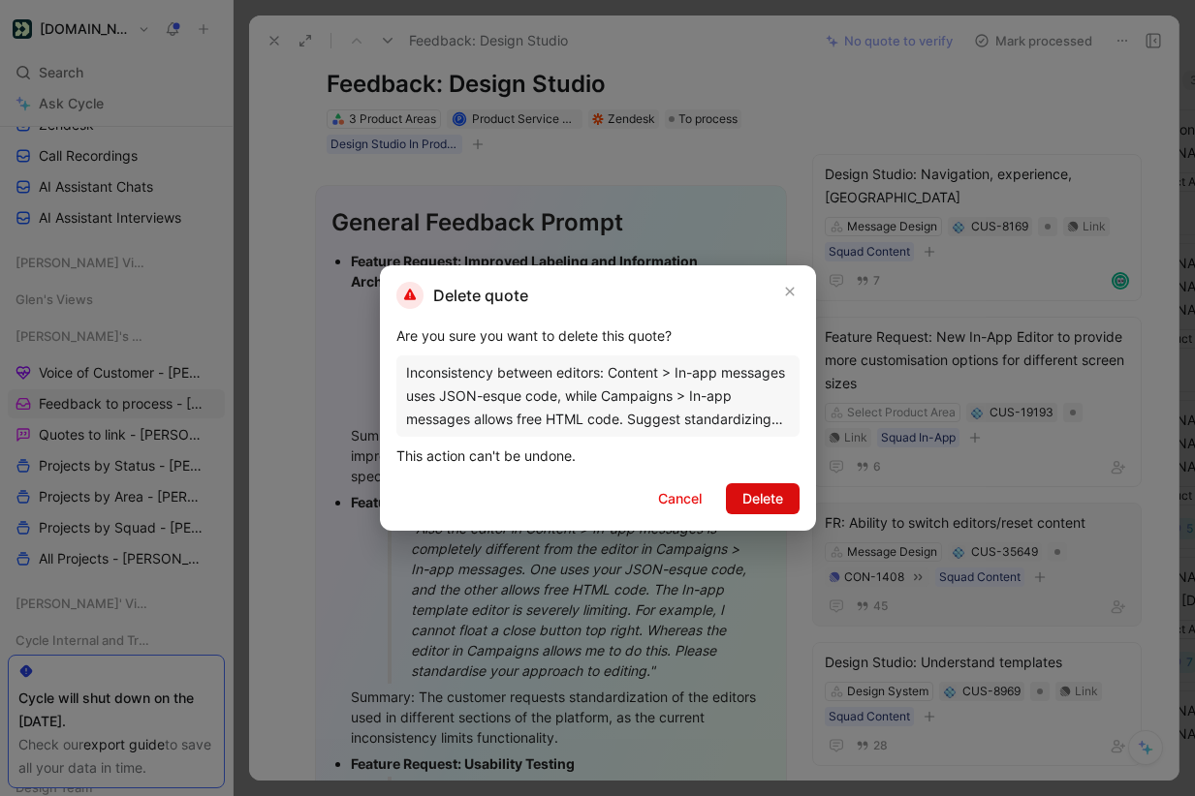
click at [774, 497] on span "Delete" at bounding box center [762, 498] width 41 height 23
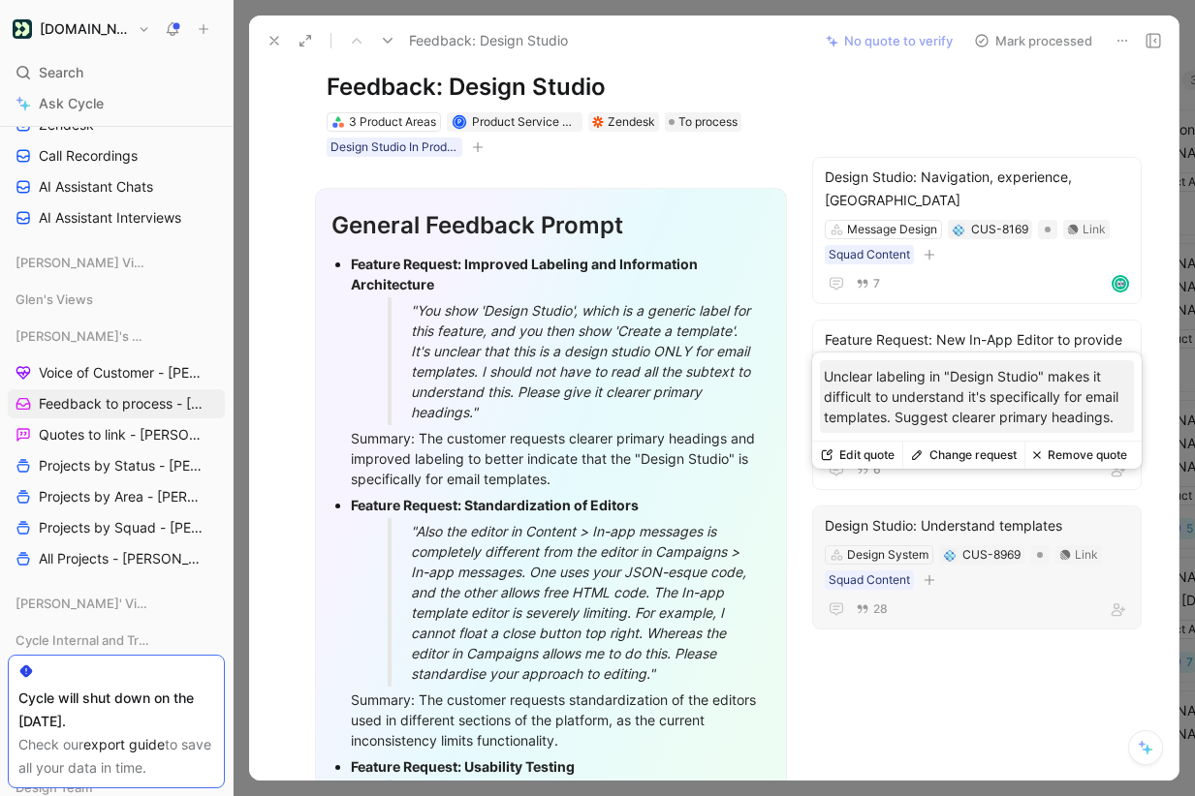
scroll to position [62, 0]
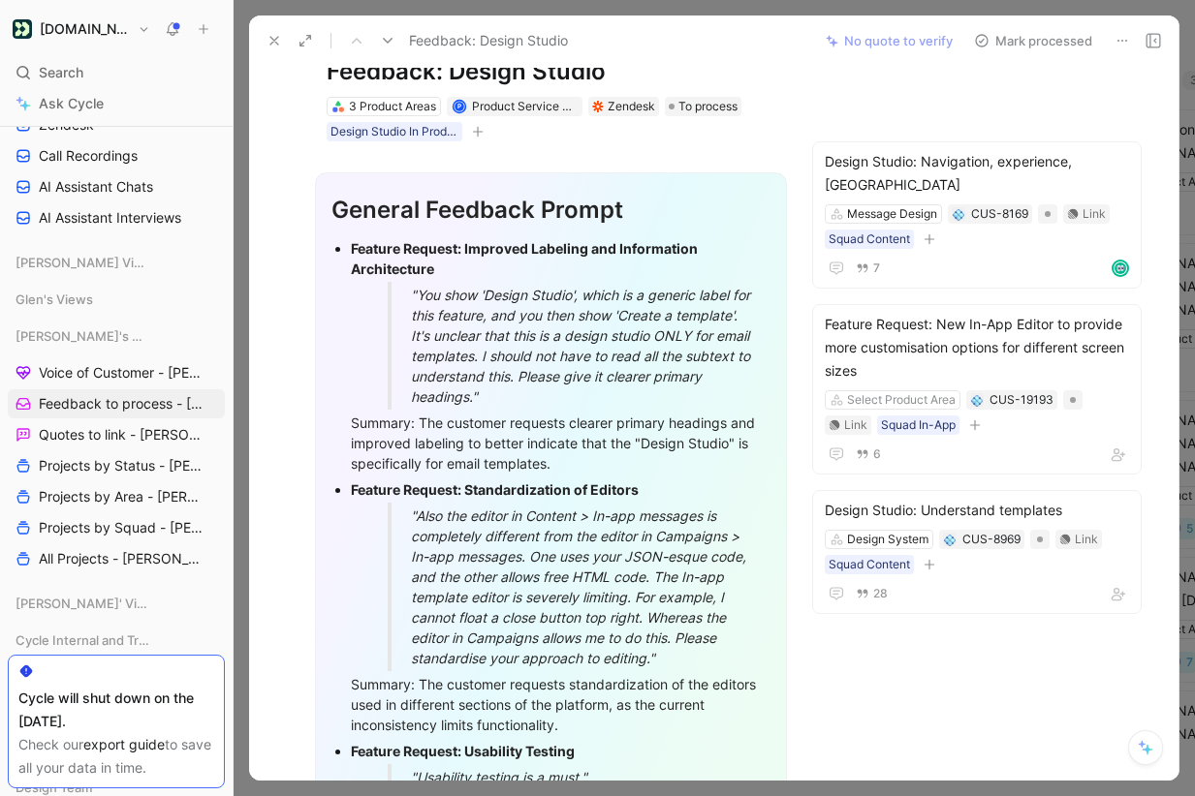
click at [1016, 41] on button "Mark processed" at bounding box center [1033, 40] width 136 height 27
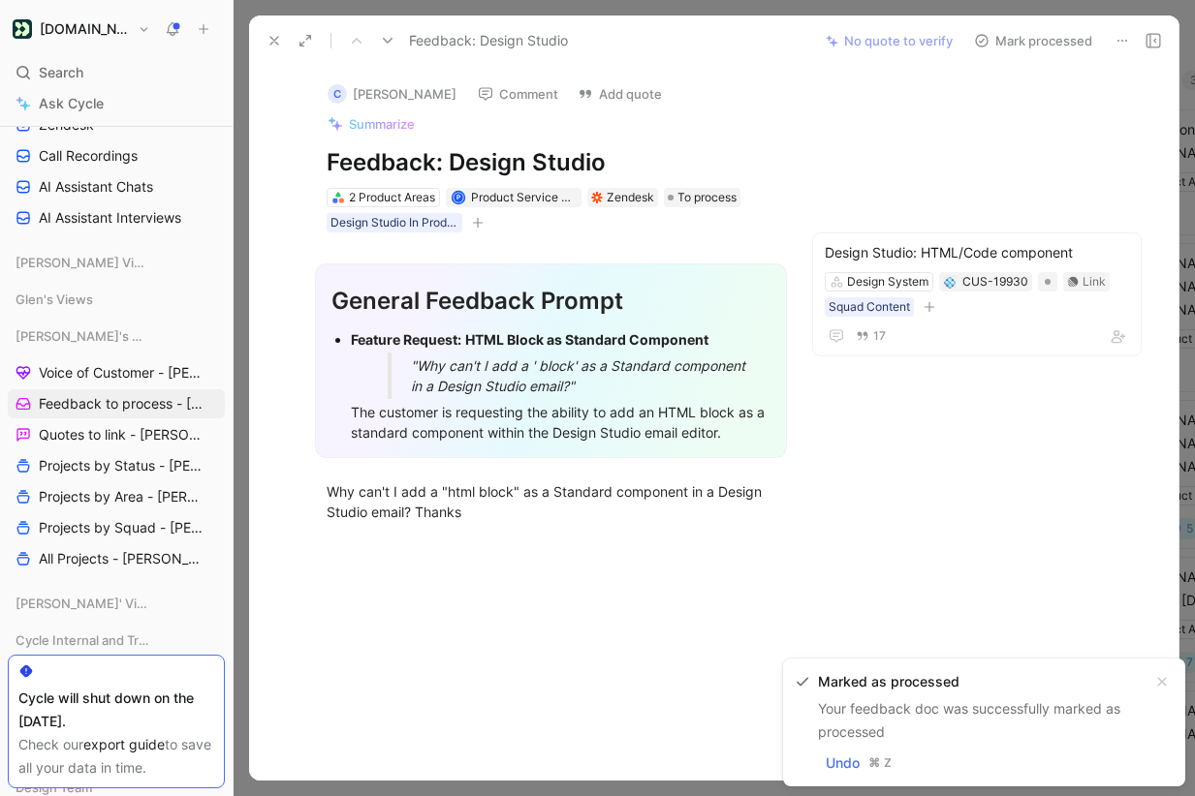
click at [1016, 41] on button "Mark processed" at bounding box center [1033, 40] width 136 height 27
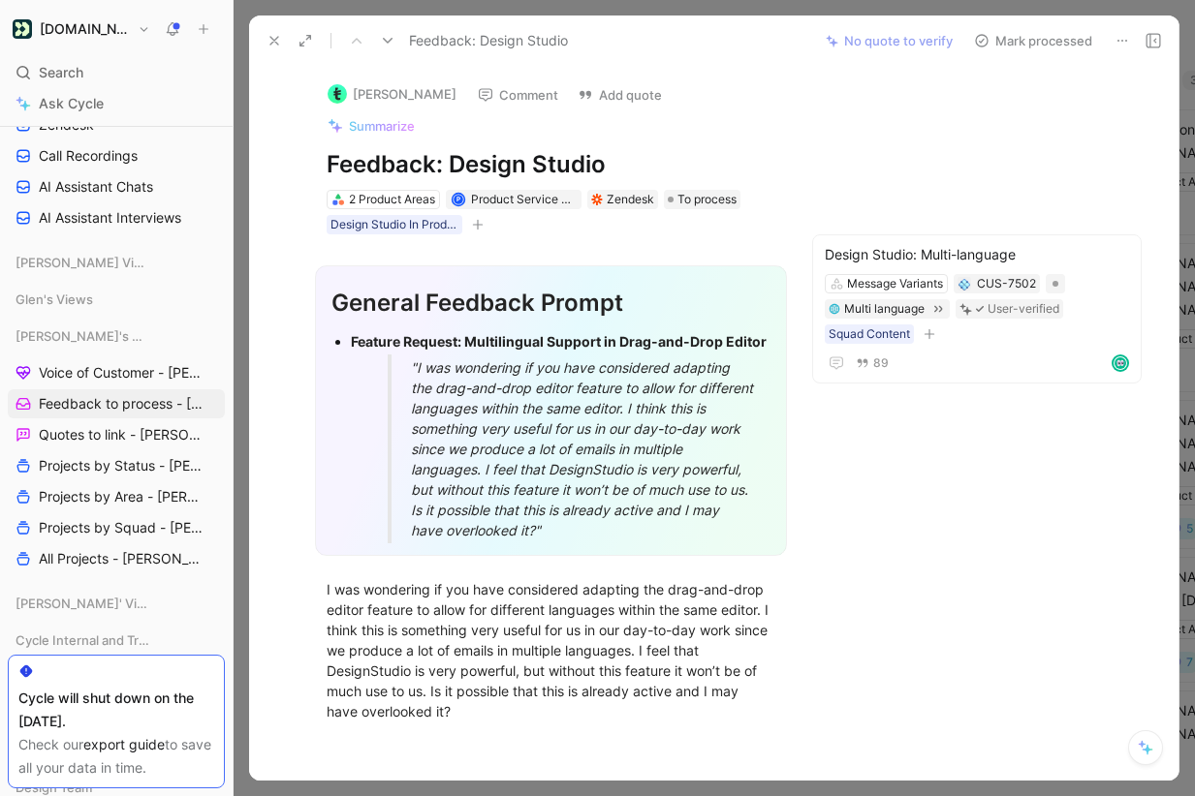
click at [1016, 41] on button "Mark processed" at bounding box center [1033, 40] width 136 height 27
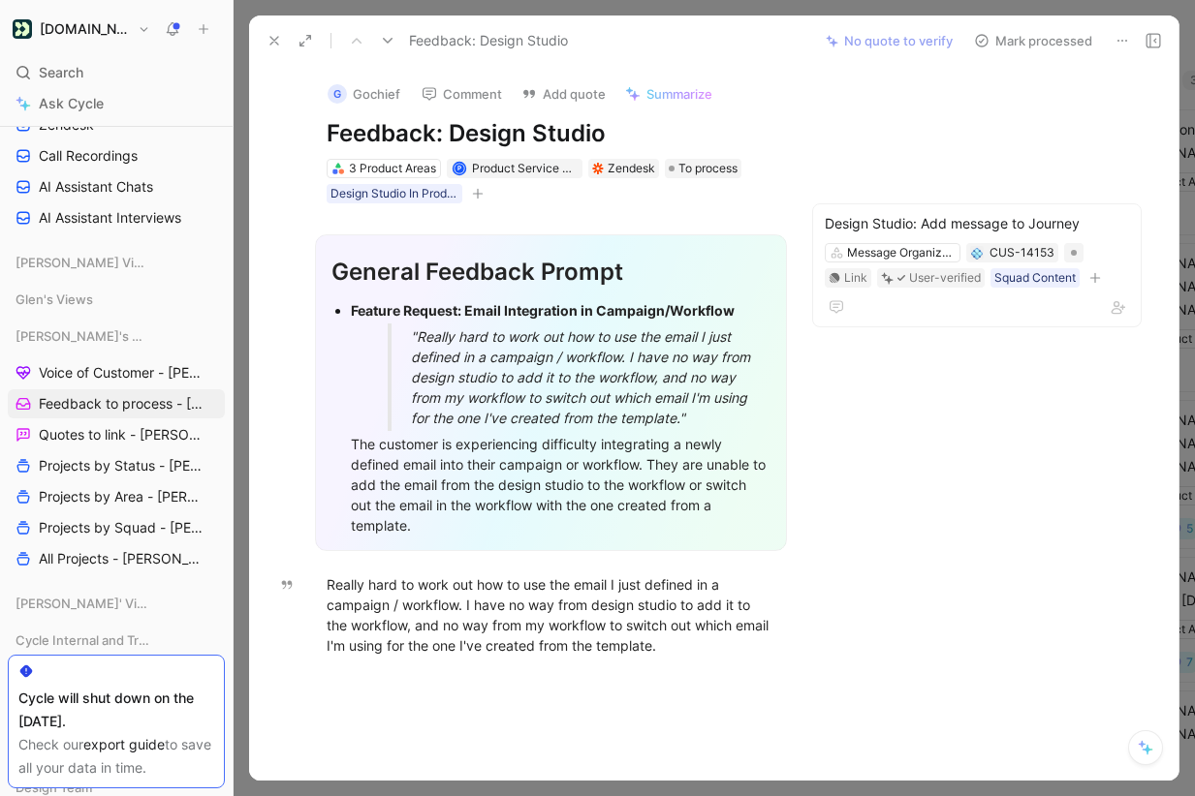
click at [1026, 37] on button "Mark processed" at bounding box center [1033, 40] width 136 height 27
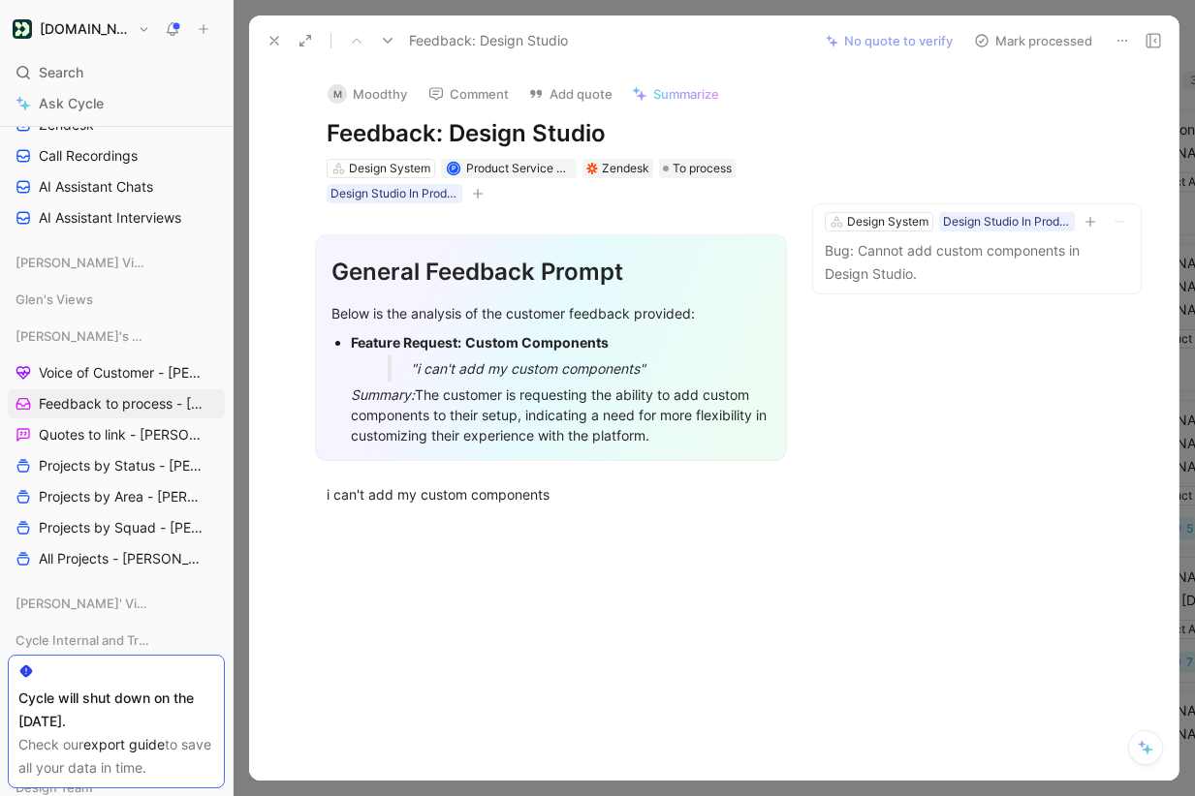
click at [1120, 37] on icon at bounding box center [1122, 41] width 16 height 16
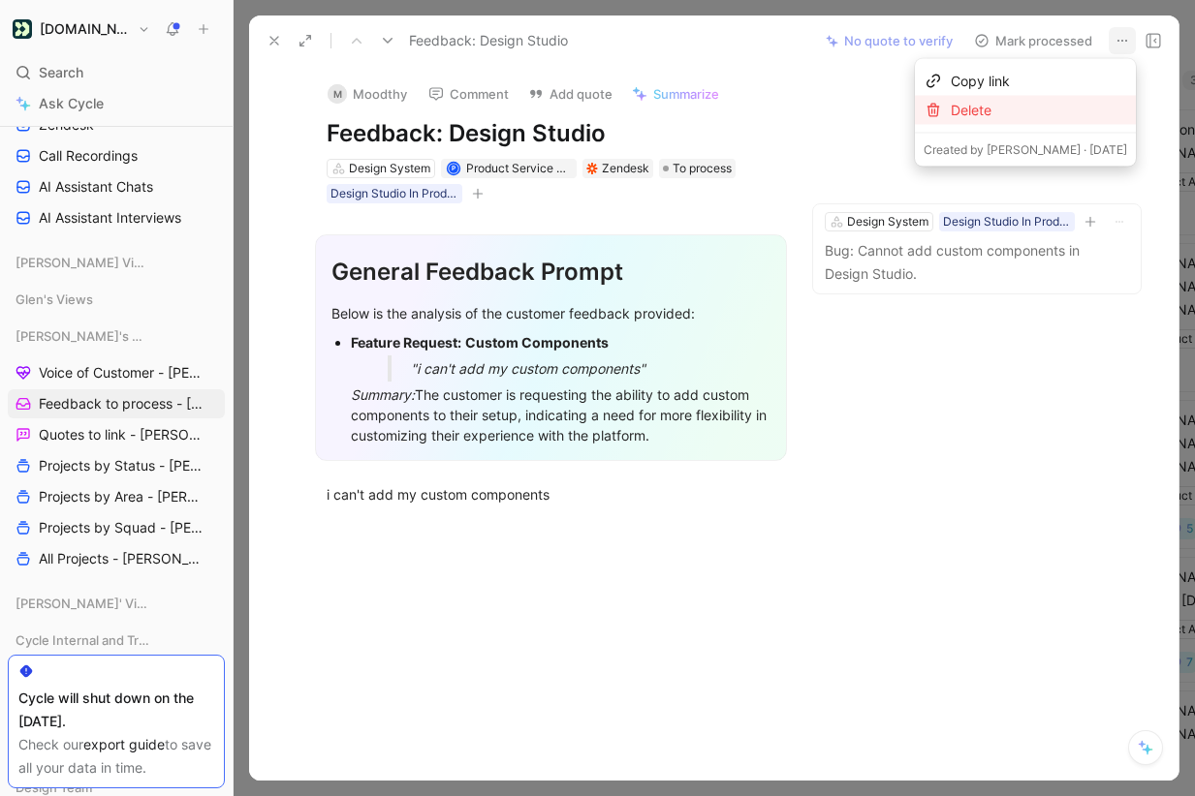
click at [1039, 107] on div "Delete" at bounding box center [1039, 110] width 176 height 23
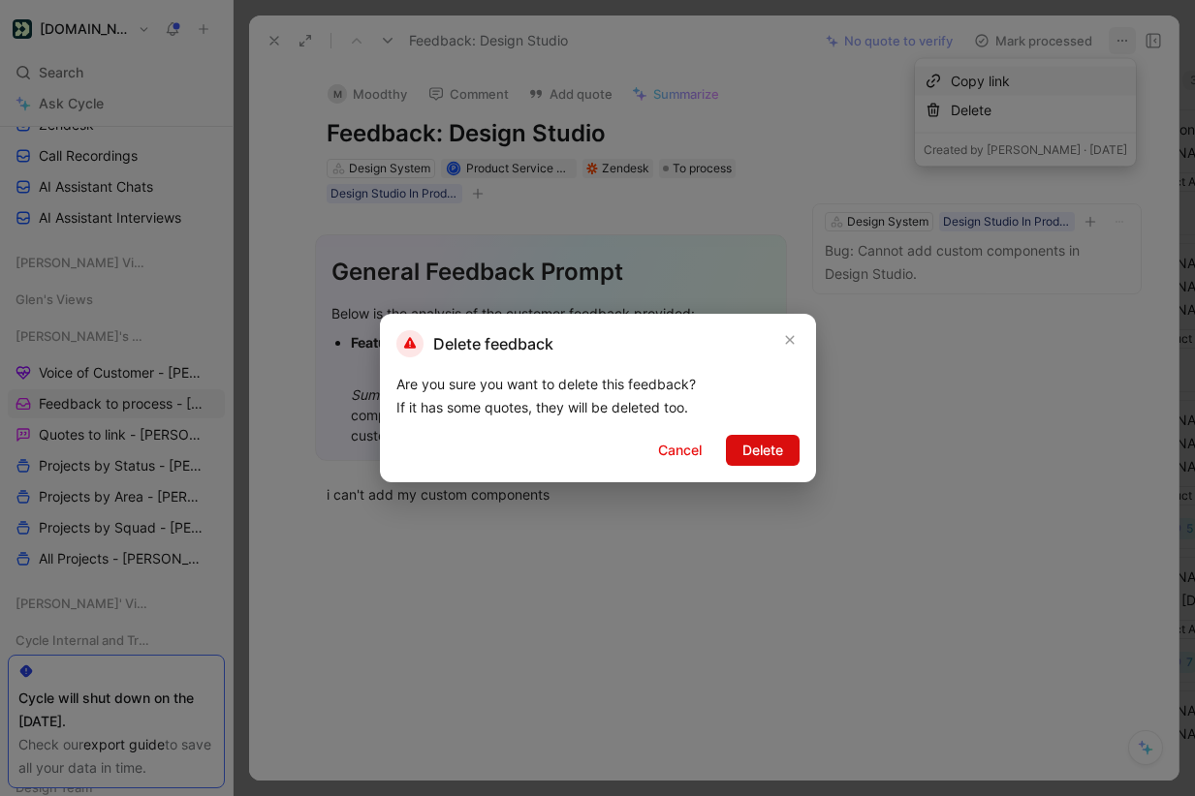
click at [755, 452] on span "Delete" at bounding box center [762, 450] width 41 height 23
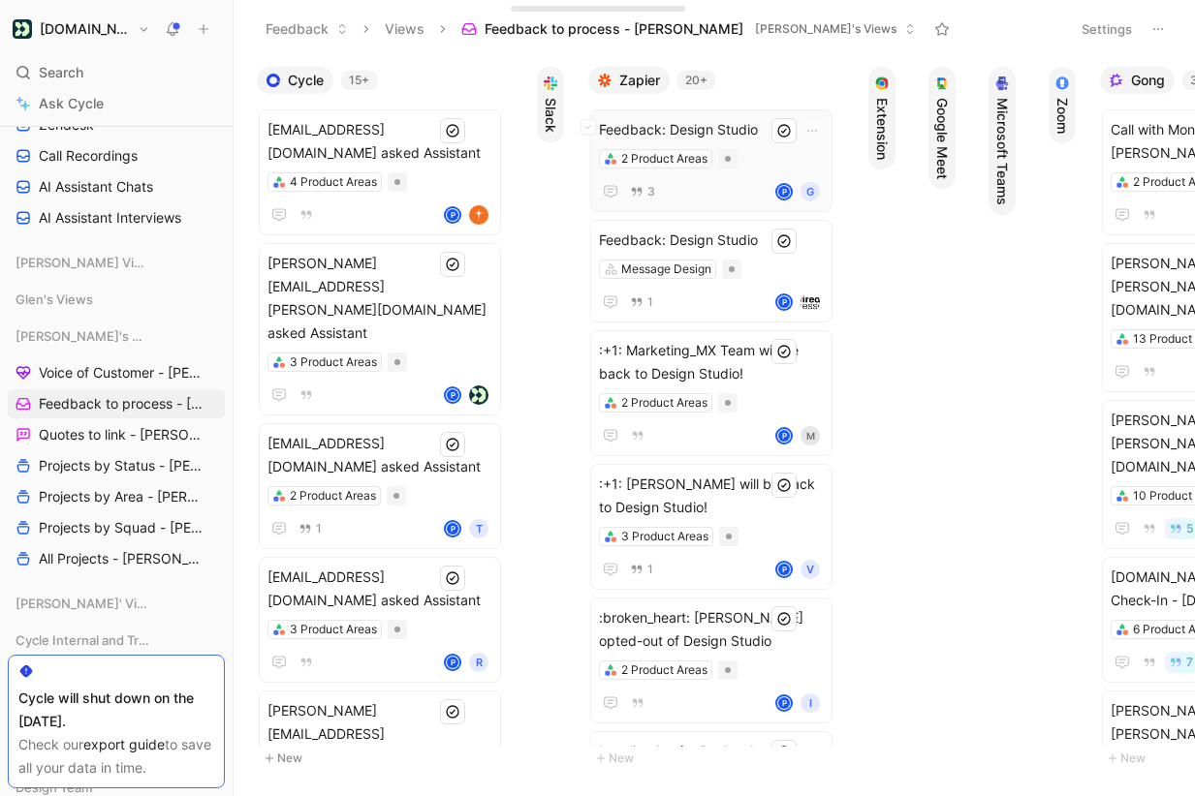
click at [752, 128] on span "Feedback: Design Studio" at bounding box center [711, 129] width 225 height 23
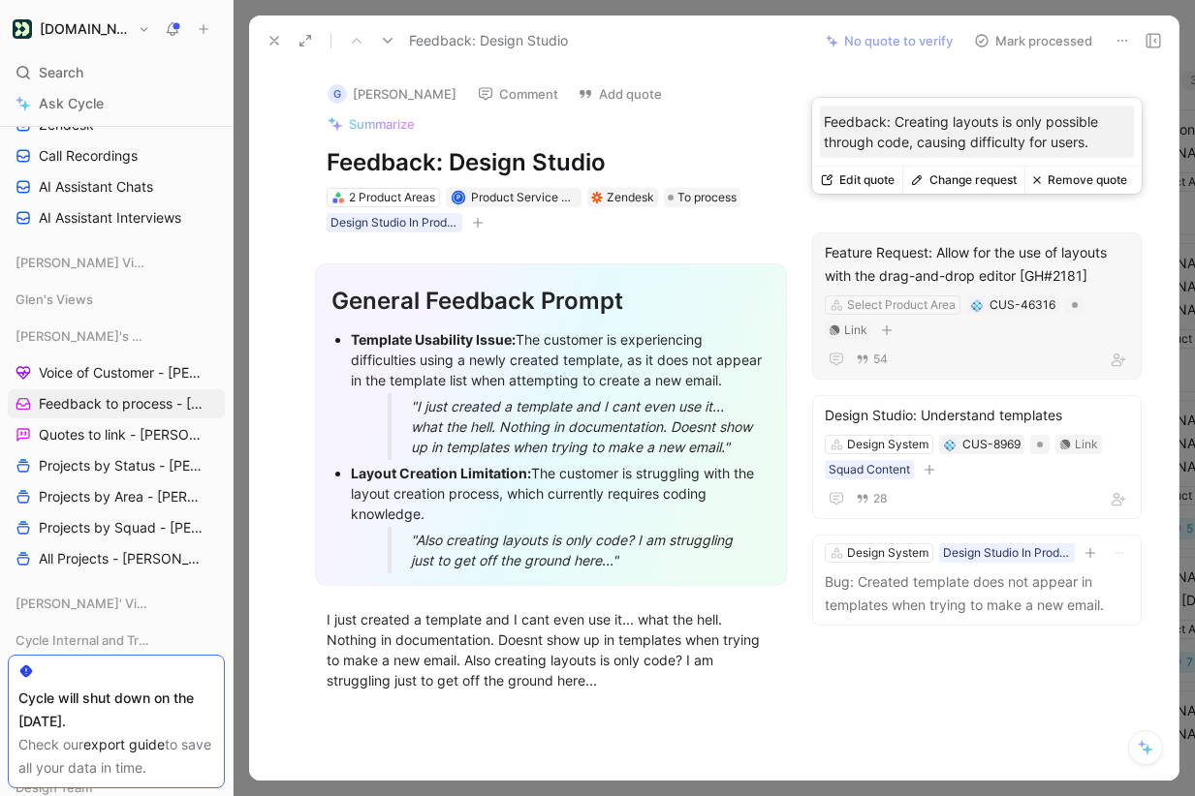
click at [1064, 182] on button "Remove quote" at bounding box center [1079, 180] width 110 height 27
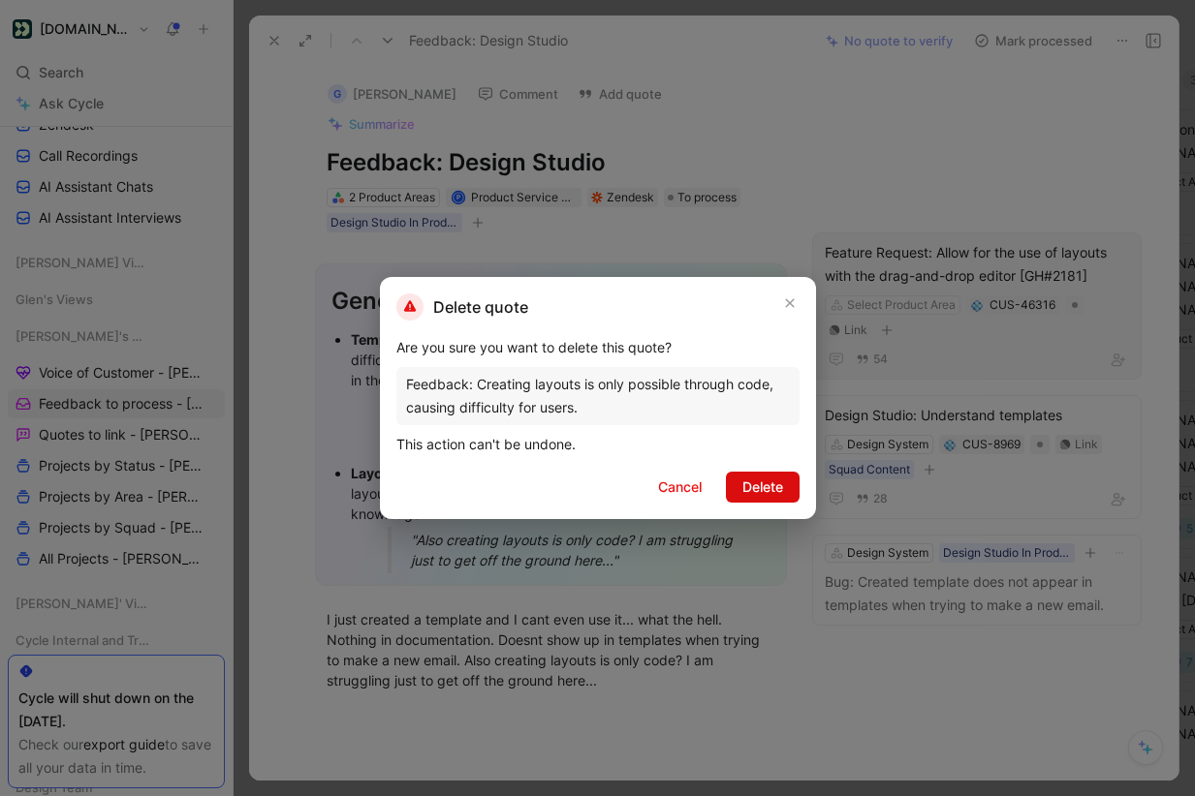
click at [764, 483] on span "Delete" at bounding box center [762, 487] width 41 height 23
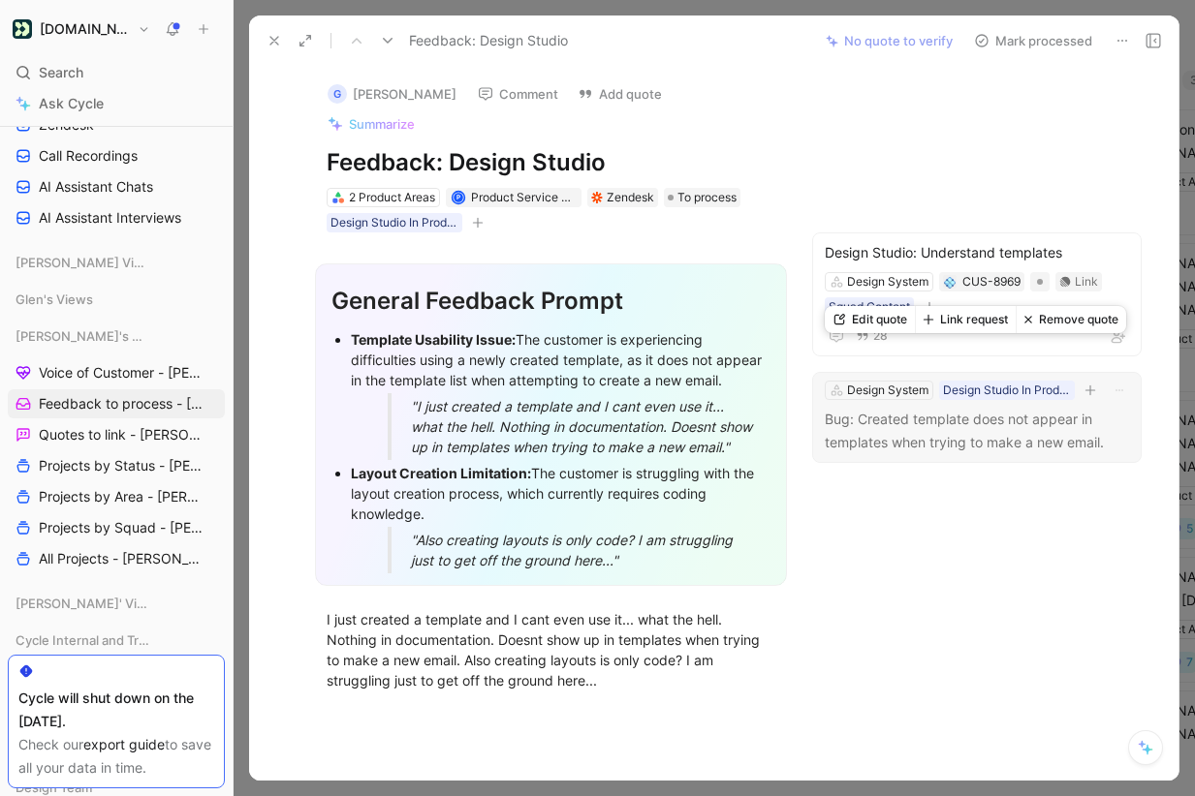
click at [1074, 322] on button "Remove quote" at bounding box center [1070, 319] width 110 height 27
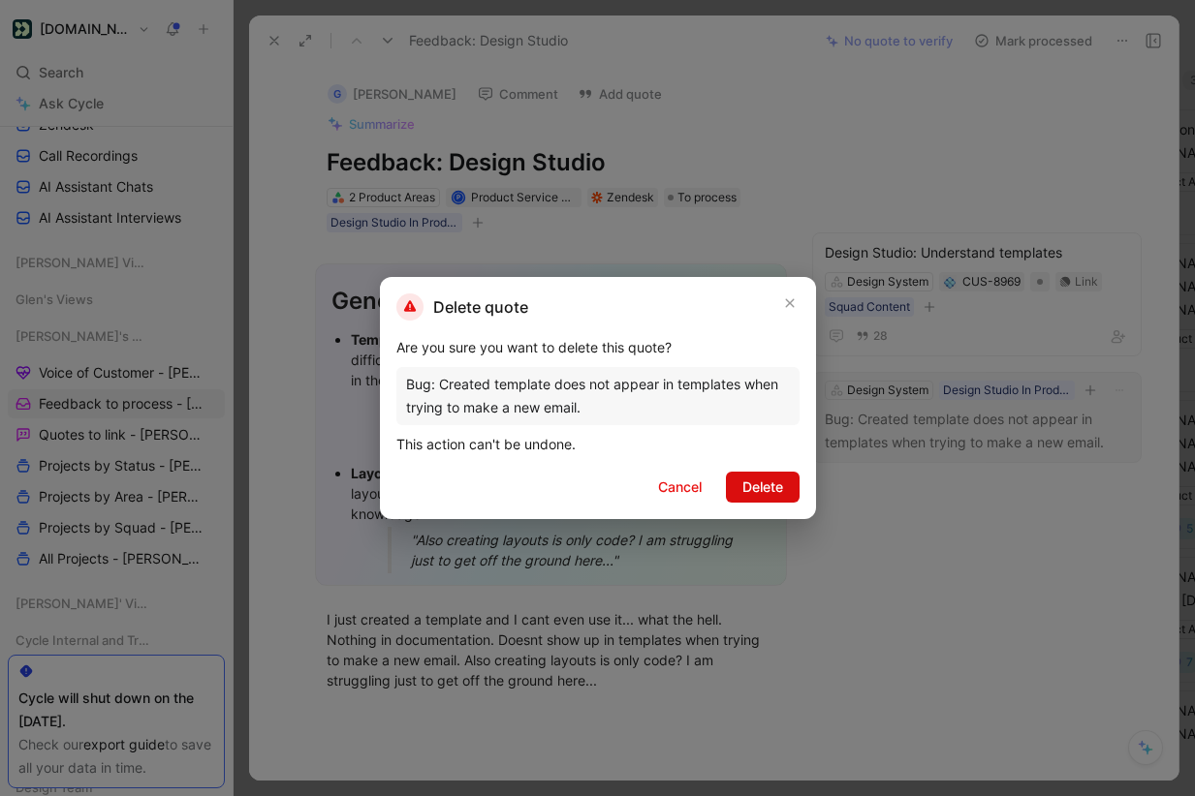
drag, startPoint x: 771, startPoint y: 483, endPoint x: 1019, endPoint y: 15, distance: 530.5
click at [771, 483] on span "Delete" at bounding box center [762, 487] width 41 height 23
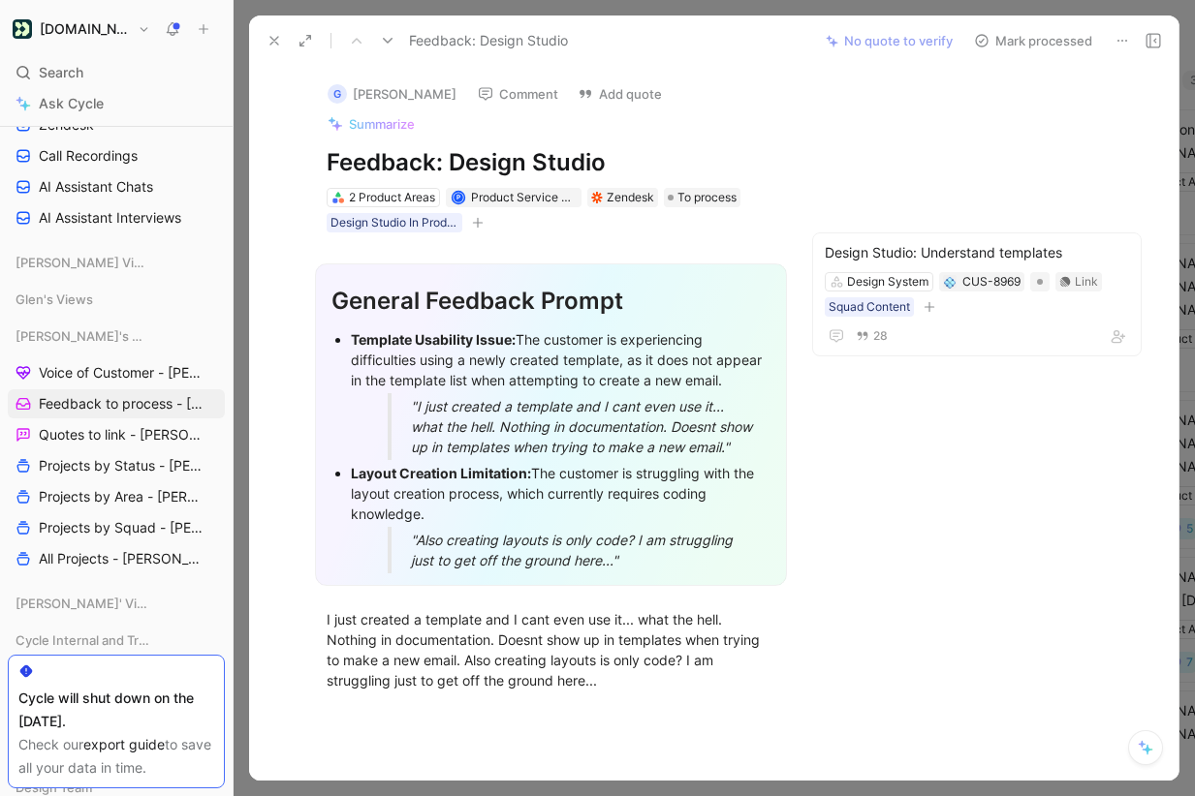
click at [1015, 39] on button "Mark processed" at bounding box center [1033, 40] width 136 height 27
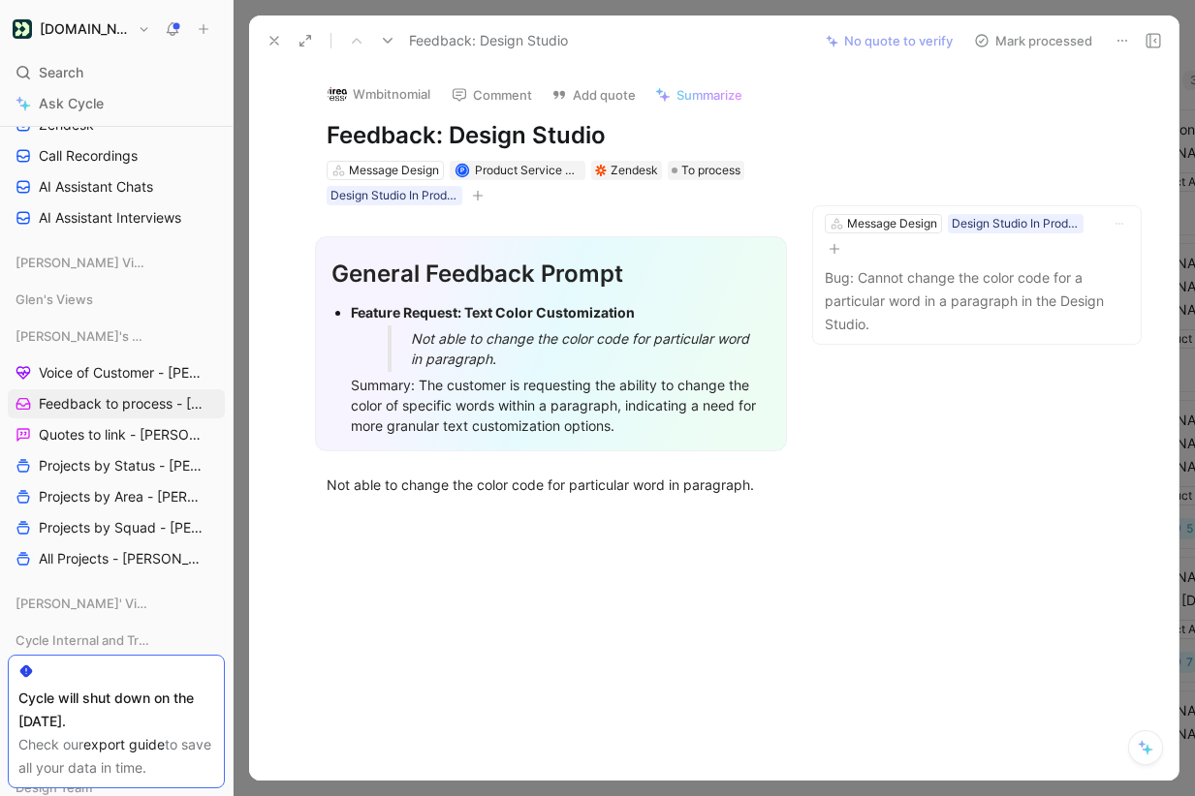
click at [1121, 40] on icon at bounding box center [1122, 41] width 16 height 16
click at [966, 177] on button "Link request" at bounding box center [965, 182] width 101 height 27
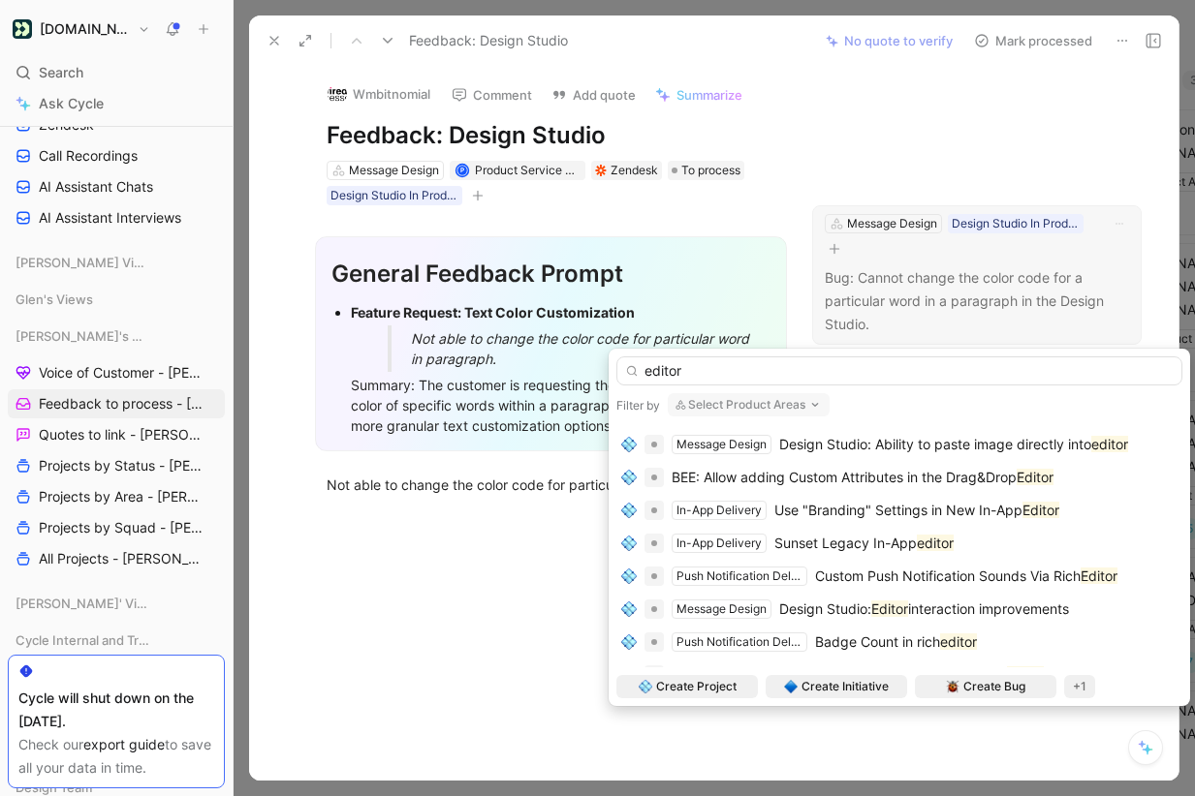
scroll to position [397, 0]
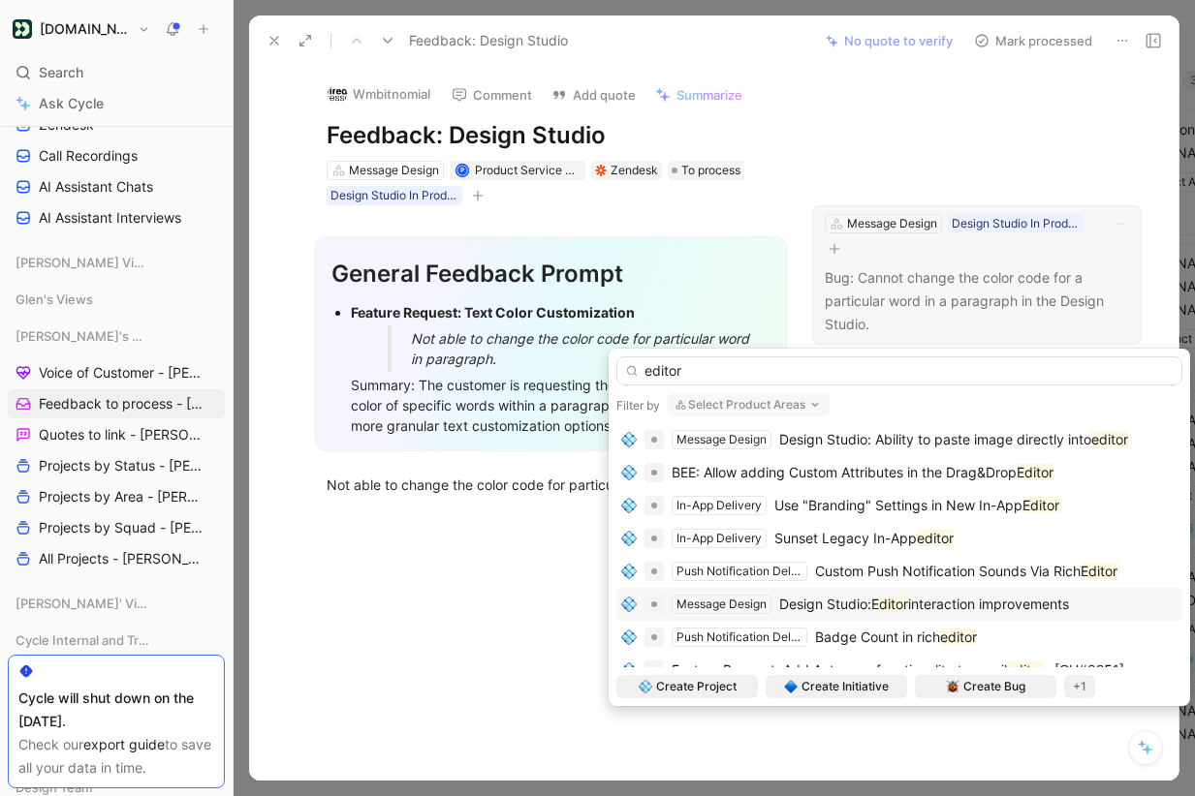
type input "editor"
click at [1017, 612] on span "interaction improvements" at bounding box center [988, 604] width 161 height 16
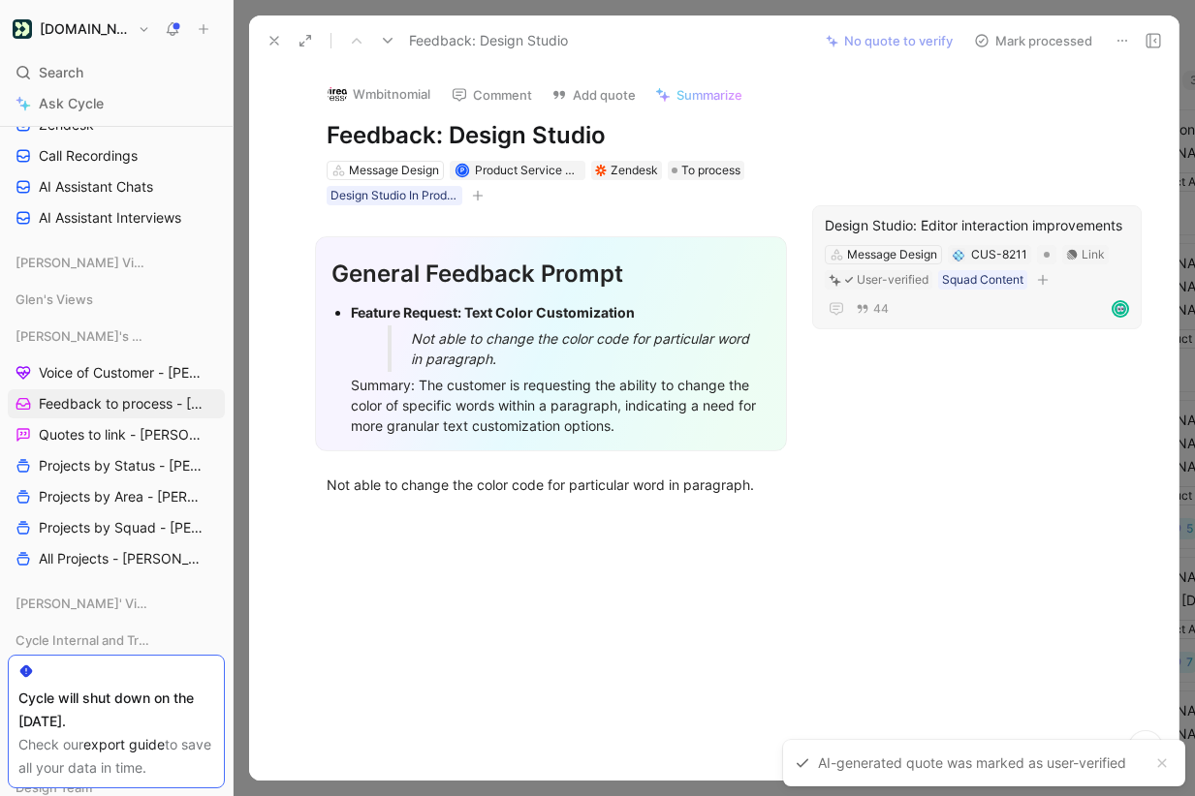
click at [1048, 37] on button "Mark processed" at bounding box center [1033, 40] width 136 height 27
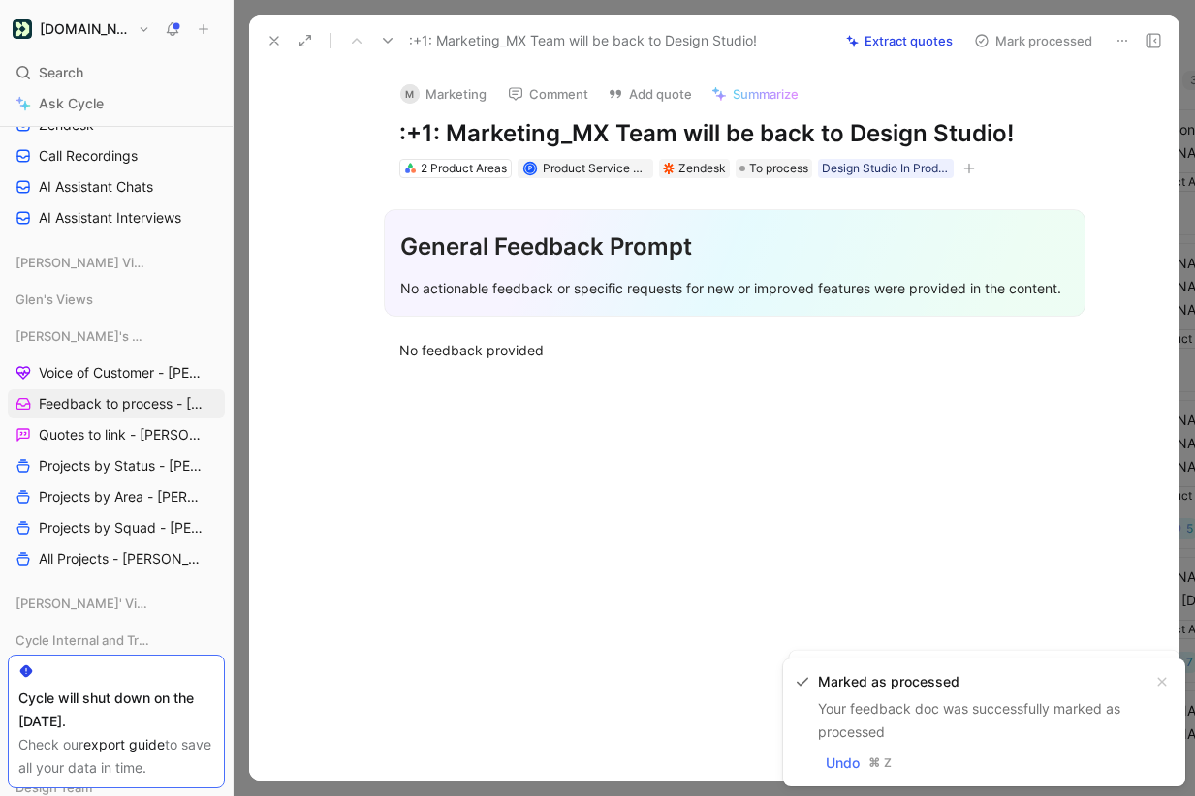
click at [1127, 37] on icon at bounding box center [1122, 41] width 16 height 16
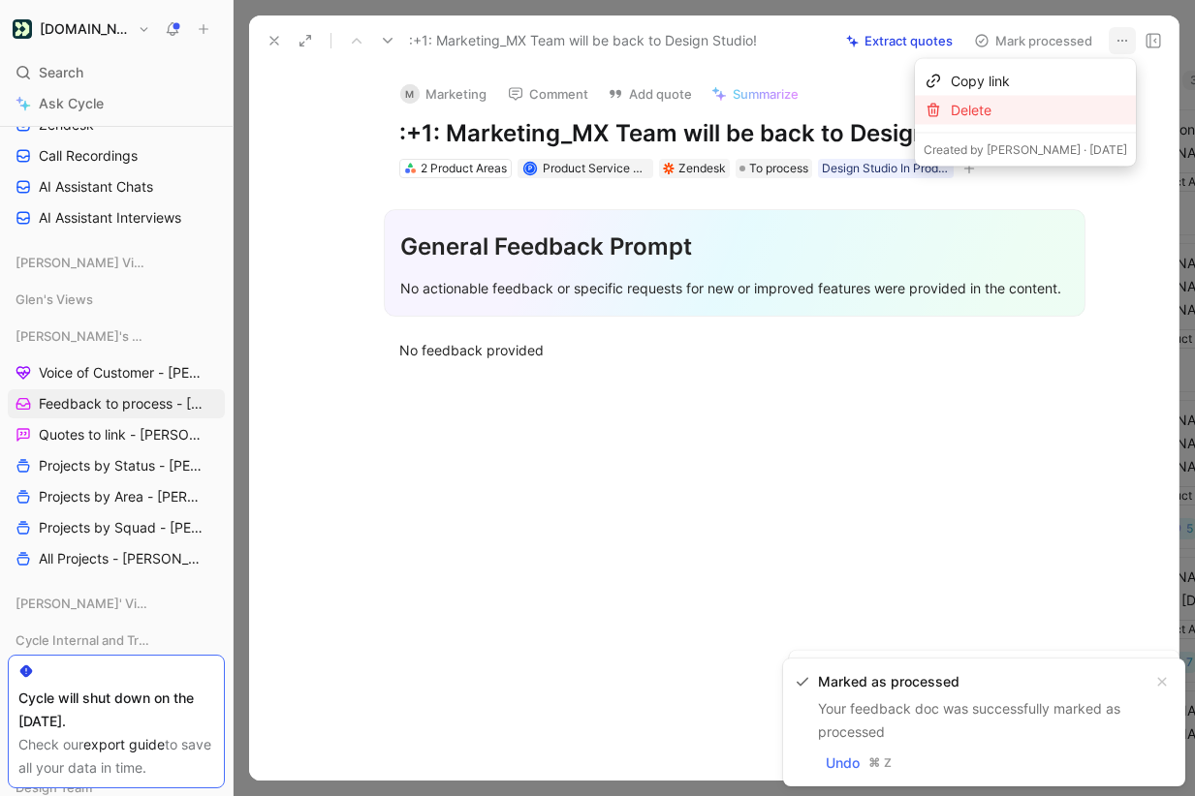
click at [1056, 114] on div "Delete" at bounding box center [1039, 110] width 176 height 23
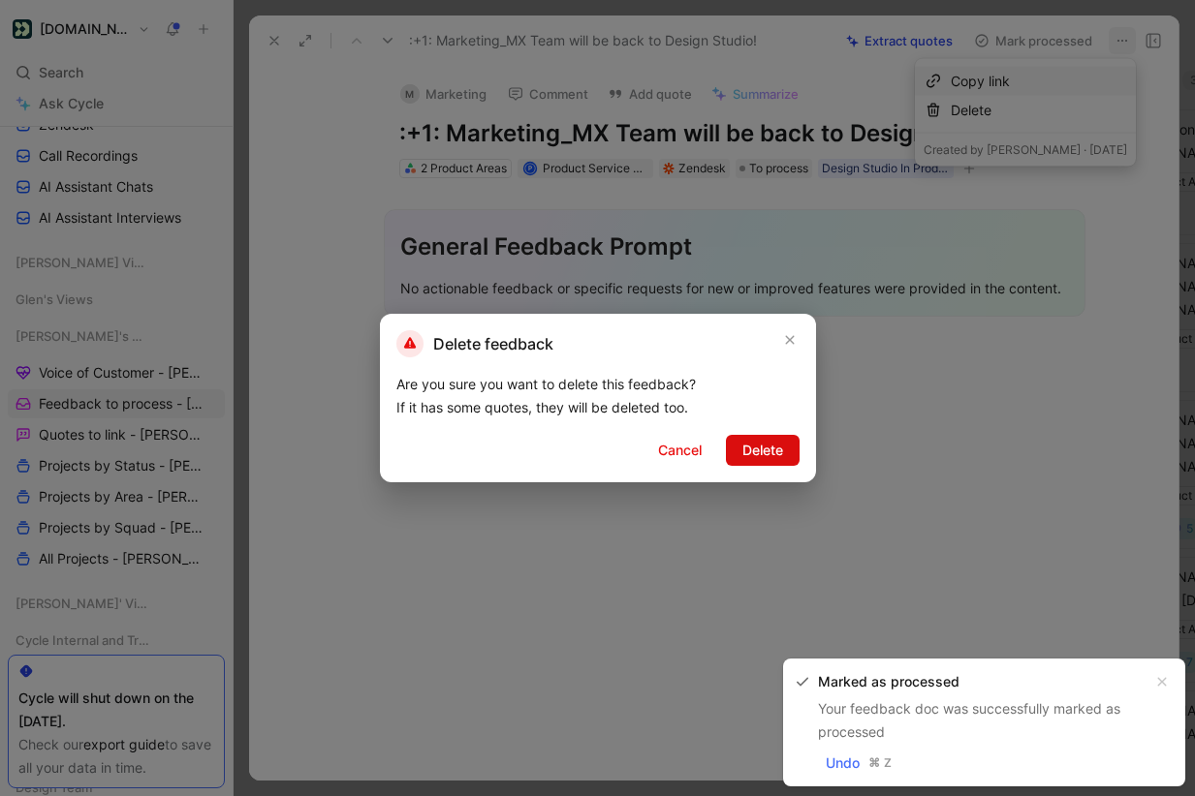
click at [778, 454] on span "Delete" at bounding box center [762, 450] width 41 height 23
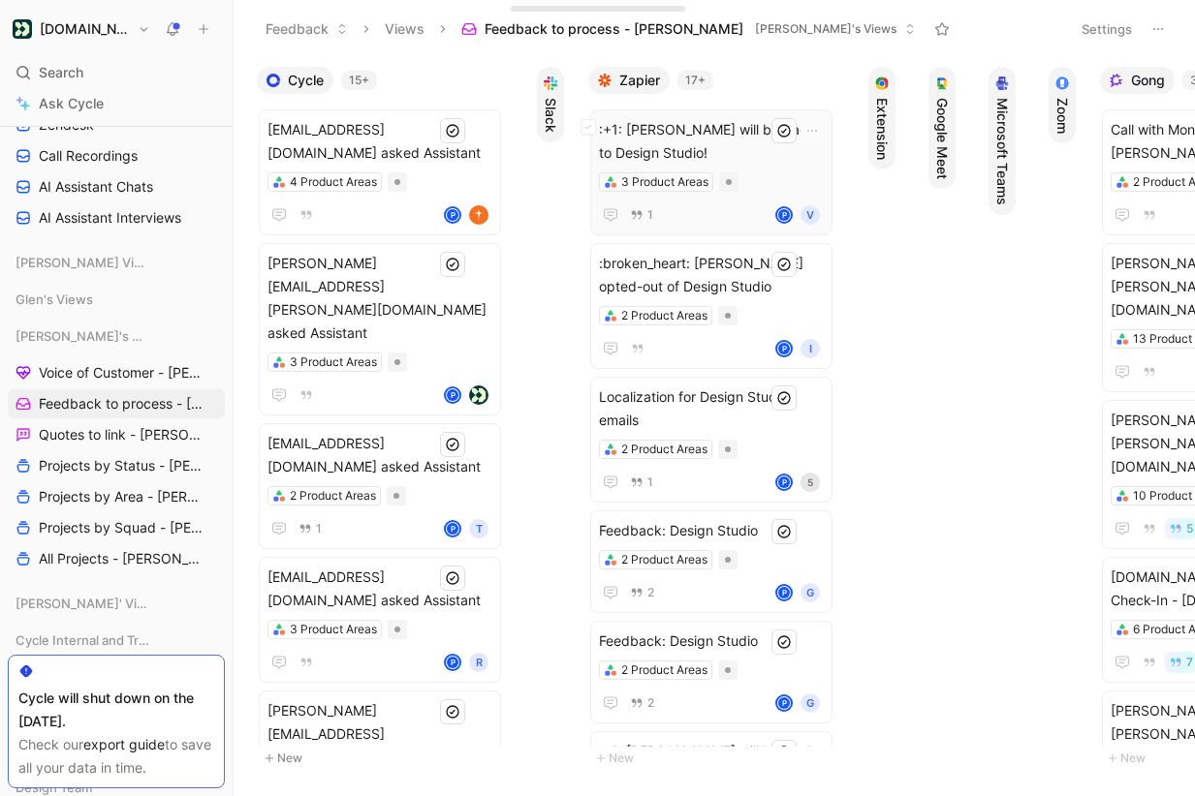
click at [724, 141] on span ":+1: Jorge Veliz will be back to Design Studio!" at bounding box center [711, 141] width 225 height 47
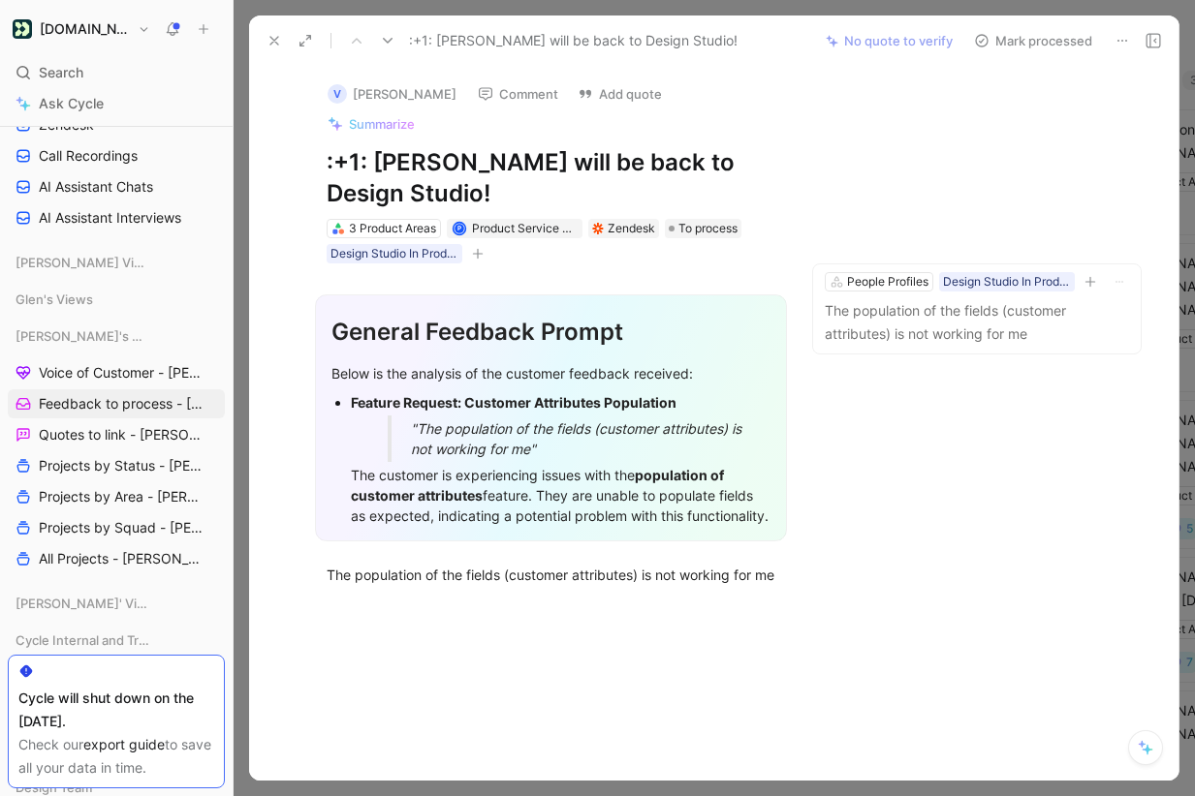
click at [1124, 27] on button at bounding box center [1121, 40] width 27 height 27
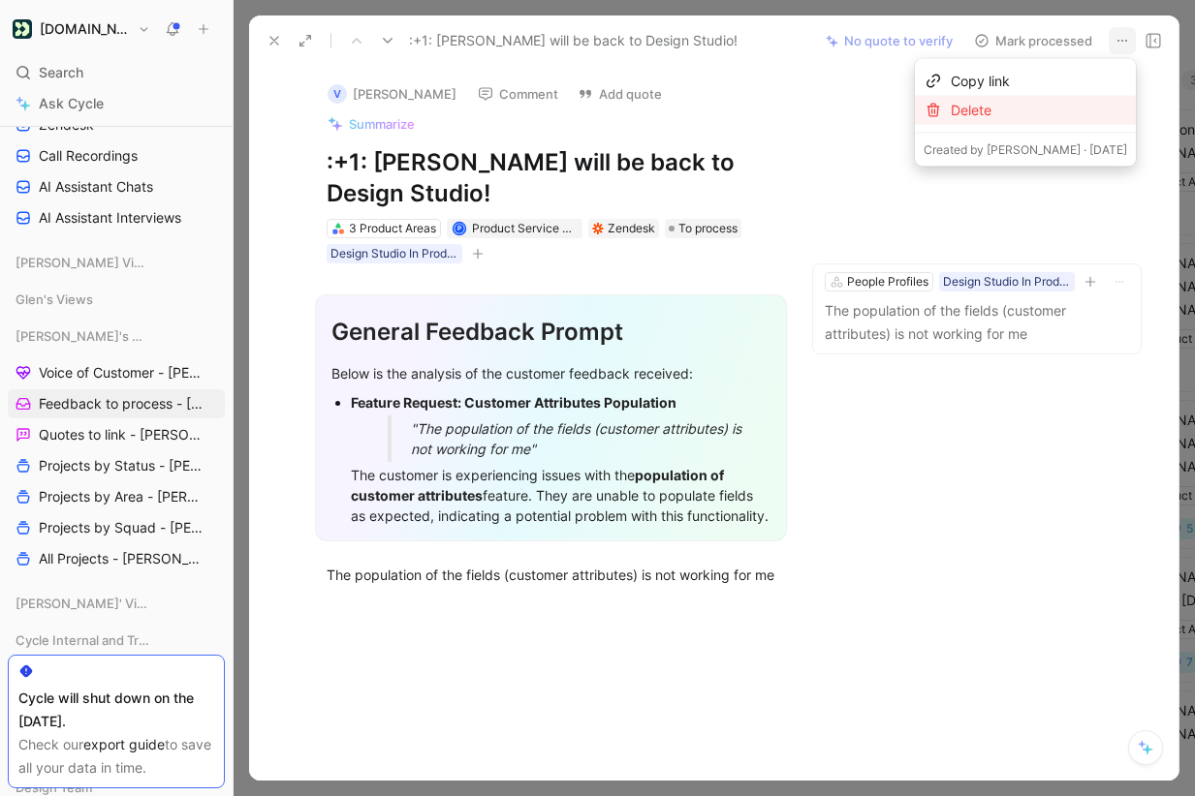
click at [1031, 107] on div "Delete" at bounding box center [1039, 110] width 176 height 23
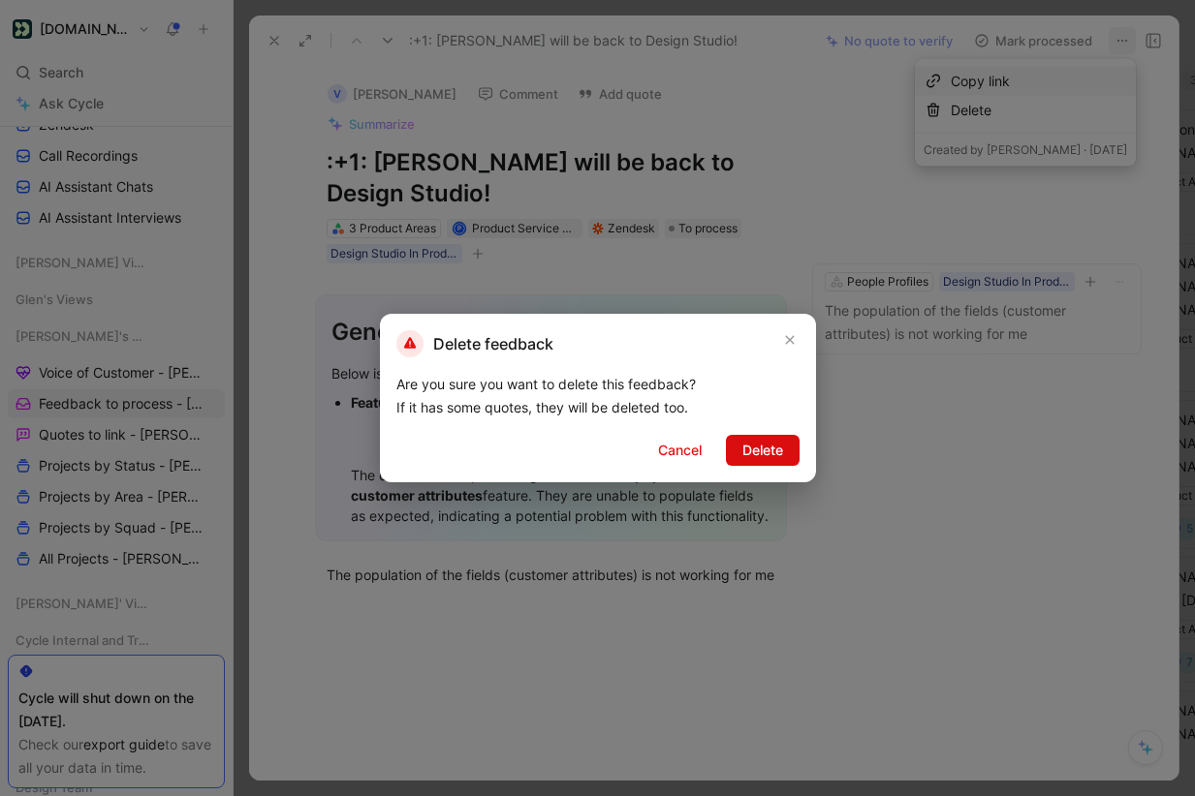
click at [768, 443] on span "Delete" at bounding box center [762, 450] width 41 height 23
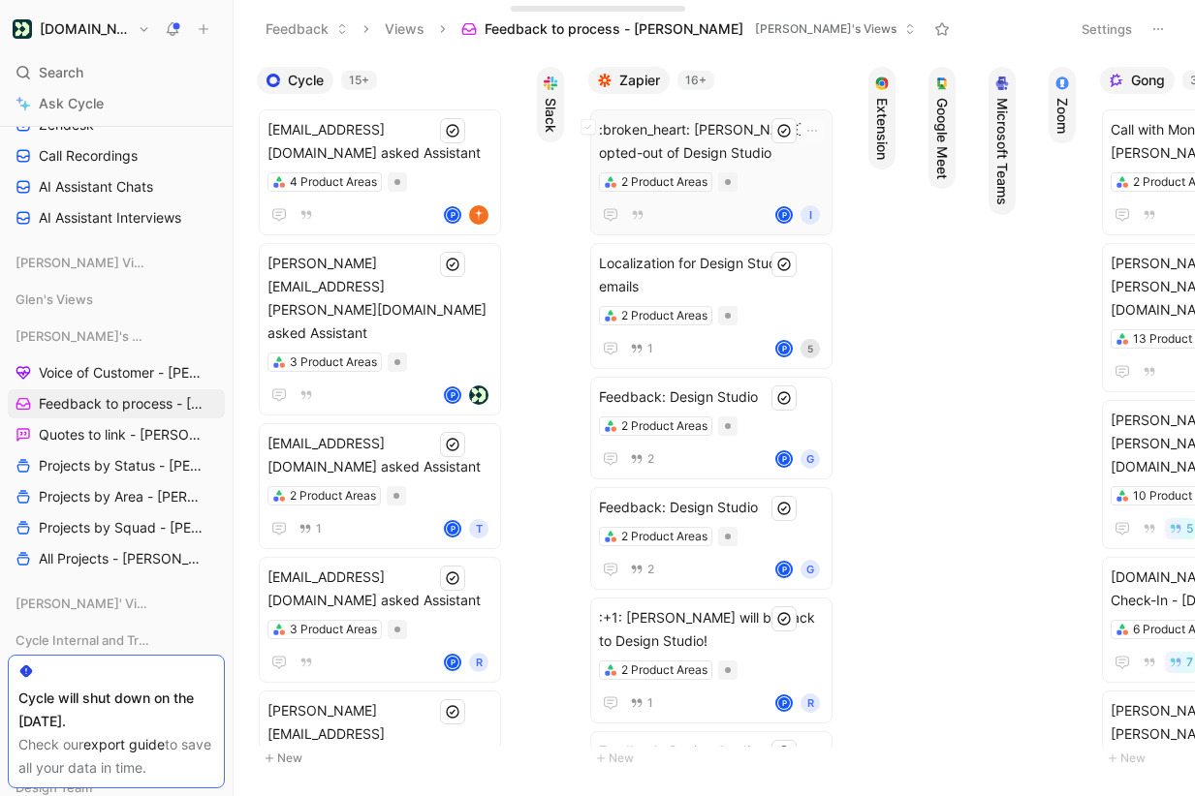
click at [748, 138] on span ":broken_heart: Suzie Stanislawski opted-out of Design Studio" at bounding box center [711, 141] width 225 height 47
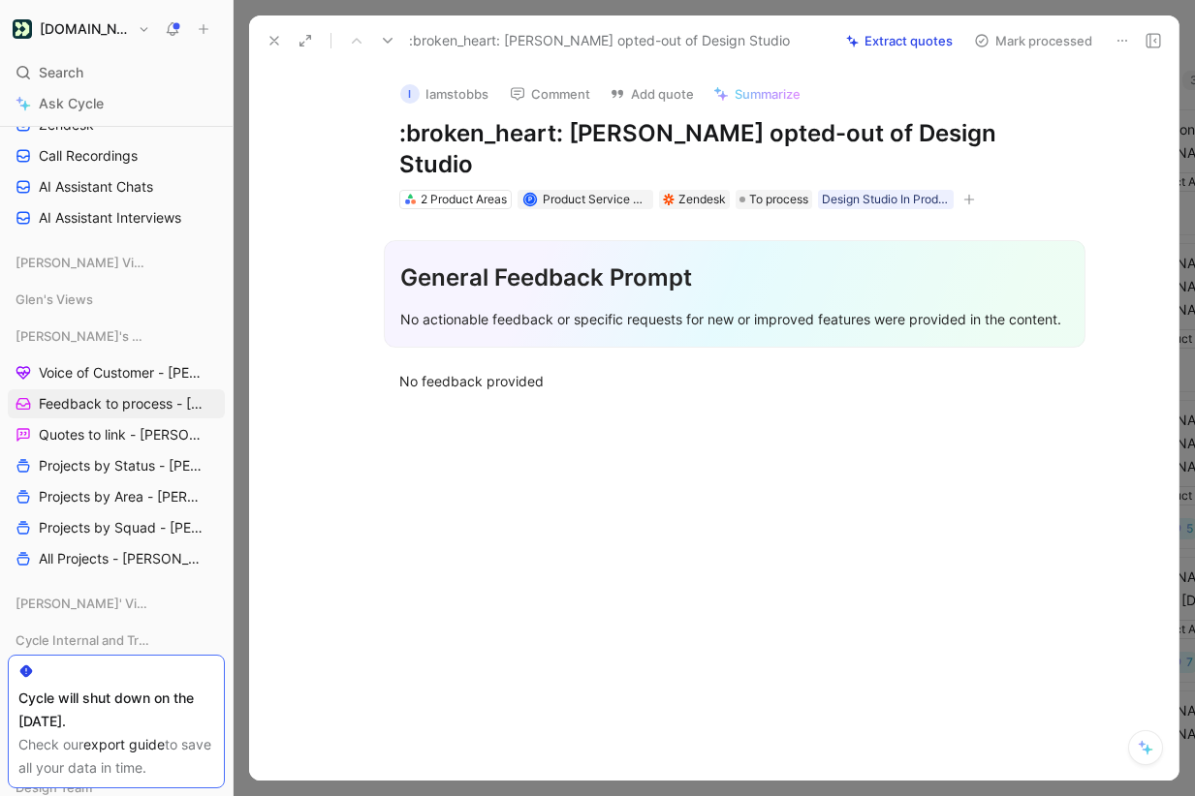
click at [1123, 35] on icon at bounding box center [1122, 41] width 16 height 16
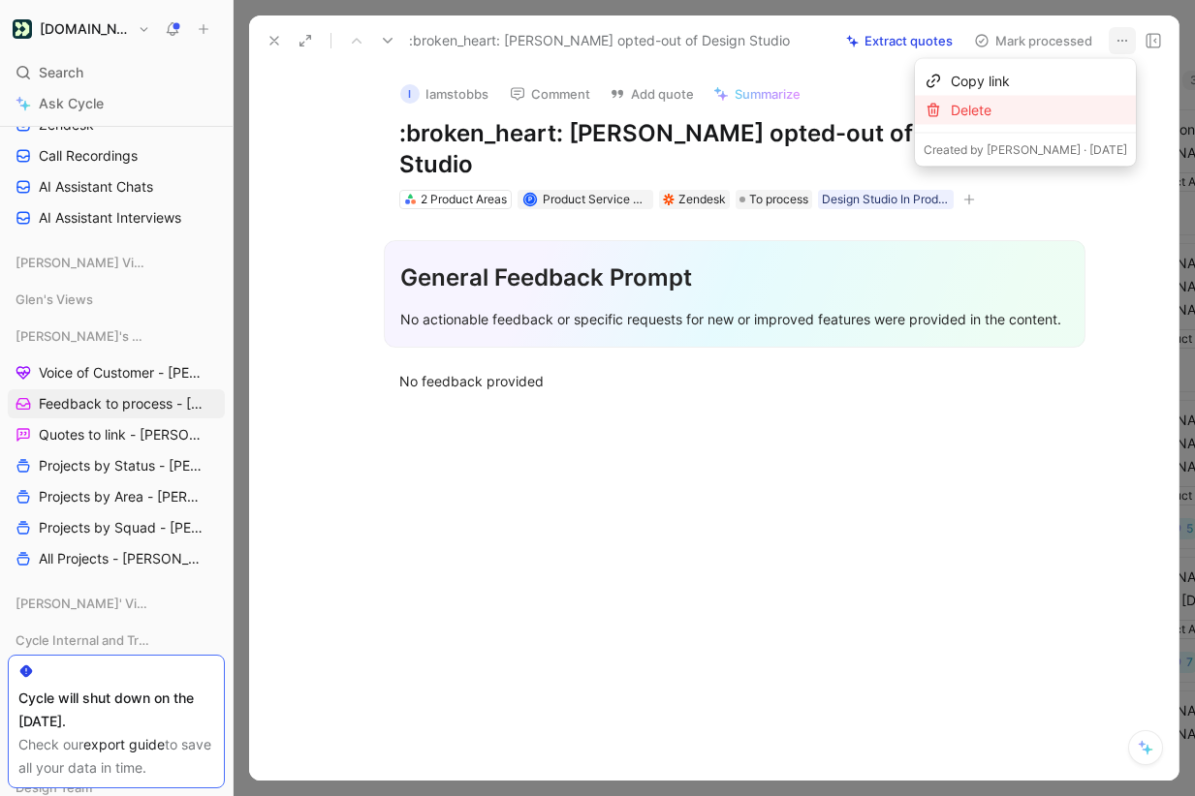
click at [1058, 110] on div "Delete" at bounding box center [1039, 110] width 176 height 23
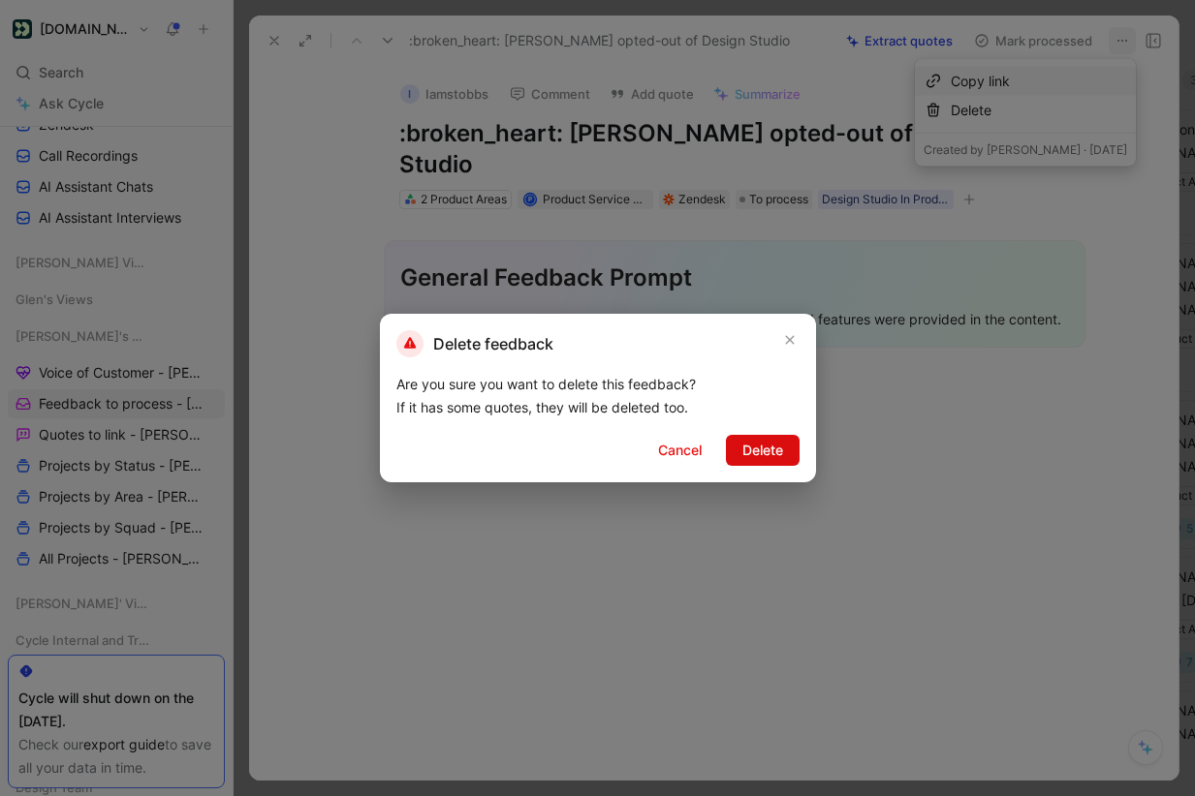
click at [745, 463] on button "Delete" at bounding box center [763, 450] width 74 height 31
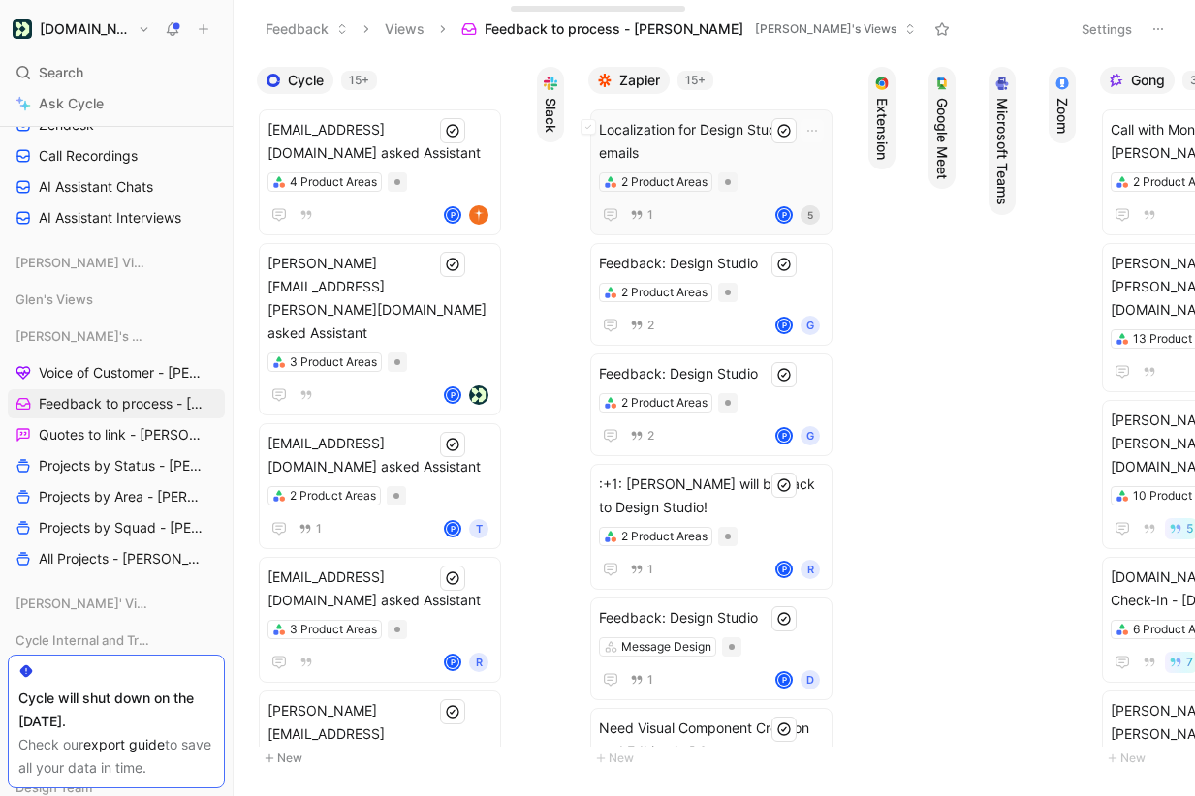
click at [716, 133] on span "Localization for Design Studio emails" at bounding box center [711, 141] width 225 height 47
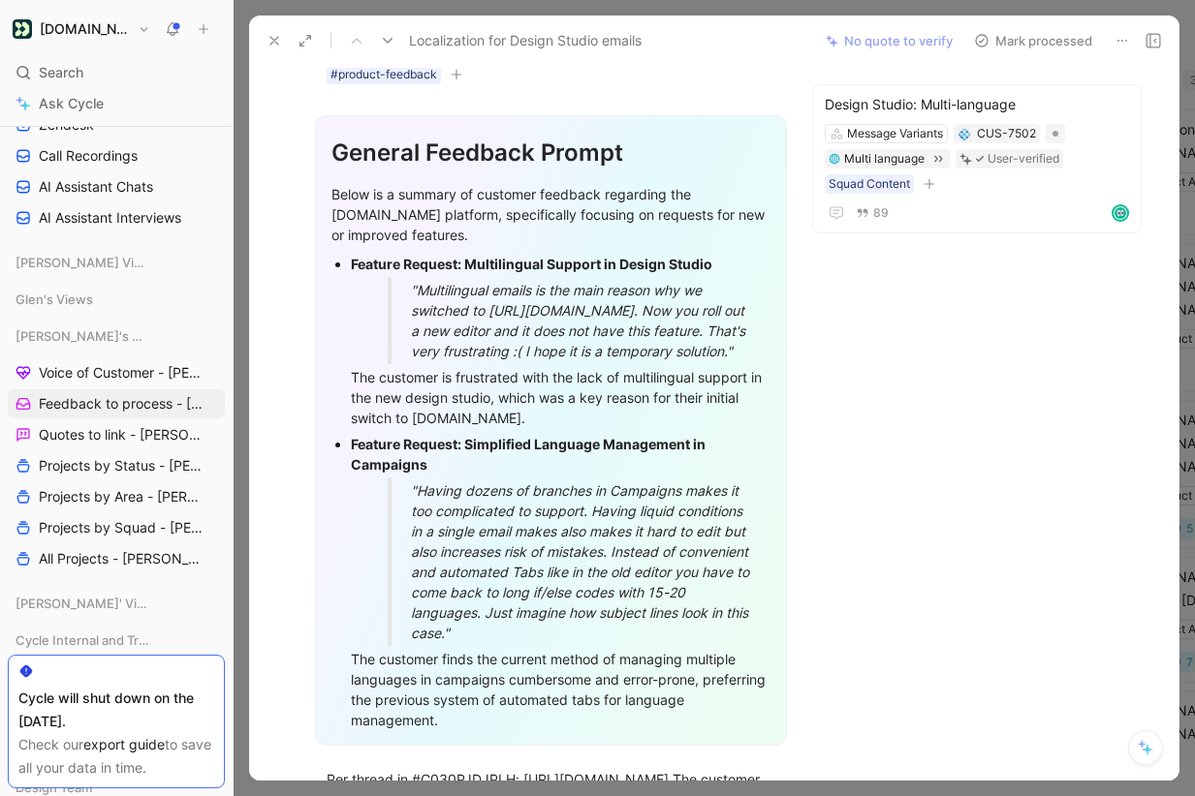
scroll to position [81, 0]
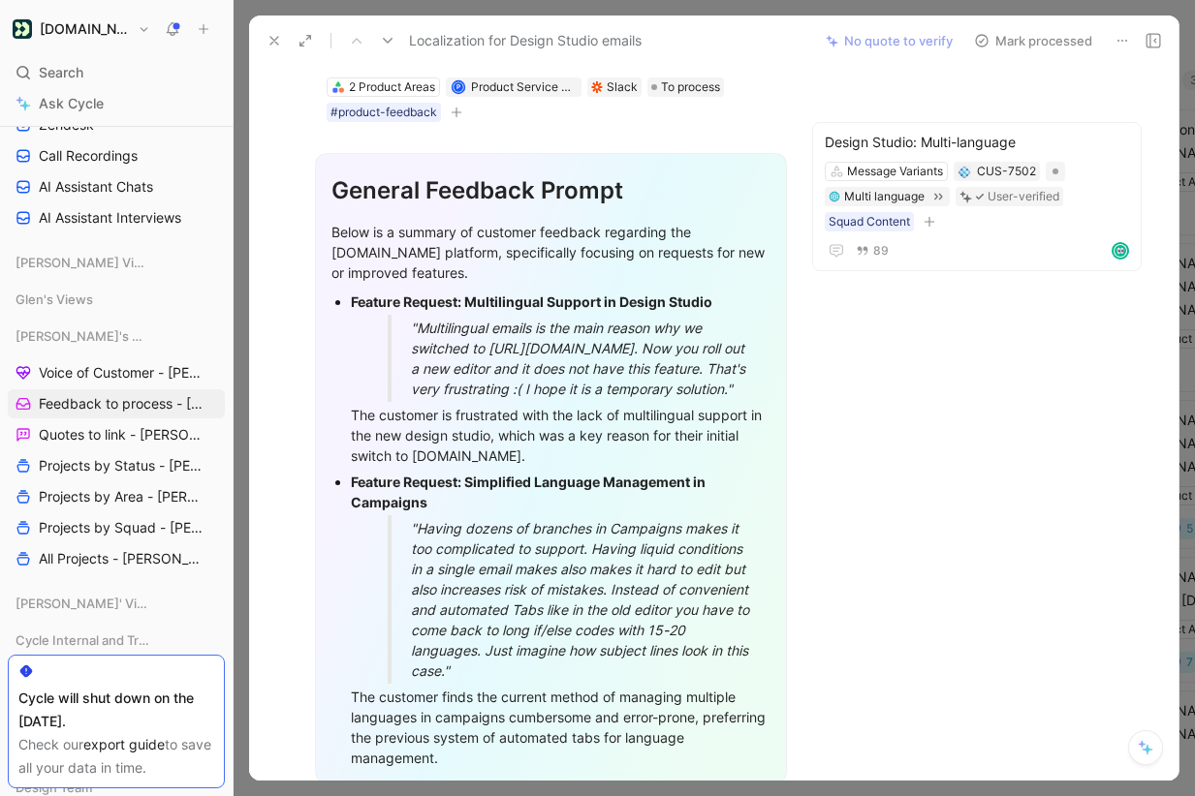
click at [1032, 37] on button "Mark processed" at bounding box center [1033, 40] width 136 height 27
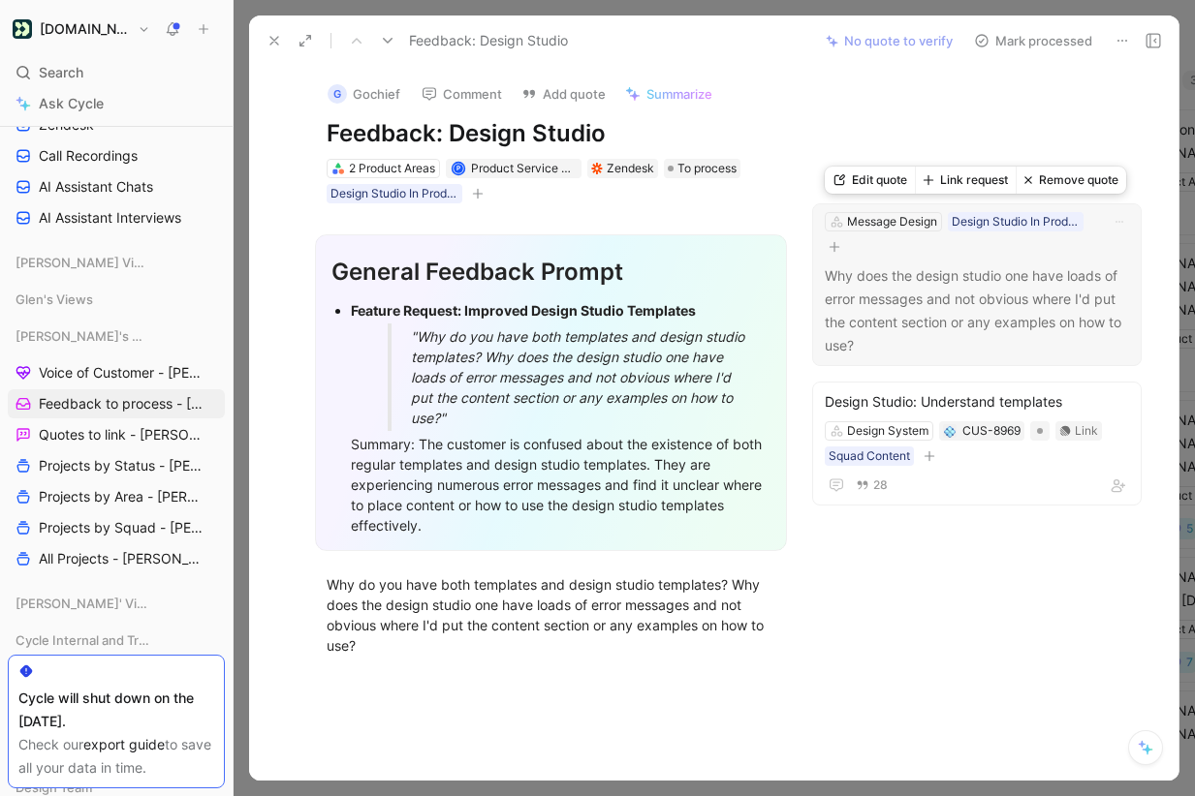
click at [1066, 177] on button "Remove quote" at bounding box center [1070, 180] width 110 height 27
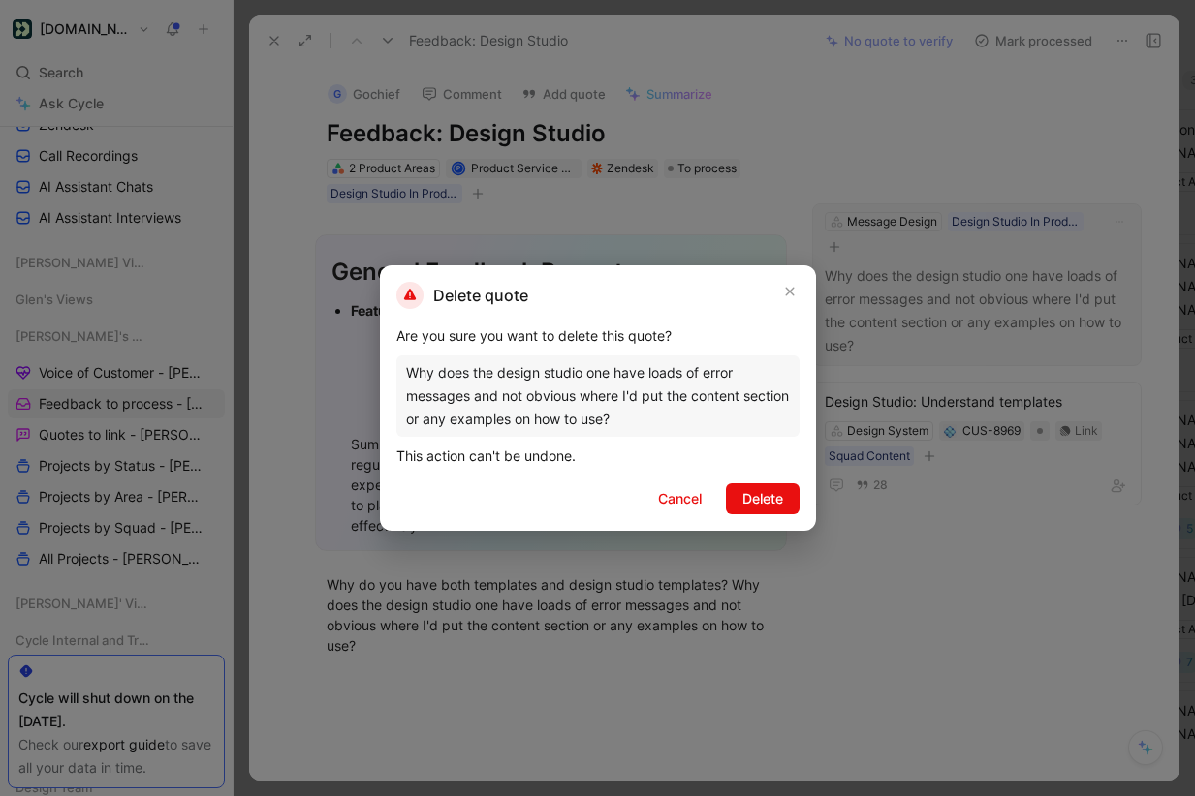
drag, startPoint x: 757, startPoint y: 503, endPoint x: 985, endPoint y: 112, distance: 452.5
click at [757, 503] on span "Delete" at bounding box center [762, 498] width 41 height 23
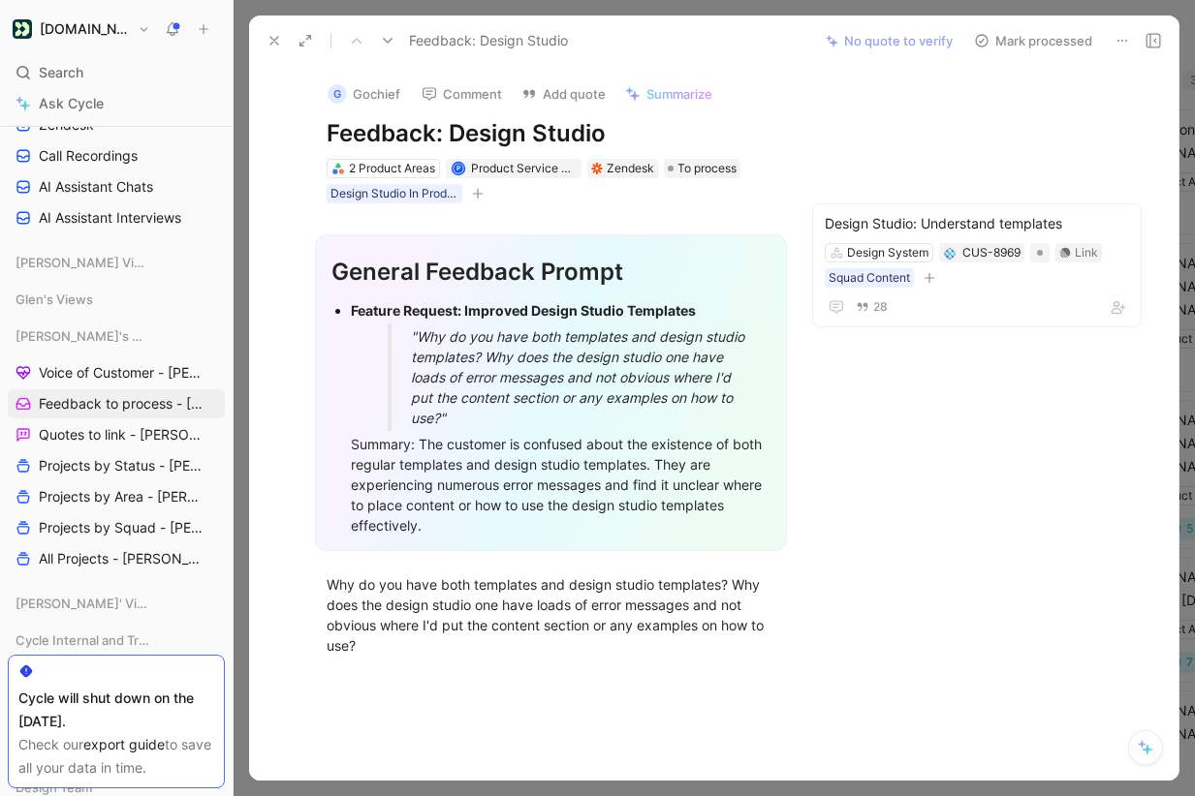
click at [1022, 45] on button "Mark processed" at bounding box center [1033, 40] width 136 height 27
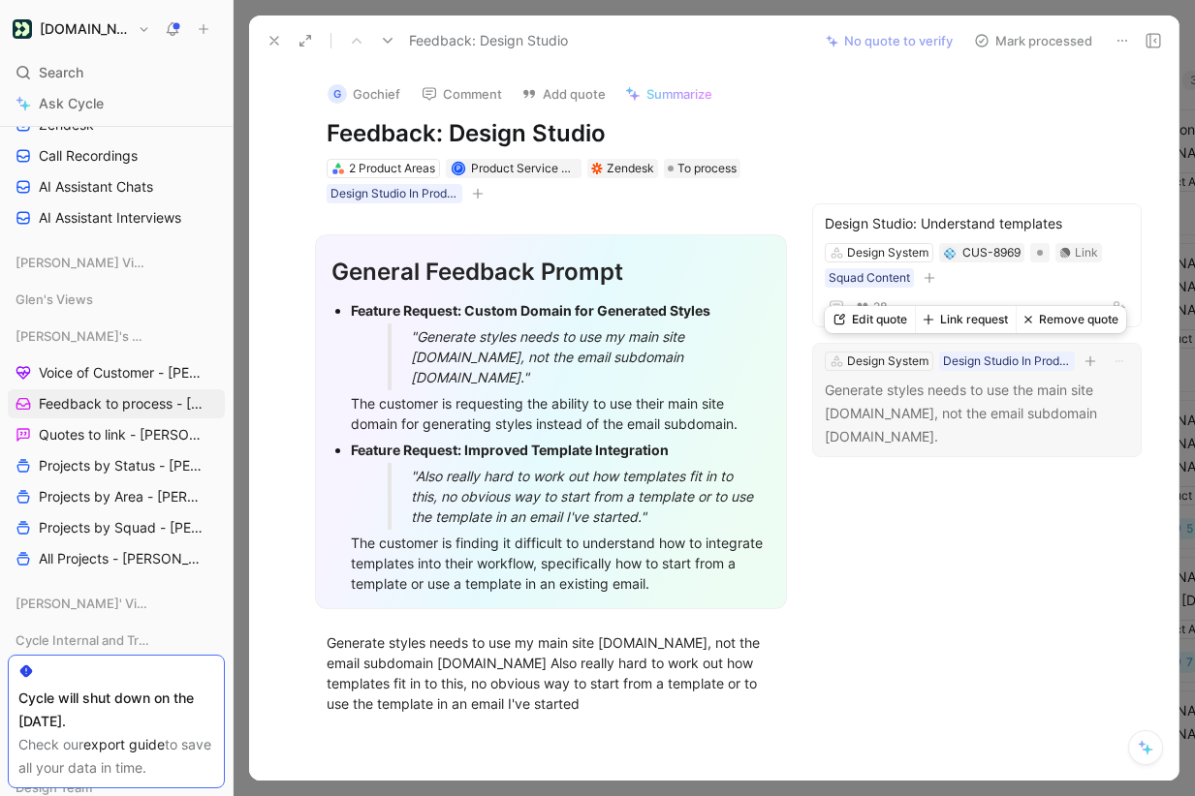
click at [976, 320] on button "Link request" at bounding box center [965, 319] width 101 height 27
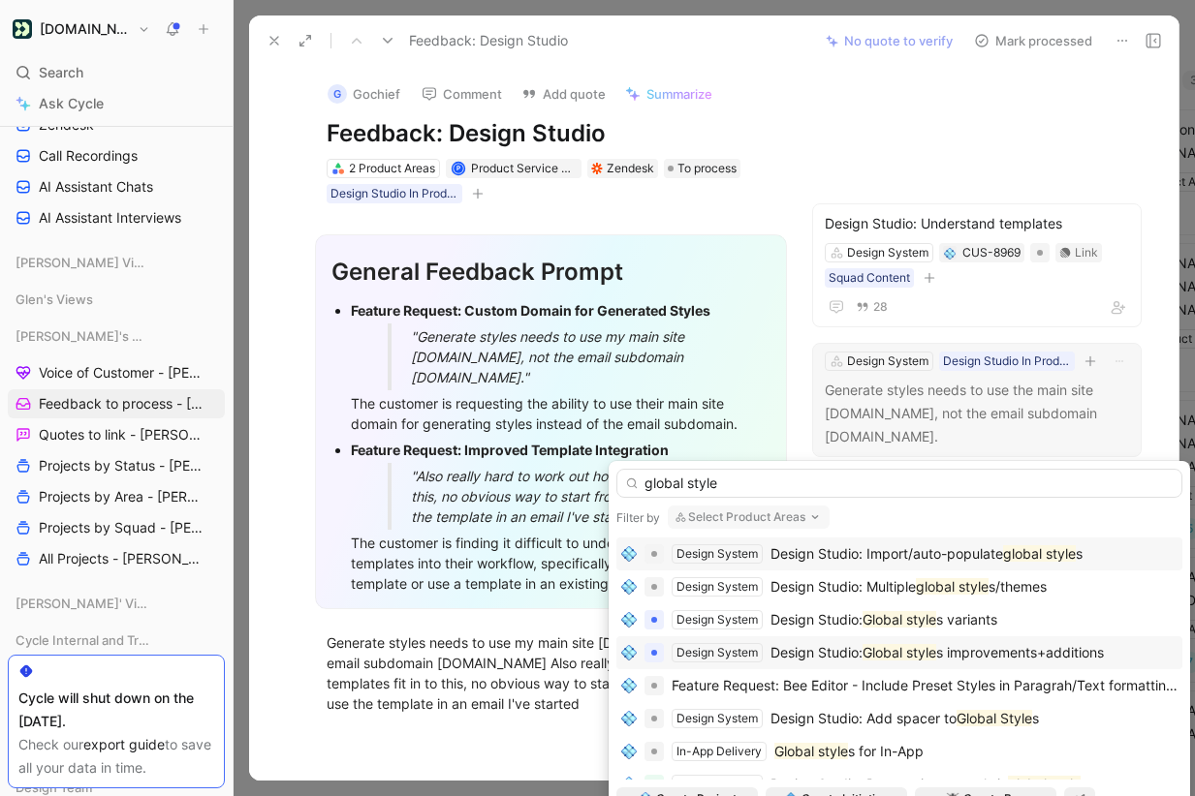
type input "global style"
click at [997, 646] on span "s improvements+additions" at bounding box center [1020, 652] width 168 height 16
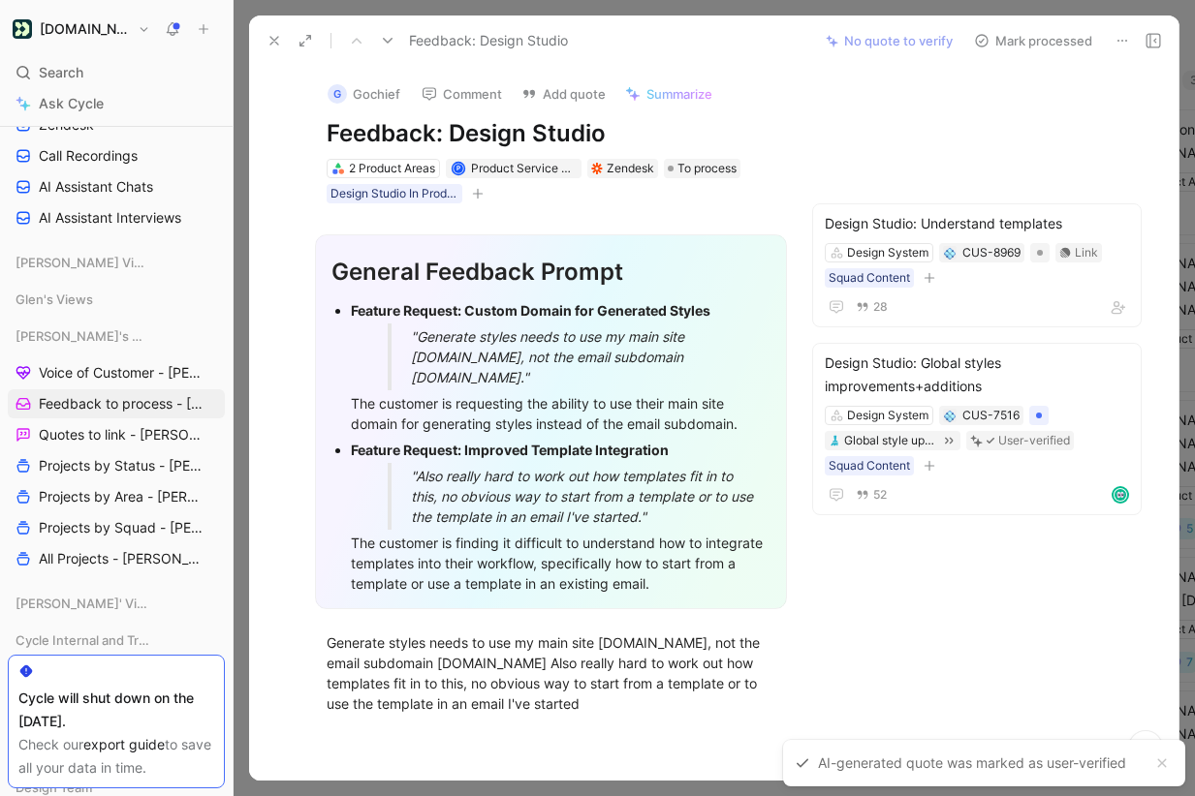
click at [1043, 38] on button "Mark processed" at bounding box center [1033, 40] width 136 height 27
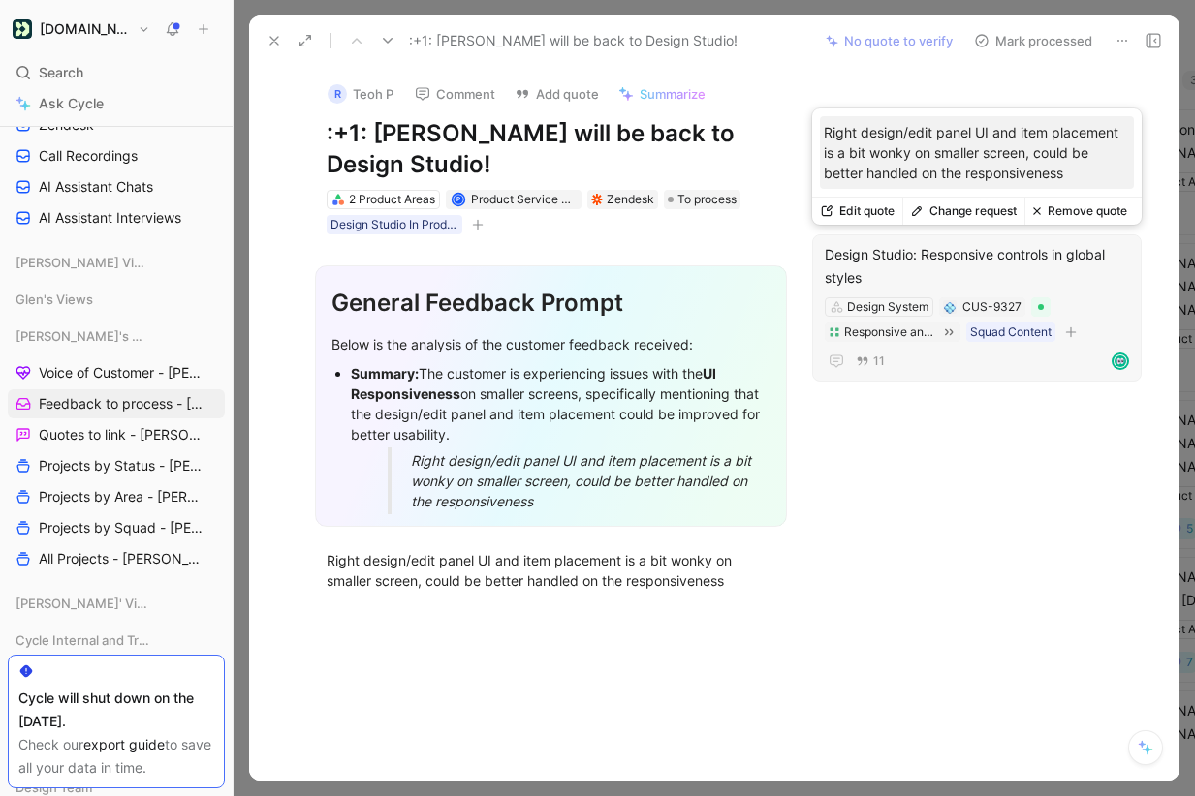
click at [979, 208] on button "Change request" at bounding box center [963, 211] width 122 height 27
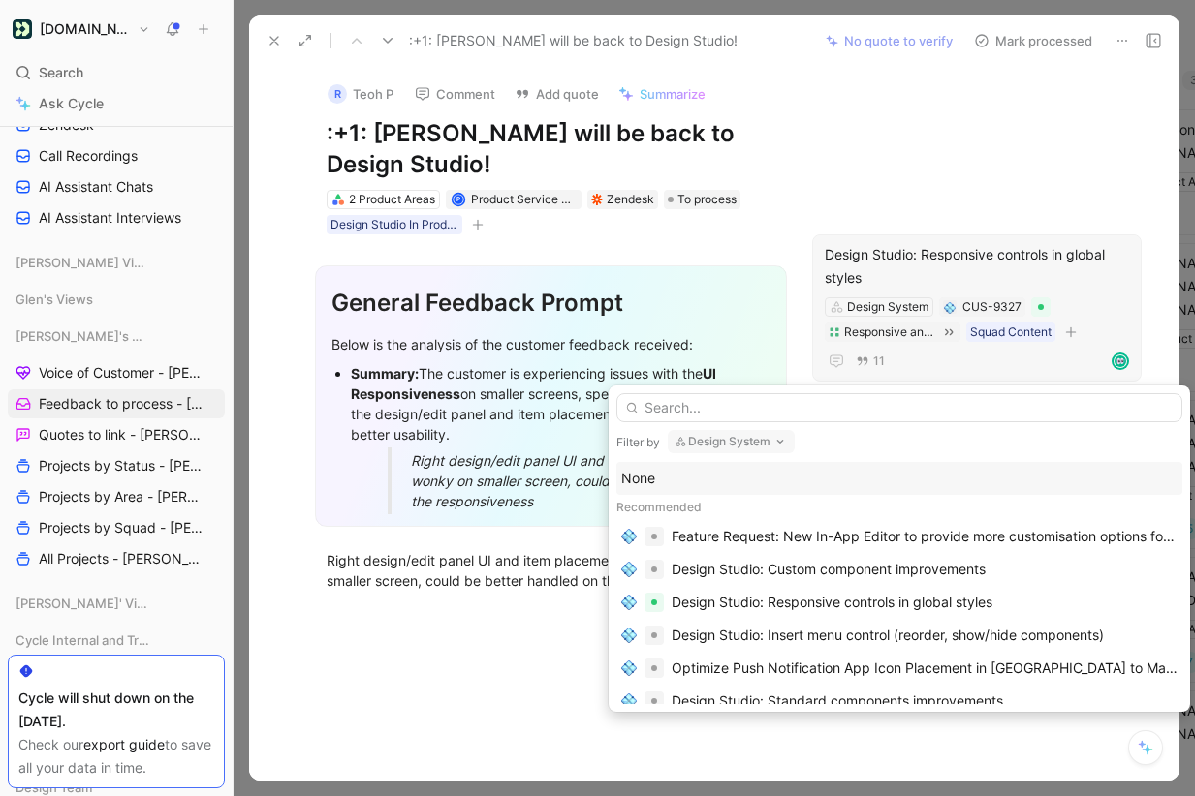
click at [935, 406] on input "text" at bounding box center [899, 407] width 566 height 29
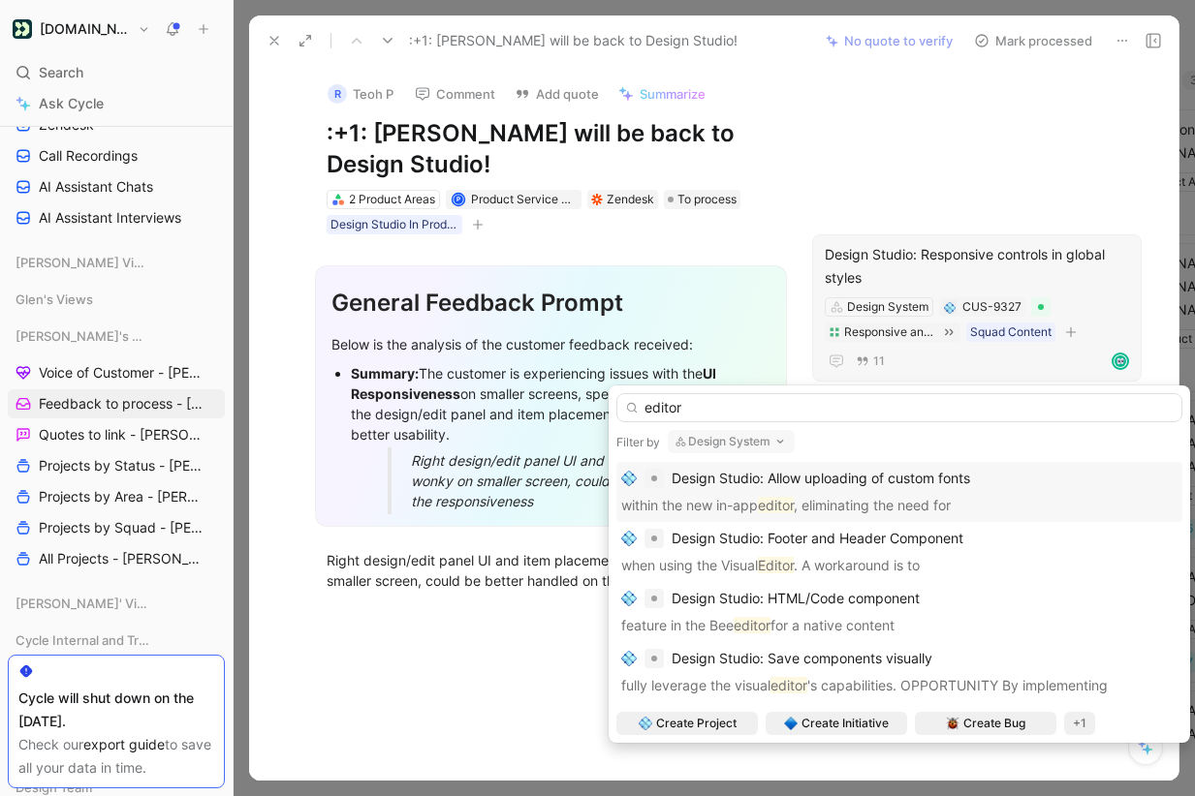
type input "editor"
click at [757, 438] on button "Design System" at bounding box center [731, 441] width 127 height 23
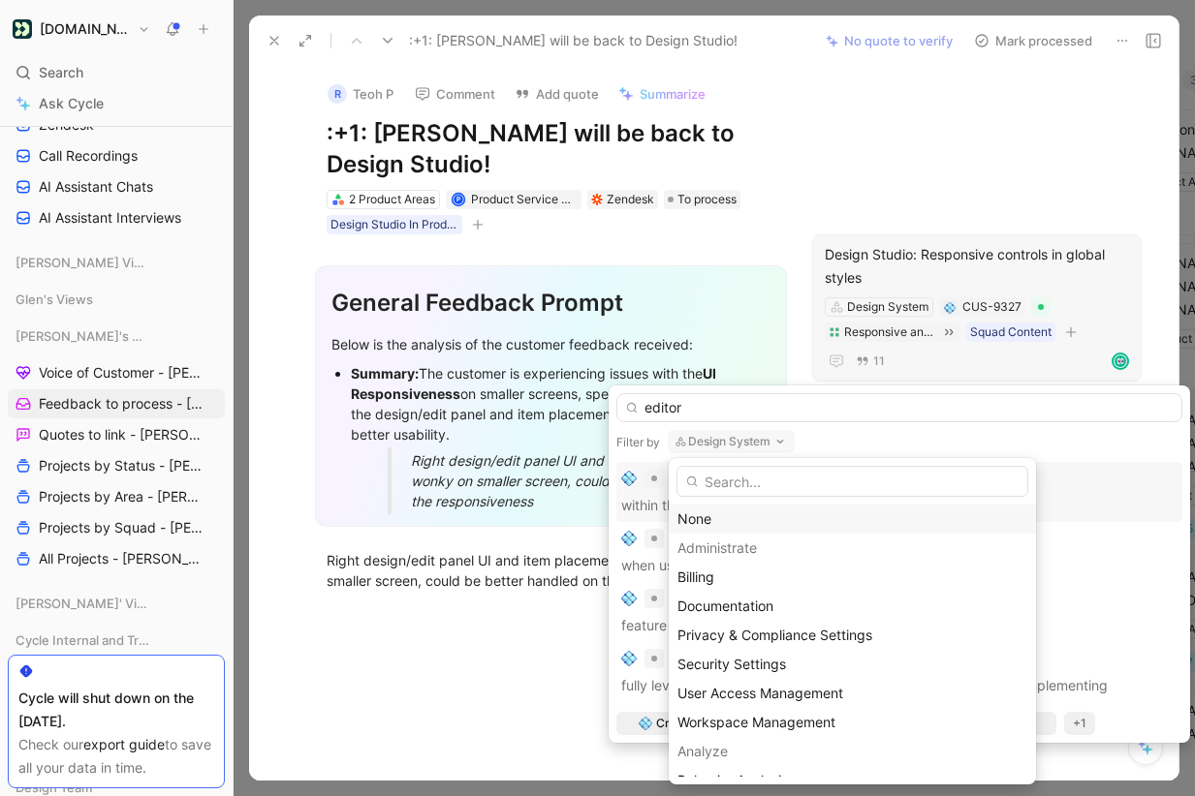
click at [747, 519] on div "None" at bounding box center [852, 519] width 350 height 23
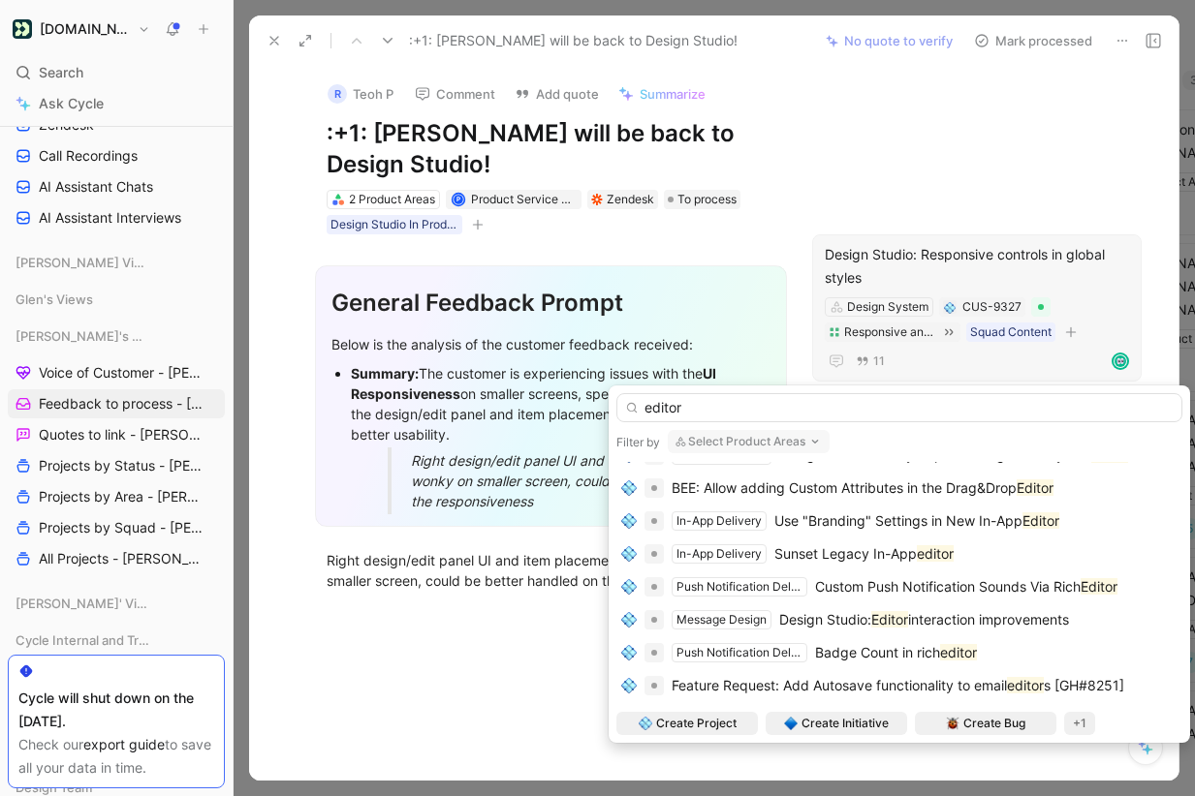
scroll to position [441, 0]
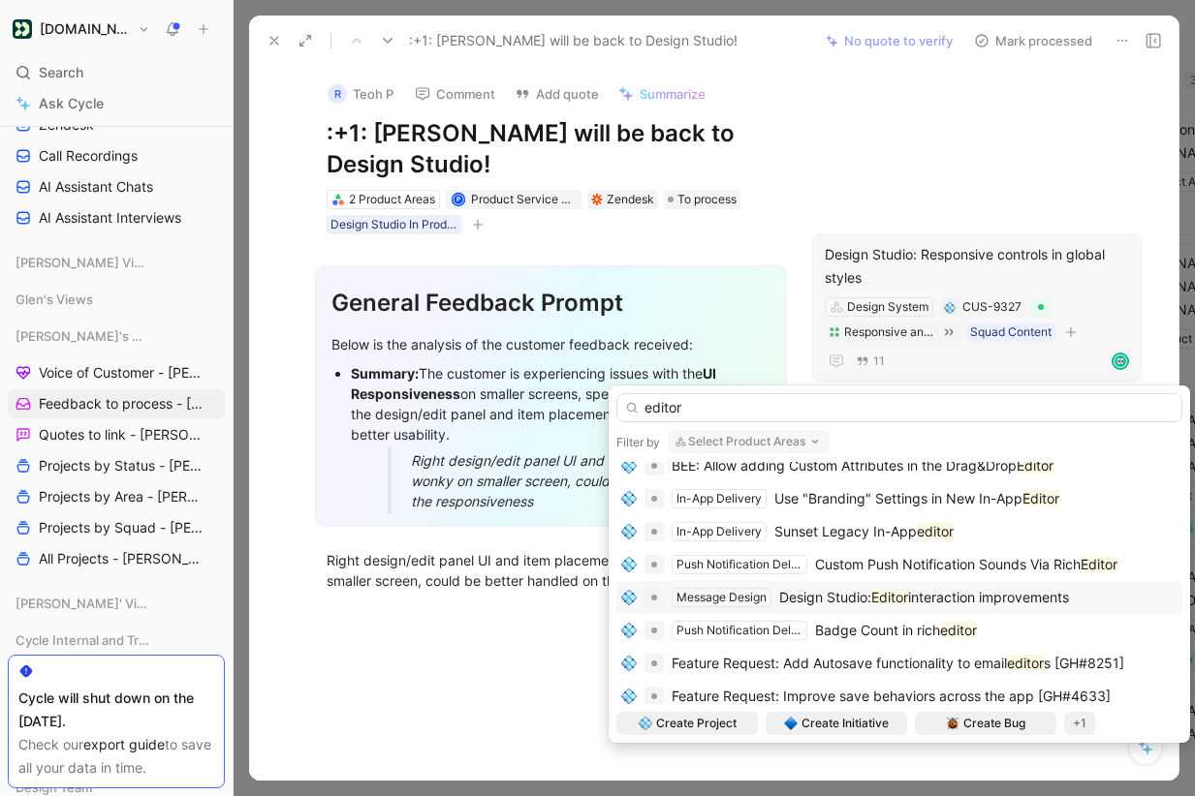
click at [974, 594] on span "interaction improvements" at bounding box center [988, 597] width 161 height 16
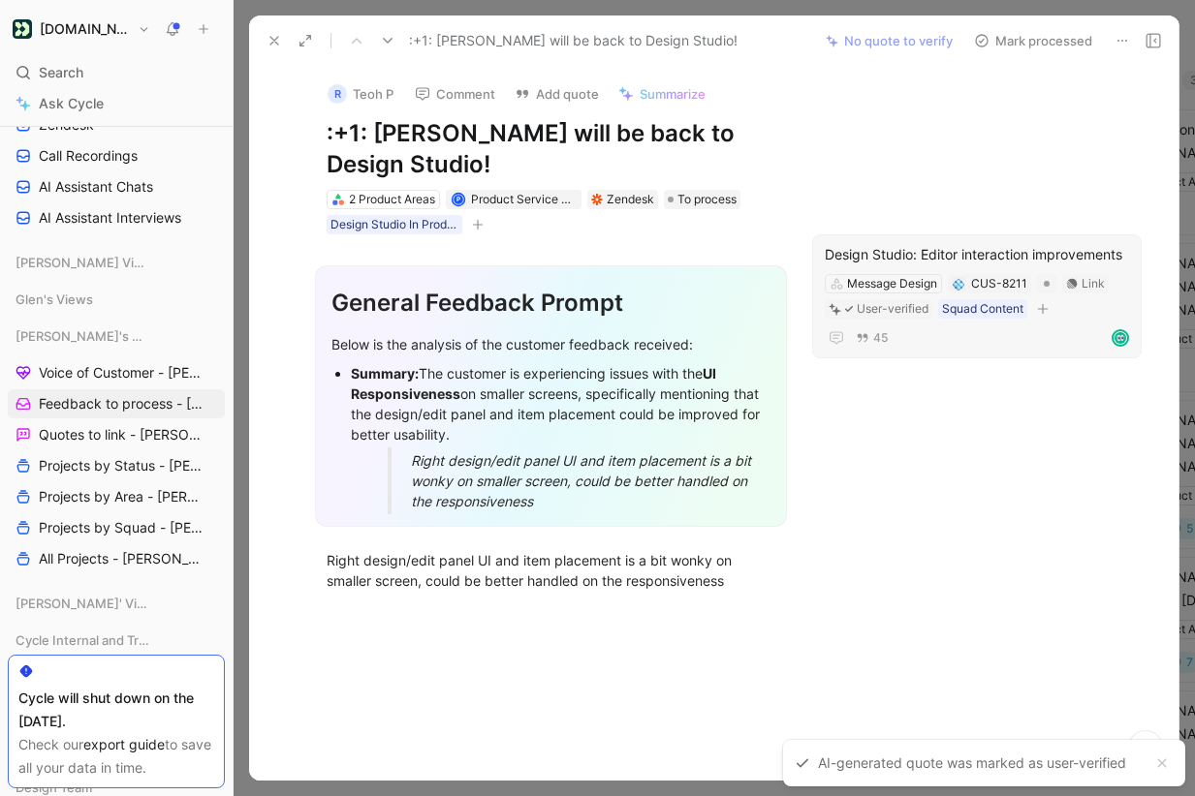
click at [1048, 37] on button "Mark processed" at bounding box center [1033, 40] width 136 height 27
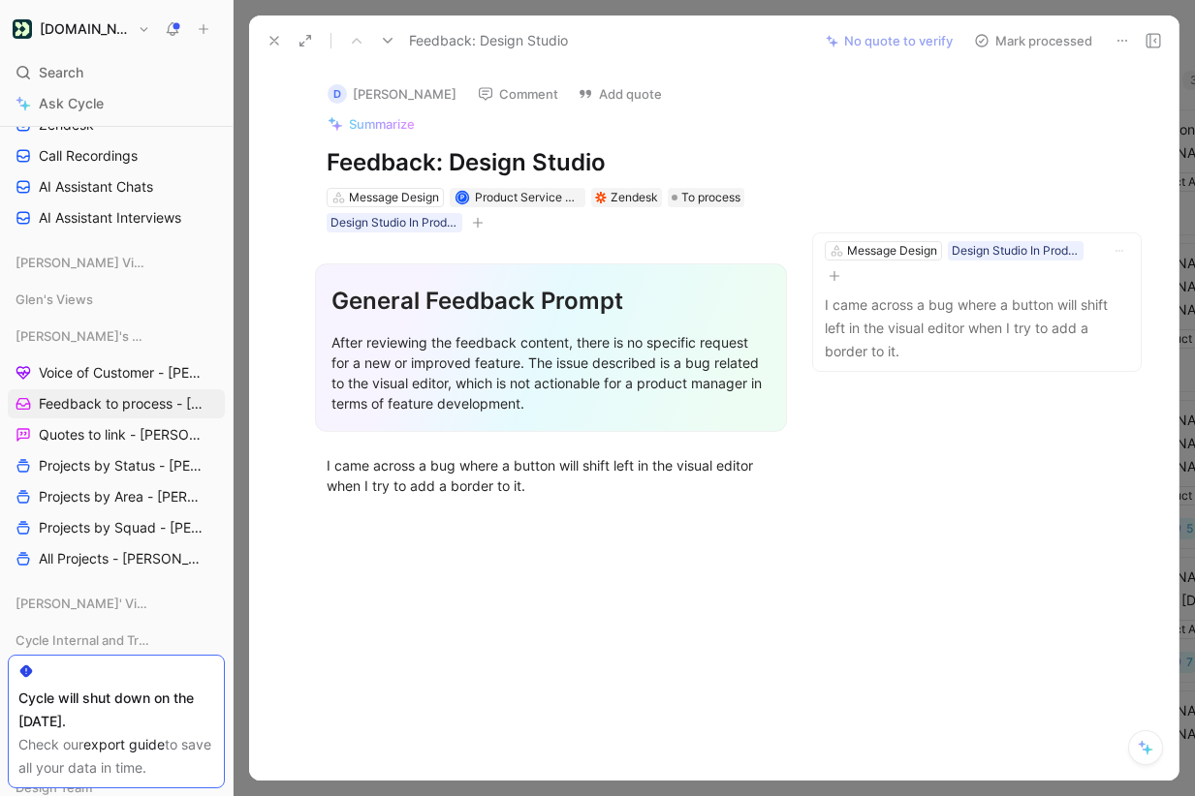
click at [1124, 42] on icon at bounding box center [1122, 41] width 16 height 16
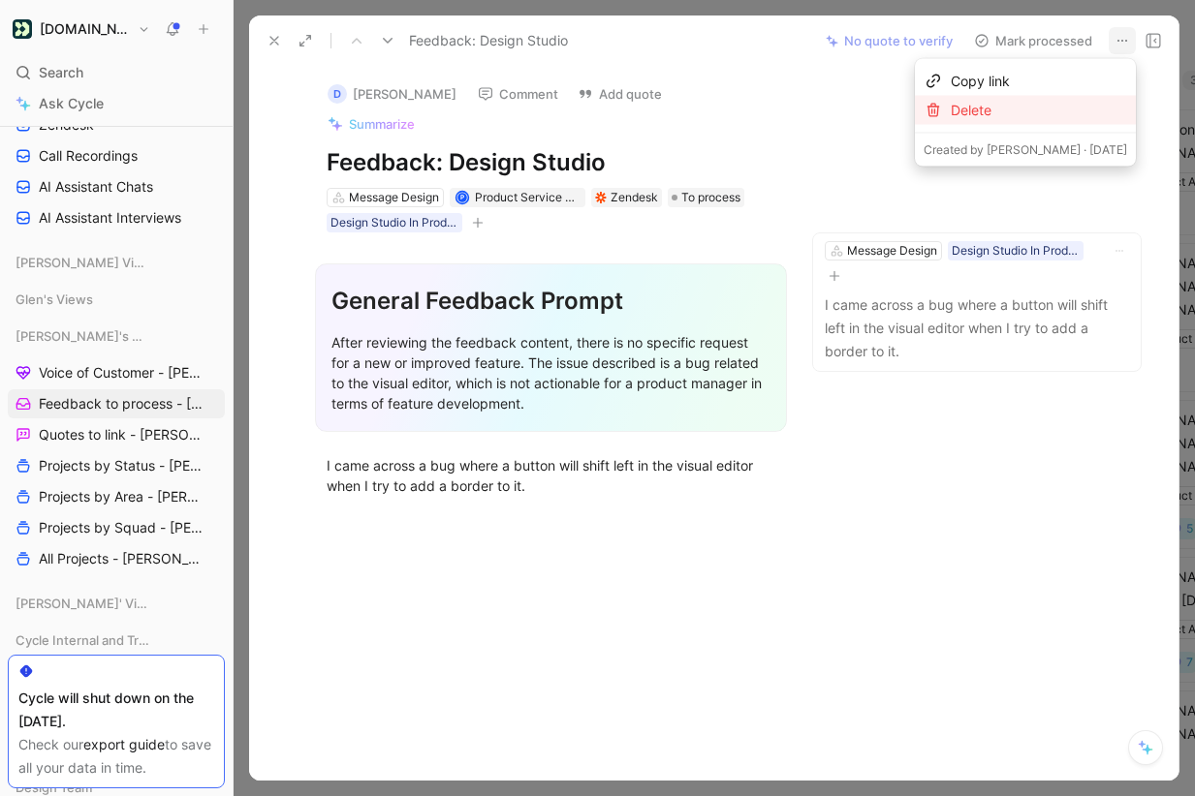
click at [1060, 102] on div "Delete" at bounding box center [1039, 110] width 176 height 23
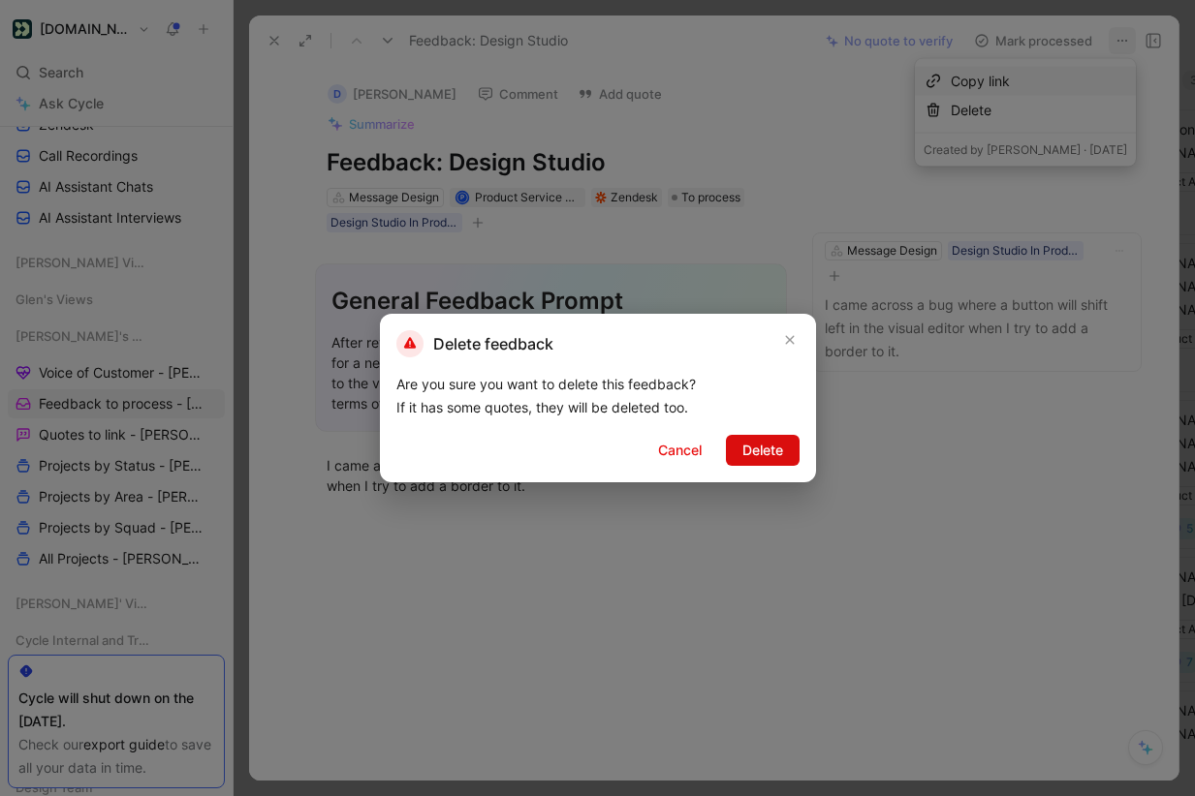
click at [763, 448] on span "Delete" at bounding box center [762, 450] width 41 height 23
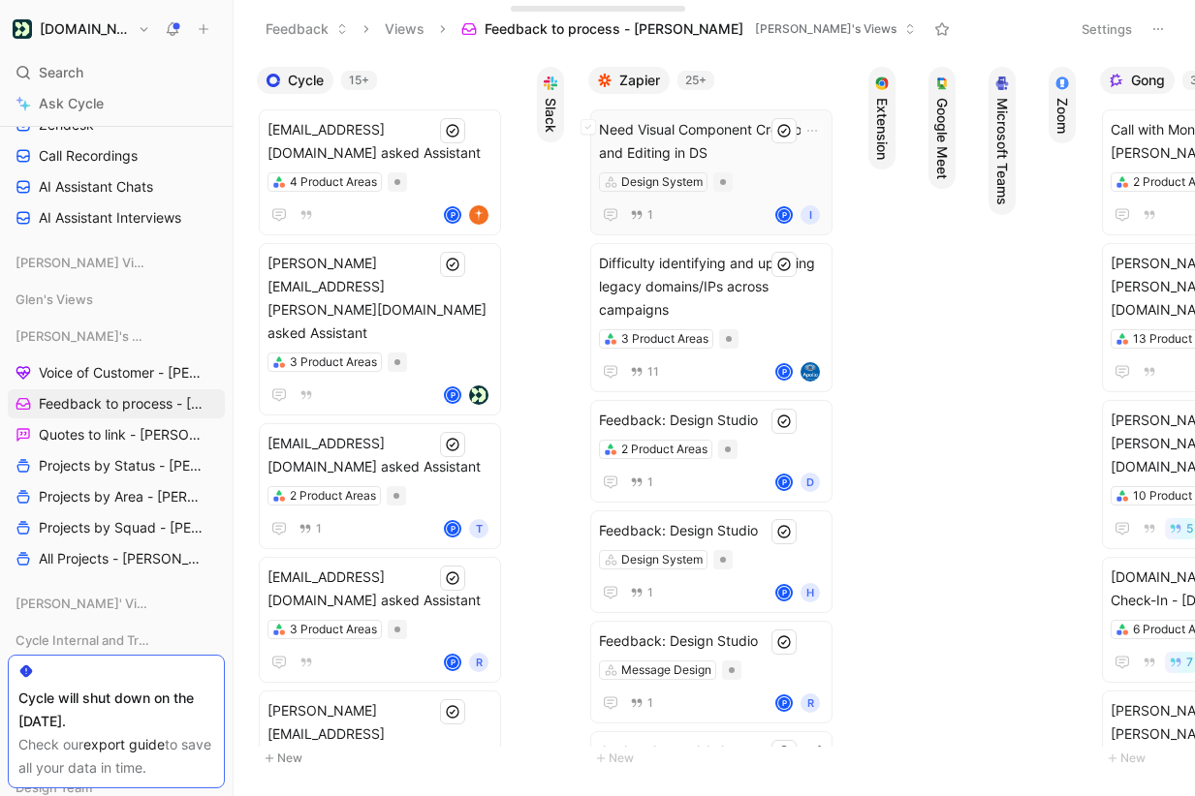
click at [745, 136] on span "Need Visual Component Creation and Editing in DS" at bounding box center [711, 141] width 225 height 47
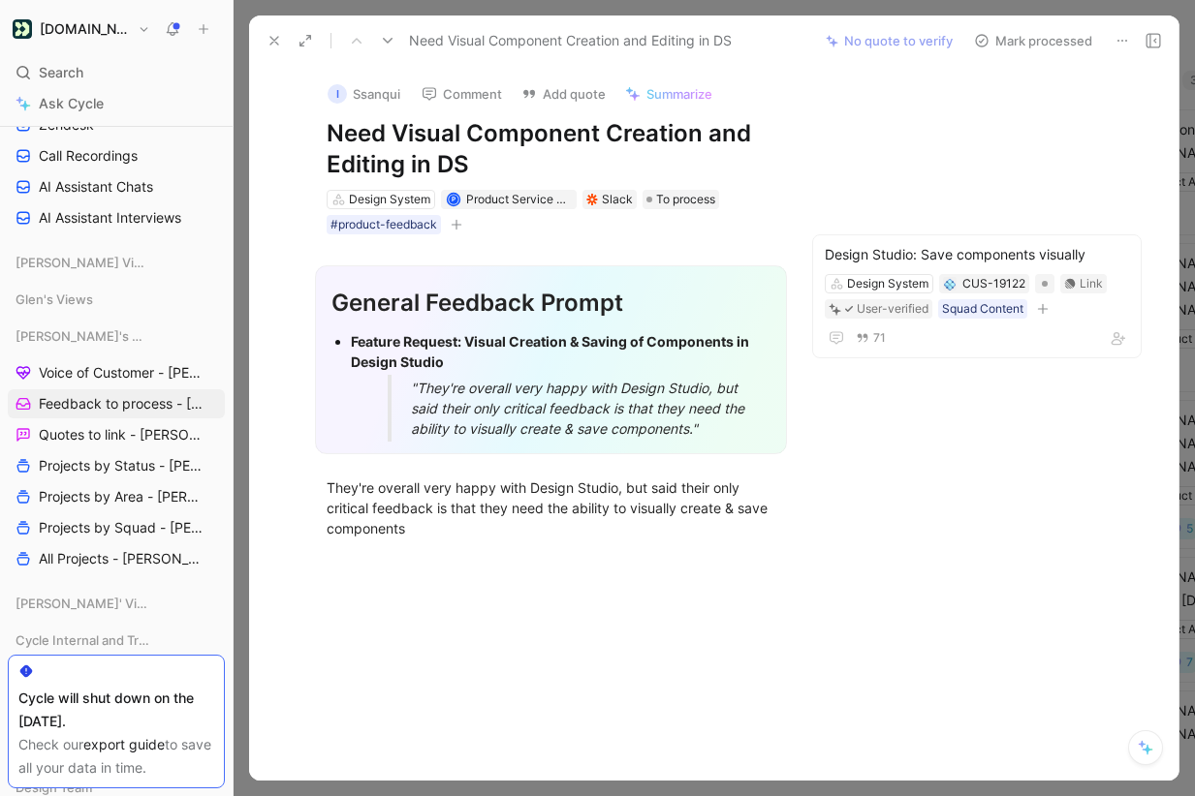
click at [1069, 31] on button "Mark processed" at bounding box center [1033, 40] width 136 height 27
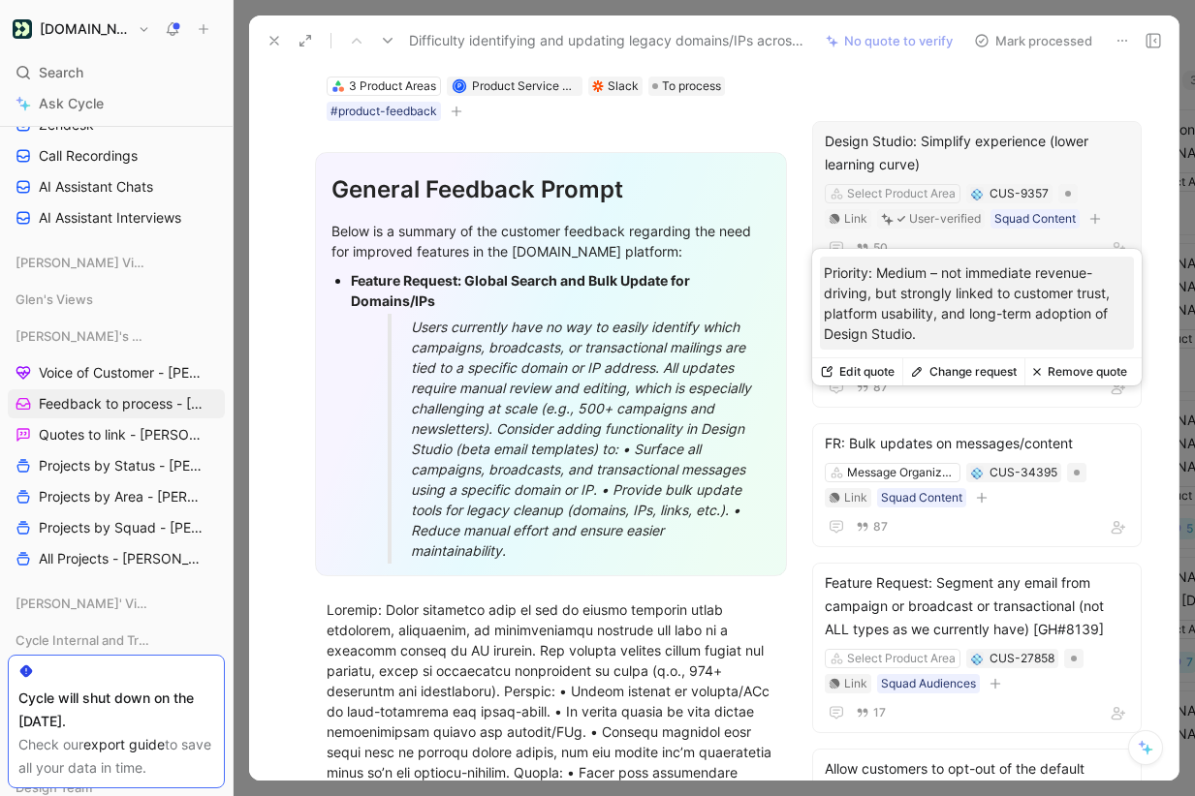
scroll to position [162, 0]
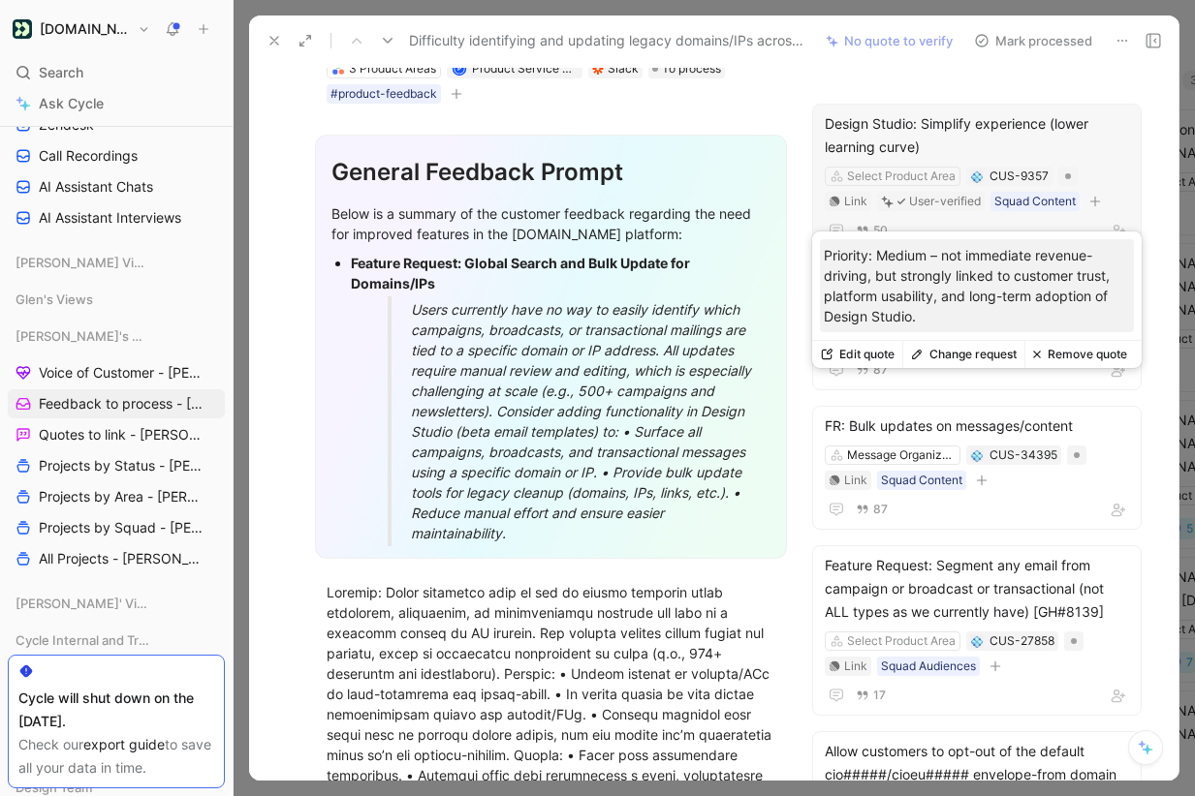
click at [1089, 355] on button "Remove quote" at bounding box center [1079, 354] width 110 height 27
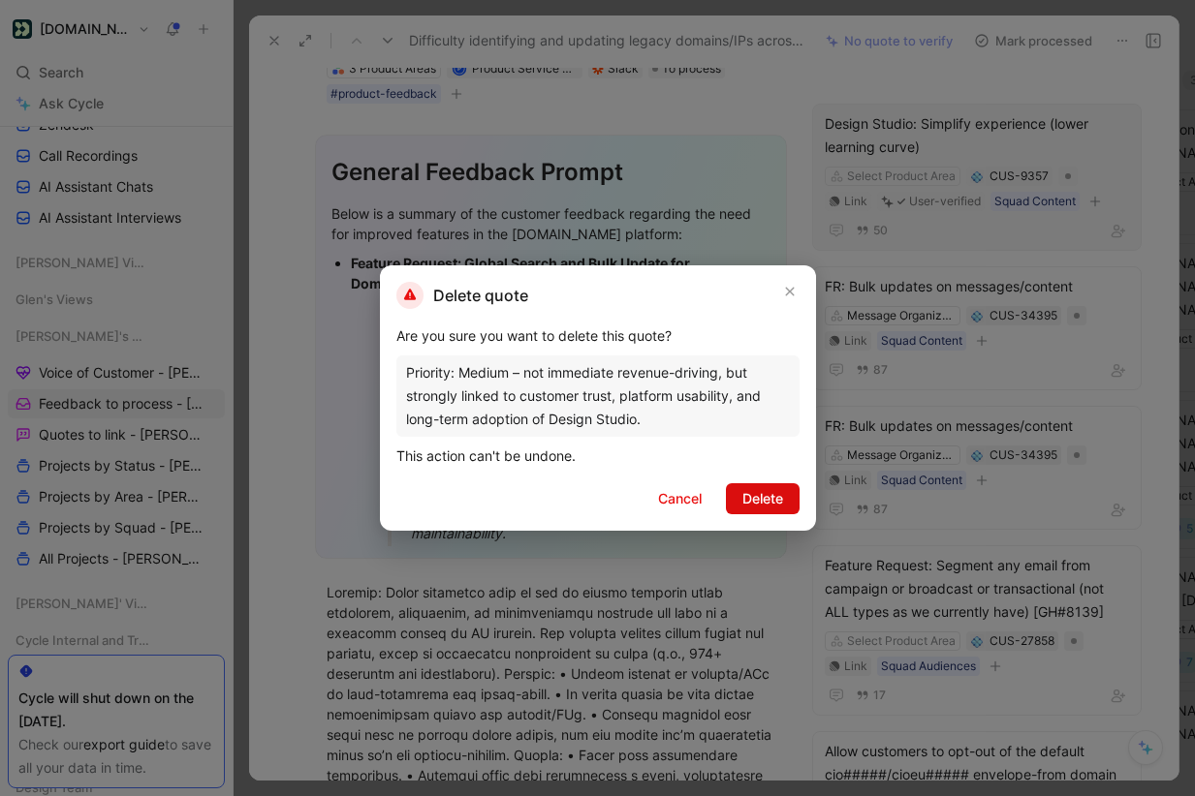
click at [775, 506] on span "Delete" at bounding box center [762, 498] width 41 height 23
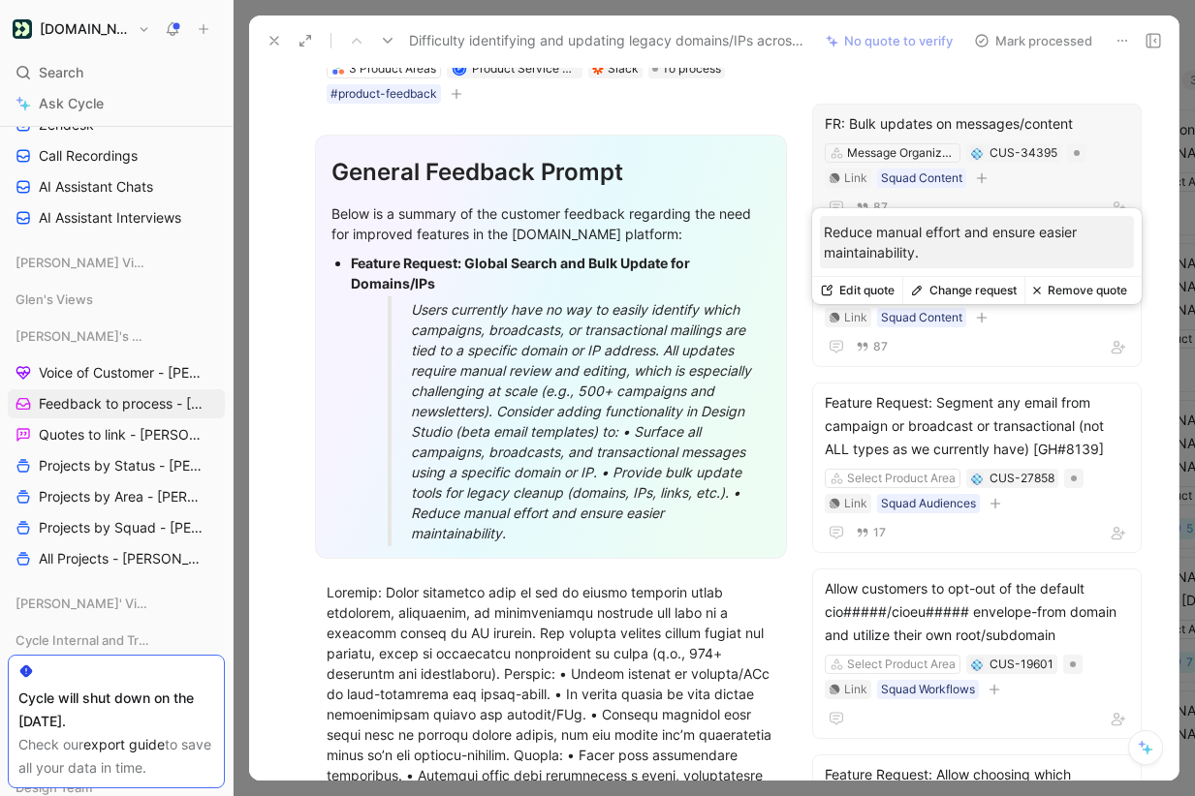
click at [1099, 290] on button "Remove quote" at bounding box center [1079, 290] width 110 height 27
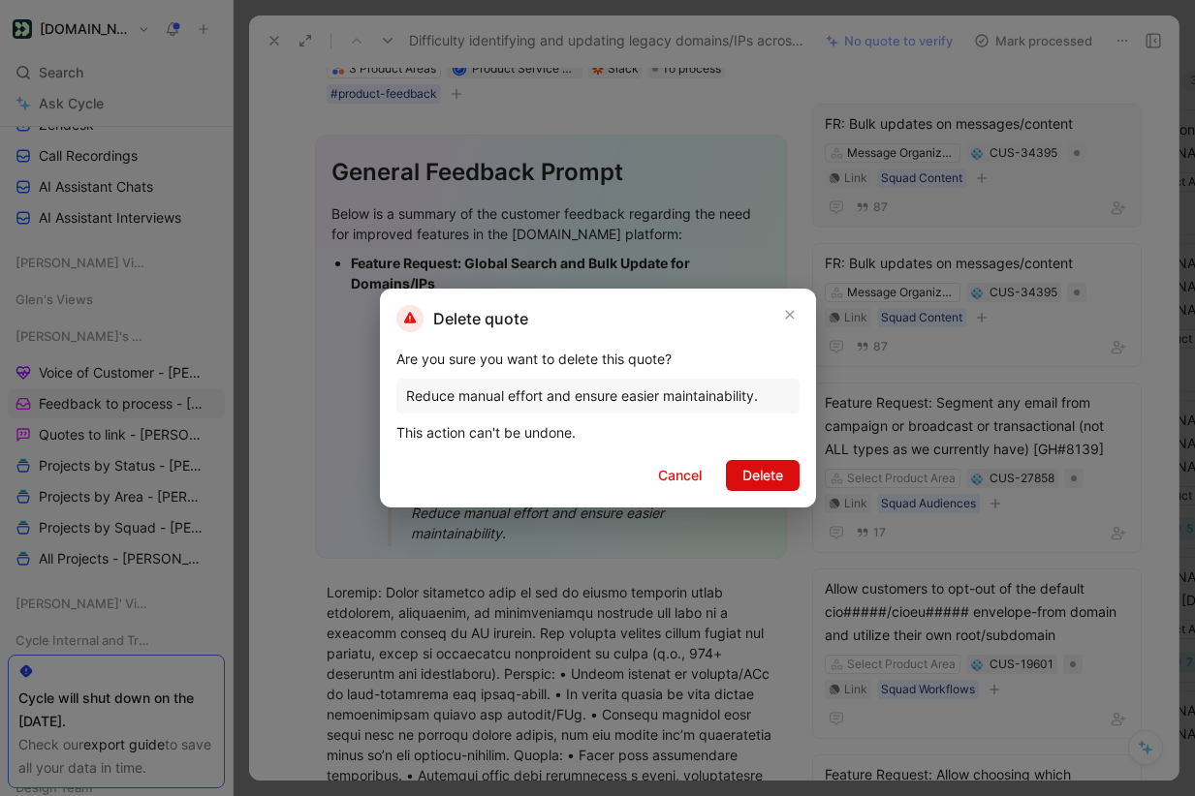
click at [769, 469] on span "Delete" at bounding box center [762, 475] width 41 height 23
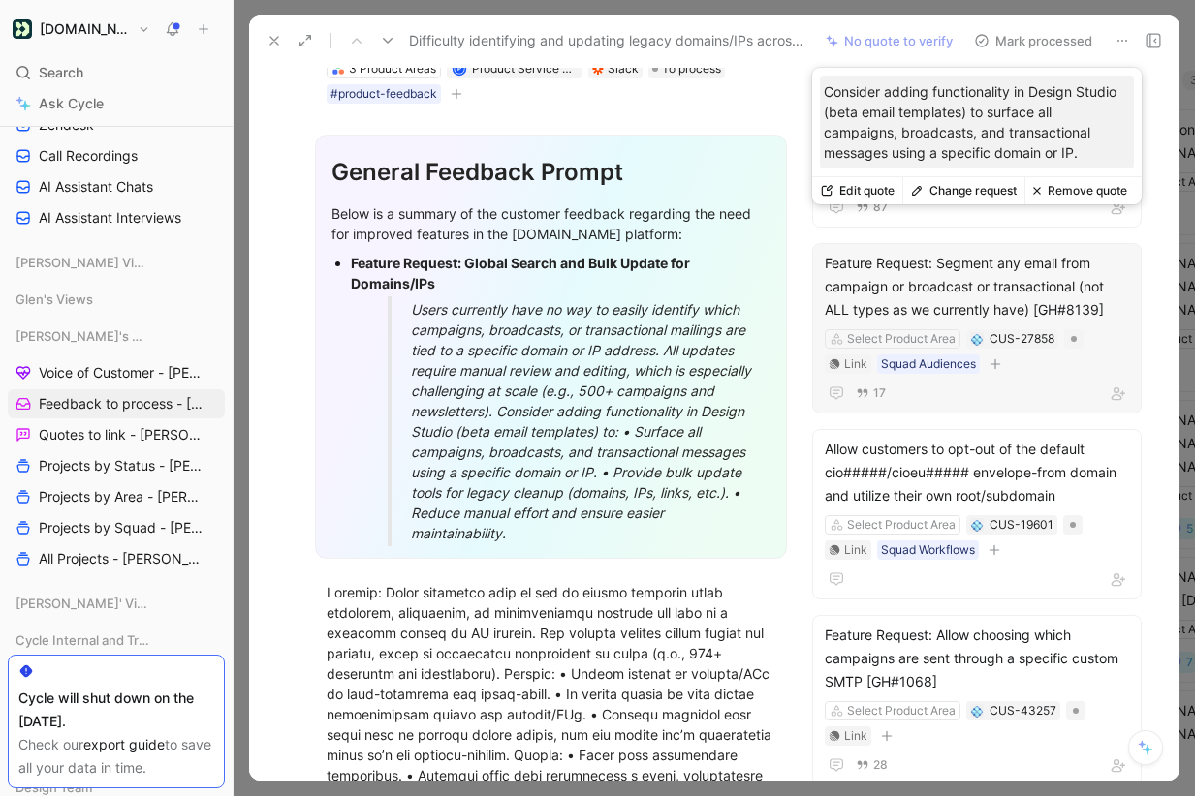
click at [975, 197] on button "Change request" at bounding box center [963, 190] width 122 height 27
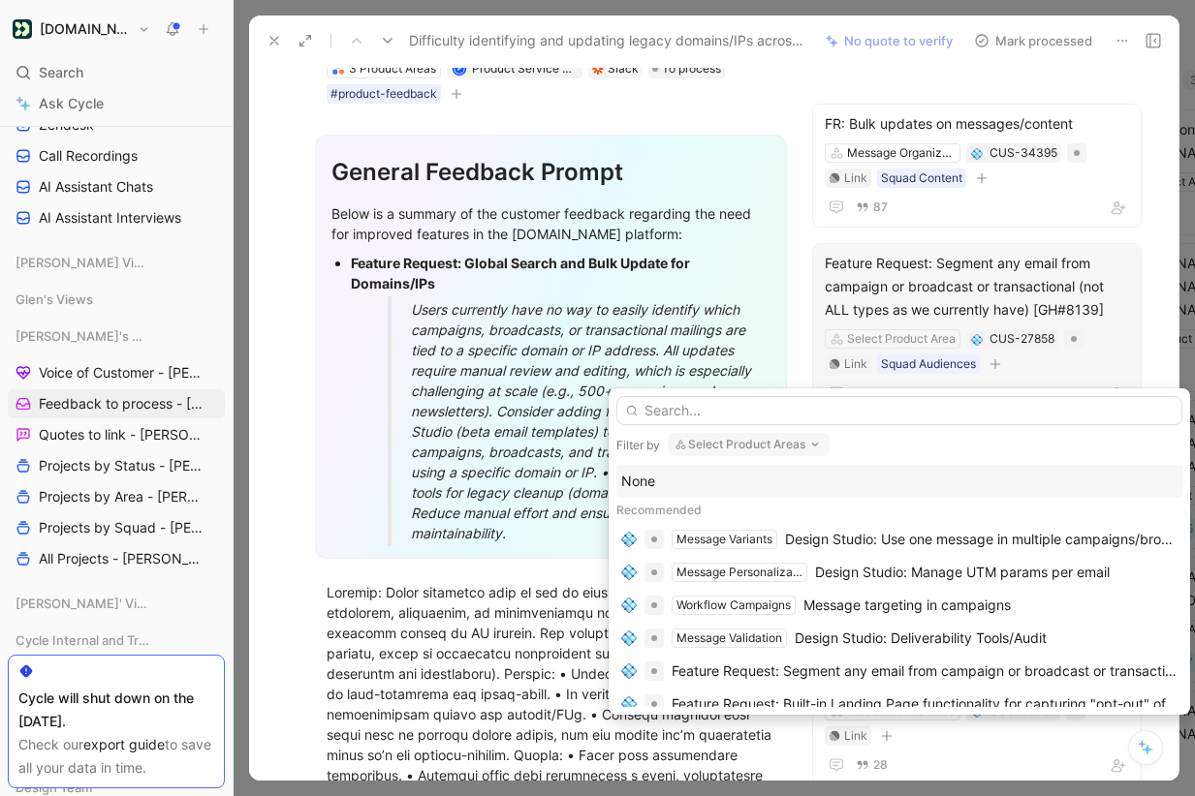
click at [695, 486] on div "None" at bounding box center [899, 481] width 556 height 23
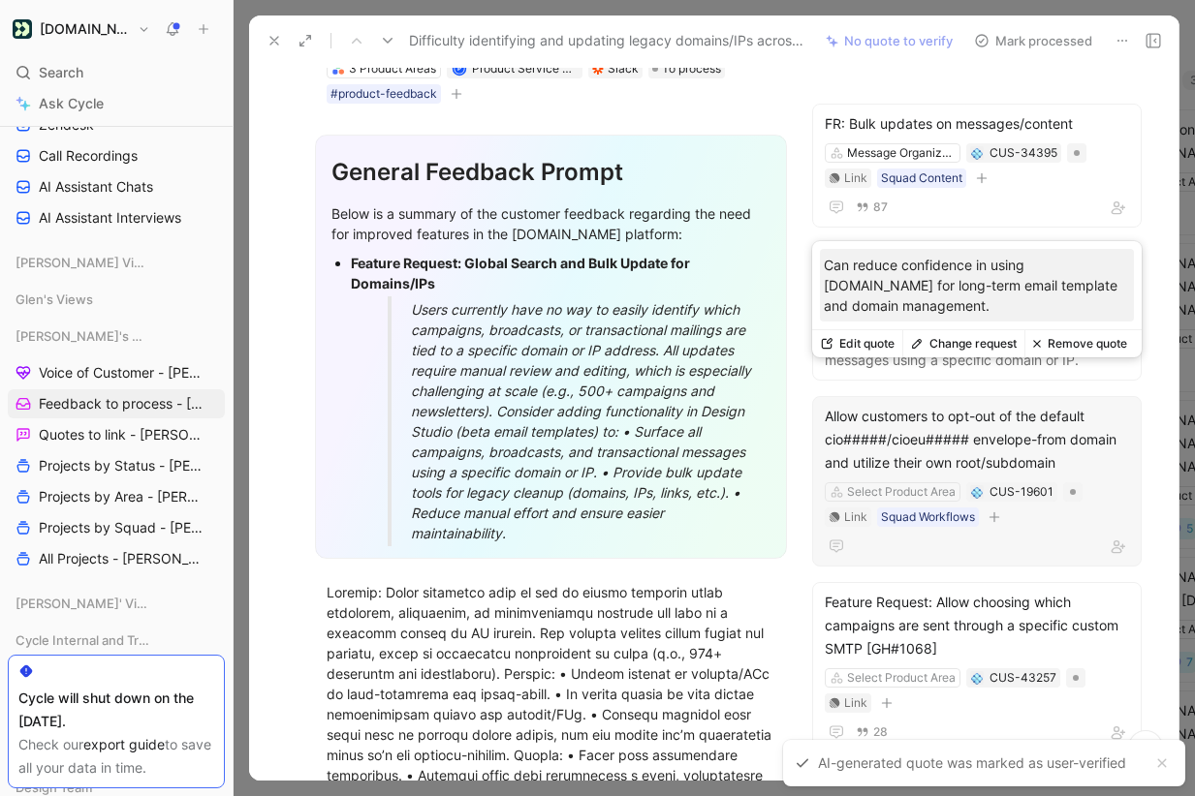
click at [1075, 343] on button "Remove quote" at bounding box center [1079, 343] width 110 height 27
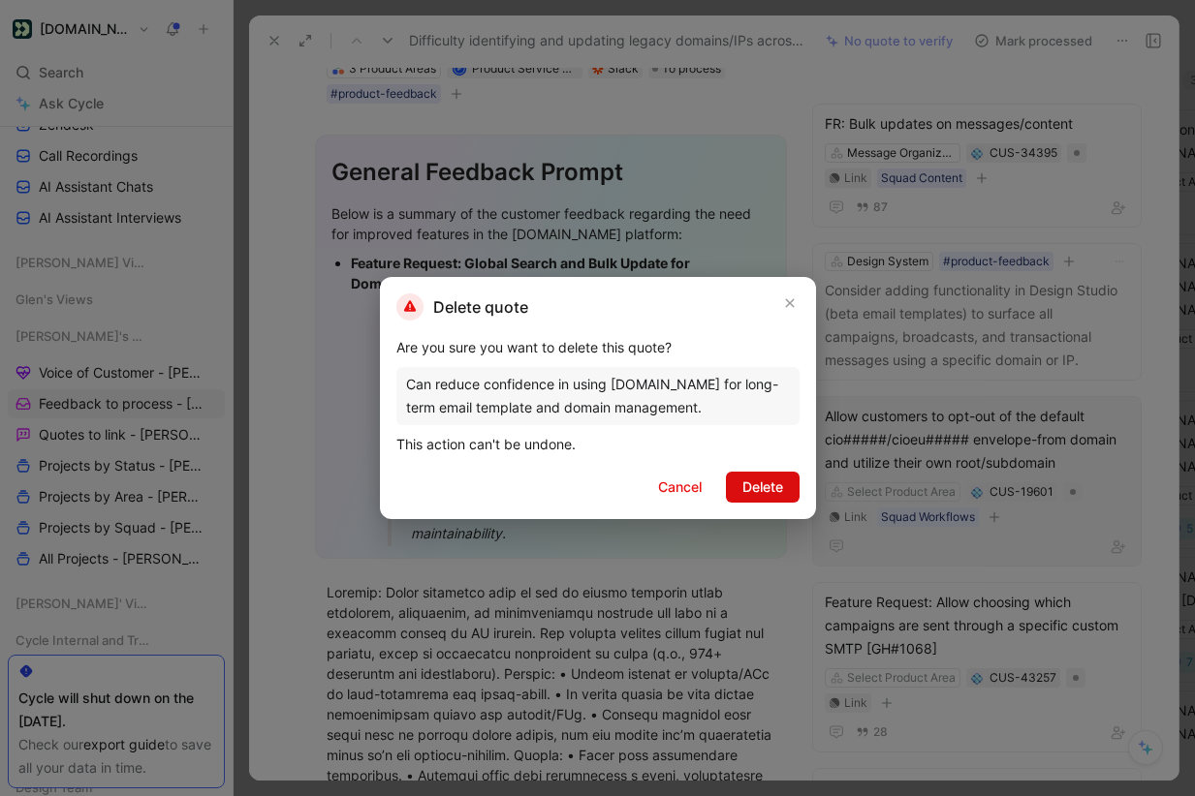
click at [755, 483] on span "Delete" at bounding box center [762, 487] width 41 height 23
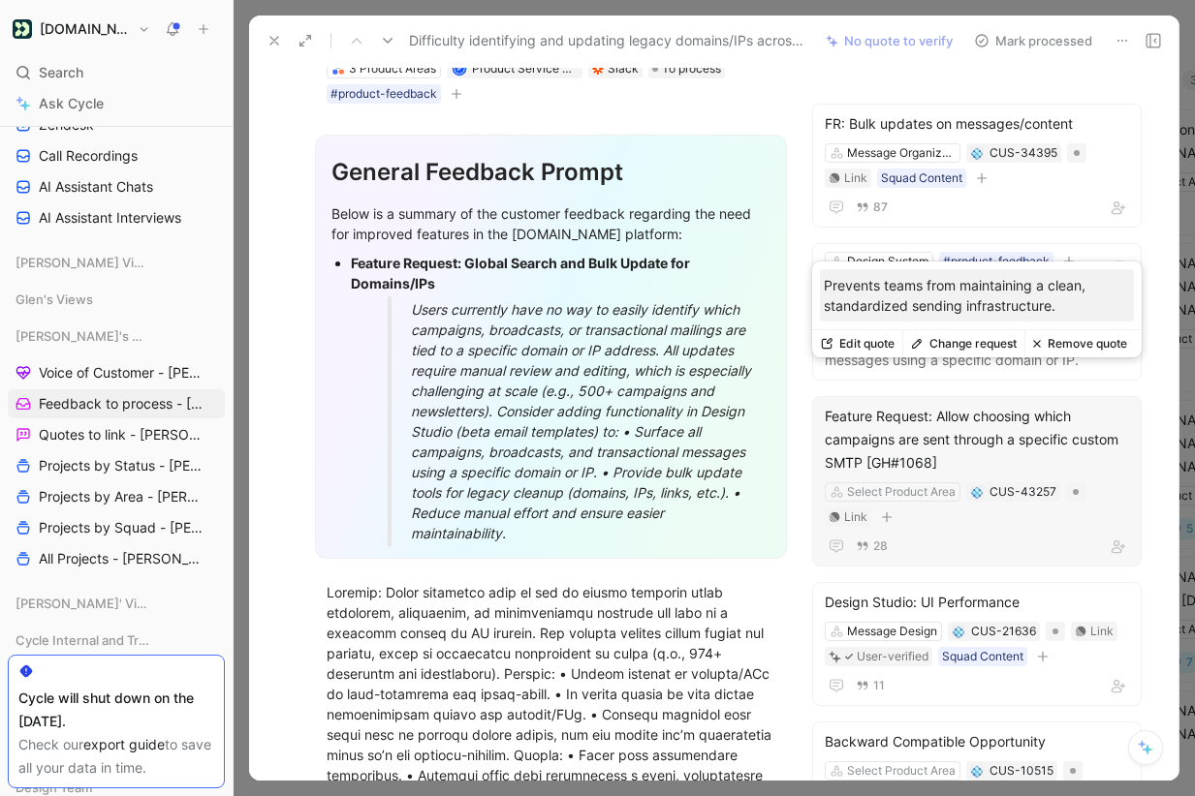
click at [1102, 341] on button "Remove quote" at bounding box center [1079, 343] width 110 height 27
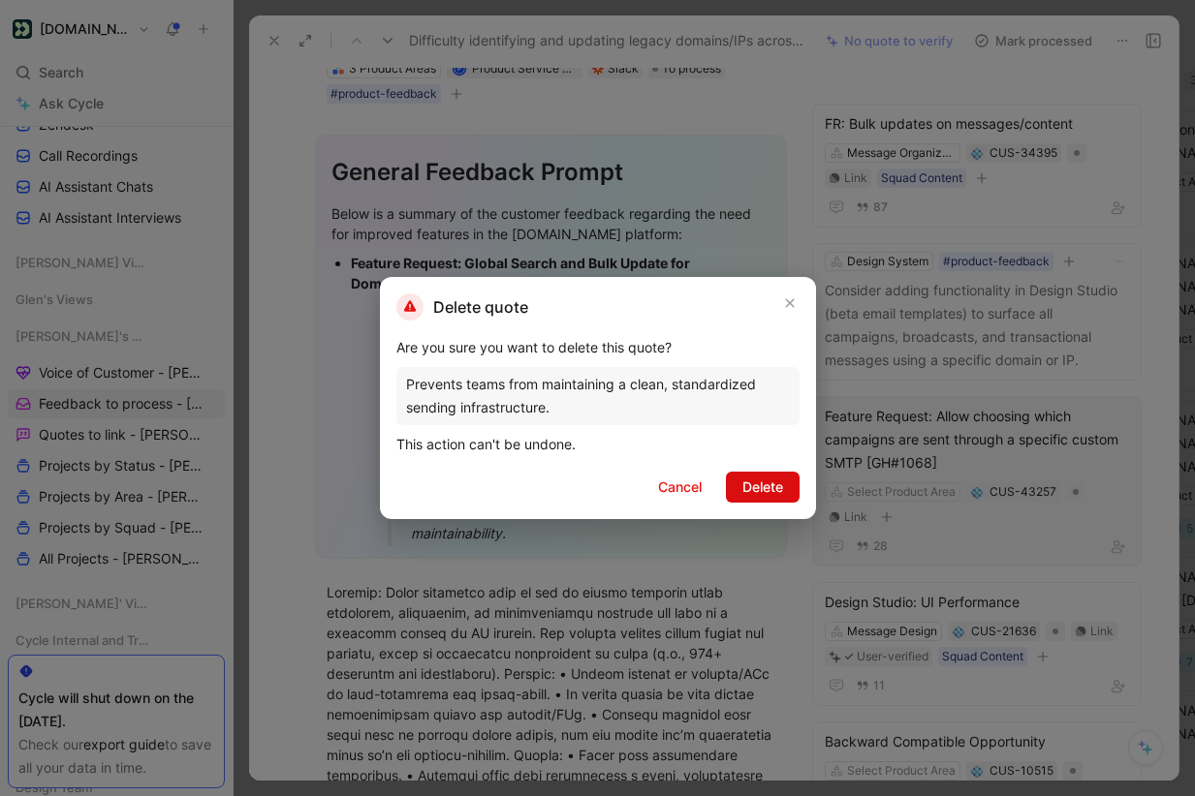
click at [758, 485] on span "Delete" at bounding box center [762, 487] width 41 height 23
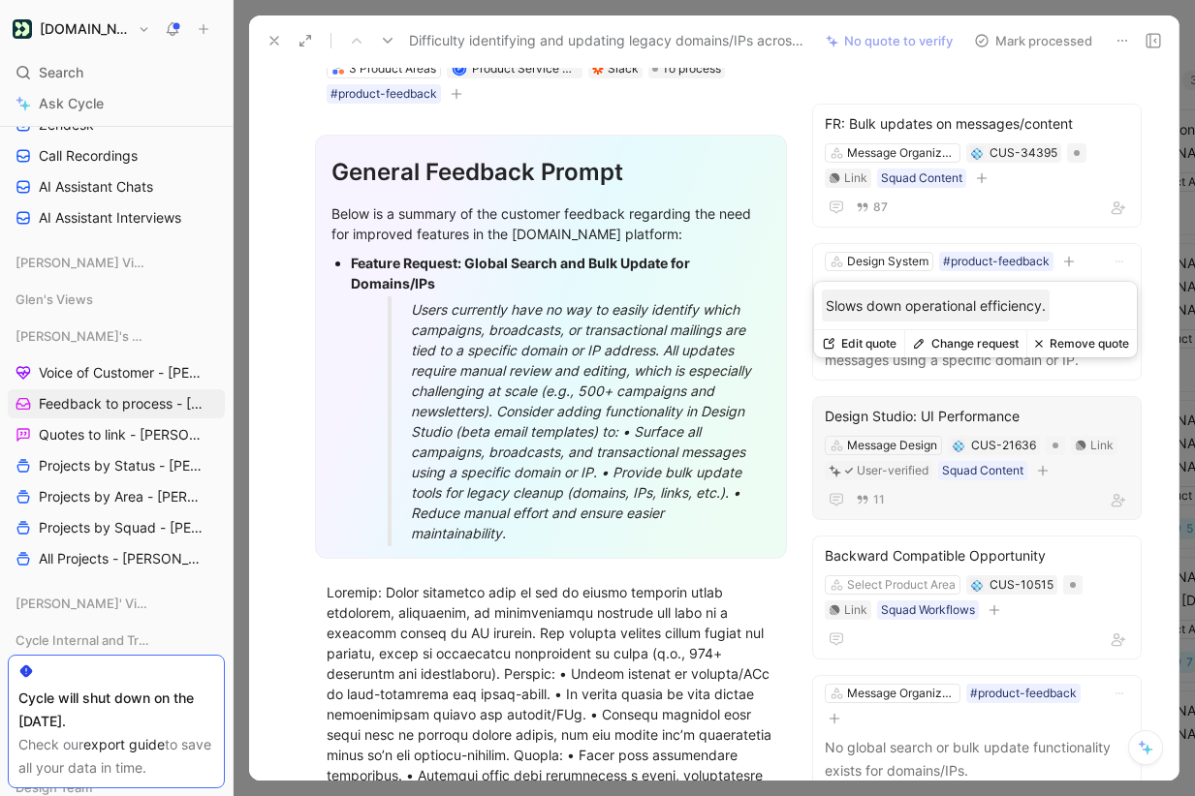
click at [1070, 341] on button "Remove quote" at bounding box center [1081, 343] width 110 height 27
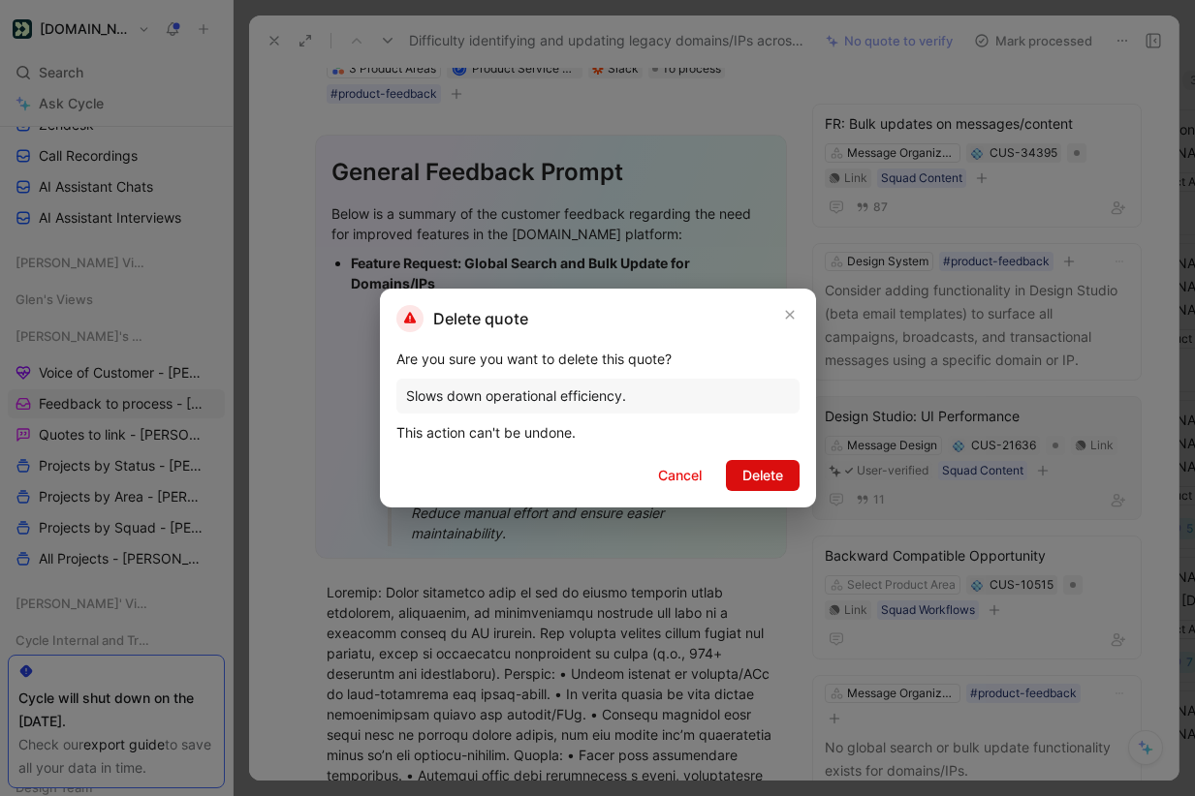
click at [753, 471] on span "Delete" at bounding box center [762, 475] width 41 height 23
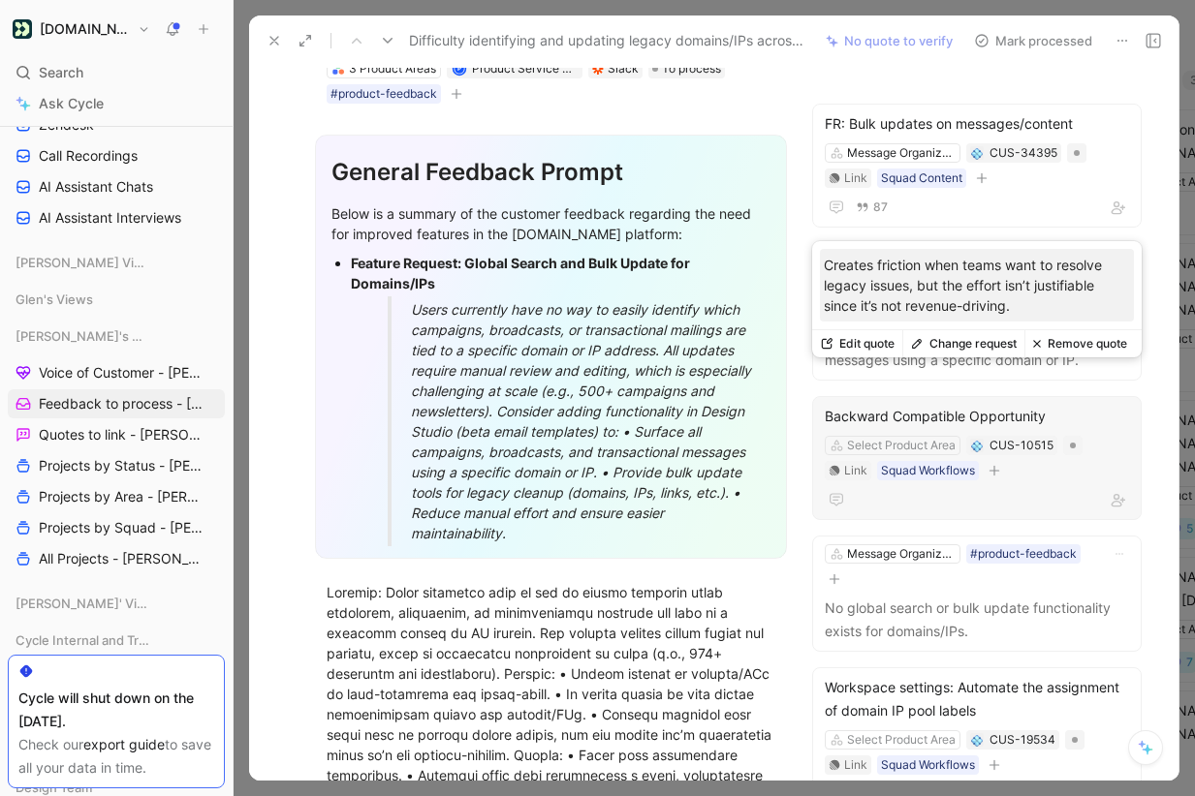
click at [1076, 341] on button "Remove quote" at bounding box center [1079, 343] width 110 height 27
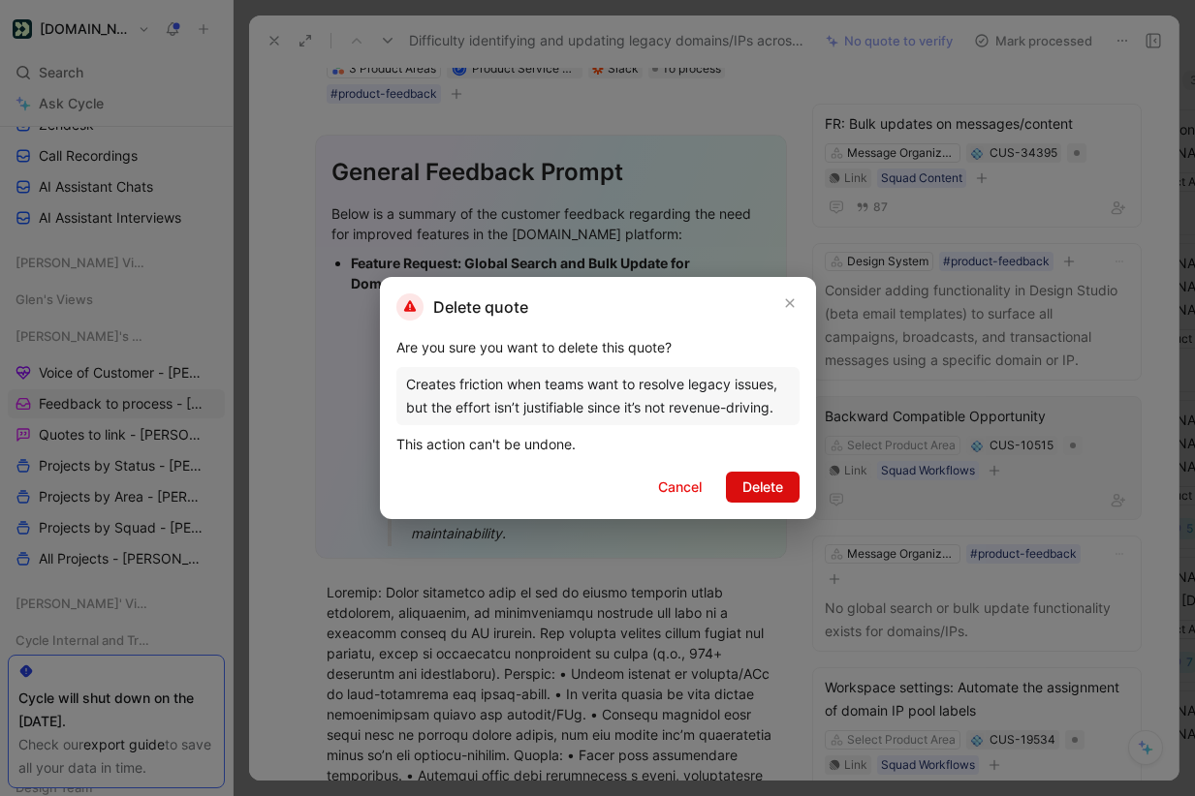
click at [747, 482] on span "Delete" at bounding box center [762, 487] width 41 height 23
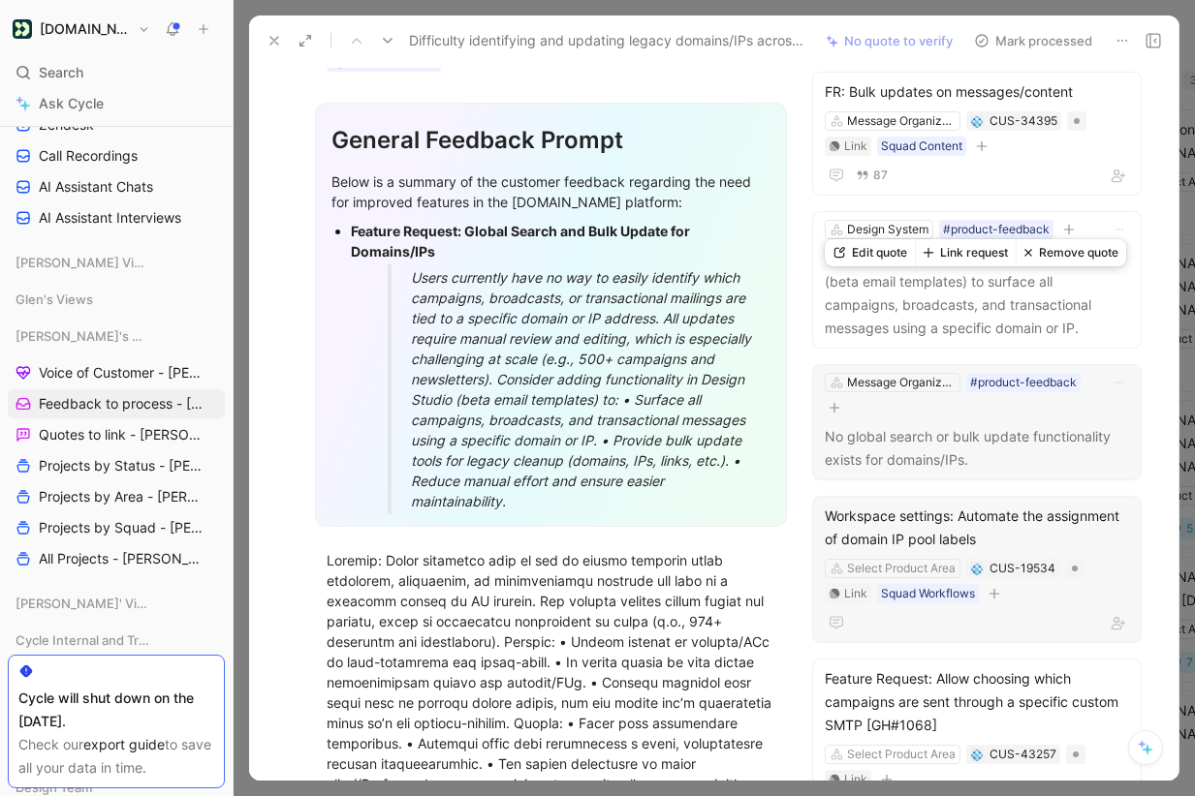
scroll to position [256, 0]
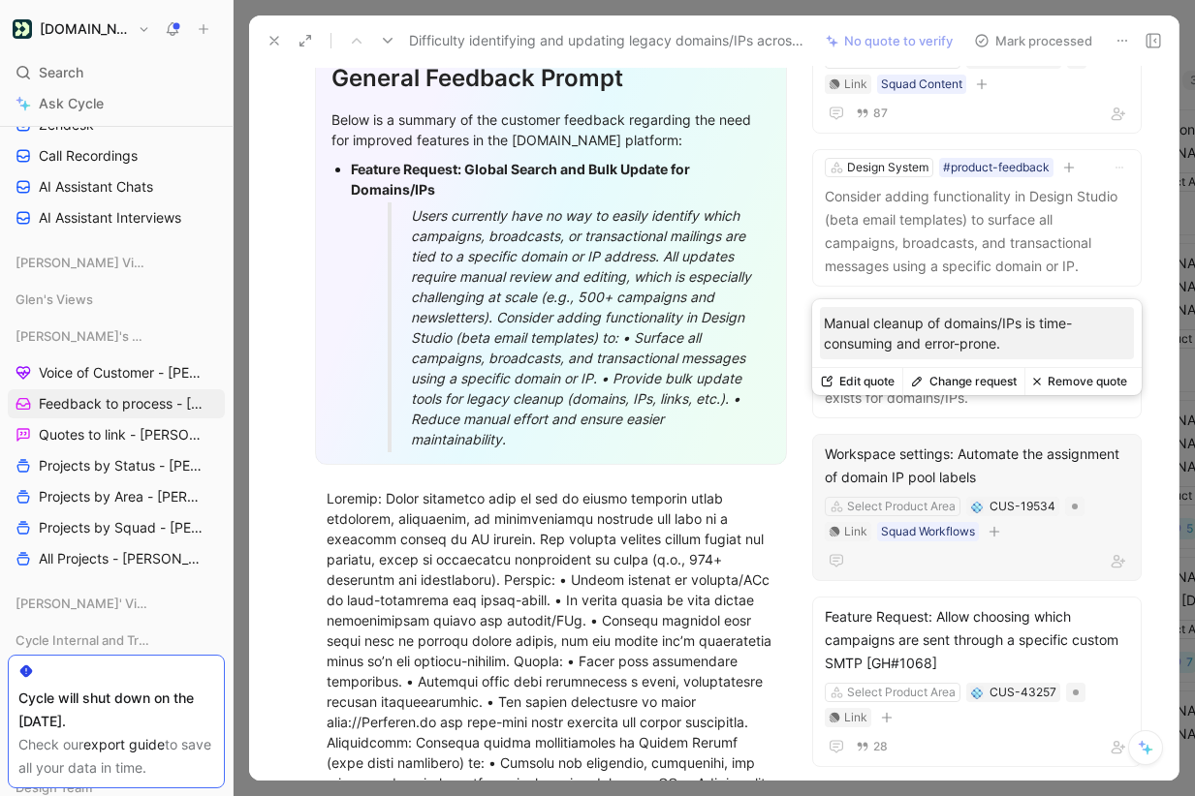
click at [1090, 378] on button "Remove quote" at bounding box center [1079, 381] width 110 height 27
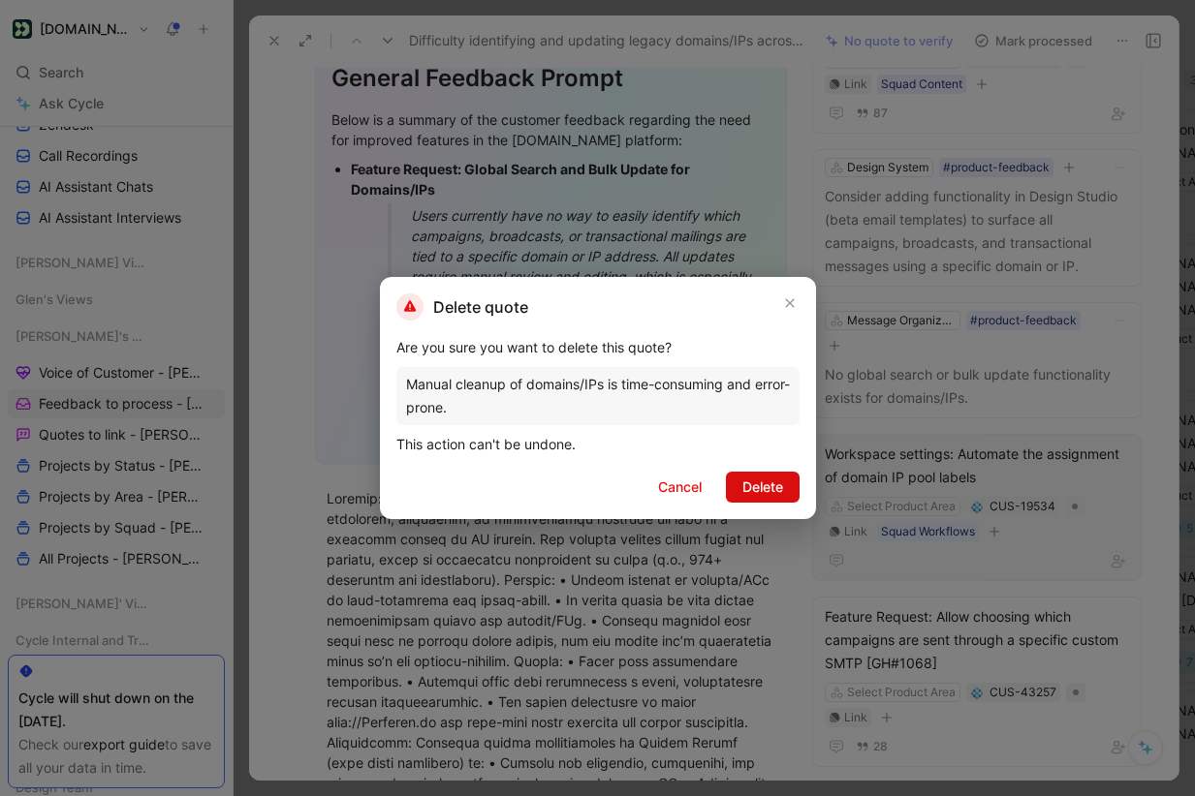
click at [764, 480] on span "Delete" at bounding box center [762, 487] width 41 height 23
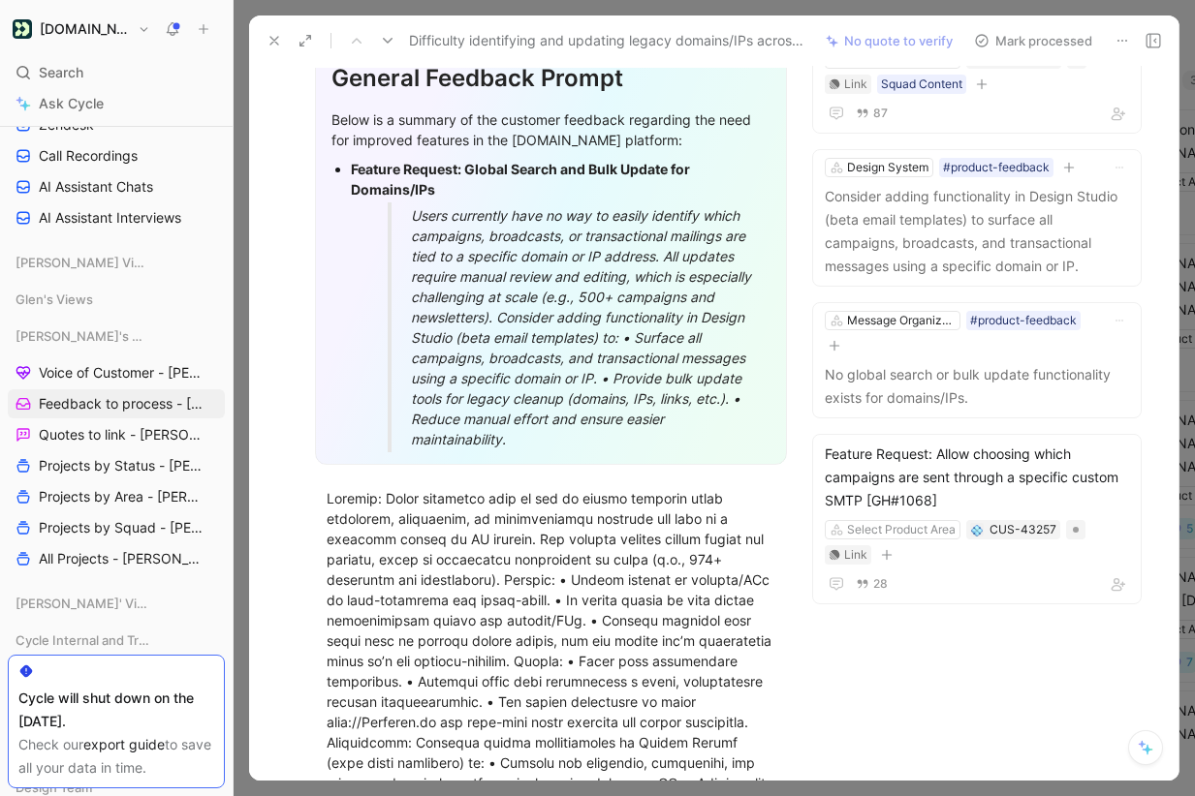
click at [1012, 37] on button "Mark processed" at bounding box center [1033, 40] width 136 height 27
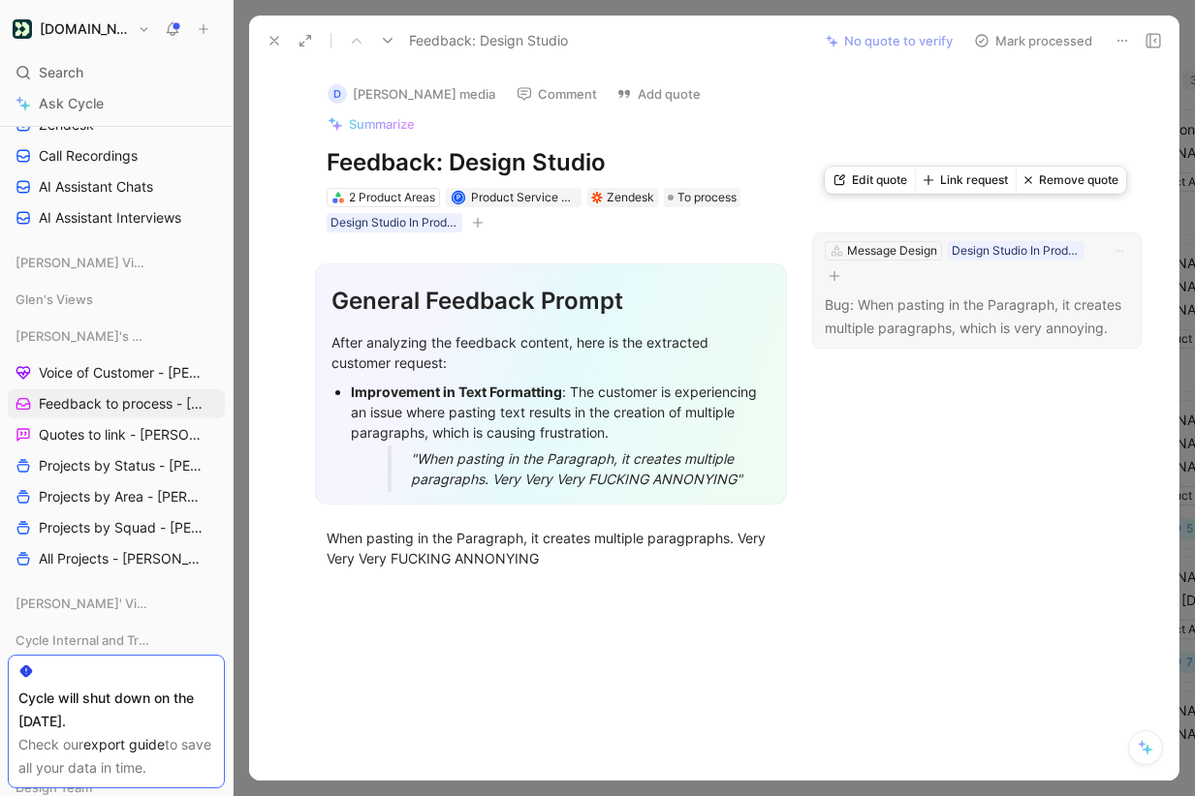
click at [1047, 184] on button "Remove quote" at bounding box center [1070, 180] width 110 height 27
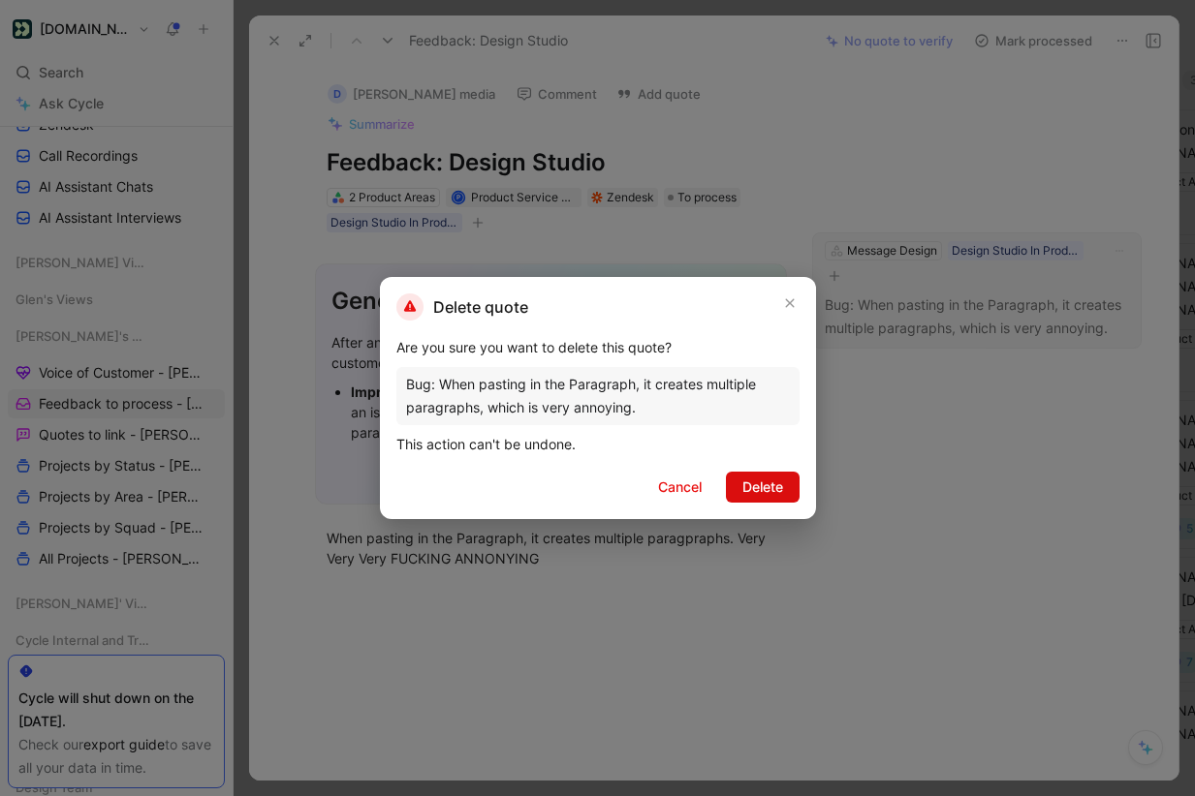
click at [775, 490] on span "Delete" at bounding box center [762, 487] width 41 height 23
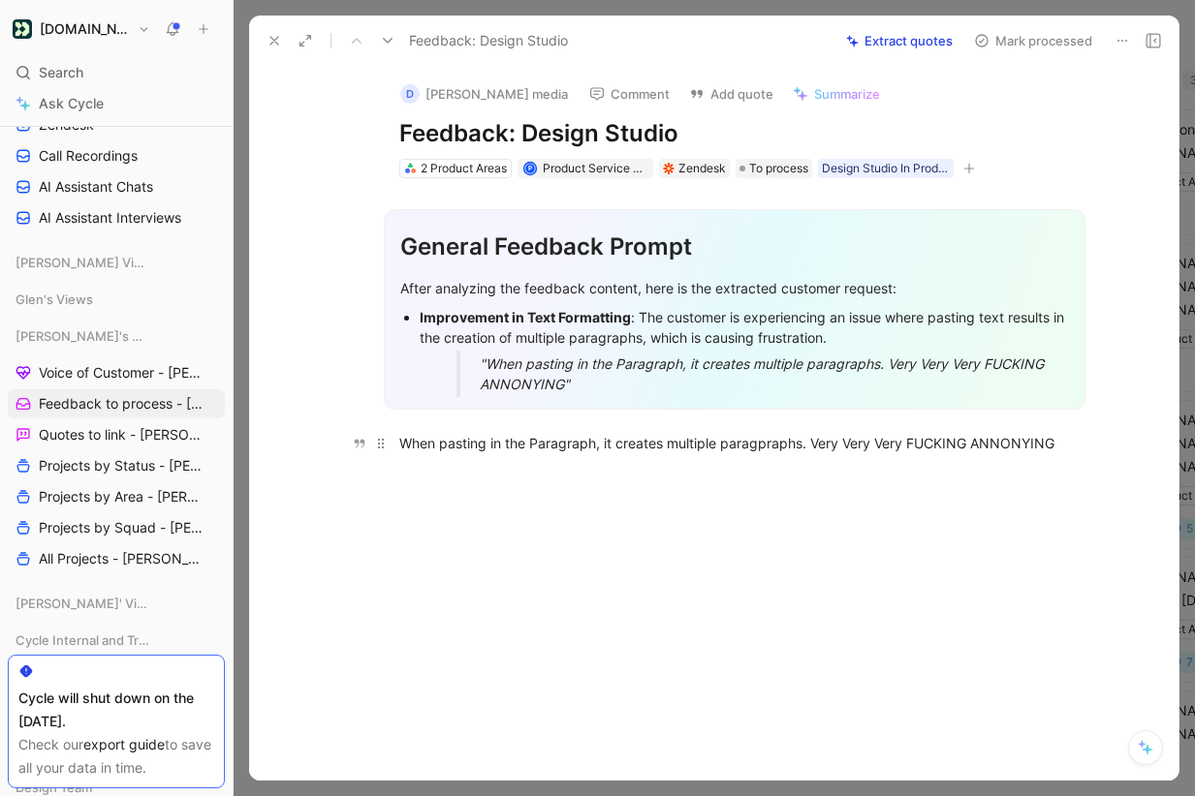
click at [408, 443] on div "When pasting in the Paragraph, it creates multiple paragpraphs. Very Very Very …" at bounding box center [734, 443] width 670 height 20
click at [362, 444] on icon "button" at bounding box center [360, 444] width 14 height 14
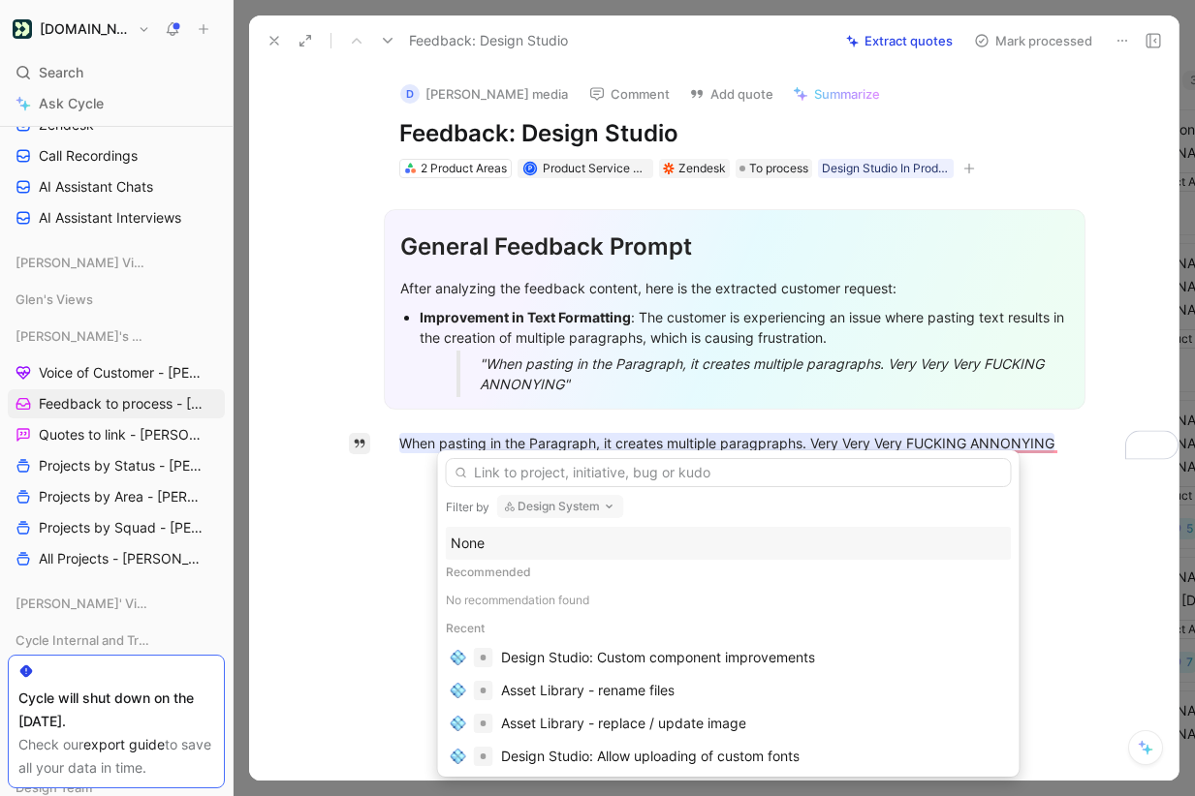
click at [585, 479] on input "text" at bounding box center [729, 472] width 566 height 29
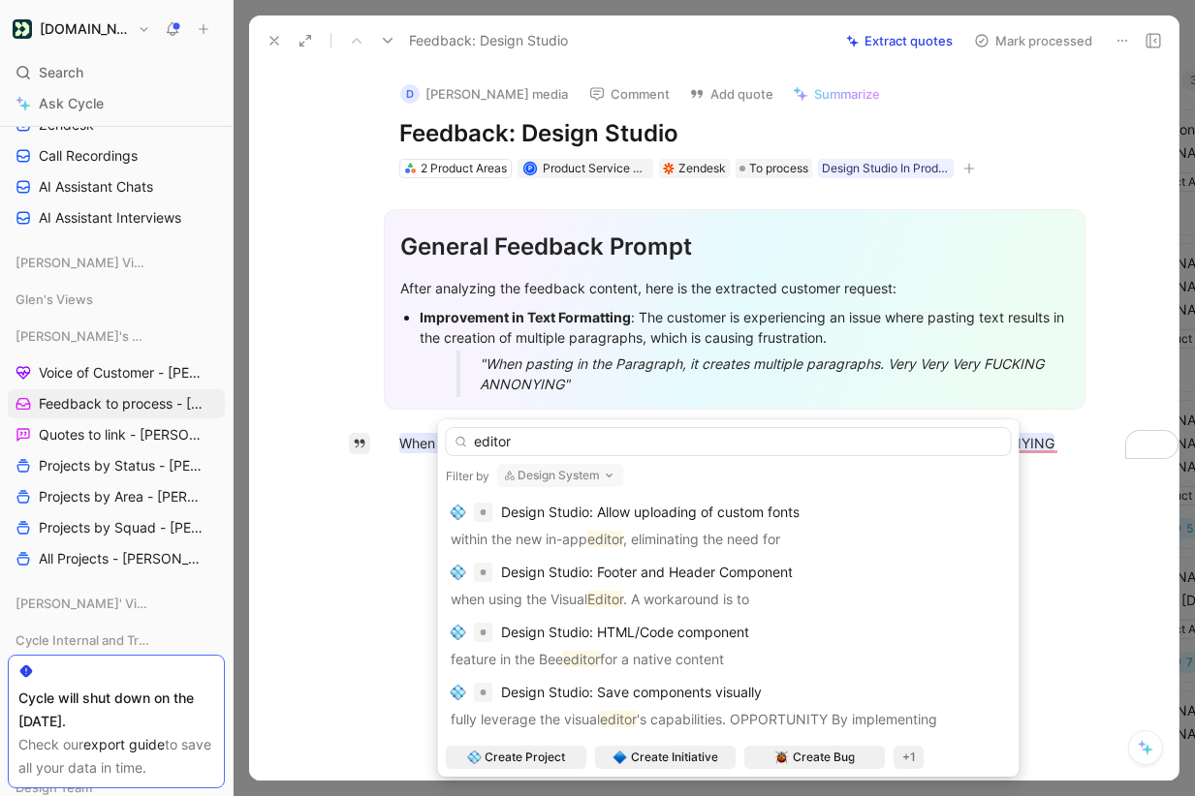
type input "editor"
click at [558, 475] on button "Design System" at bounding box center [560, 475] width 127 height 23
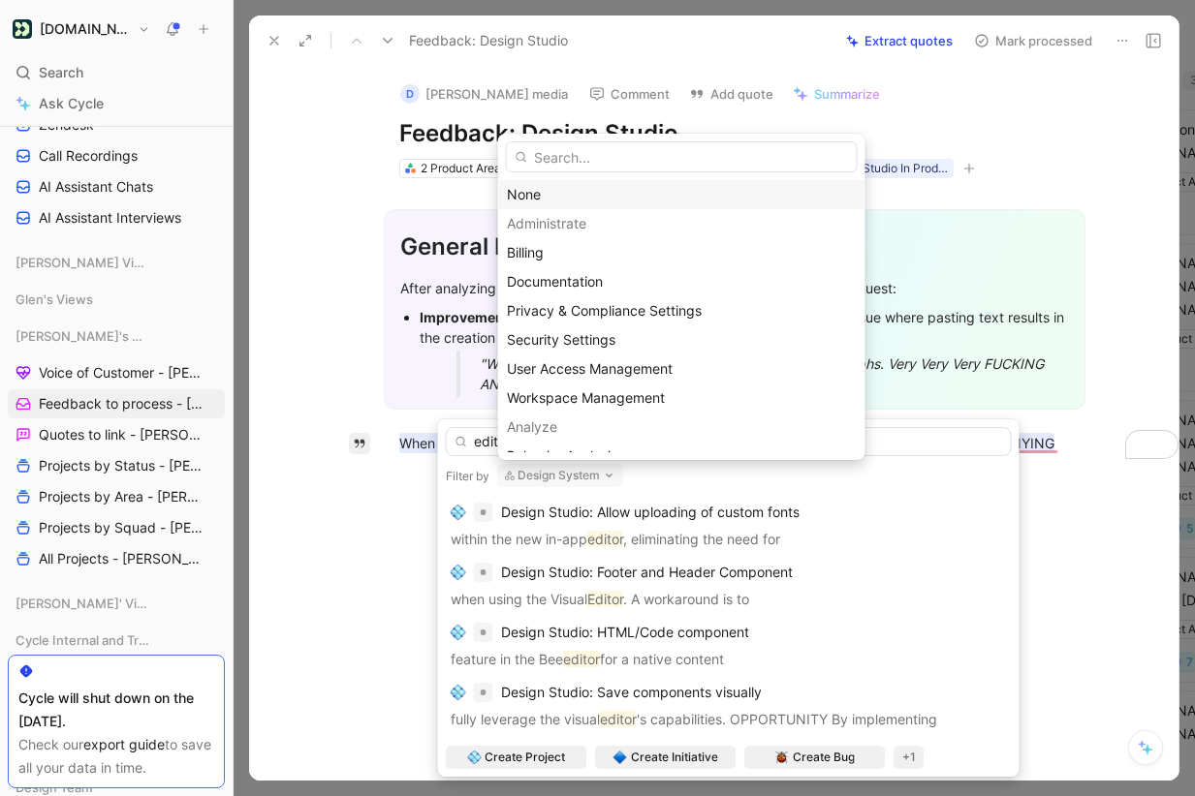
click at [555, 192] on div "None" at bounding box center [682, 194] width 350 height 23
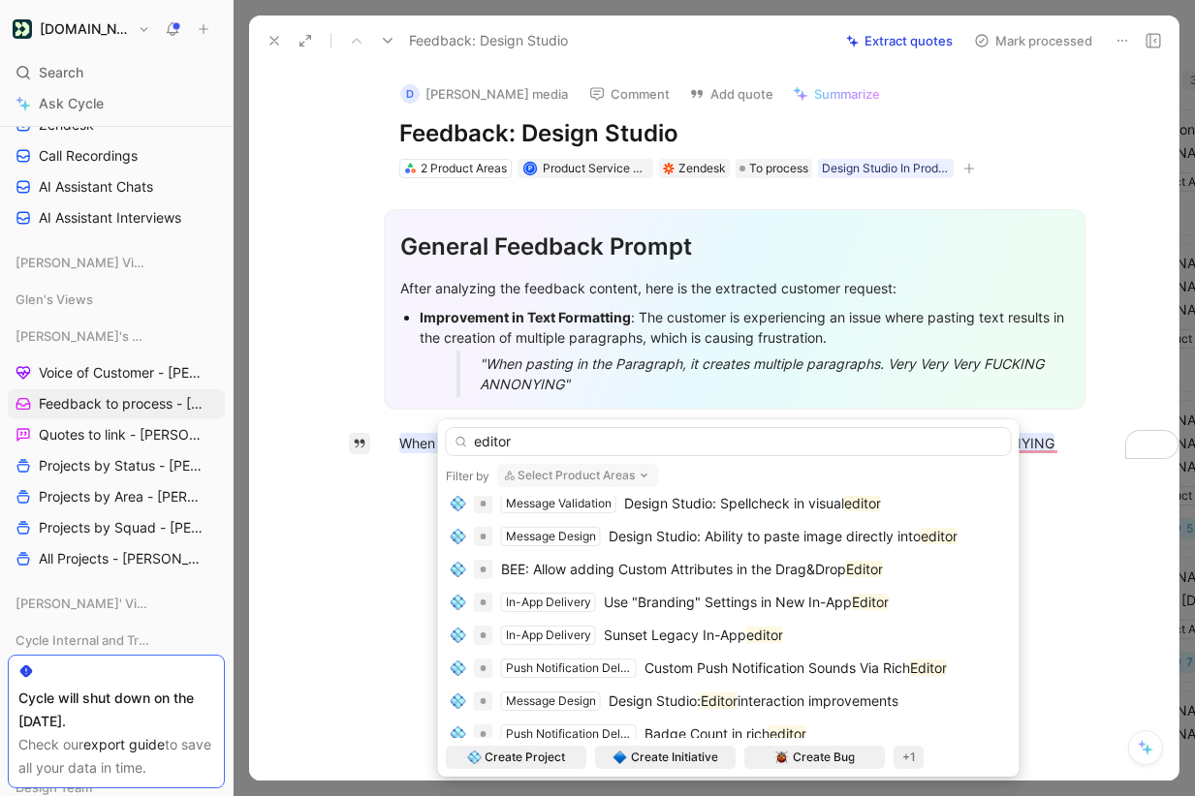
scroll to position [384, 0]
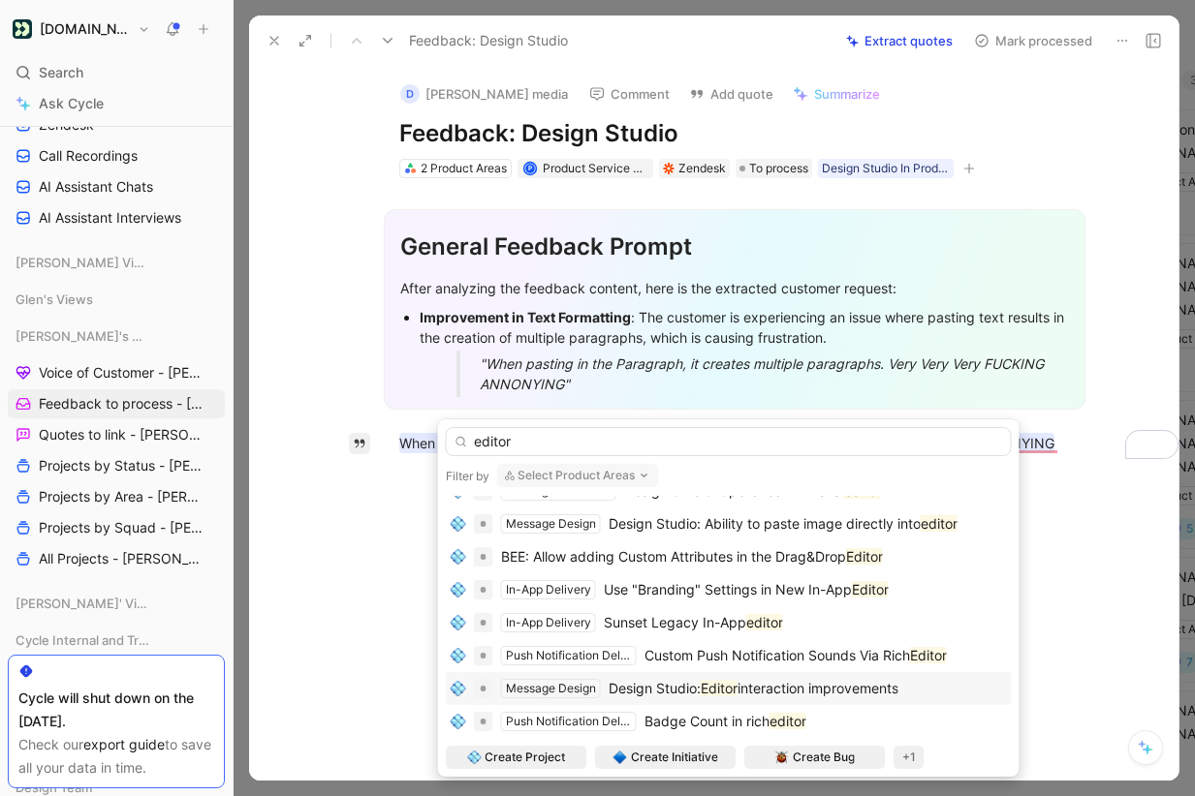
click at [804, 686] on span "interaction improvements" at bounding box center [817, 688] width 161 height 16
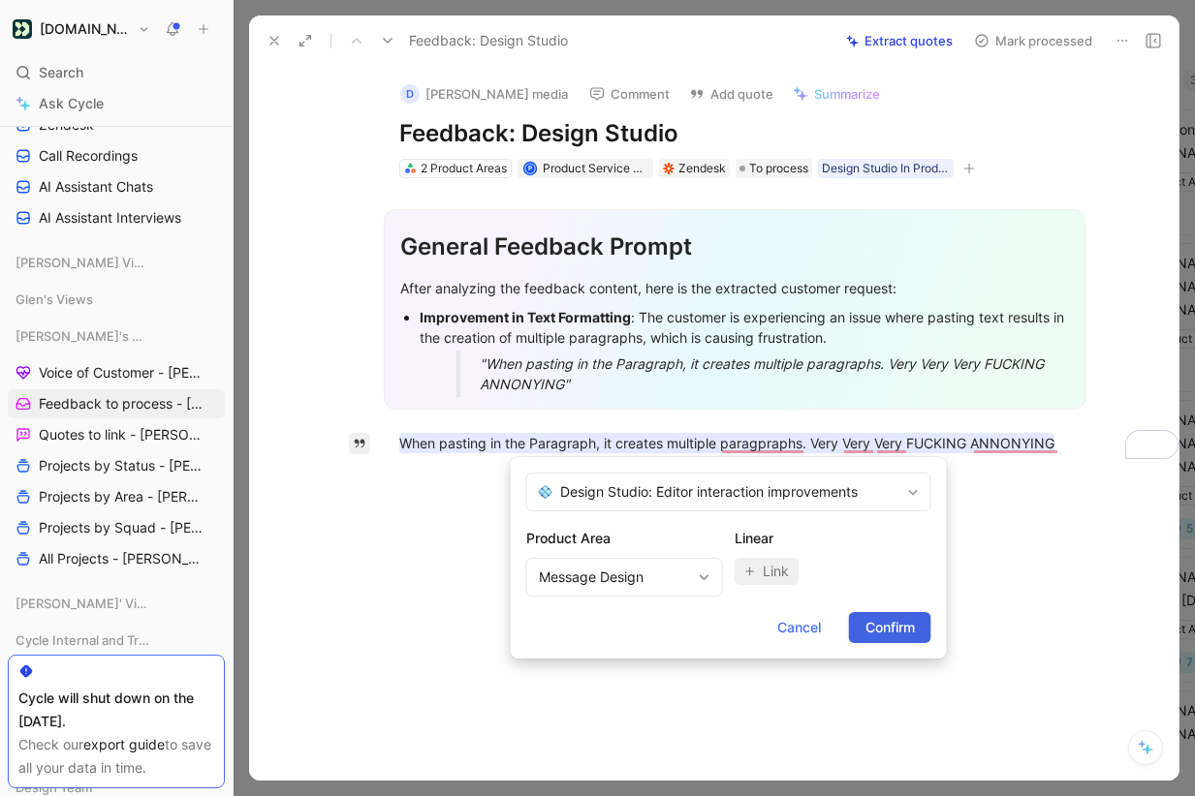
click at [907, 628] on span "Confirm" at bounding box center [889, 627] width 49 height 23
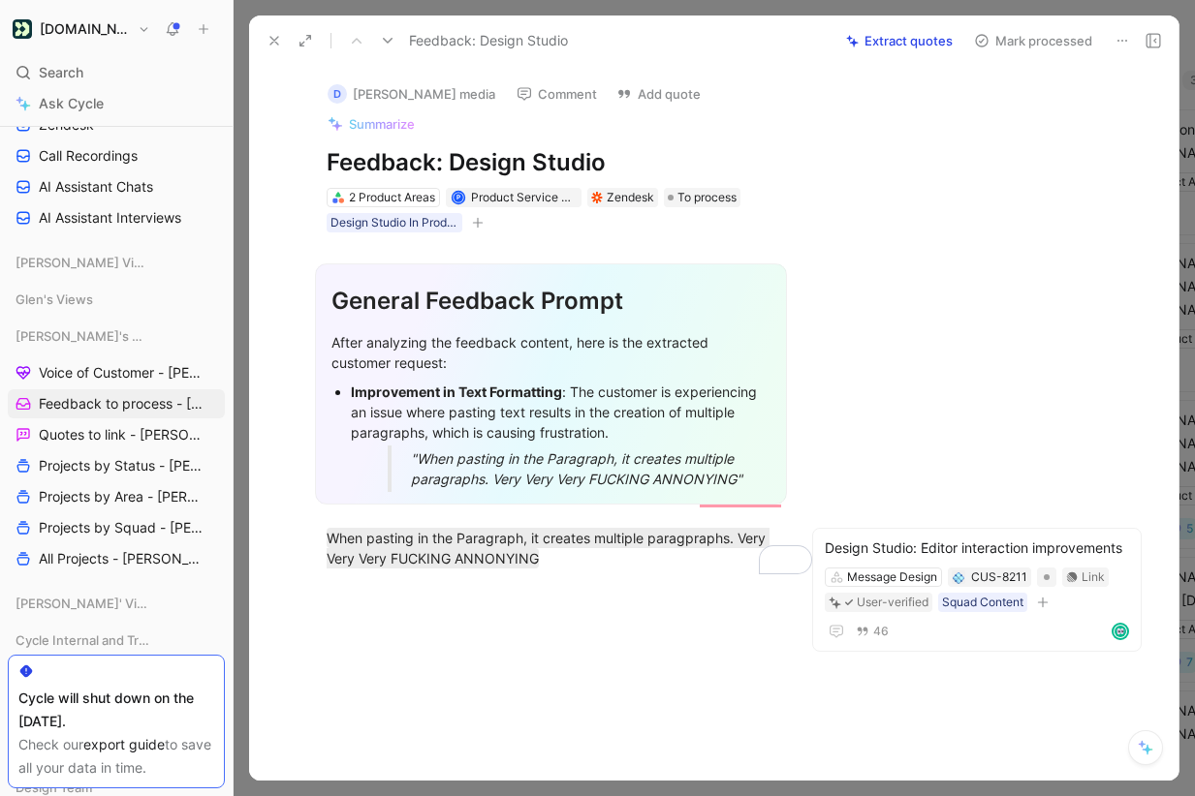
click at [1024, 34] on button "Mark processed" at bounding box center [1033, 40] width 136 height 27
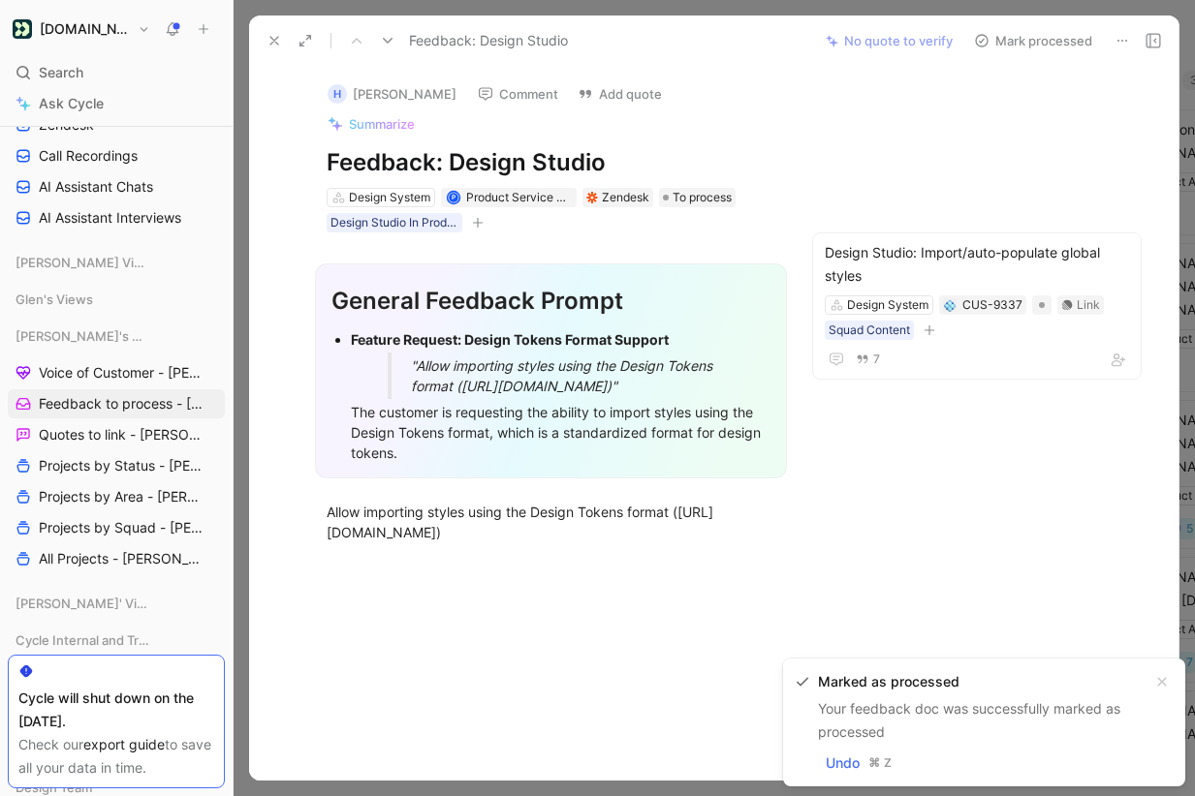
click at [1024, 34] on button "Mark processed" at bounding box center [1033, 40] width 136 height 27
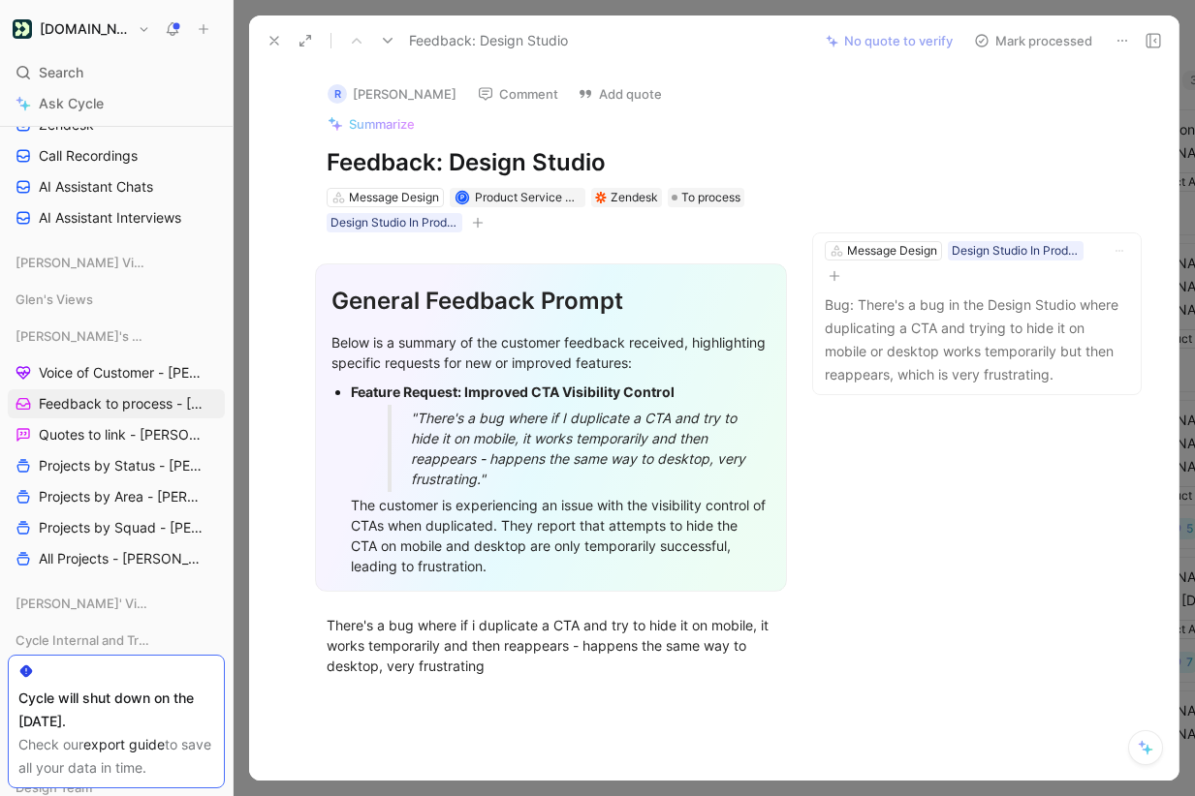
click at [1124, 37] on icon at bounding box center [1122, 41] width 16 height 16
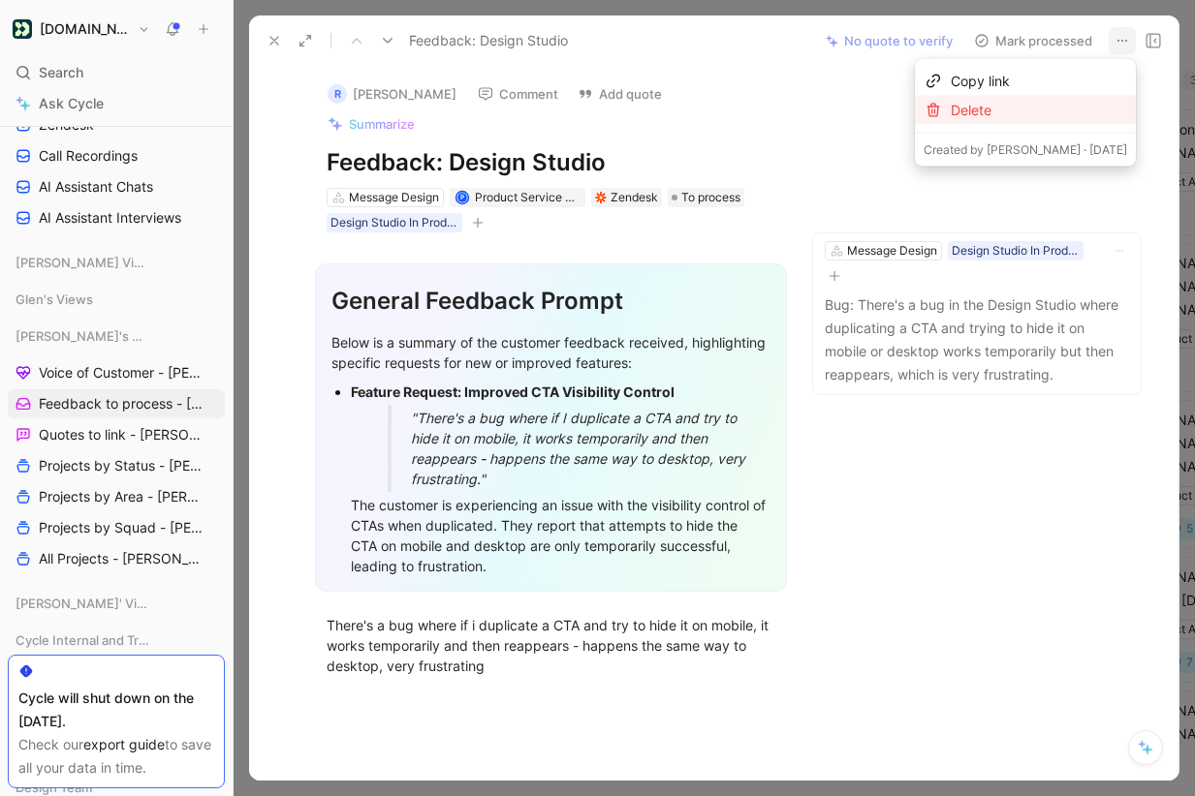
click at [1064, 111] on div "Delete" at bounding box center [1039, 110] width 176 height 23
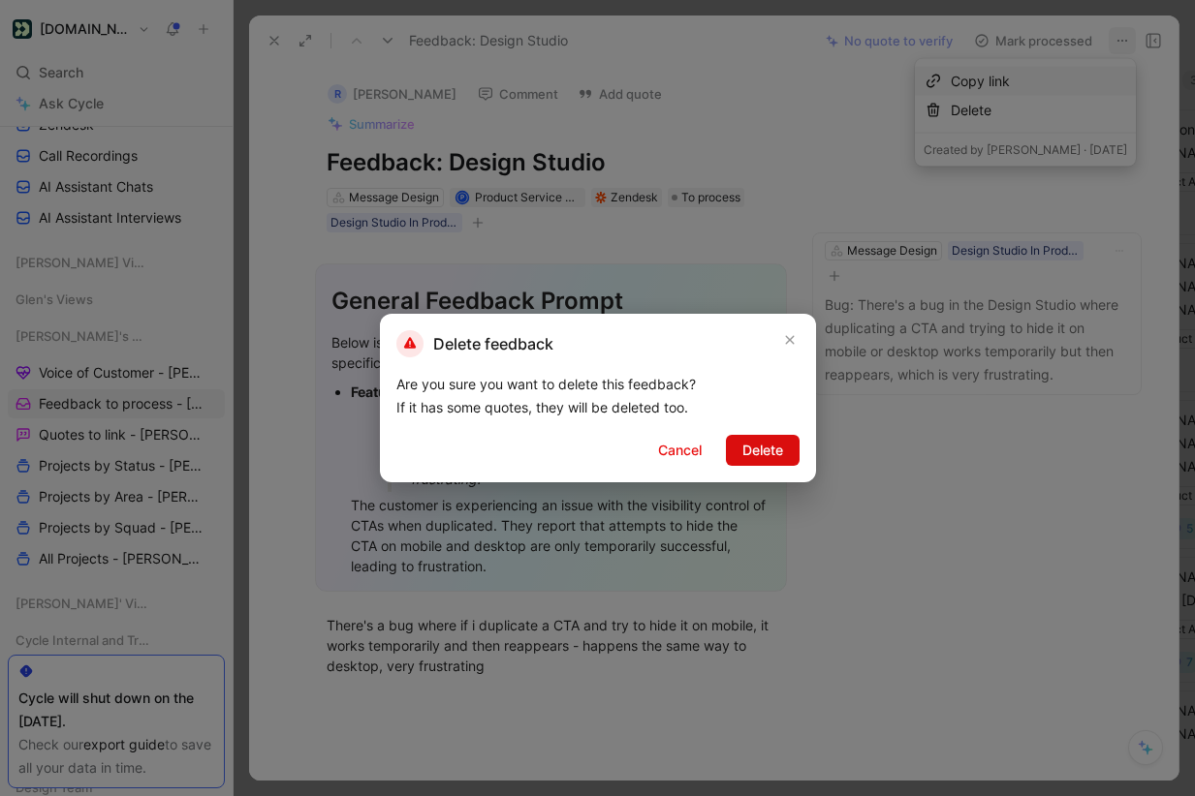
click at [760, 440] on span "Delete" at bounding box center [762, 450] width 41 height 23
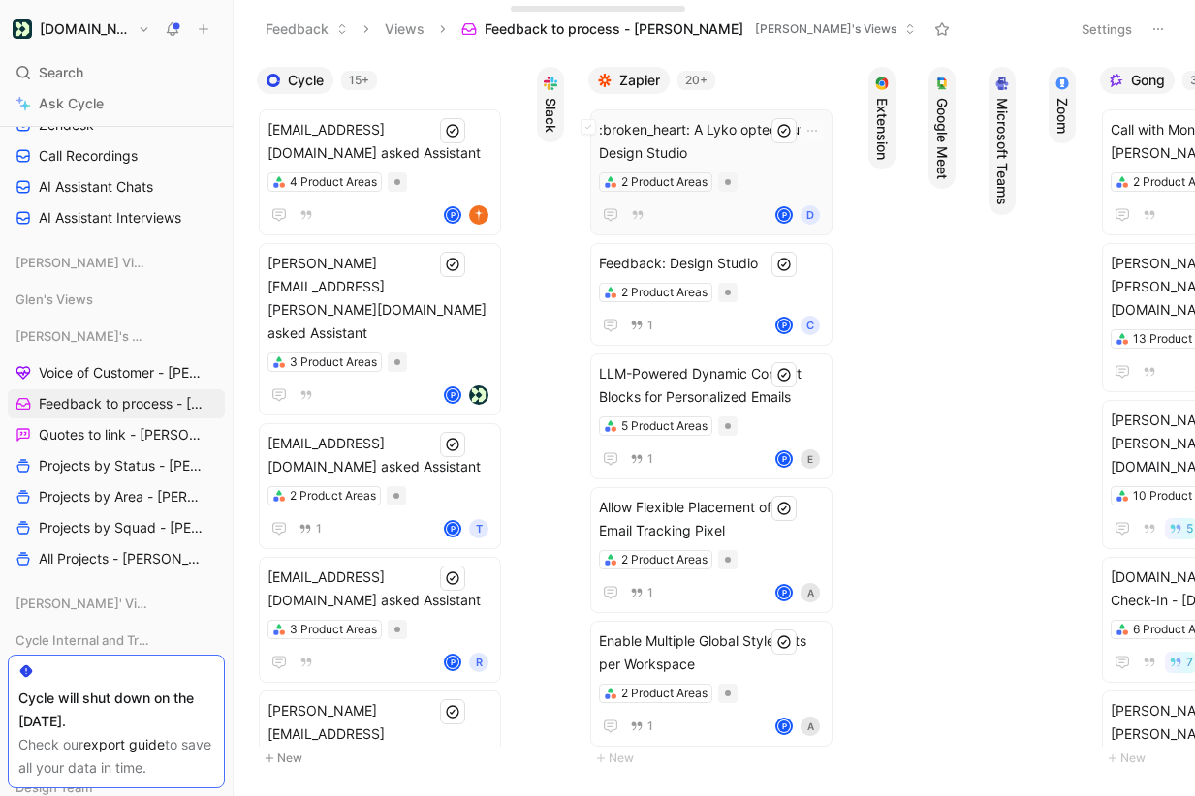
click at [754, 157] on span ":broken_heart: A Lyko opted-out of Design Studio" at bounding box center [711, 141] width 225 height 47
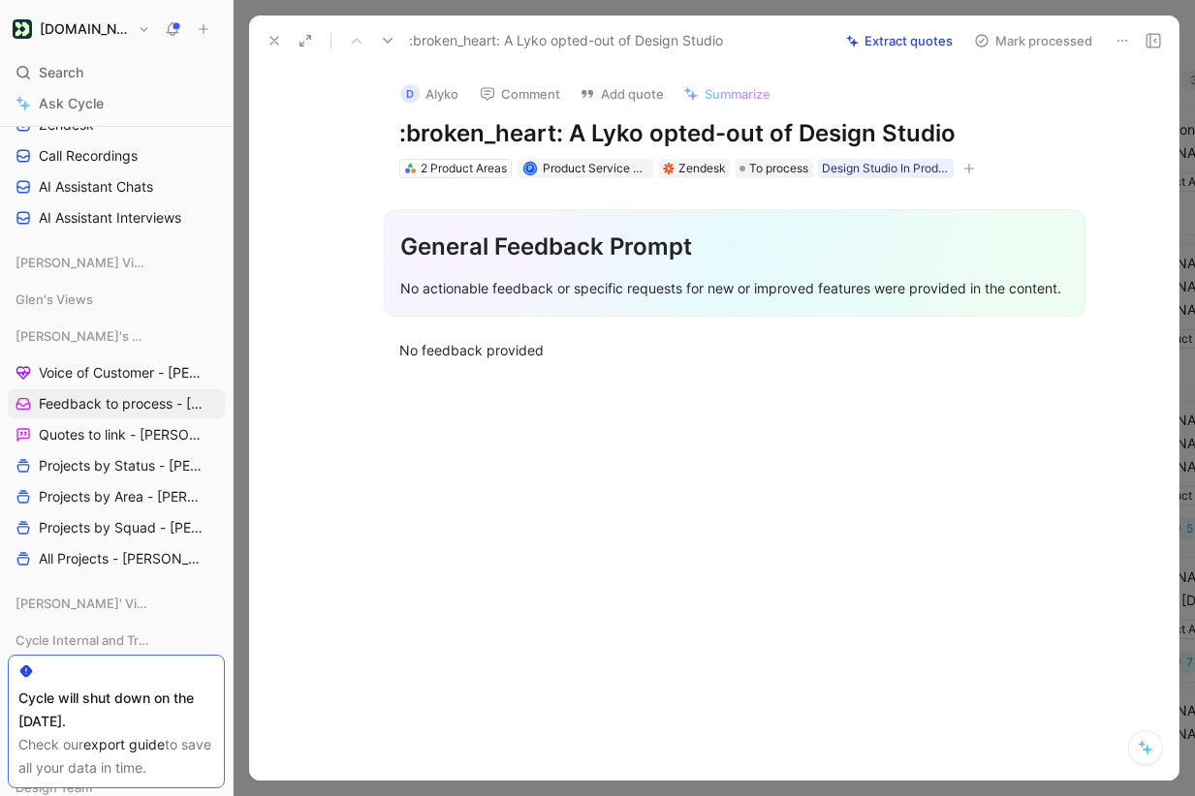
click at [1118, 40] on use at bounding box center [1122, 41] width 10 height 2
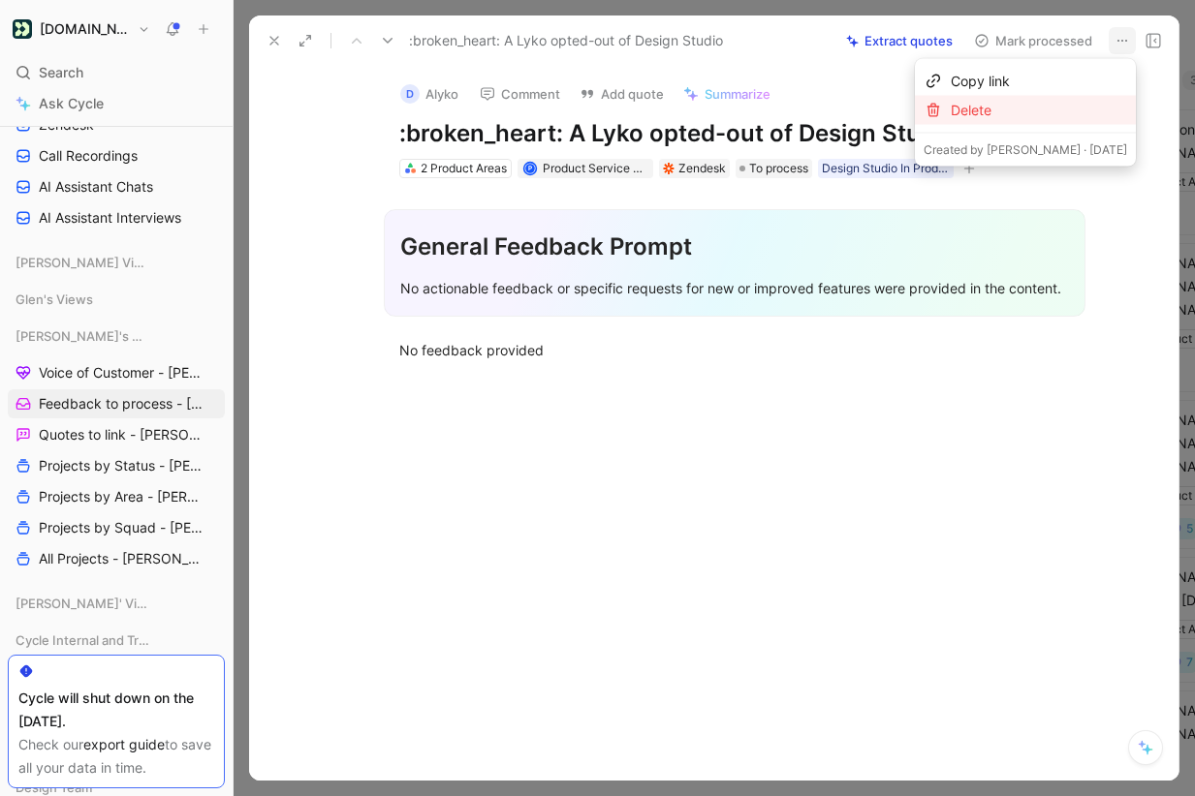
click at [1061, 110] on div "Delete" at bounding box center [1039, 110] width 176 height 23
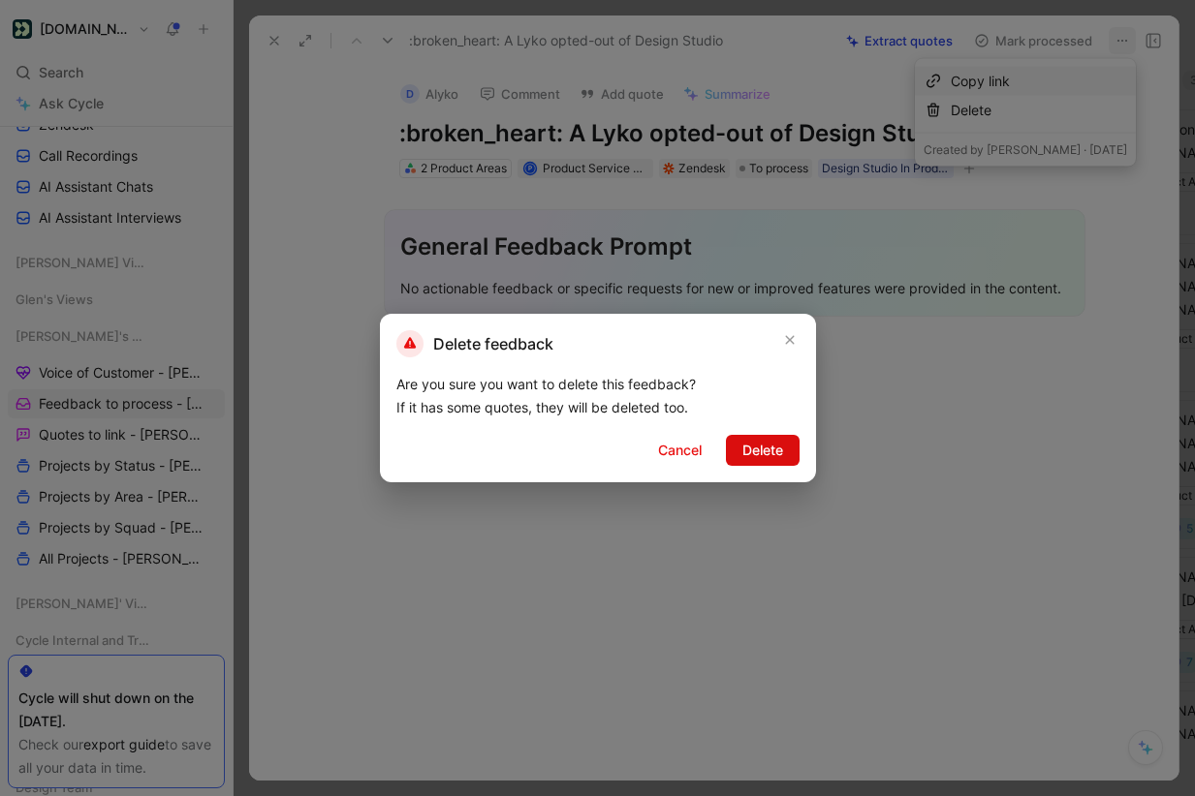
click at [779, 458] on span "Delete" at bounding box center [762, 450] width 41 height 23
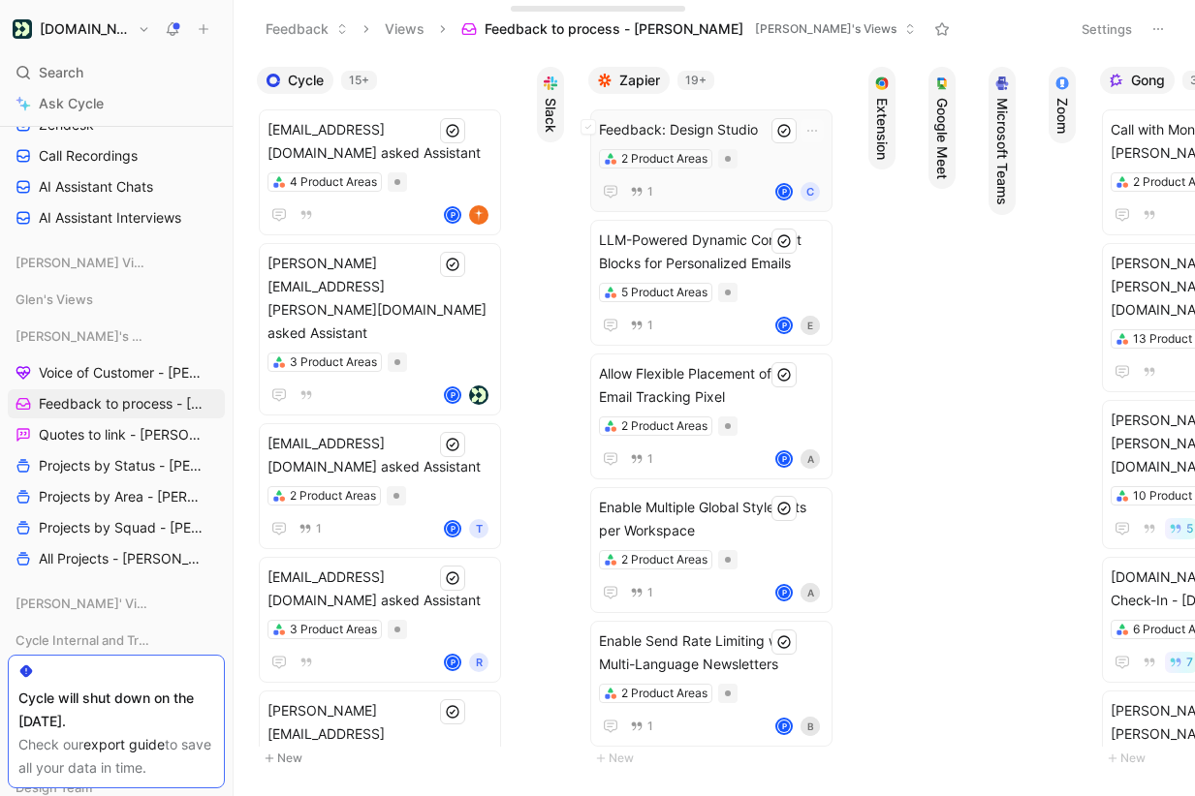
click at [769, 140] on span "Feedback: Design Studio" at bounding box center [711, 129] width 225 height 23
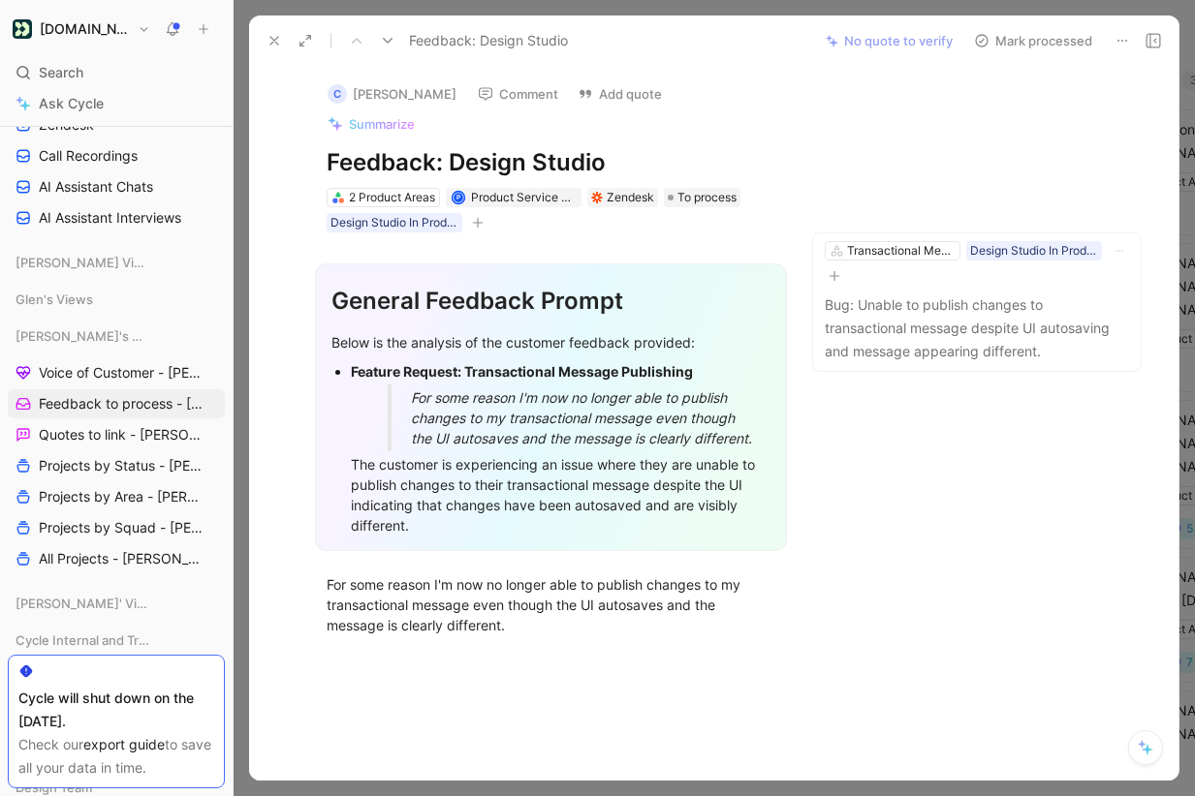
click at [1124, 34] on icon at bounding box center [1122, 41] width 16 height 16
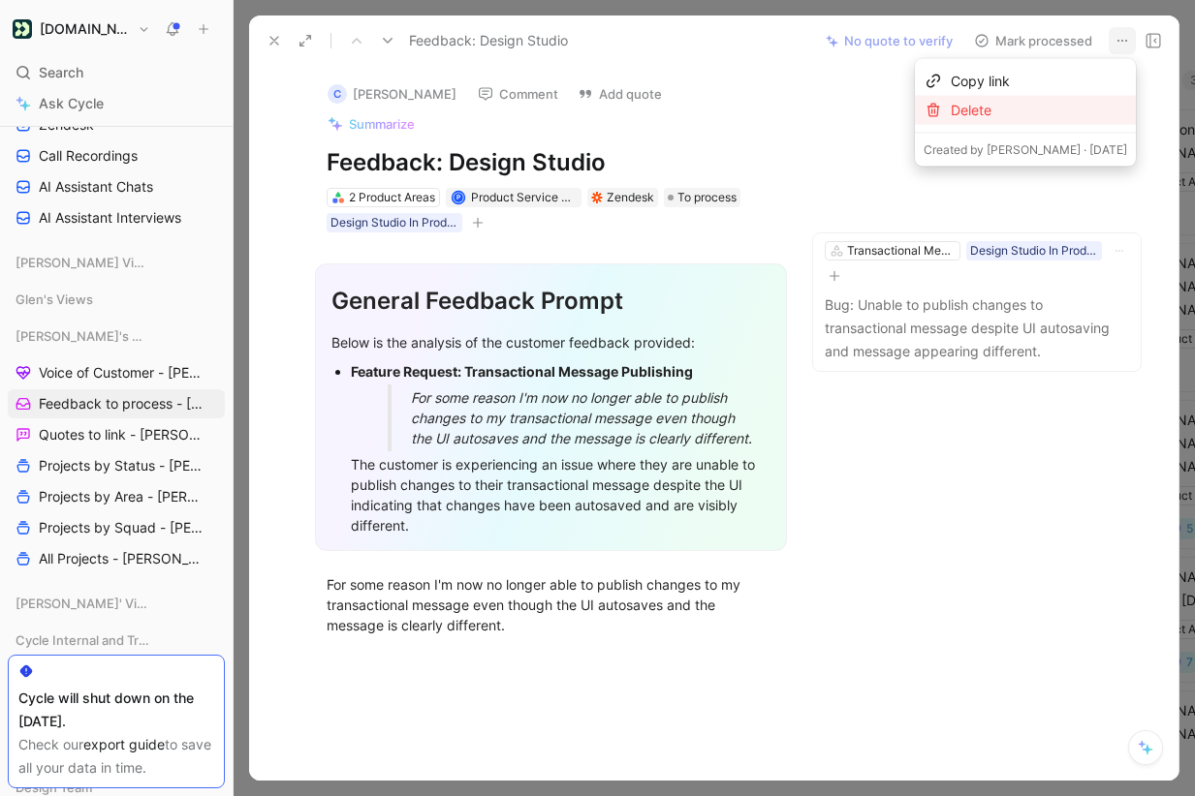
click at [1051, 108] on div "Delete" at bounding box center [1039, 110] width 176 height 23
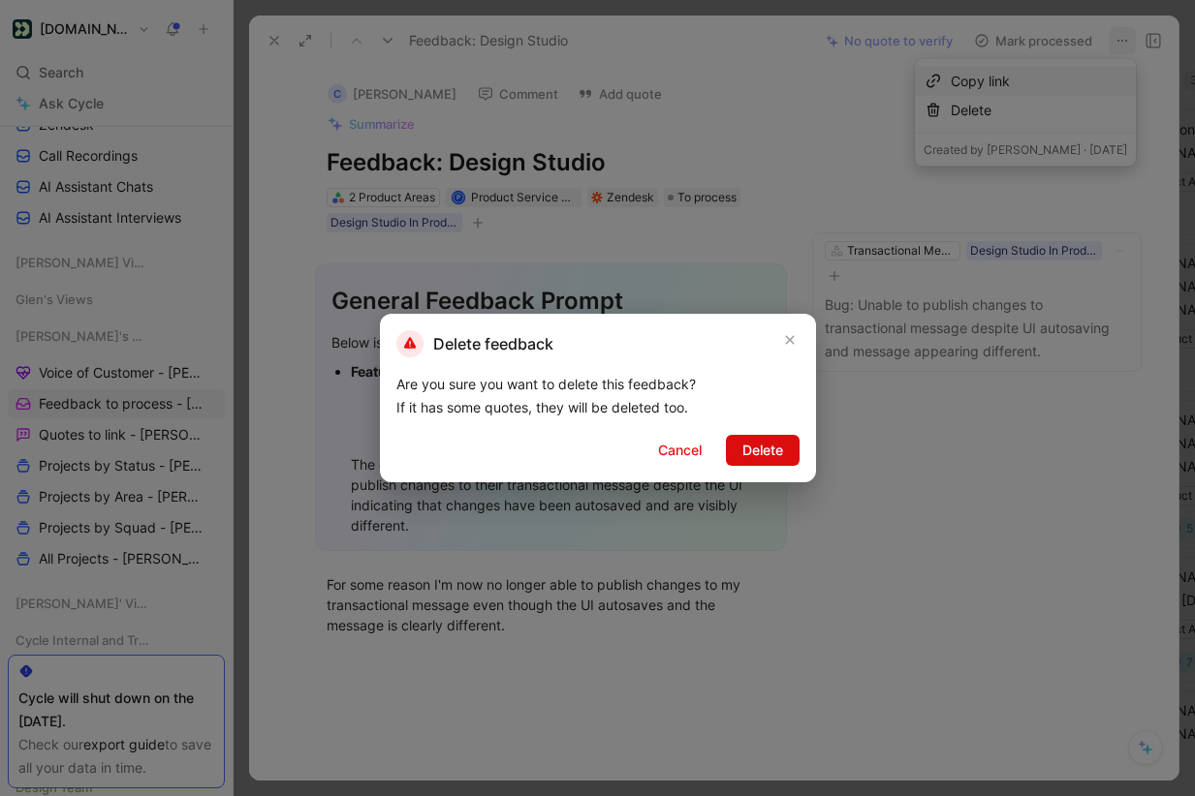
click at [760, 445] on span "Delete" at bounding box center [762, 450] width 41 height 23
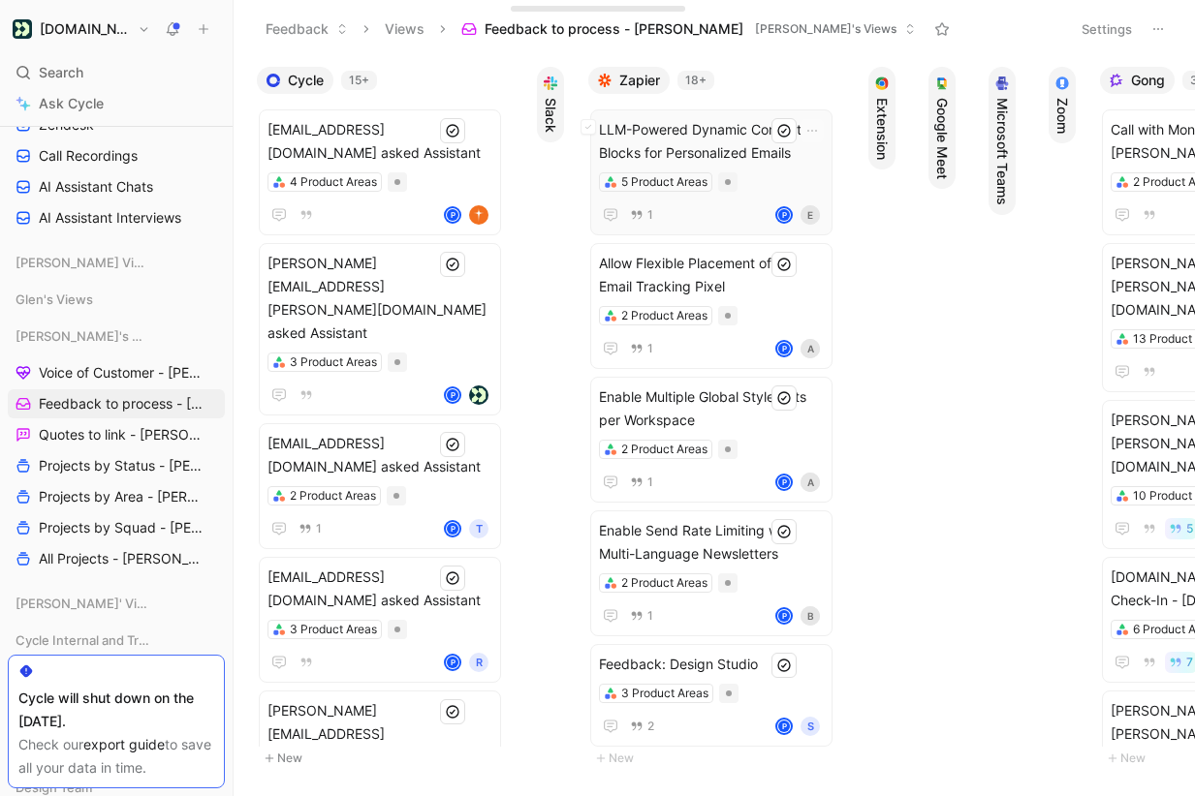
click at [734, 147] on span "LLM-Powered Dynamic Content Blocks for Personalized Emails" at bounding box center [711, 141] width 225 height 47
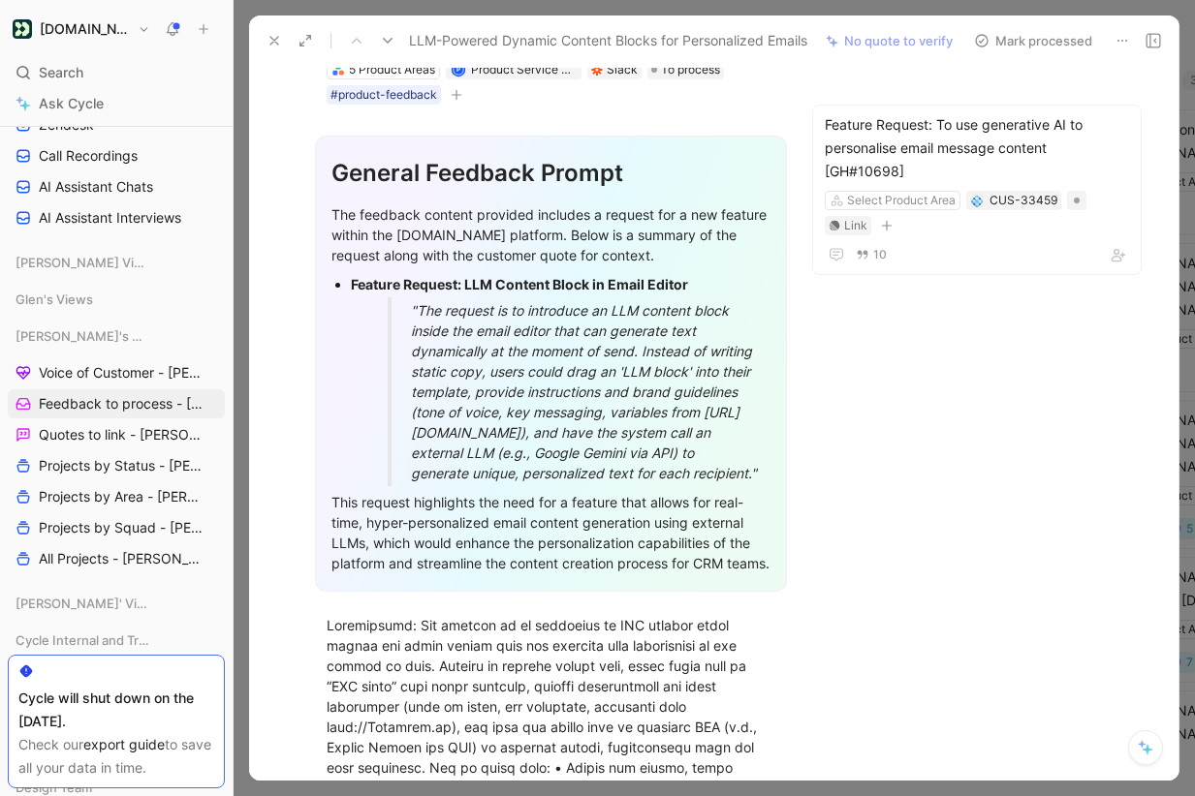
scroll to position [171, 0]
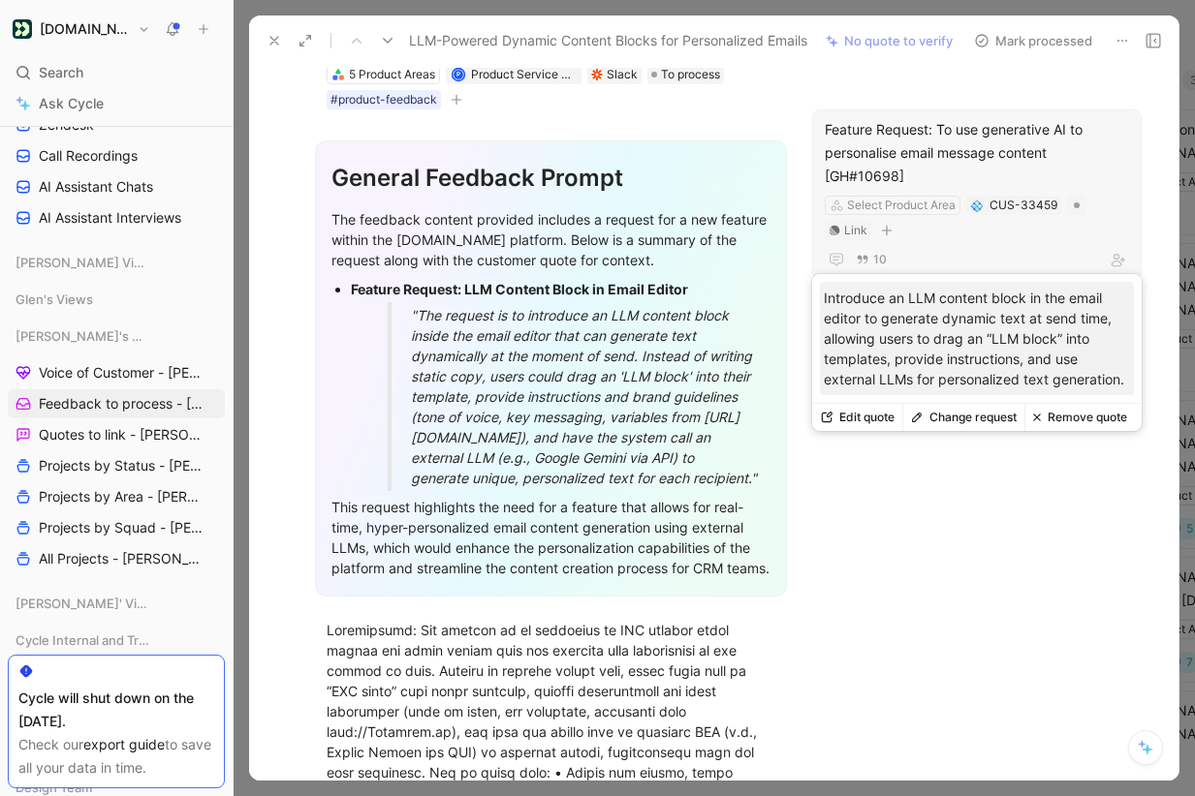
click at [973, 423] on button "Change request" at bounding box center [963, 417] width 122 height 27
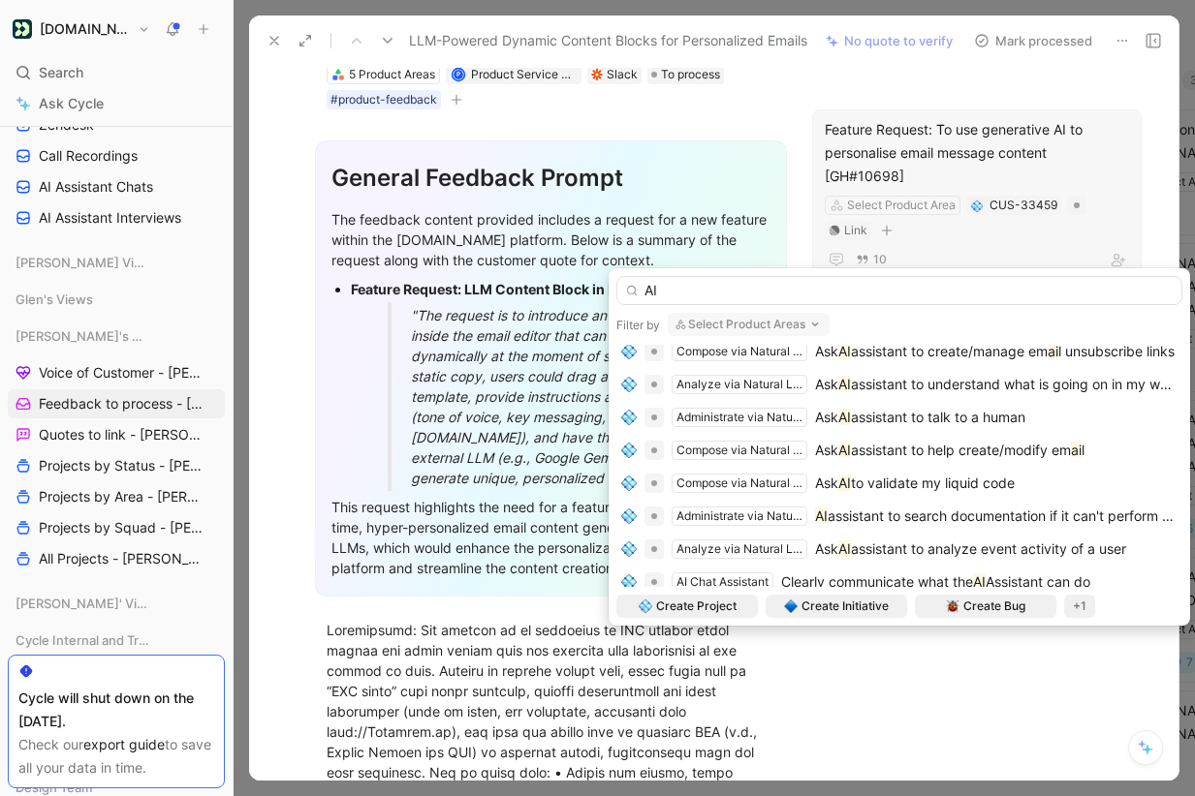
scroll to position [214, 0]
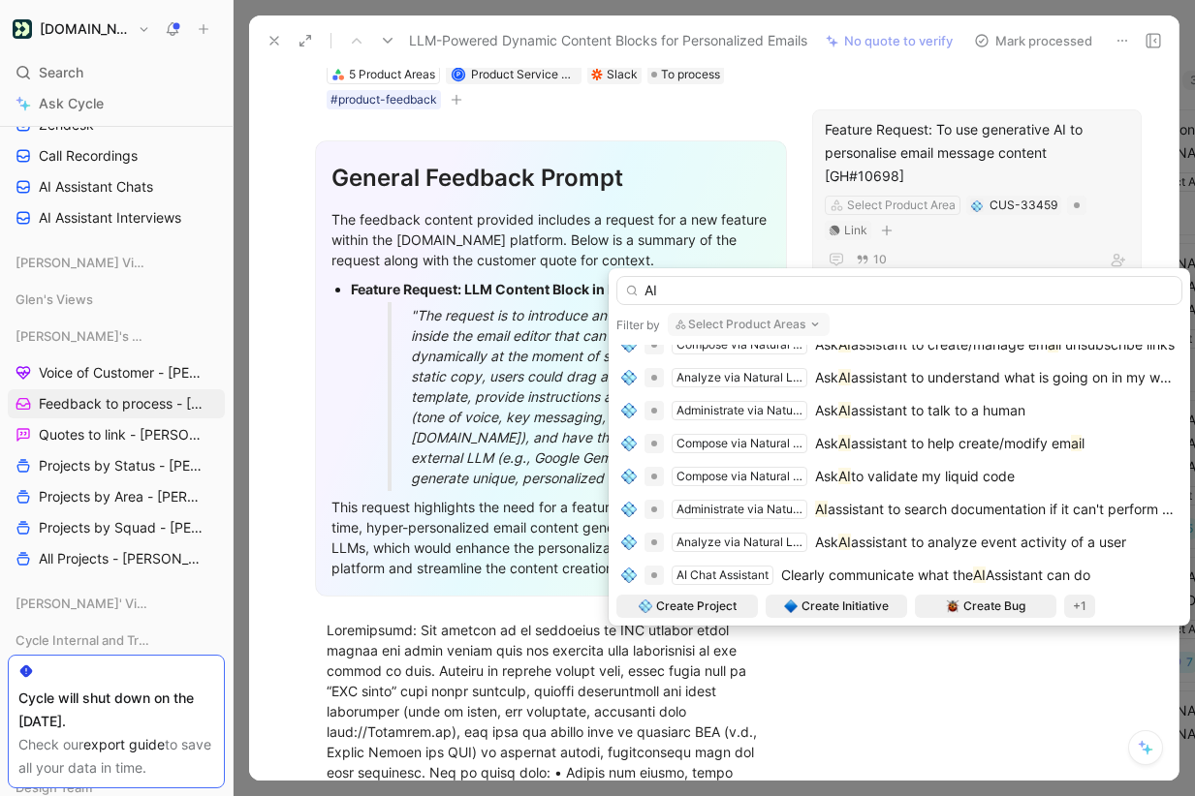
type input "AI"
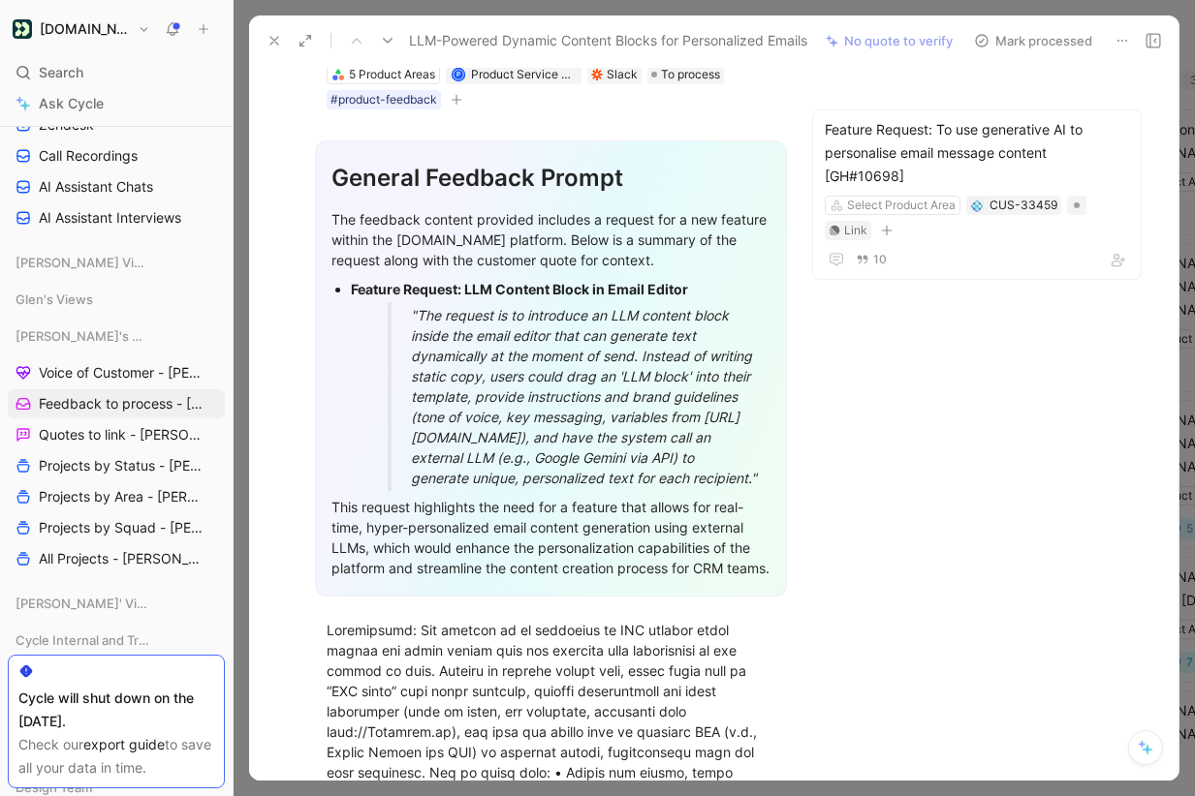
click at [1022, 39] on button "Mark processed" at bounding box center [1033, 40] width 136 height 27
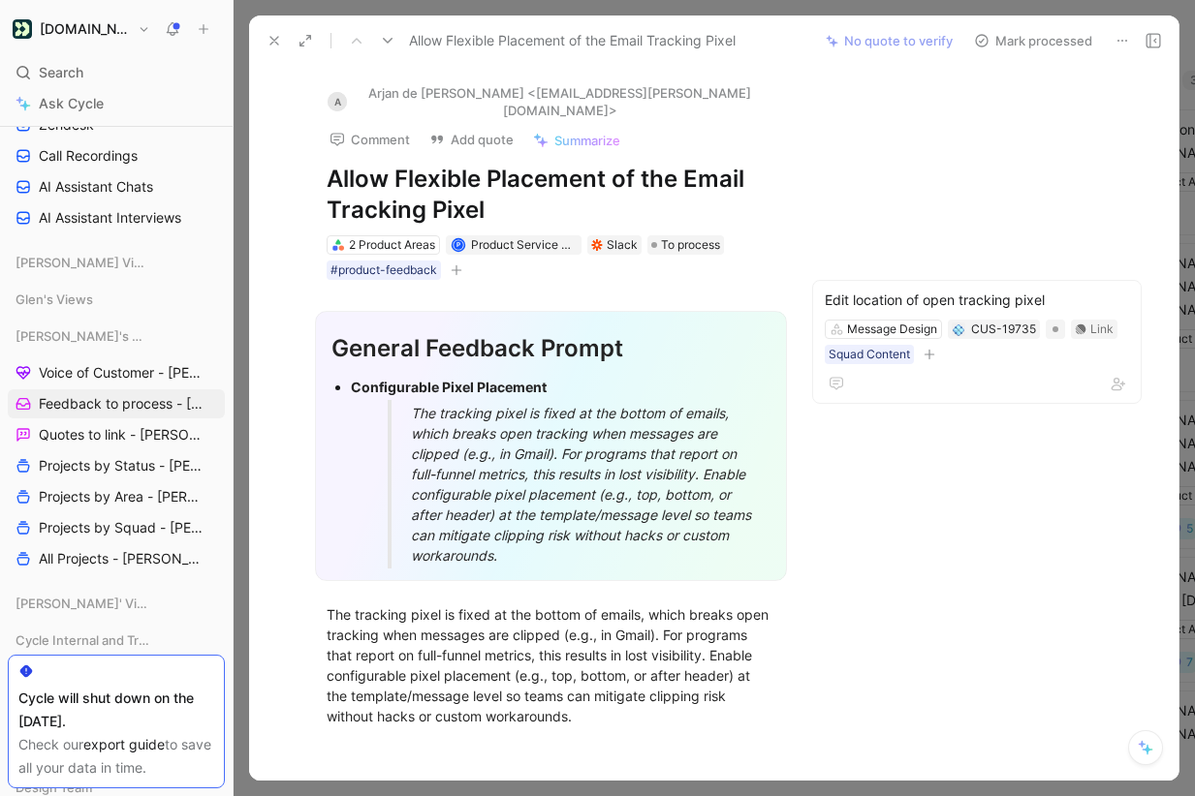
click at [1042, 33] on button "Mark processed" at bounding box center [1033, 40] width 136 height 27
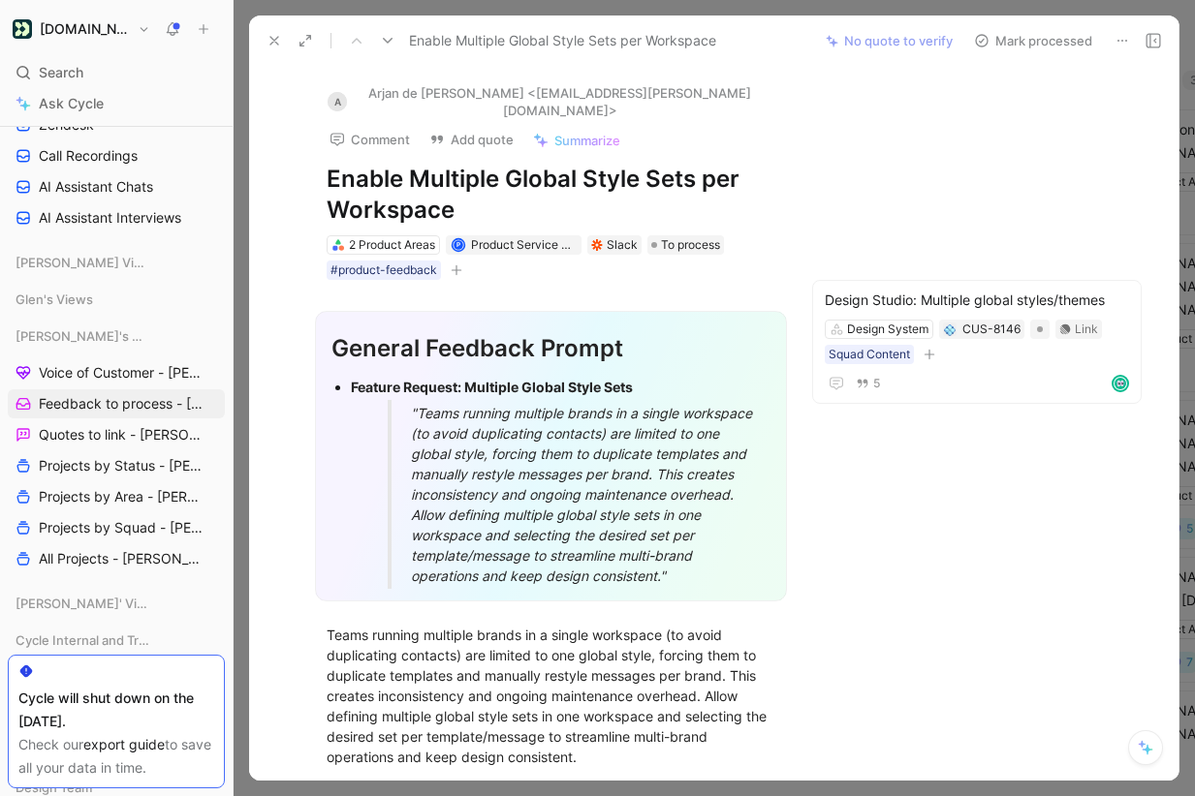
click at [1042, 33] on button "Mark processed" at bounding box center [1033, 40] width 136 height 27
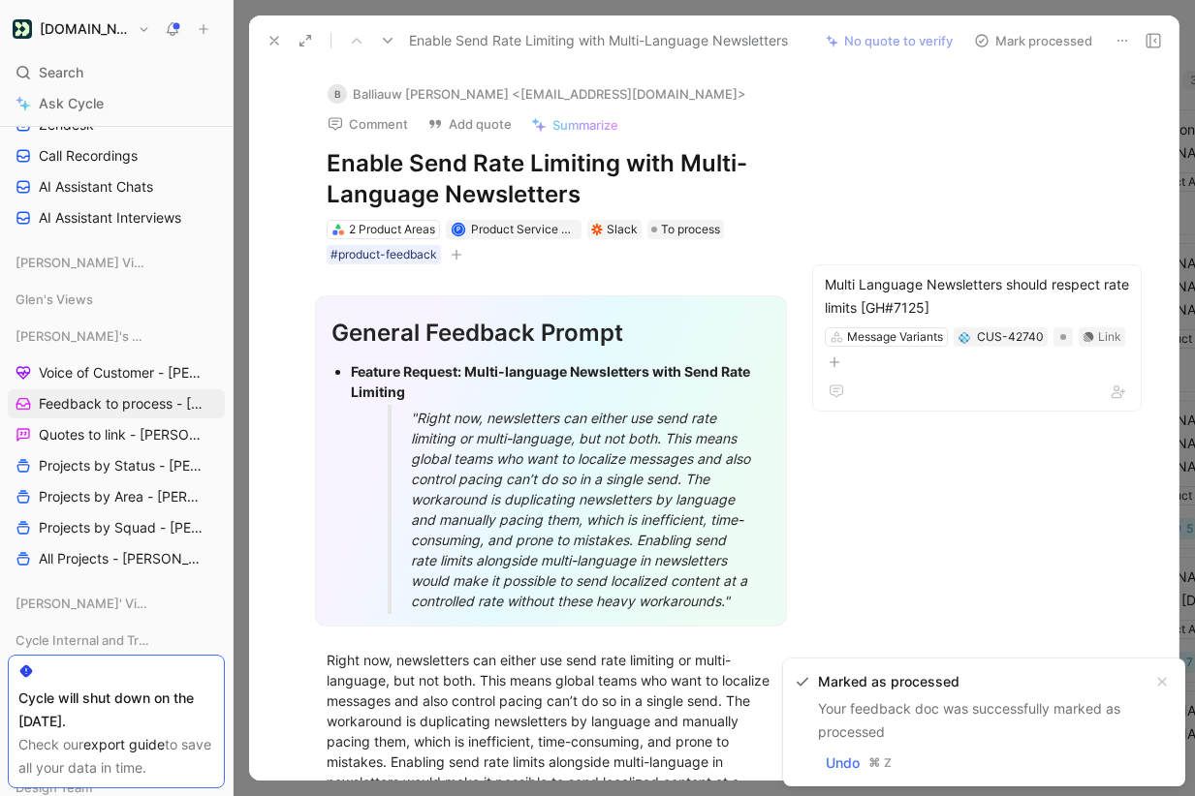
click at [1042, 33] on button "Mark processed" at bounding box center [1033, 40] width 136 height 27
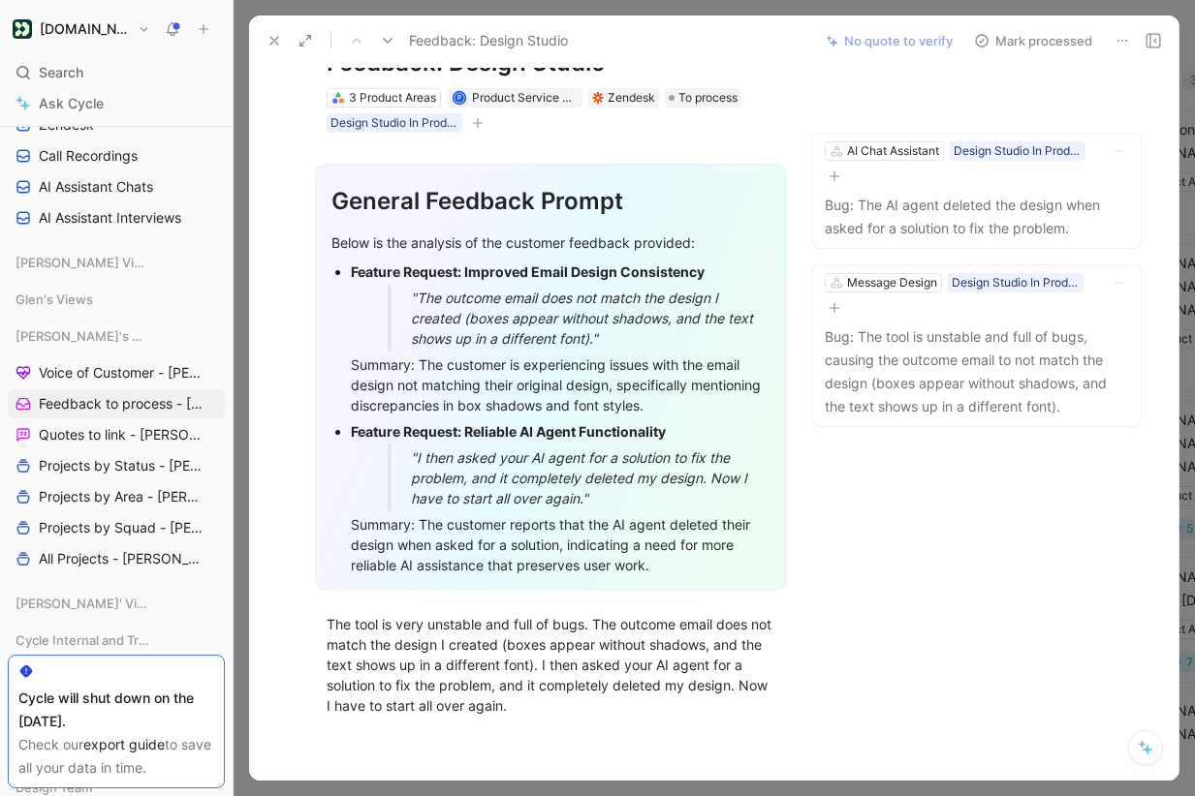
scroll to position [101, 0]
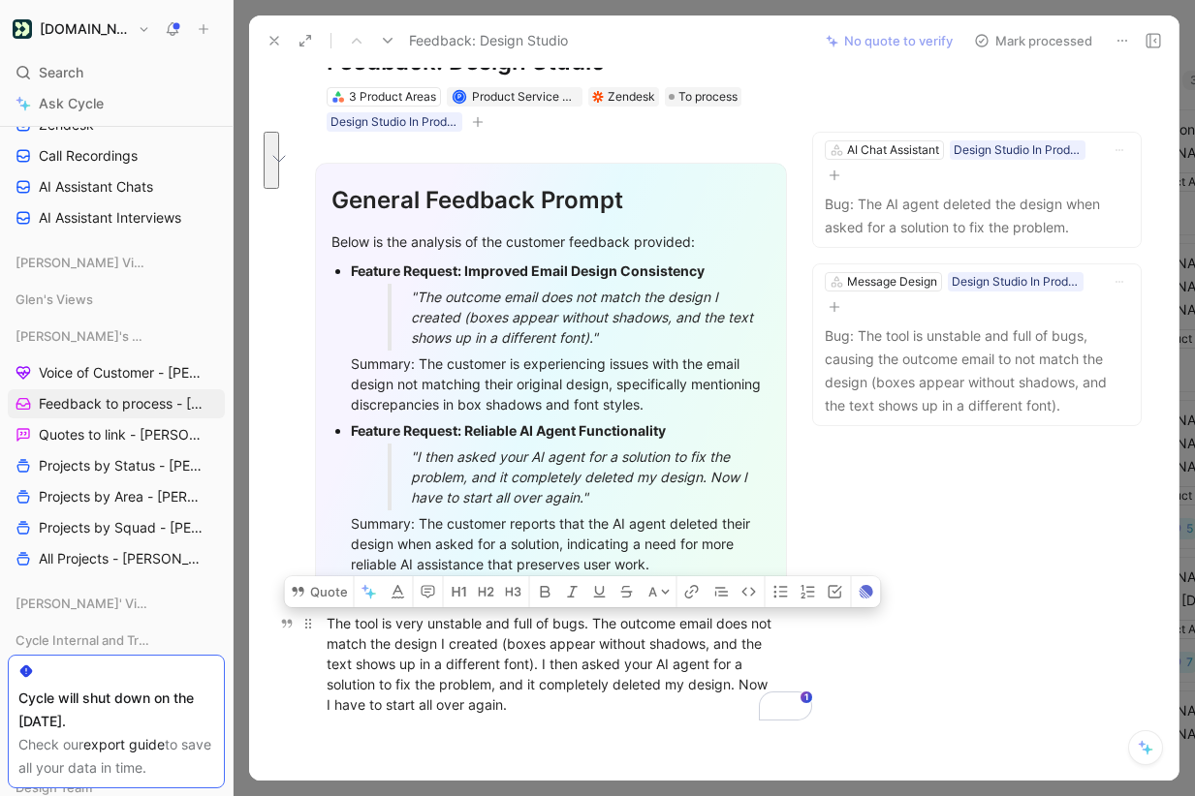
drag, startPoint x: 599, startPoint y: 589, endPoint x: 559, endPoint y: 633, distance: 59.0
click at [559, 633] on div "The tool is very unstable and full of bugs. The outcome email does not match th…" at bounding box center [551, 664] width 449 height 102
click at [326, 577] on button "Quote" at bounding box center [319, 592] width 69 height 31
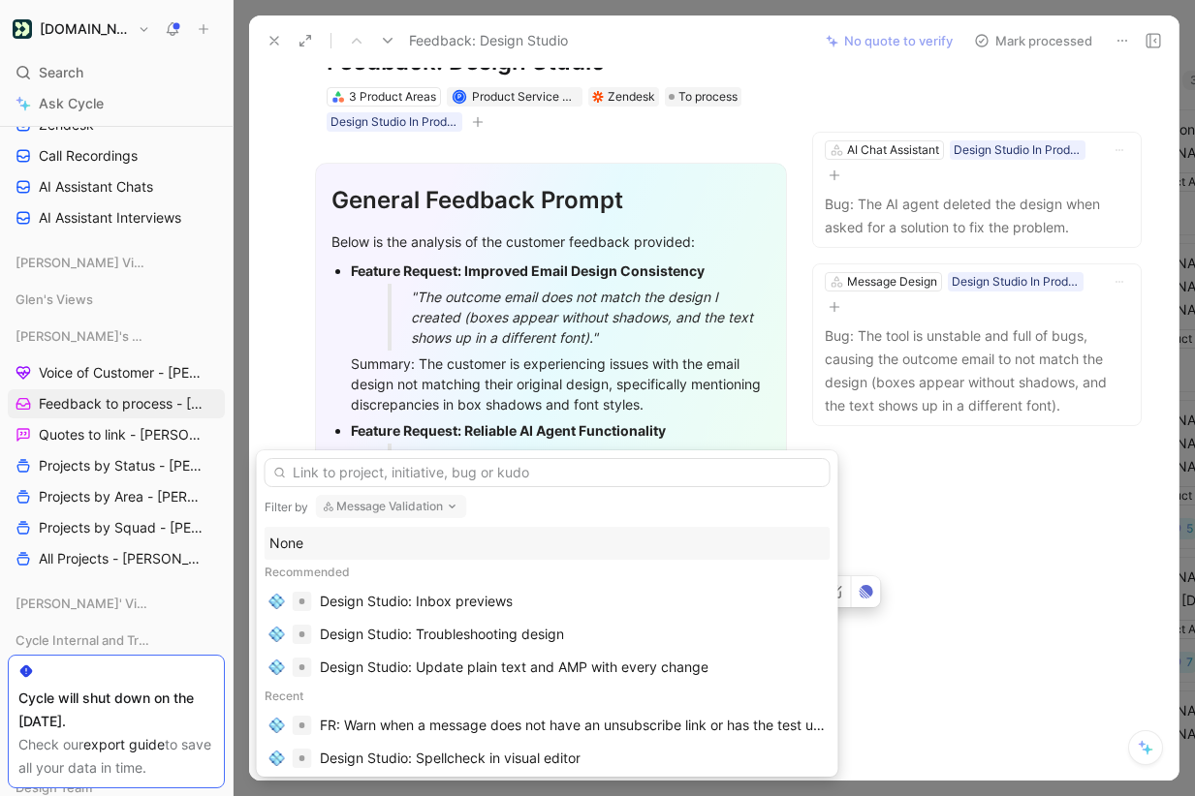
click at [539, 462] on input "text" at bounding box center [548, 472] width 566 height 29
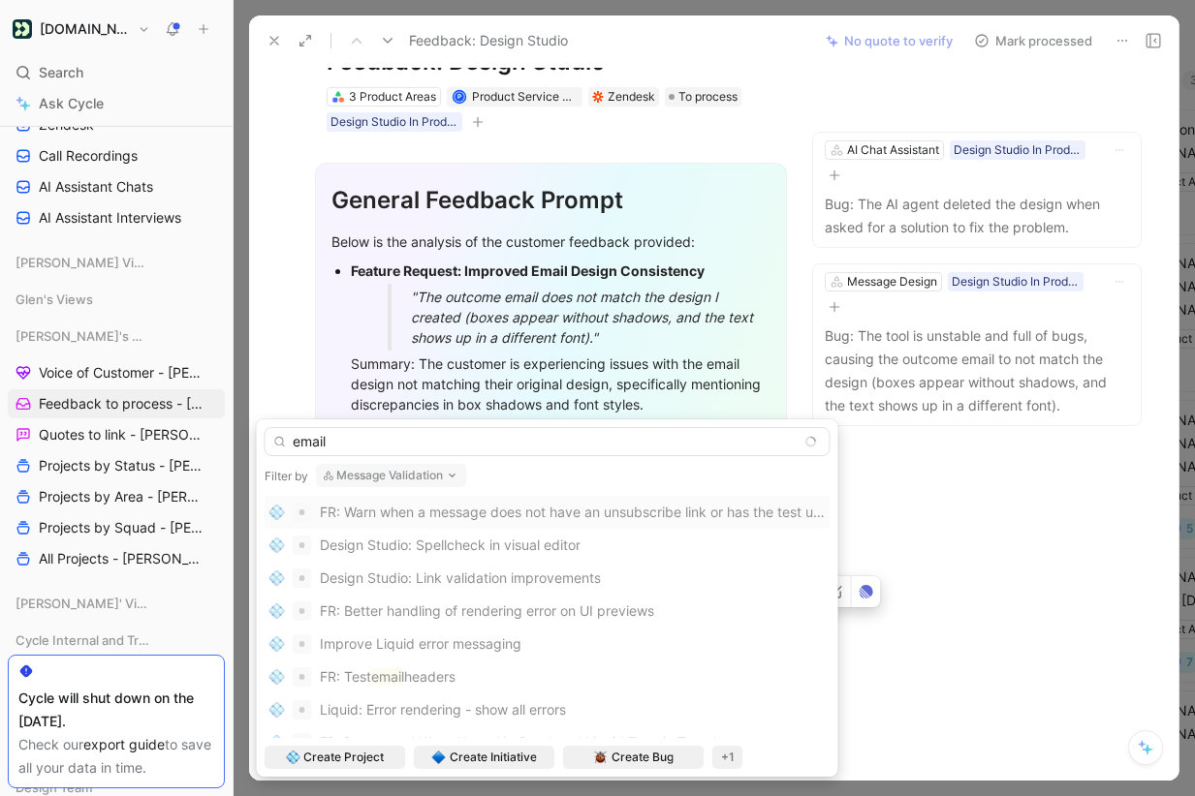
click at [393, 472] on button "Message Validation" at bounding box center [391, 475] width 151 height 23
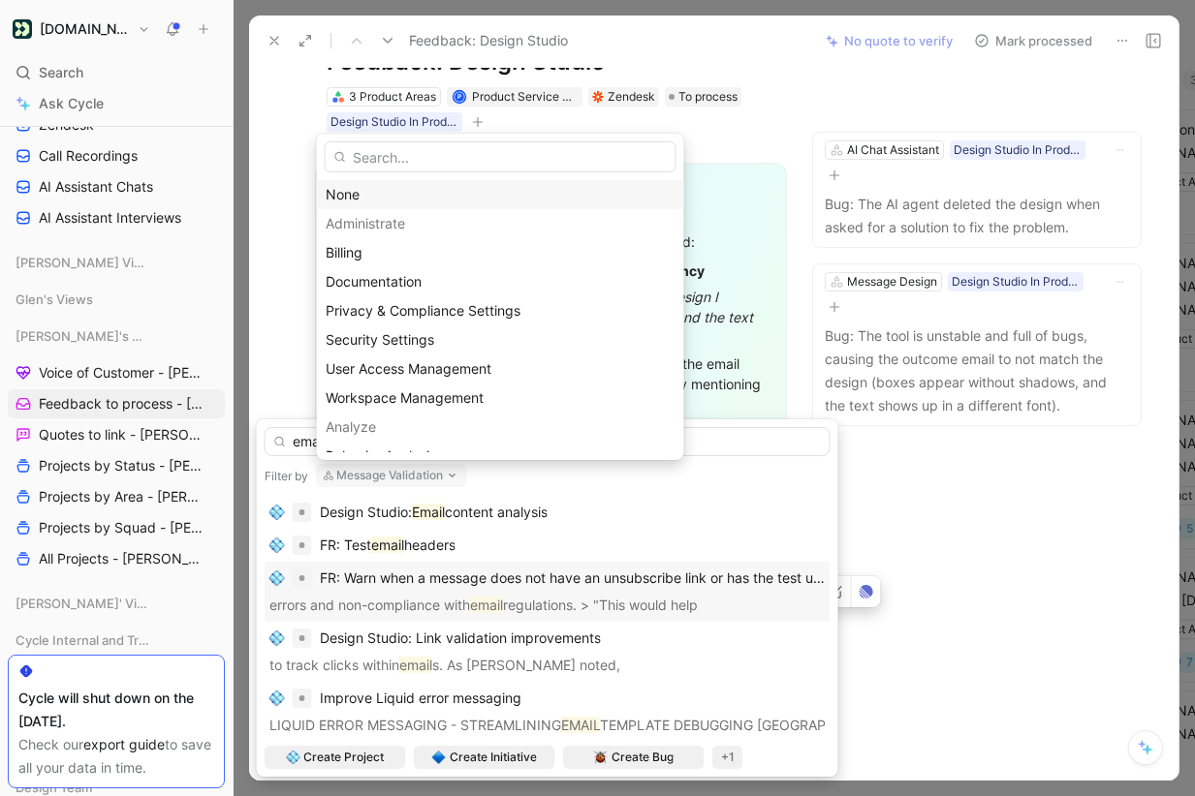
click at [397, 192] on div "None" at bounding box center [501, 194] width 350 height 23
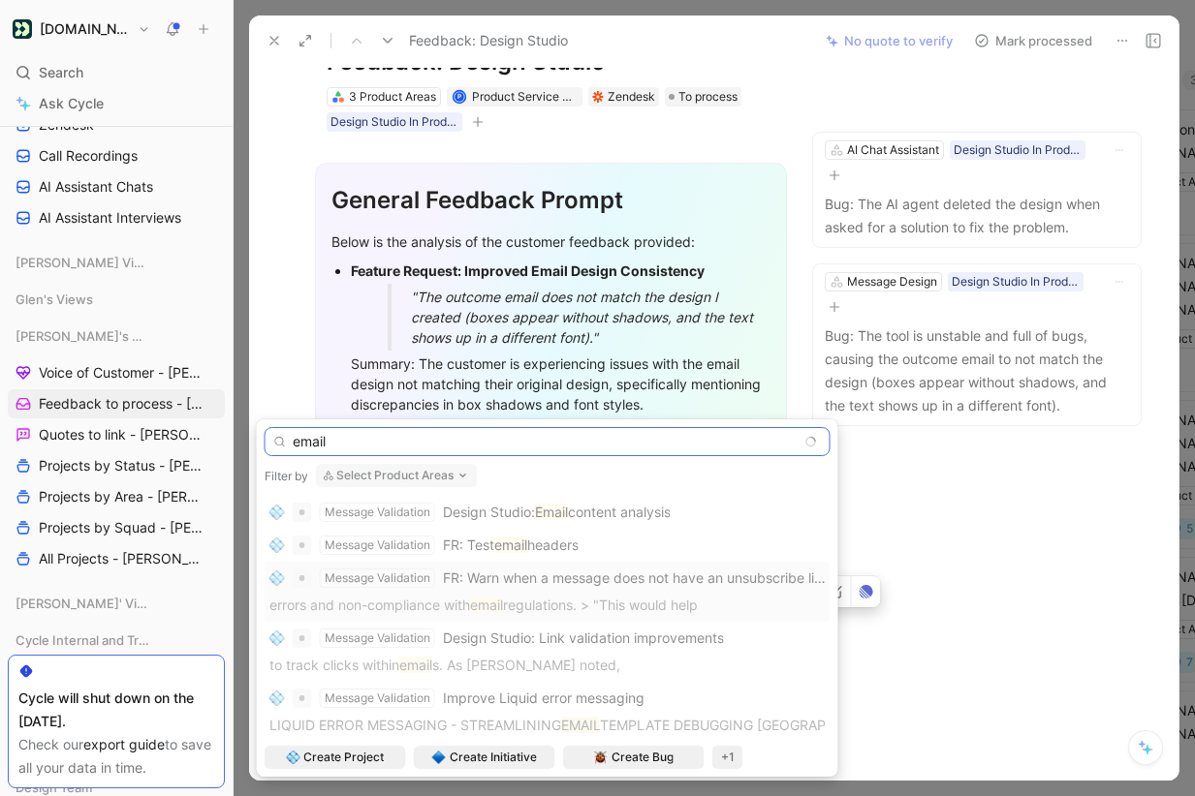
click at [470, 440] on input "email" at bounding box center [548, 441] width 566 height 29
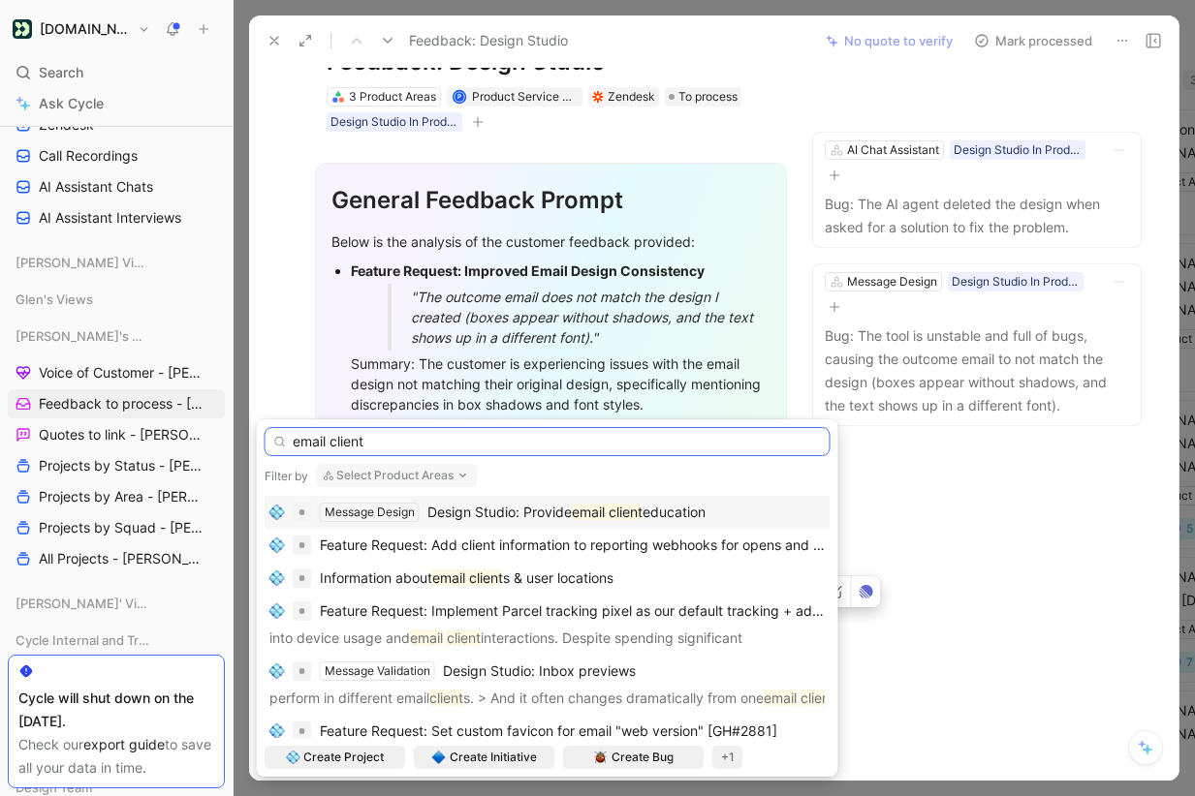
type input "email client"
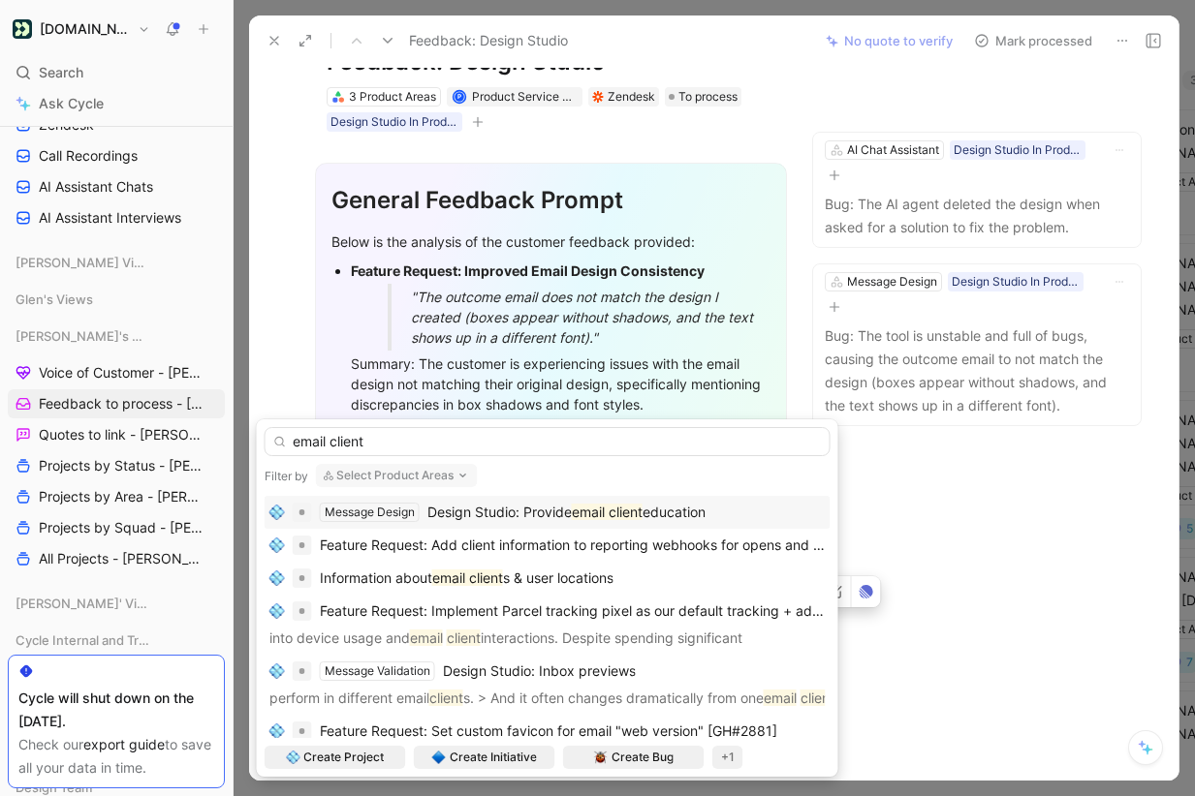
click at [674, 509] on span "education" at bounding box center [673, 512] width 63 height 16
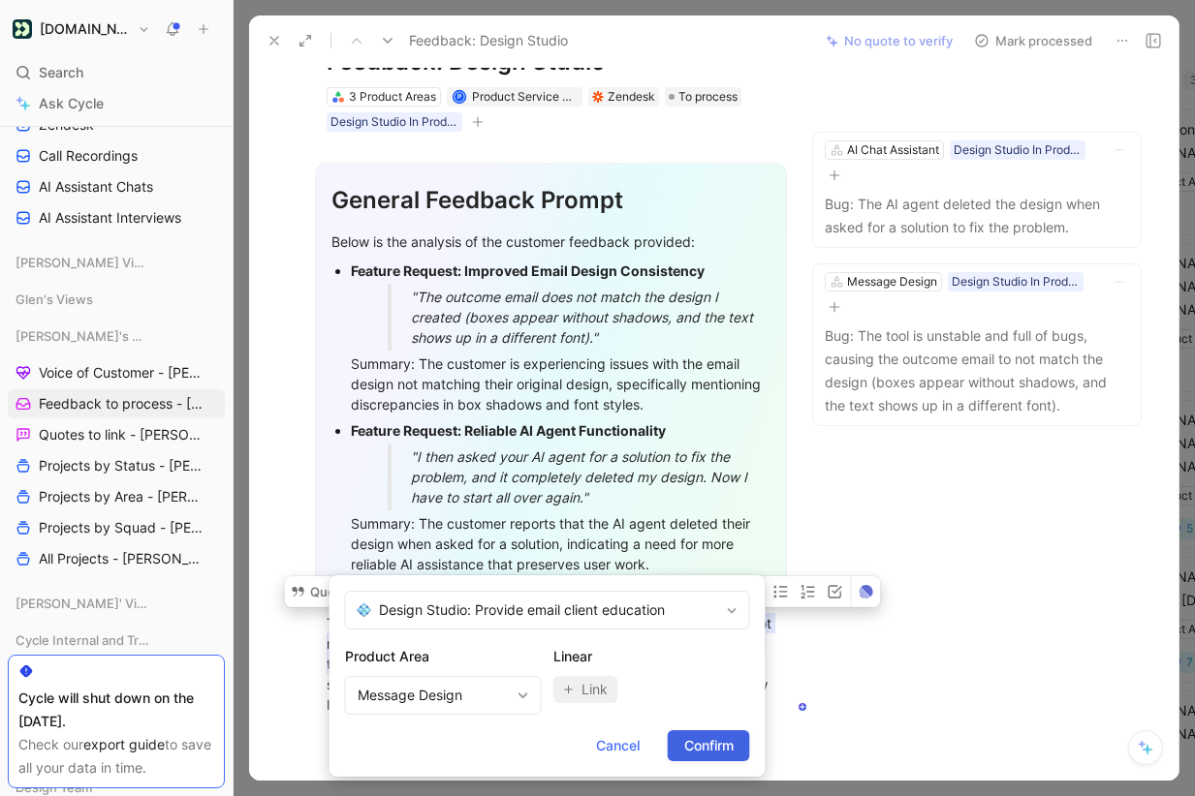
click at [700, 732] on button "Confirm" at bounding box center [709, 746] width 82 height 31
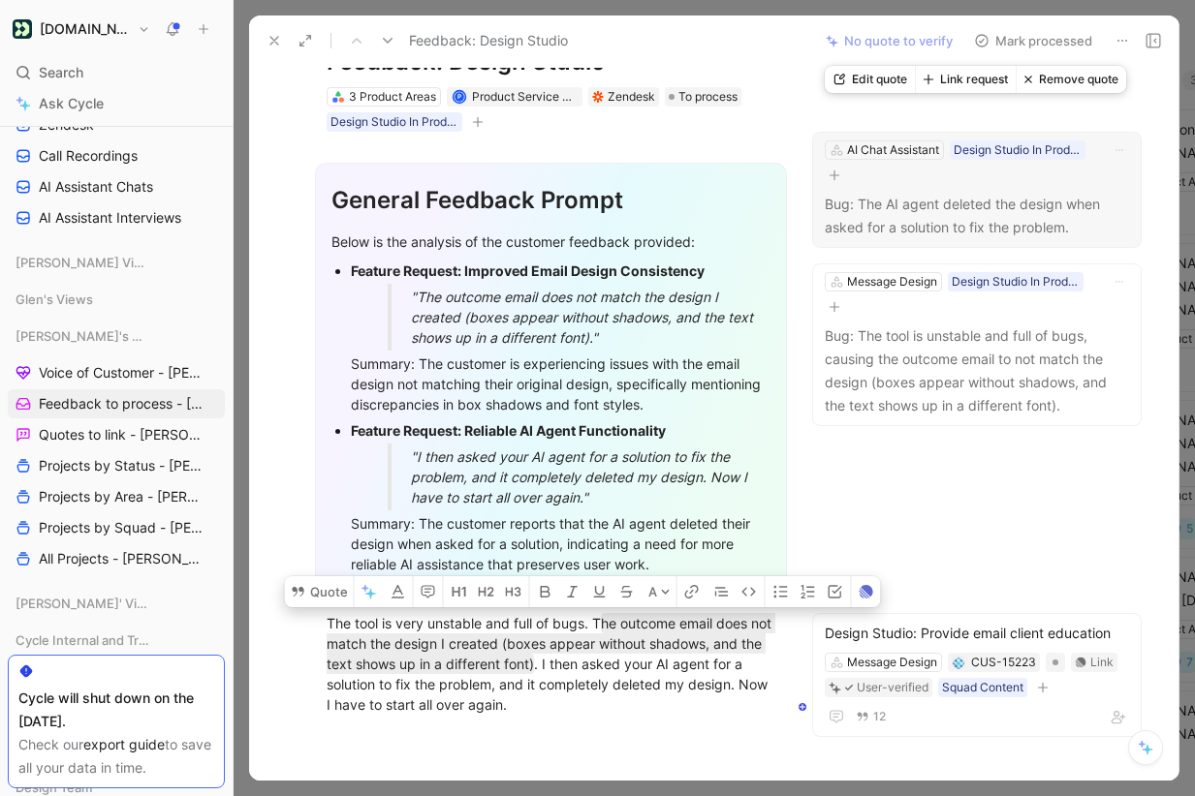
click at [979, 77] on button "Link request" at bounding box center [965, 79] width 101 height 27
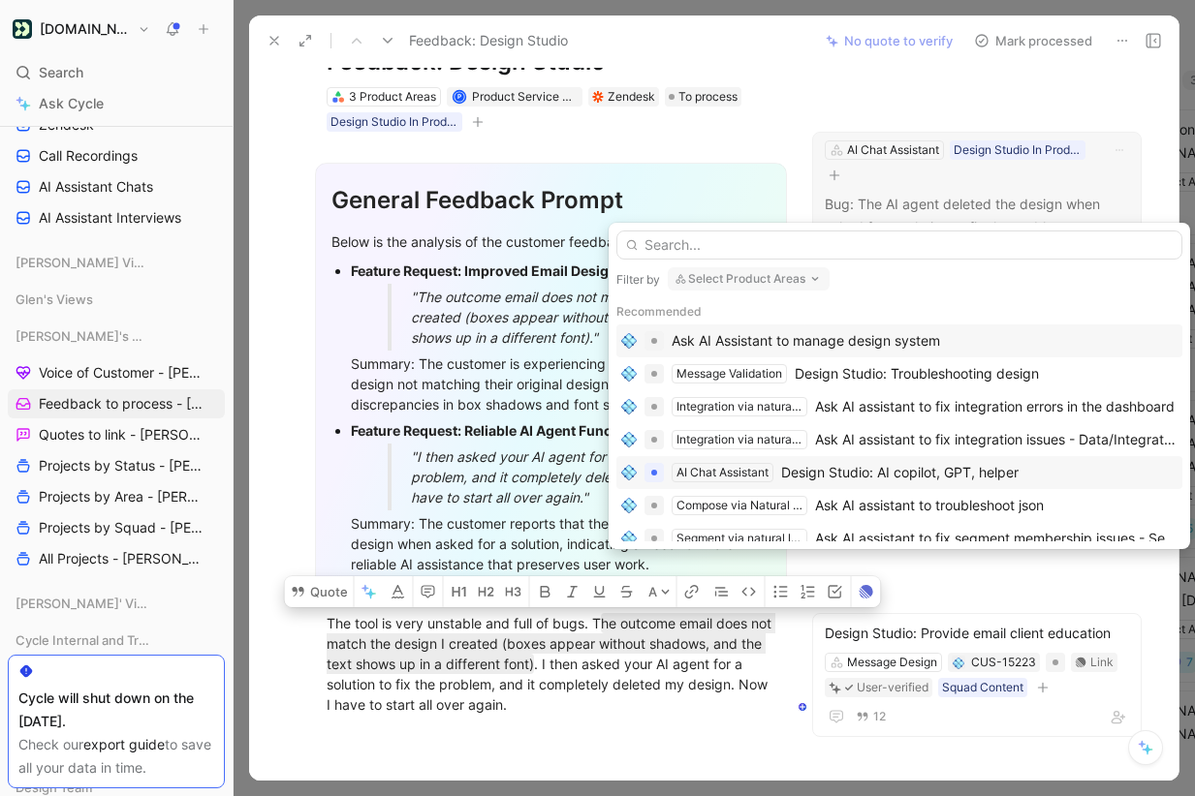
click at [902, 471] on div "Design Studio: AI copilot, GPT, helper" at bounding box center [899, 472] width 237 height 23
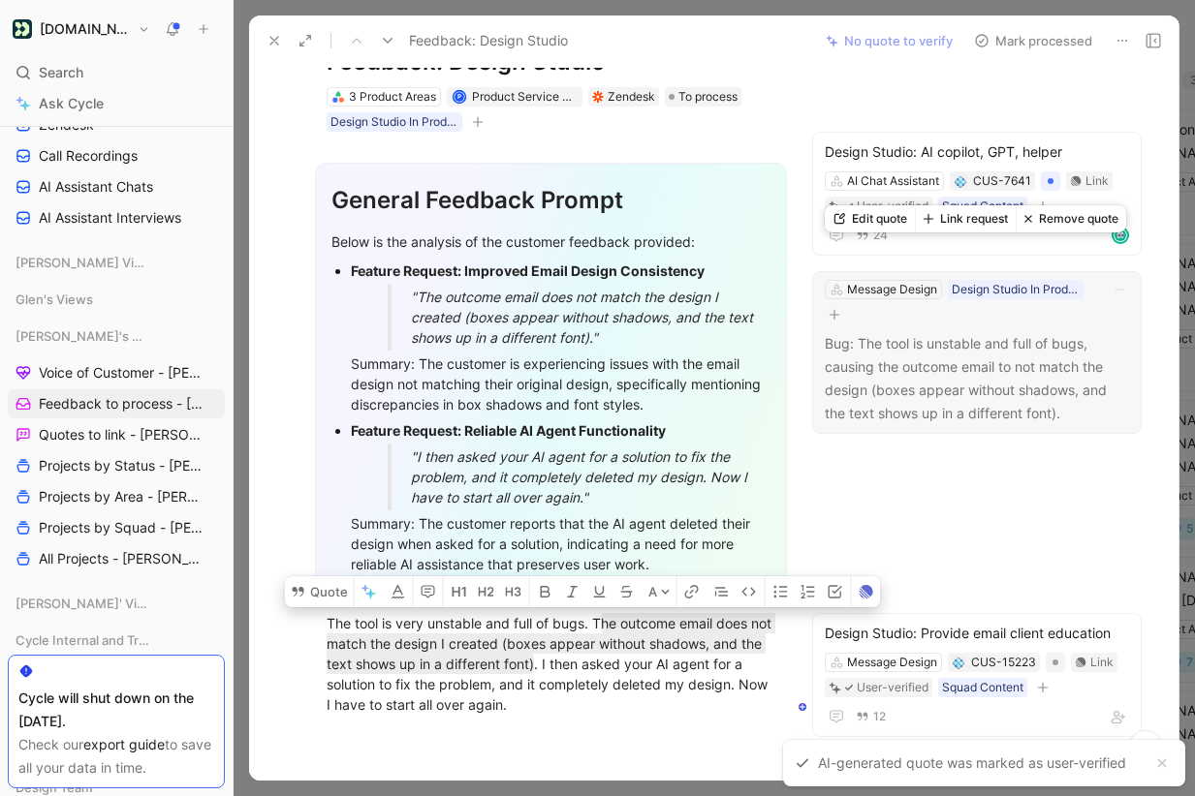
click at [1066, 216] on button "Remove quote" at bounding box center [1070, 218] width 110 height 27
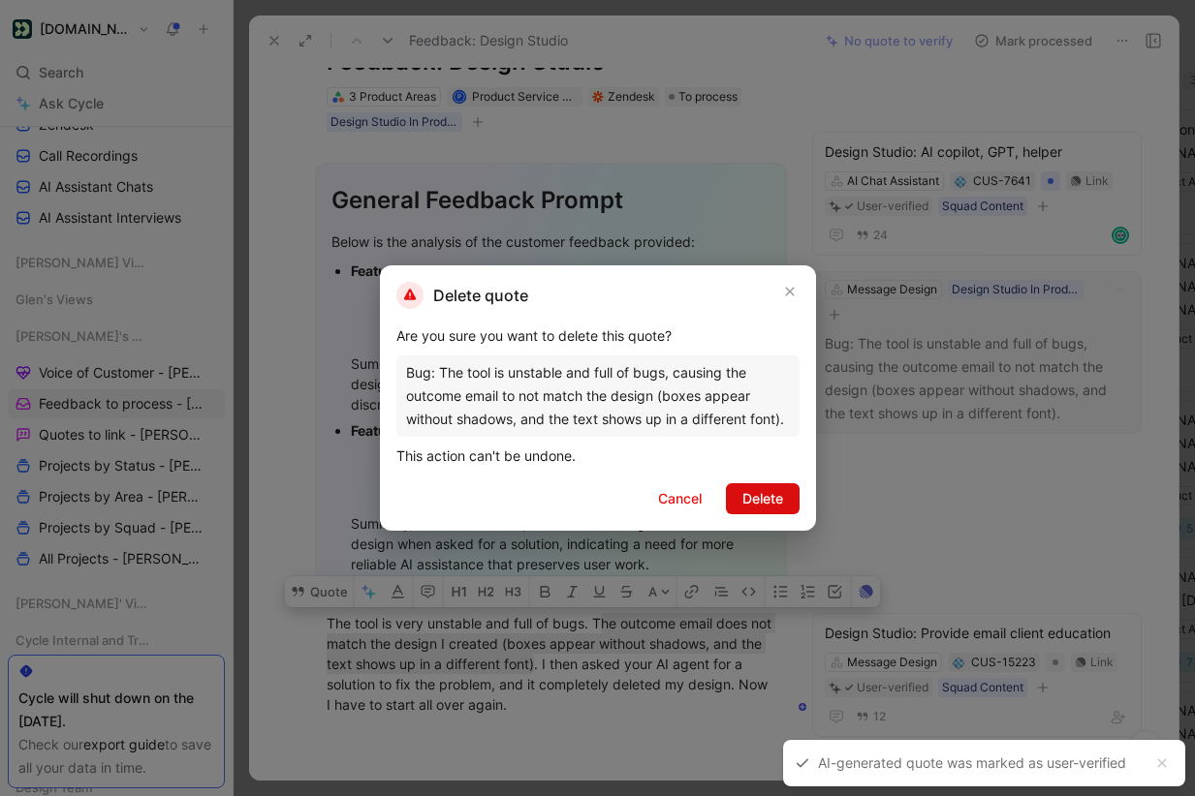
click at [758, 492] on span "Delete" at bounding box center [762, 498] width 41 height 23
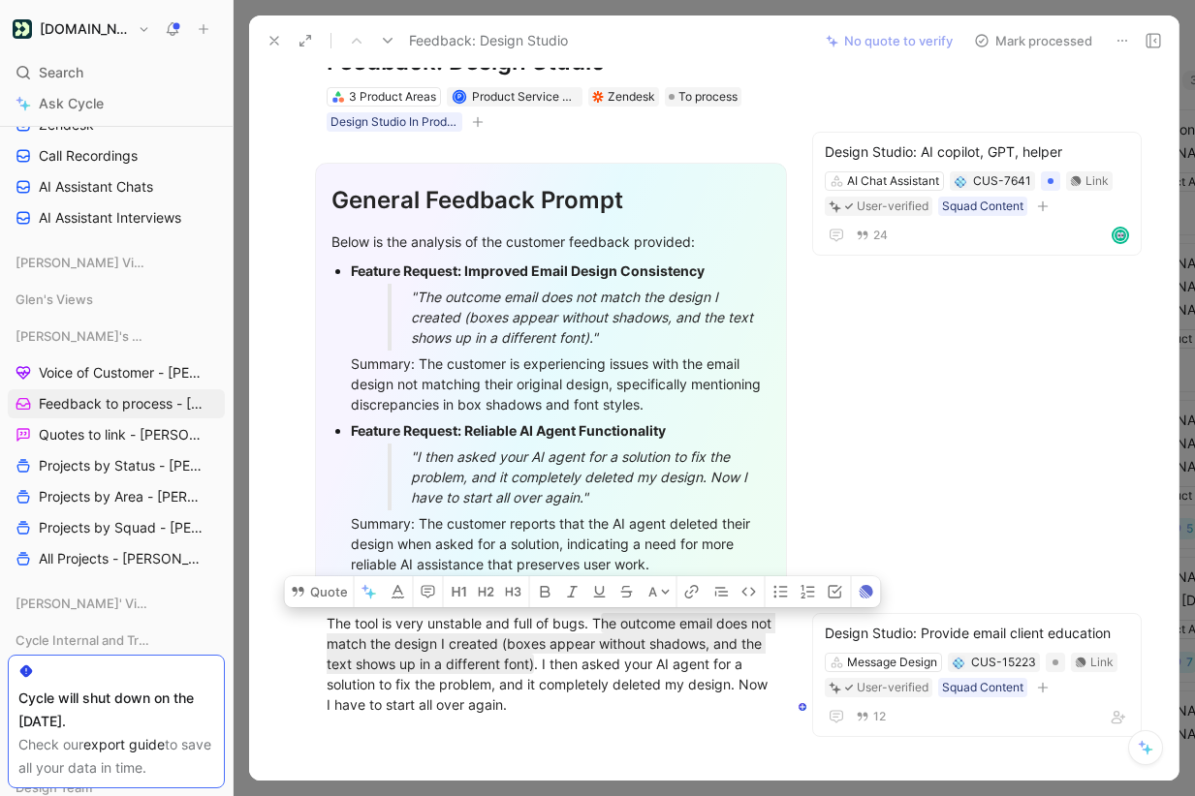
click at [1052, 37] on button "Mark processed" at bounding box center [1033, 40] width 136 height 27
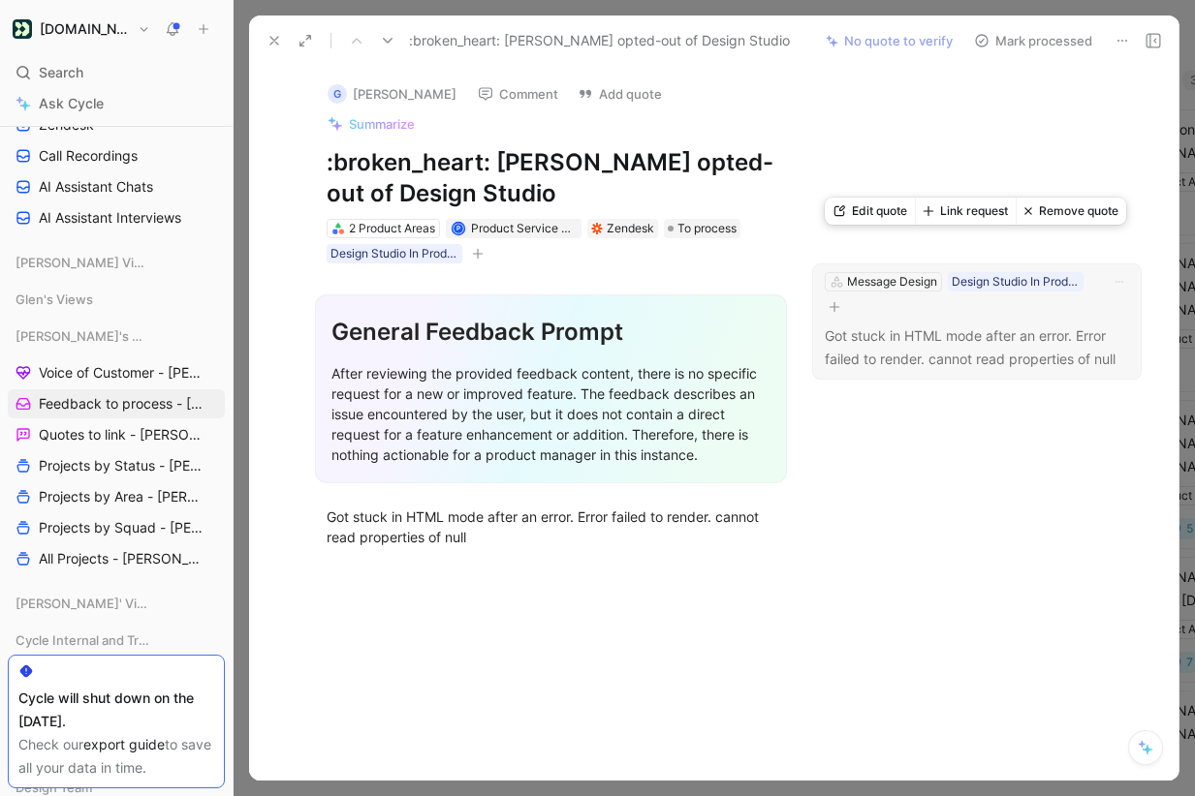
click at [965, 206] on button "Link request" at bounding box center [965, 211] width 101 height 27
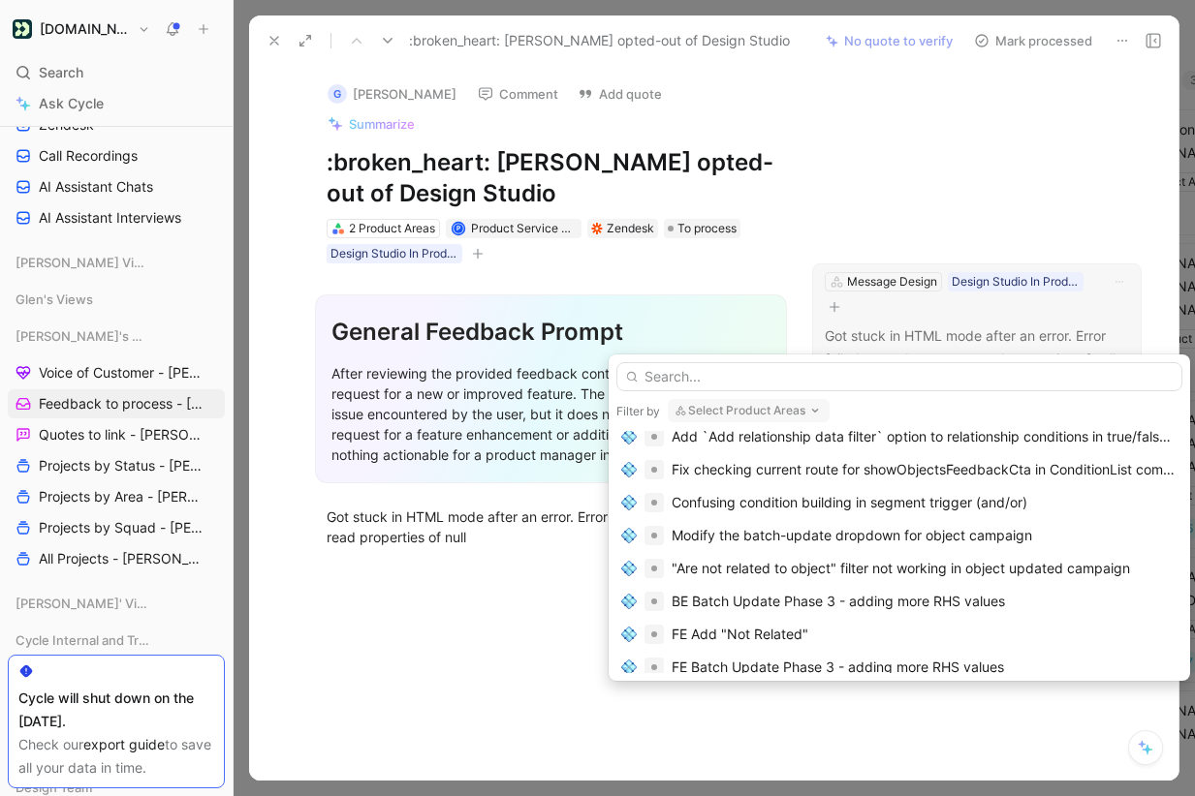
scroll to position [926, 0]
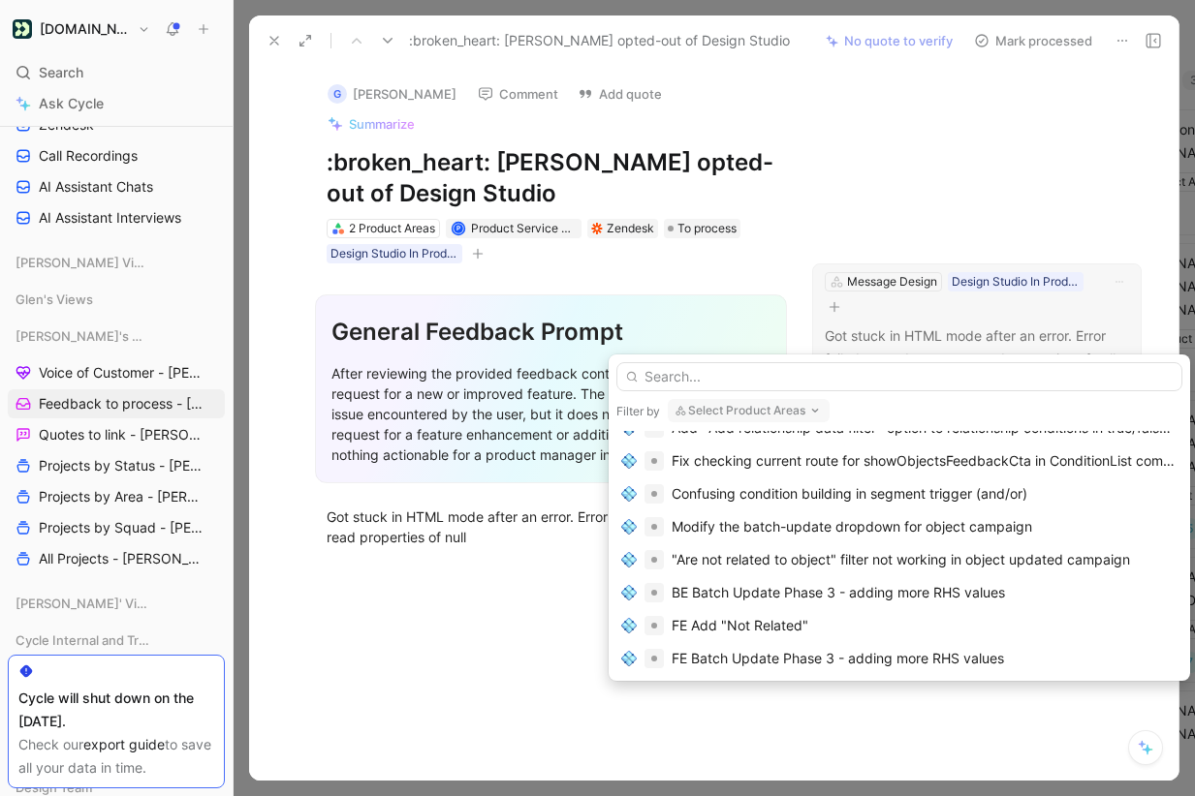
click at [888, 366] on input "text" at bounding box center [899, 376] width 566 height 29
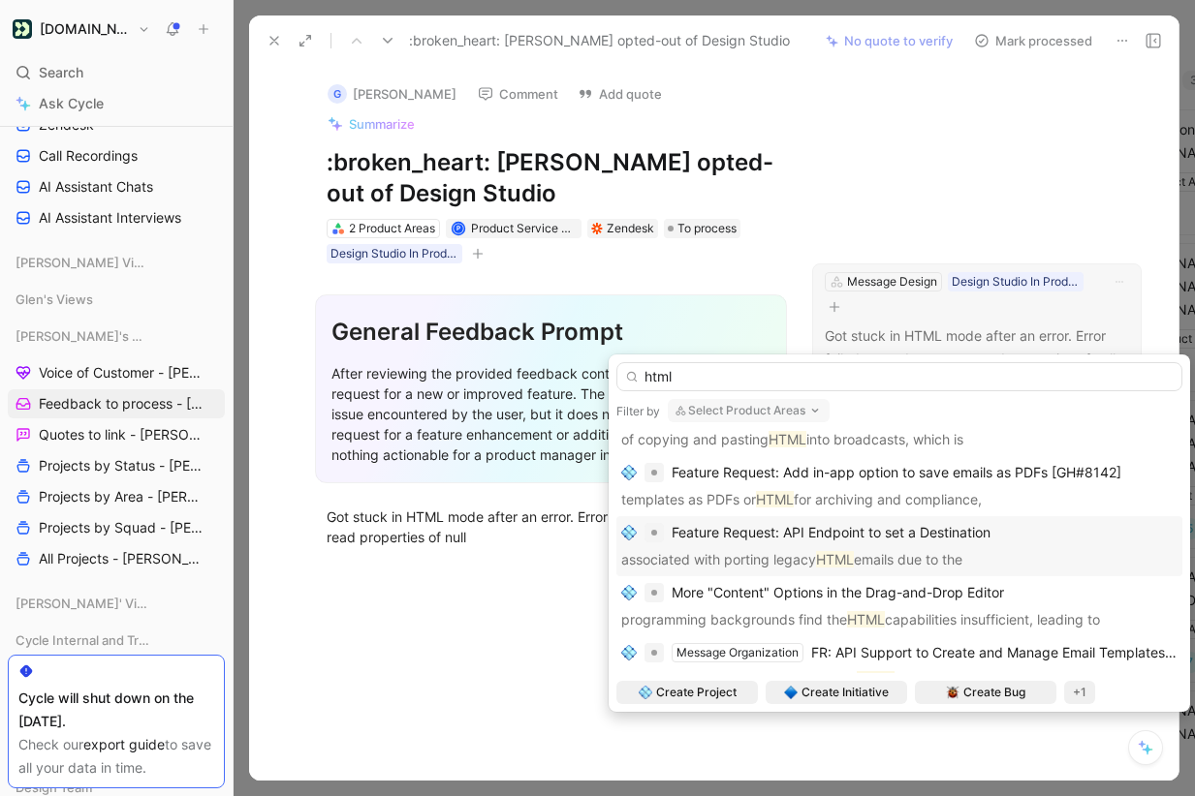
scroll to position [0, 0]
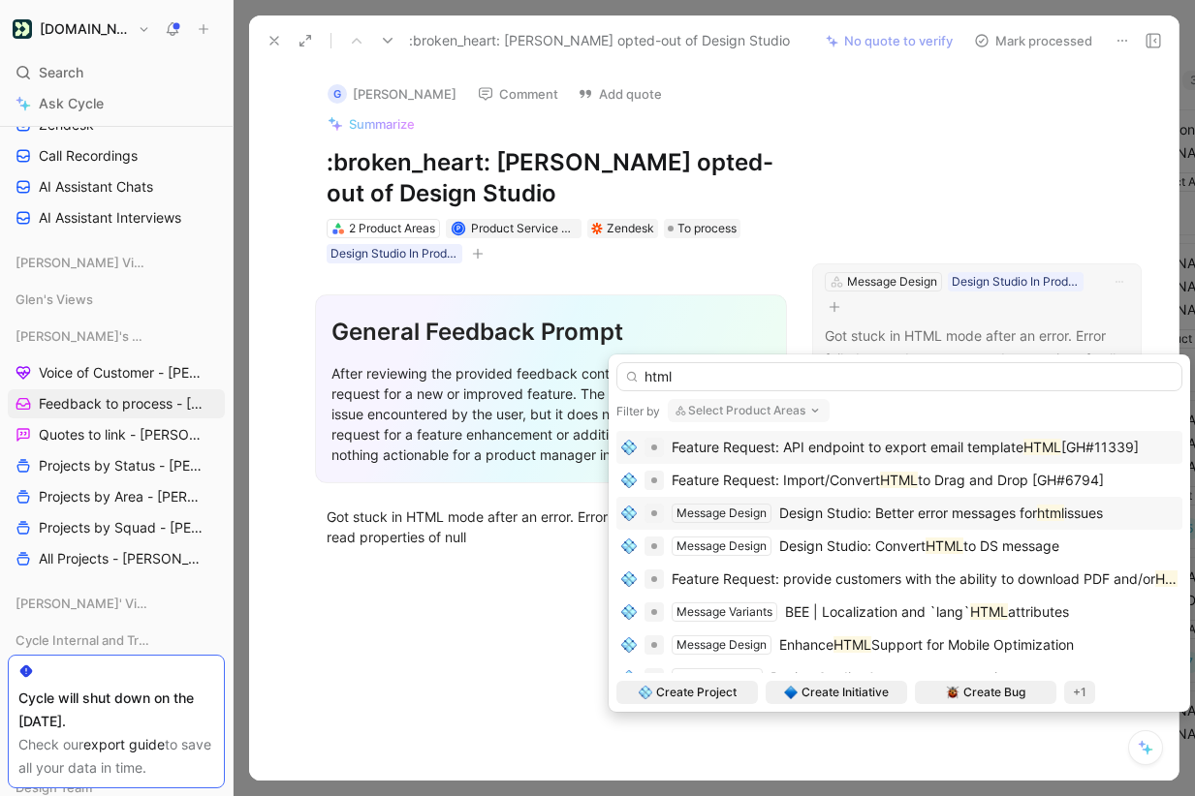
type input "html"
click at [853, 513] on span "Design Studio: Better error messages for" at bounding box center [908, 513] width 258 height 16
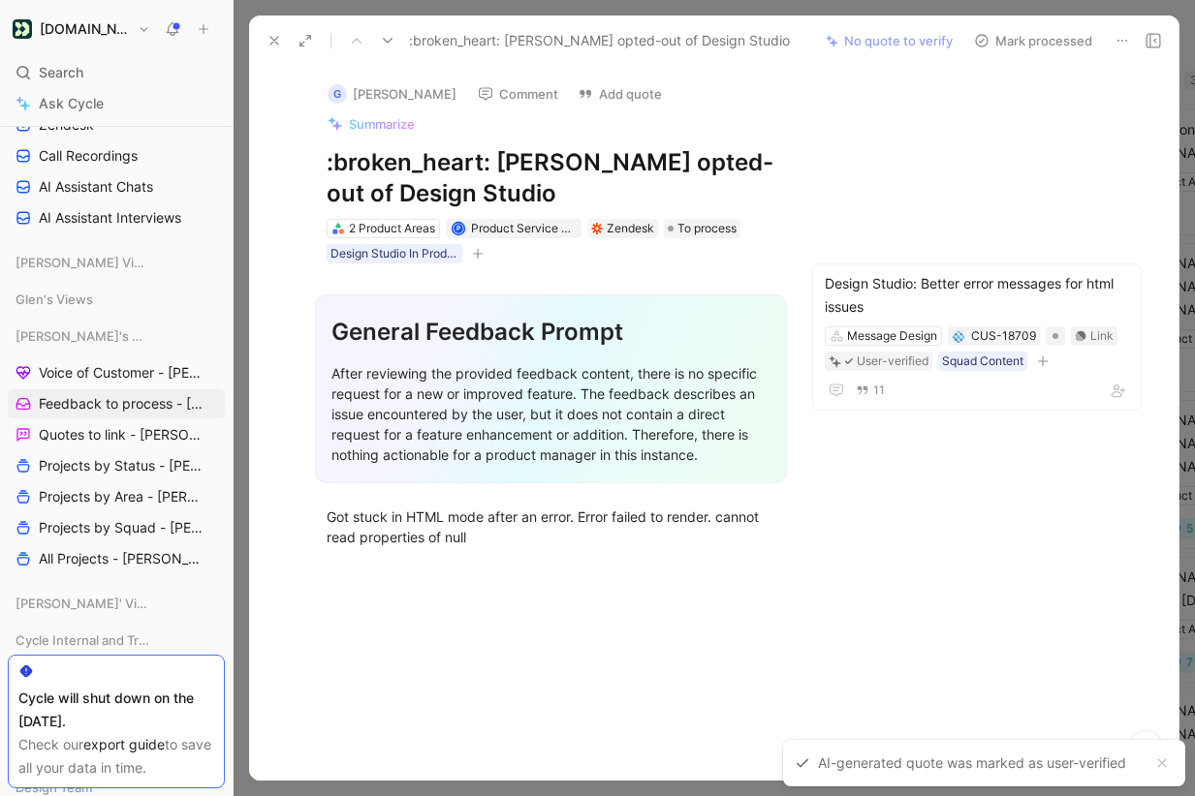
click at [1040, 45] on button "Mark processed" at bounding box center [1033, 40] width 136 height 27
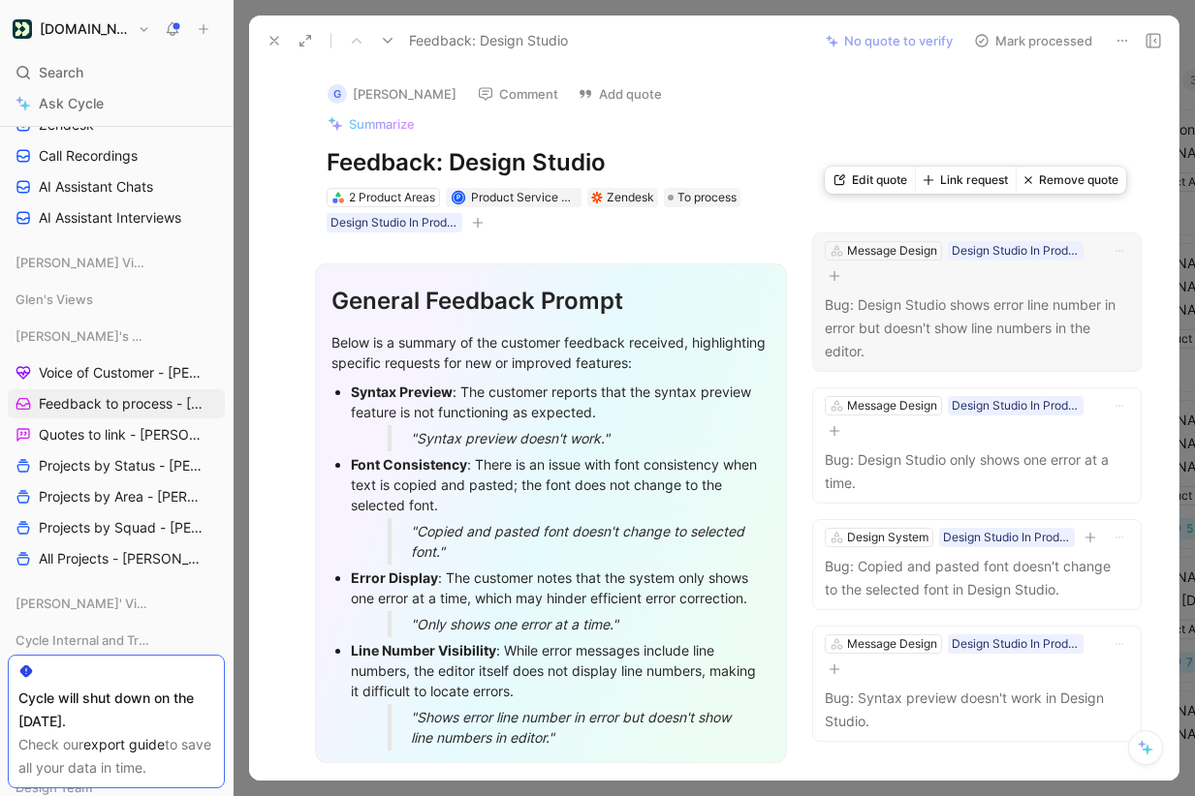
click at [997, 174] on button "Link request" at bounding box center [965, 180] width 101 height 27
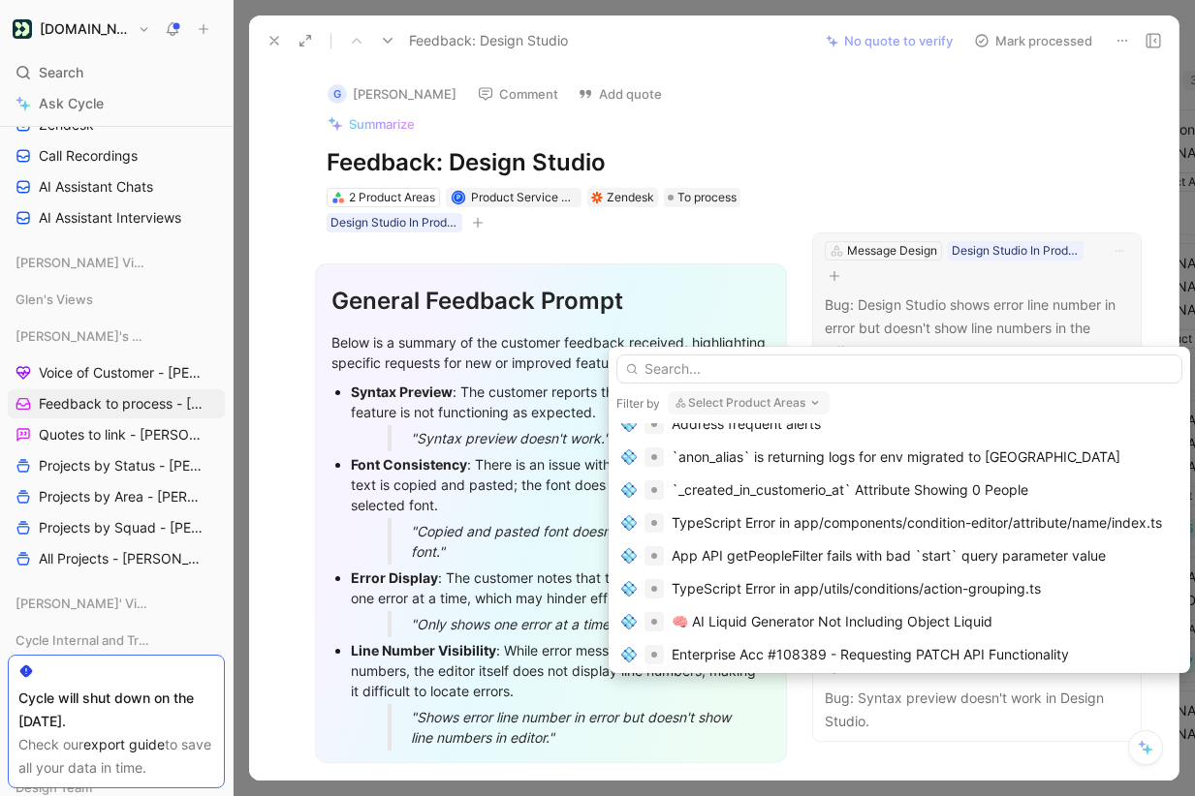
scroll to position [1785, 0]
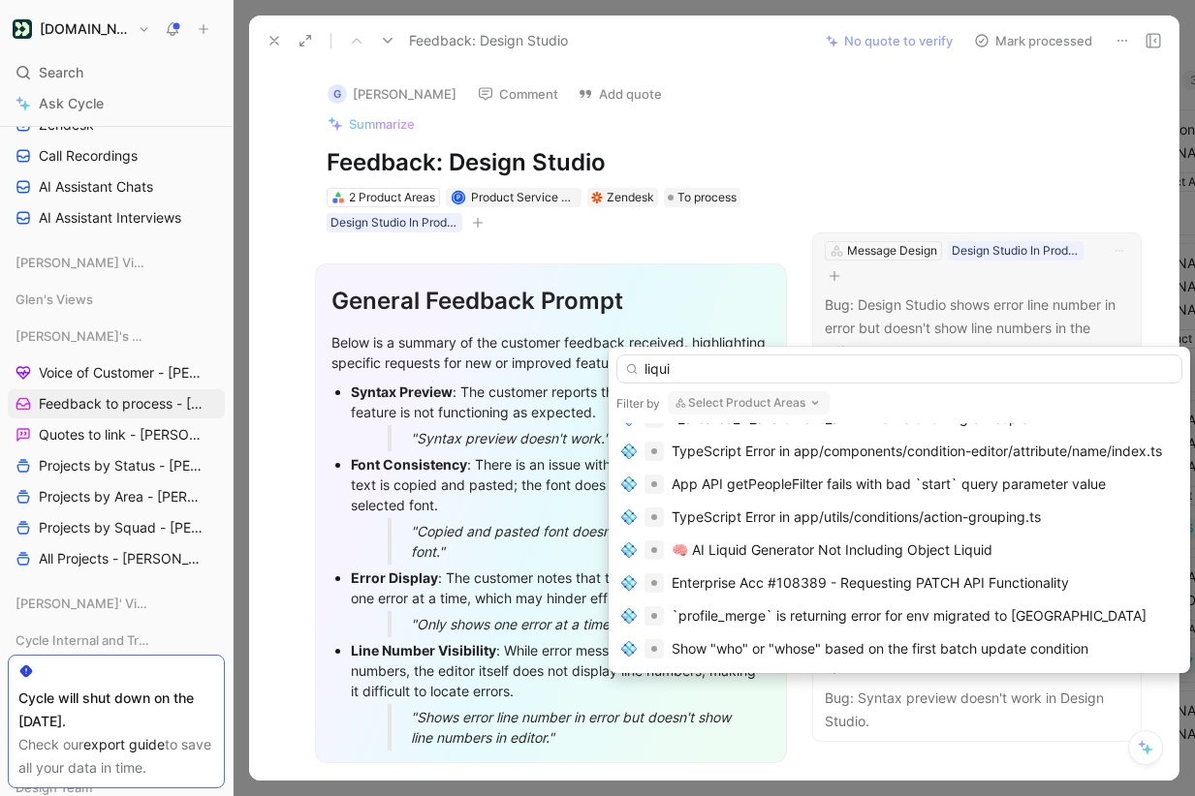
type input "liquid"
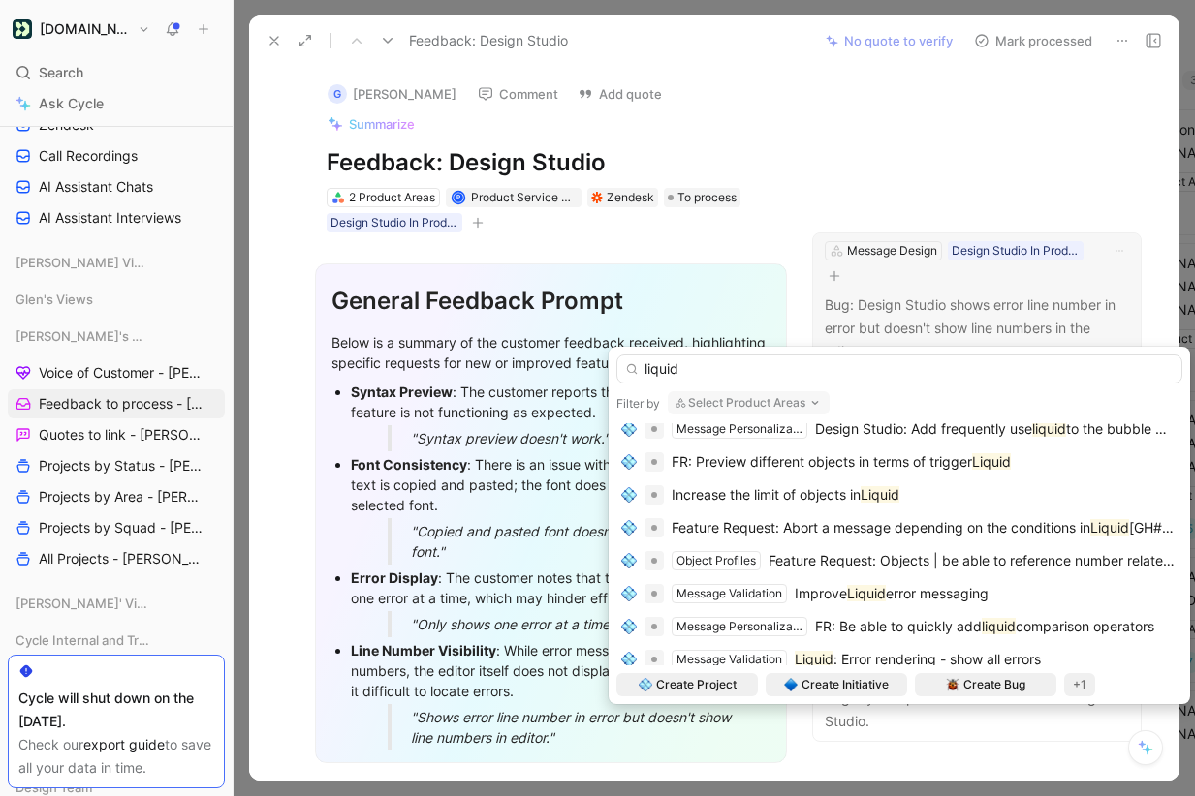
scroll to position [237, 0]
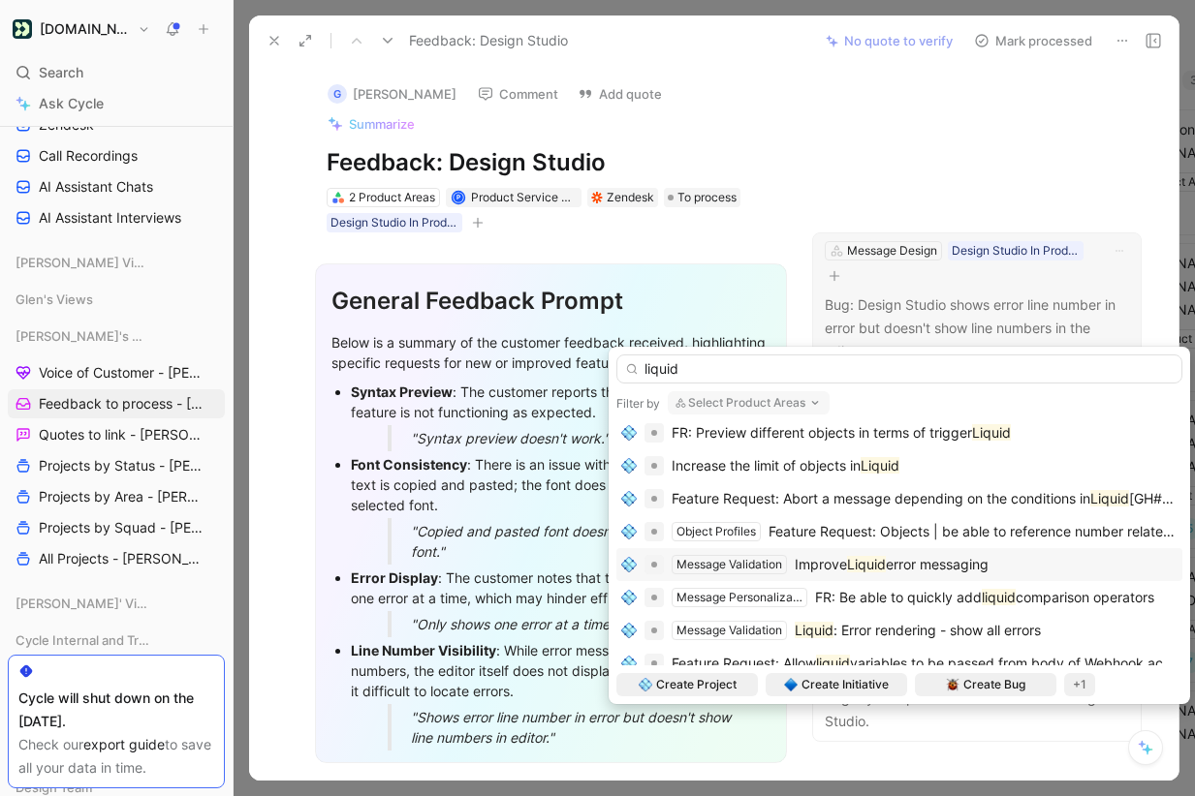
type input "liquid"
click at [931, 568] on span "error messaging" at bounding box center [937, 564] width 103 height 16
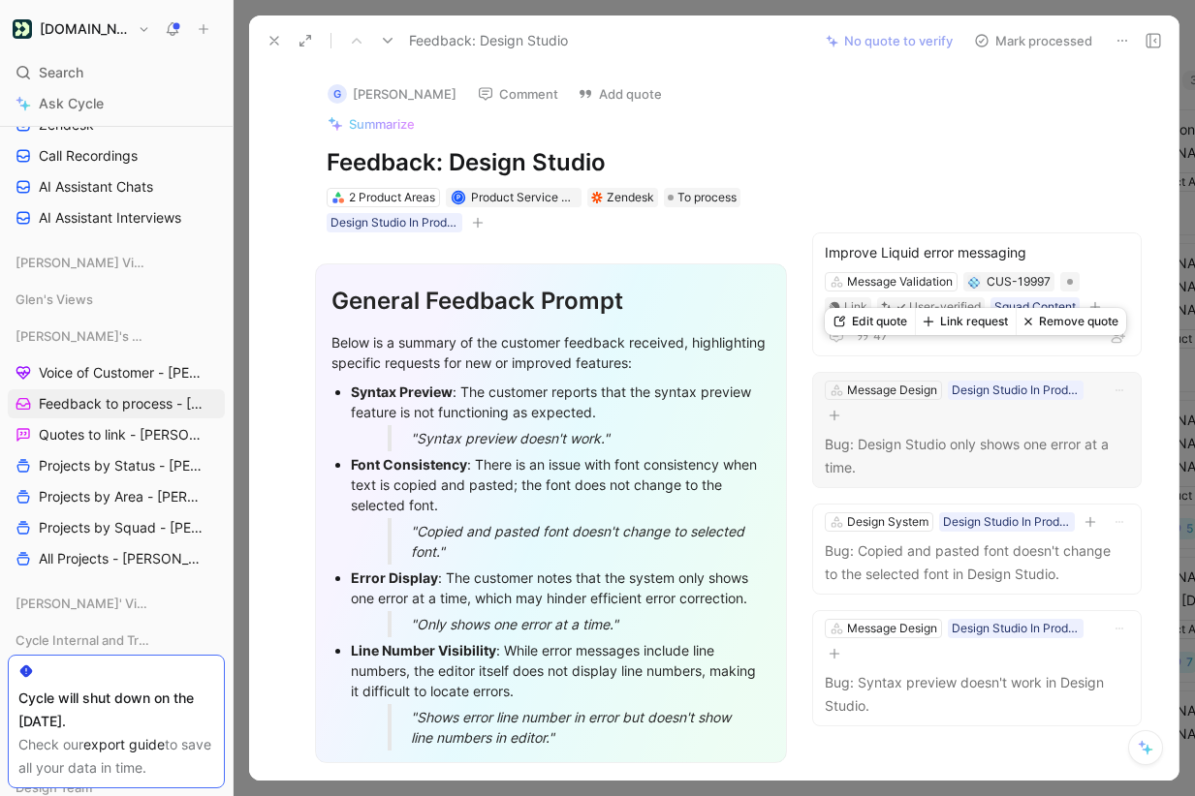
click at [918, 433] on p "Bug: Design Studio only shows one error at a time." at bounding box center [977, 456] width 304 height 47
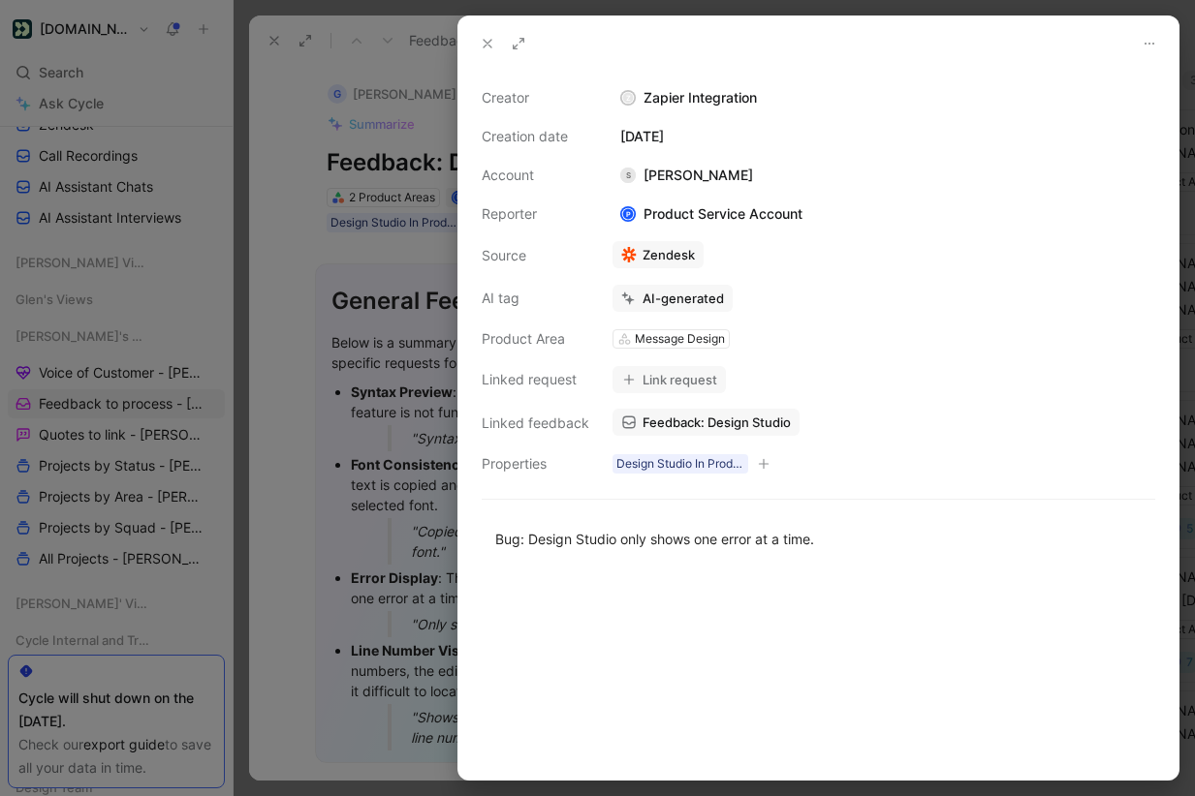
click at [474, 38] on button at bounding box center [487, 43] width 27 height 27
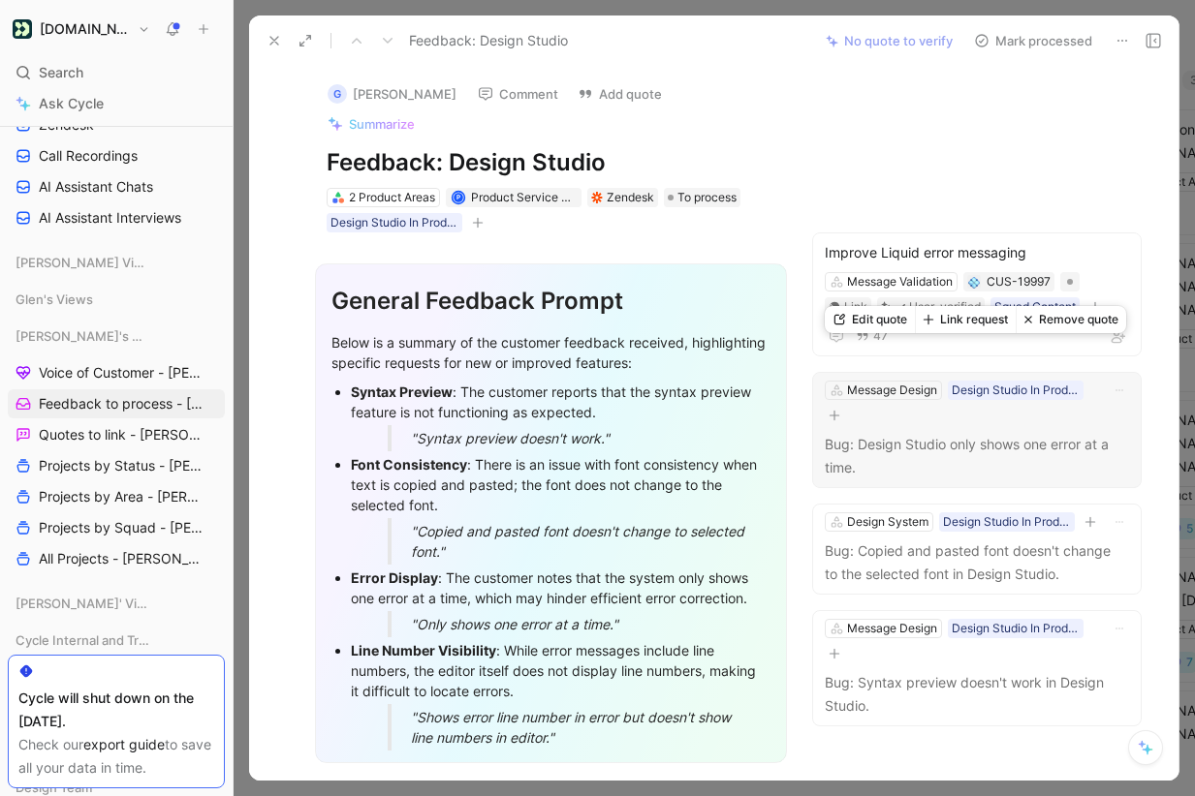
click at [993, 321] on button "Link request" at bounding box center [965, 319] width 101 height 27
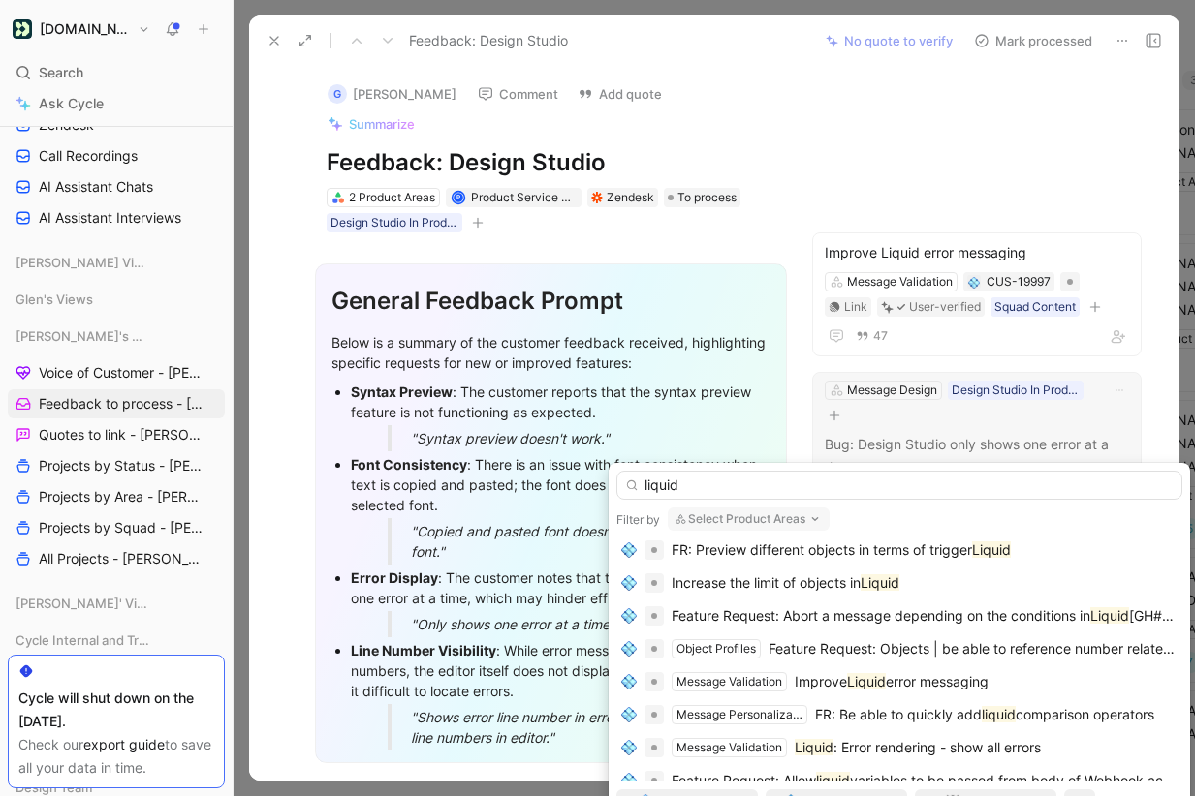
scroll to position [274, 0]
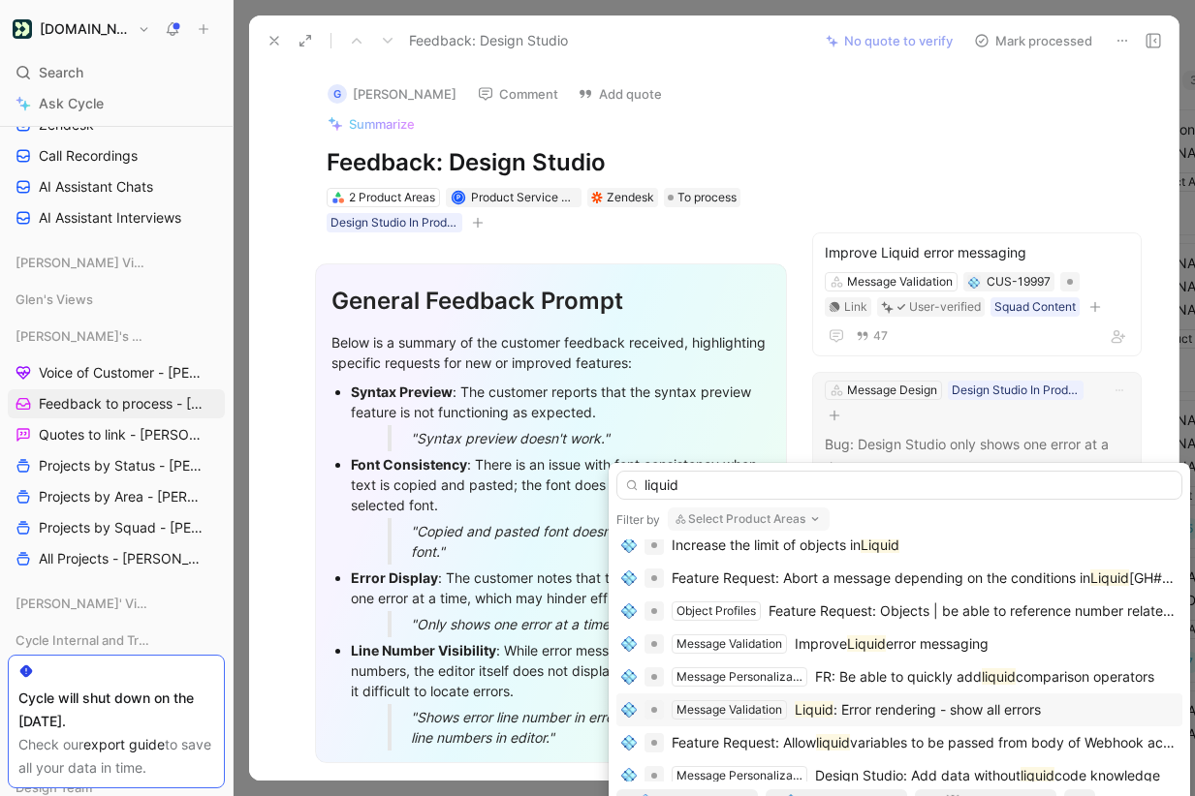
type input "liquid"
click at [933, 704] on span ": Error rendering - show all errors" at bounding box center [936, 709] width 207 height 16
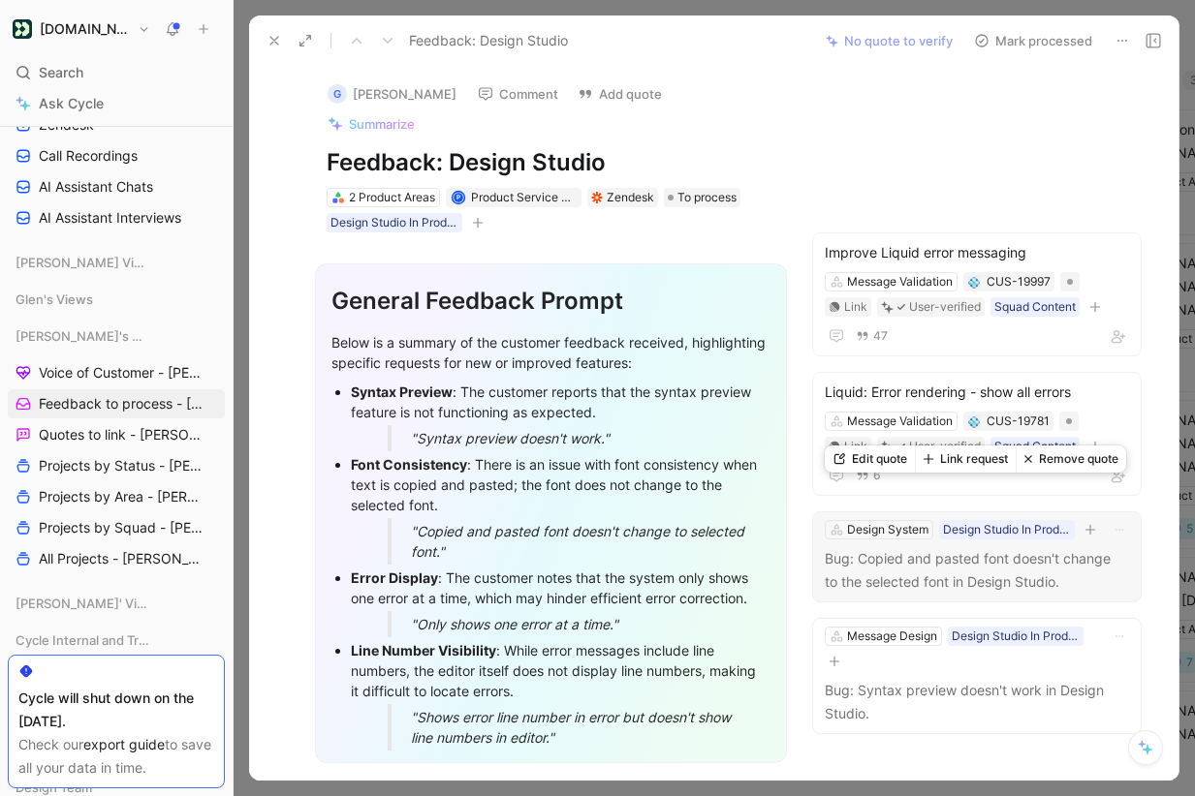
click at [1059, 460] on button "Remove quote" at bounding box center [1070, 459] width 110 height 27
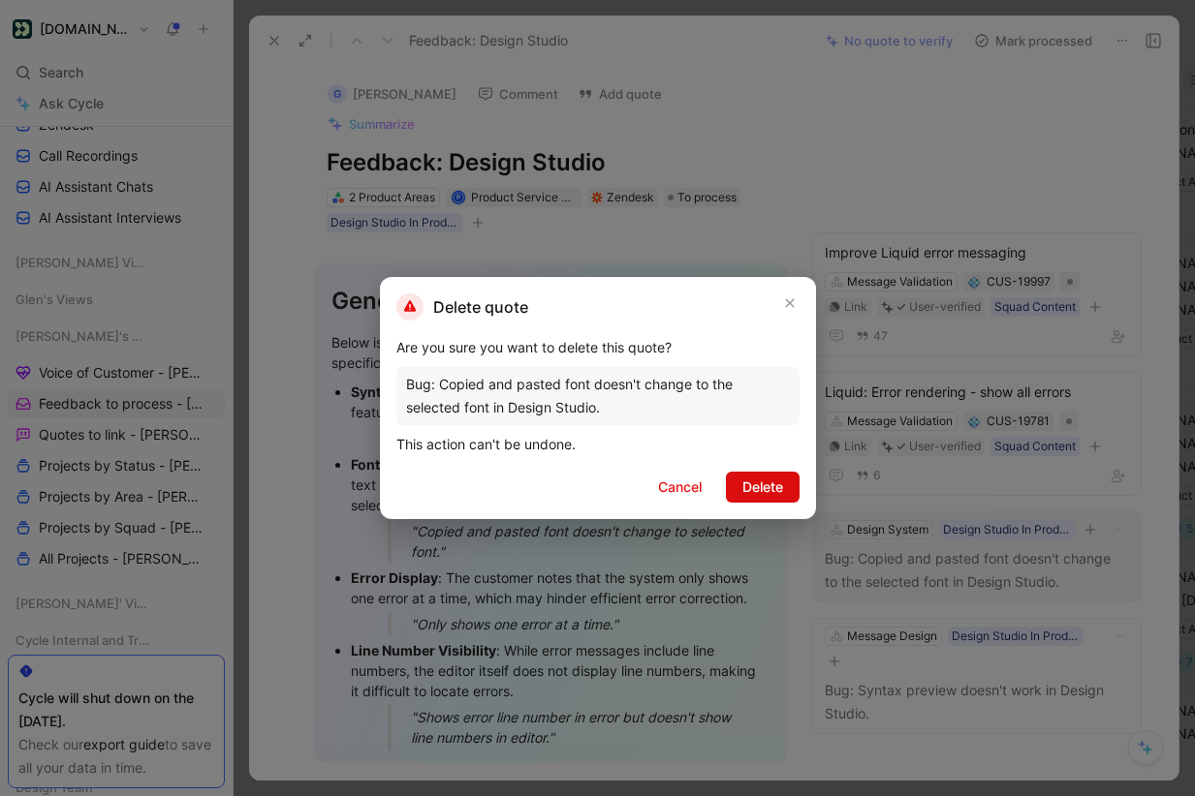
click at [772, 485] on span "Delete" at bounding box center [762, 487] width 41 height 23
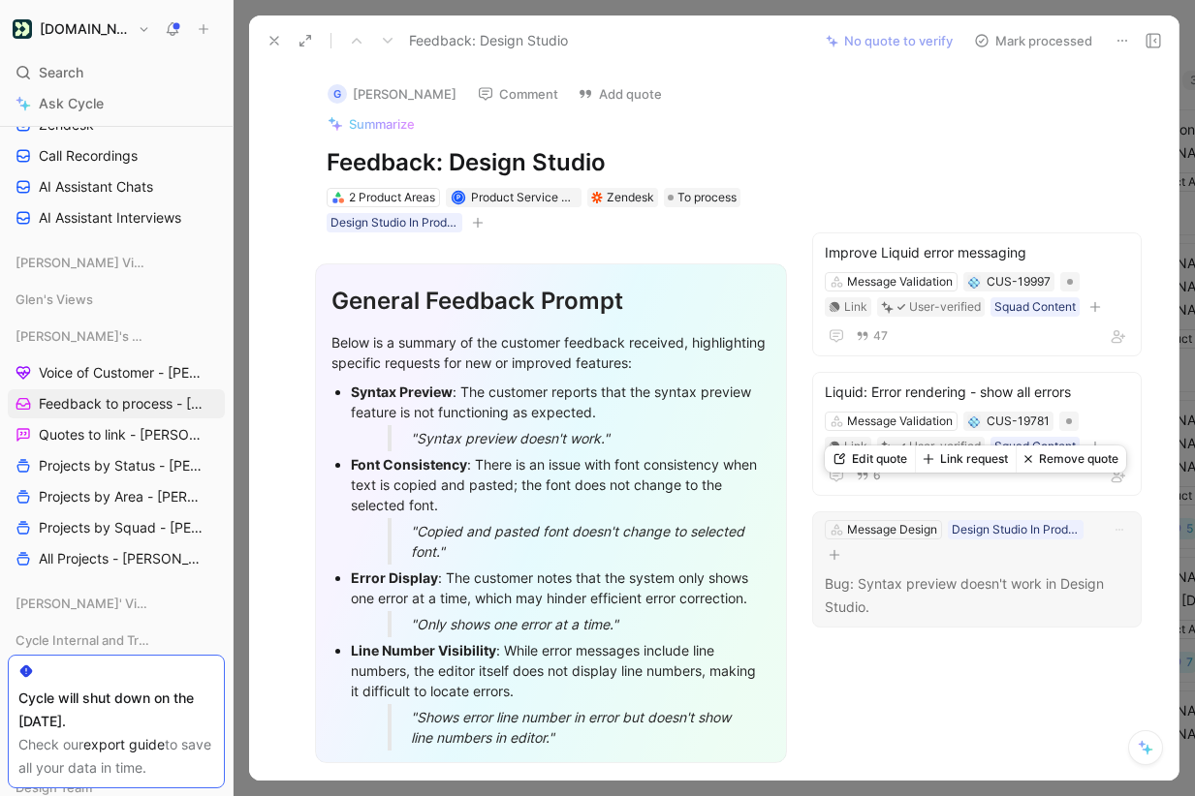
click at [1073, 457] on button "Remove quote" at bounding box center [1070, 459] width 110 height 27
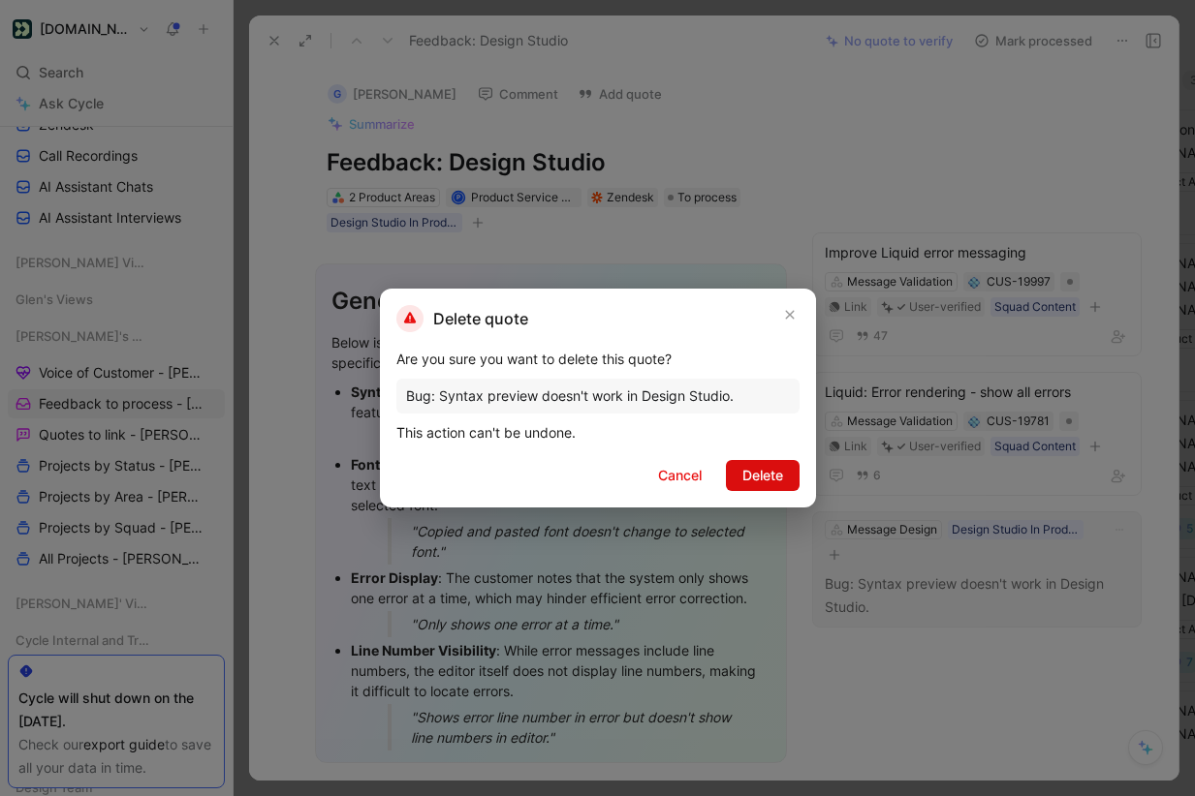
click at [742, 476] on span "Delete" at bounding box center [762, 475] width 41 height 23
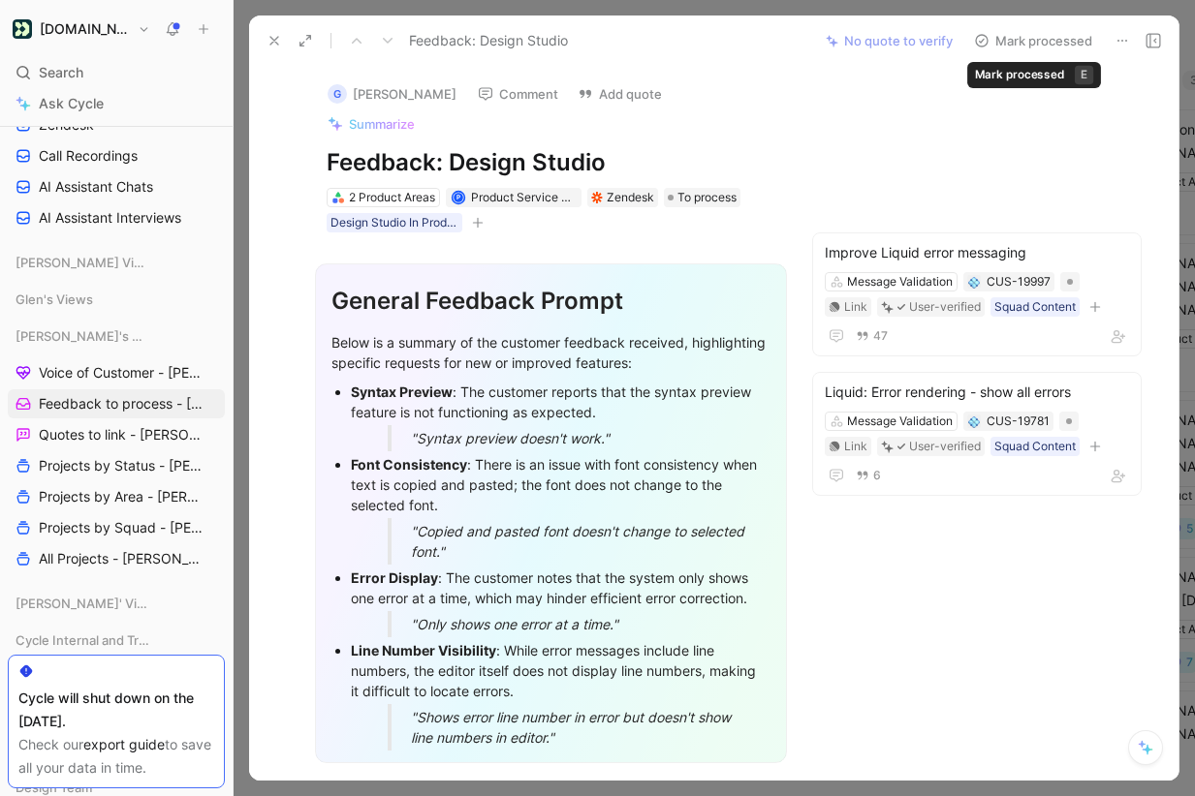
click at [1054, 48] on button "Mark processed" at bounding box center [1033, 40] width 136 height 27
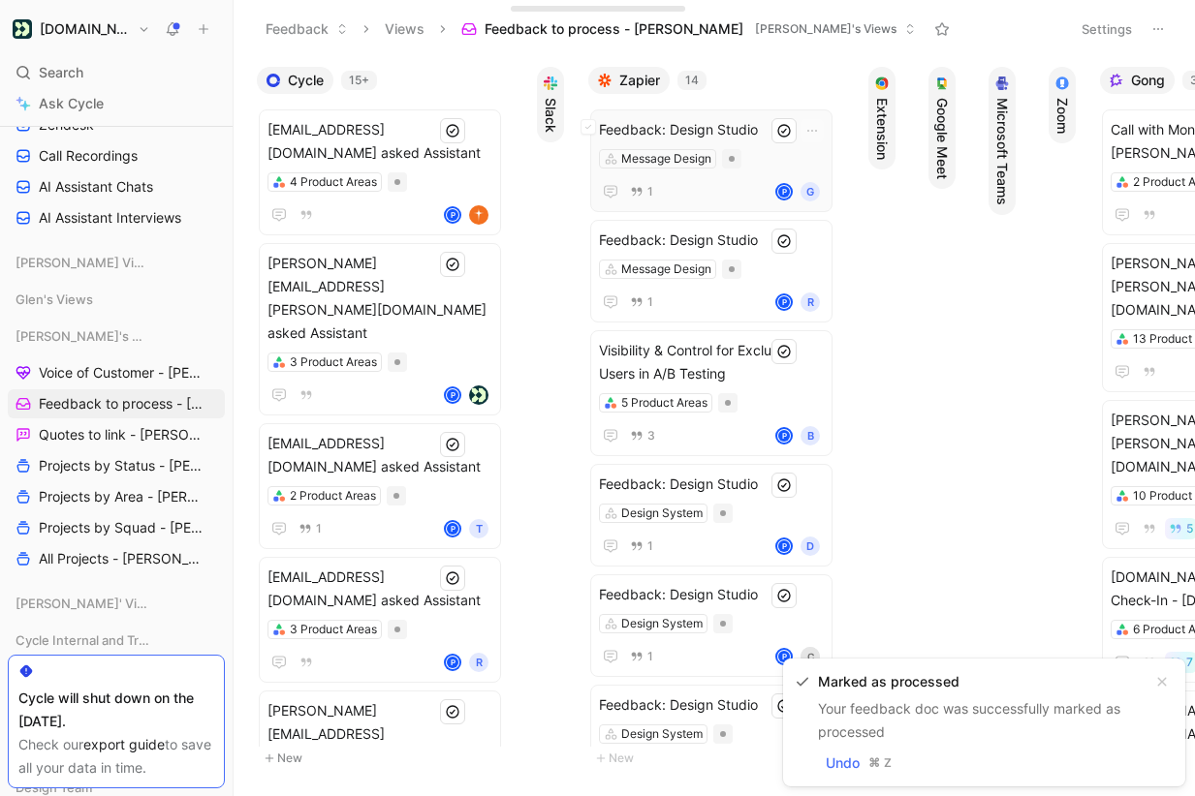
click at [734, 128] on span "Feedback: Design Studio" at bounding box center [711, 129] width 225 height 23
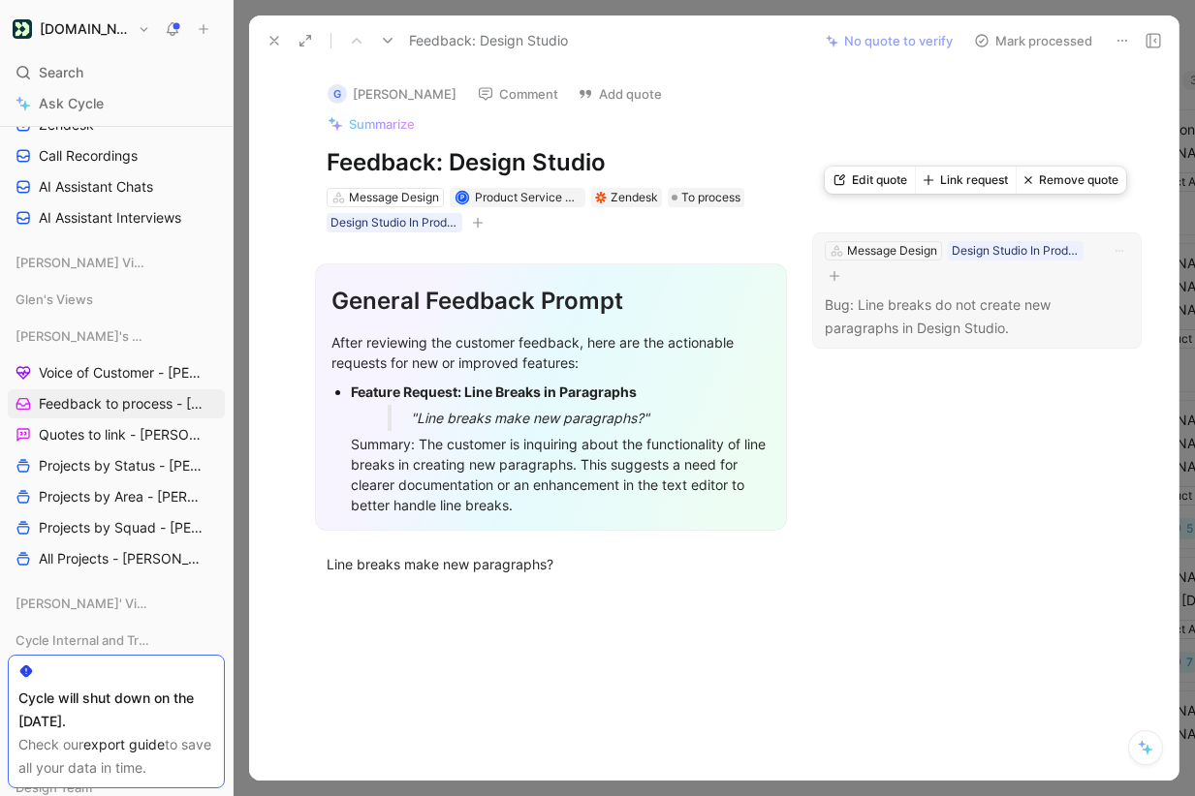
click at [993, 175] on button "Link request" at bounding box center [965, 180] width 101 height 27
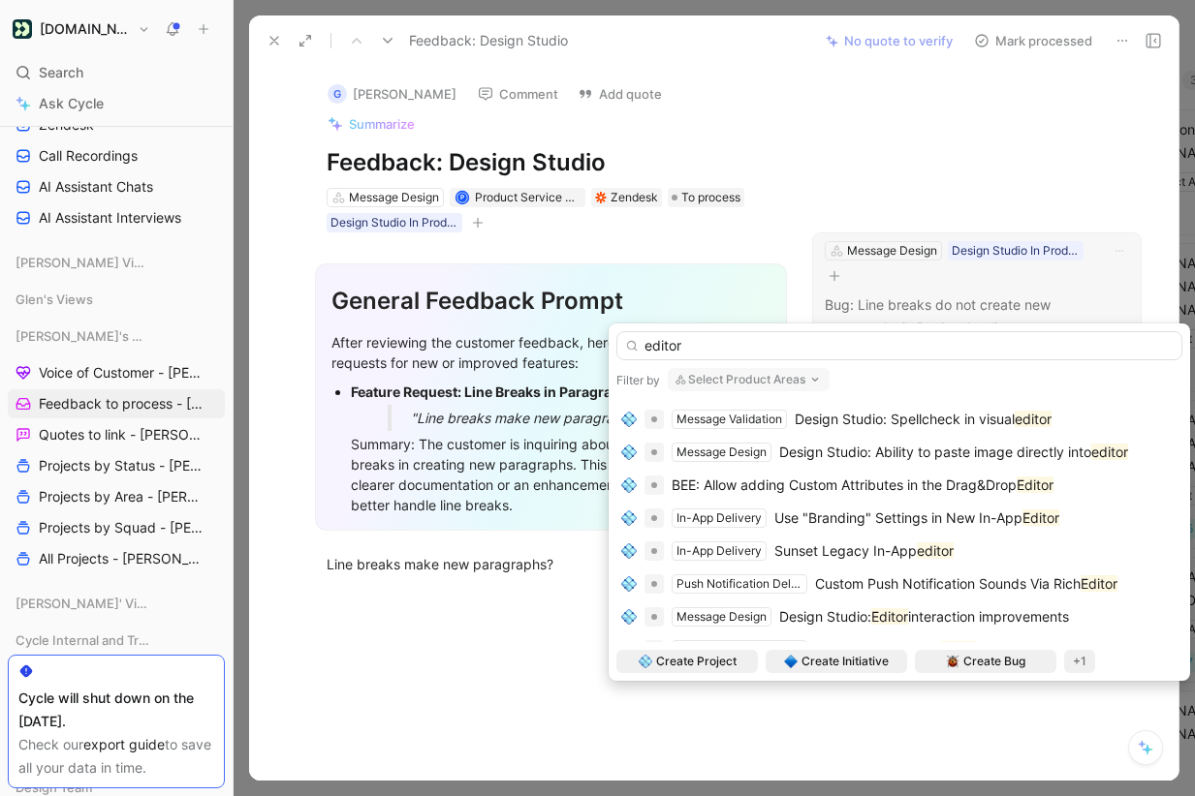
scroll to position [481, 0]
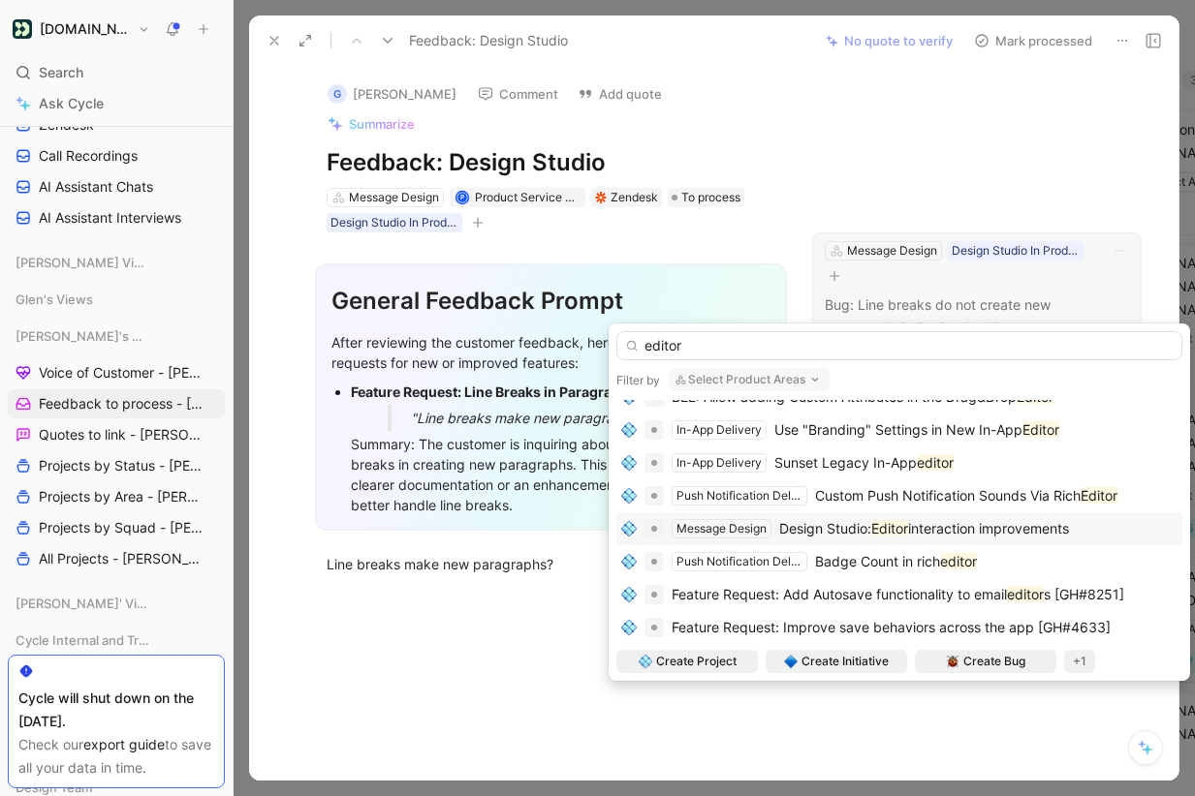
type input "editor"
click at [965, 527] on span "interaction improvements" at bounding box center [988, 528] width 161 height 16
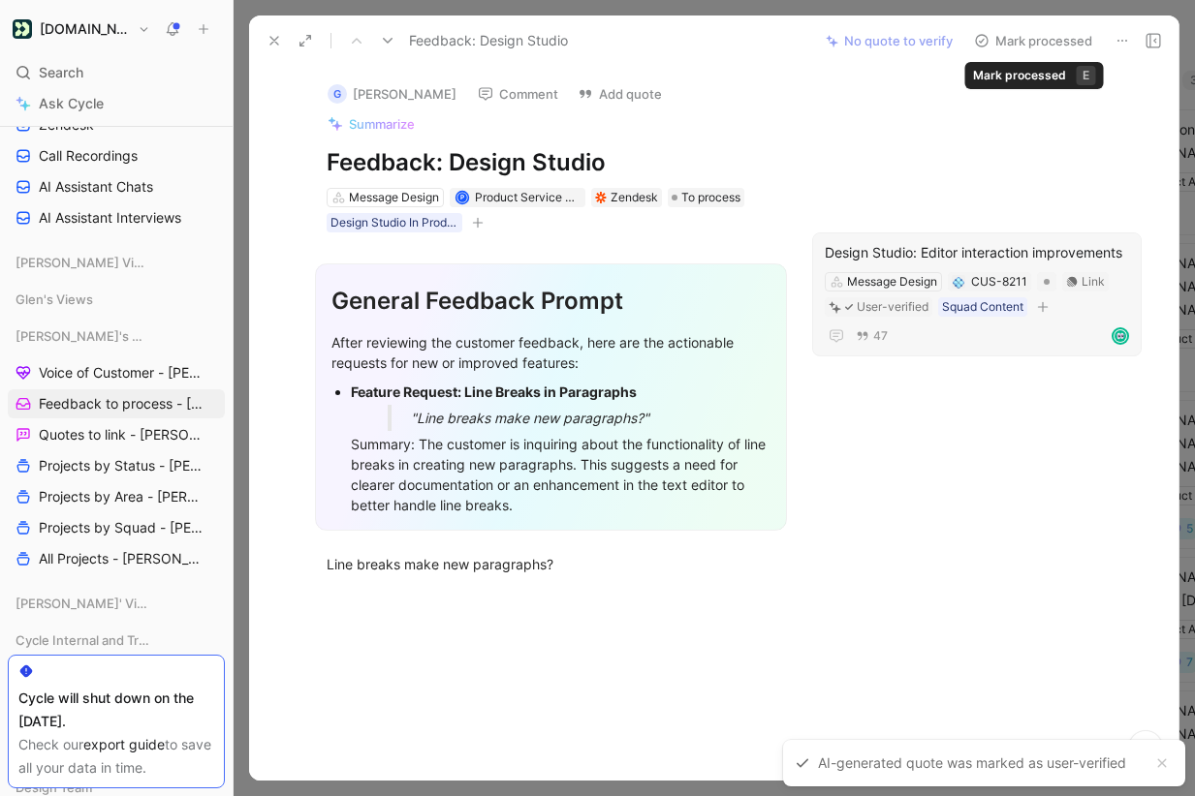
click at [1062, 40] on button "Mark processed" at bounding box center [1033, 40] width 136 height 27
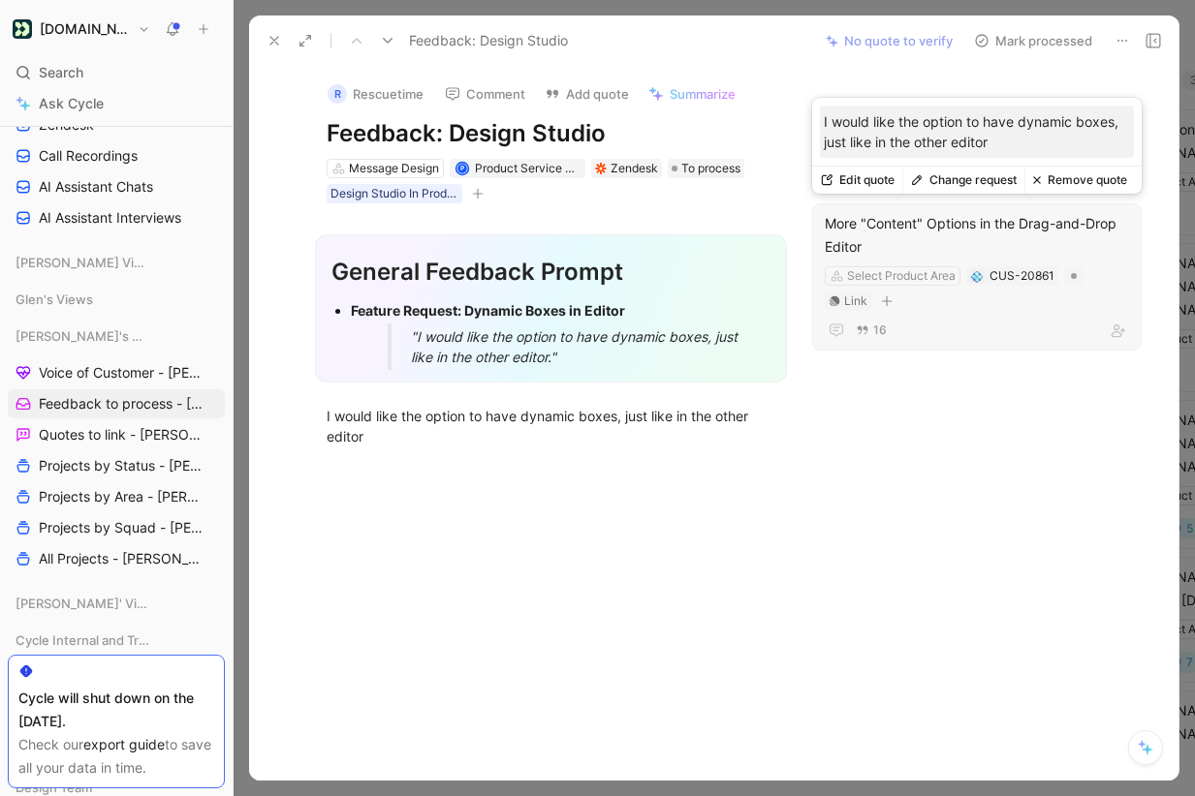
click at [982, 174] on button "Change request" at bounding box center [963, 180] width 122 height 27
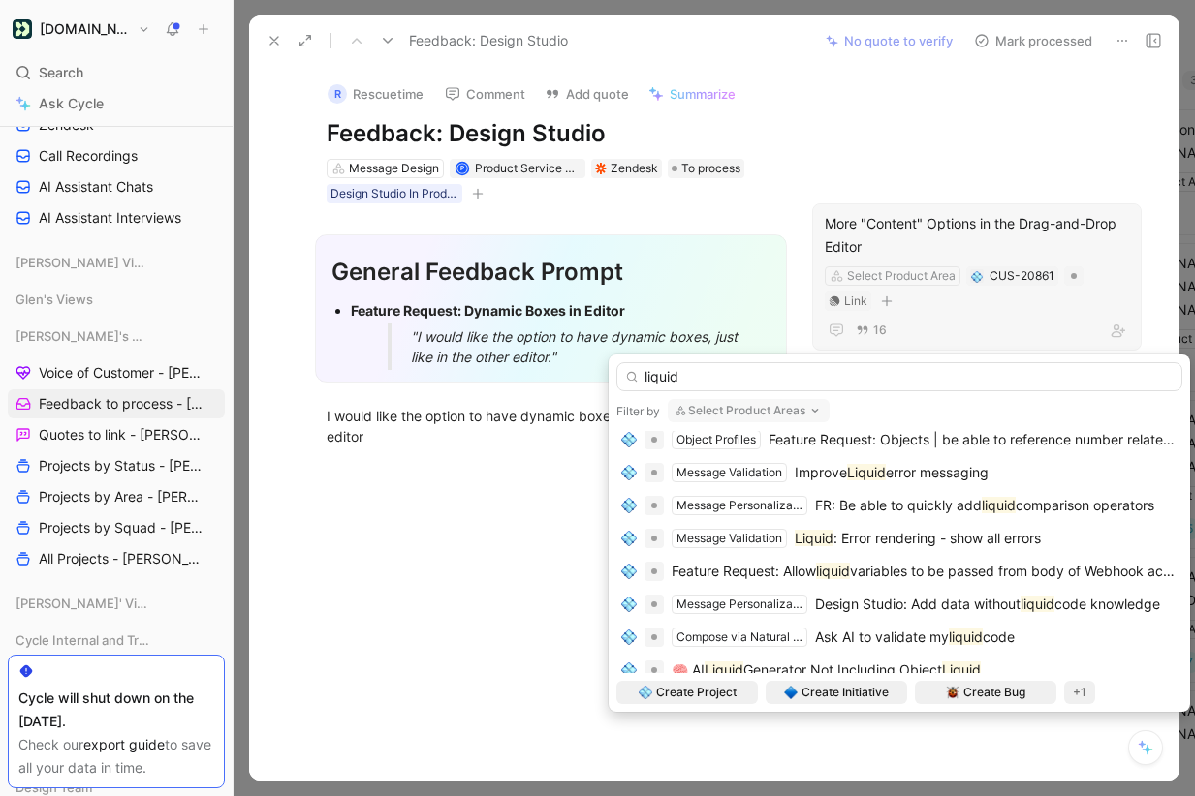
scroll to position [342, 0]
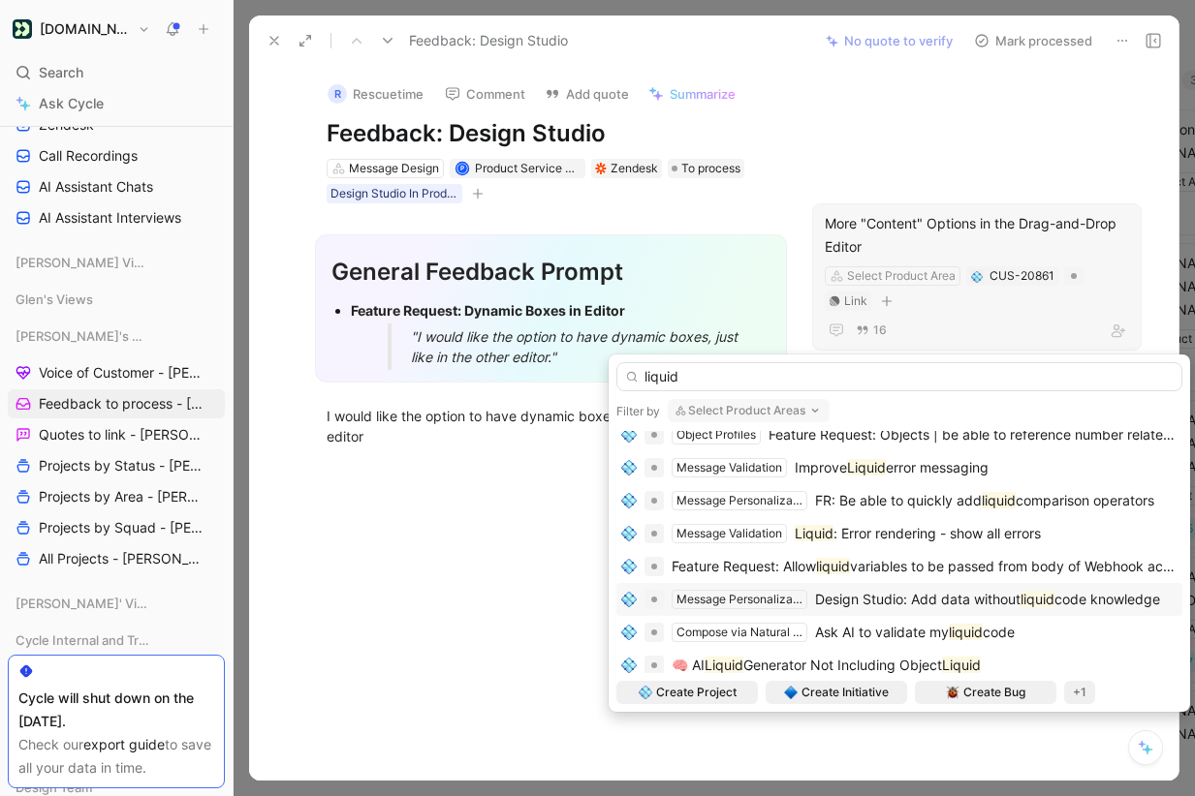
type input "liquid"
click at [936, 590] on div "Design Studio: Add data without liquid code knowledge" at bounding box center [987, 599] width 345 height 23
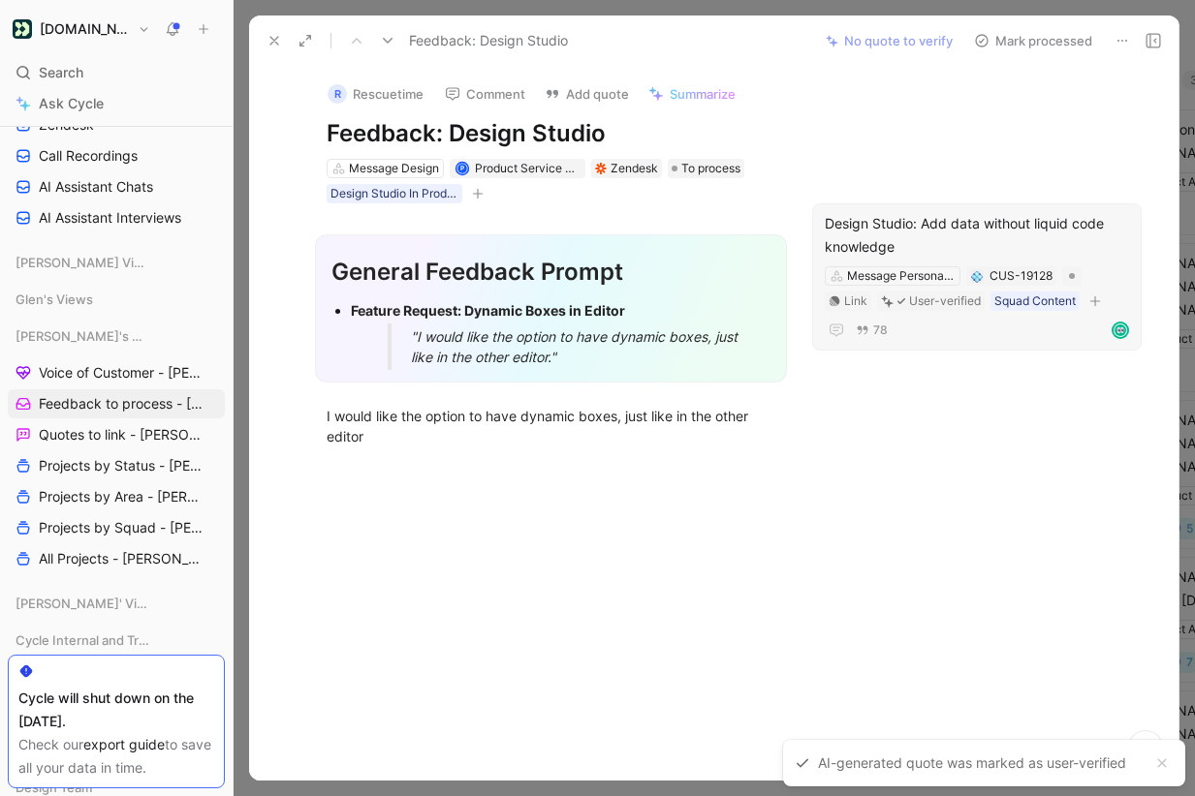
click at [1033, 41] on button "Mark processed" at bounding box center [1033, 40] width 136 height 27
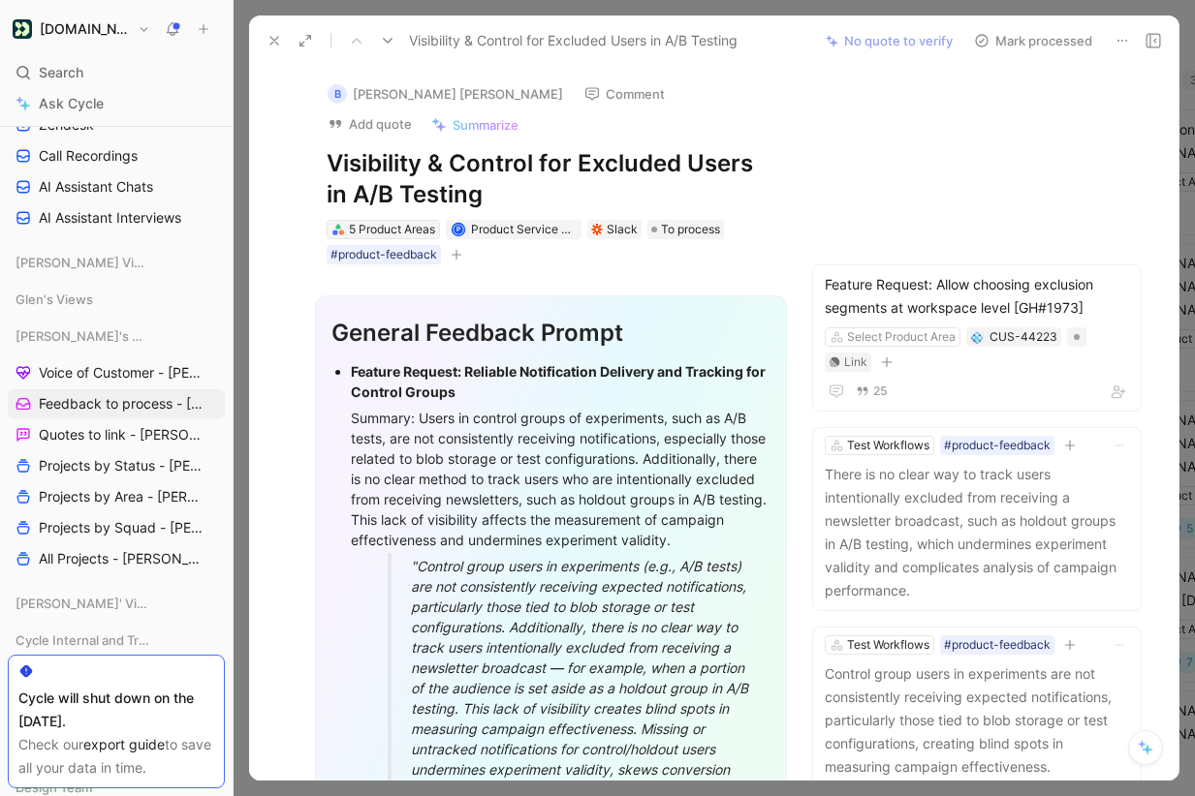
click at [410, 233] on div "5 Product Areas" at bounding box center [392, 229] width 86 height 19
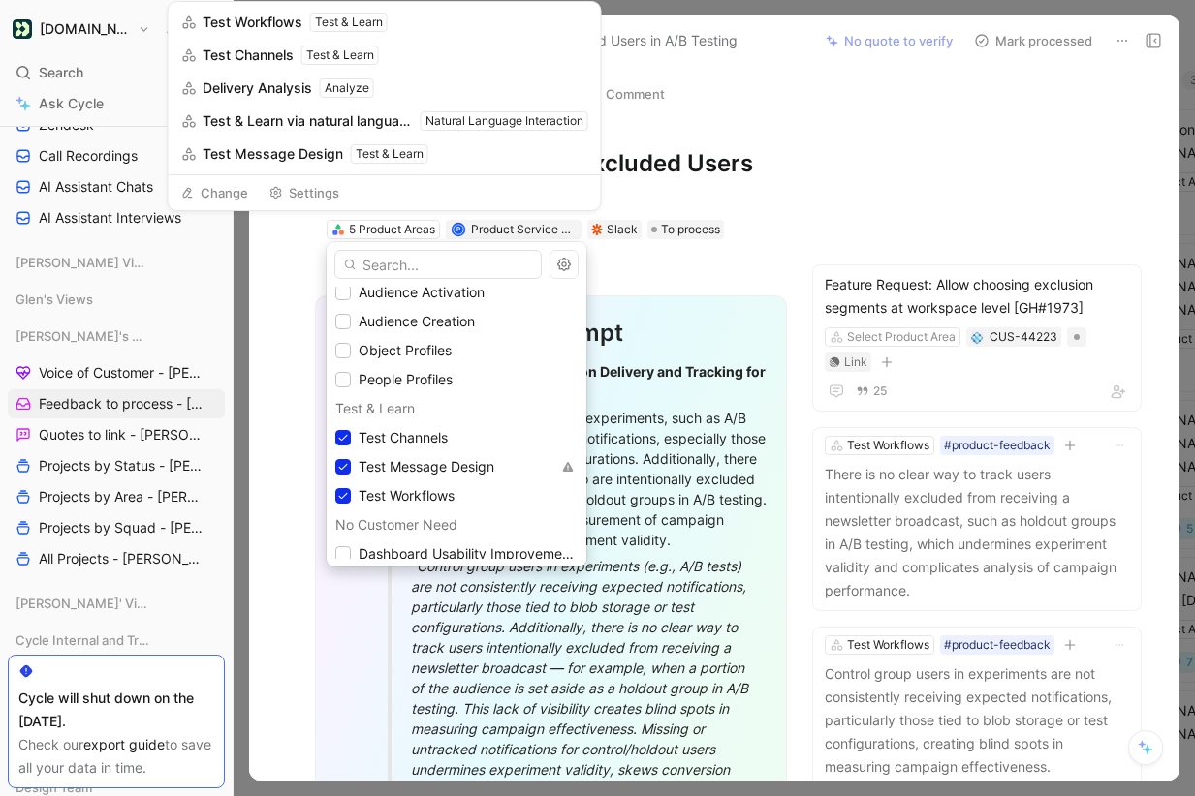
scroll to position [1879, 0]
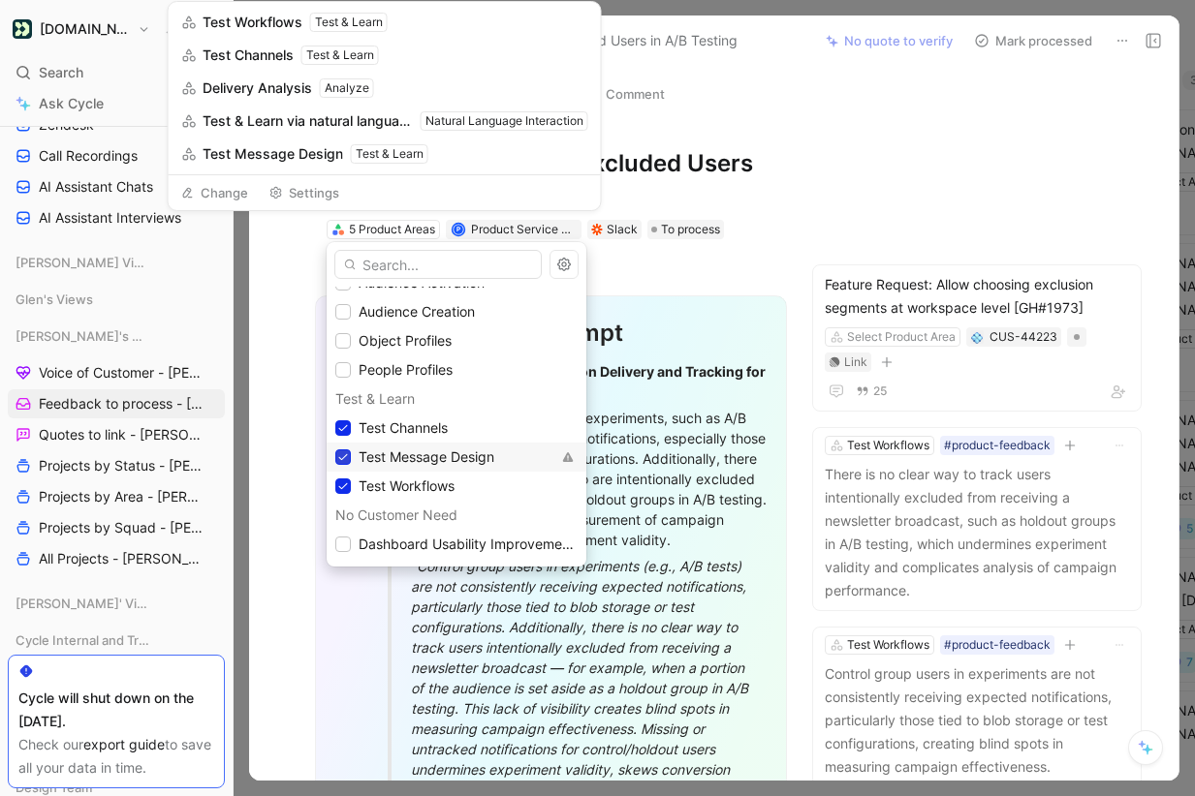
click at [337, 458] on icon at bounding box center [343, 458] width 12 height 12
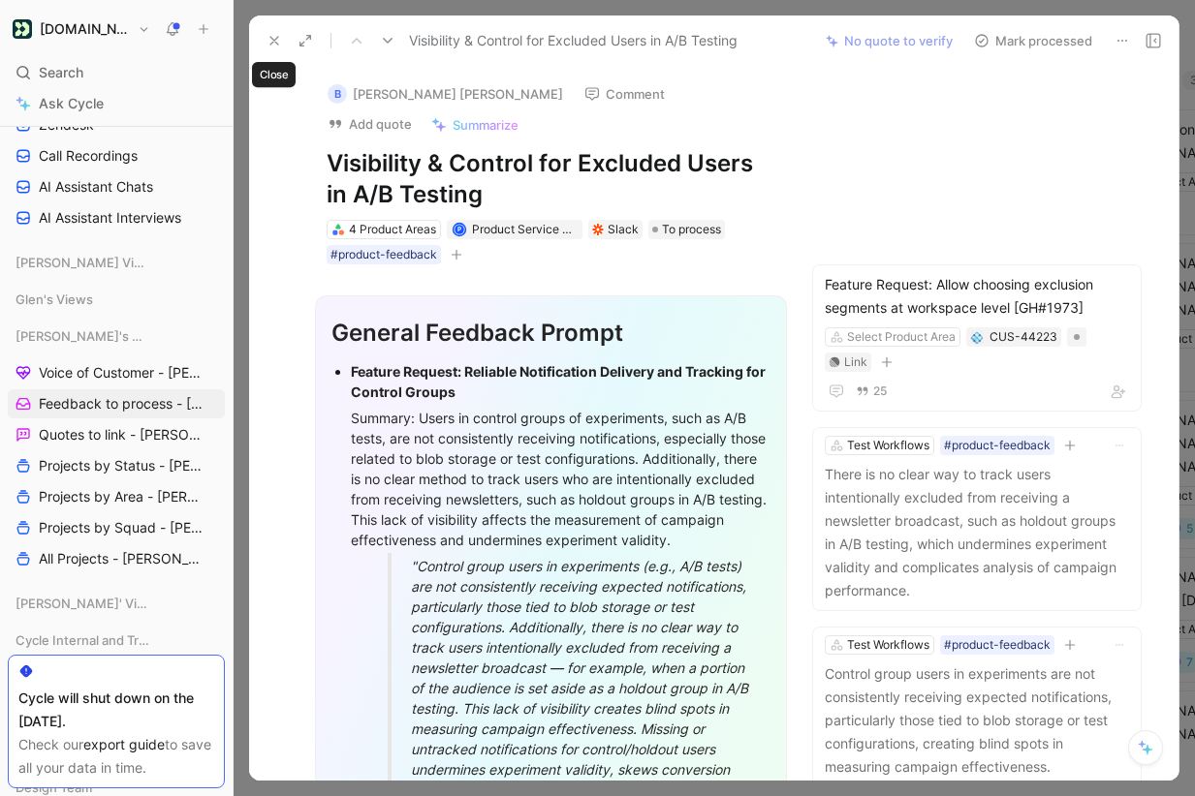
click at [268, 39] on icon at bounding box center [274, 41] width 16 height 16
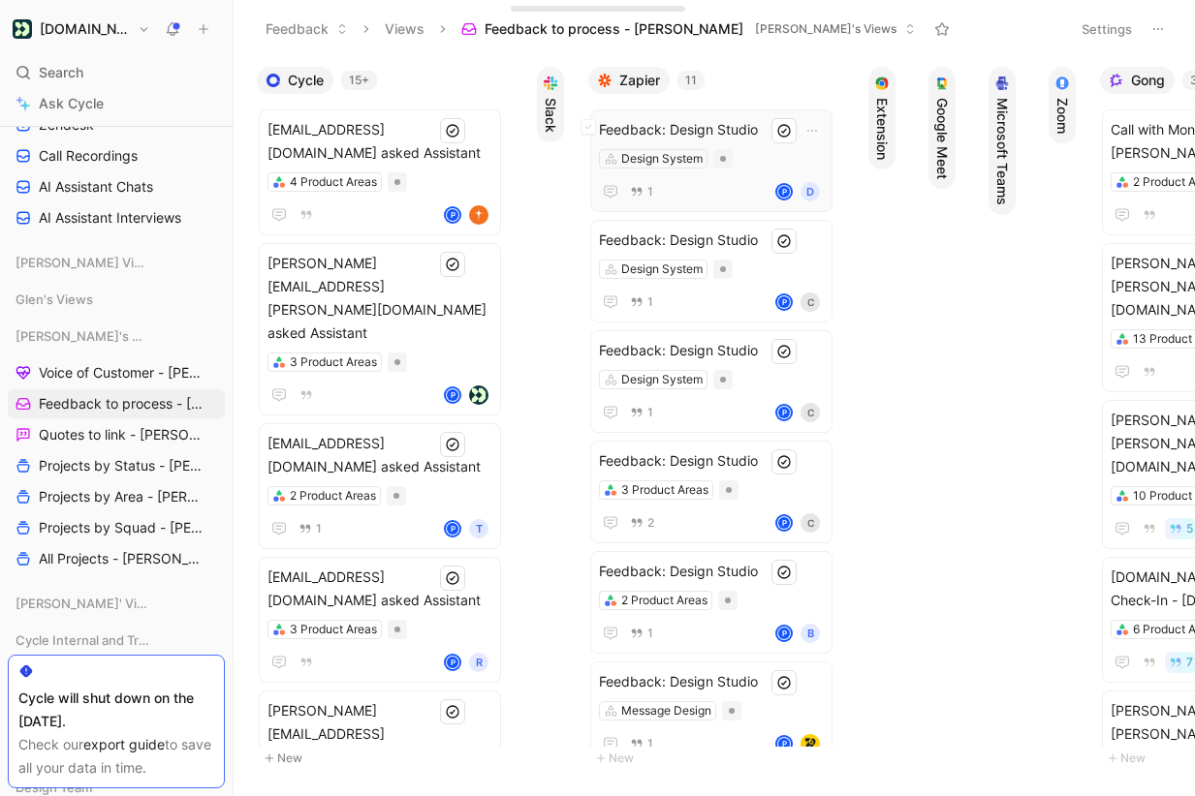
click at [727, 127] on span "Feedback: Design Studio" at bounding box center [711, 129] width 225 height 23
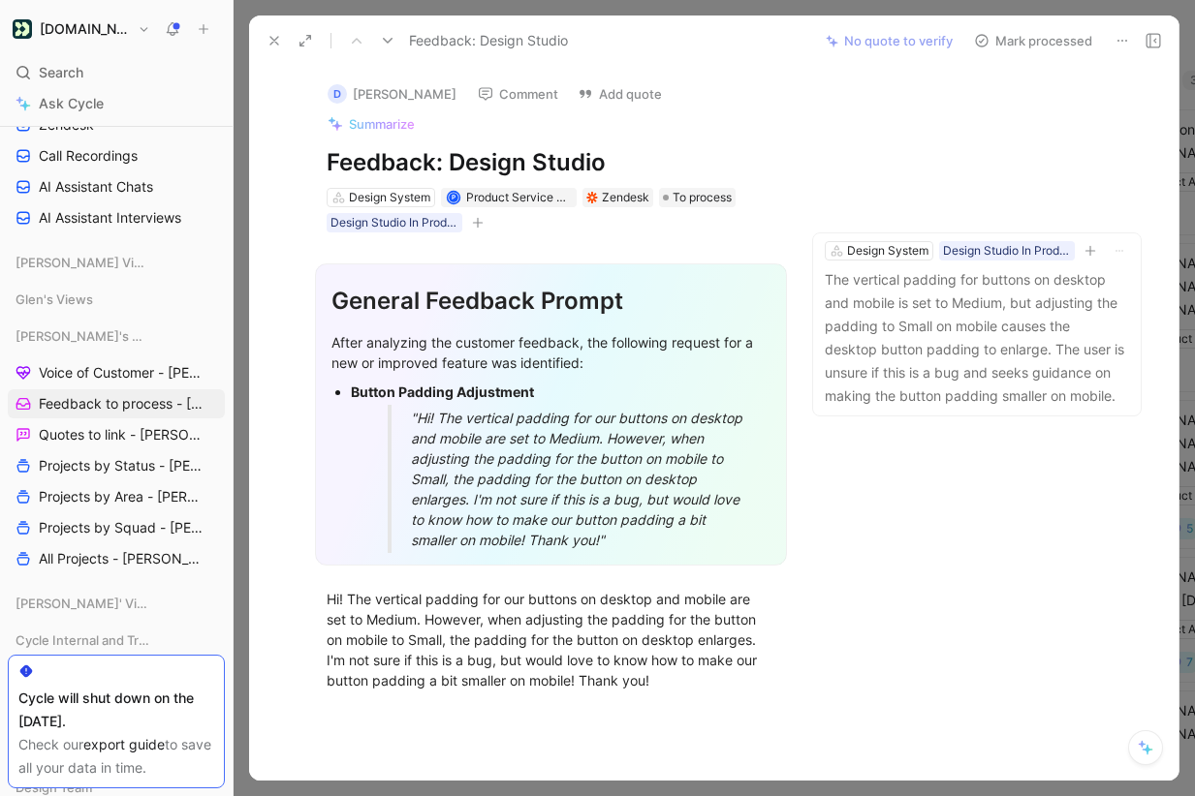
click at [1117, 40] on use at bounding box center [1122, 41] width 10 height 2
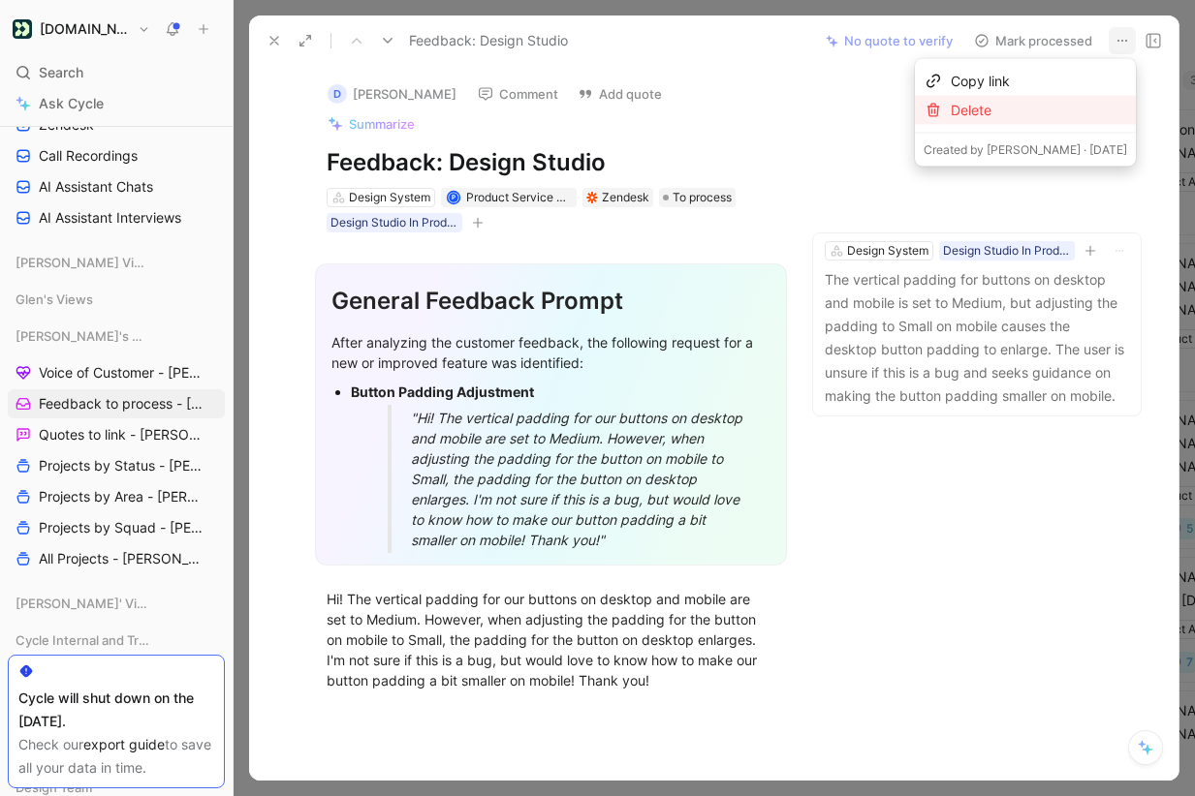
click at [1039, 104] on div "Delete" at bounding box center [1039, 110] width 176 height 23
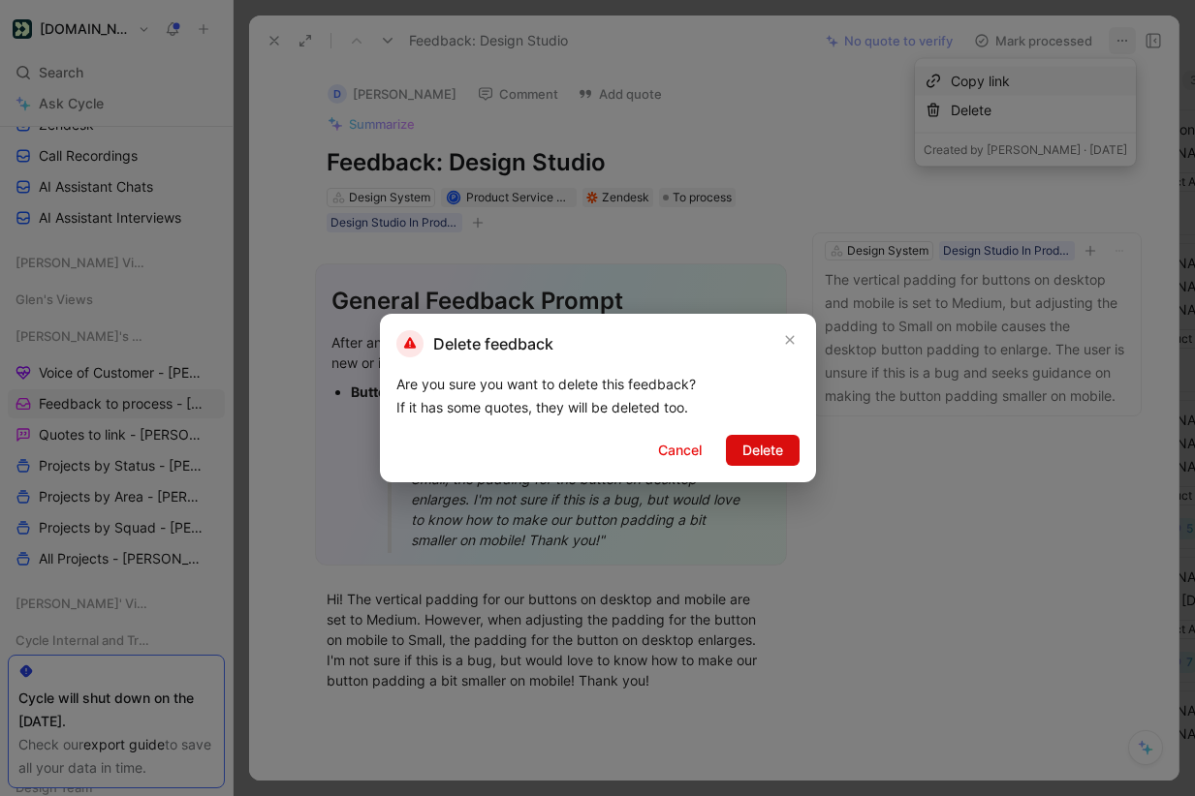
click at [759, 445] on span "Delete" at bounding box center [762, 450] width 41 height 23
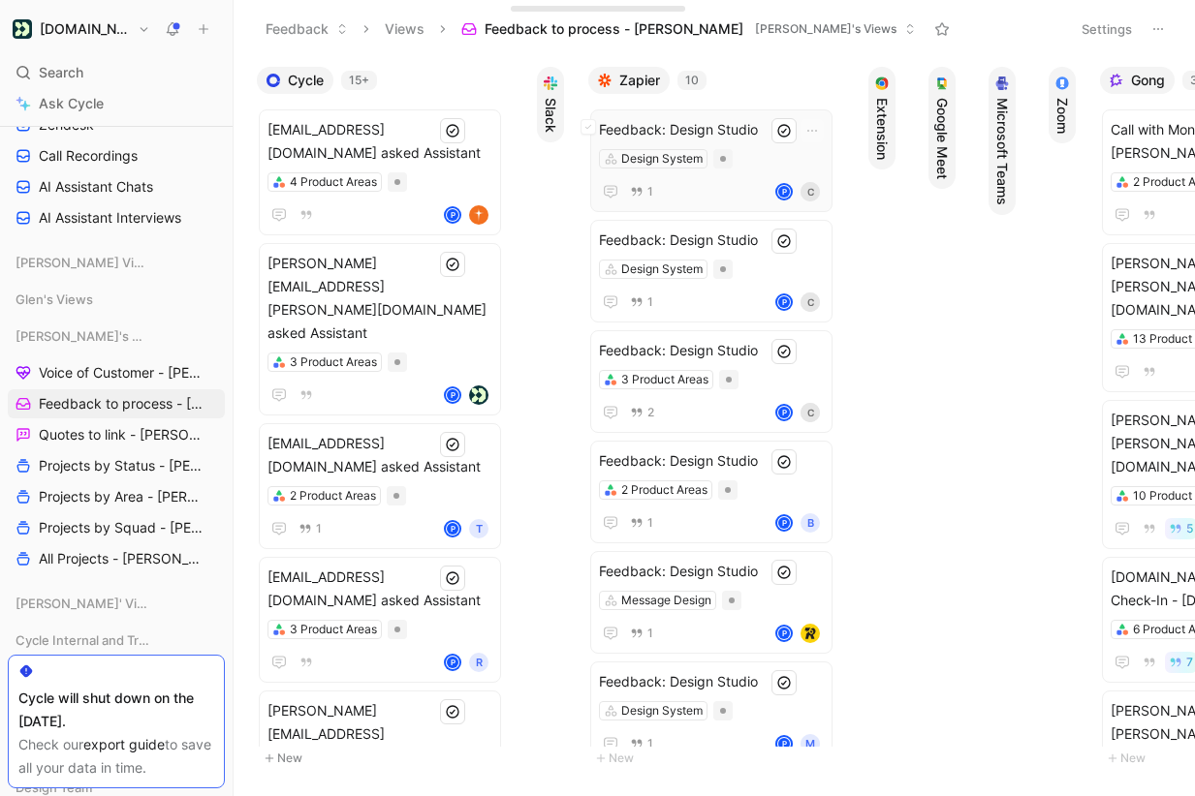
click at [742, 184] on div "1 P C" at bounding box center [711, 191] width 225 height 23
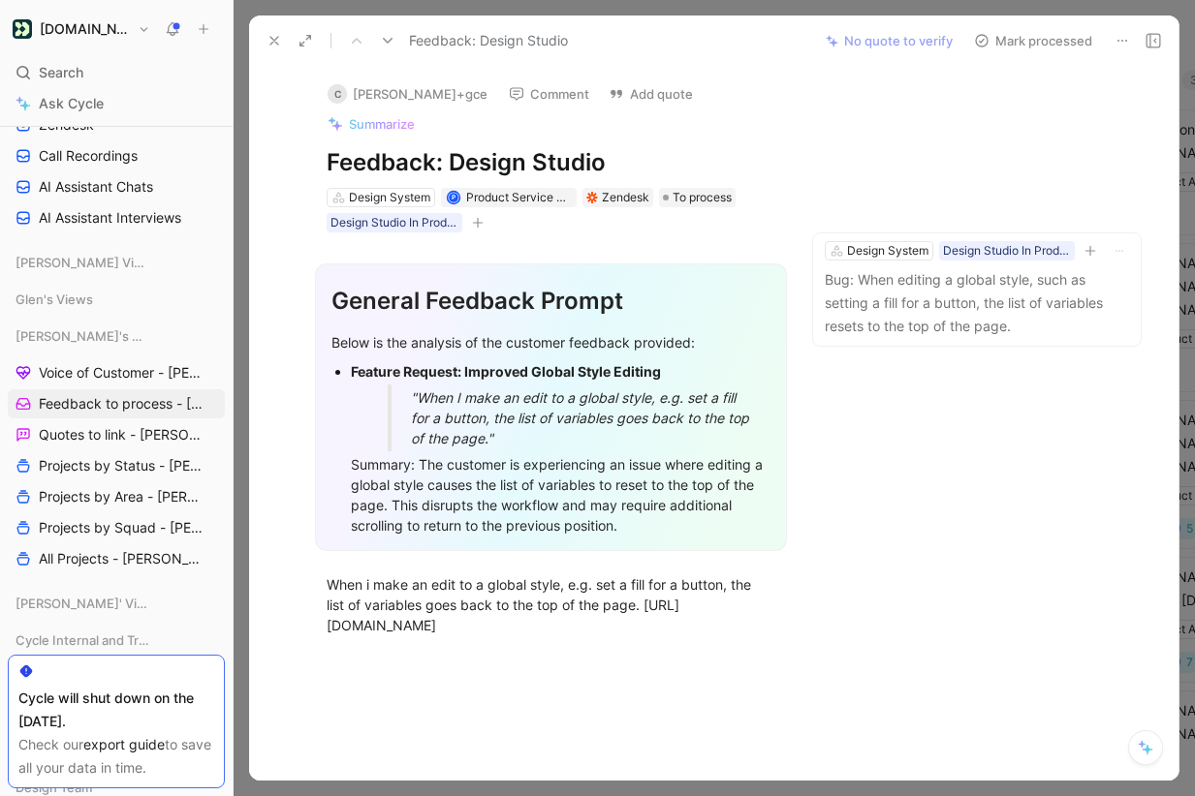
click at [1125, 38] on icon at bounding box center [1122, 41] width 16 height 16
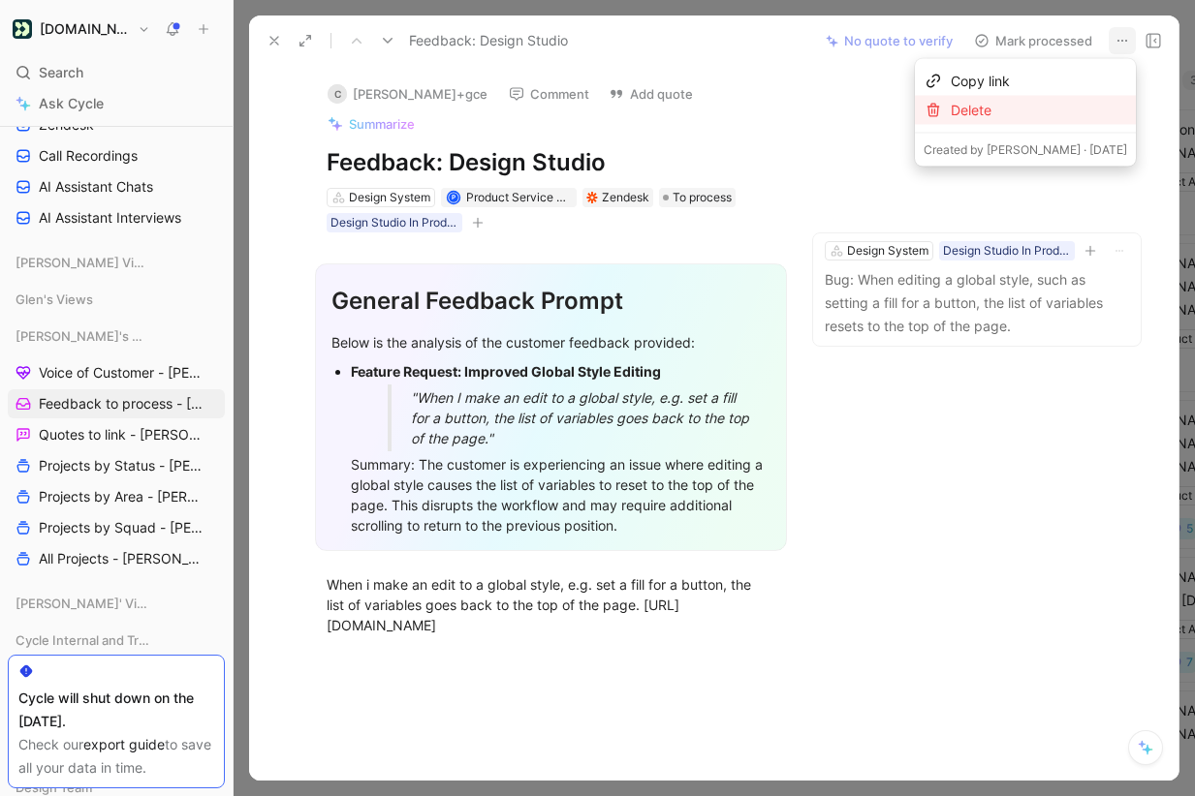
click at [1049, 106] on div "Delete" at bounding box center [1039, 110] width 176 height 23
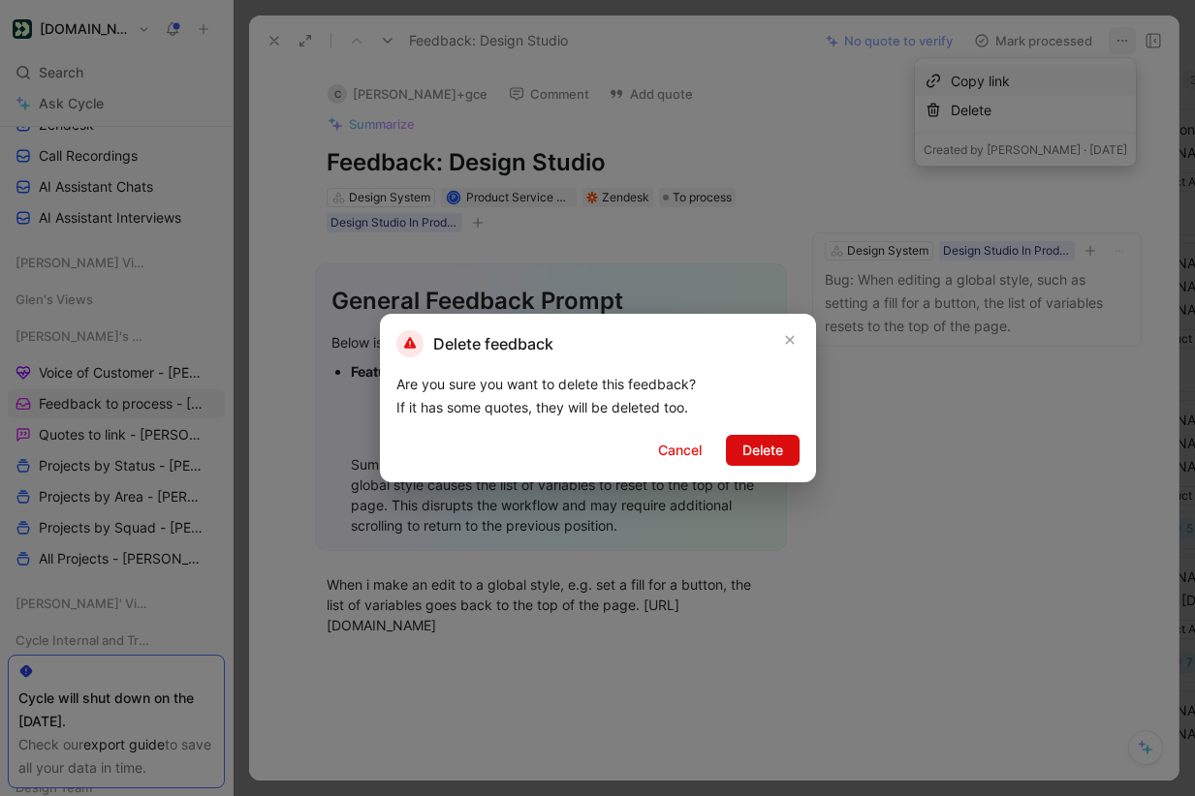
click at [759, 448] on span "Delete" at bounding box center [762, 450] width 41 height 23
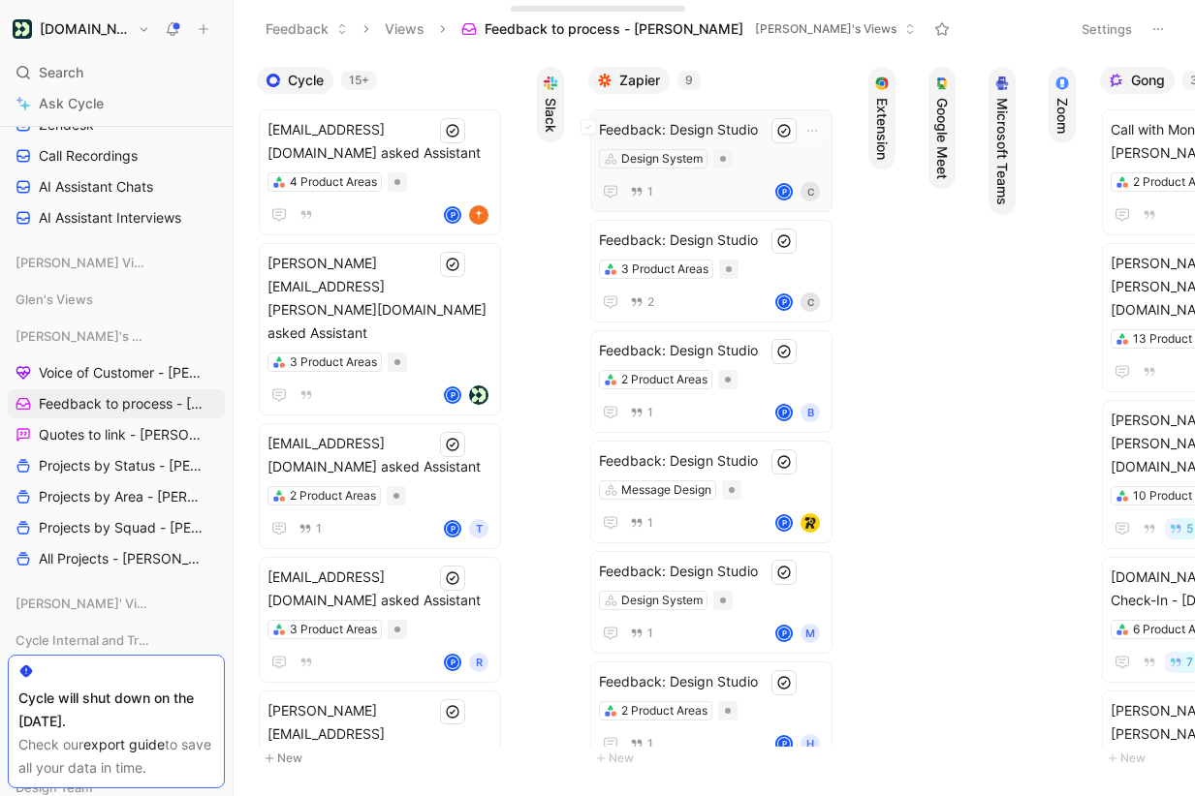
click at [759, 171] on div "Feedback: Design Studio Design System 1 P C" at bounding box center [711, 160] width 225 height 85
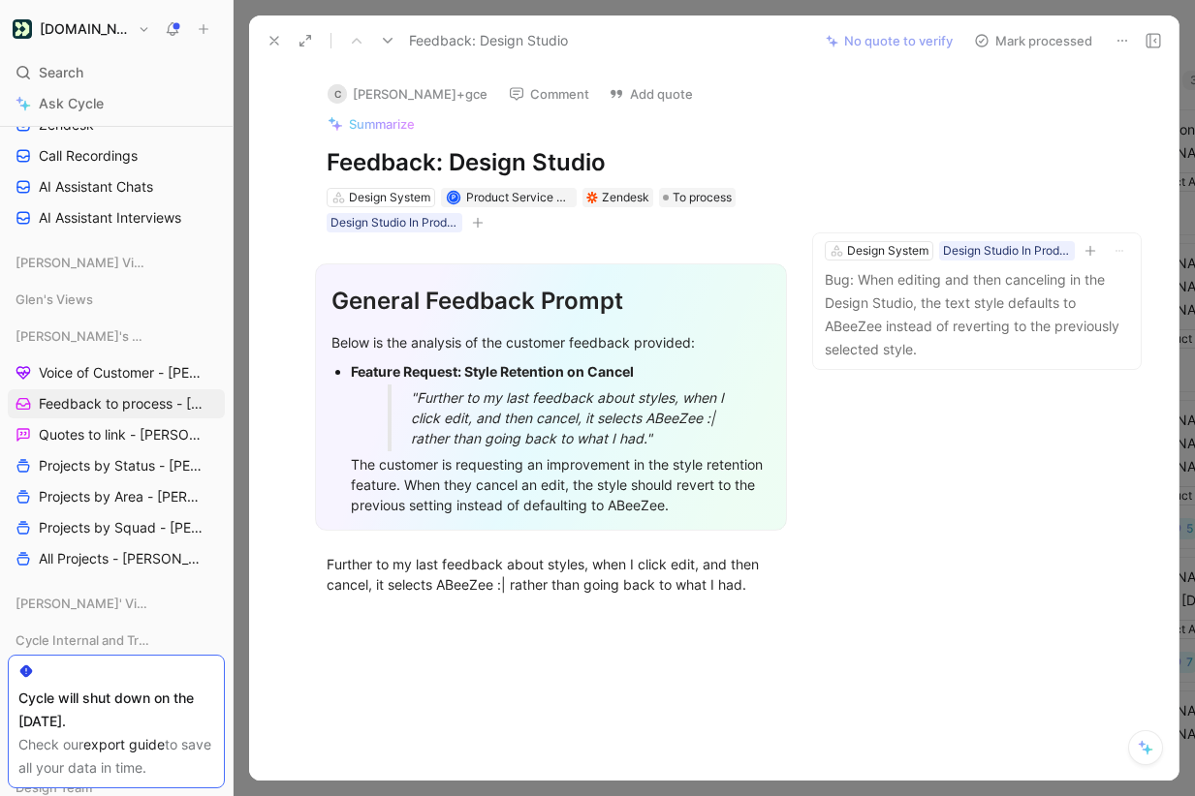
click at [1119, 38] on icon at bounding box center [1122, 41] width 16 height 16
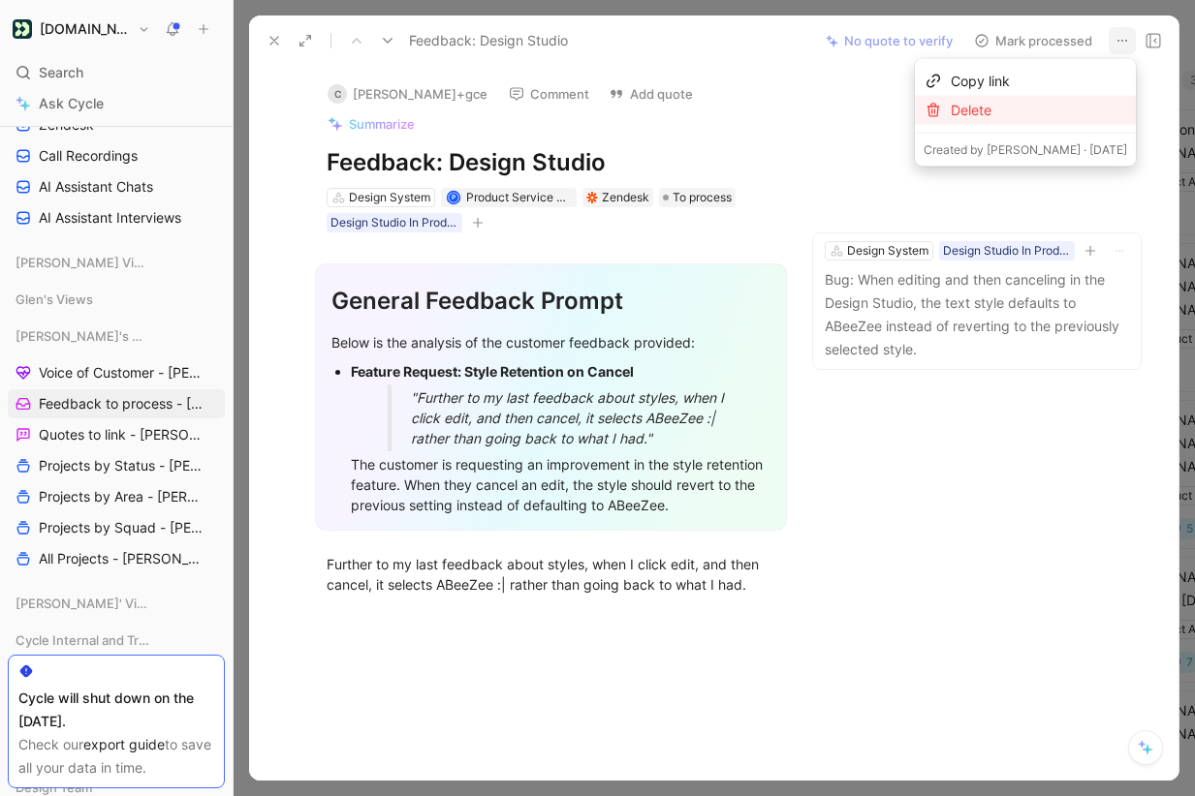
click at [1085, 111] on div "Delete" at bounding box center [1039, 110] width 176 height 23
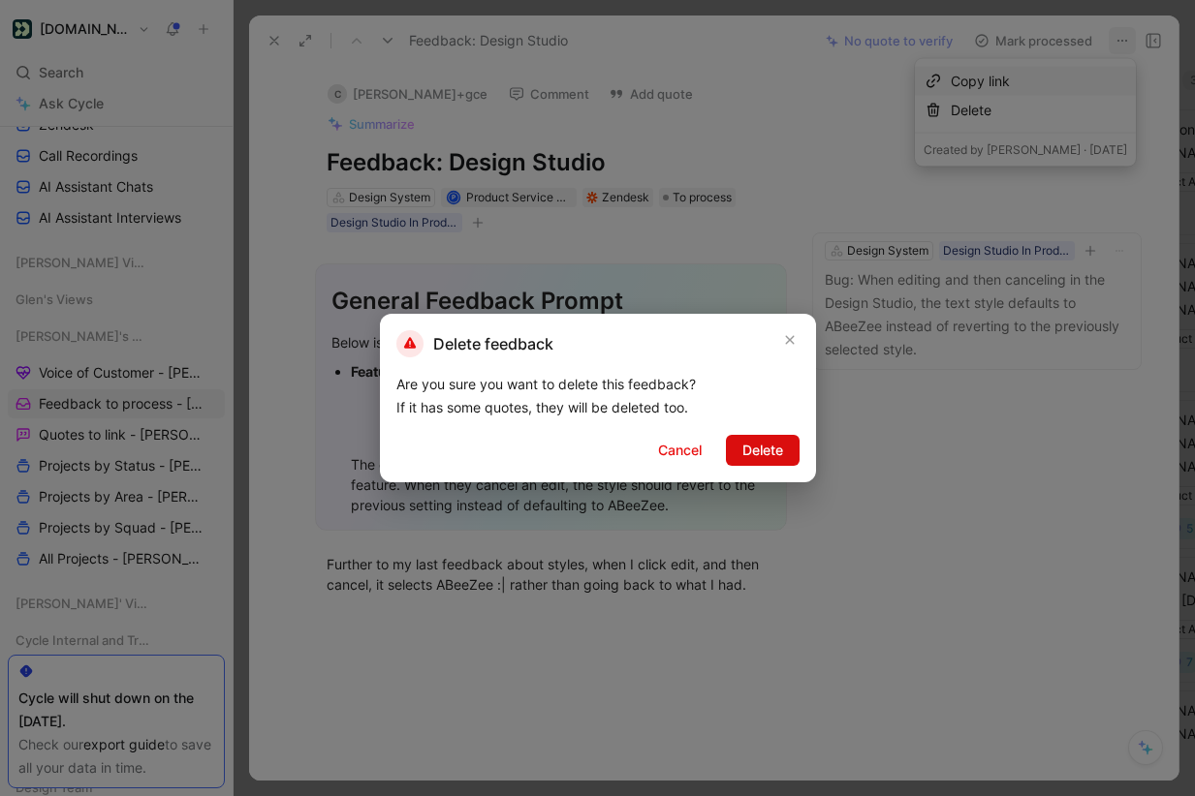
click at [766, 444] on span "Delete" at bounding box center [762, 450] width 41 height 23
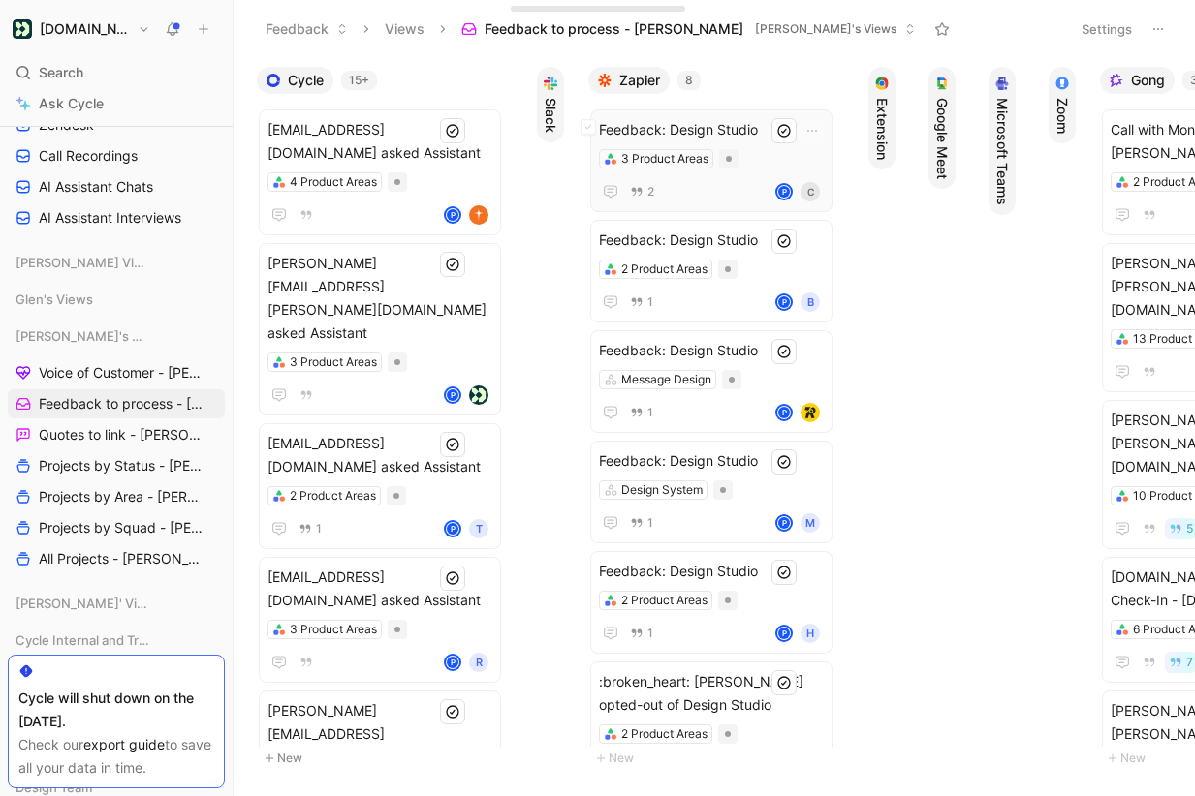
click at [757, 123] on span "Feedback: Design Studio" at bounding box center [711, 129] width 225 height 23
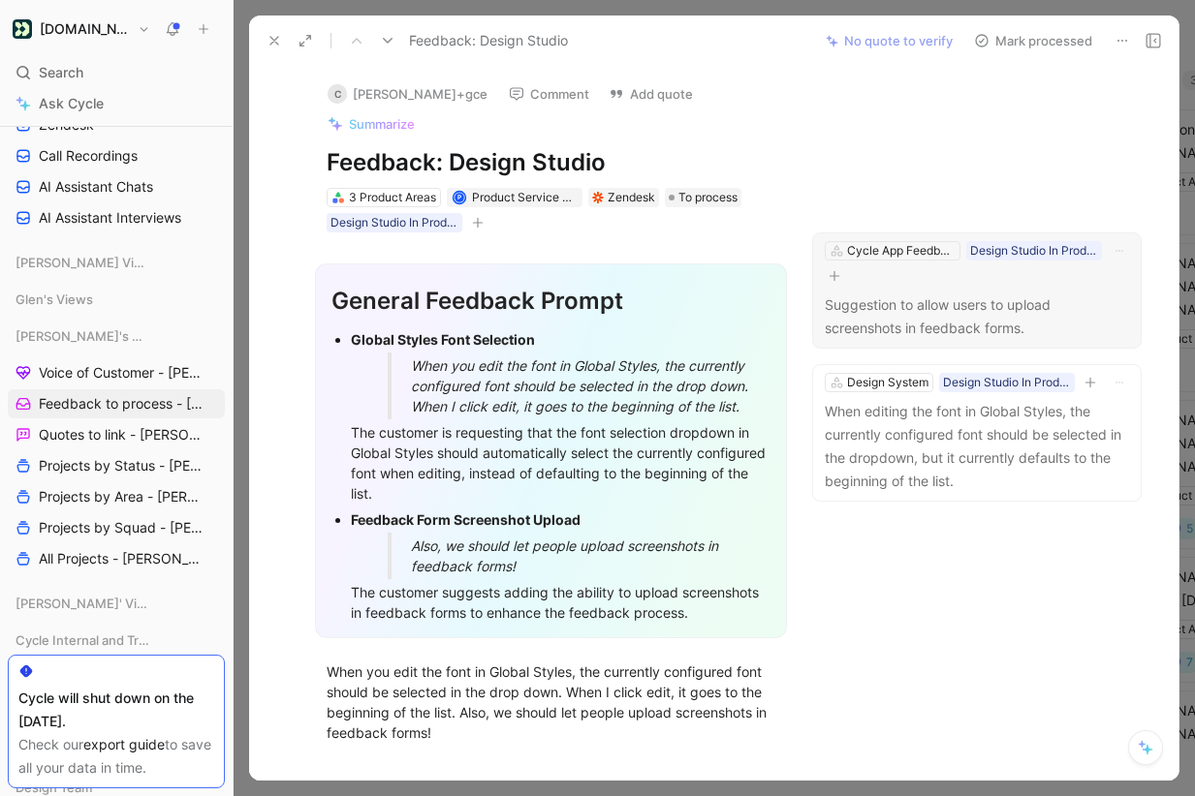
scroll to position [4, 0]
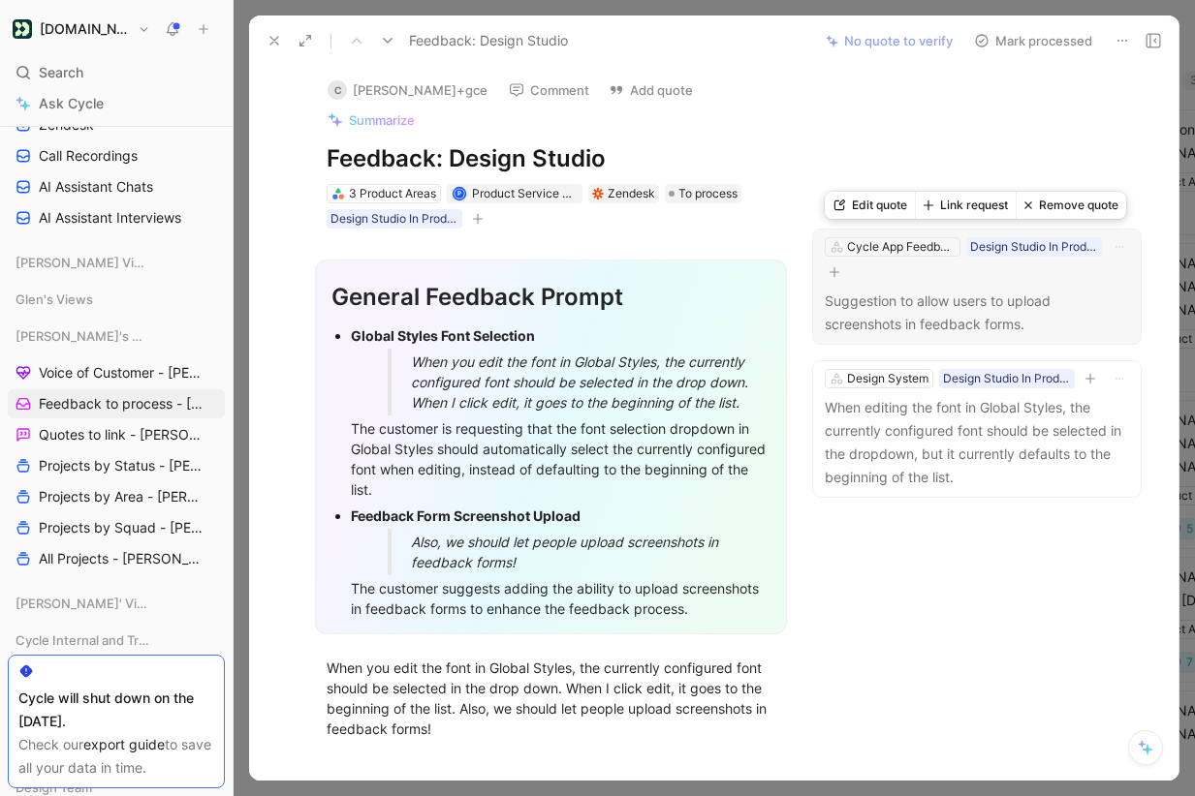
click at [1083, 200] on button "Remove quote" at bounding box center [1070, 205] width 110 height 27
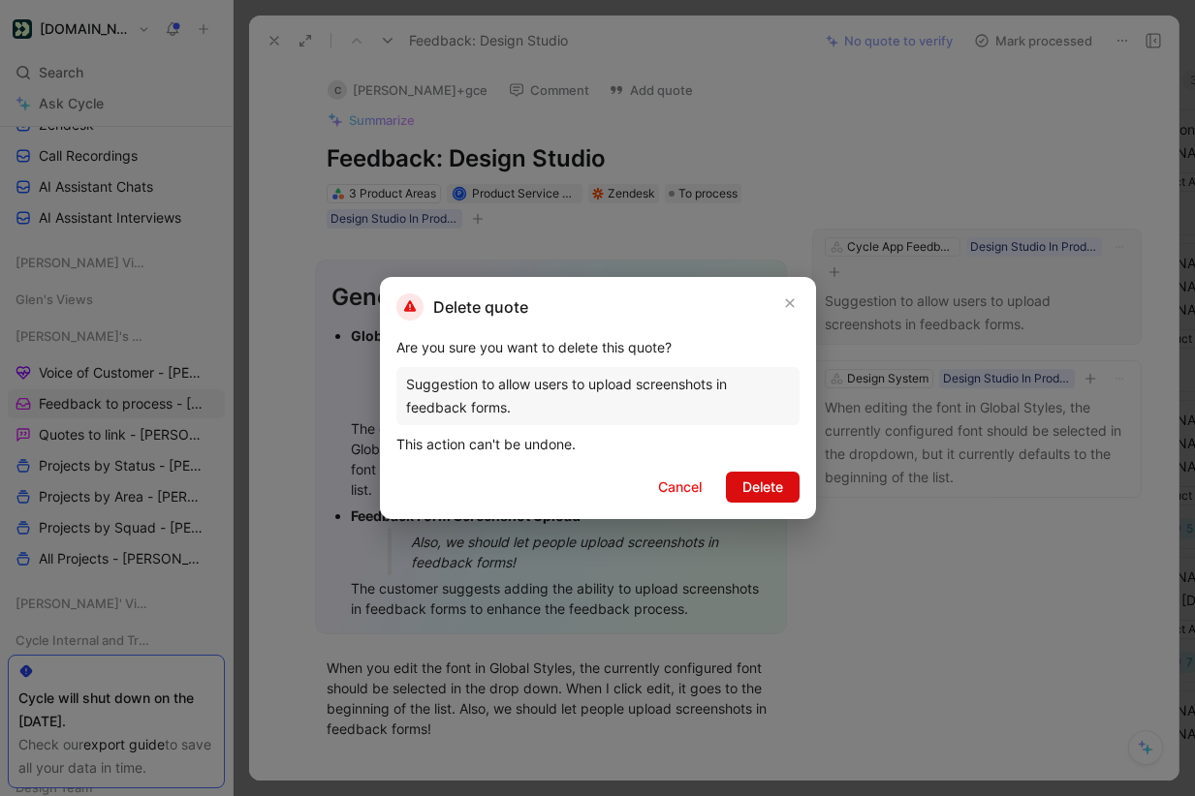
click at [771, 483] on span "Delete" at bounding box center [762, 487] width 41 height 23
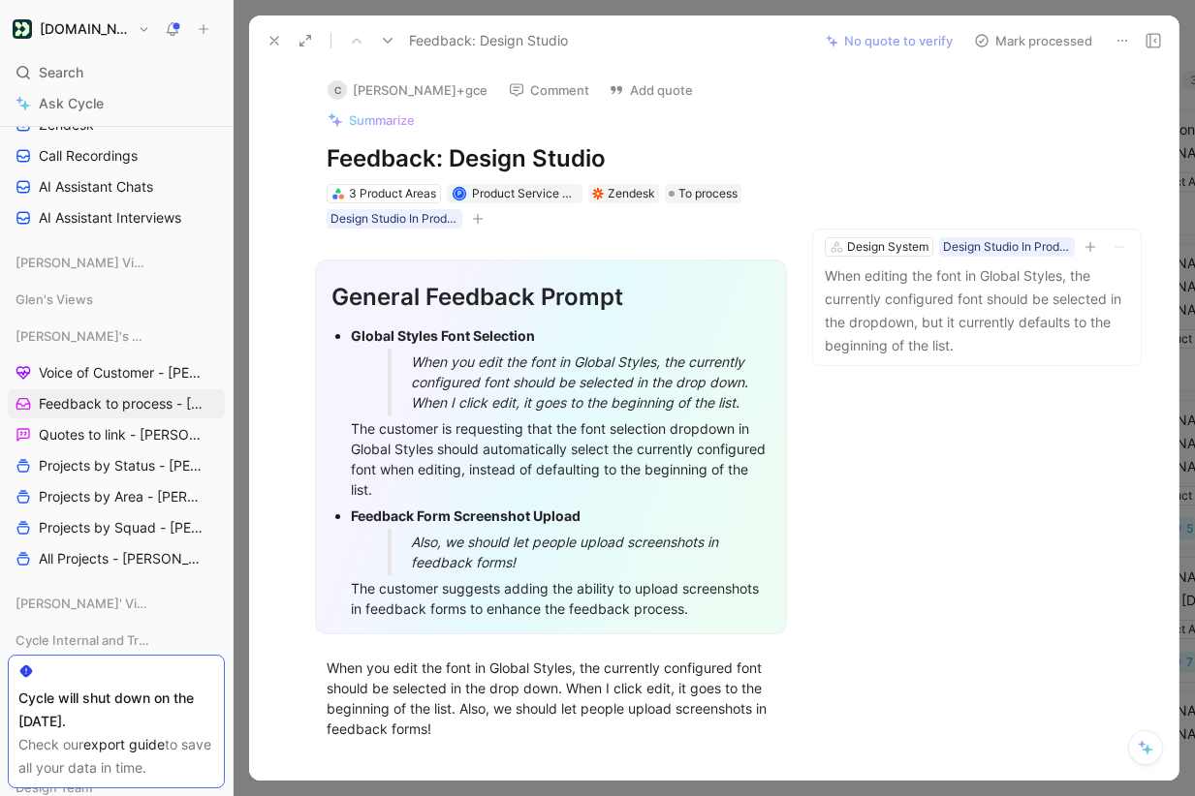
click at [1123, 35] on icon at bounding box center [1122, 41] width 16 height 16
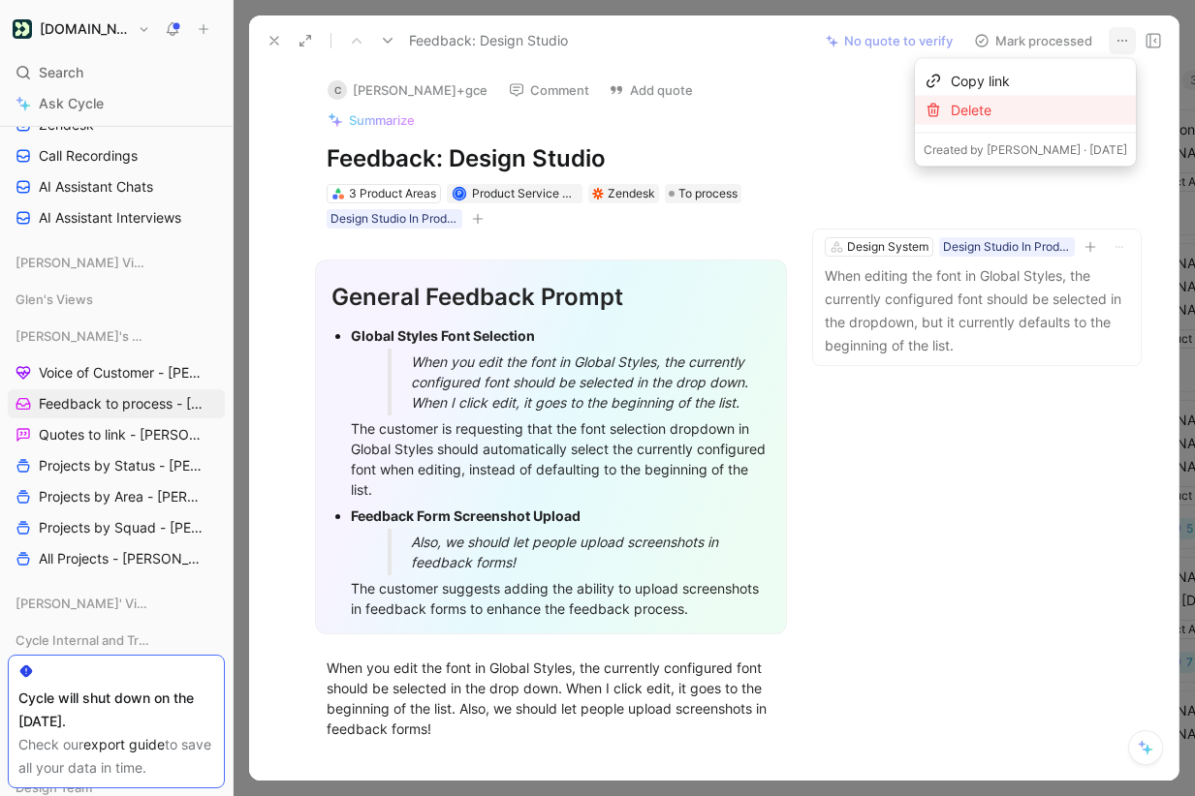
click at [1044, 103] on div "Delete" at bounding box center [1039, 110] width 176 height 23
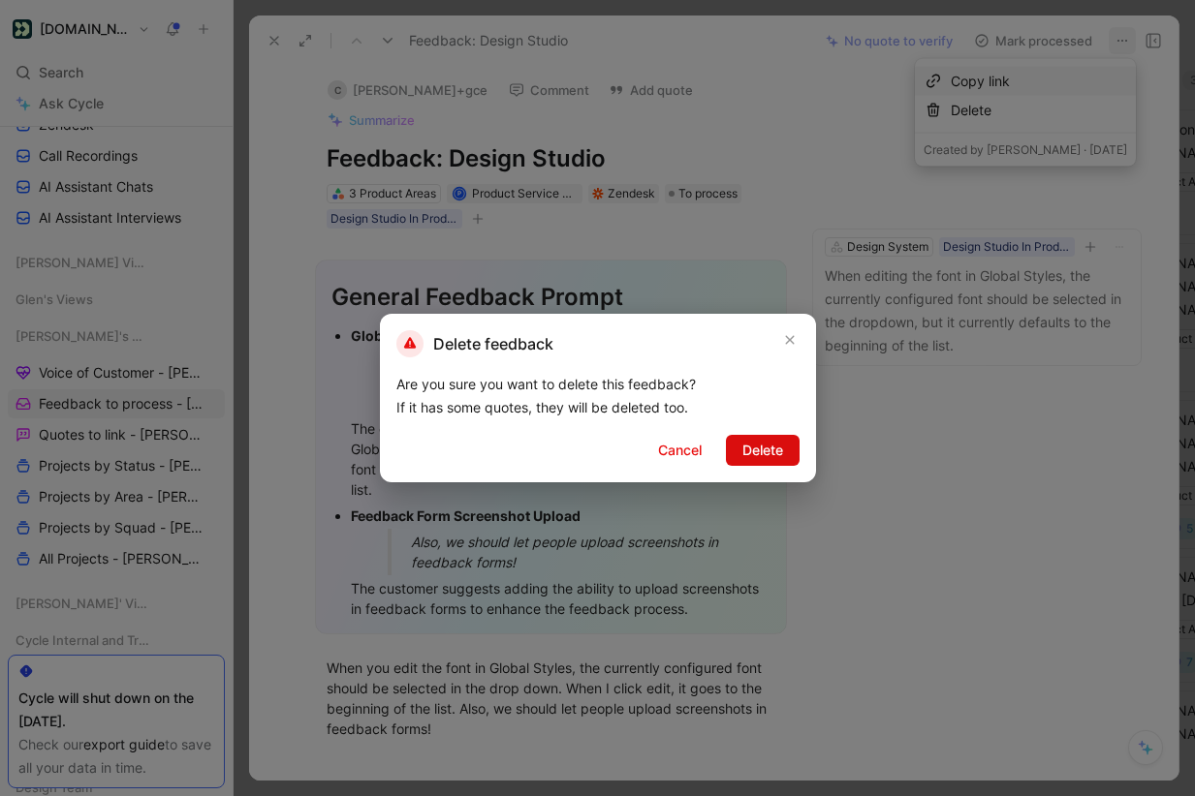
click at [763, 456] on span "Delete" at bounding box center [762, 450] width 41 height 23
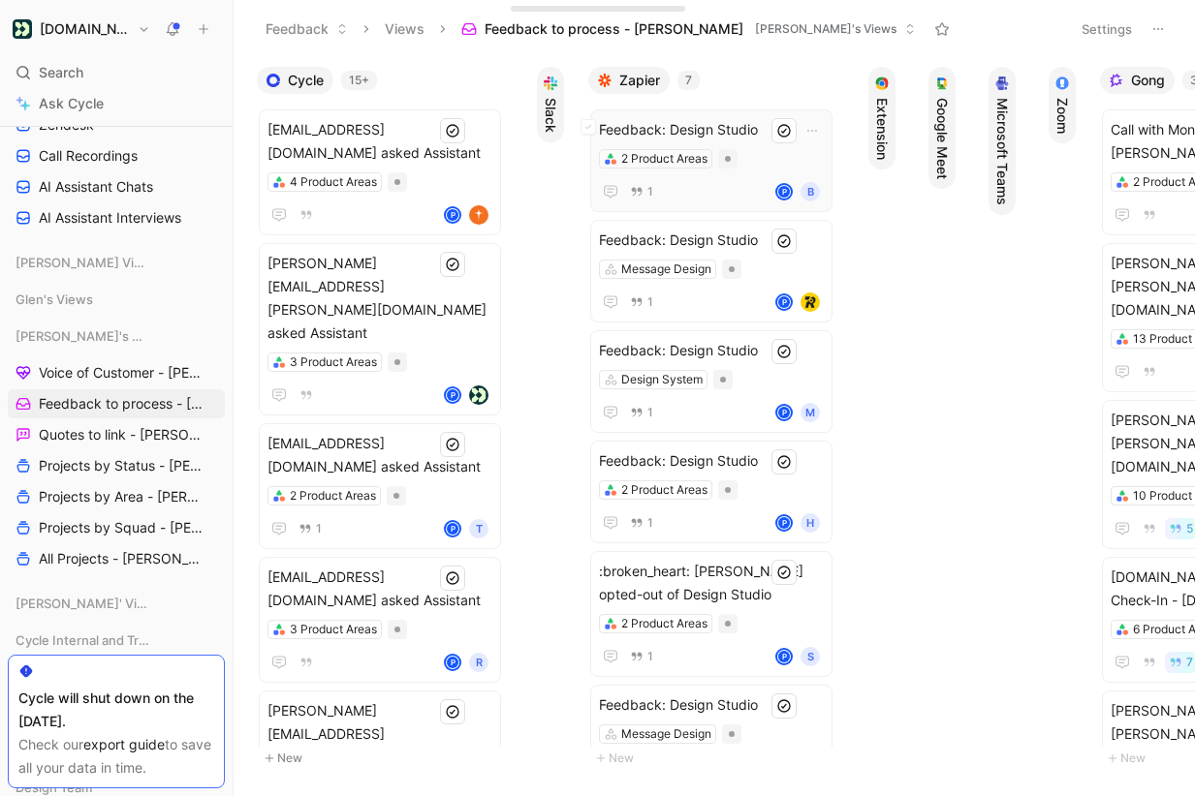
click at [742, 119] on span "Feedback: Design Studio" at bounding box center [711, 129] width 225 height 23
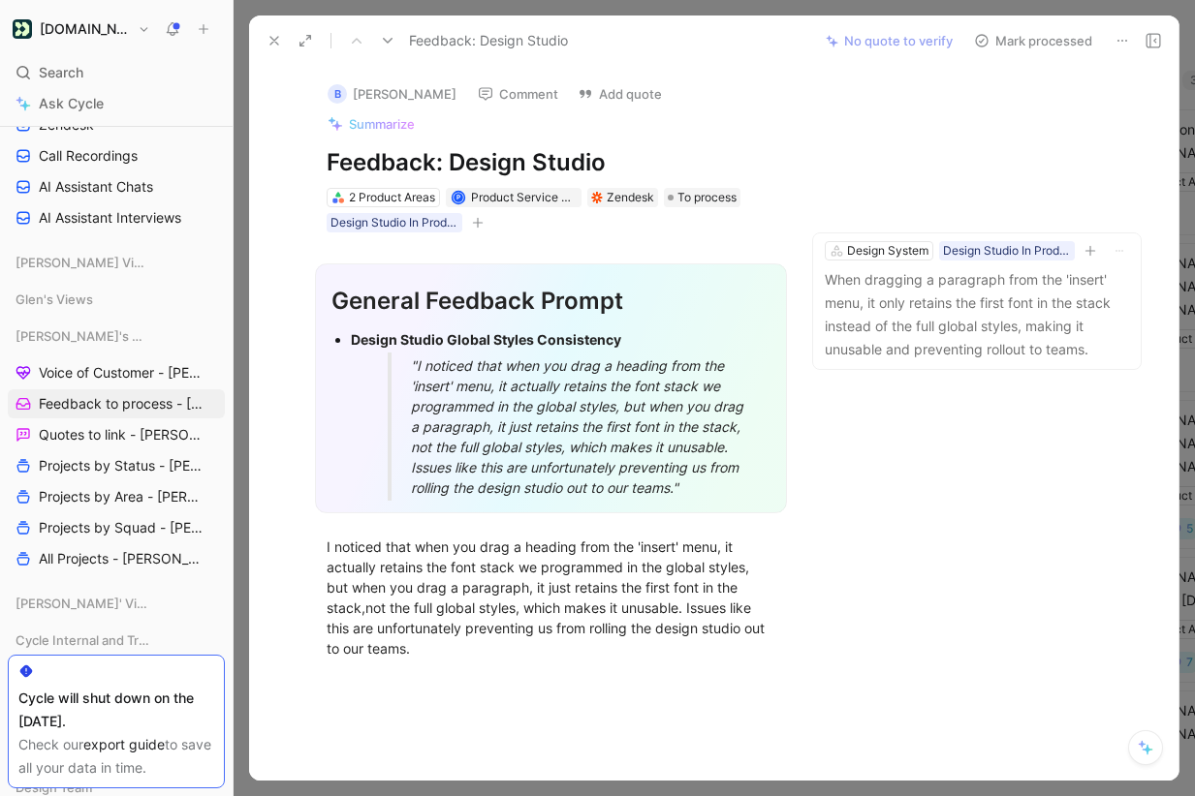
click at [1117, 40] on use at bounding box center [1122, 41] width 10 height 2
click at [963, 282] on p "When dragging a paragraph from the 'insert' menu, it only retains the first fon…" at bounding box center [977, 314] width 304 height 93
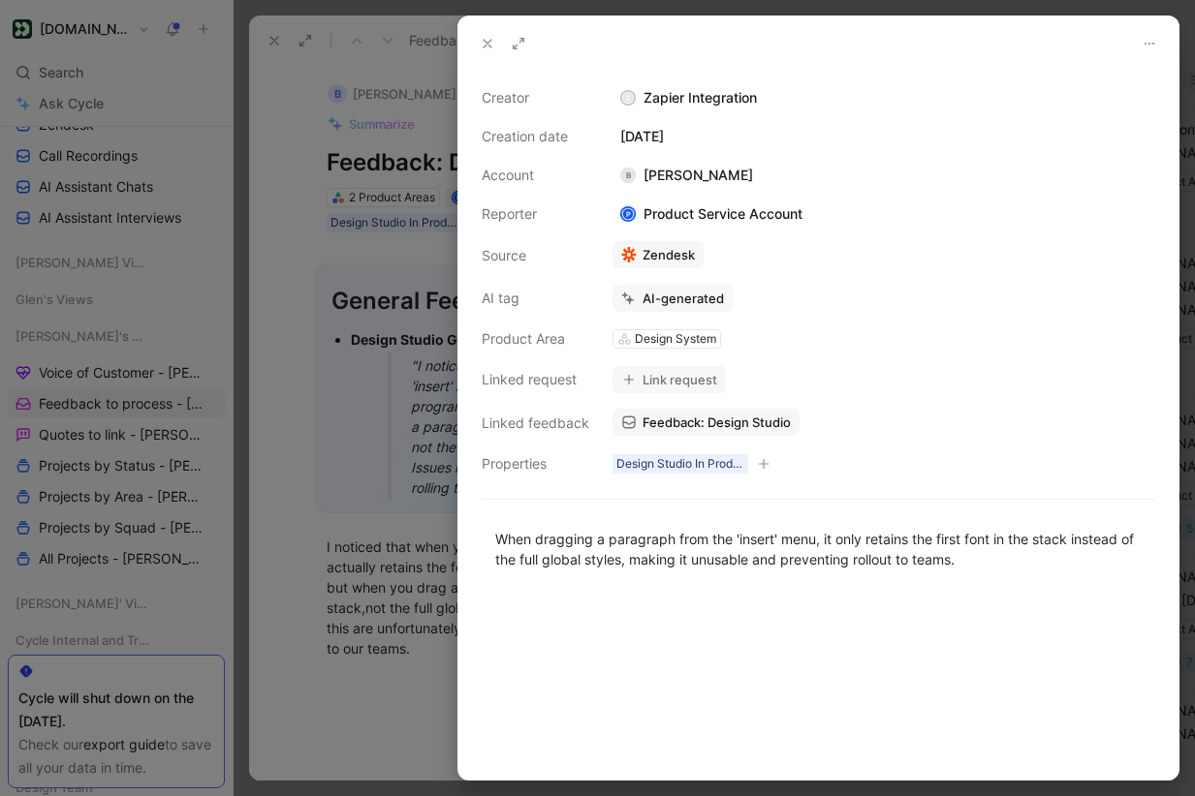
click at [483, 37] on icon at bounding box center [488, 44] width 16 height 16
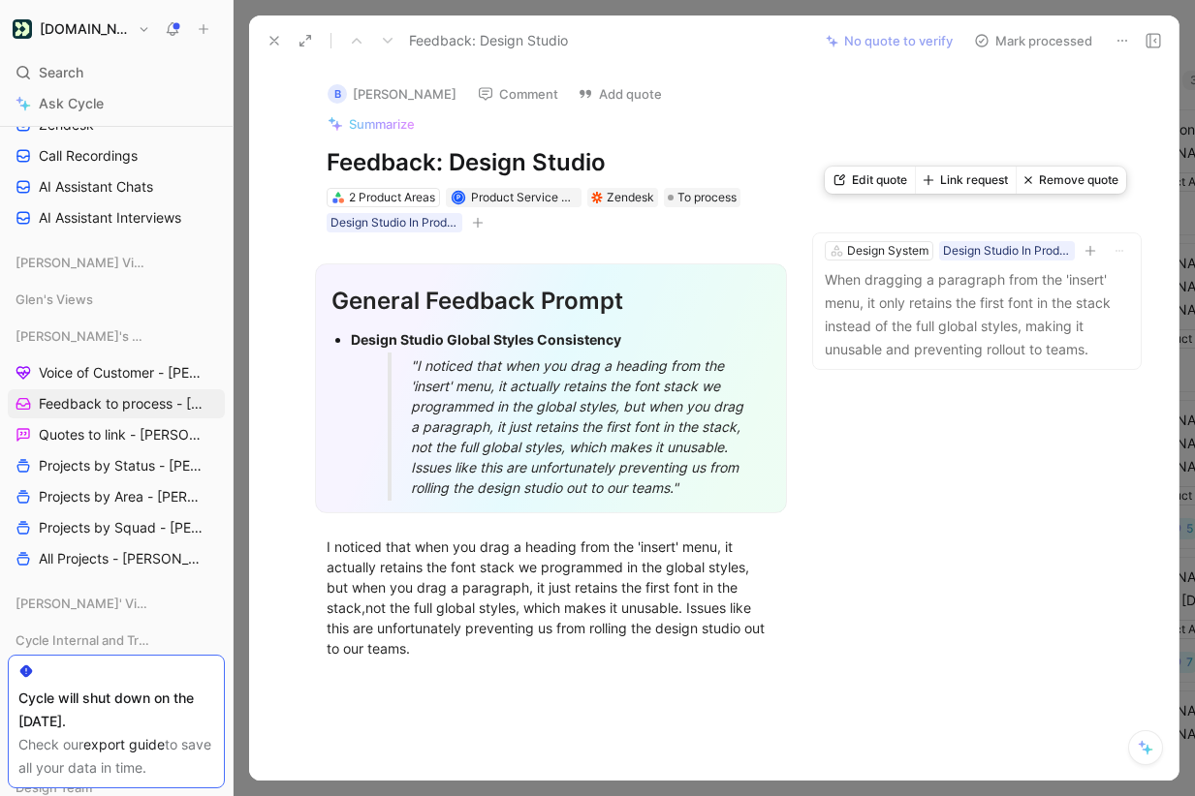
click at [989, 176] on button "Link request" at bounding box center [965, 180] width 101 height 27
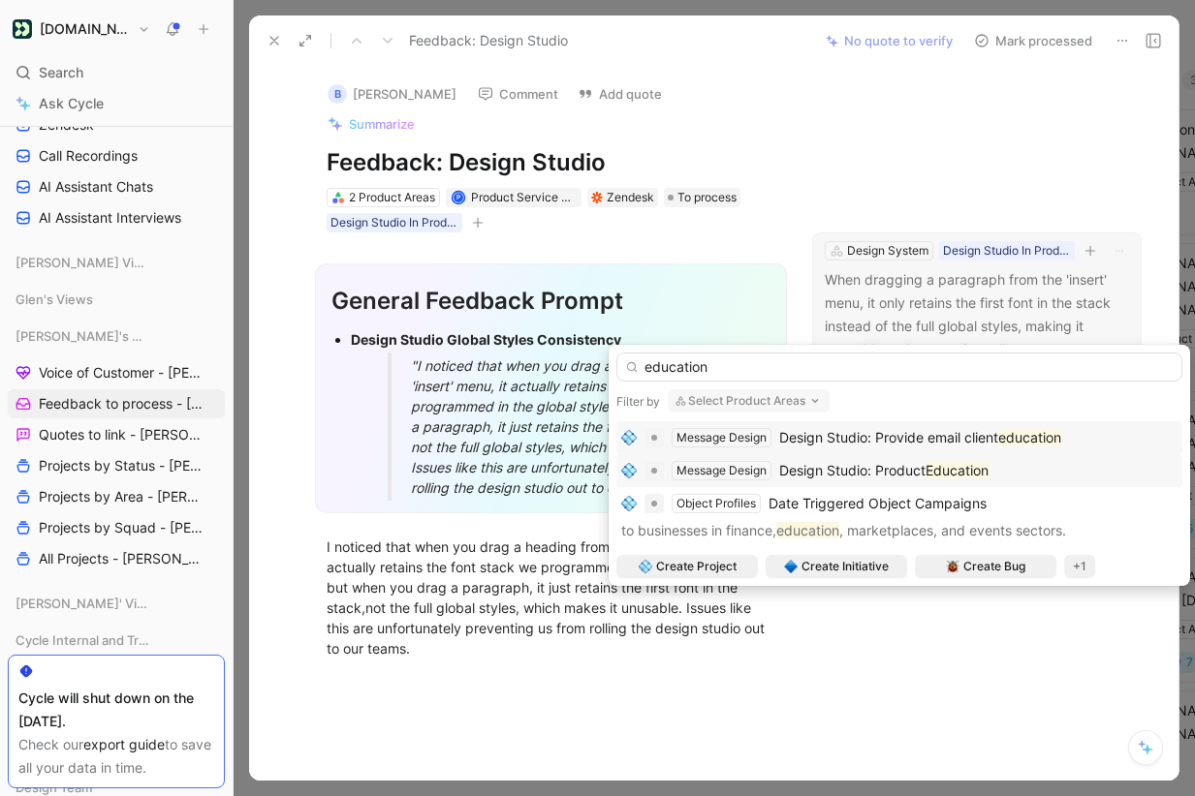
type input "education"
click at [892, 477] on span "Design Studio: Product" at bounding box center [852, 470] width 146 height 16
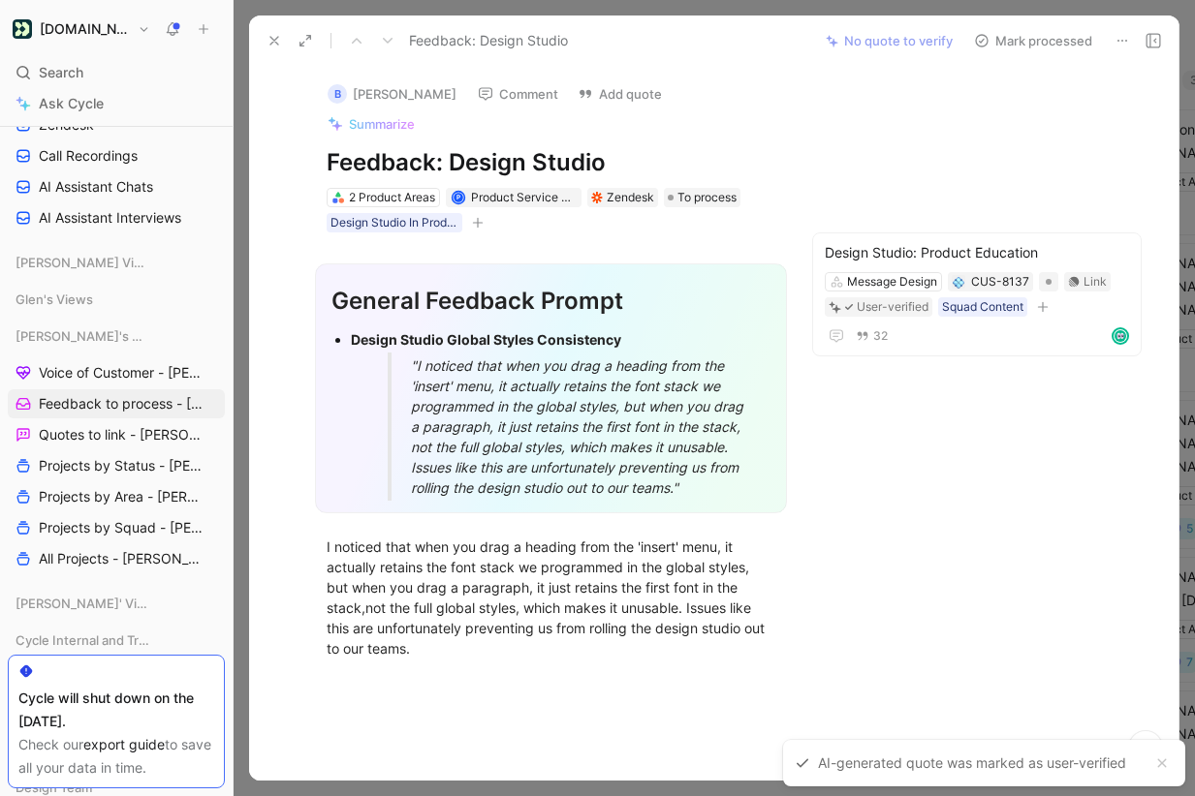
click at [1045, 44] on button "Mark processed" at bounding box center [1033, 40] width 136 height 27
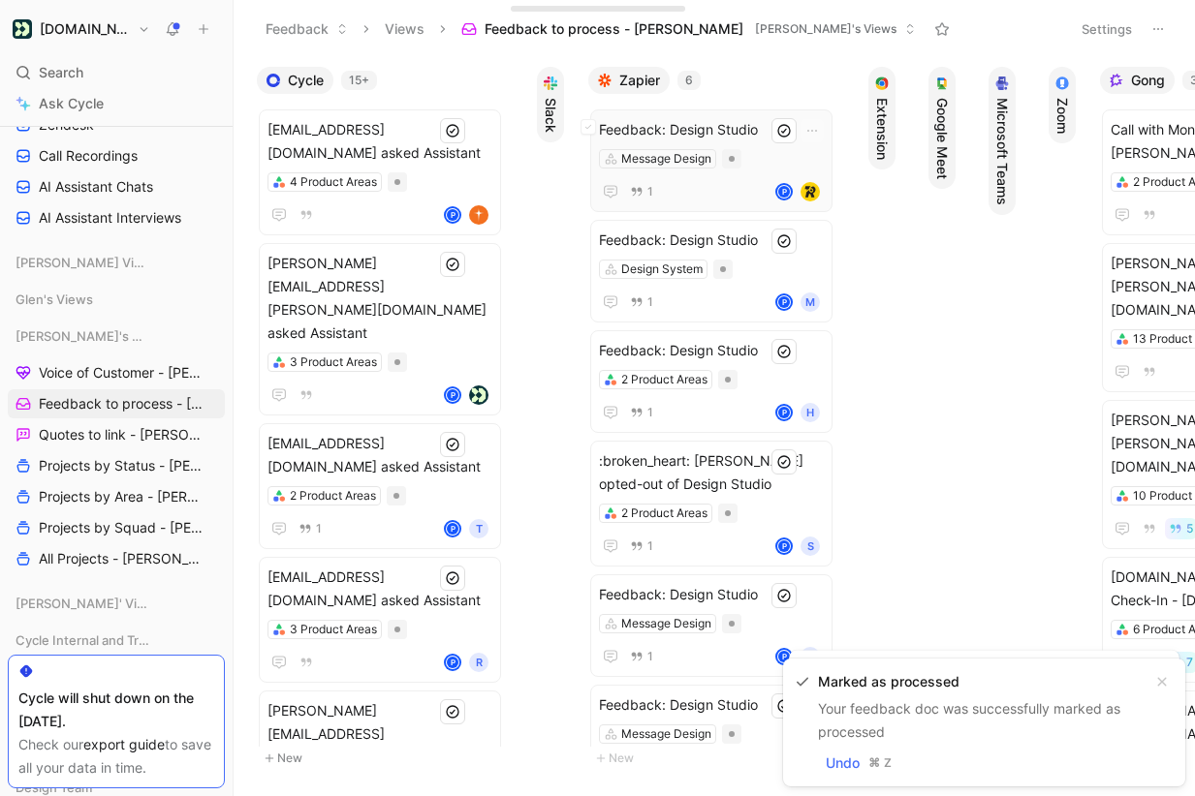
click at [757, 128] on span "Feedback: Design Studio" at bounding box center [711, 129] width 225 height 23
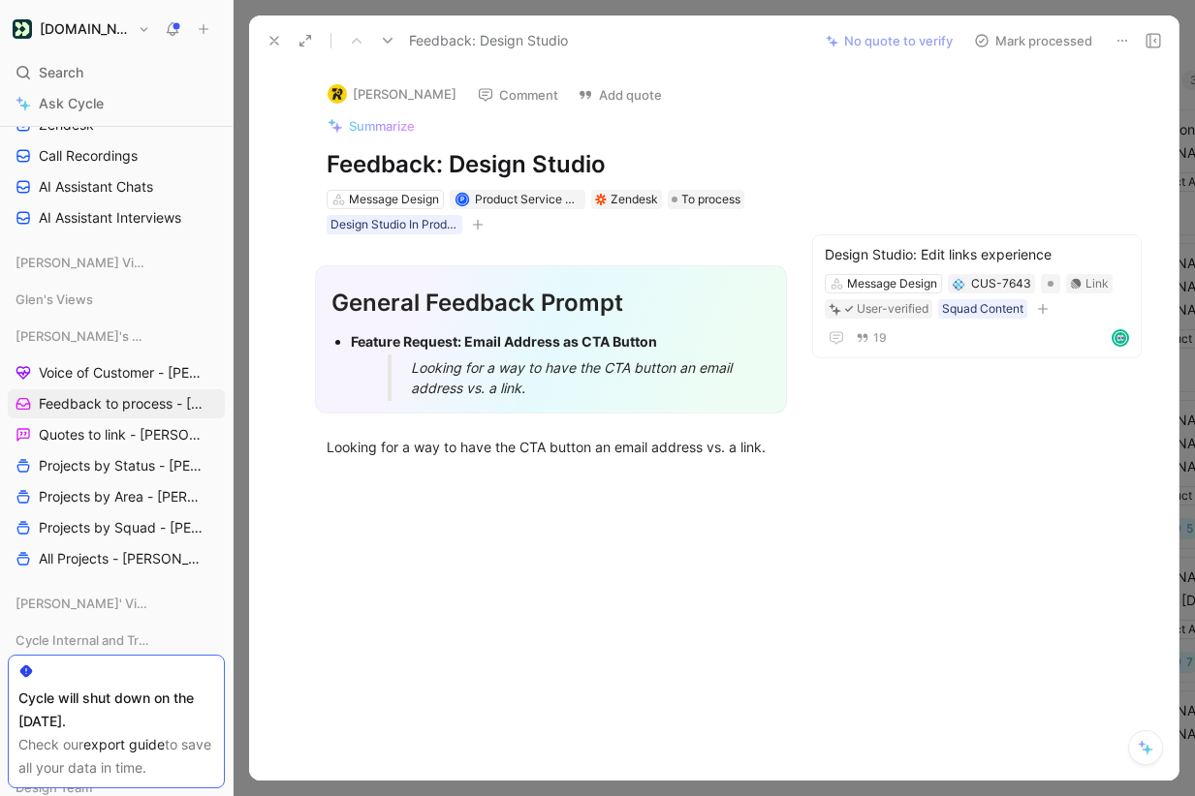
click at [1065, 40] on button "Mark processed" at bounding box center [1033, 40] width 136 height 27
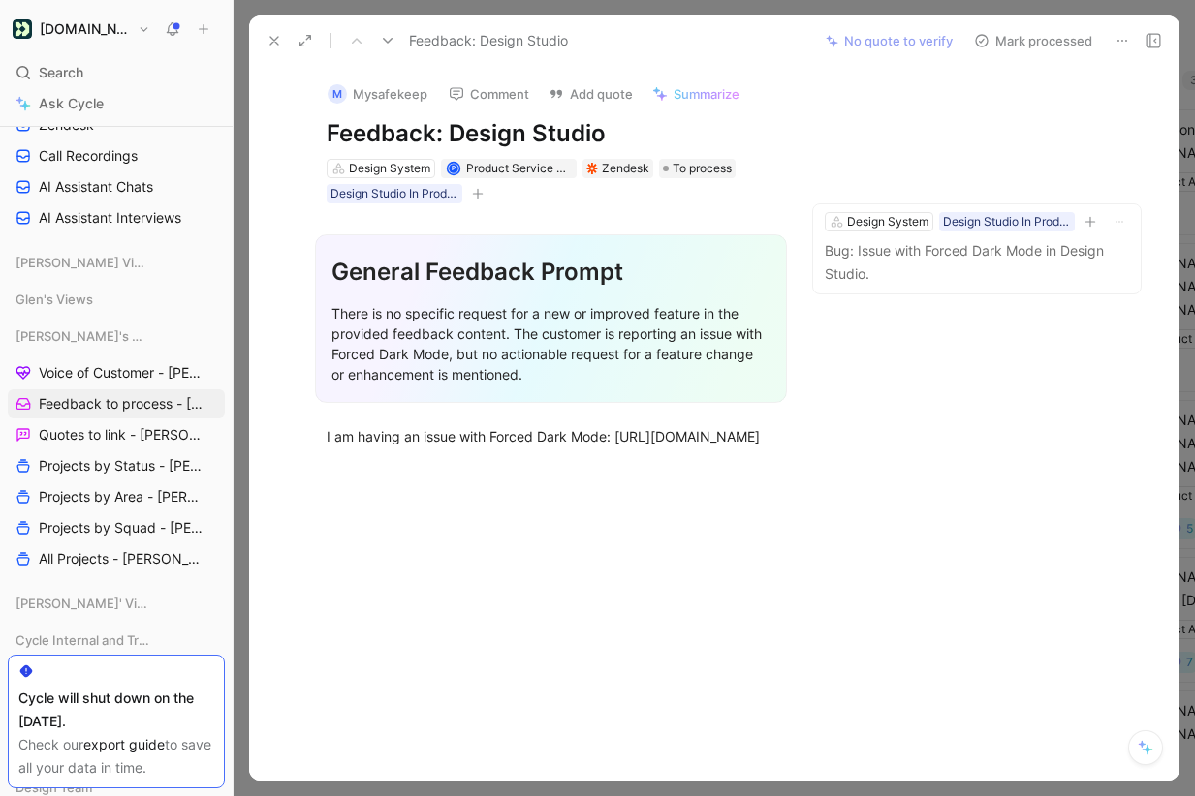
click at [1118, 35] on icon at bounding box center [1122, 41] width 16 height 16
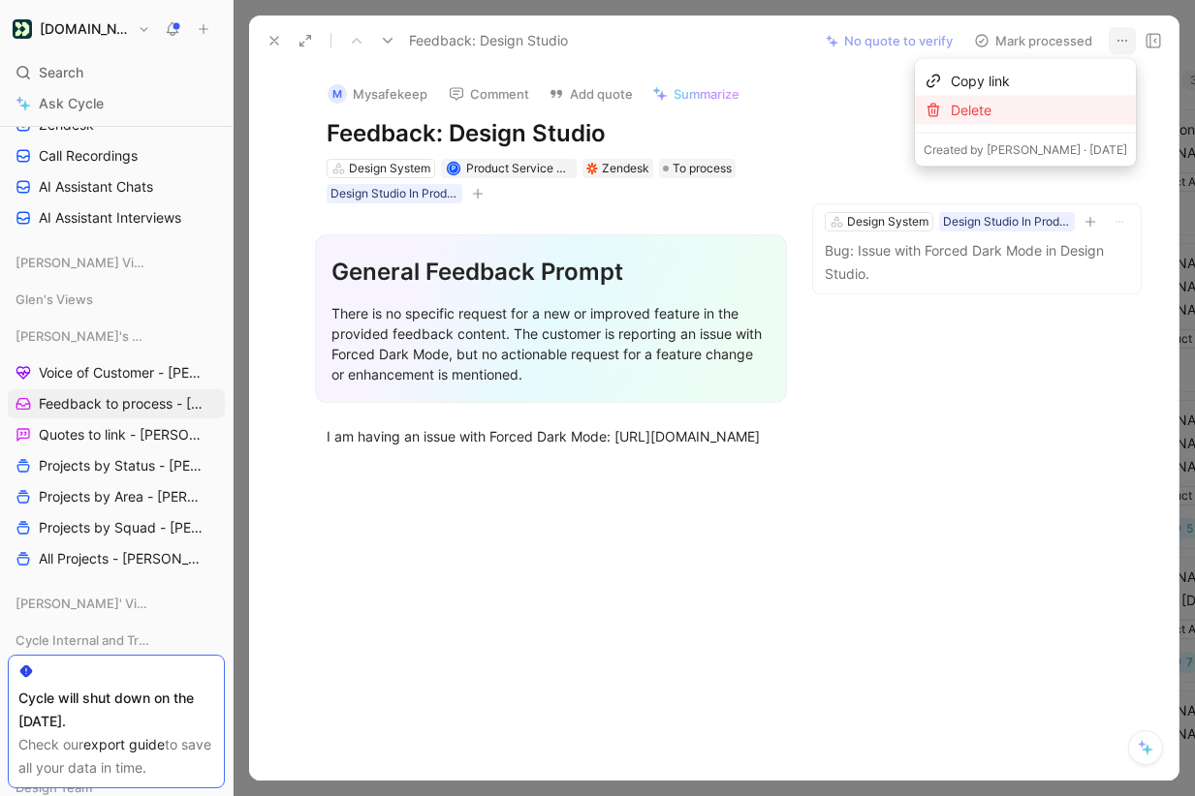
click at [1016, 108] on div "Delete" at bounding box center [1039, 110] width 176 height 23
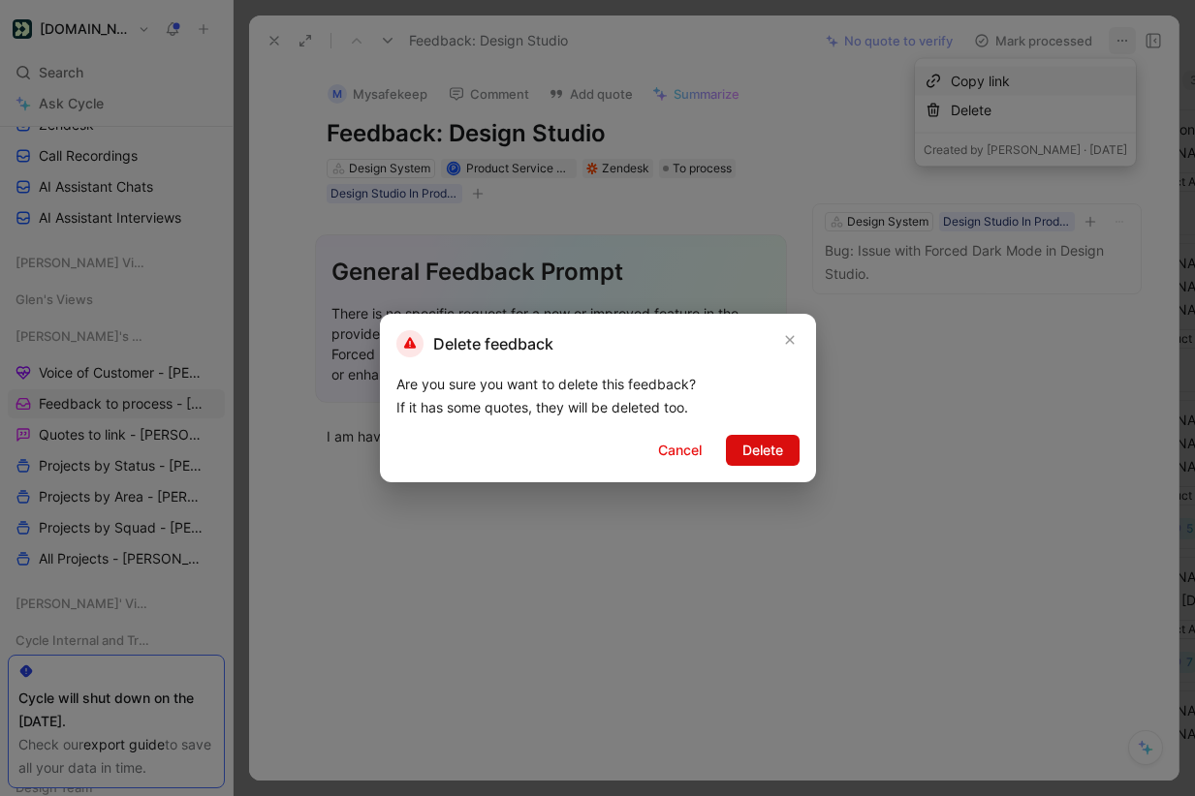
click at [767, 459] on span "Delete" at bounding box center [762, 450] width 41 height 23
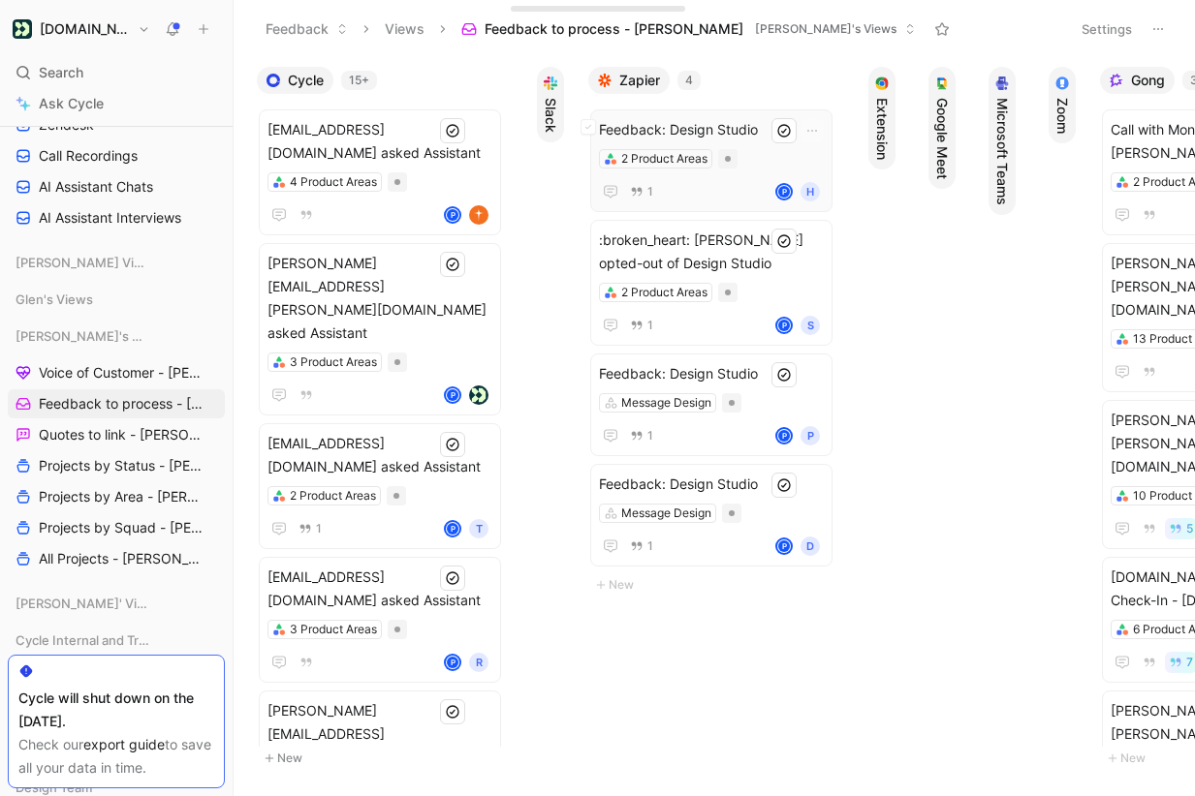
click at [742, 125] on span "Feedback: Design Studio" at bounding box center [711, 129] width 225 height 23
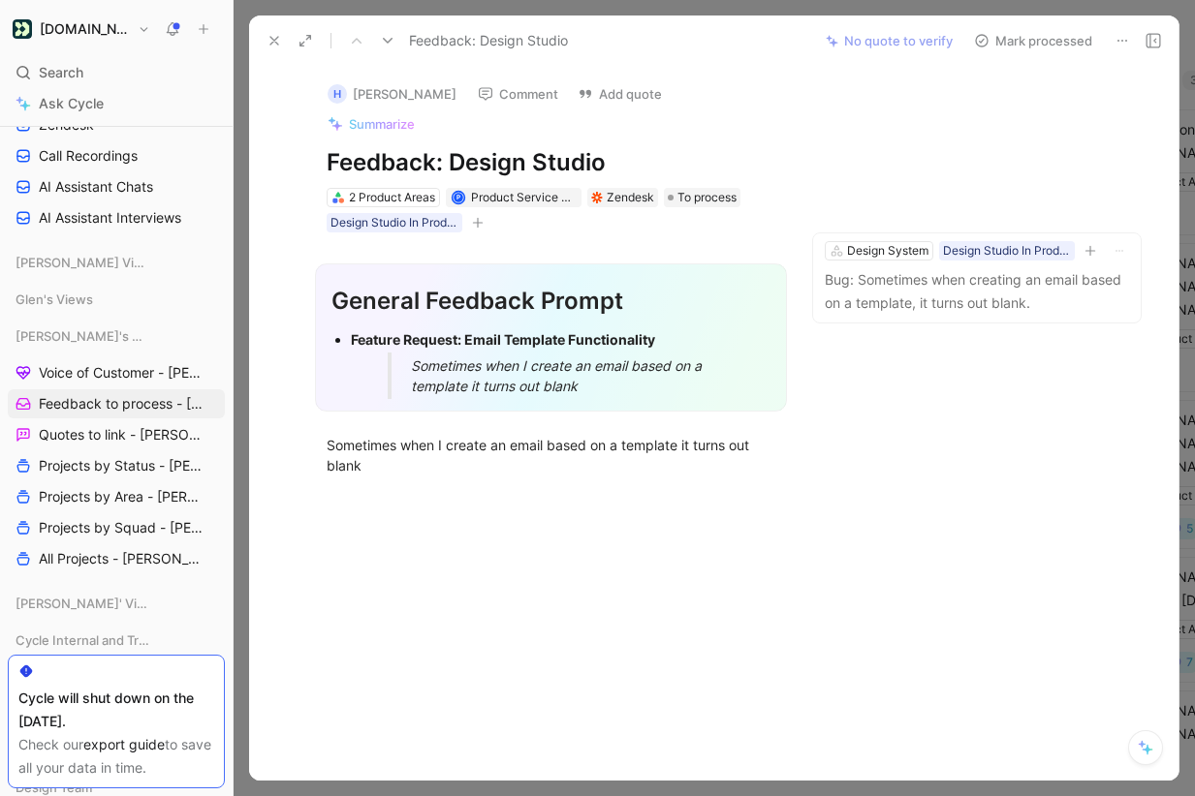
click at [1124, 31] on button at bounding box center [1121, 40] width 27 height 27
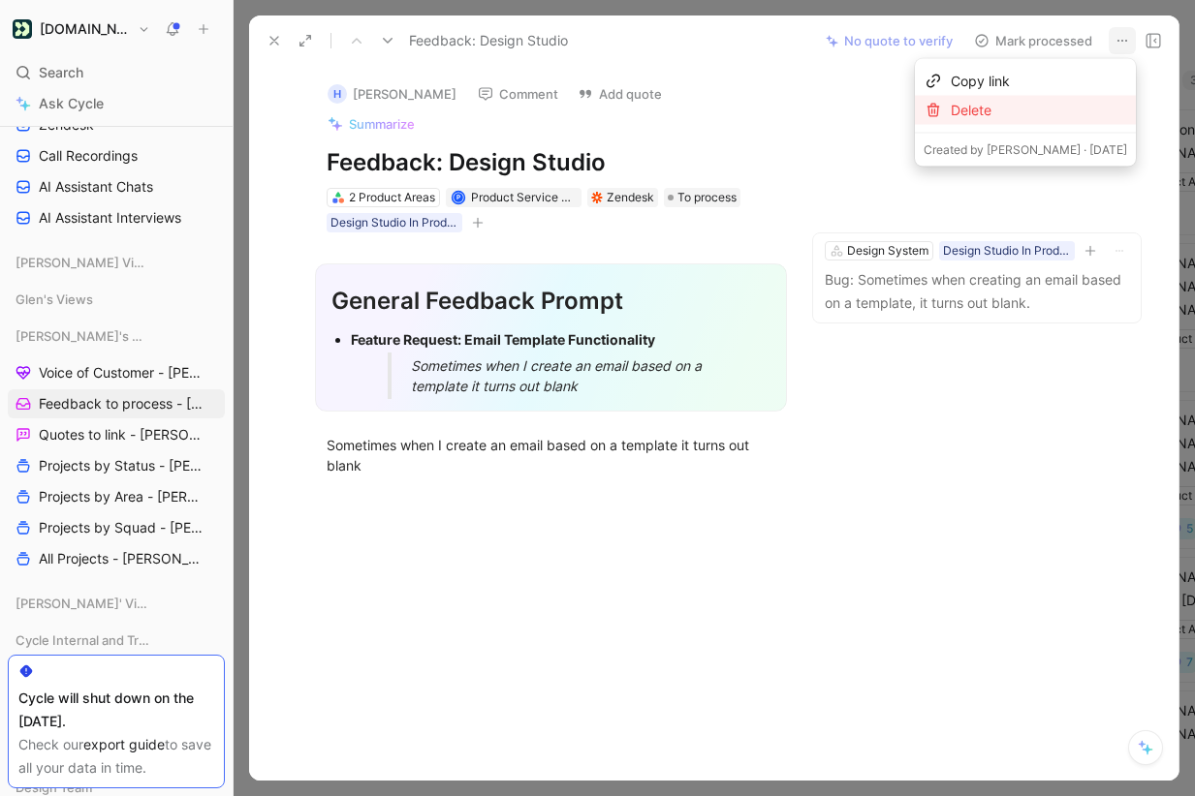
click at [1034, 103] on div "Delete" at bounding box center [1039, 110] width 176 height 23
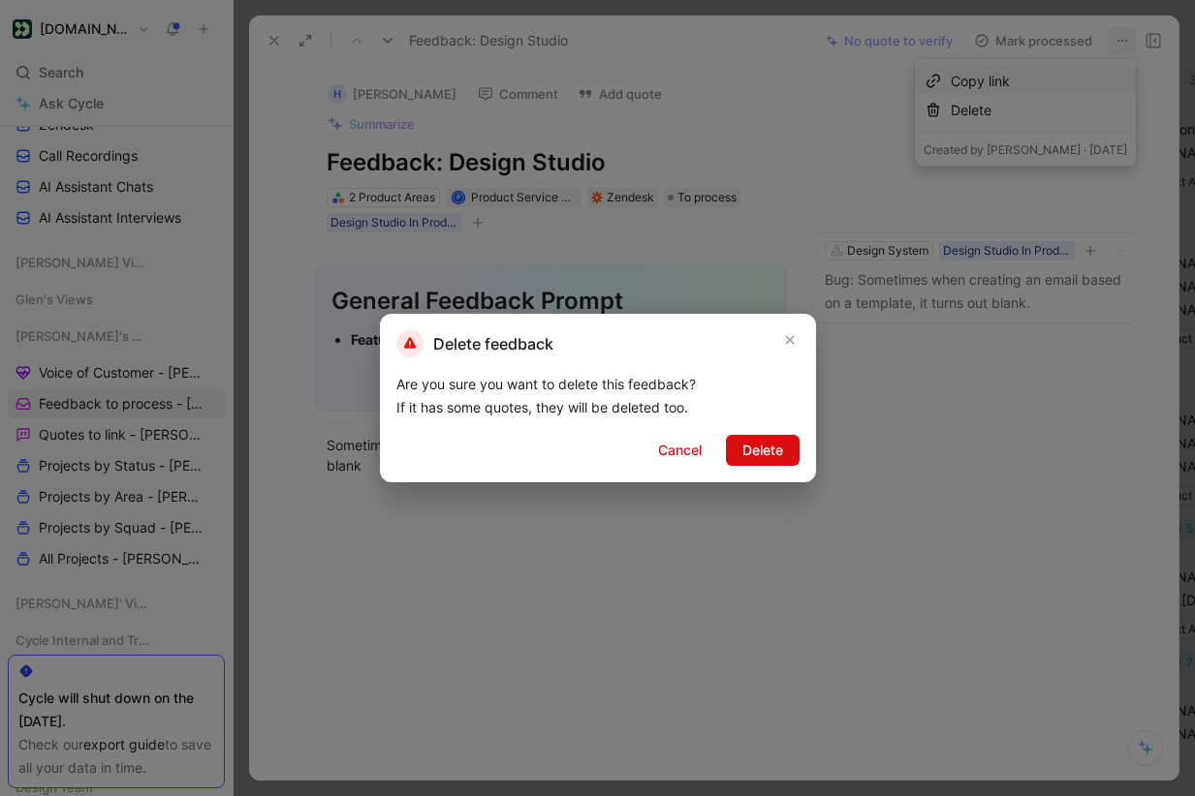
click at [750, 455] on span "Delete" at bounding box center [762, 450] width 41 height 23
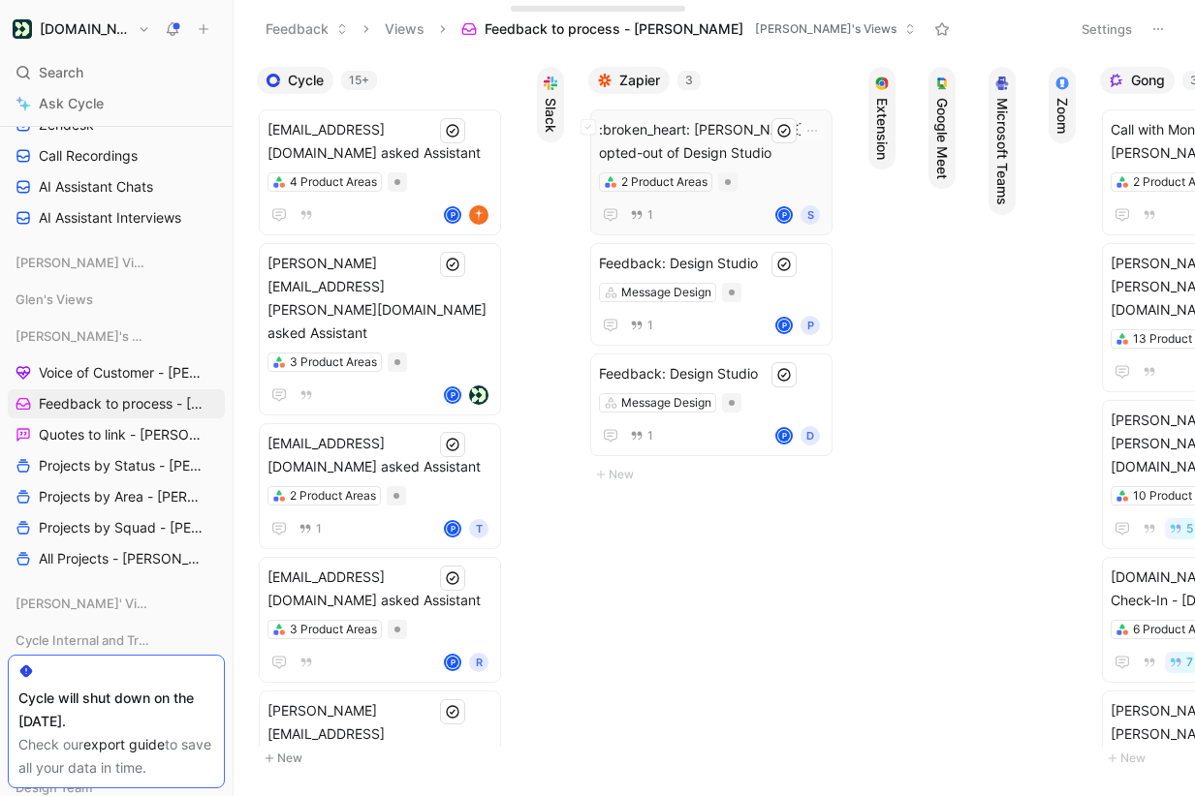
click at [735, 135] on span ":broken_heart: Seba Stan opted-out of Design Studio" at bounding box center [711, 141] width 225 height 47
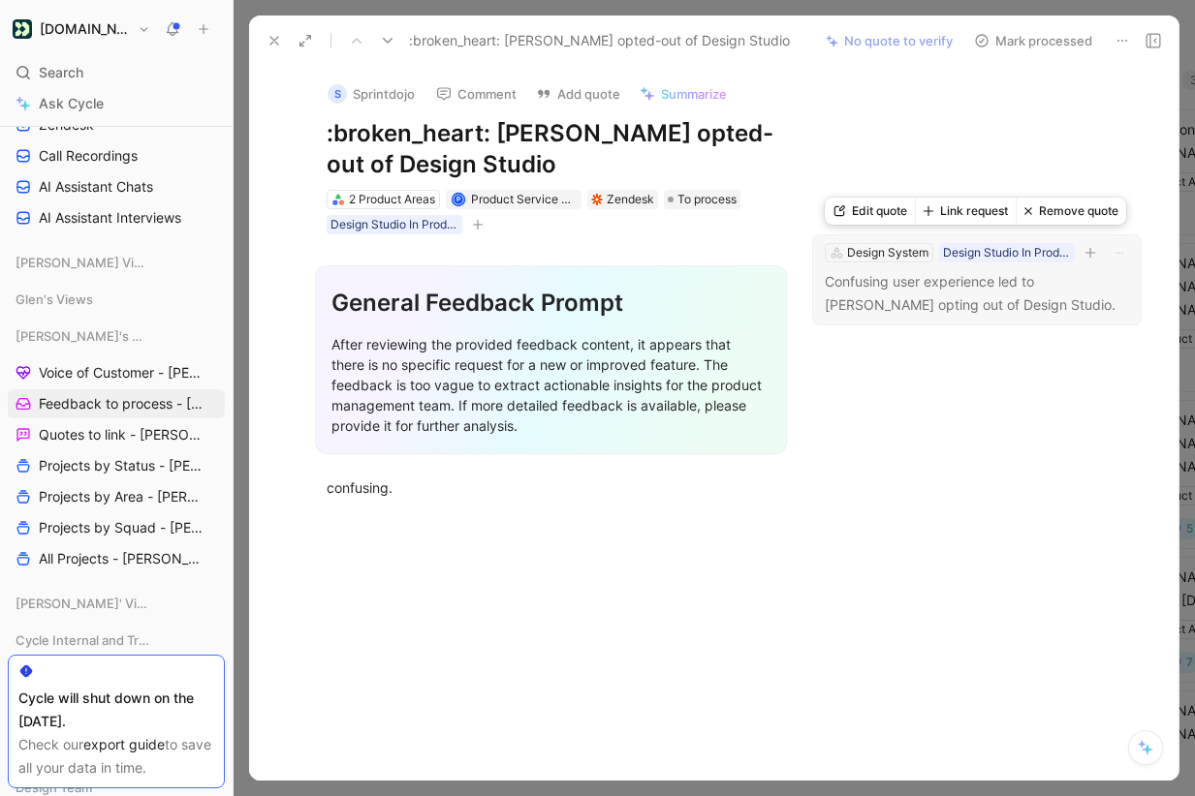
click at [975, 215] on button "Link request" at bounding box center [965, 211] width 101 height 27
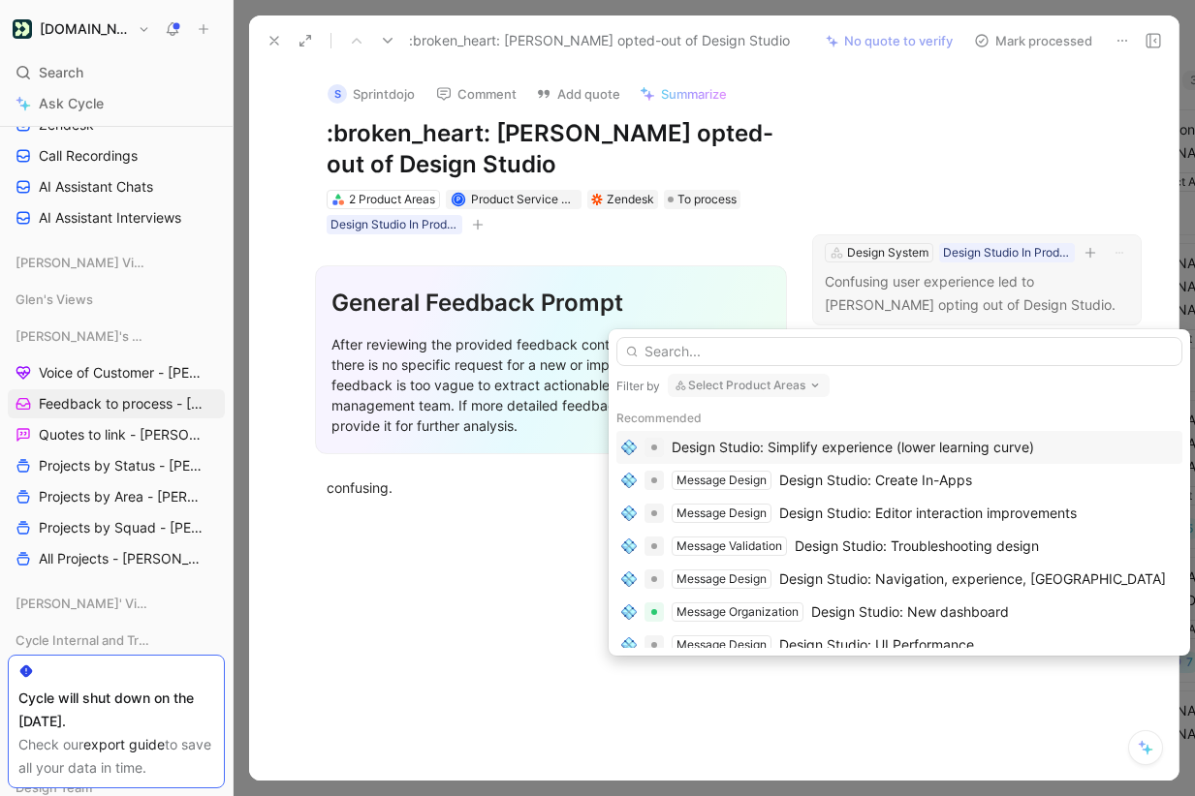
click at [907, 445] on div "Design Studio: Simplify experience (lower learning curve)" at bounding box center [852, 447] width 362 height 23
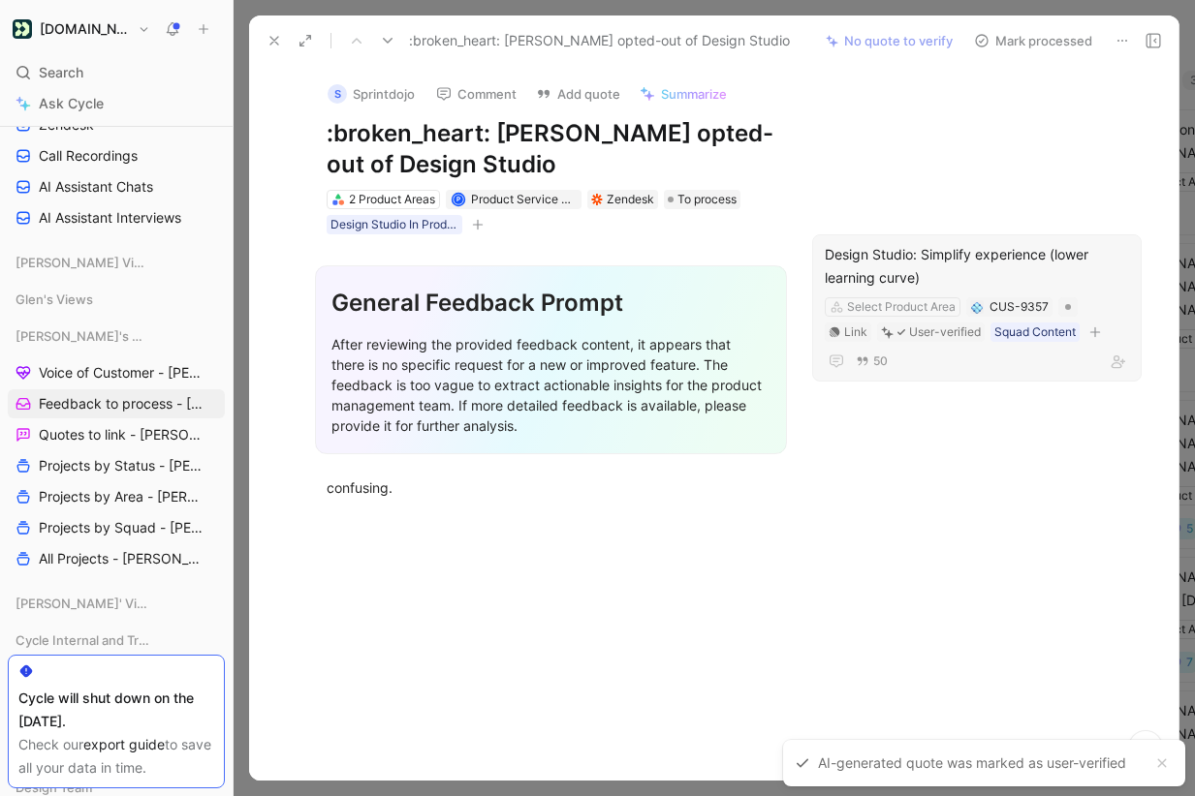
click at [1033, 41] on button "Mark processed" at bounding box center [1033, 40] width 136 height 27
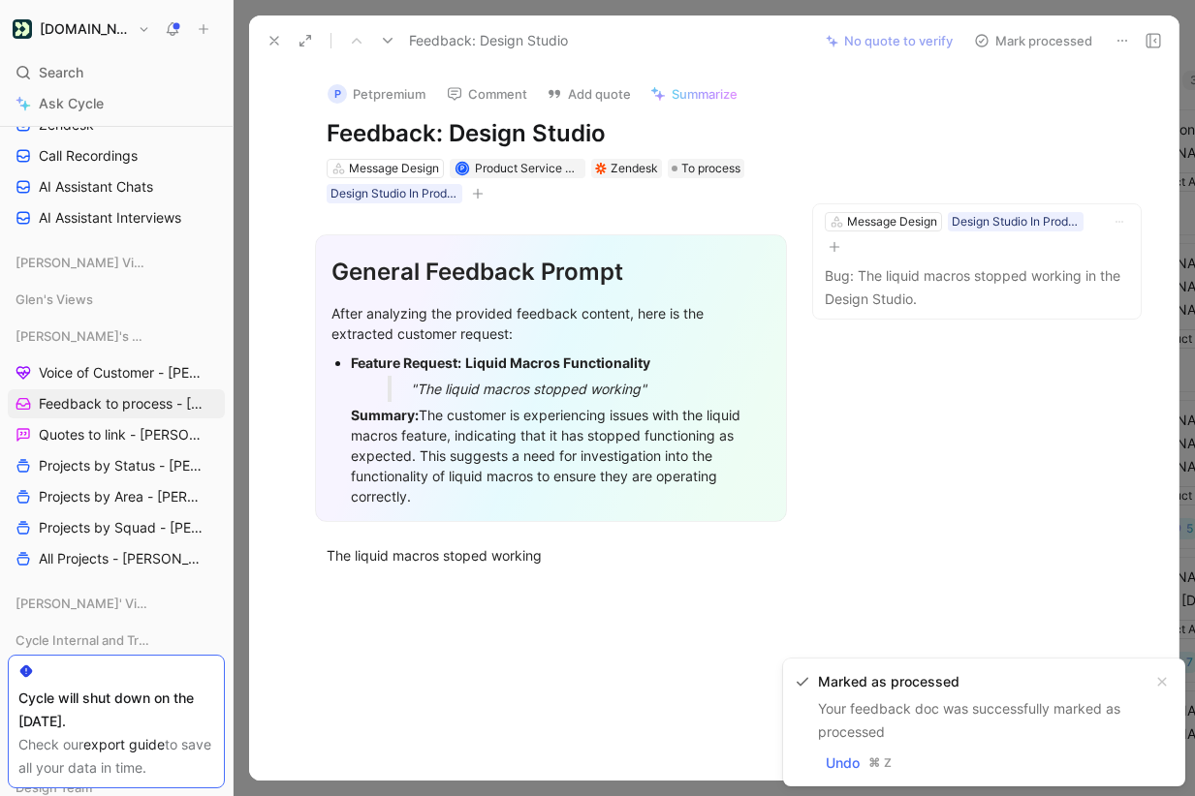
click at [1125, 35] on icon at bounding box center [1122, 41] width 16 height 16
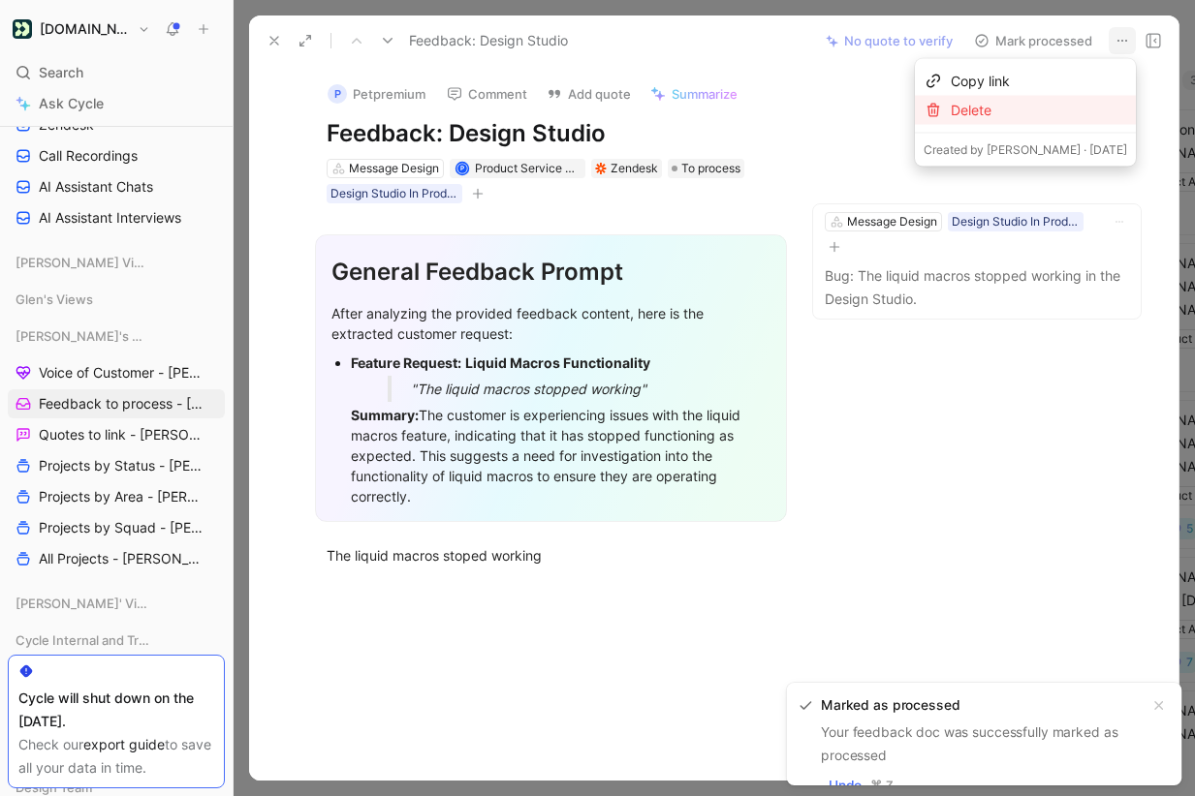
click at [1059, 113] on div "Delete" at bounding box center [1039, 110] width 176 height 23
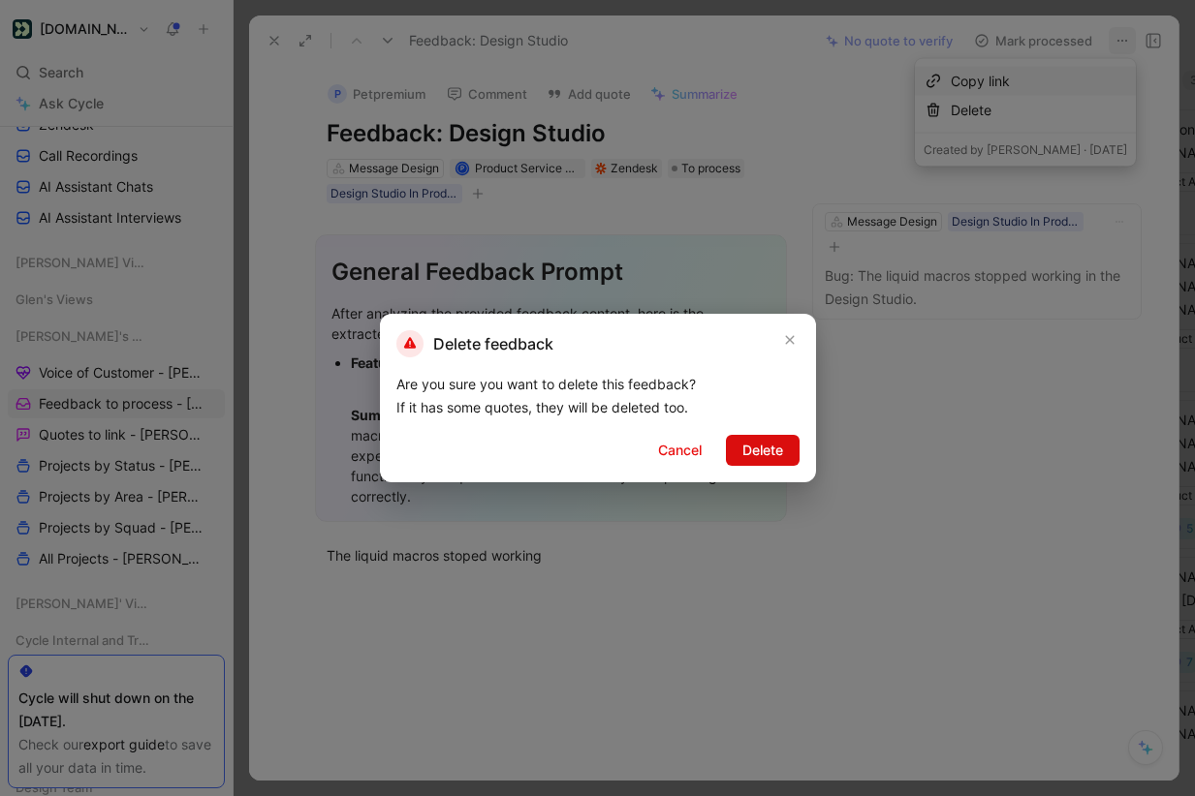
click at [761, 442] on span "Delete" at bounding box center [762, 450] width 41 height 23
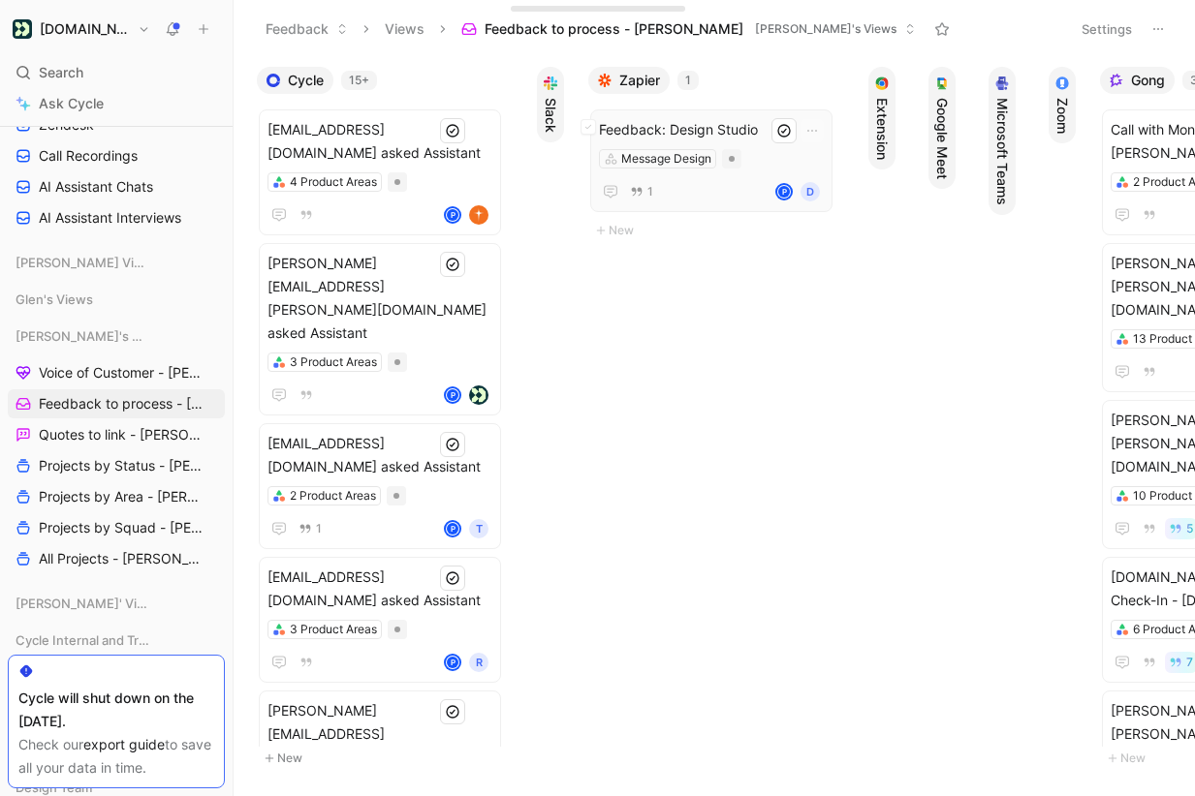
click at [748, 115] on div "Feedback: Design Studio Message Design 1 P D" at bounding box center [711, 160] width 242 height 103
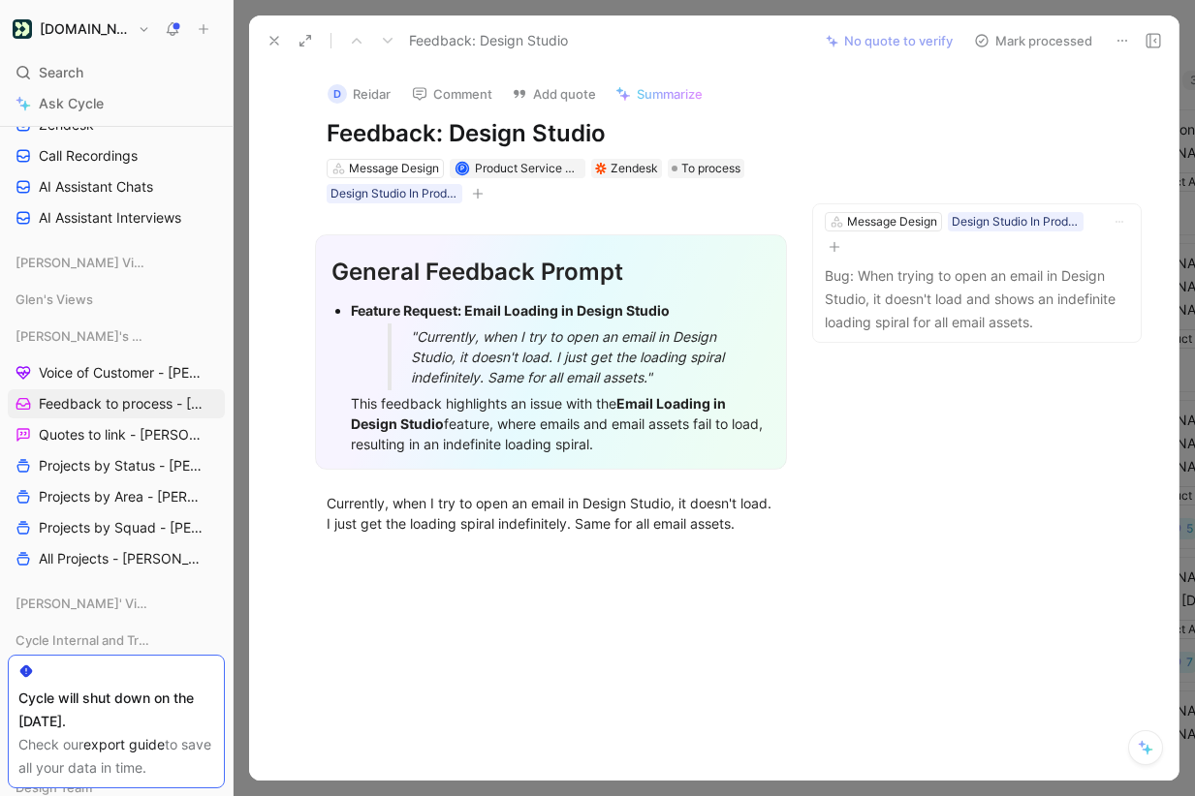
click at [1124, 41] on icon at bounding box center [1122, 41] width 16 height 16
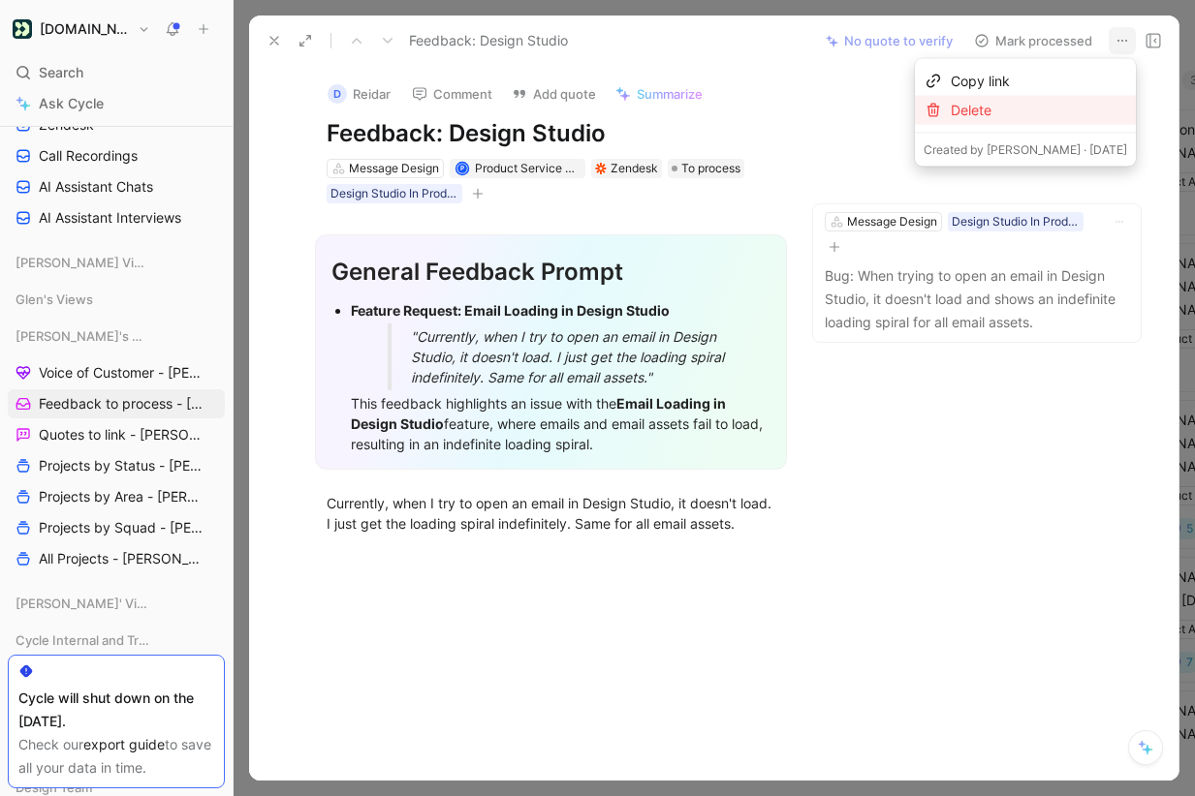
click at [1047, 110] on div "Delete" at bounding box center [1039, 110] width 176 height 23
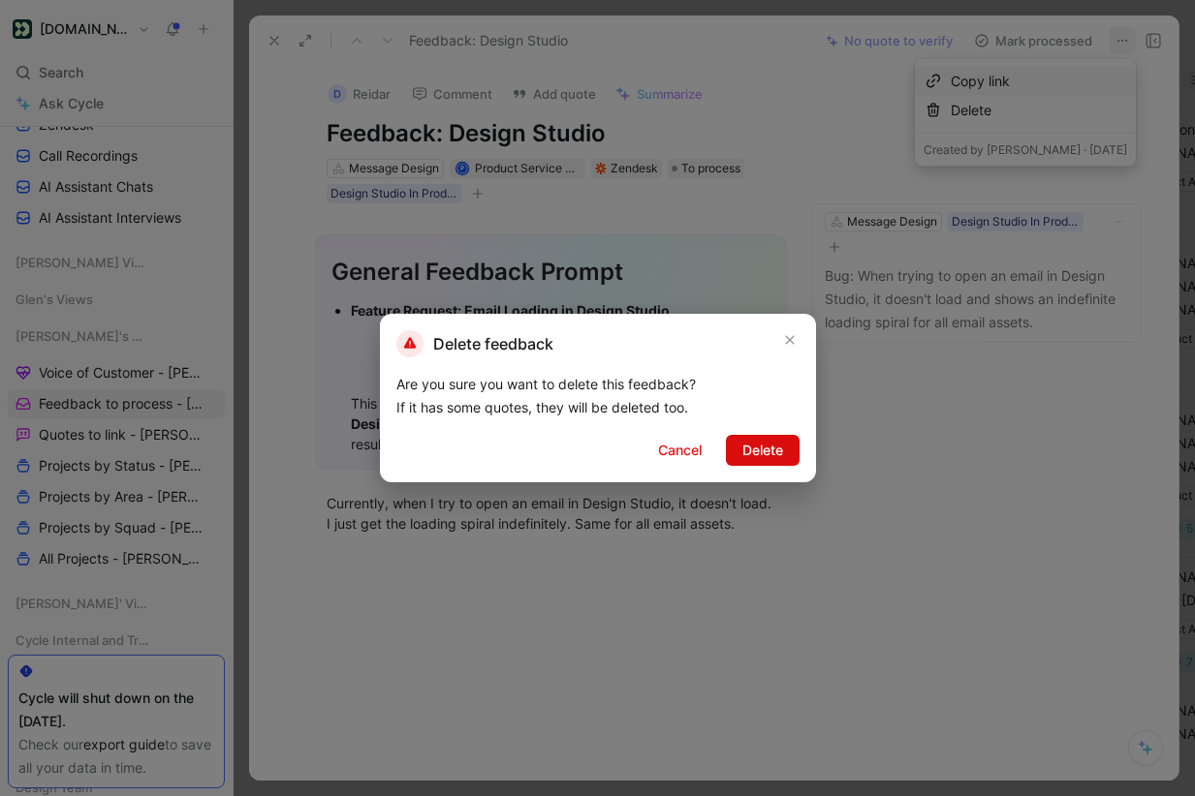
click at [760, 449] on span "Delete" at bounding box center [762, 450] width 41 height 23
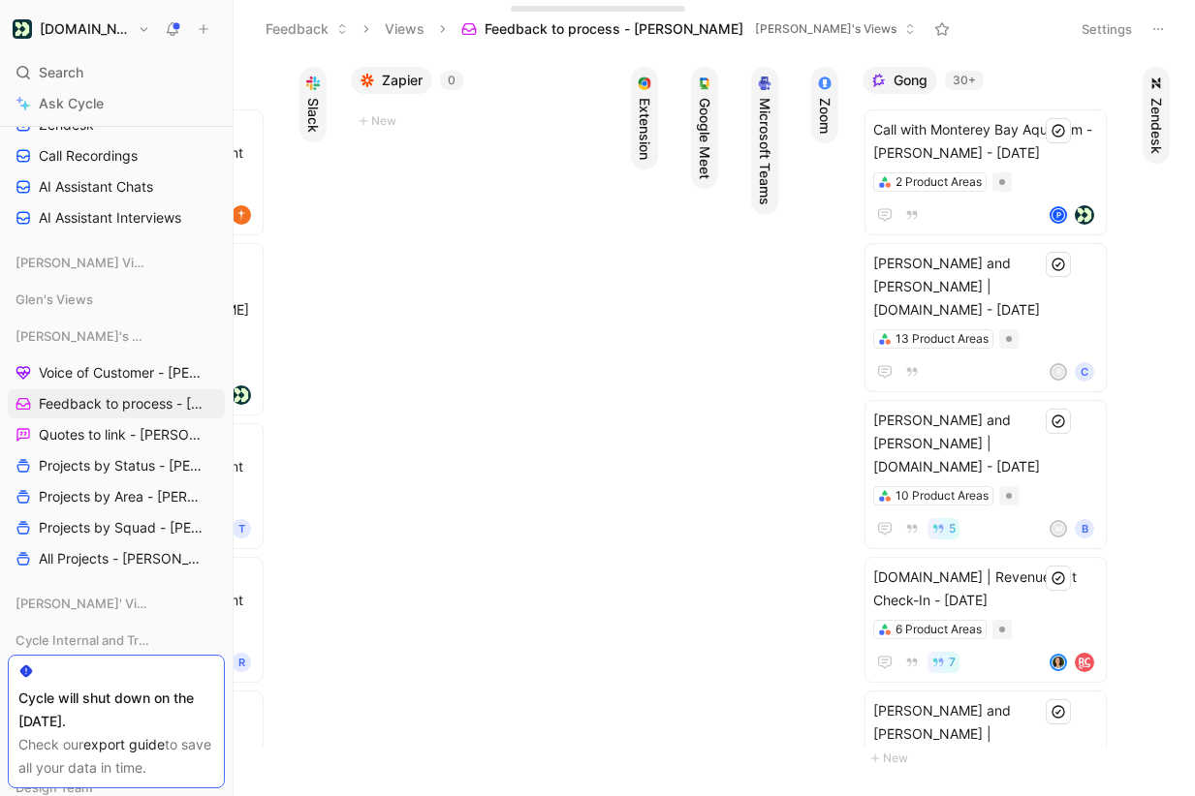
scroll to position [0, 244]
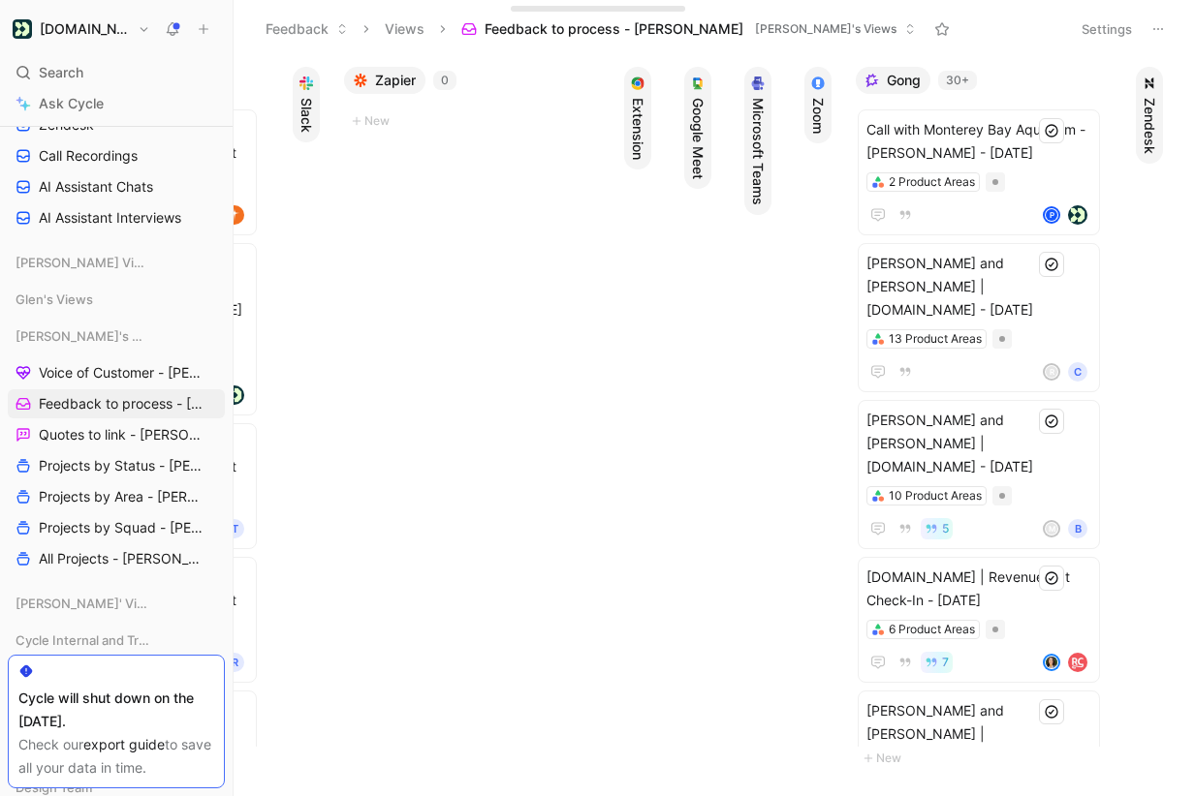
click at [1156, 121] on span "Zendesk" at bounding box center [1148, 126] width 19 height 56
click at [1169, 84] on span "Zendesk" at bounding box center [1186, 80] width 56 height 19
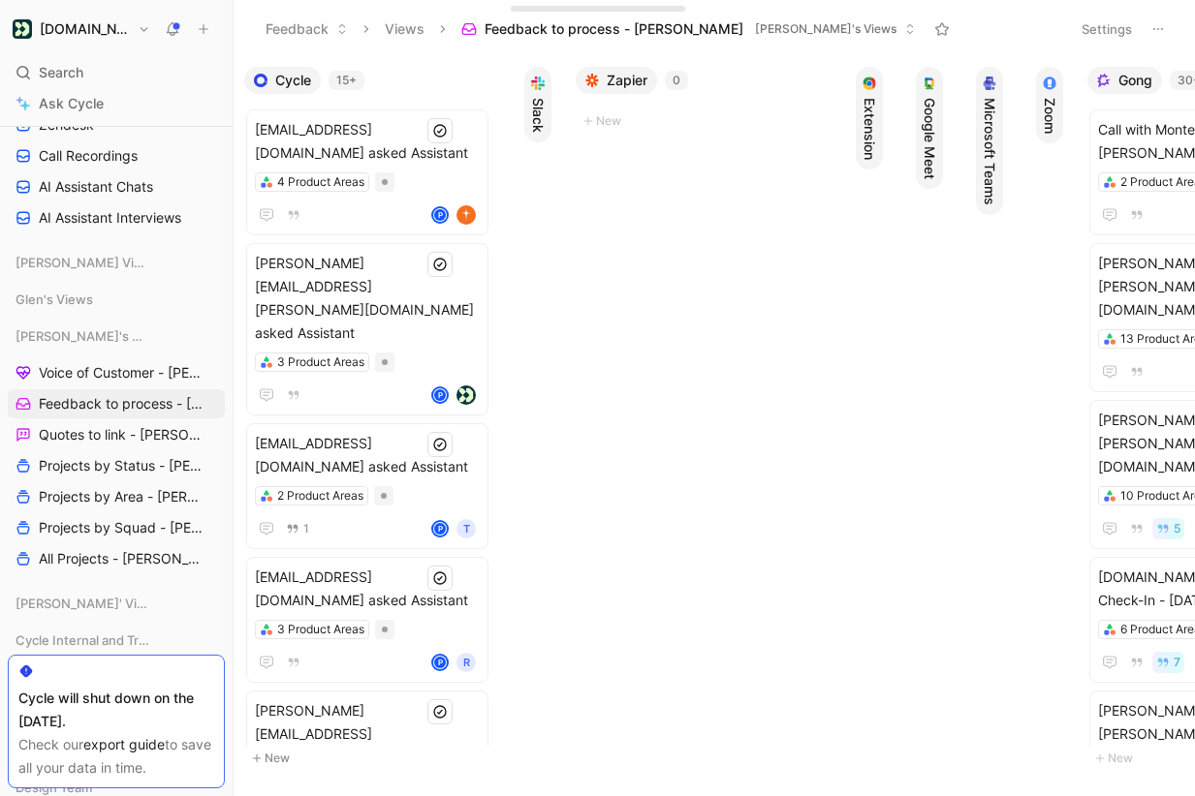
scroll to position [0, 0]
